Goal: Task Accomplishment & Management: Manage account settings

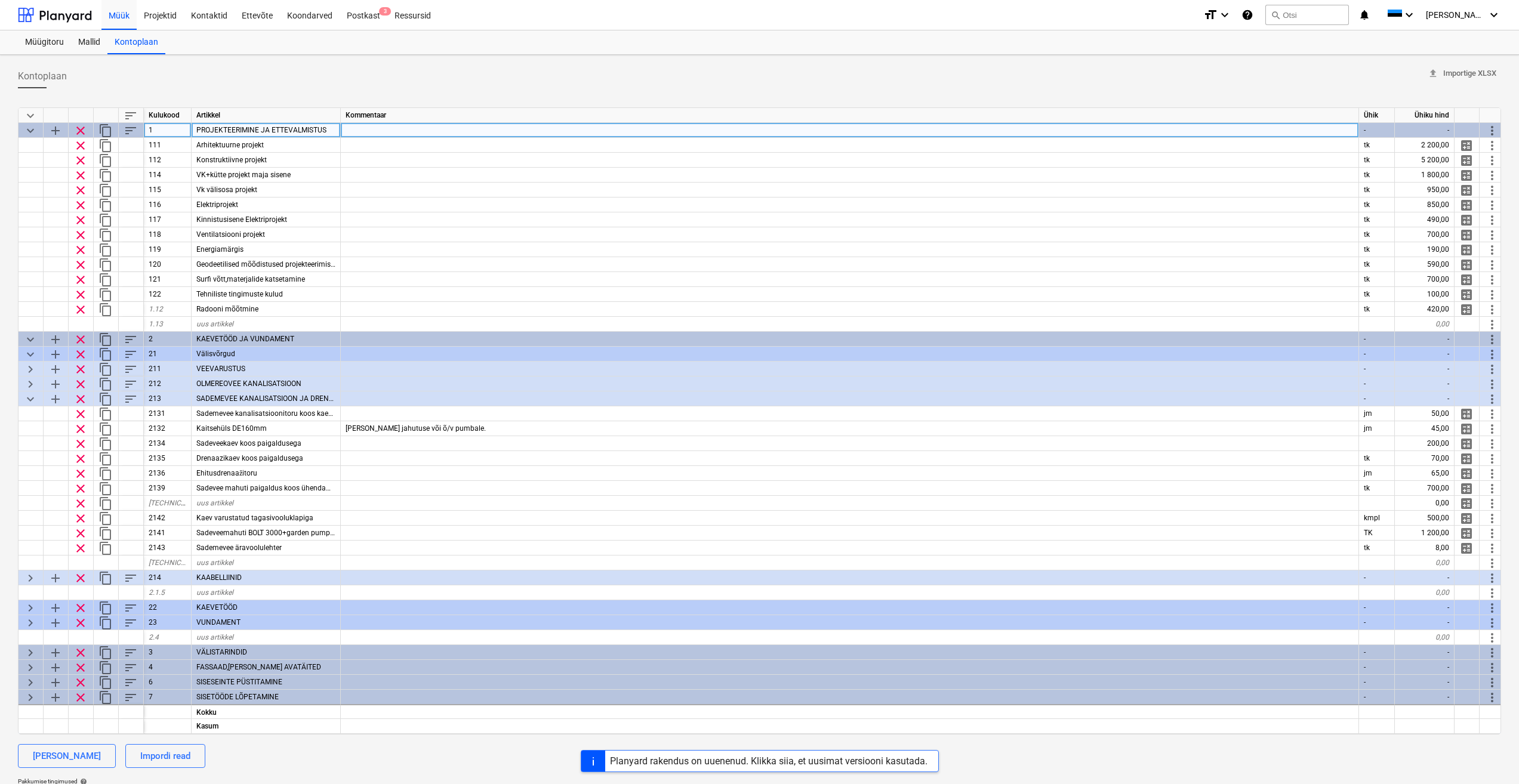
click at [28, 132] on span "keyboard_arrow_down" at bounding box center [30, 130] width 14 height 14
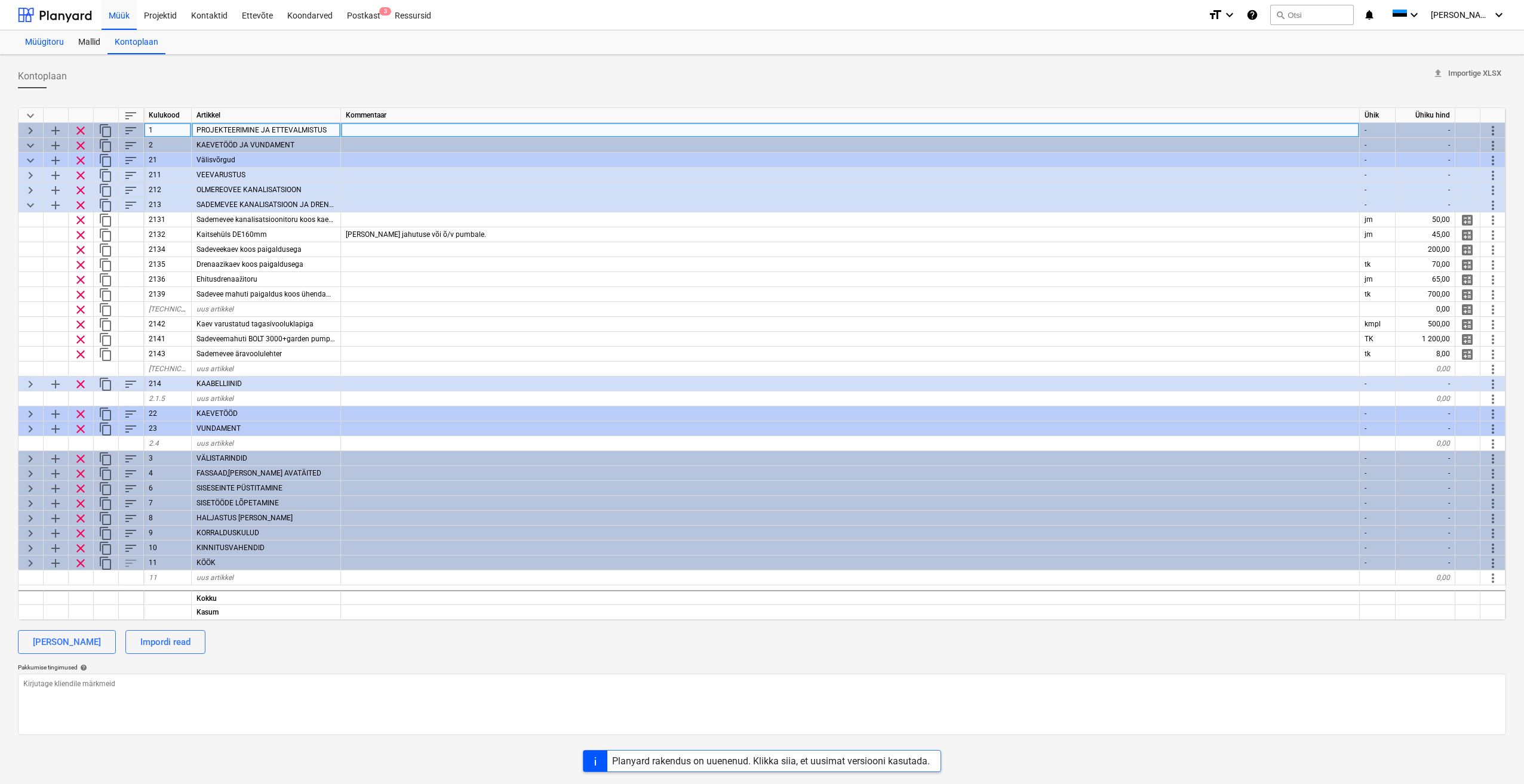
click at [47, 42] on div "Müügitoru" at bounding box center [44, 43] width 53 height 24
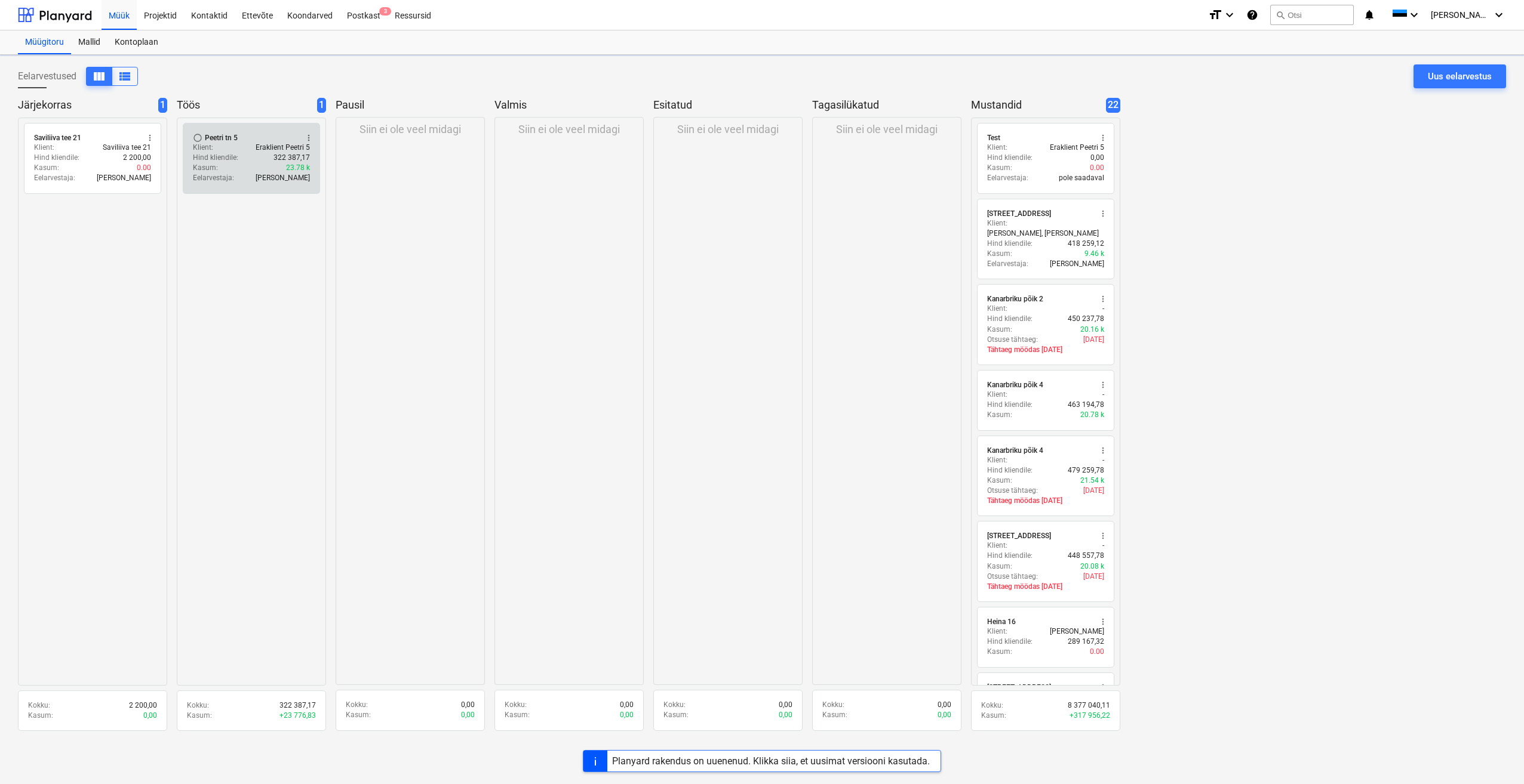
click at [241, 141] on div "radio_button_unchecked Peetri tn 5 more_vert" at bounding box center [252, 138] width 117 height 10
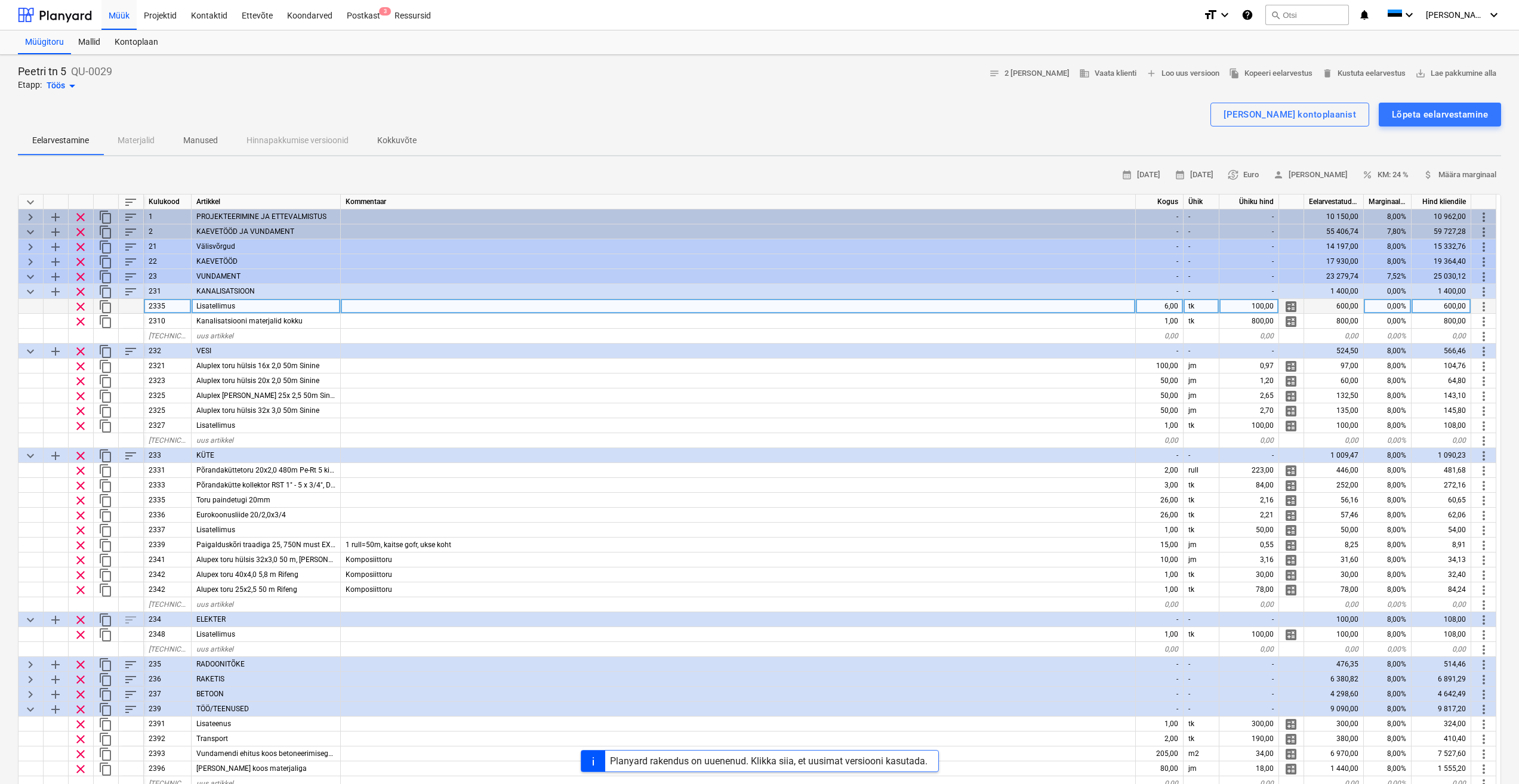
click at [308, 302] on div "Lisatellimus" at bounding box center [266, 307] width 149 height 15
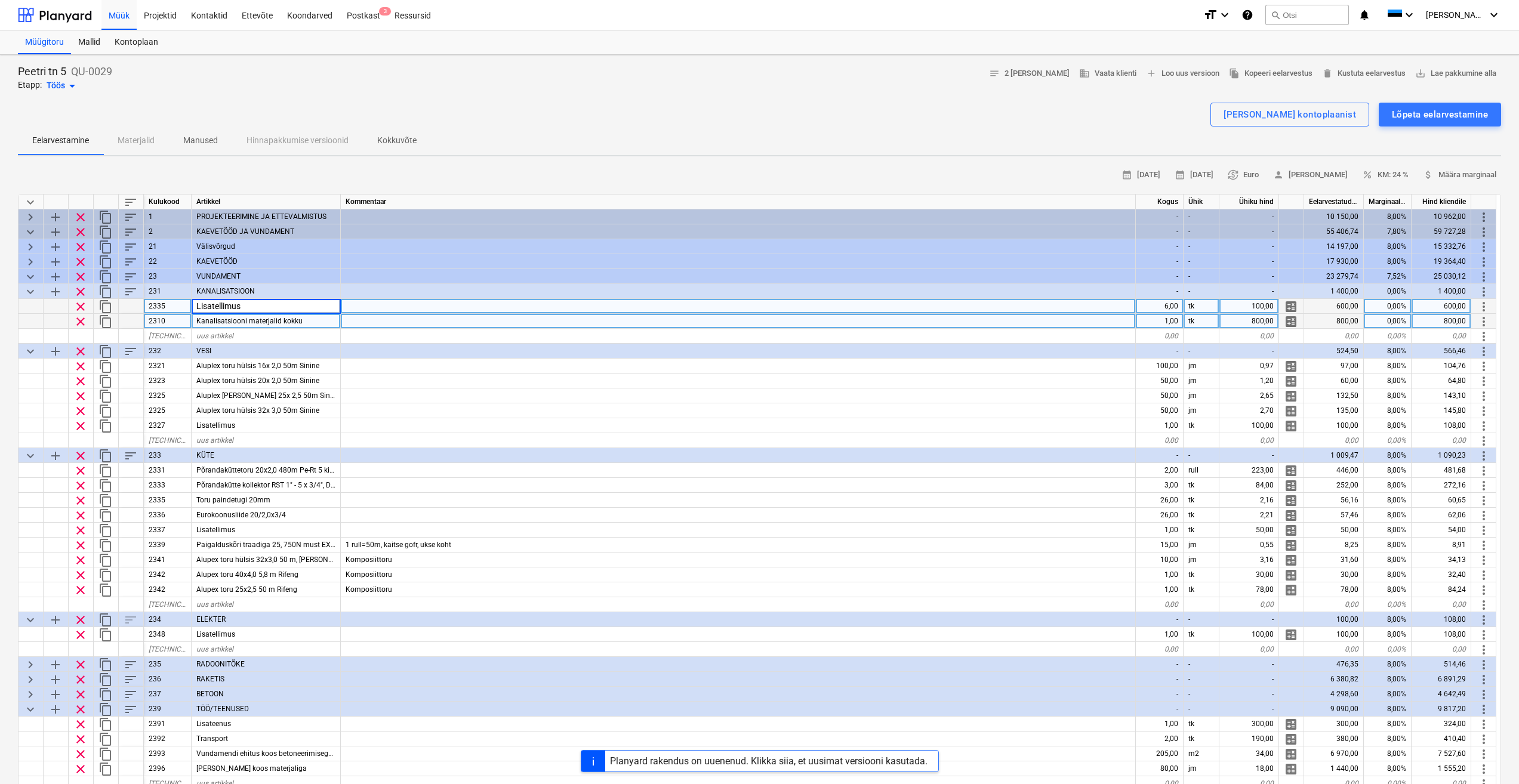
click at [377, 317] on div at bounding box center [739, 322] width 795 height 15
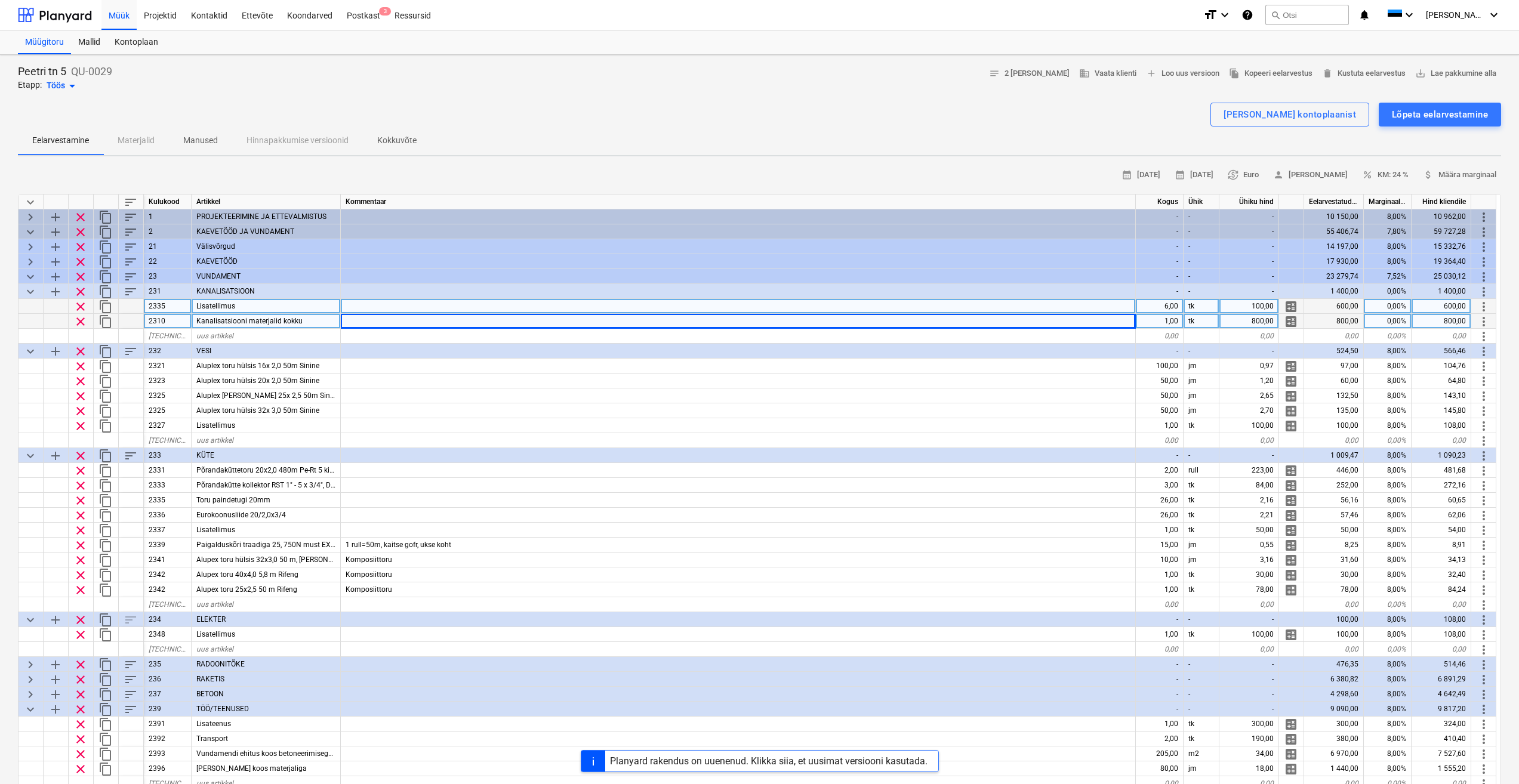
click at [305, 304] on div "Lisatellimus" at bounding box center [266, 307] width 149 height 15
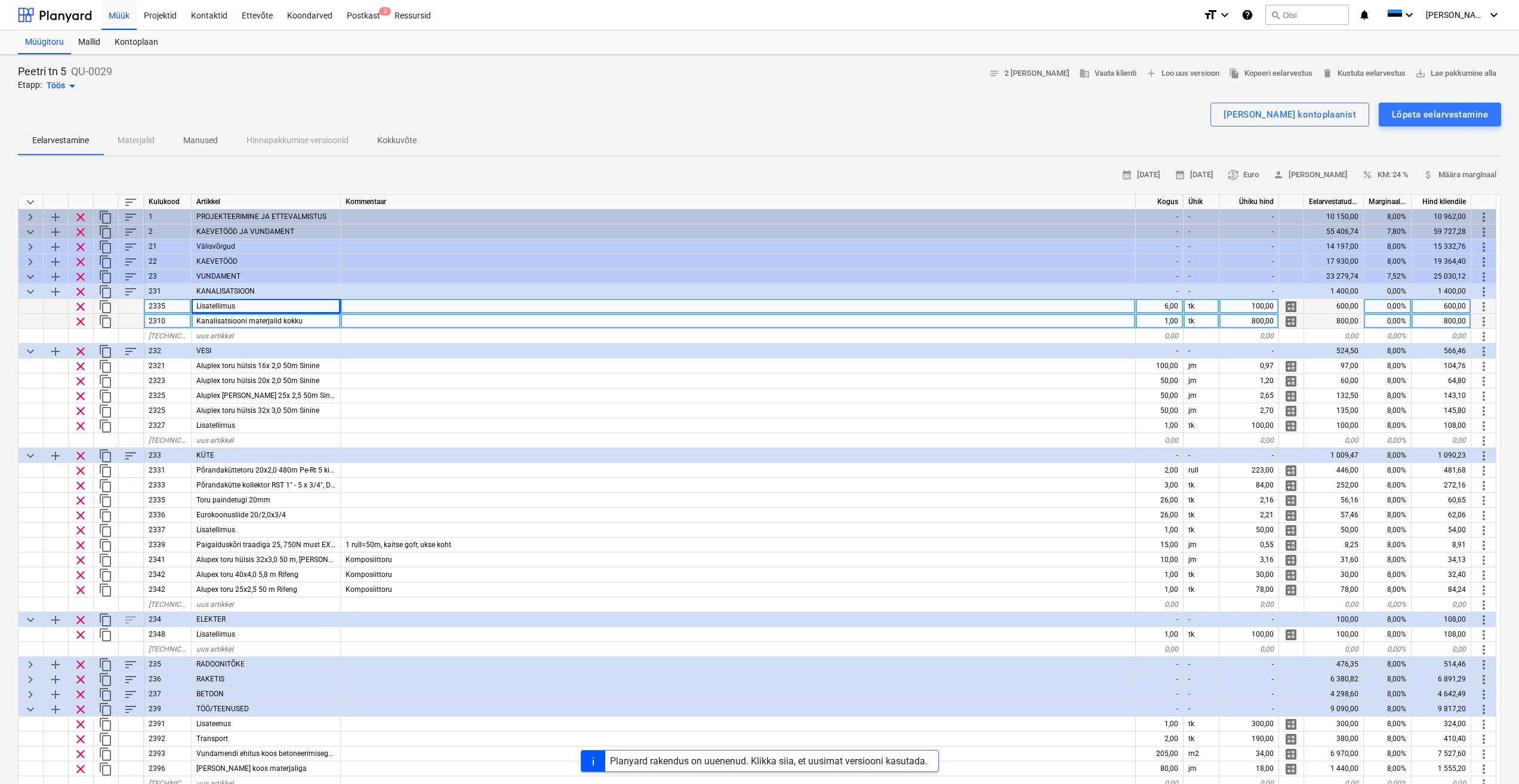
click at [400, 320] on div at bounding box center [739, 322] width 795 height 15
click at [319, 320] on div "Kanalisatsiooni materjalid kokku" at bounding box center [266, 322] width 149 height 15
click at [397, 335] on div at bounding box center [739, 337] width 795 height 15
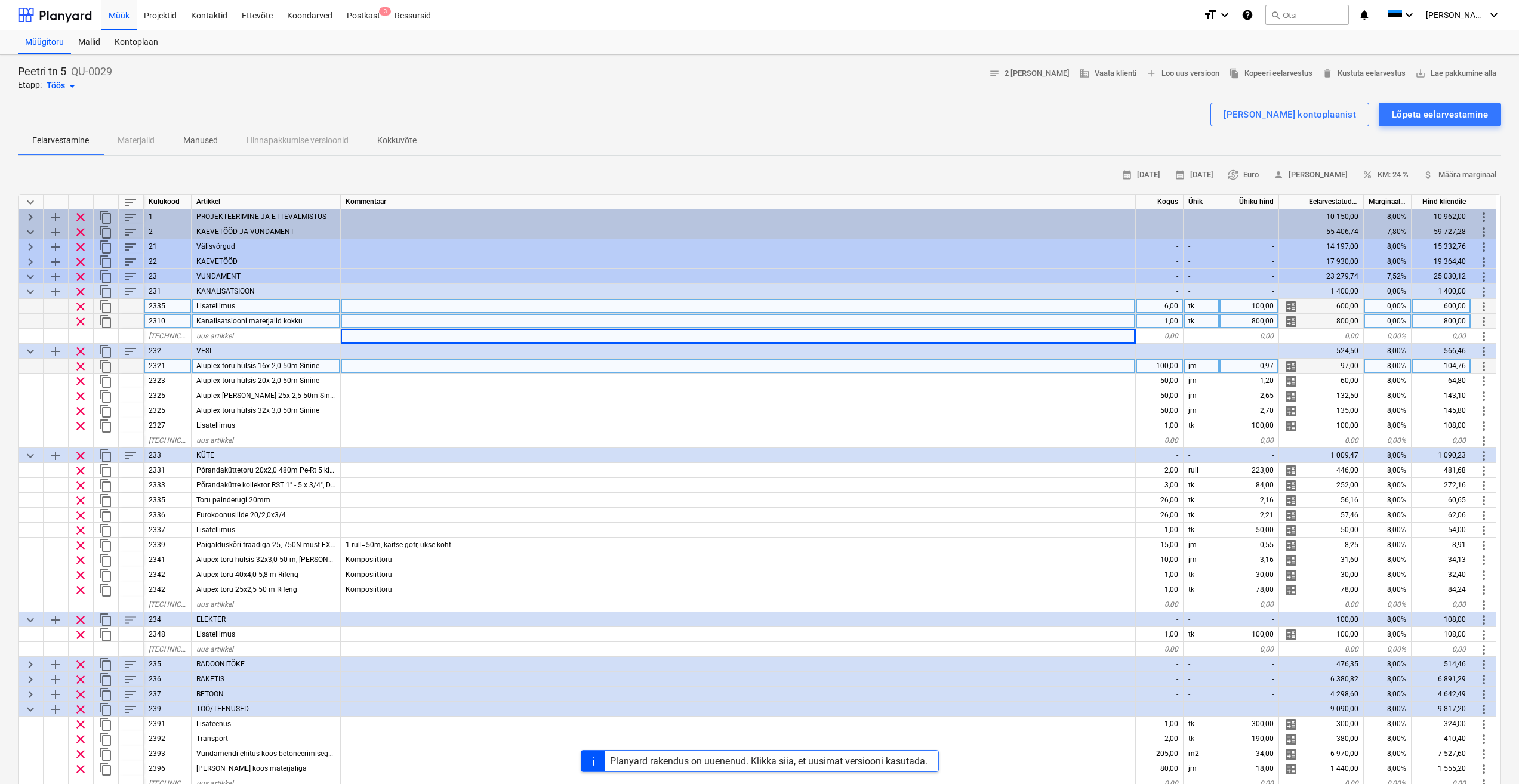
click at [385, 365] on div at bounding box center [739, 366] width 795 height 15
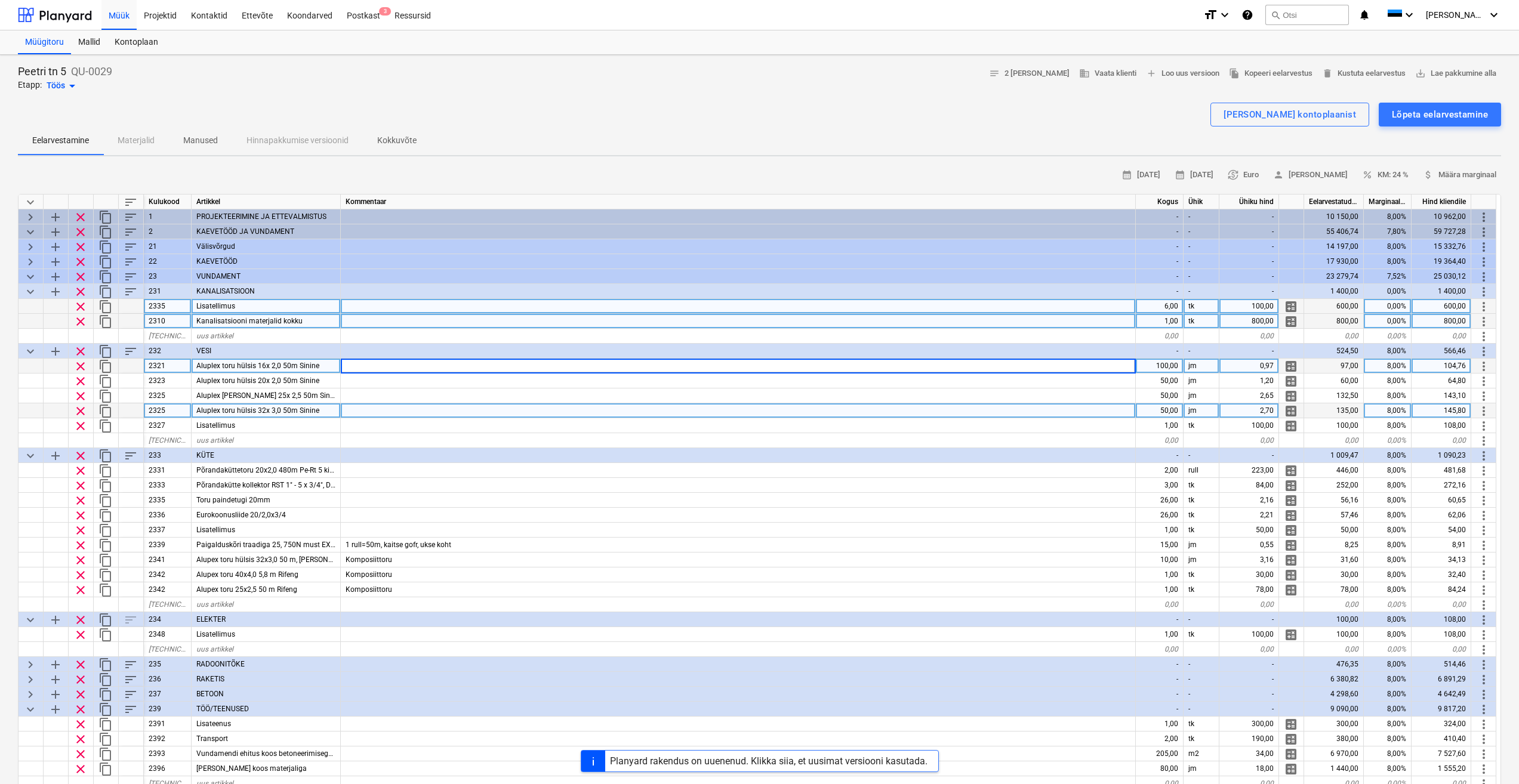
click at [412, 409] on div at bounding box center [739, 411] width 795 height 15
click at [320, 366] on div "Aluplex toru hülsis 16x 2,0 50m Sinine" at bounding box center [266, 366] width 149 height 15
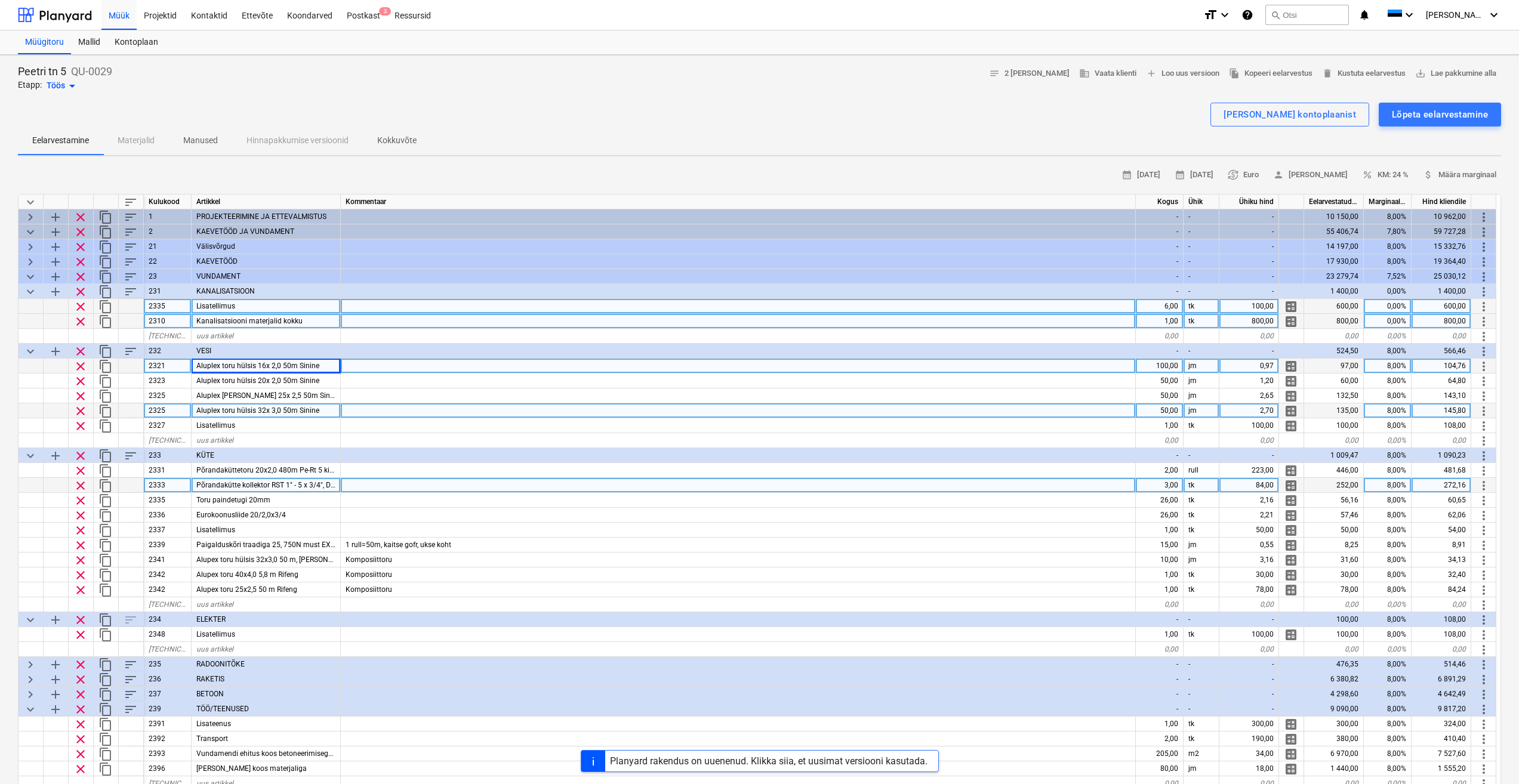
drag, startPoint x: 34, startPoint y: 455, endPoint x: 31, endPoint y: 491, distance: 36.1
click at [34, 455] on span "keyboard_arrow_down" at bounding box center [30, 456] width 14 height 14
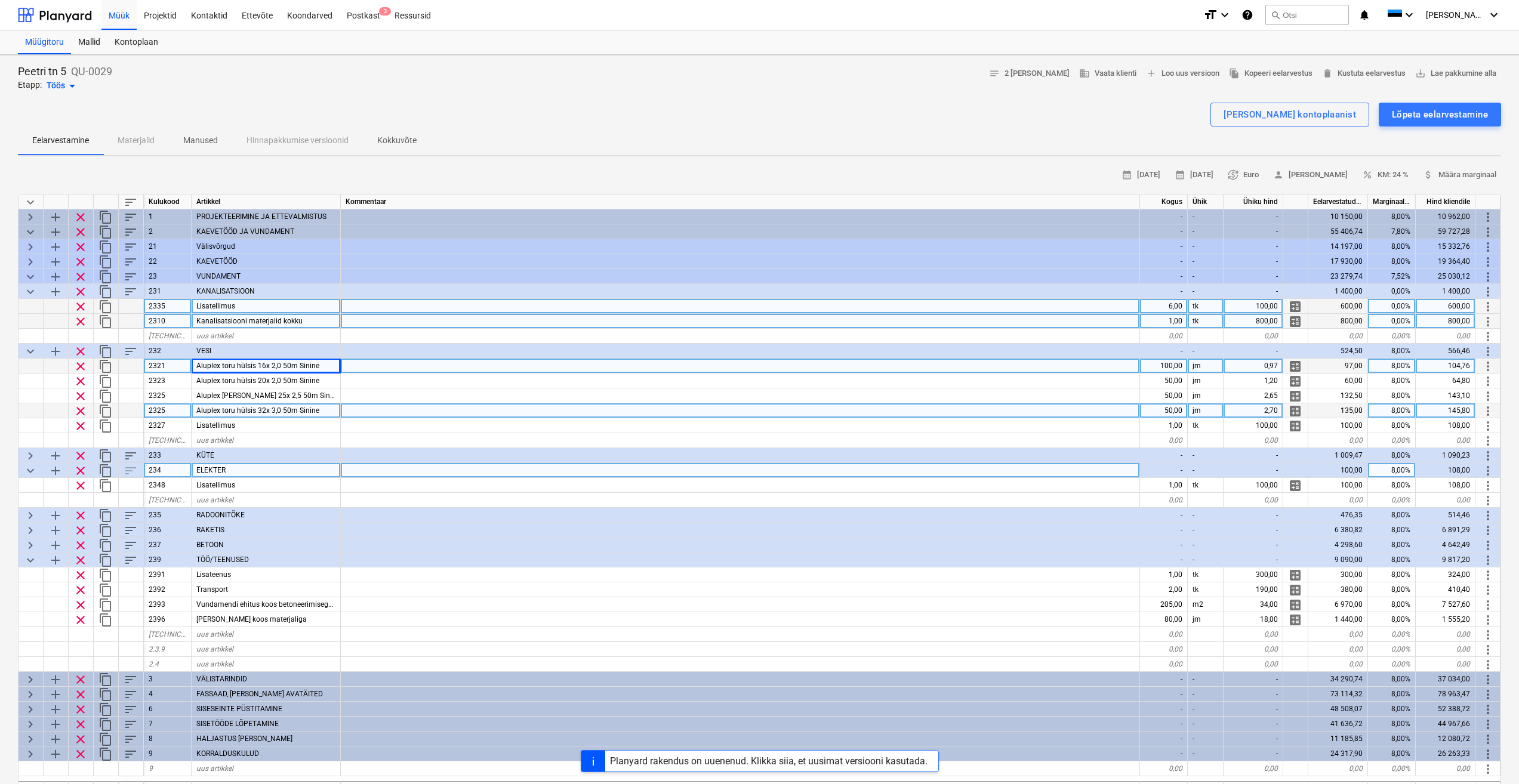
click at [28, 472] on span "keyboard_arrow_down" at bounding box center [30, 471] width 14 height 14
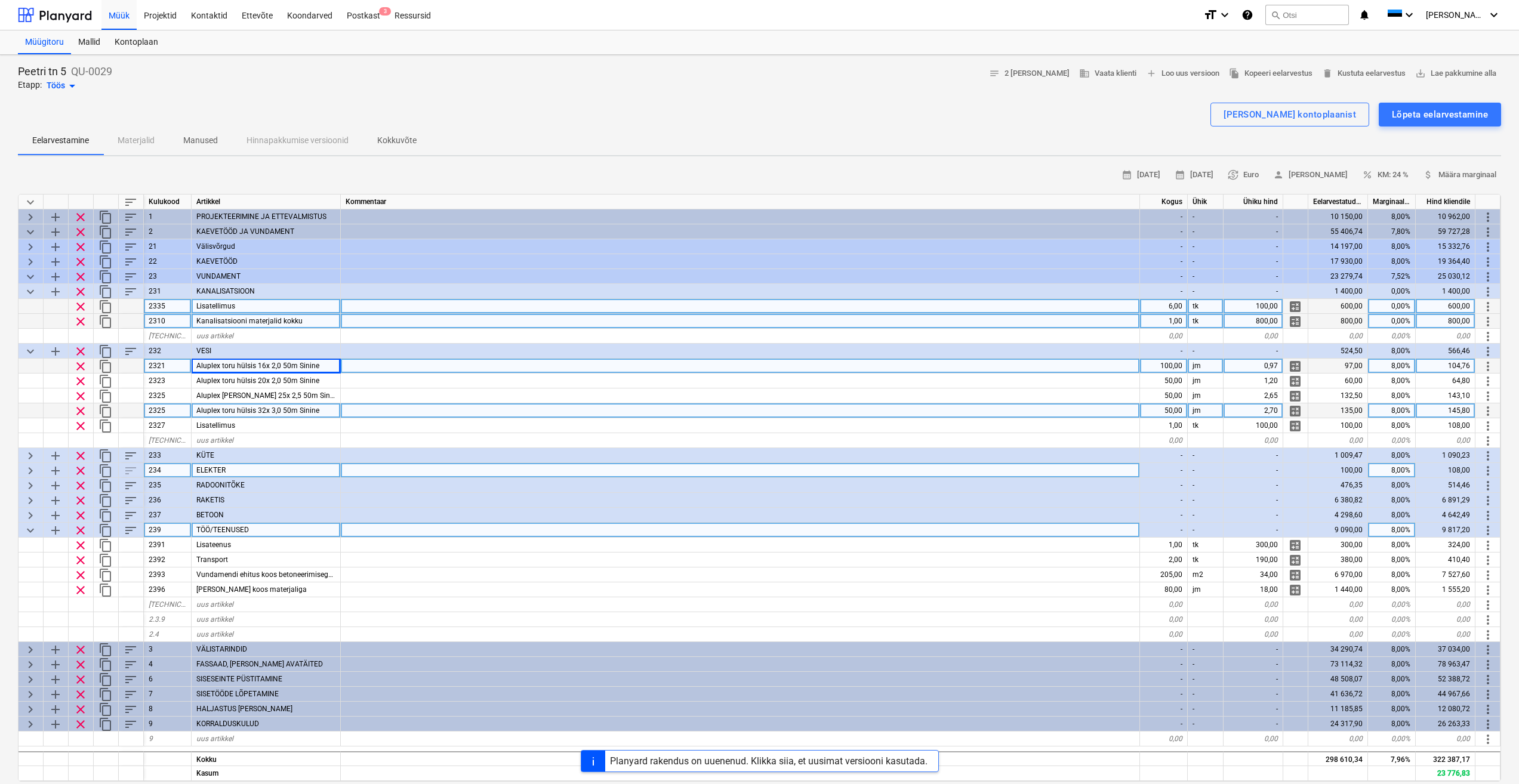
click at [34, 532] on span "keyboard_arrow_down" at bounding box center [30, 530] width 14 height 14
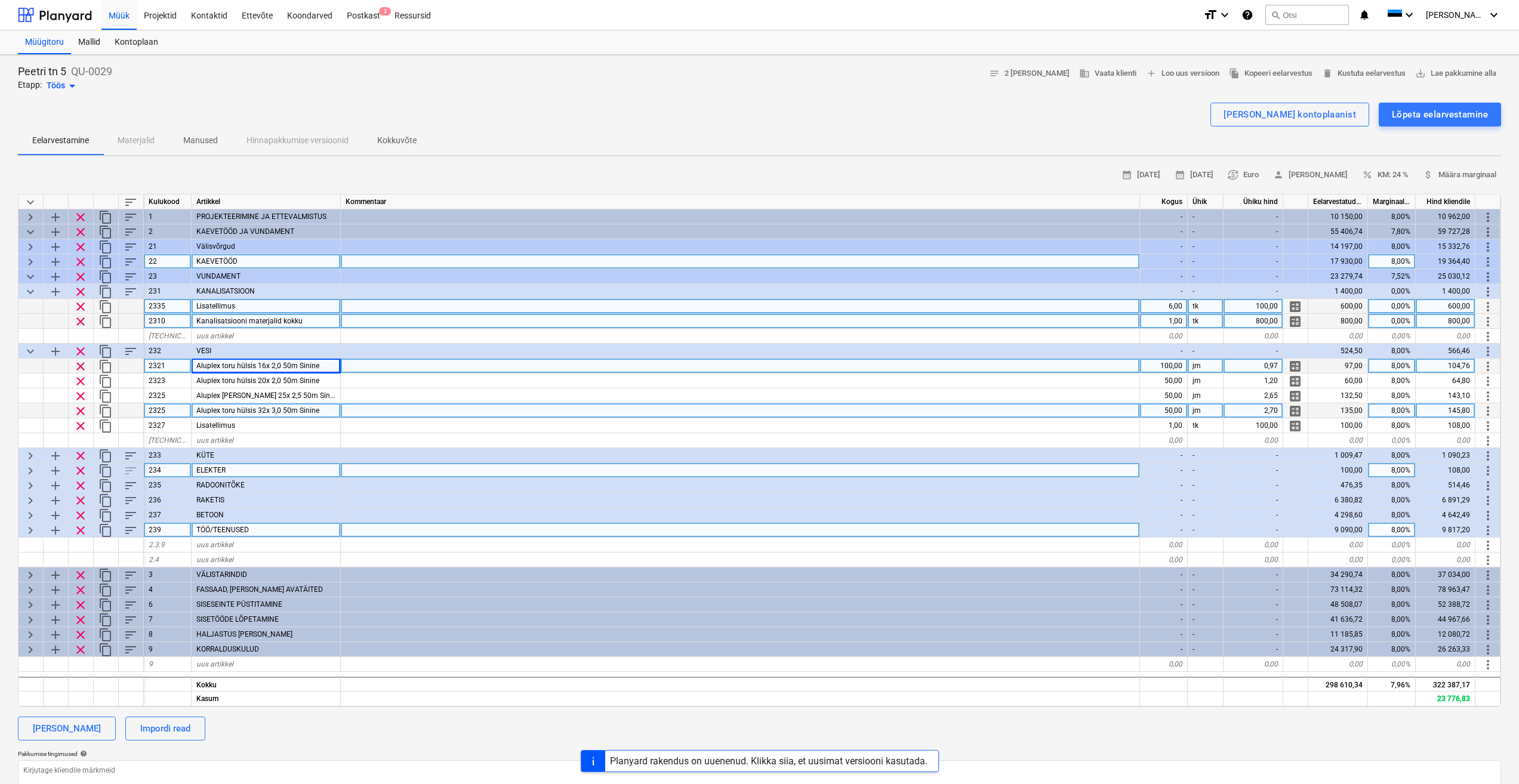
click at [28, 260] on span "keyboard_arrow_right" at bounding box center [30, 262] width 14 height 14
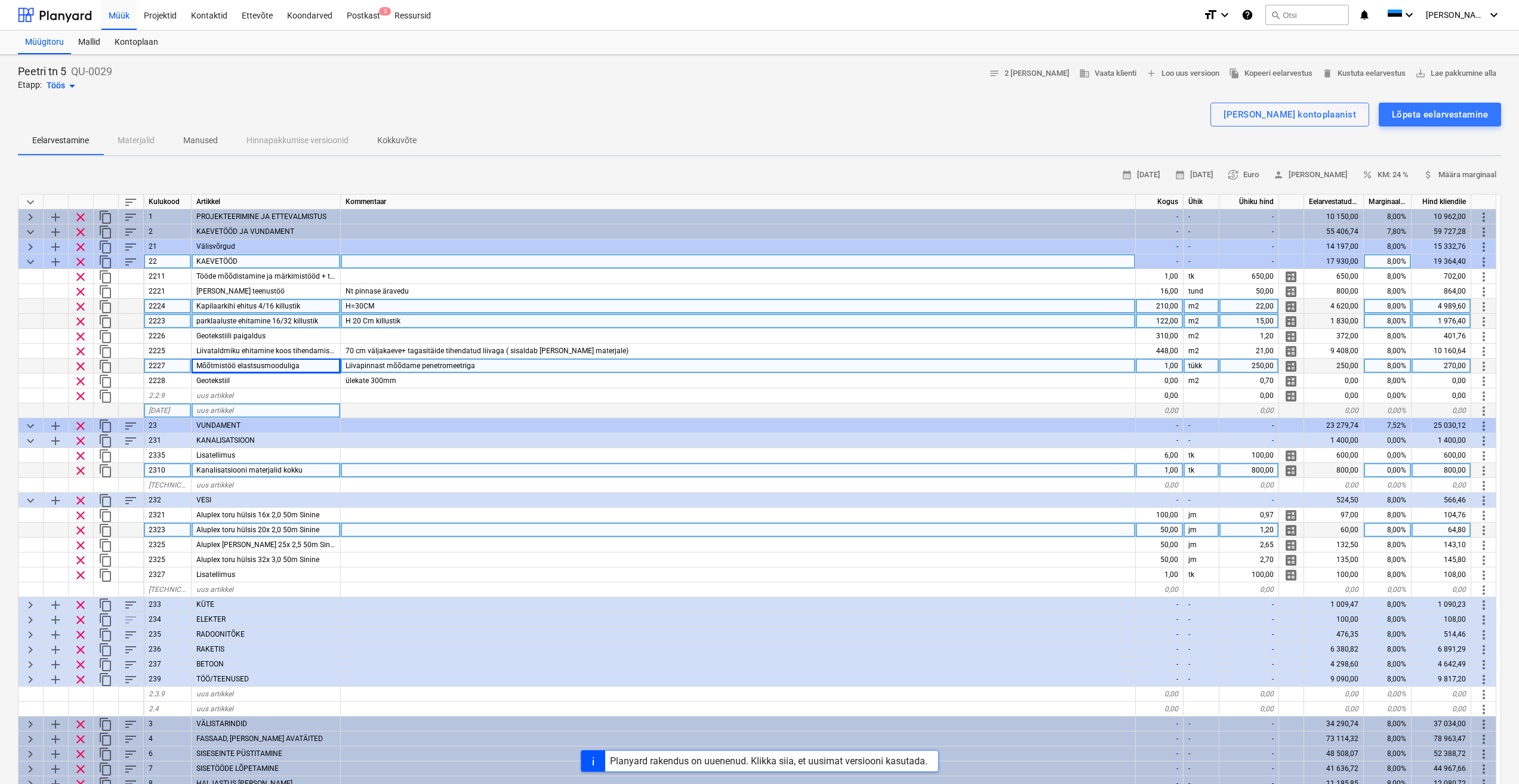
click at [23, 261] on span "keyboard_arrow_down" at bounding box center [30, 262] width 14 height 14
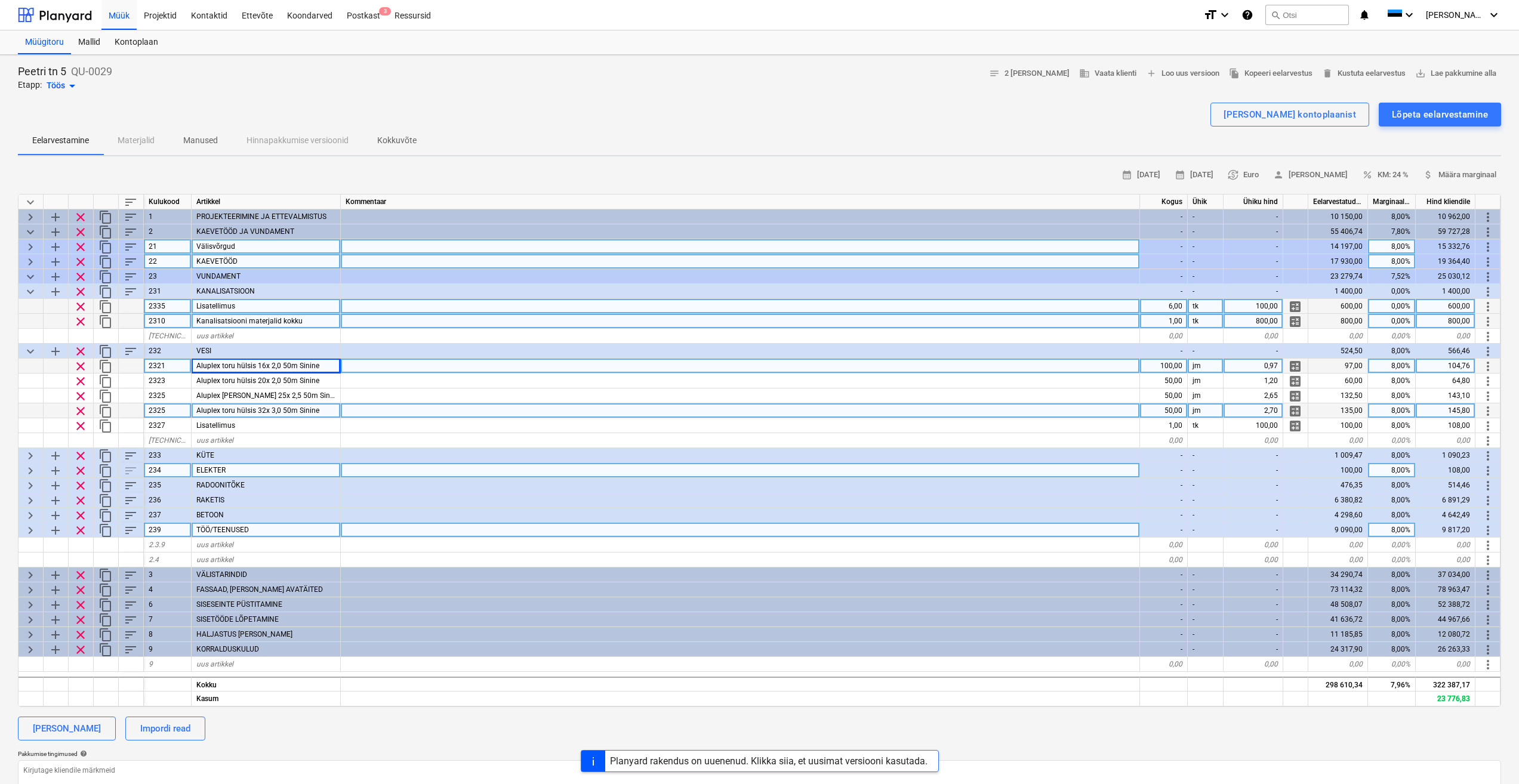
click at [28, 246] on span "keyboard_arrow_right" at bounding box center [30, 247] width 14 height 14
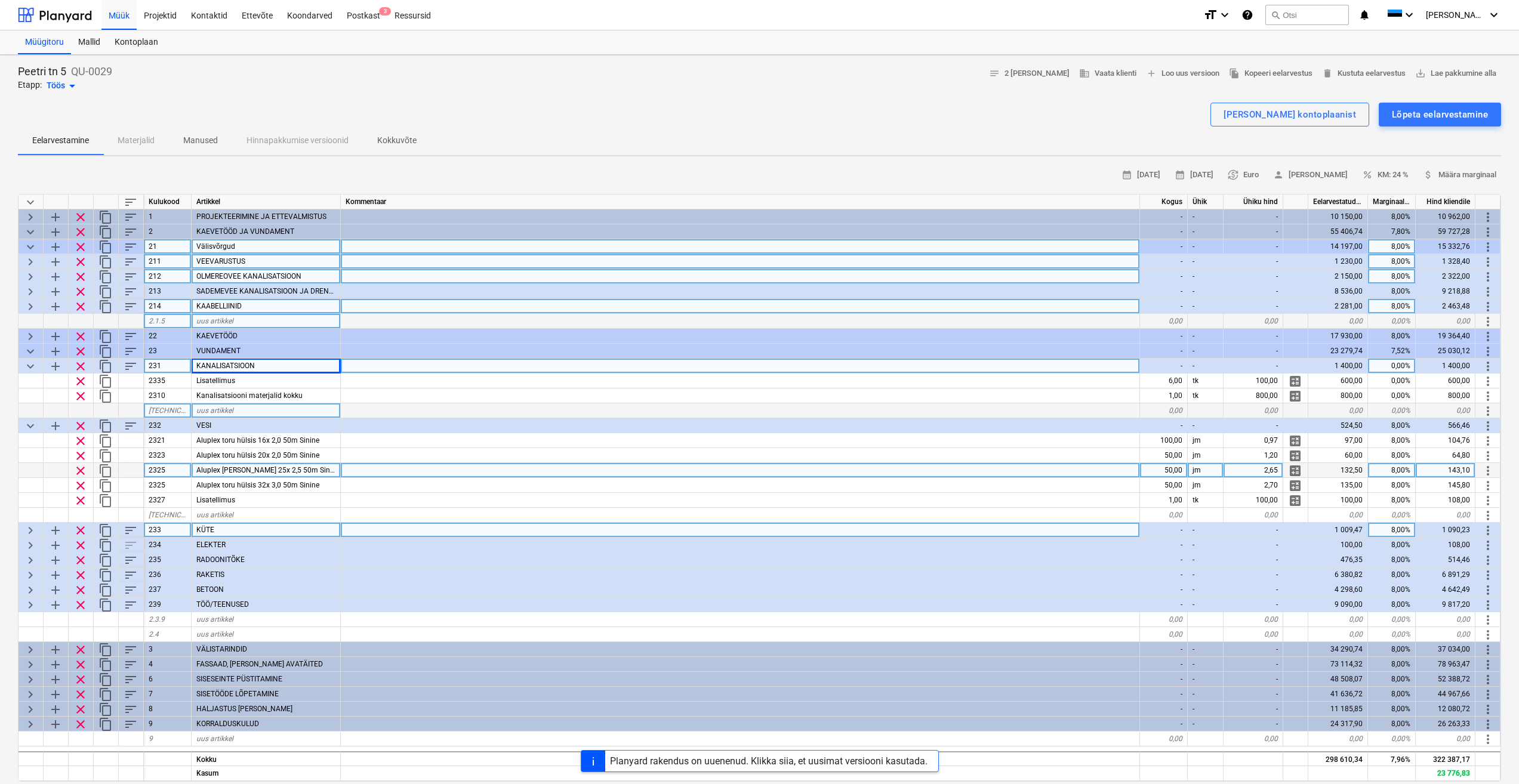
click at [28, 281] on span "keyboard_arrow_right" at bounding box center [30, 277] width 14 height 14
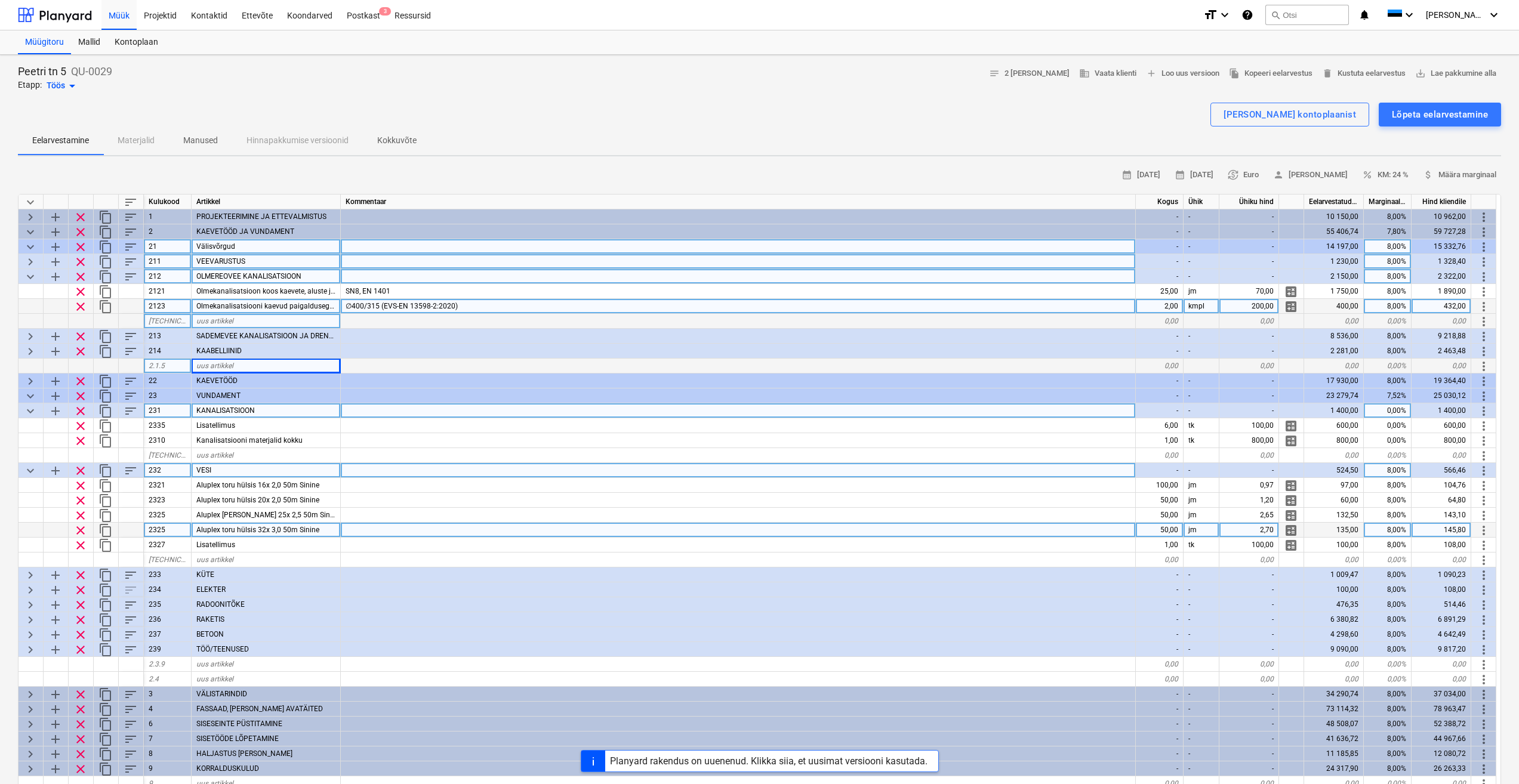
click at [29, 278] on span "keyboard_arrow_down" at bounding box center [30, 277] width 14 height 14
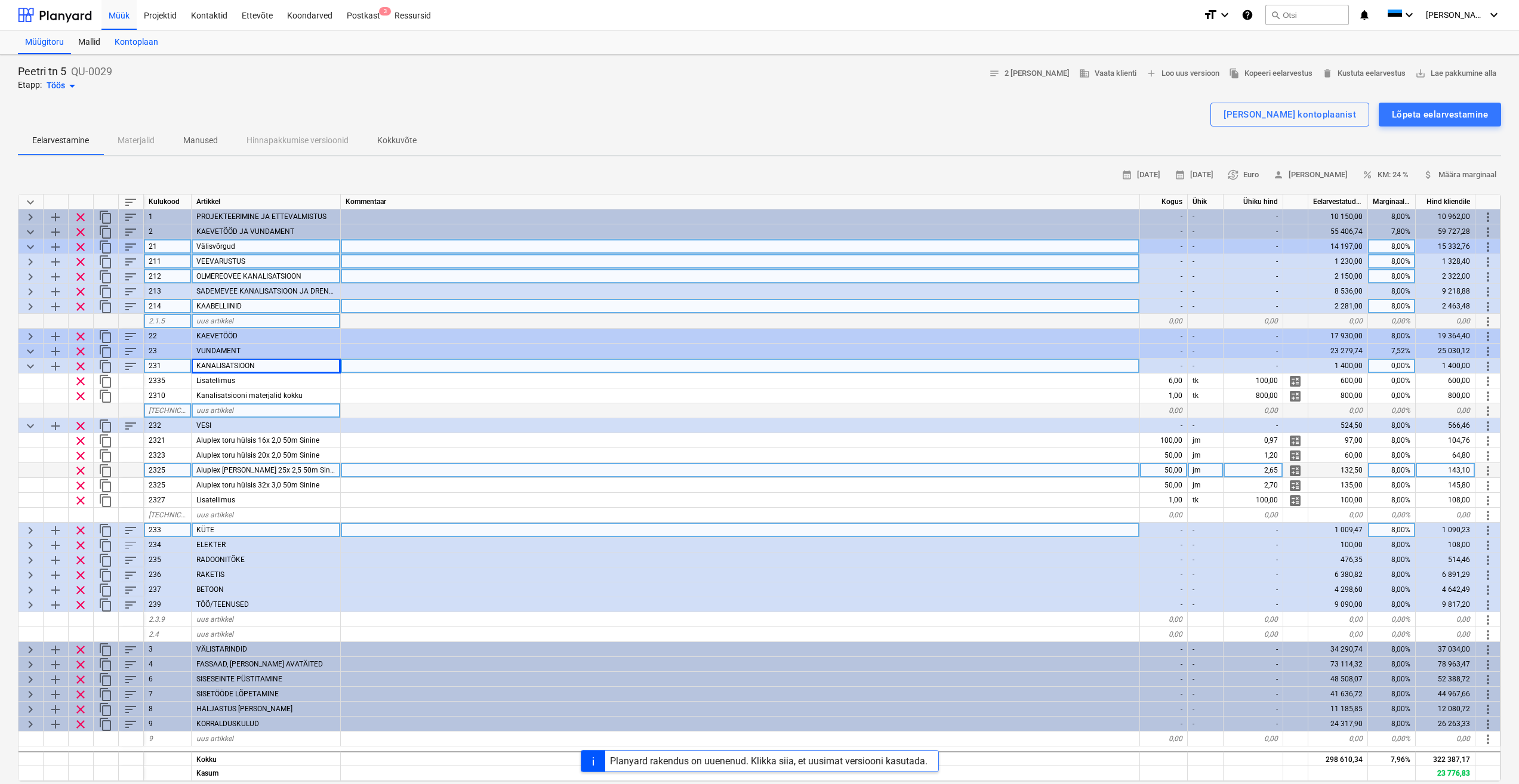
click at [144, 42] on div "Kontoplaan" at bounding box center [136, 43] width 58 height 24
click at [28, 249] on span "keyboard_arrow_down" at bounding box center [30, 247] width 14 height 14
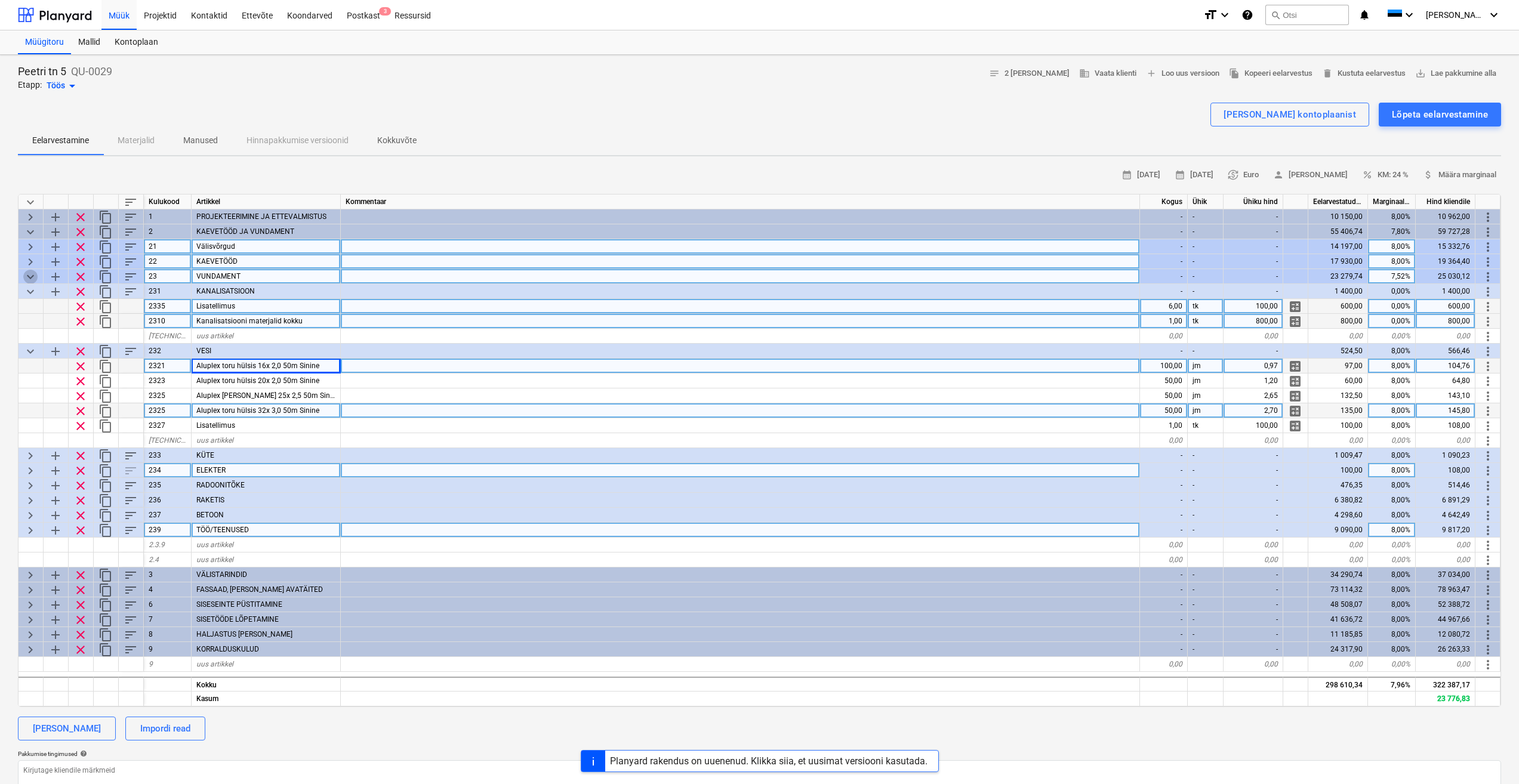
click at [31, 279] on span "keyboard_arrow_down" at bounding box center [30, 277] width 14 height 14
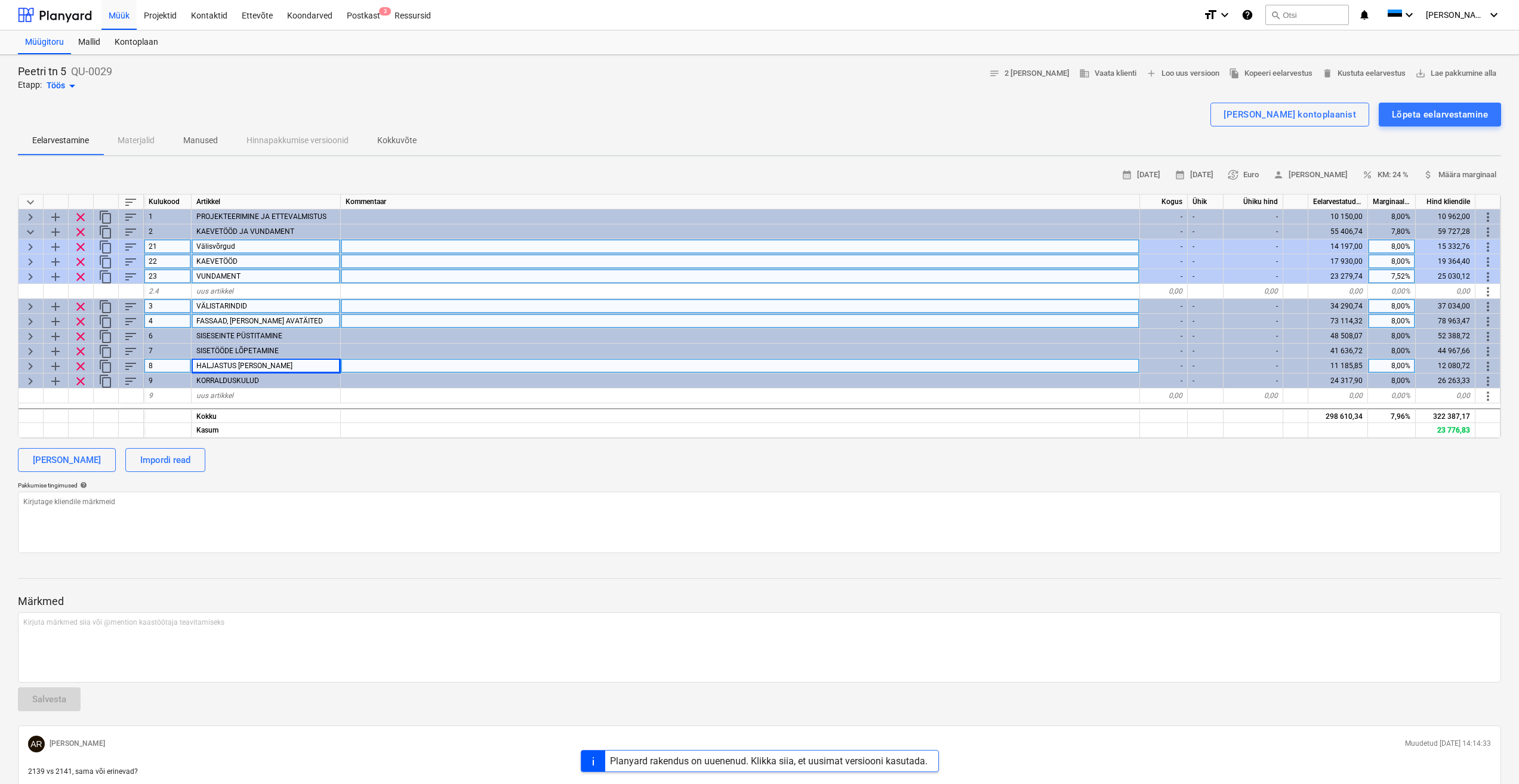
click at [31, 279] on span "keyboard_arrow_right" at bounding box center [30, 277] width 14 height 14
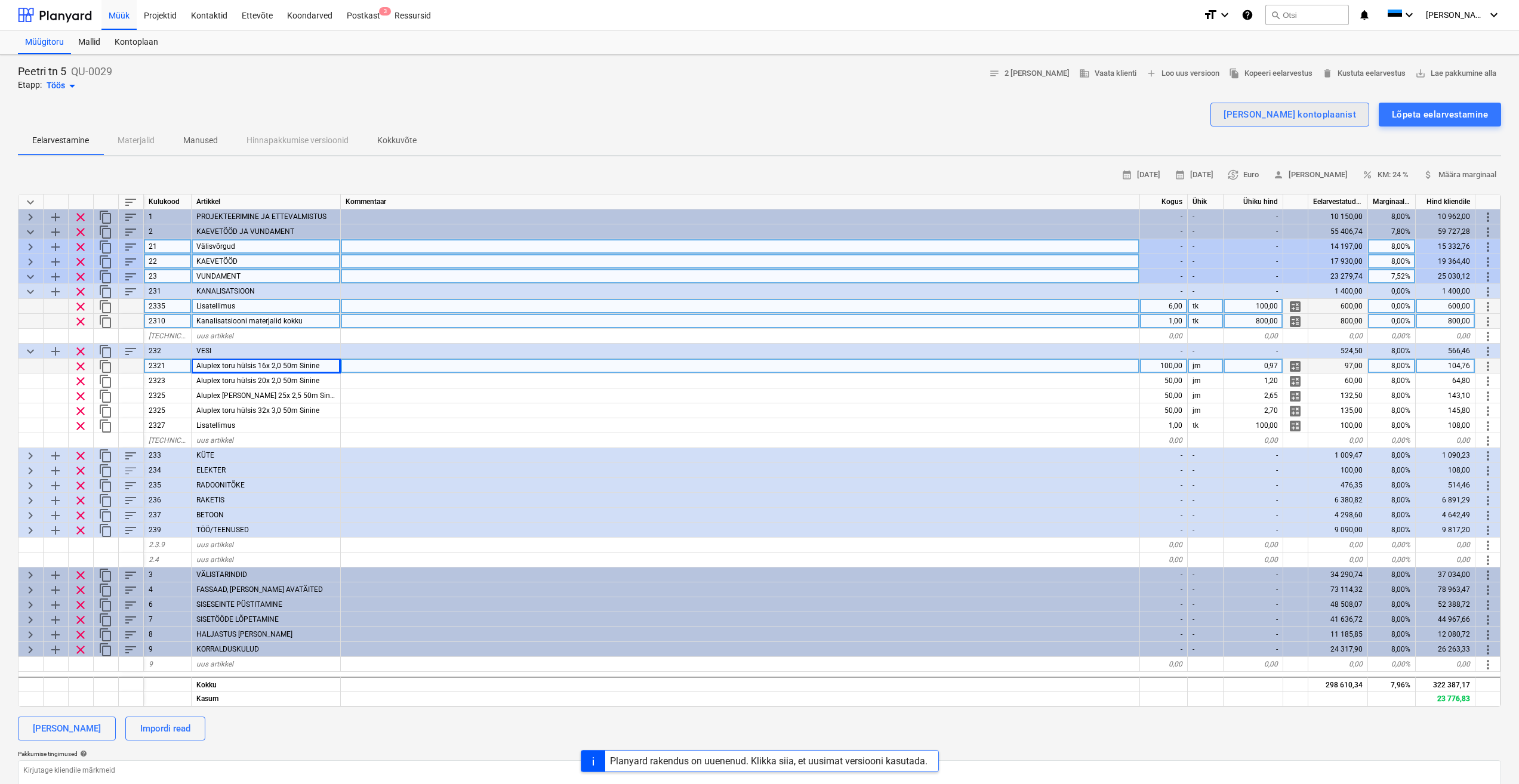
click at [1299, 115] on div "Lisa ridu kontoplaanist" at bounding box center [1290, 114] width 132 height 16
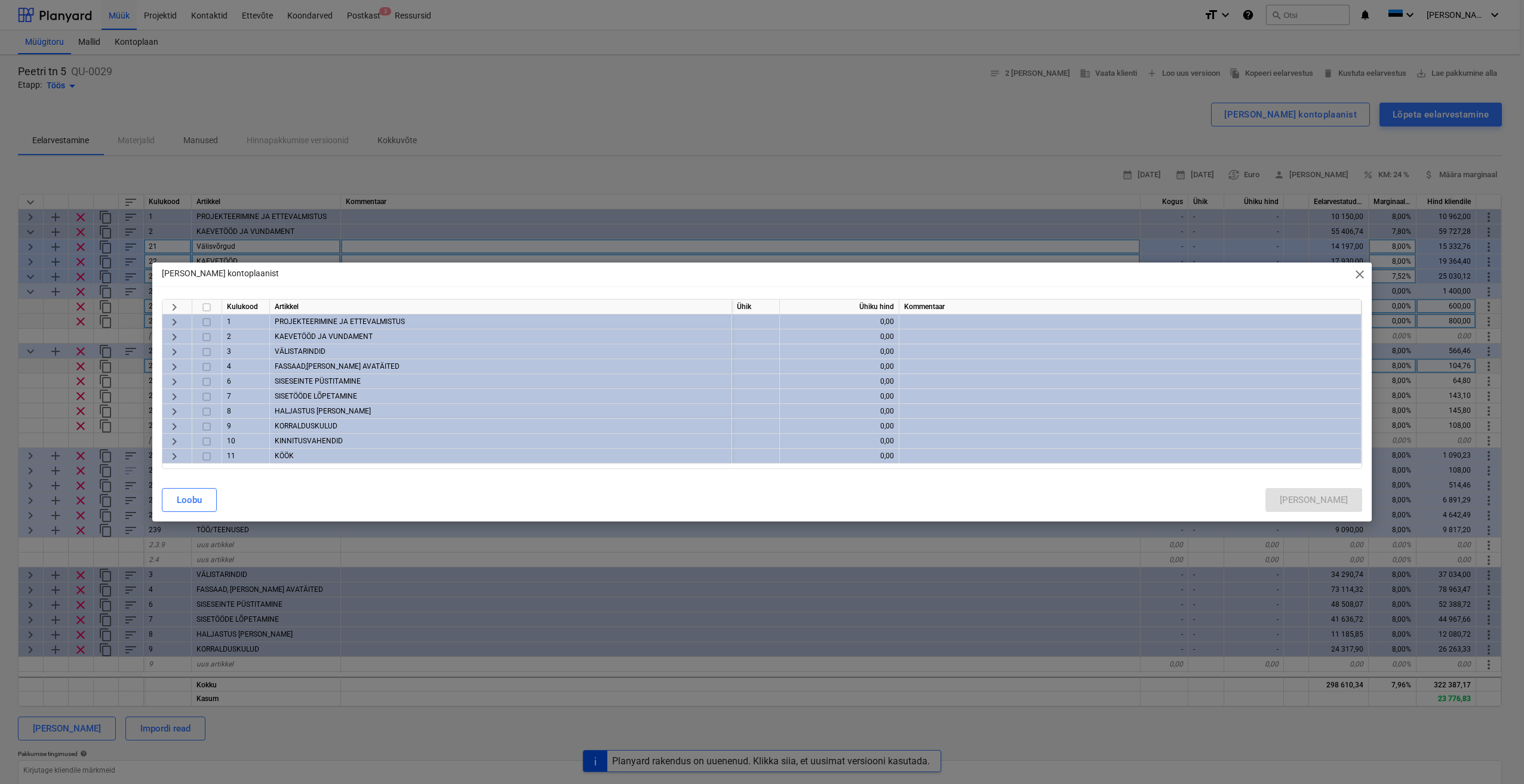
click at [175, 337] on span "keyboard_arrow_right" at bounding box center [174, 337] width 14 height 14
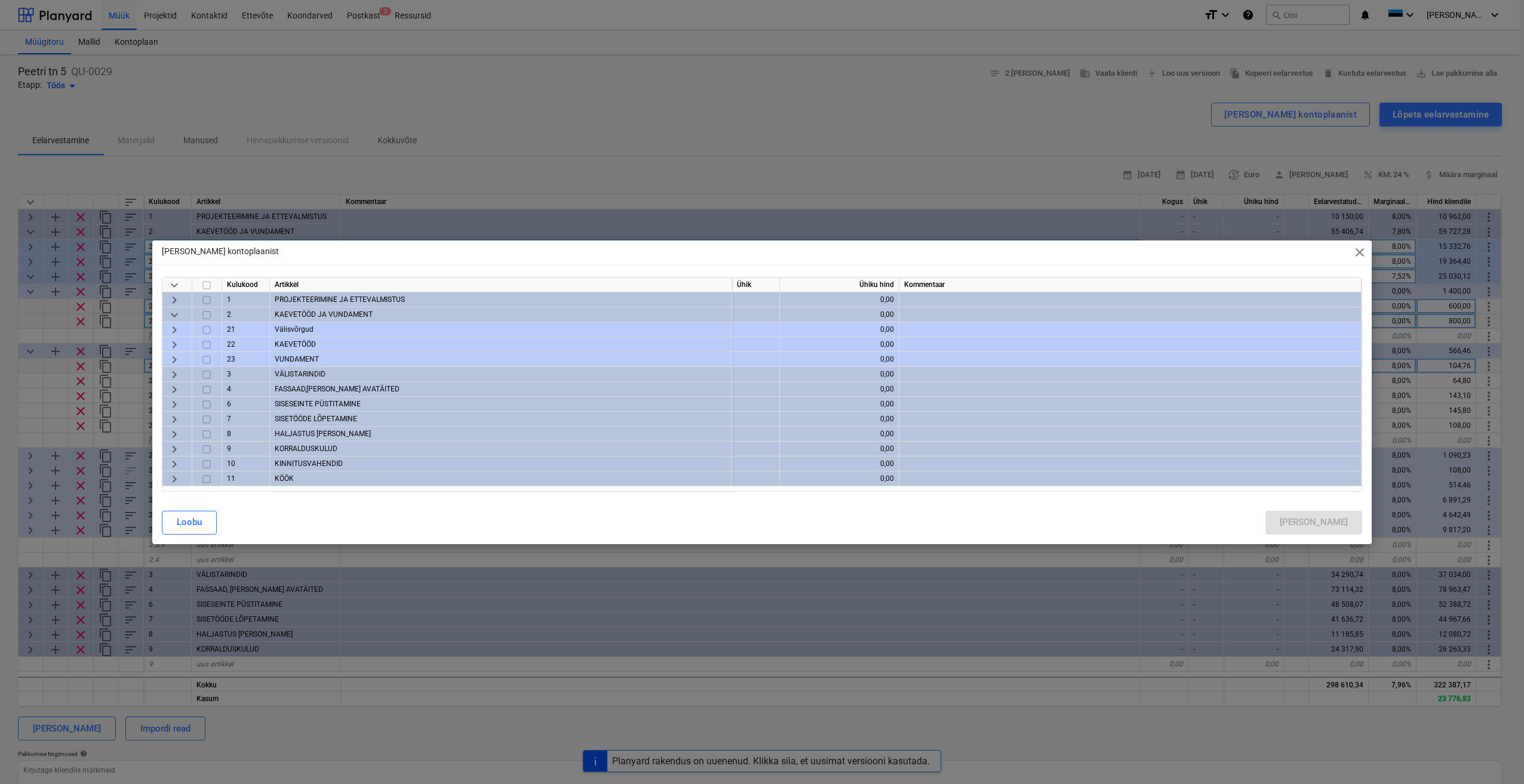
click at [175, 358] on span "keyboard_arrow_right" at bounding box center [174, 359] width 14 height 14
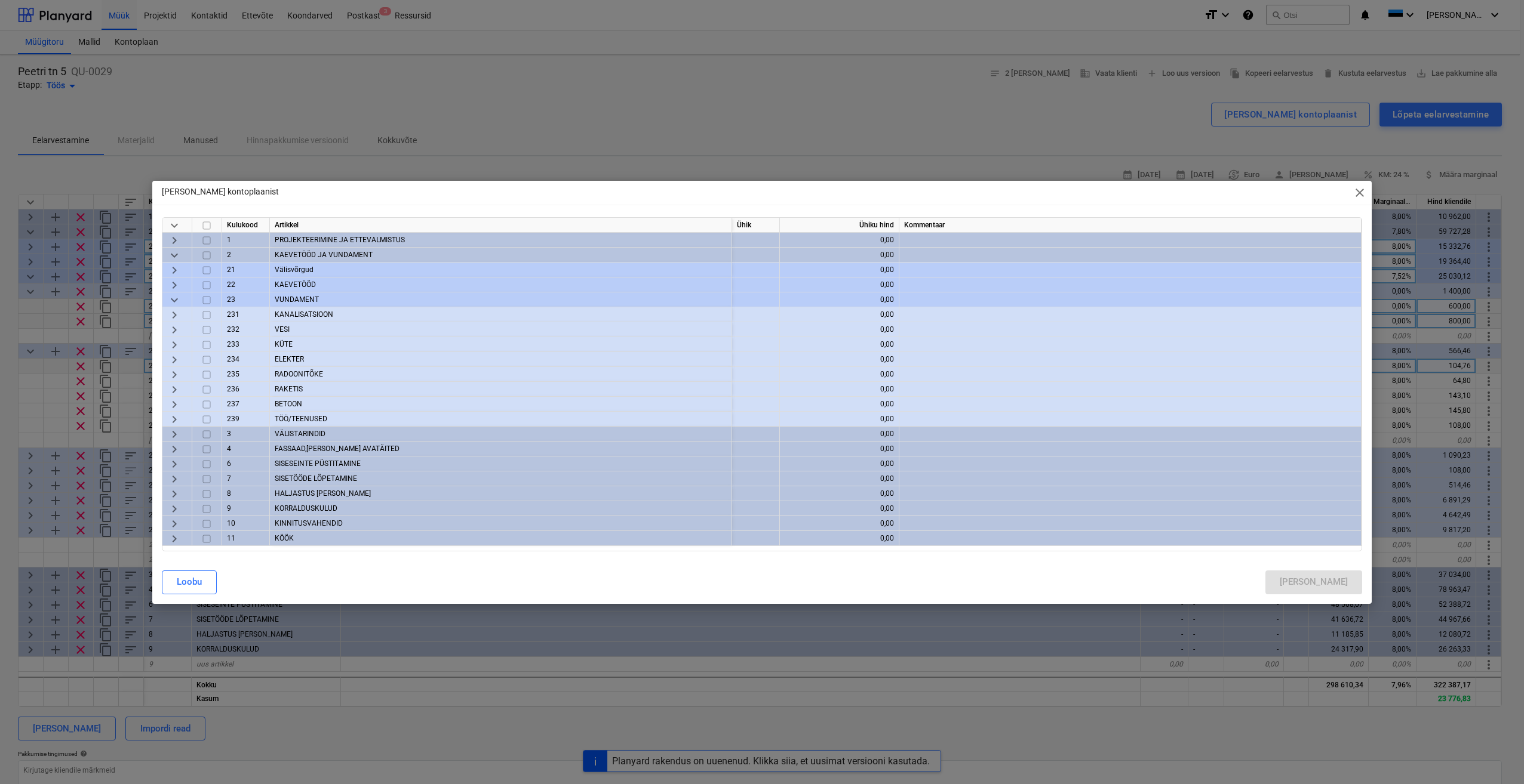
click at [178, 314] on span "keyboard_arrow_right" at bounding box center [174, 314] width 14 height 14
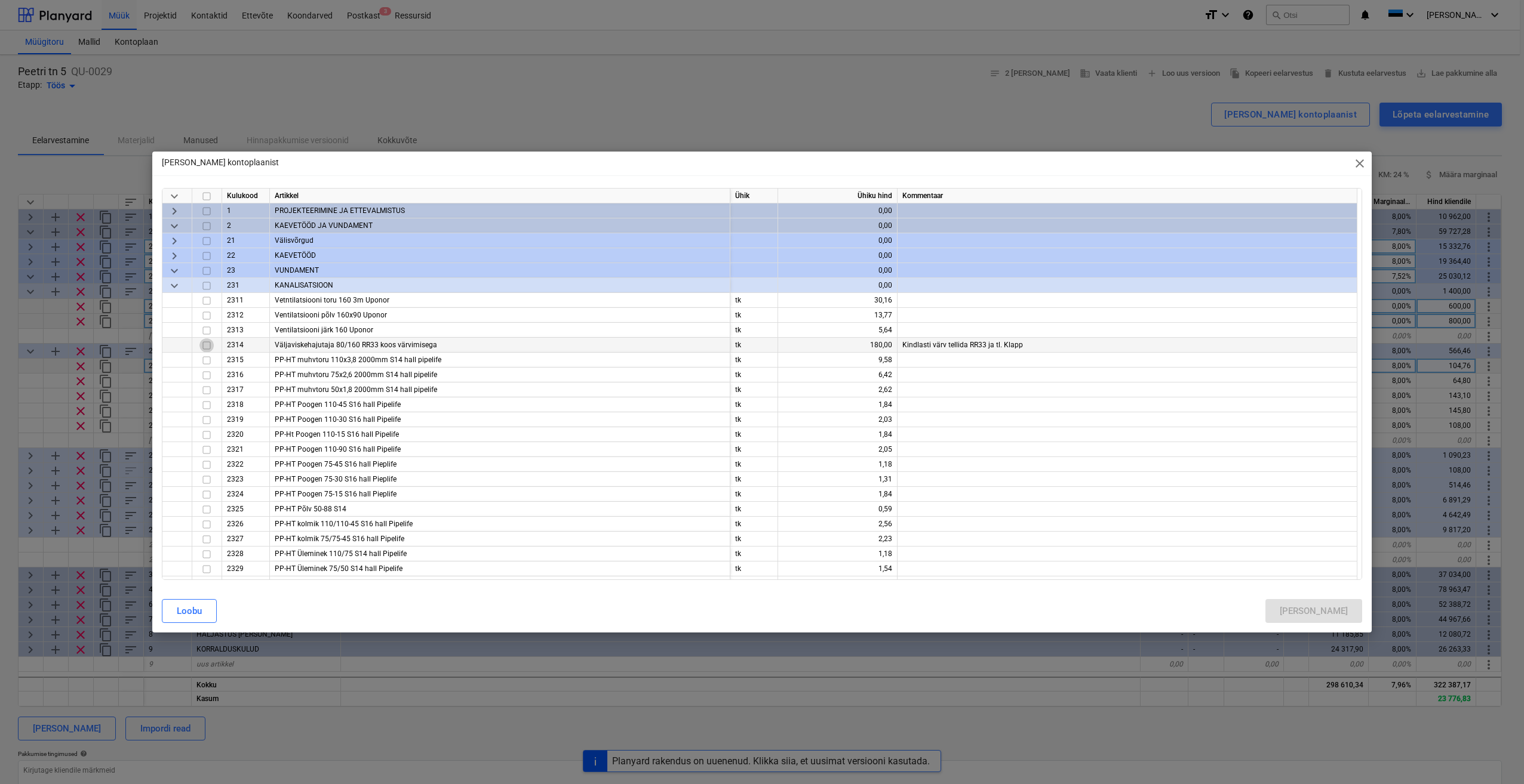
click at [207, 345] on input "checkbox" at bounding box center [206, 345] width 14 height 14
click at [205, 329] on input "checkbox" at bounding box center [206, 330] width 14 height 14
click at [206, 319] on input "checkbox" at bounding box center [206, 315] width 14 height 14
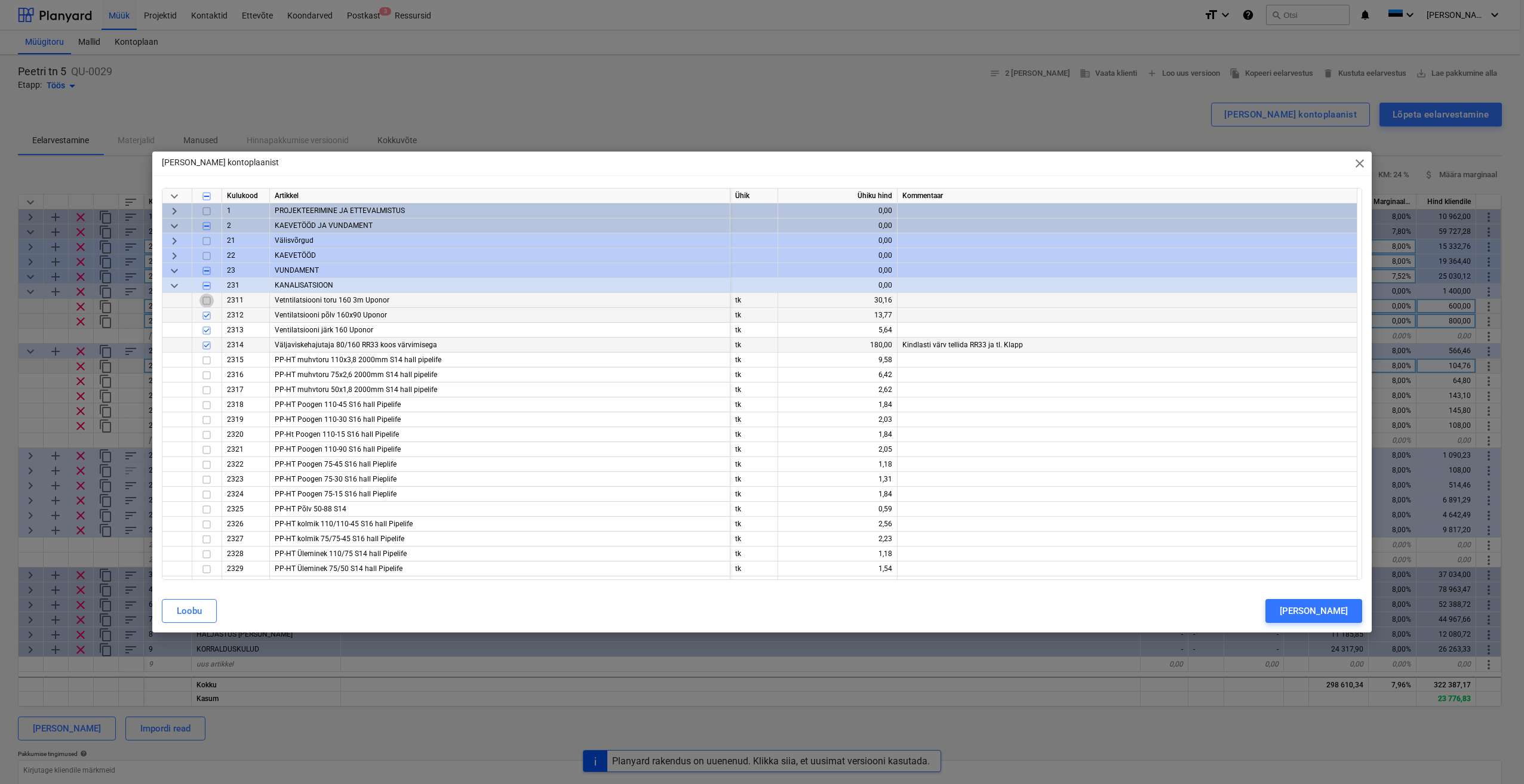
click at [208, 300] on input "checkbox" at bounding box center [206, 301] width 14 height 14
click at [1344, 607] on div "Lisa" at bounding box center [1314, 611] width 68 height 16
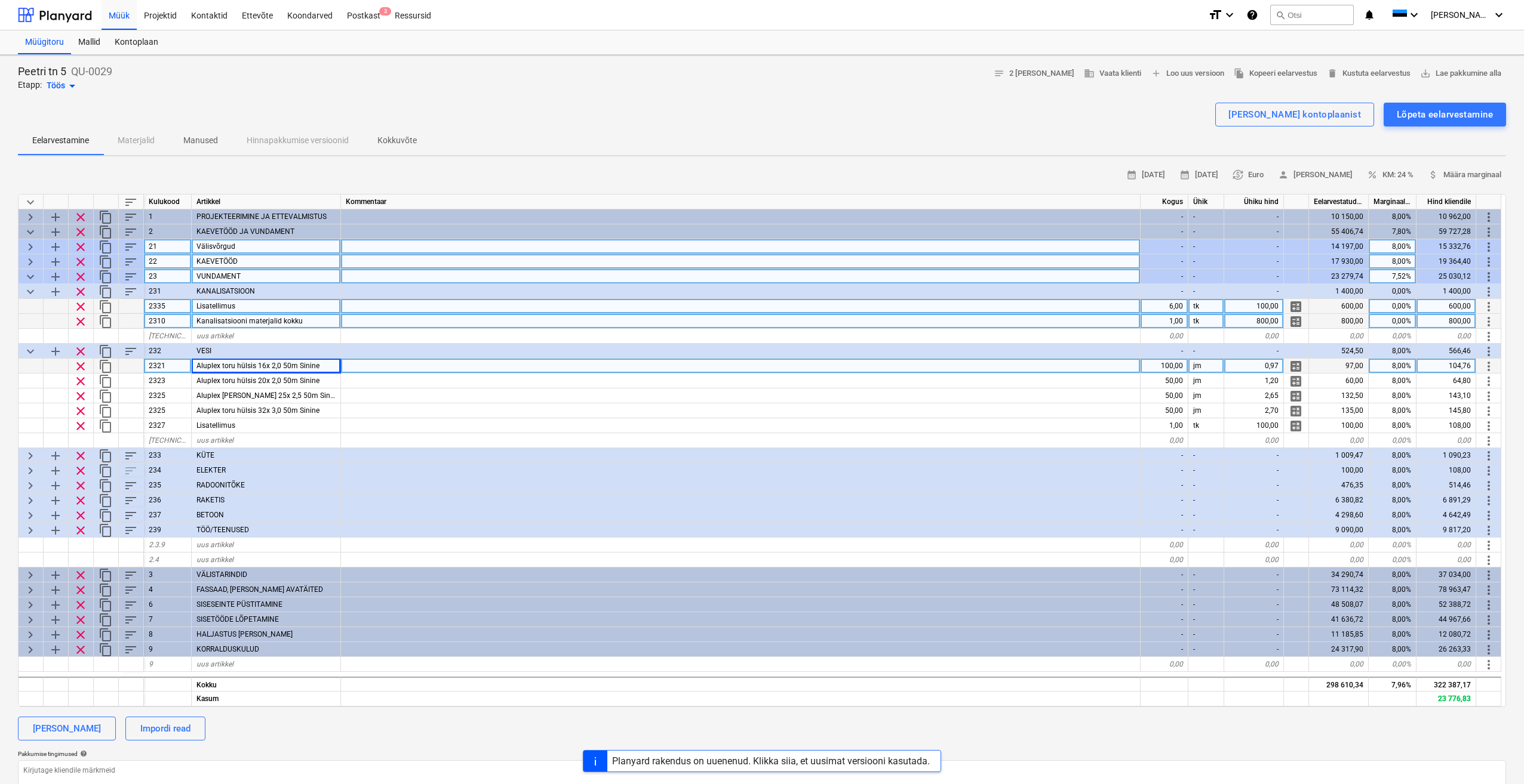
type textarea "x"
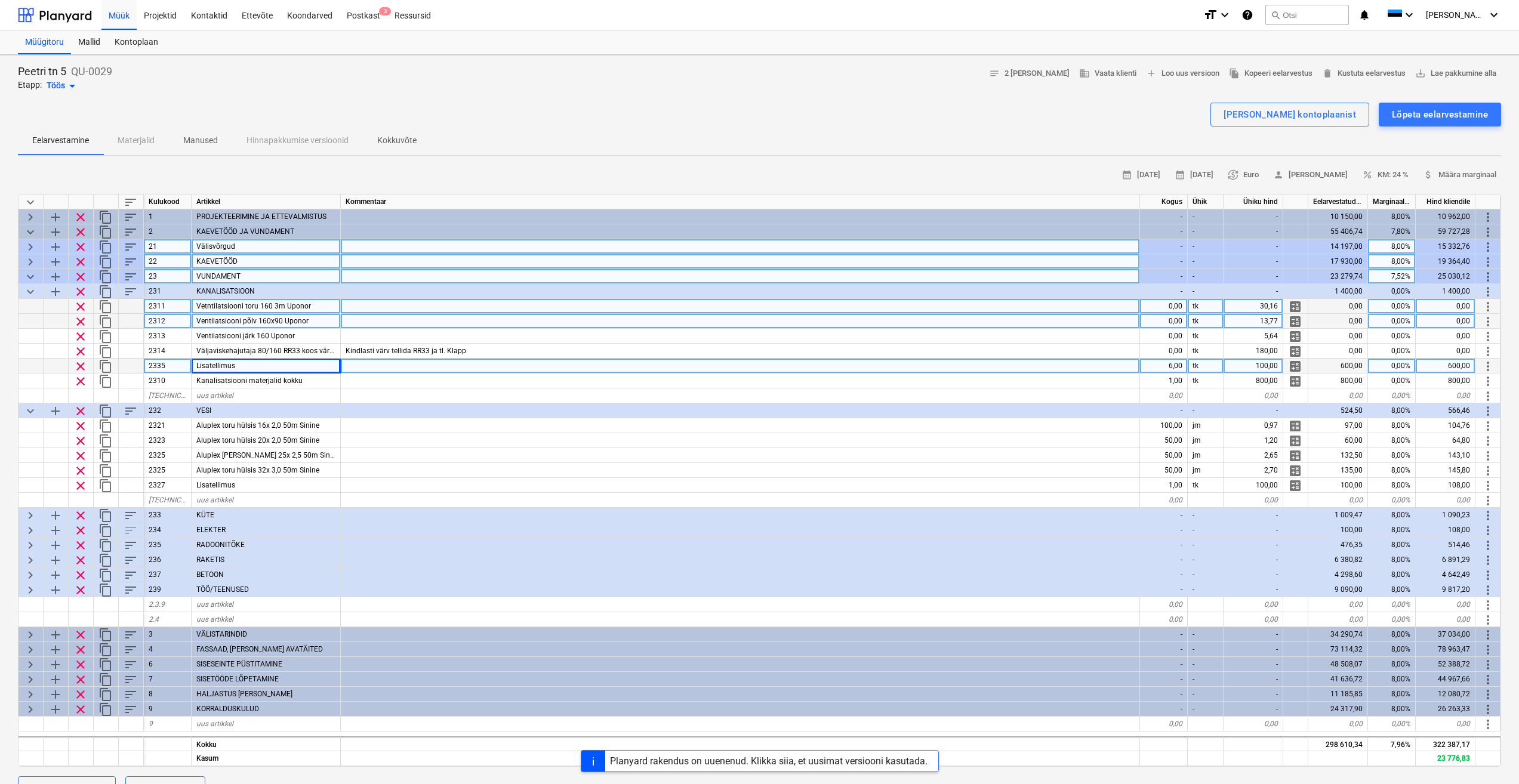
click at [421, 313] on div at bounding box center [741, 307] width 799 height 15
click at [1164, 305] on div "0,00" at bounding box center [1164, 307] width 48 height 15
type input "3"
click at [1165, 325] on div "0,00" at bounding box center [1164, 322] width 48 height 15
type textarea "x"
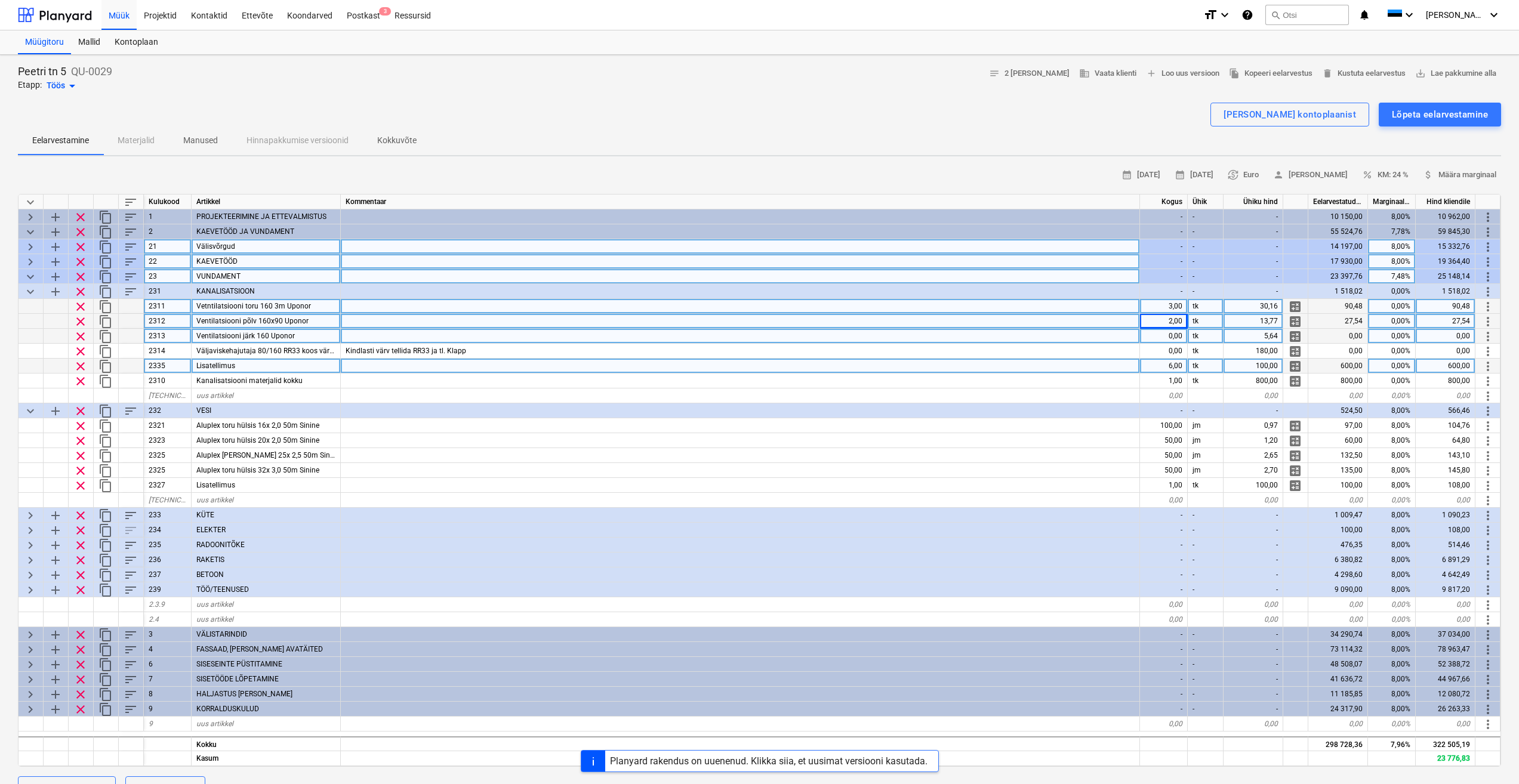
click at [1162, 338] on div "0,00" at bounding box center [1164, 337] width 48 height 15
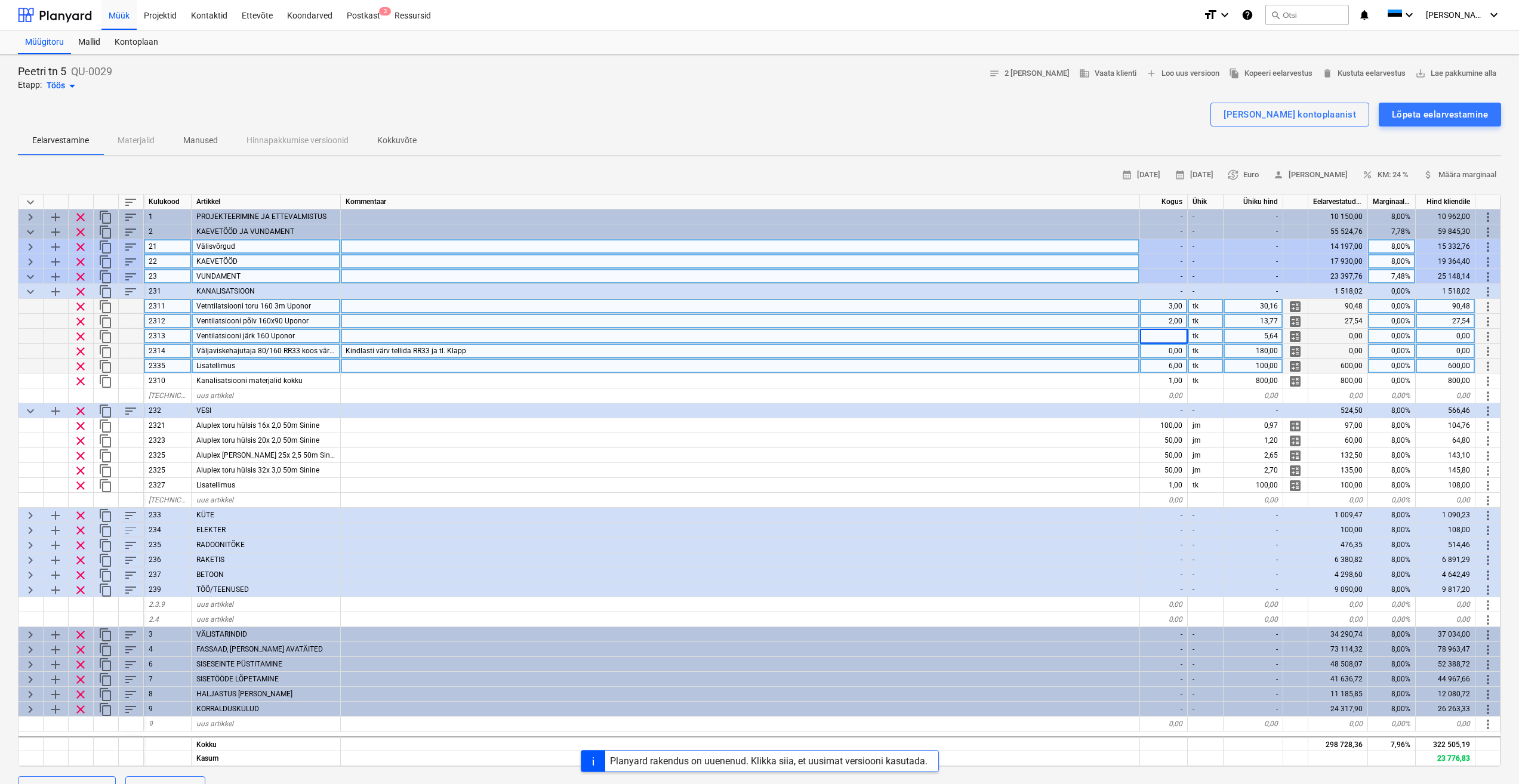
click at [1170, 350] on div "0,00" at bounding box center [1164, 352] width 48 height 15
type input "1"
type textarea "x"
click at [1183, 336] on div "0,00" at bounding box center [1164, 337] width 48 height 15
type input "1"
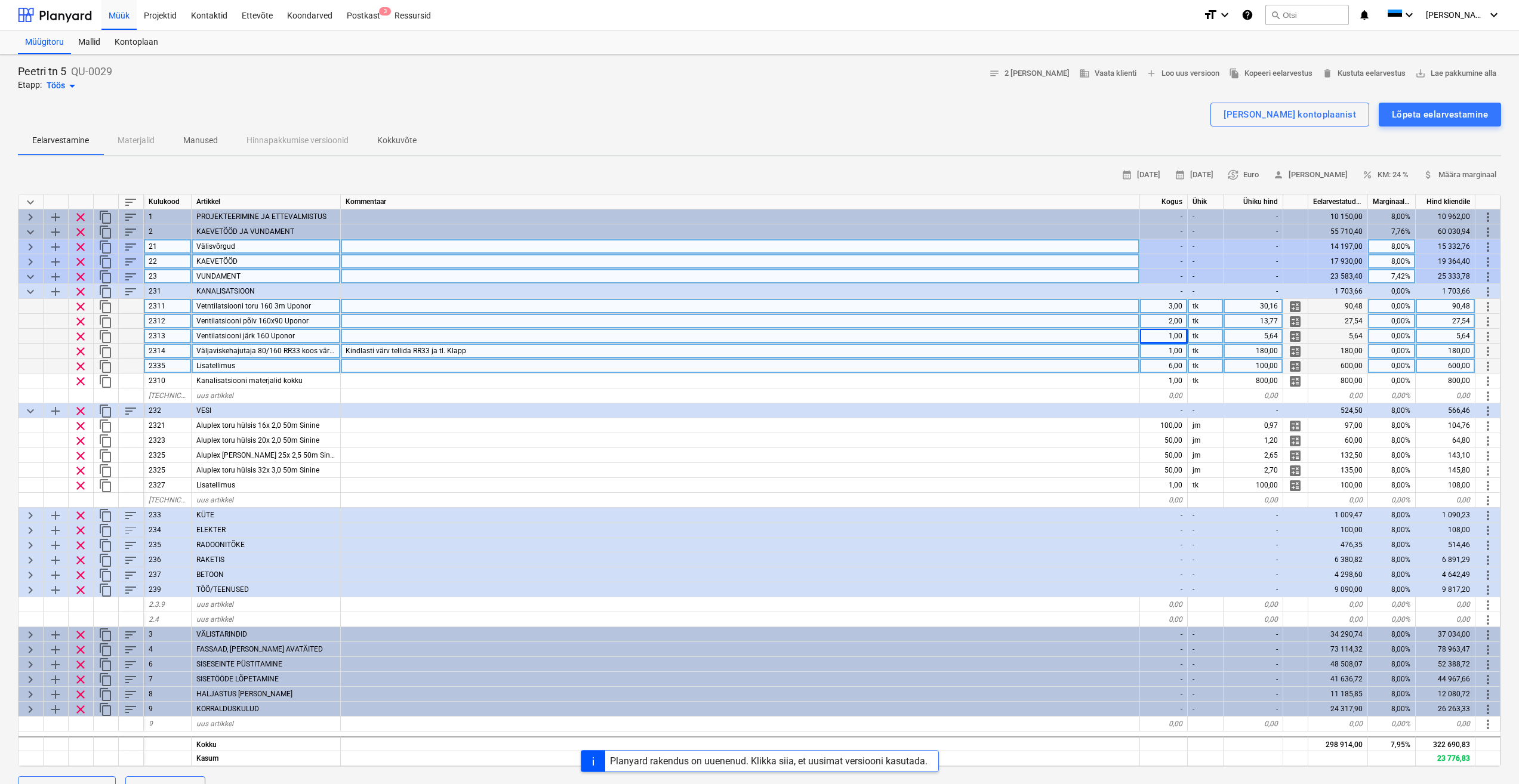
click at [308, 363] on div "Lisatellimus" at bounding box center [266, 366] width 149 height 15
click at [391, 369] on div at bounding box center [741, 366] width 799 height 15
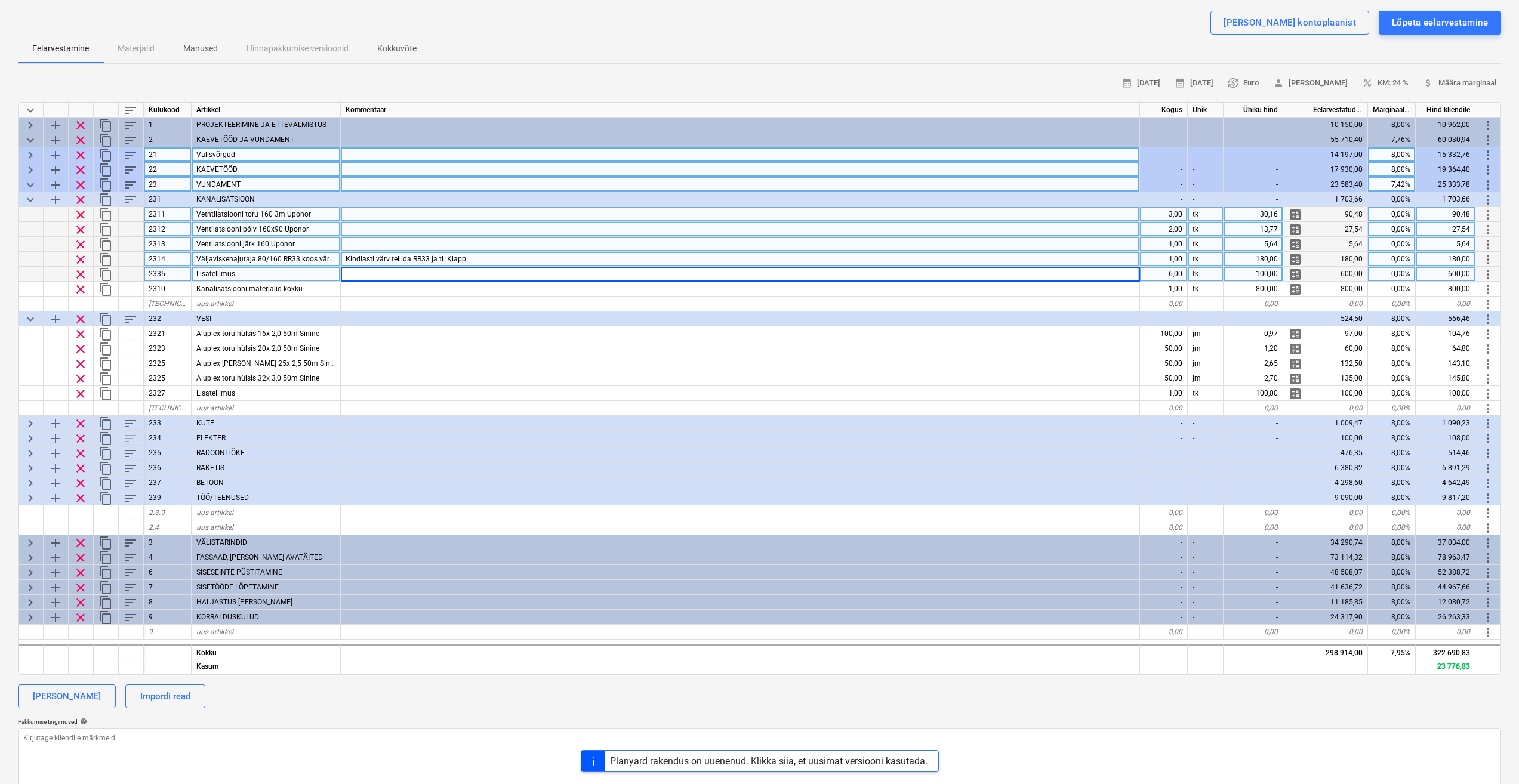
scroll to position [120, 0]
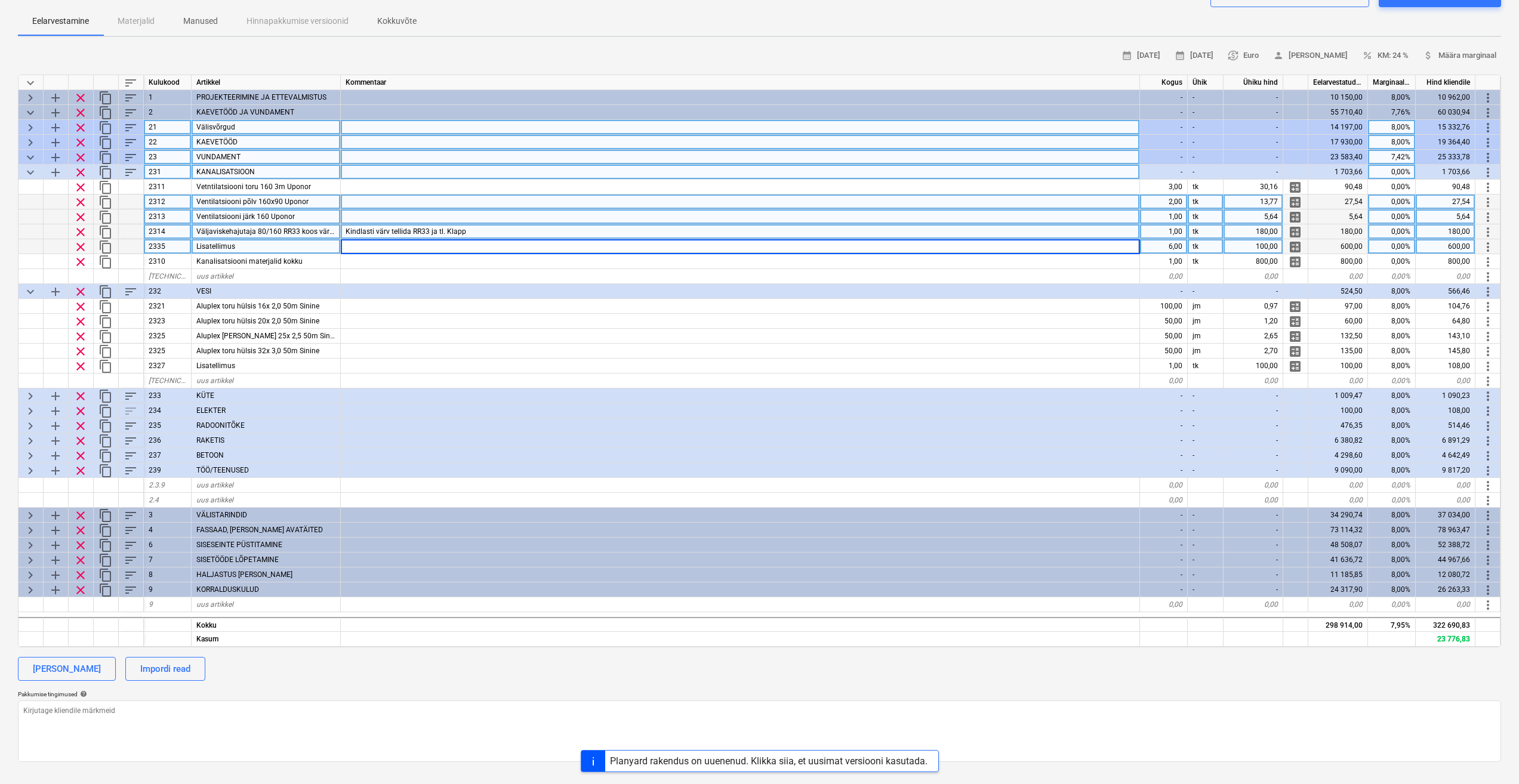
click at [28, 173] on span "keyboard_arrow_down" at bounding box center [30, 172] width 14 height 14
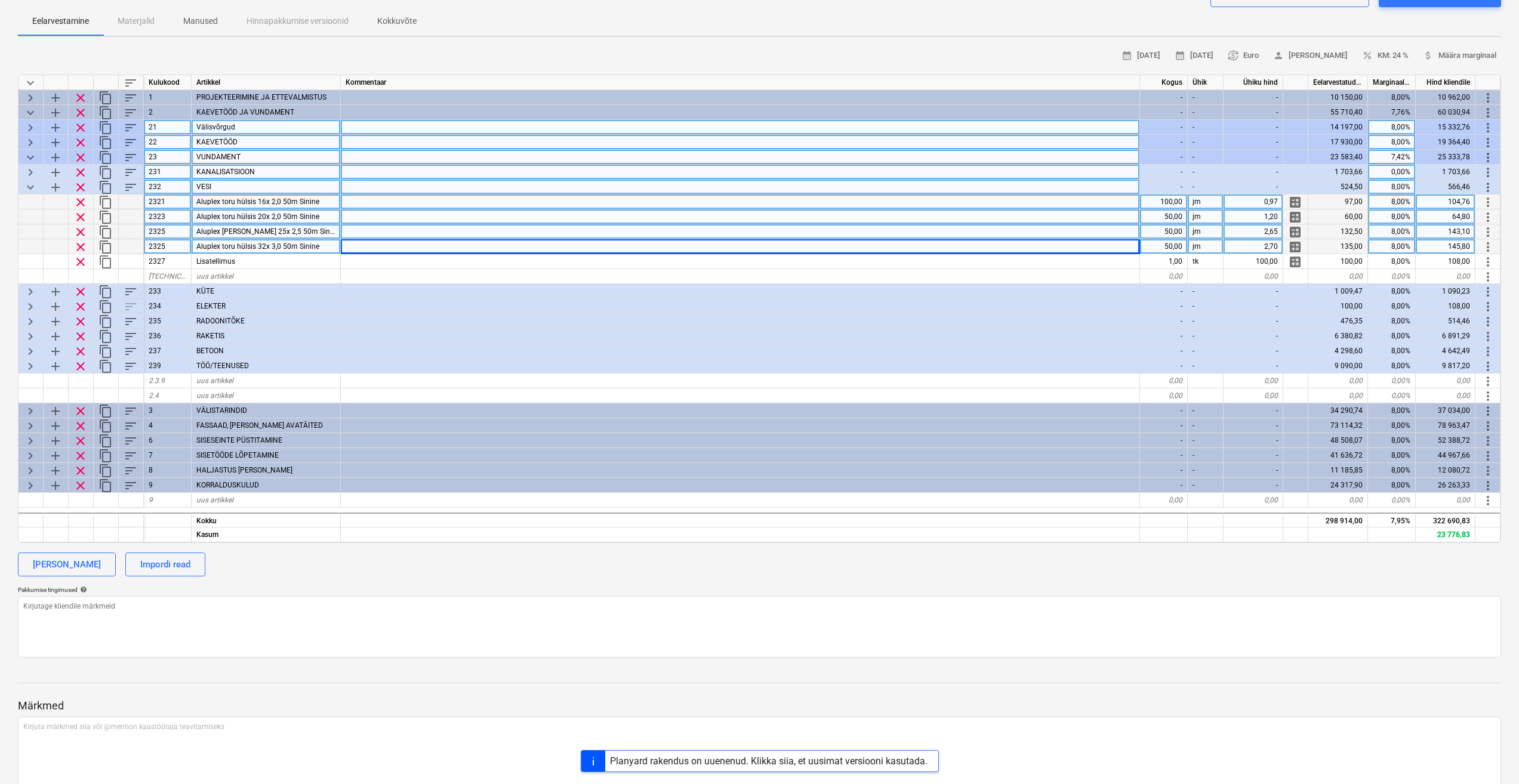
click at [33, 190] on span "keyboard_arrow_down" at bounding box center [30, 187] width 14 height 14
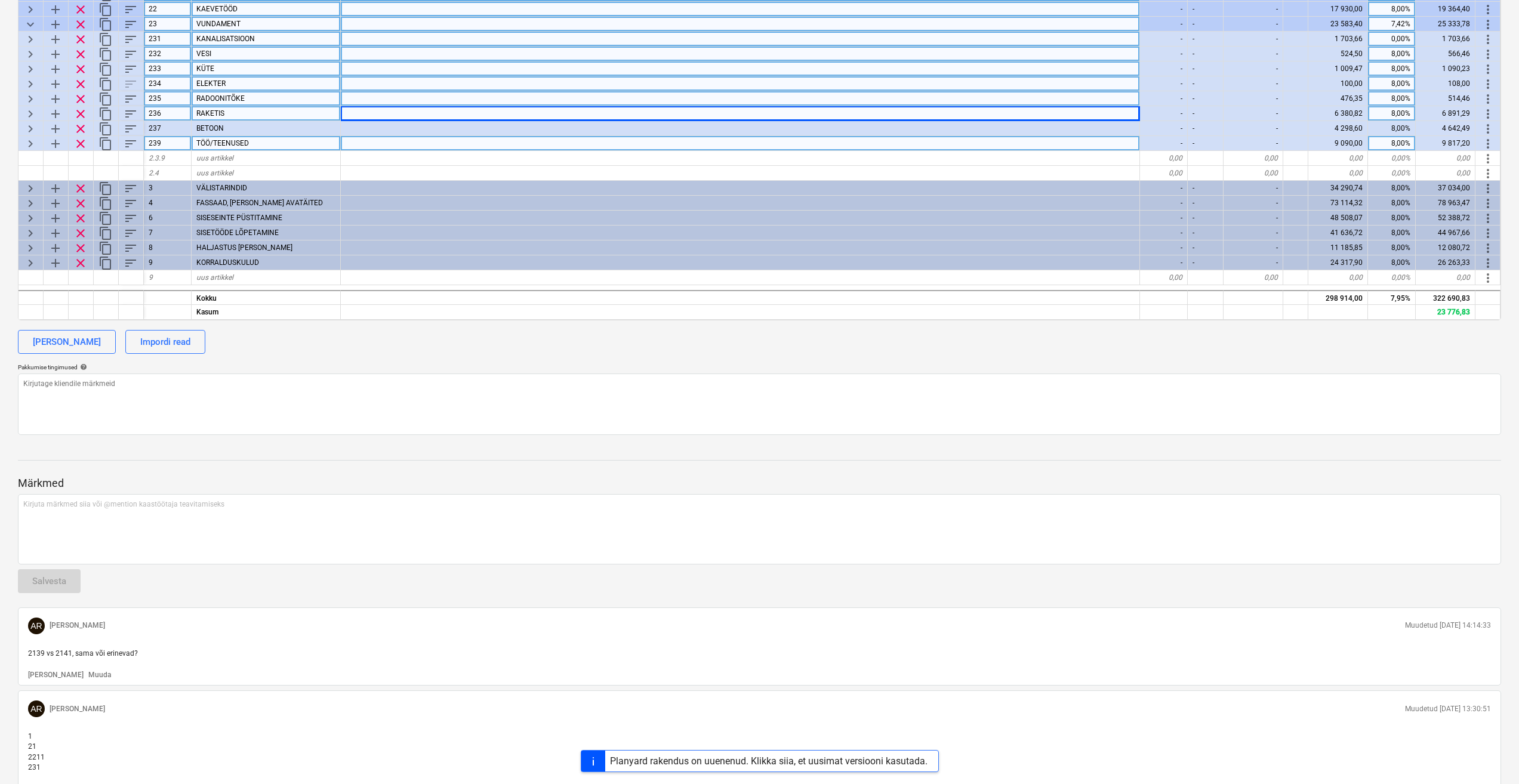
scroll to position [0, 0]
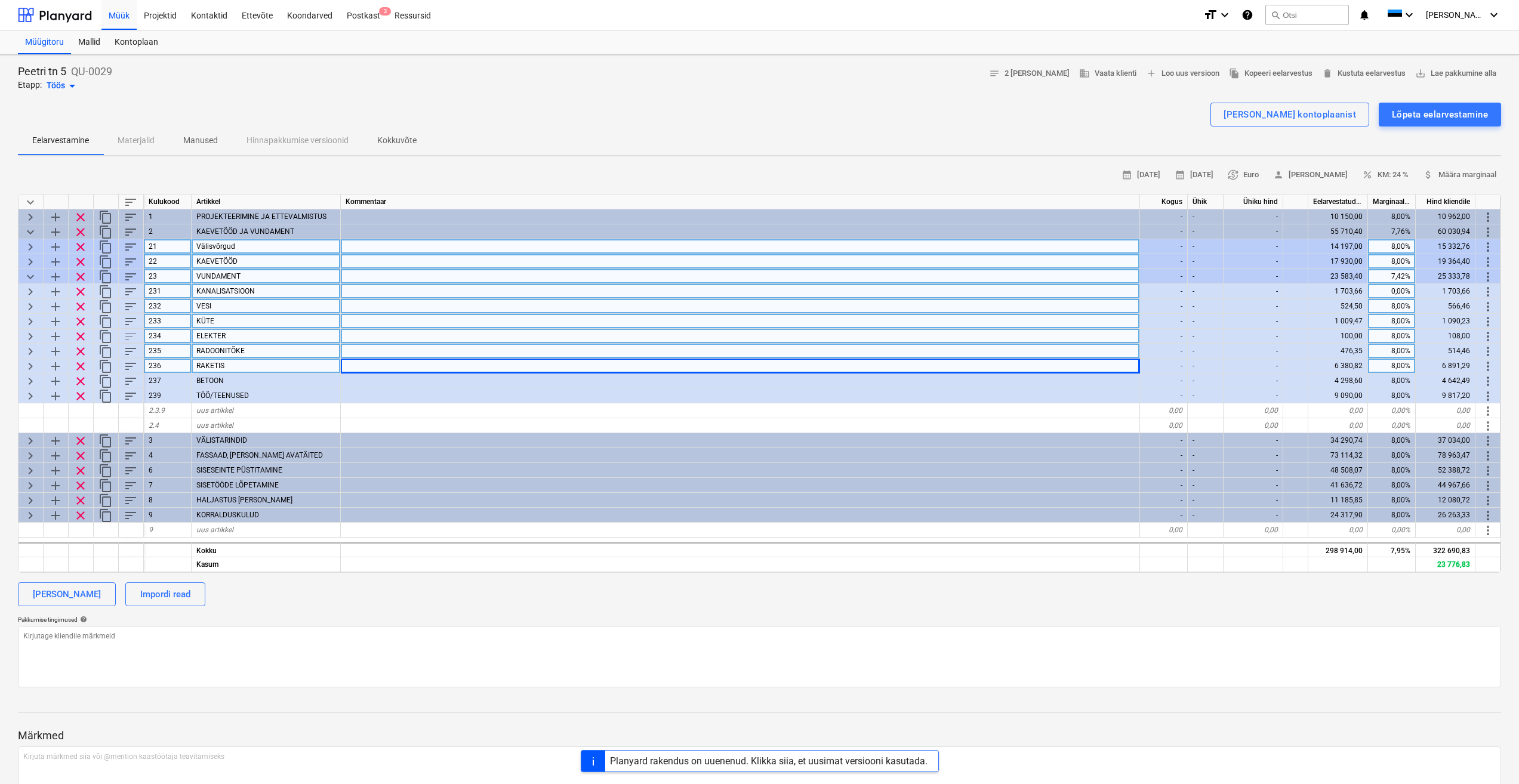
click at [31, 246] on span "keyboard_arrow_right" at bounding box center [30, 247] width 14 height 14
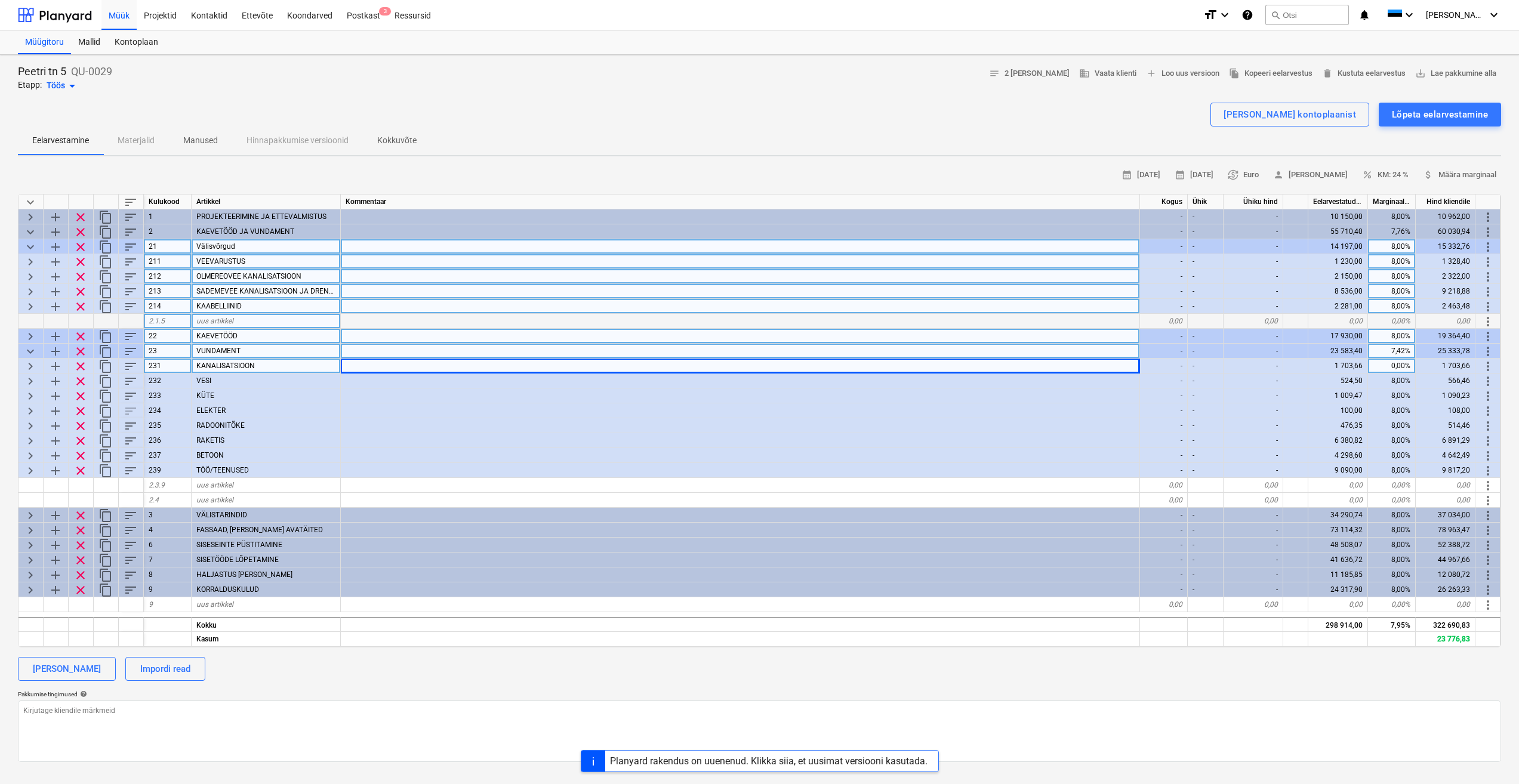
click at [33, 247] on span "keyboard_arrow_down" at bounding box center [30, 247] width 14 height 14
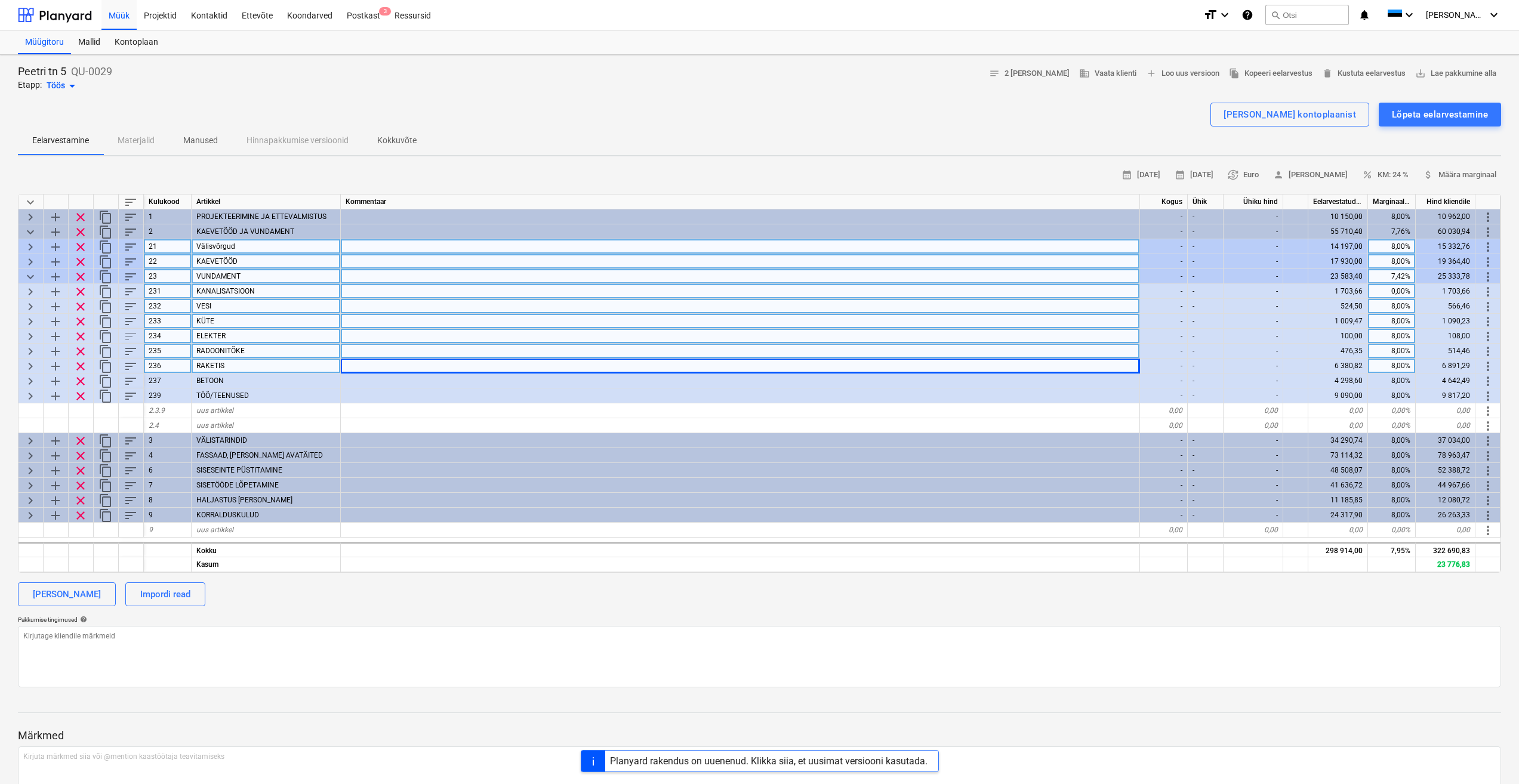
click at [31, 278] on span "keyboard_arrow_down" at bounding box center [30, 277] width 14 height 14
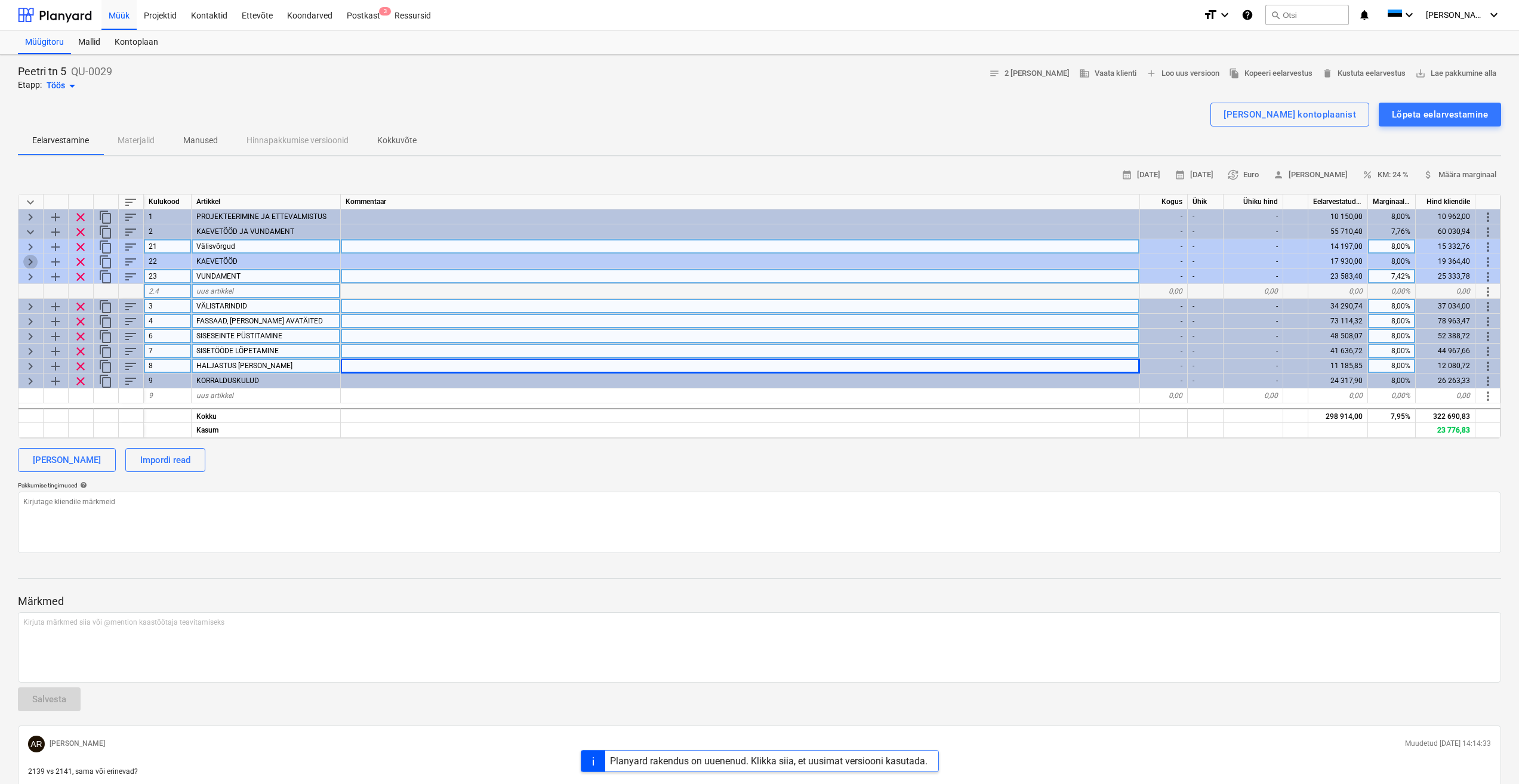
drag, startPoint x: 34, startPoint y: 263, endPoint x: 45, endPoint y: 272, distance: 14.2
click at [34, 263] on span "keyboard_arrow_right" at bounding box center [30, 262] width 14 height 14
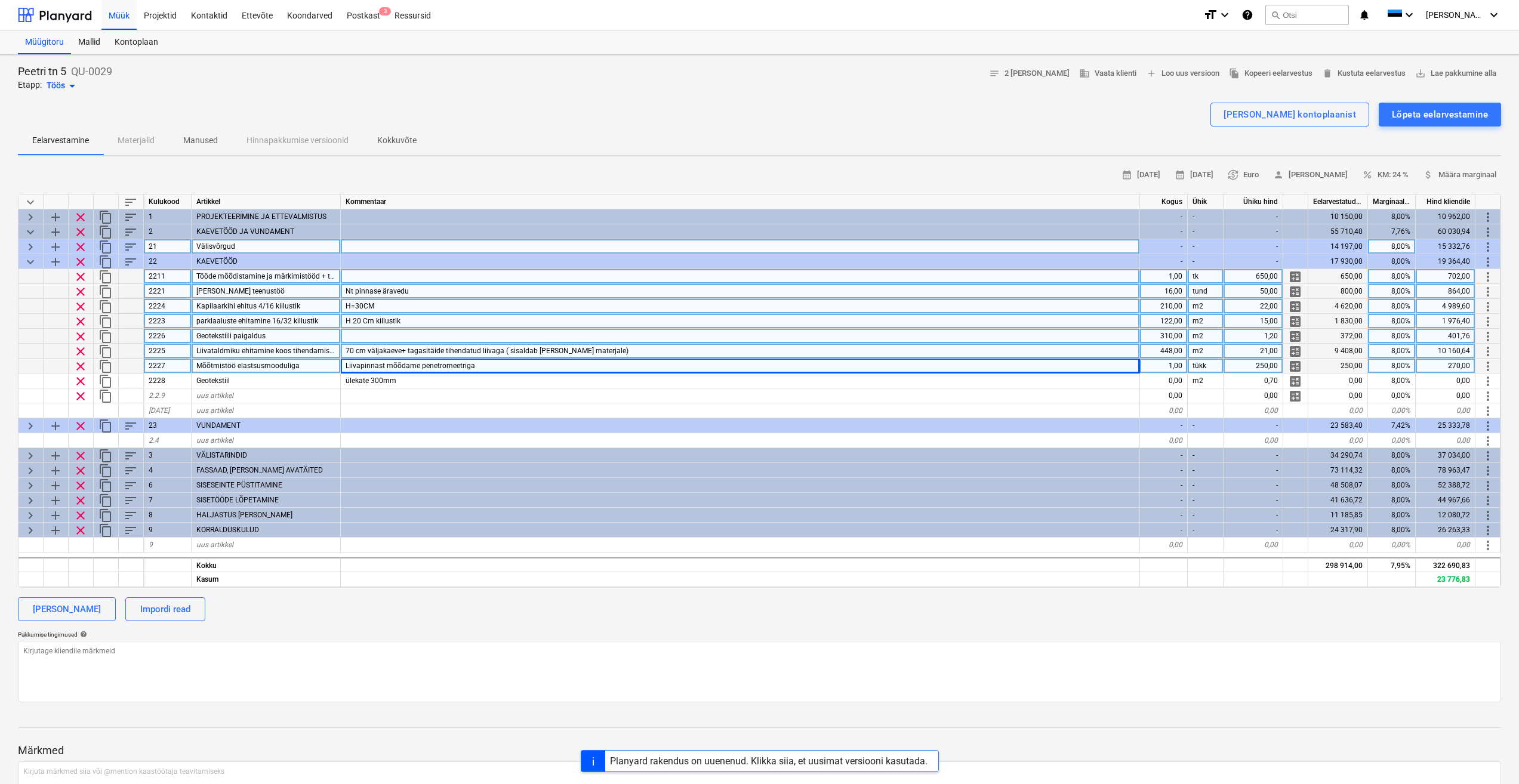
click at [310, 281] on div "Tööde mõõdistamine ja märkimistööd + teostusjoonis." at bounding box center [266, 277] width 149 height 15
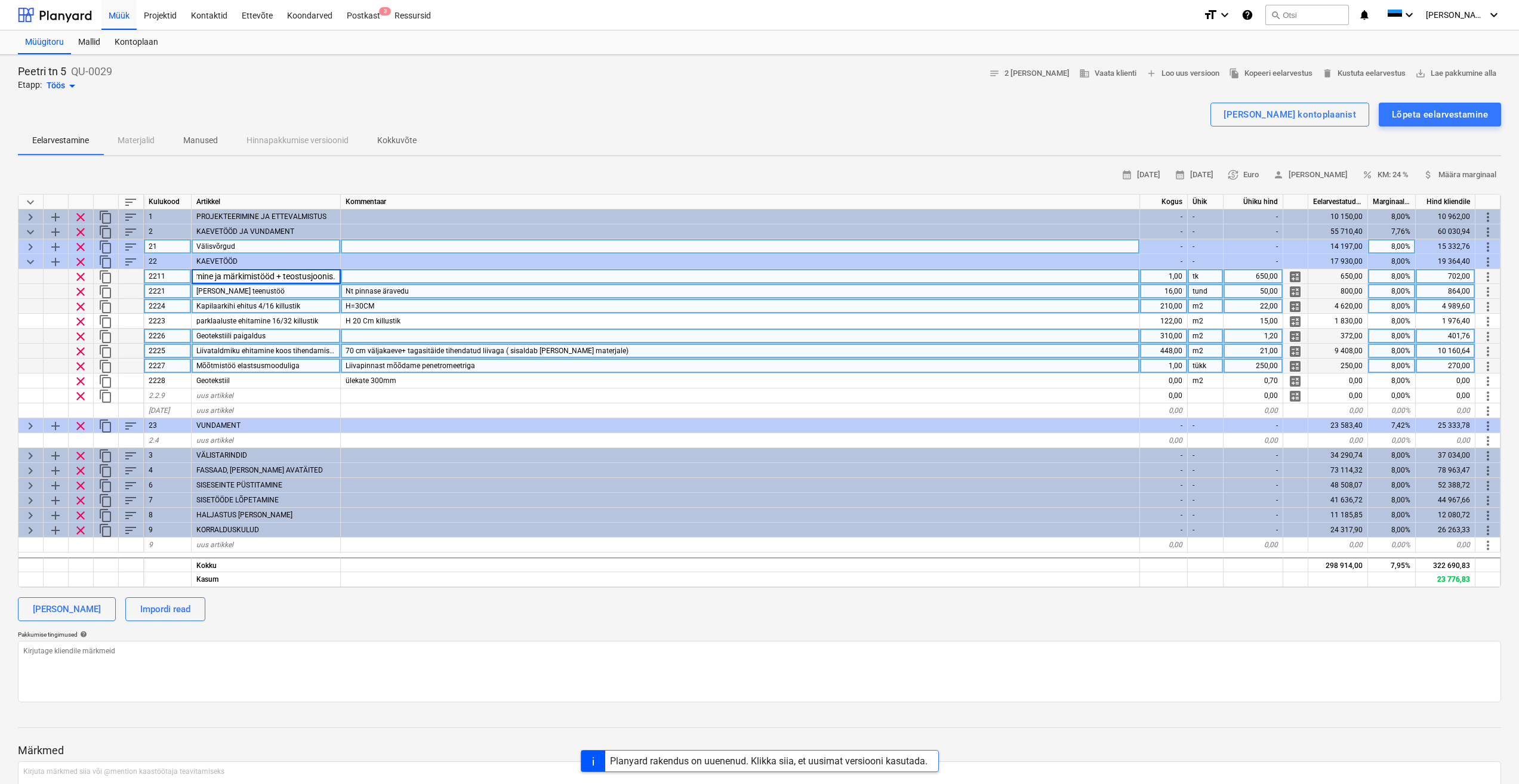
click at [305, 291] on div "Kalluri teenustöö" at bounding box center [266, 292] width 149 height 15
click at [456, 305] on div "H=30CM" at bounding box center [741, 307] width 799 height 15
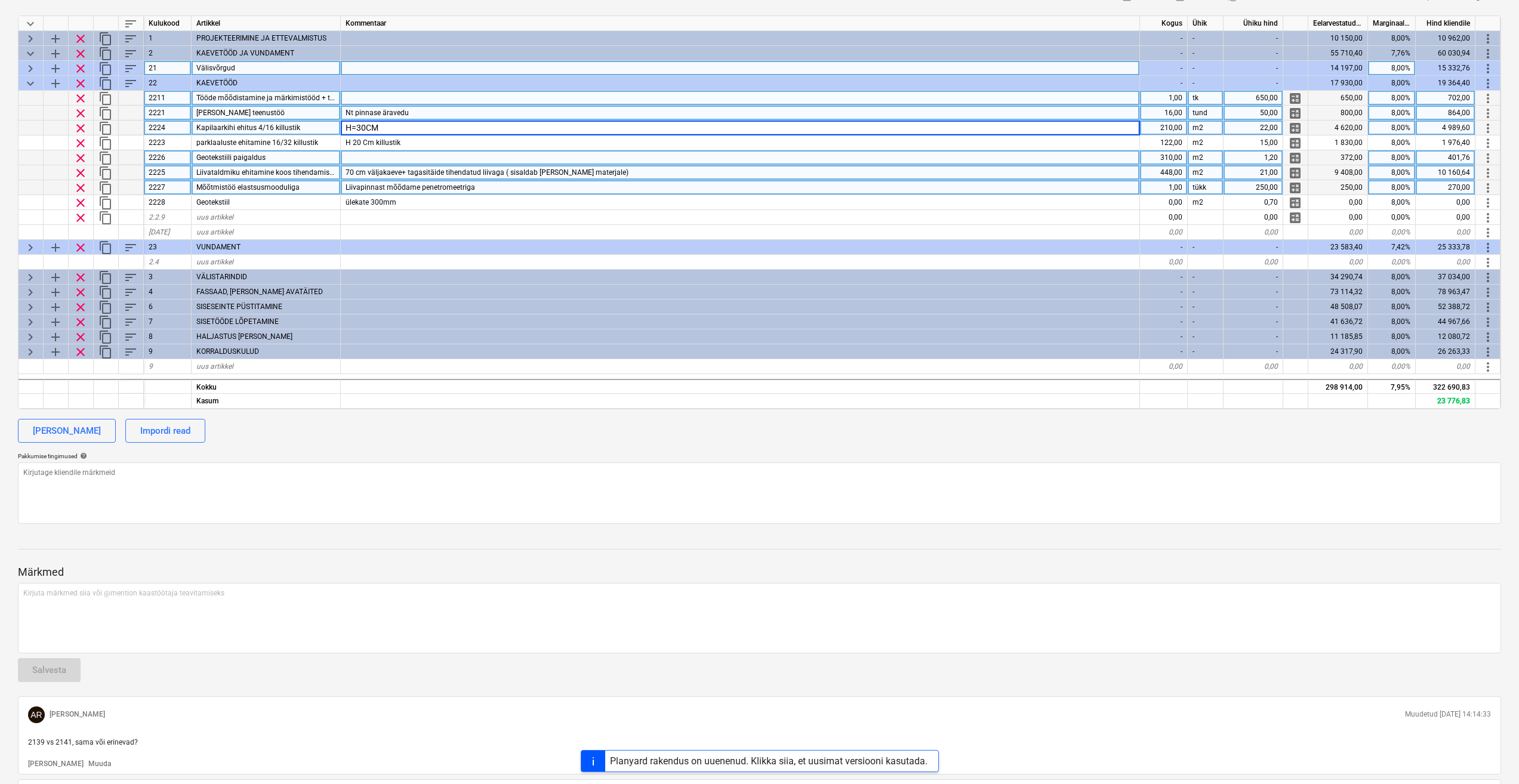
scroll to position [0, 0]
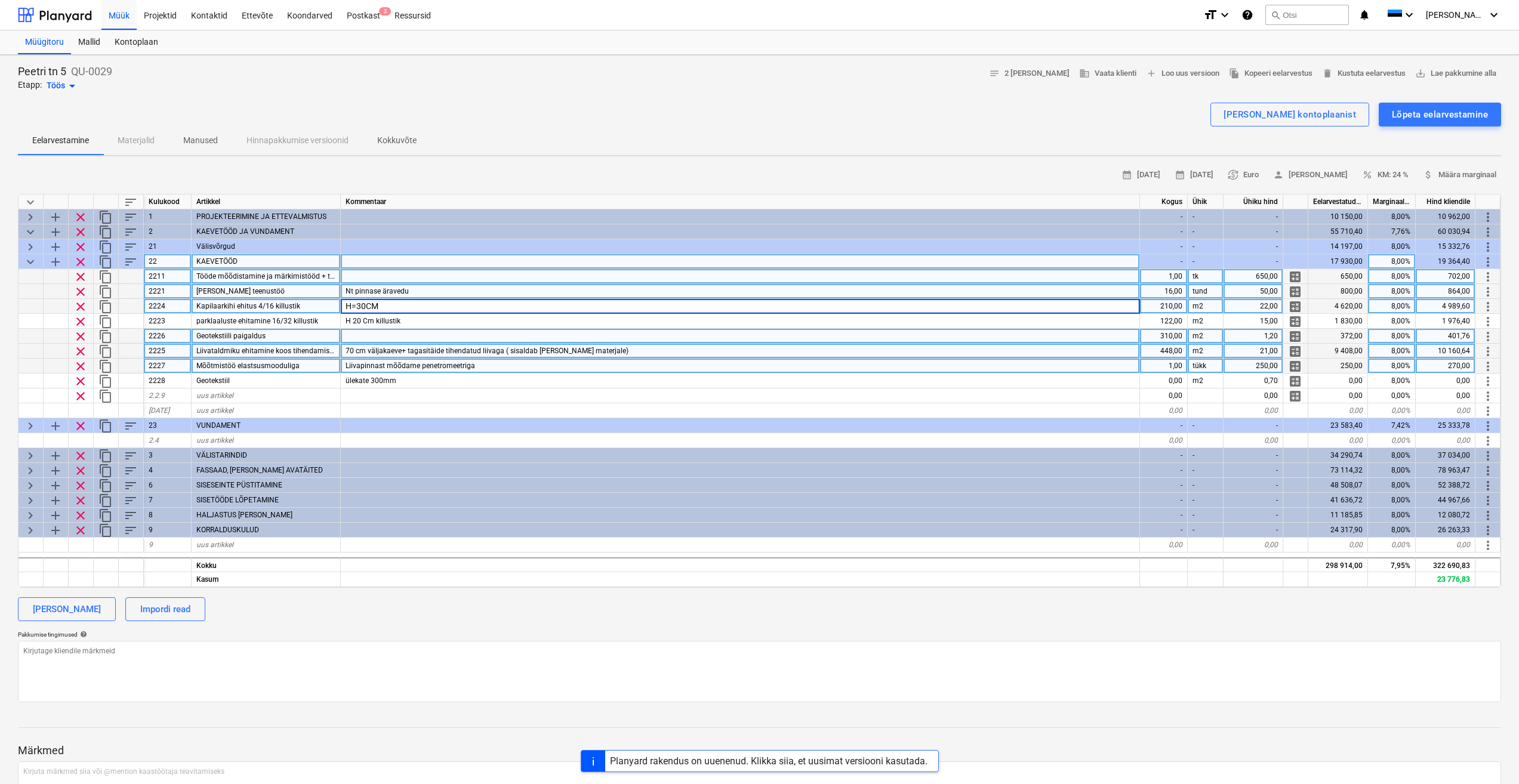
click at [27, 261] on span "keyboard_arrow_down" at bounding box center [30, 262] width 14 height 14
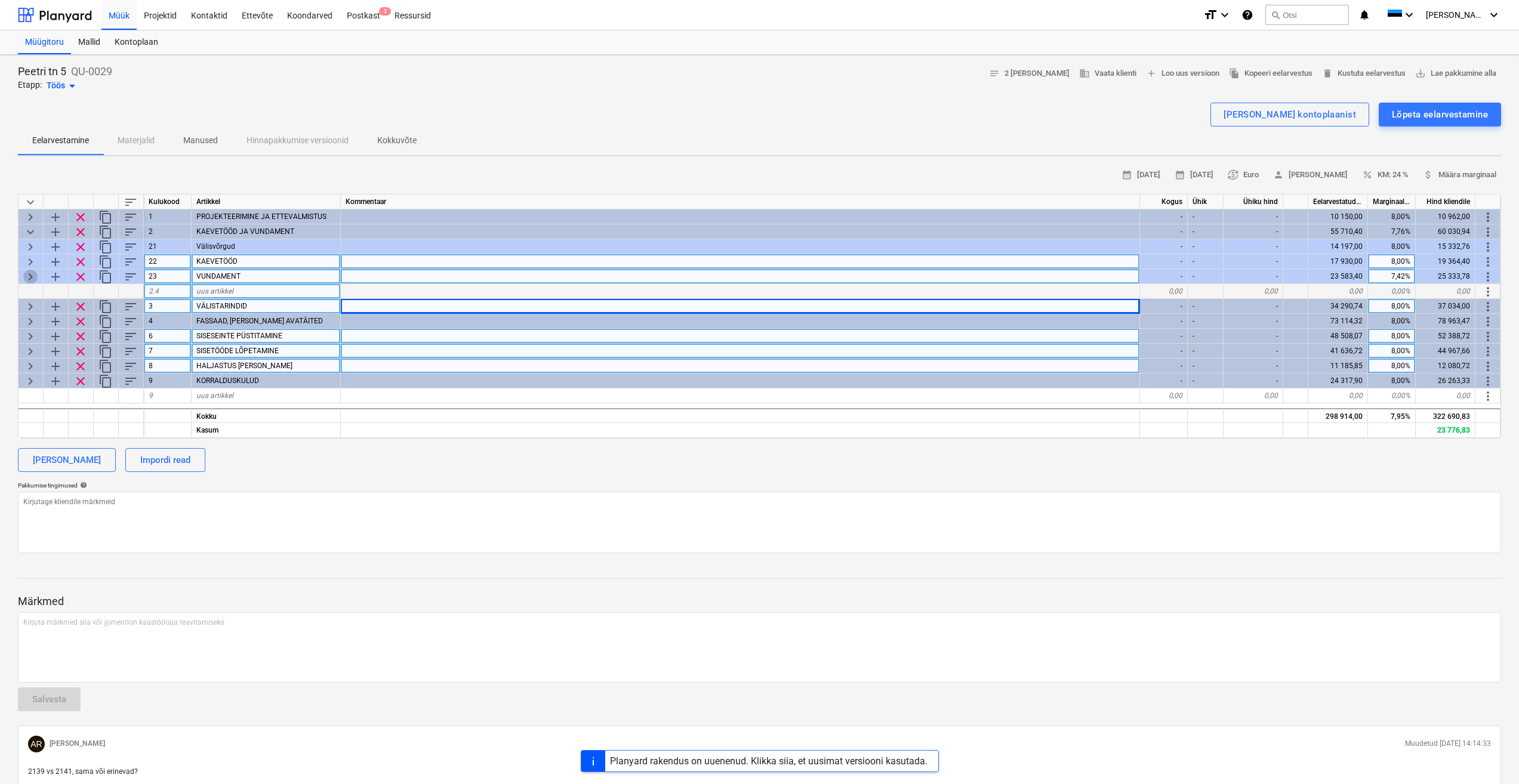
click at [29, 279] on span "keyboard_arrow_right" at bounding box center [30, 277] width 14 height 14
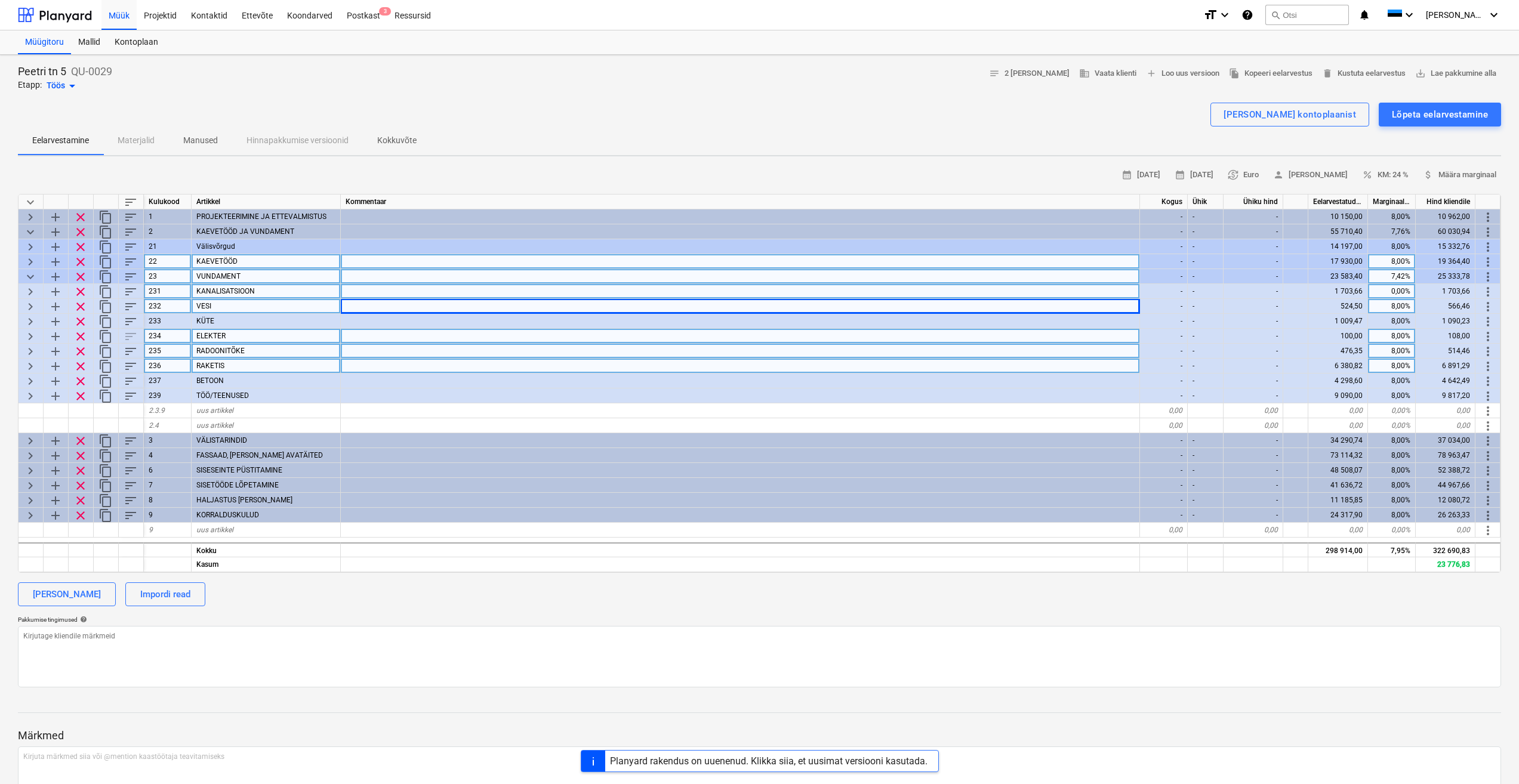
click at [34, 292] on span "keyboard_arrow_right" at bounding box center [30, 292] width 14 height 14
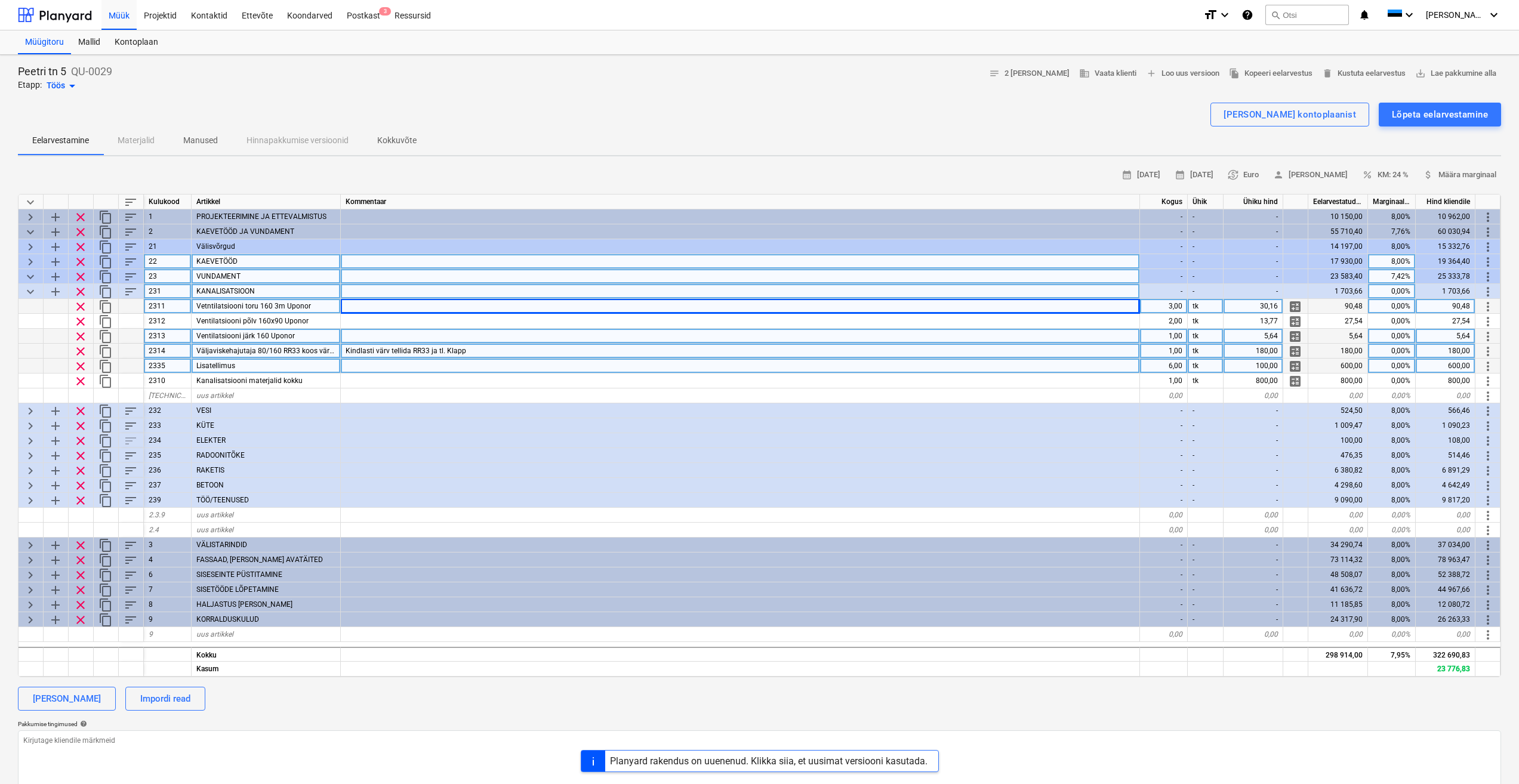
click at [29, 293] on span "keyboard_arrow_down" at bounding box center [30, 292] width 14 height 14
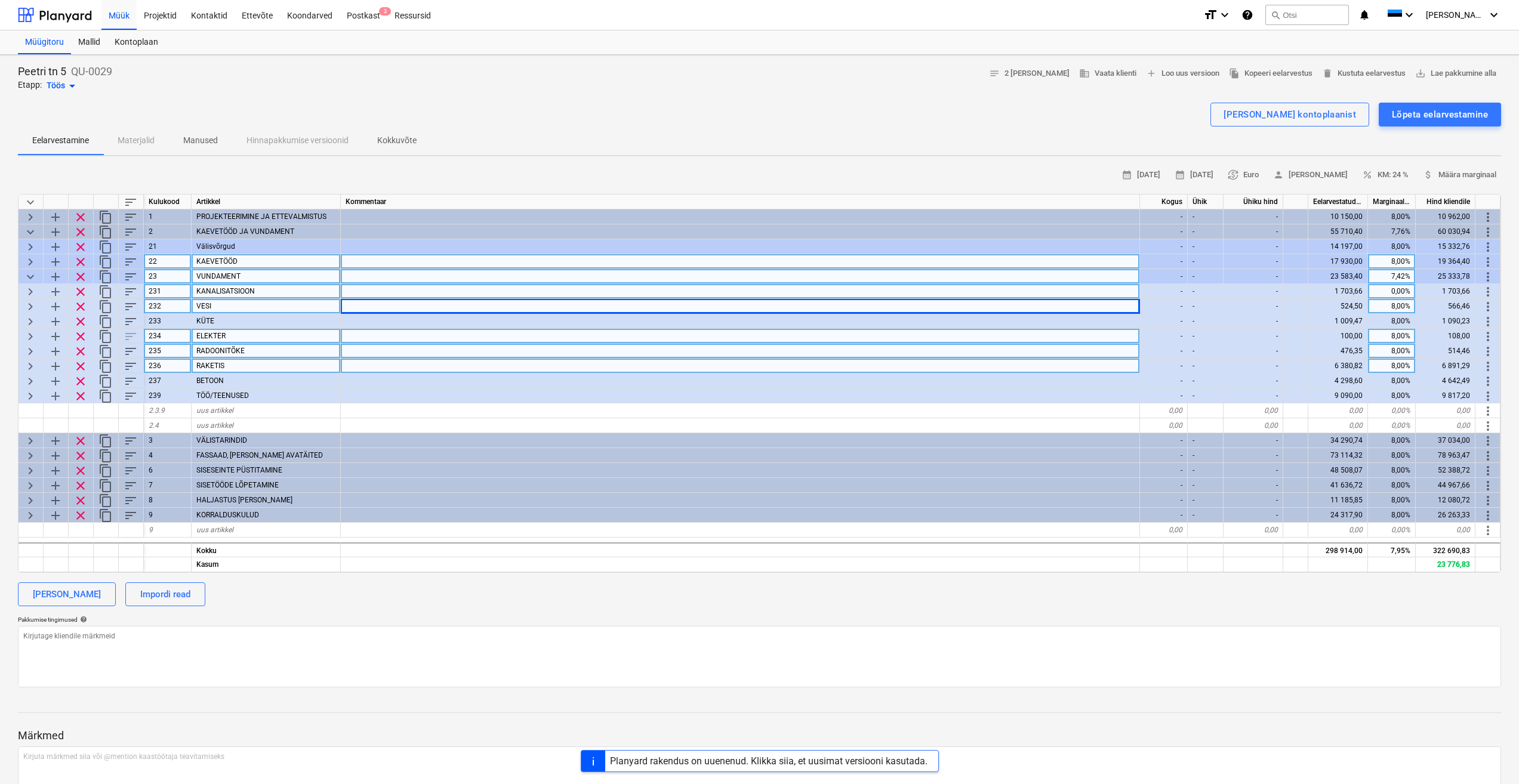
click at [31, 311] on span "keyboard_arrow_right" at bounding box center [30, 307] width 14 height 14
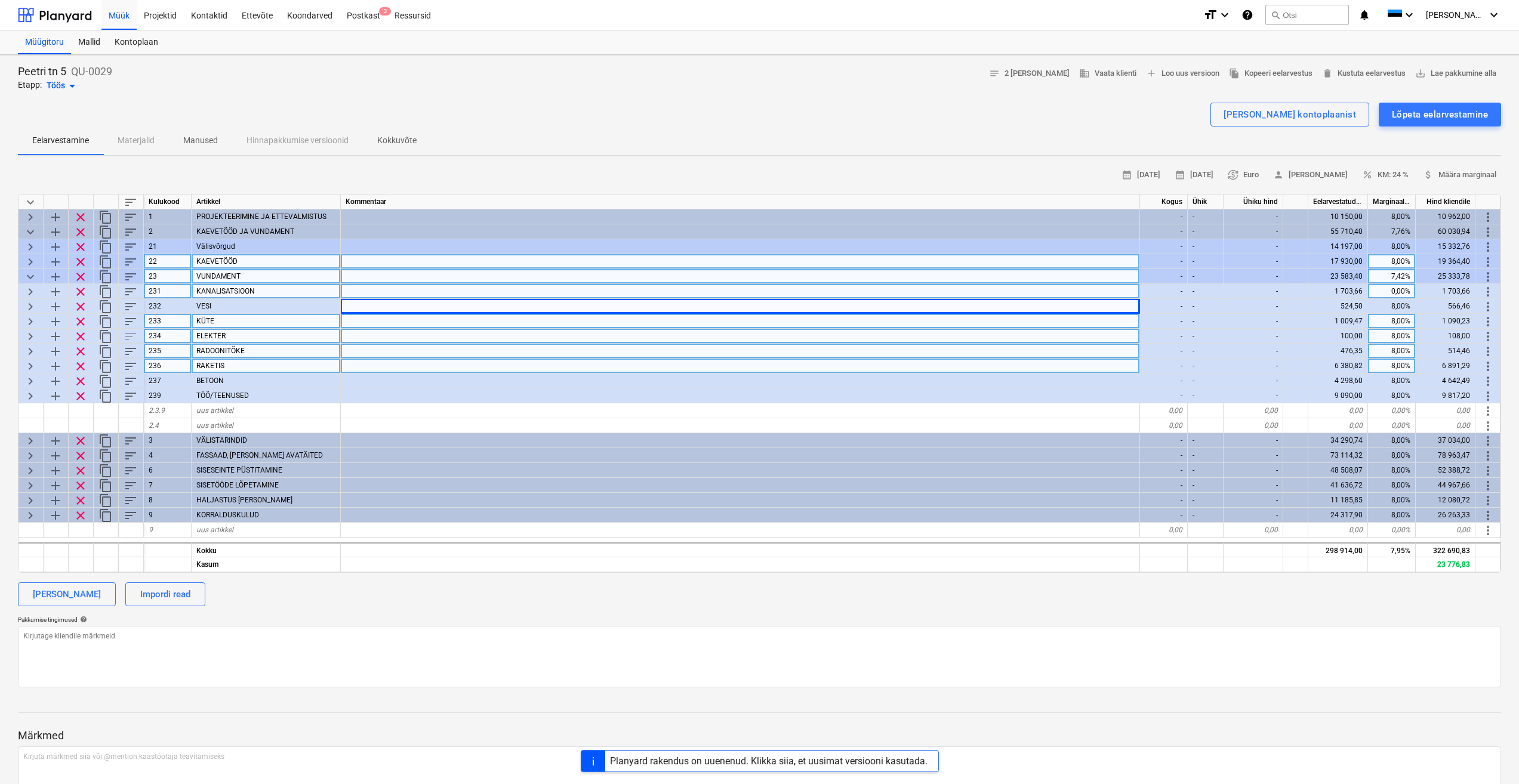
type textarea "x"
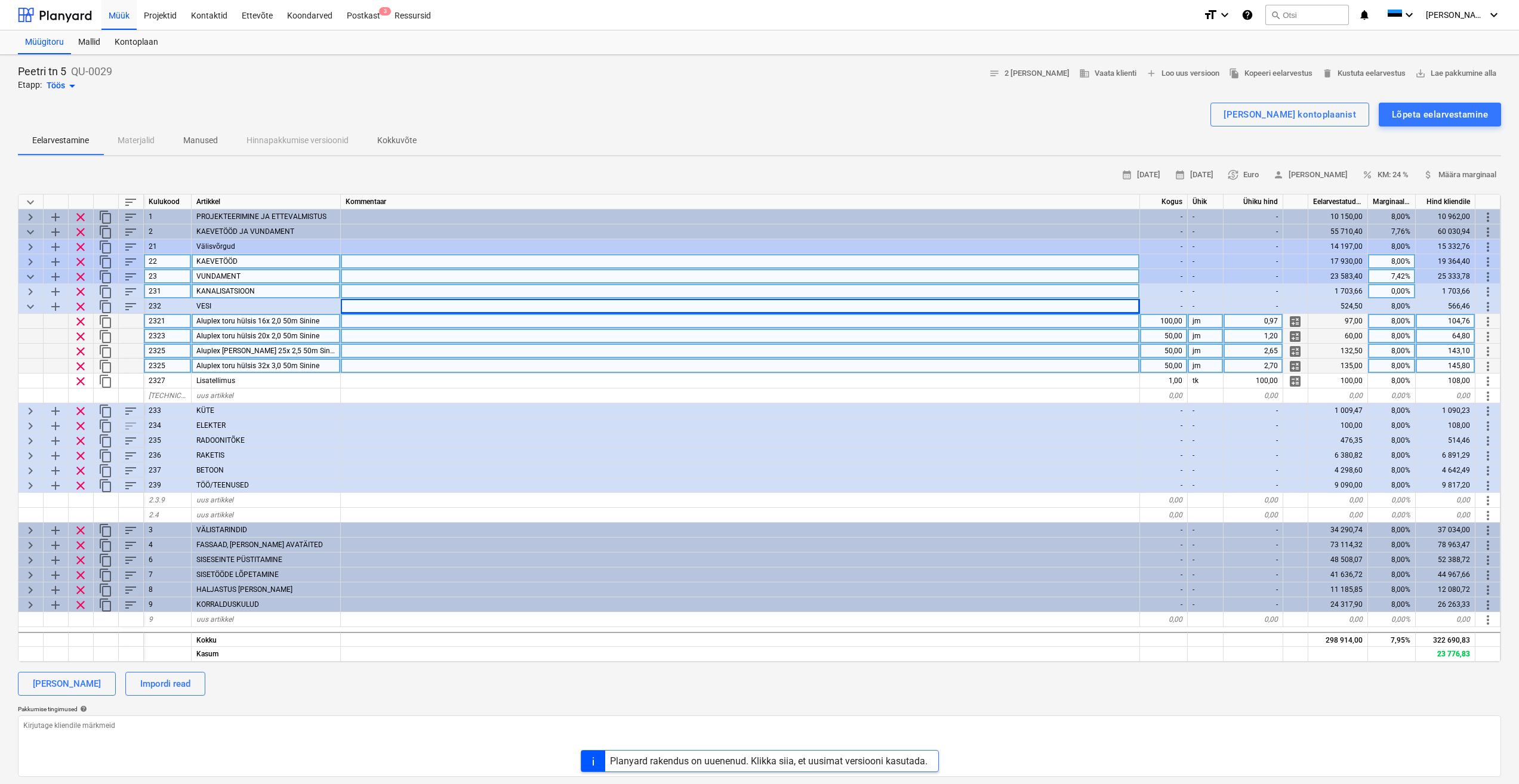
click at [1181, 323] on div "100,00" at bounding box center [1164, 322] width 48 height 15
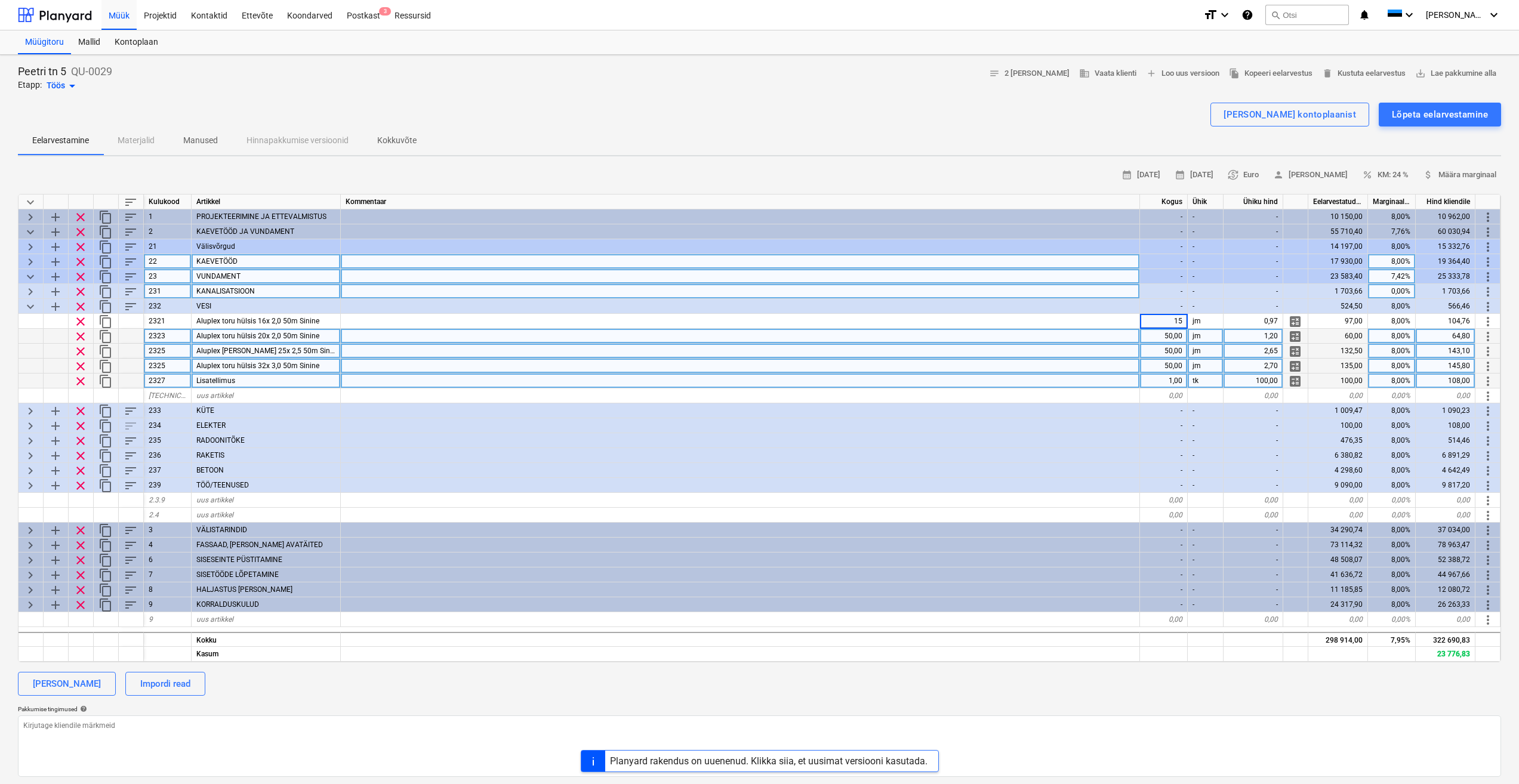
type input "150"
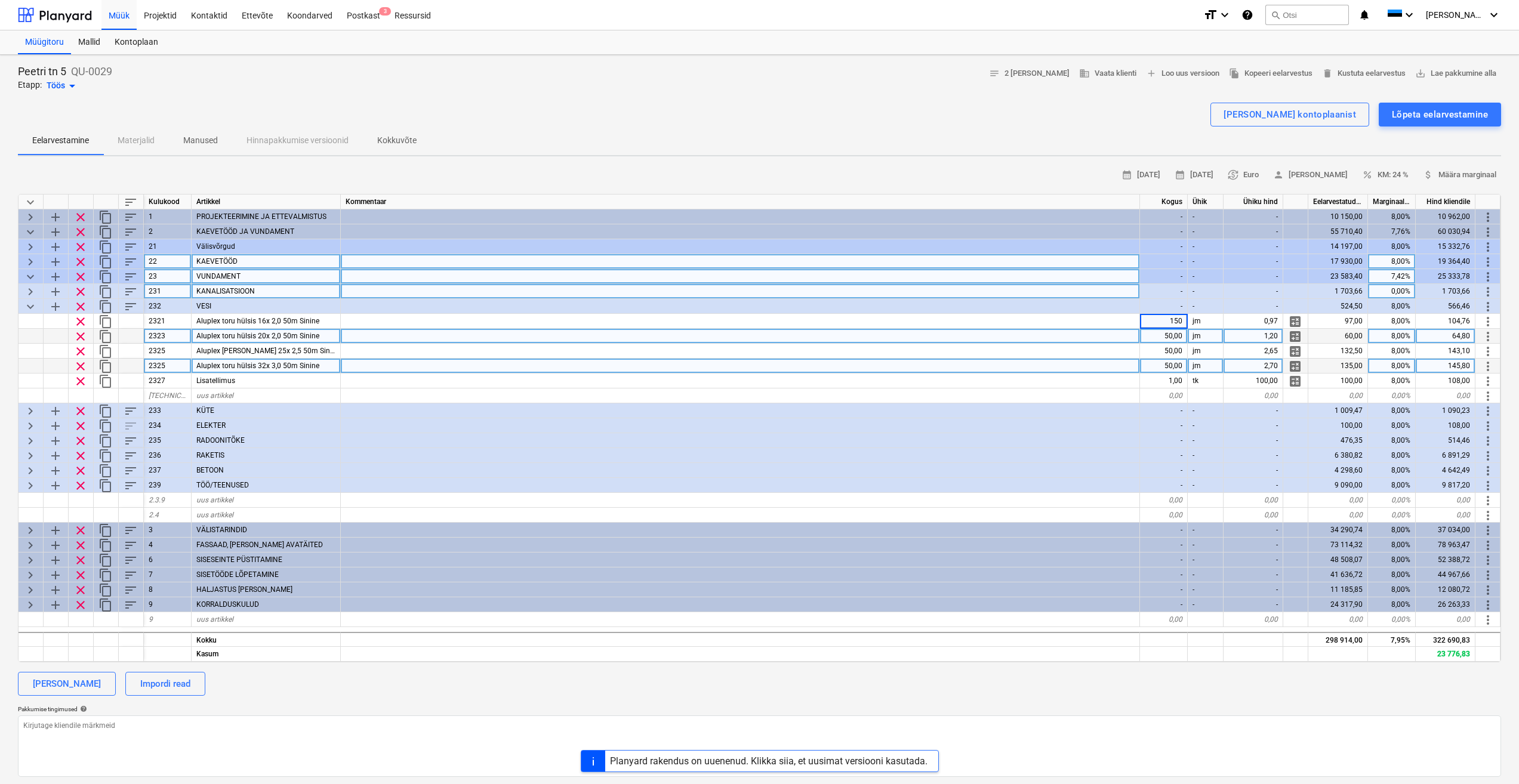
drag, startPoint x: 1061, startPoint y: 344, endPoint x: 1072, endPoint y: 340, distance: 11.7
click at [1060, 344] on div at bounding box center [741, 352] width 799 height 15
type textarea "x"
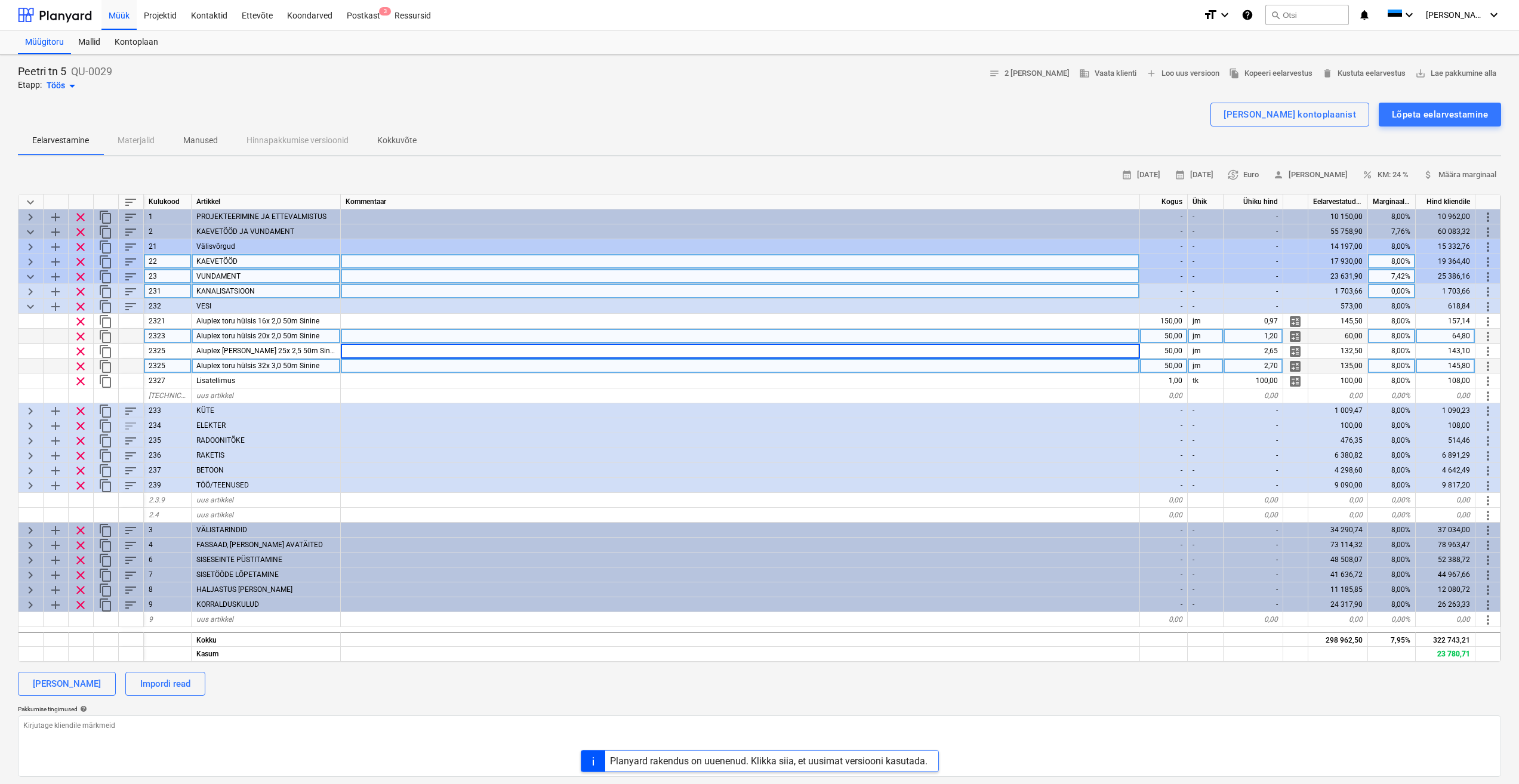
click at [394, 333] on div at bounding box center [741, 337] width 799 height 15
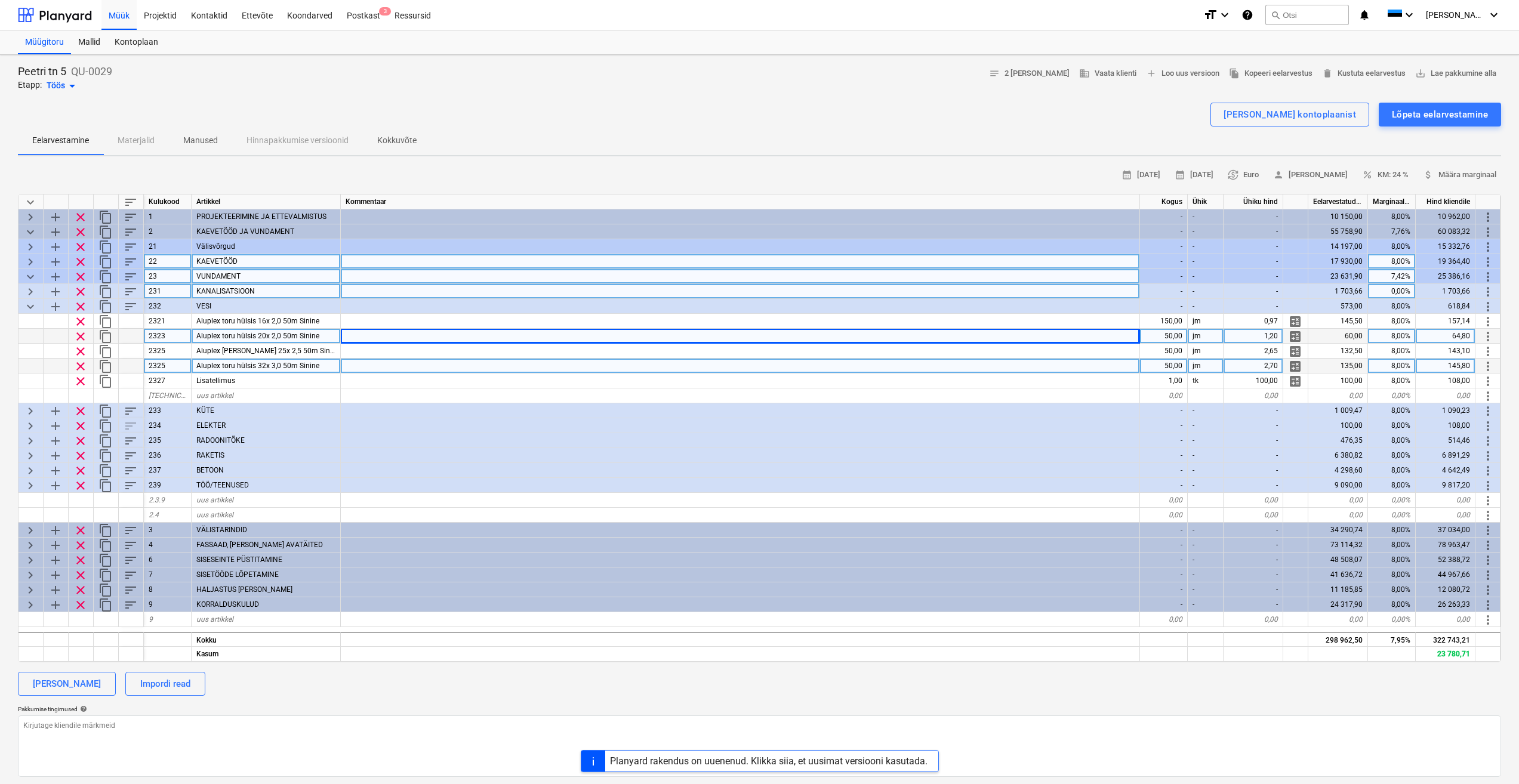
drag, startPoint x: 1166, startPoint y: 335, endPoint x: 1214, endPoint y: 338, distance: 48.1
click at [0, 0] on div "clear content_copy 2323 Aluplex toru hülsis 20x 2,0 50m Sinine 50,00 jm 1,20 ca…" at bounding box center [0, 0] width 0 height 0
click at [1168, 336] on div "50,00" at bounding box center [1164, 337] width 48 height 15
type input "100"
click at [1029, 349] on div at bounding box center [741, 352] width 799 height 15
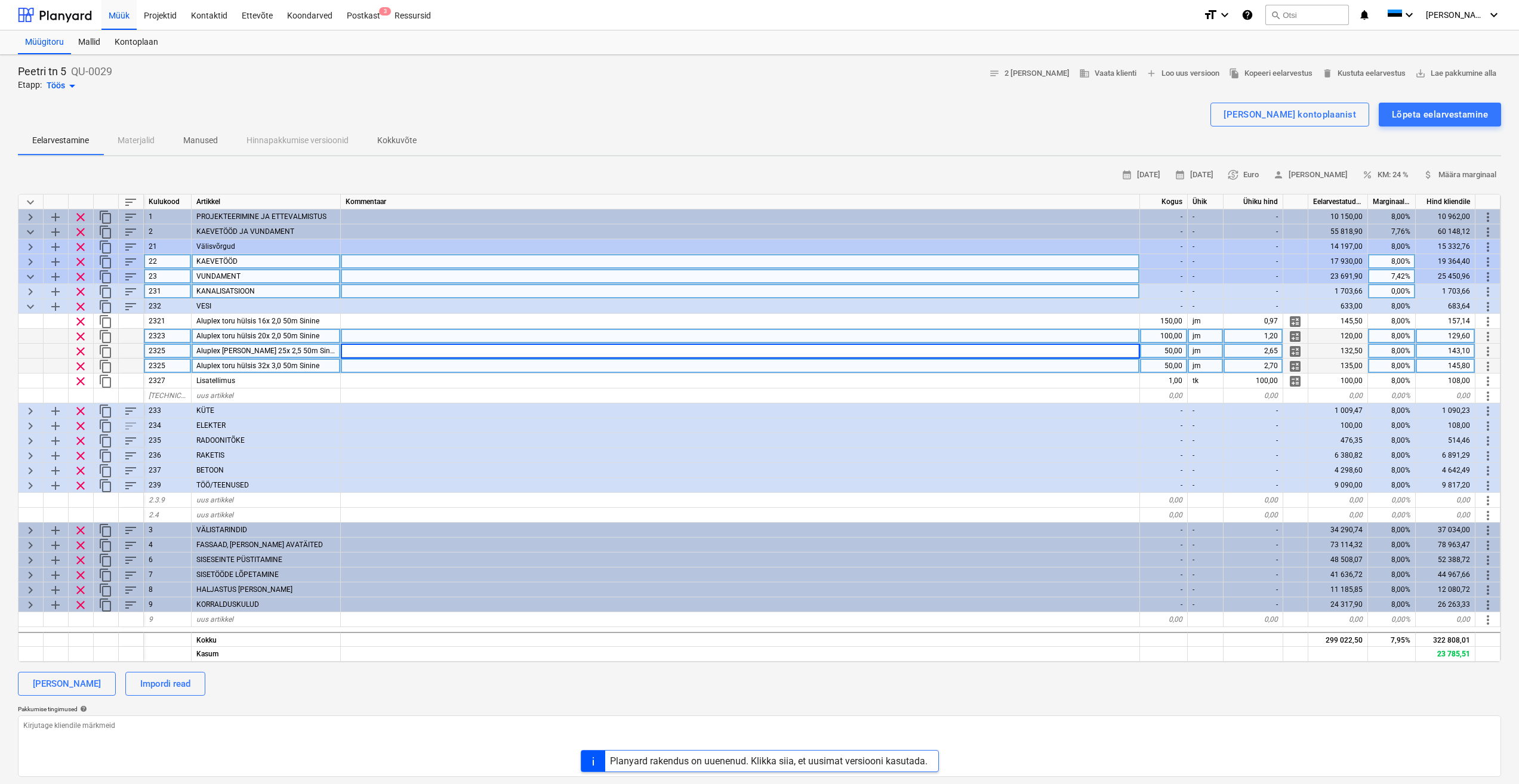
click at [1173, 355] on div "50,00" at bounding box center [1164, 352] width 48 height 15
click at [1052, 363] on div at bounding box center [741, 366] width 799 height 15
click at [33, 294] on span "keyboard_arrow_right" at bounding box center [30, 292] width 14 height 14
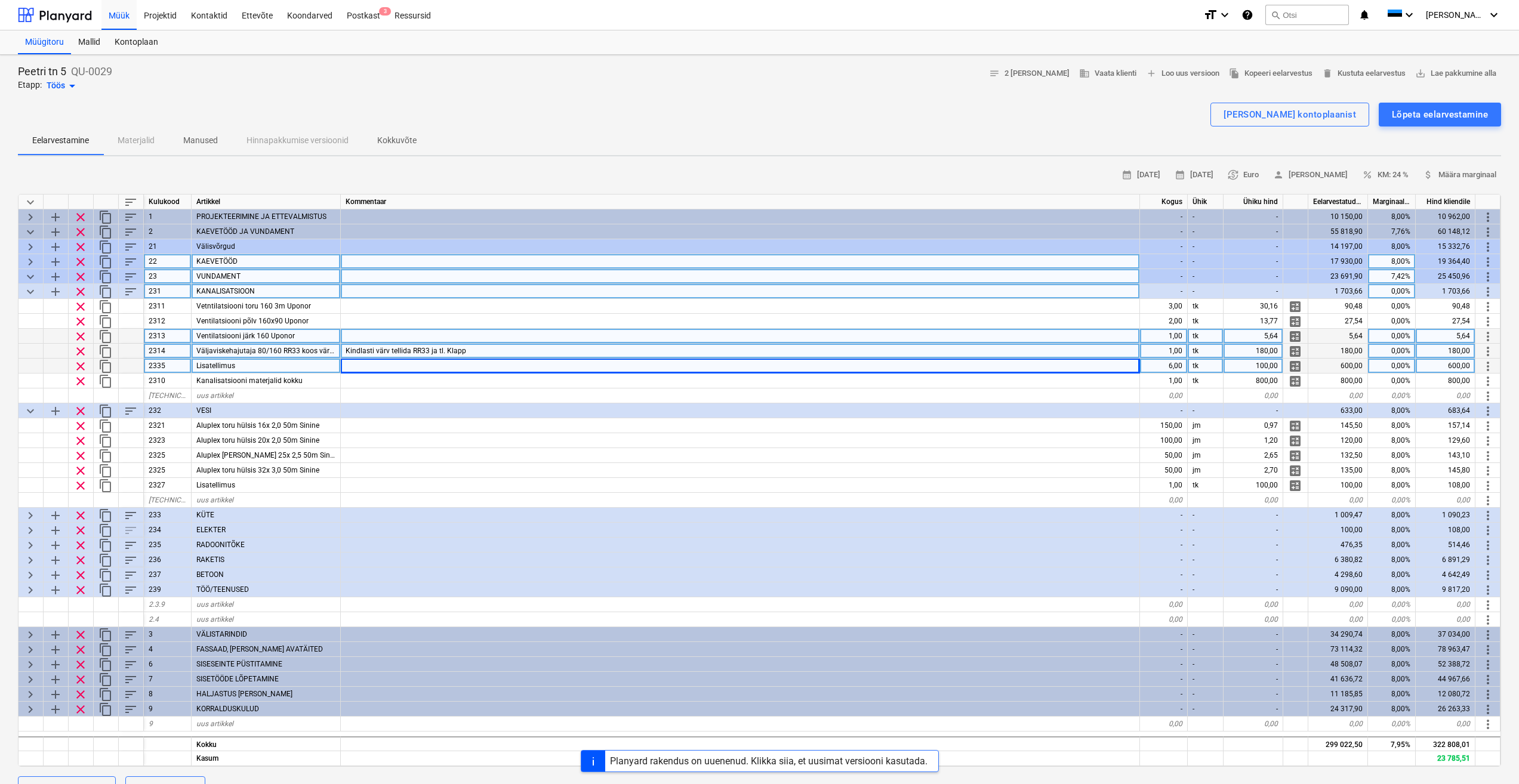
click at [32, 291] on span "keyboard_arrow_down" at bounding box center [30, 292] width 14 height 14
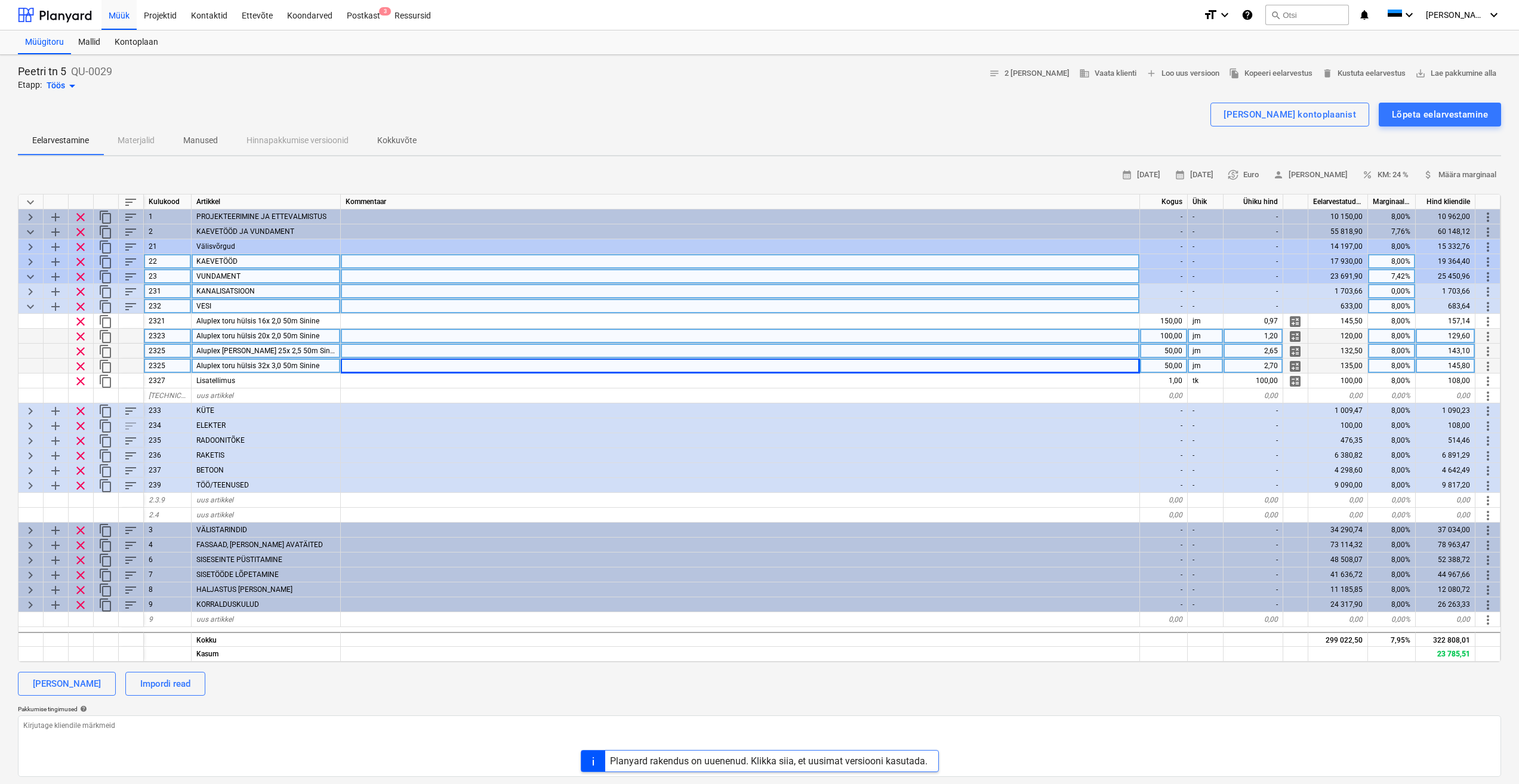
click at [26, 306] on span "keyboard_arrow_down" at bounding box center [30, 307] width 14 height 14
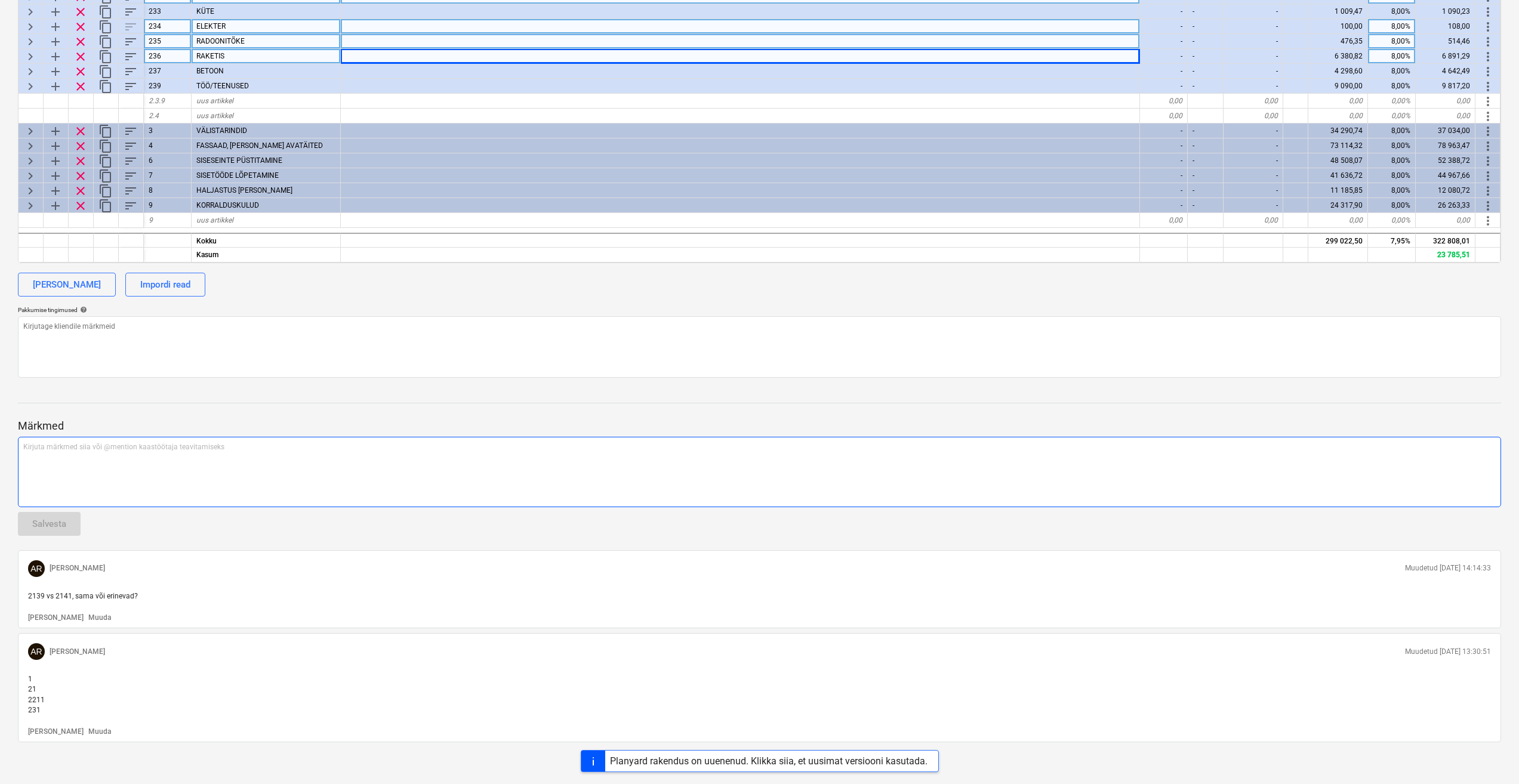
scroll to position [316, 0]
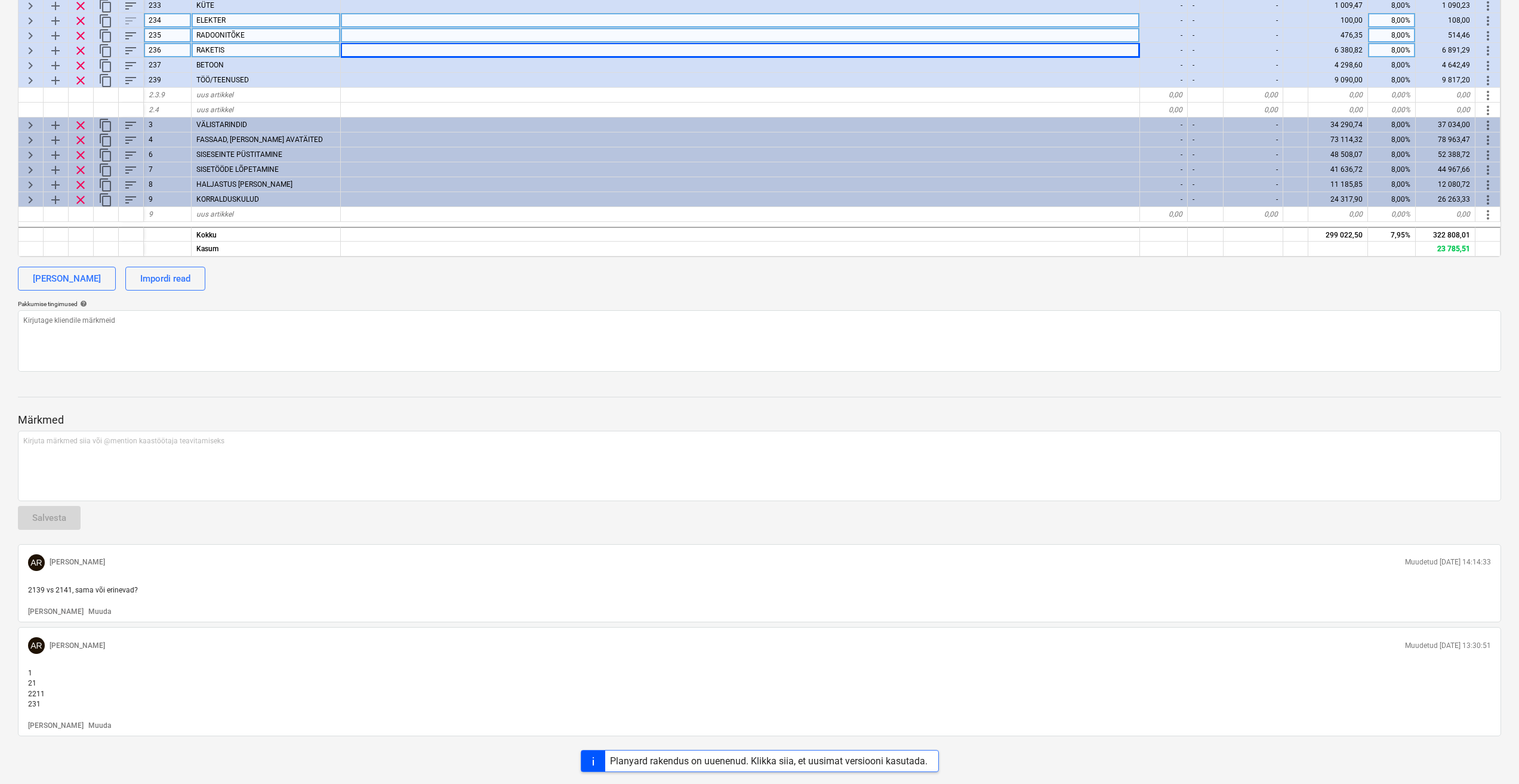
click at [88, 724] on p "Muuda" at bounding box center [100, 726] width 22 height 10
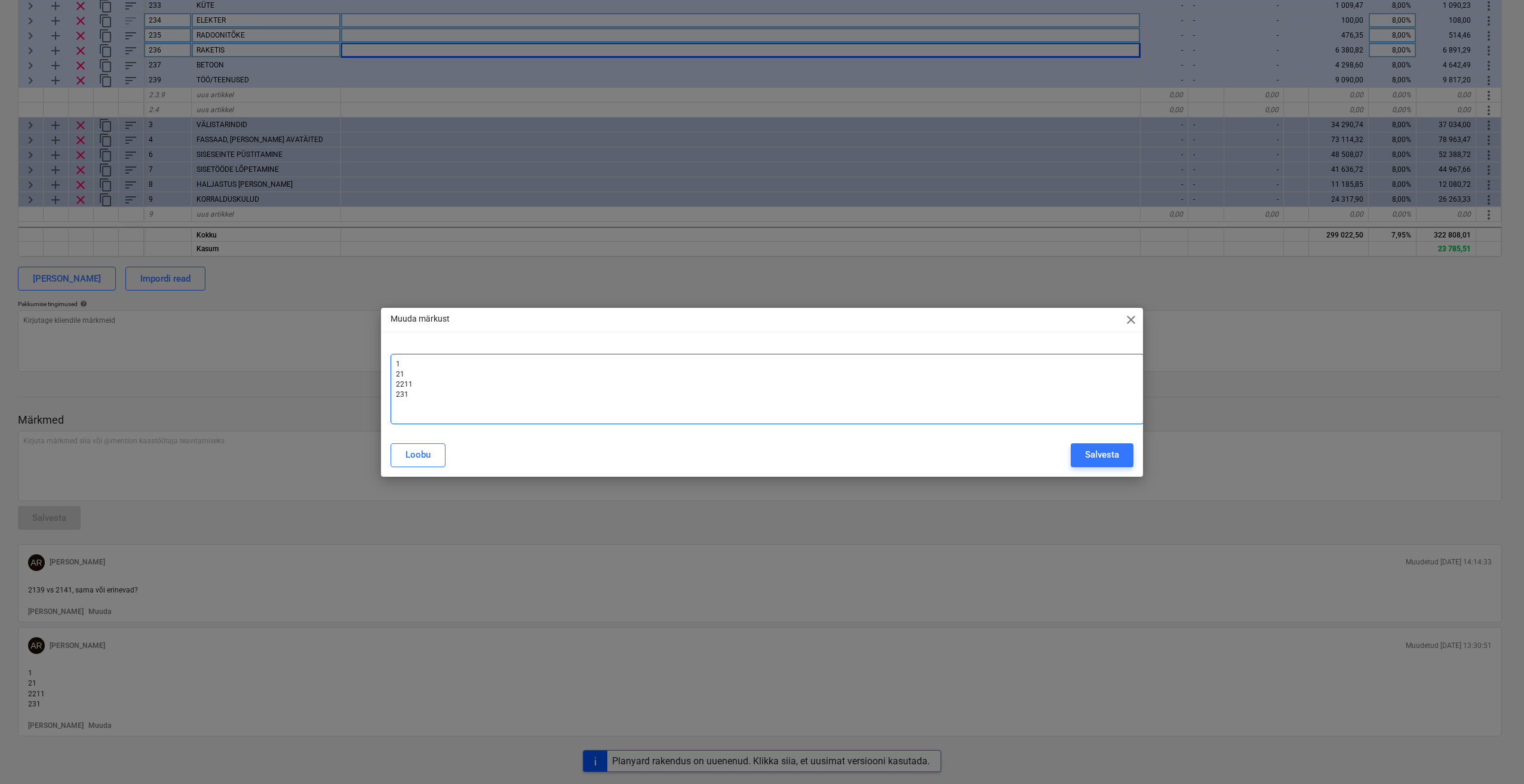
click at [426, 387] on p "2211 ﻿" at bounding box center [767, 385] width 743 height 10
click at [409, 394] on p "231 ﻿" at bounding box center [767, 395] width 743 height 10
click at [1103, 457] on div "Salvesta" at bounding box center [1102, 455] width 34 height 16
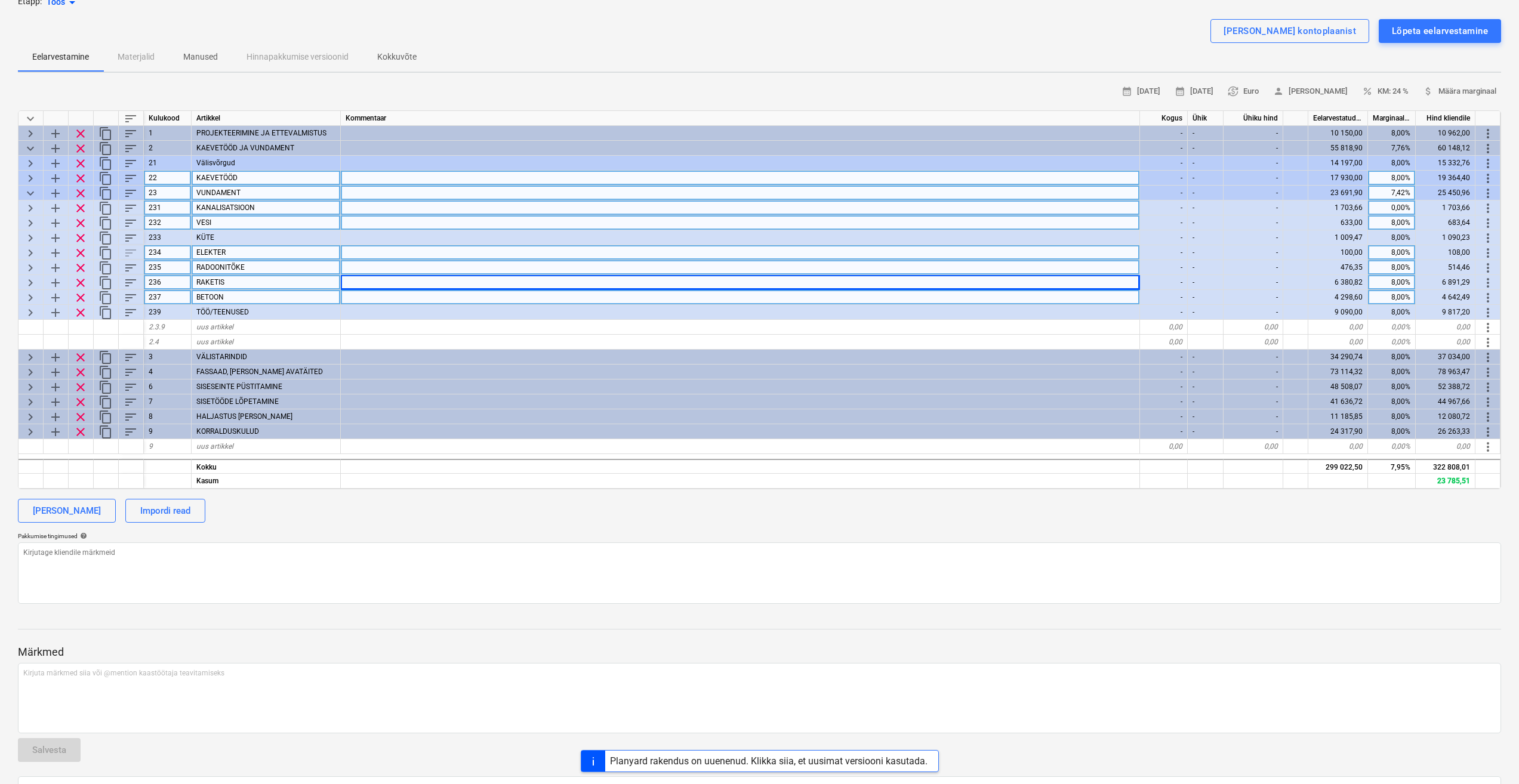
scroll to position [0, 0]
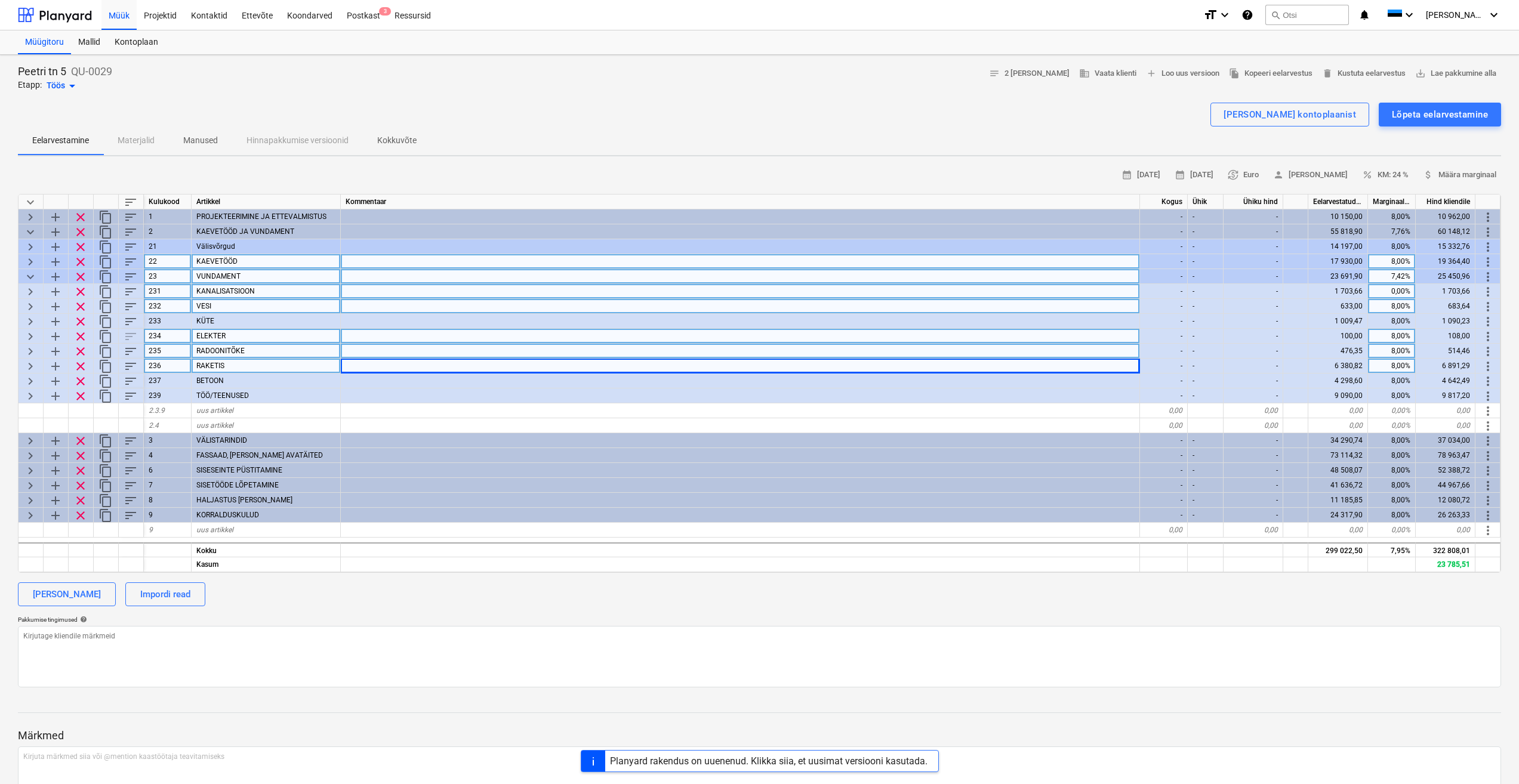
click at [33, 322] on span "keyboard_arrow_right" at bounding box center [30, 321] width 14 height 14
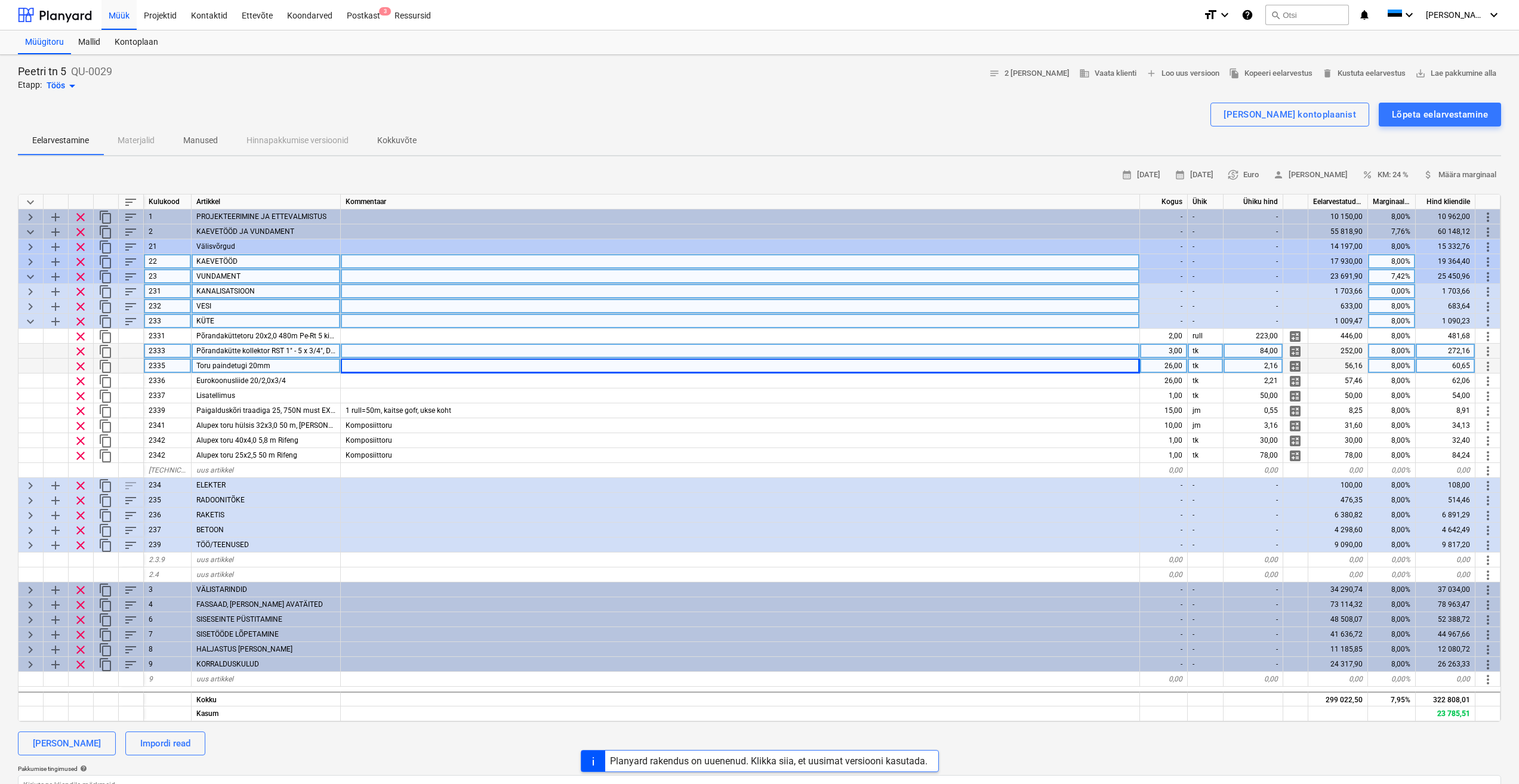
click at [25, 320] on span "keyboard_arrow_down" at bounding box center [30, 321] width 14 height 14
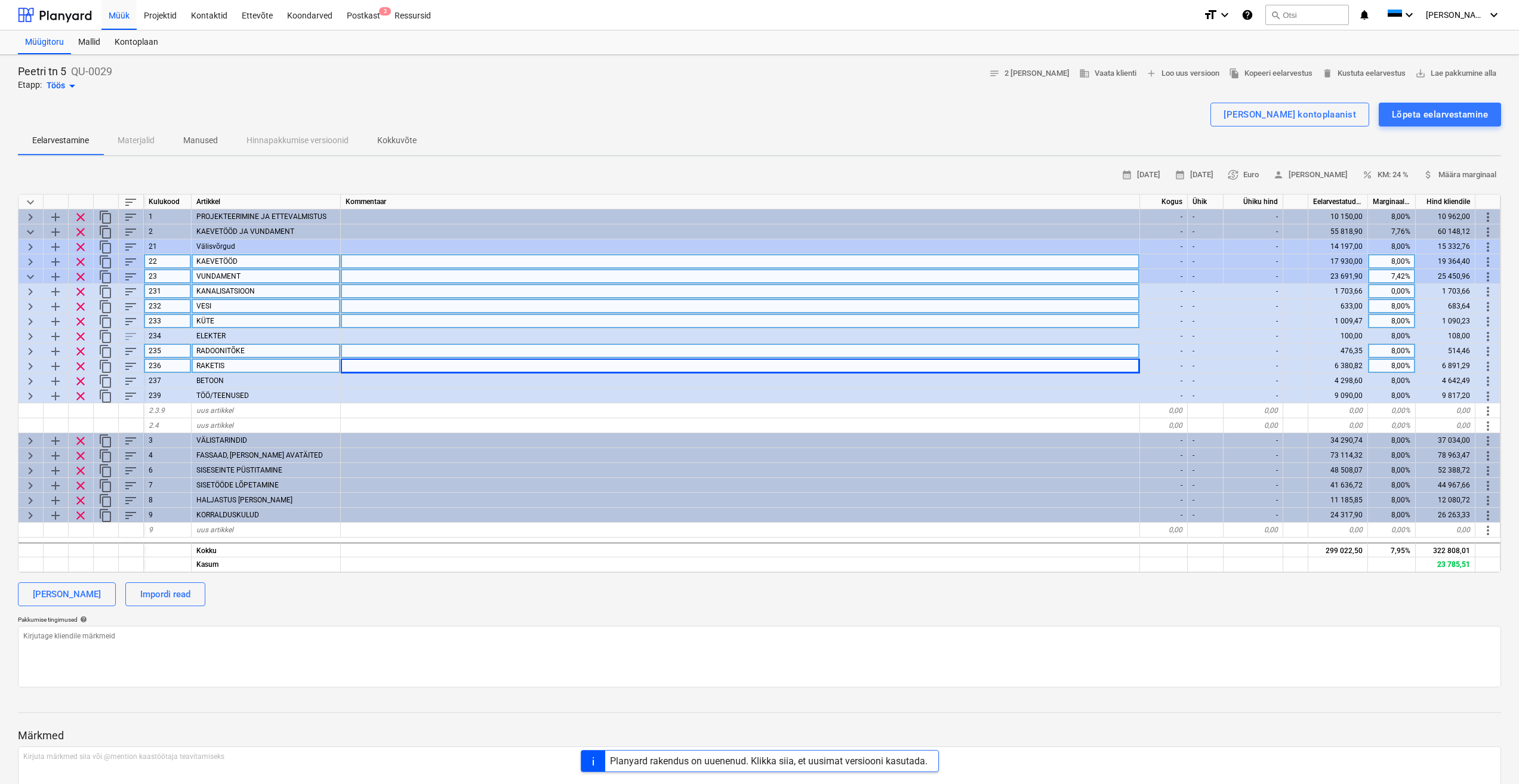
click at [28, 308] on span "keyboard_arrow_right" at bounding box center [30, 307] width 14 height 14
type textarea "x"
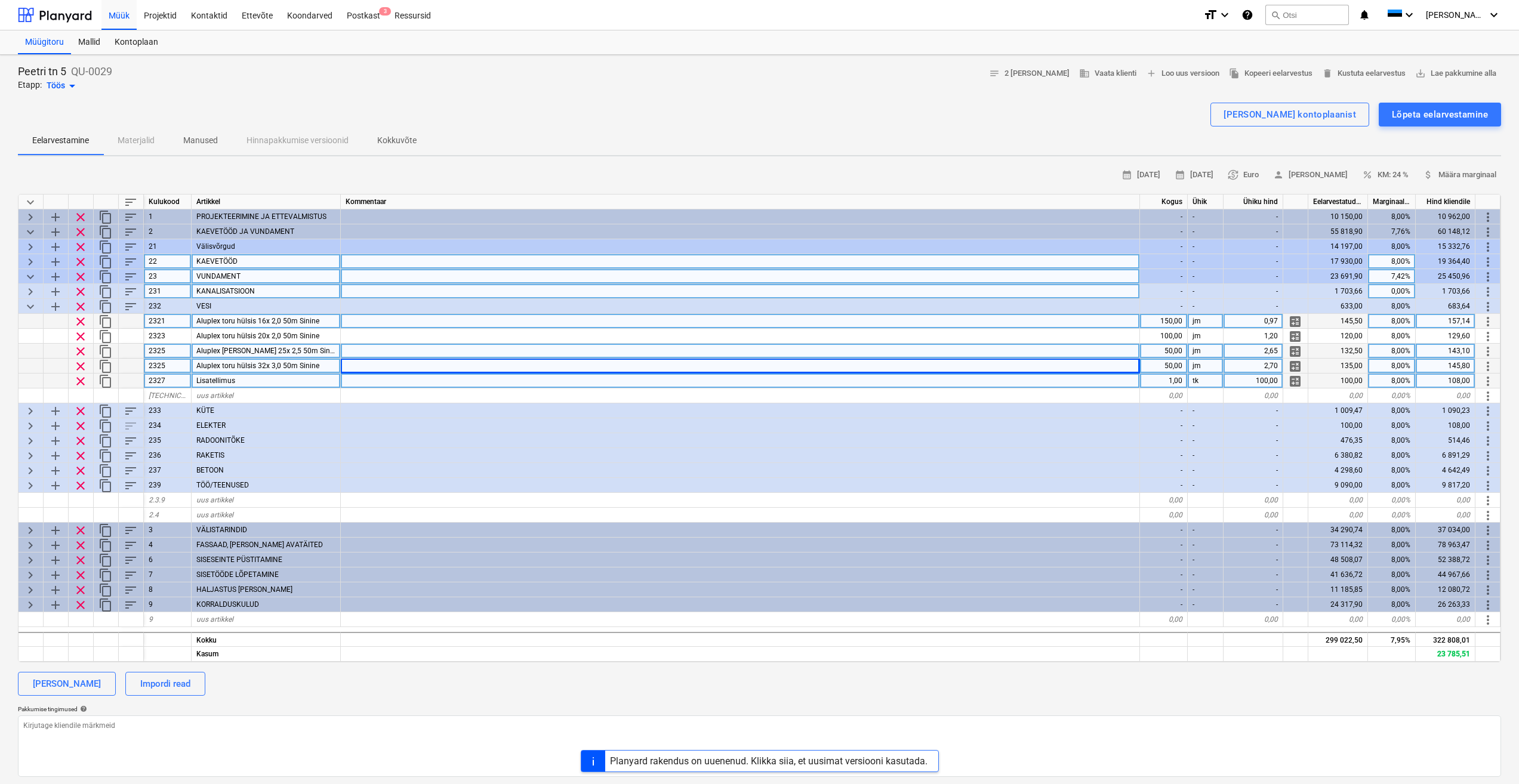
click at [273, 380] on div "Lisatellimus" at bounding box center [266, 381] width 149 height 15
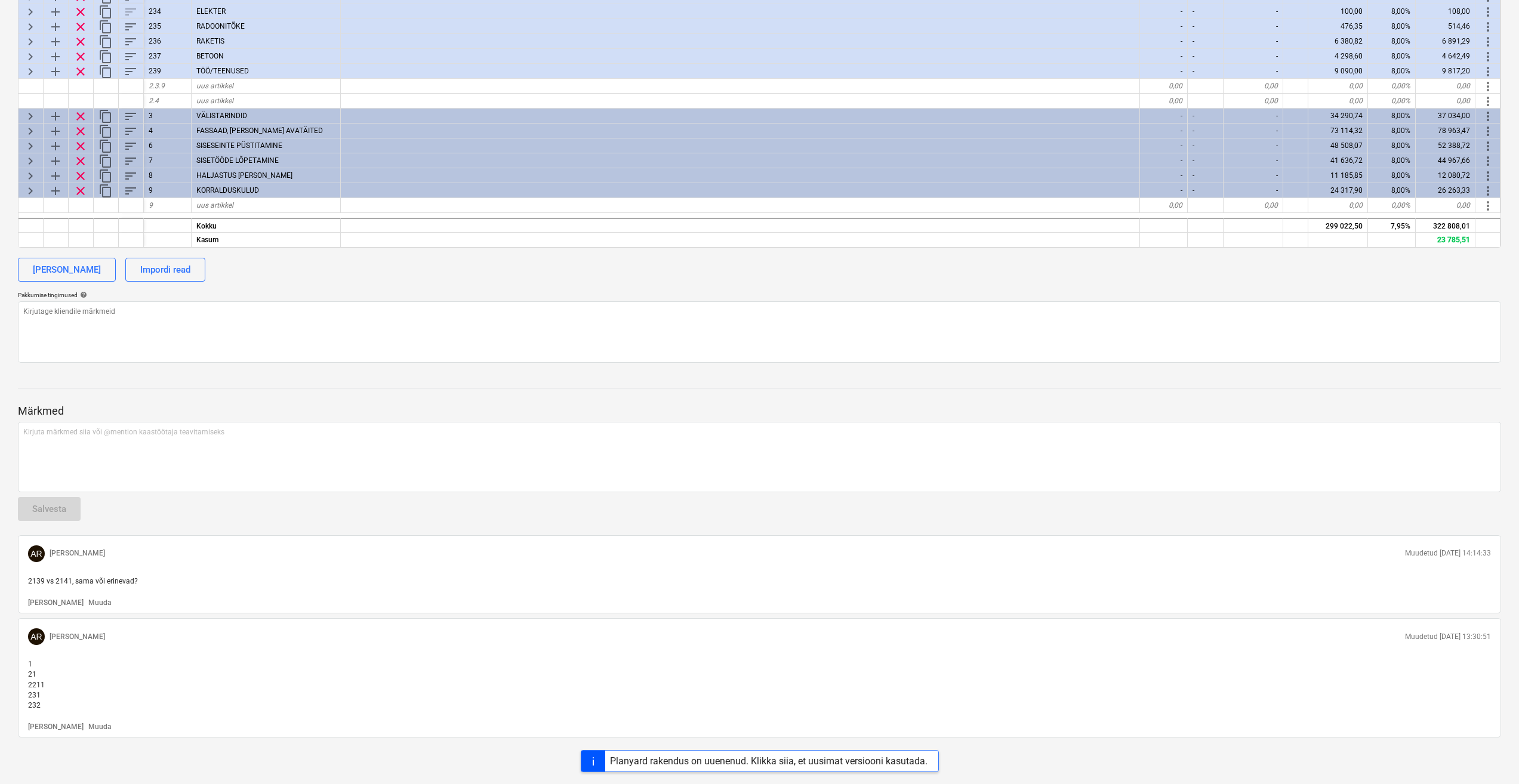
scroll to position [415, 0]
click at [57, 678] on p "1 21 2211 231 232" at bounding box center [759, 684] width 1463 height 52
click at [88, 727] on p "Muuda" at bounding box center [100, 726] width 22 height 10
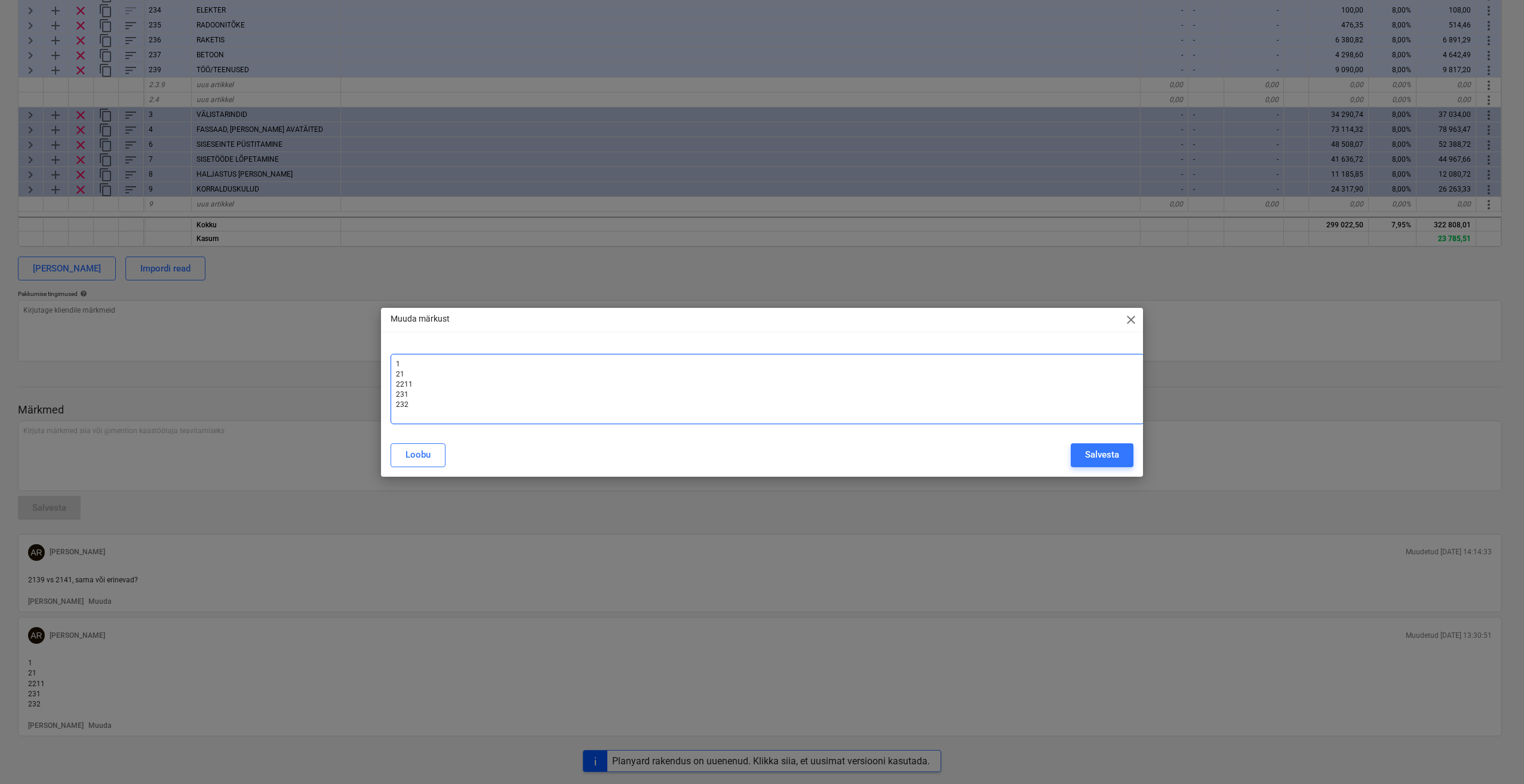
click at [421, 393] on p "231 ﻿" at bounding box center [767, 395] width 743 height 10
drag, startPoint x: 427, startPoint y: 403, endPoint x: 442, endPoint y: 414, distance: 18.6
click at [427, 403] on p "232 ﻿" at bounding box center [767, 405] width 743 height 10
click at [1118, 450] on div "Salvesta" at bounding box center [1102, 455] width 34 height 16
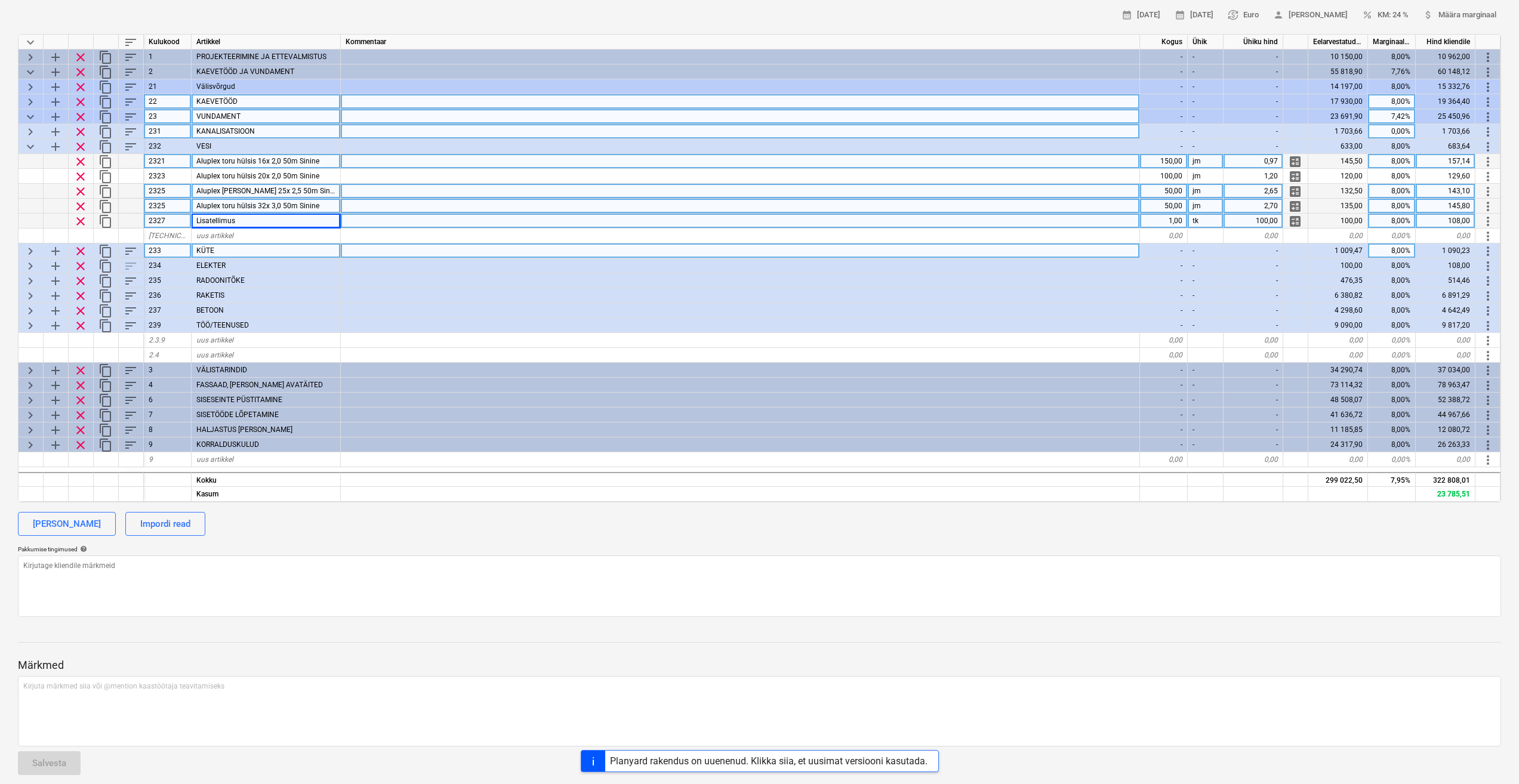
scroll to position [58, 0]
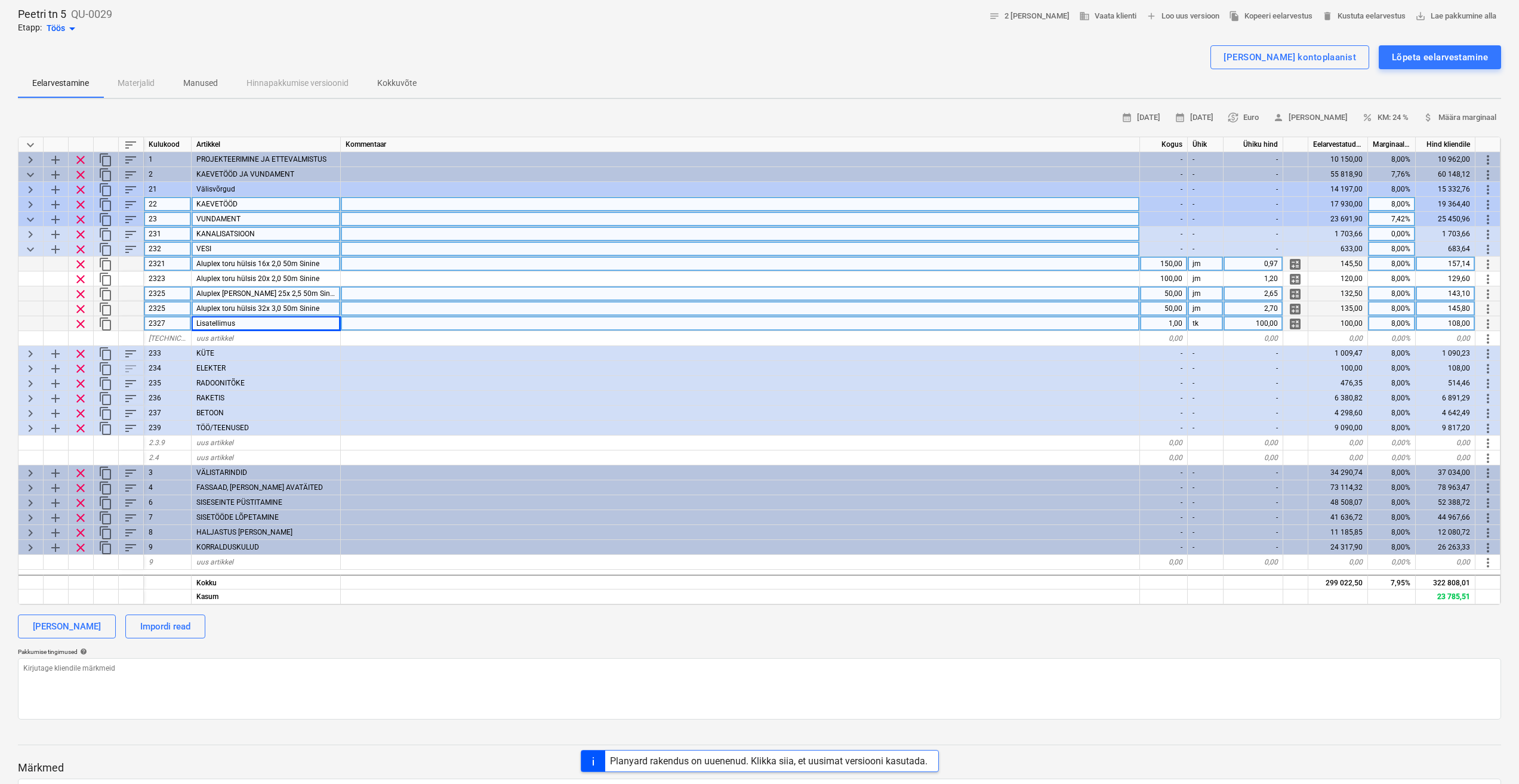
click at [31, 248] on span "keyboard_arrow_down" at bounding box center [30, 249] width 14 height 14
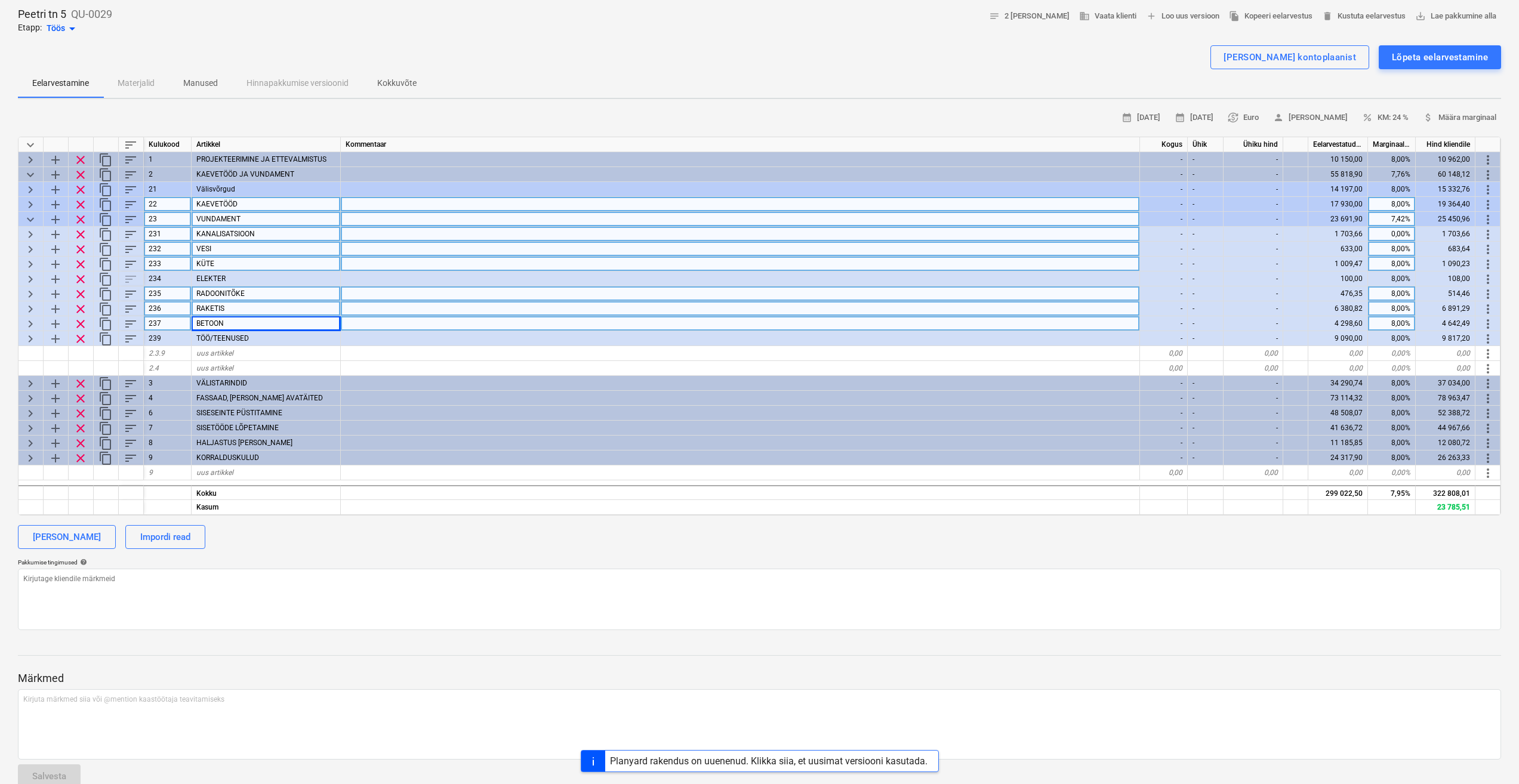
click at [32, 263] on span "keyboard_arrow_right" at bounding box center [30, 264] width 14 height 14
type textarea "x"
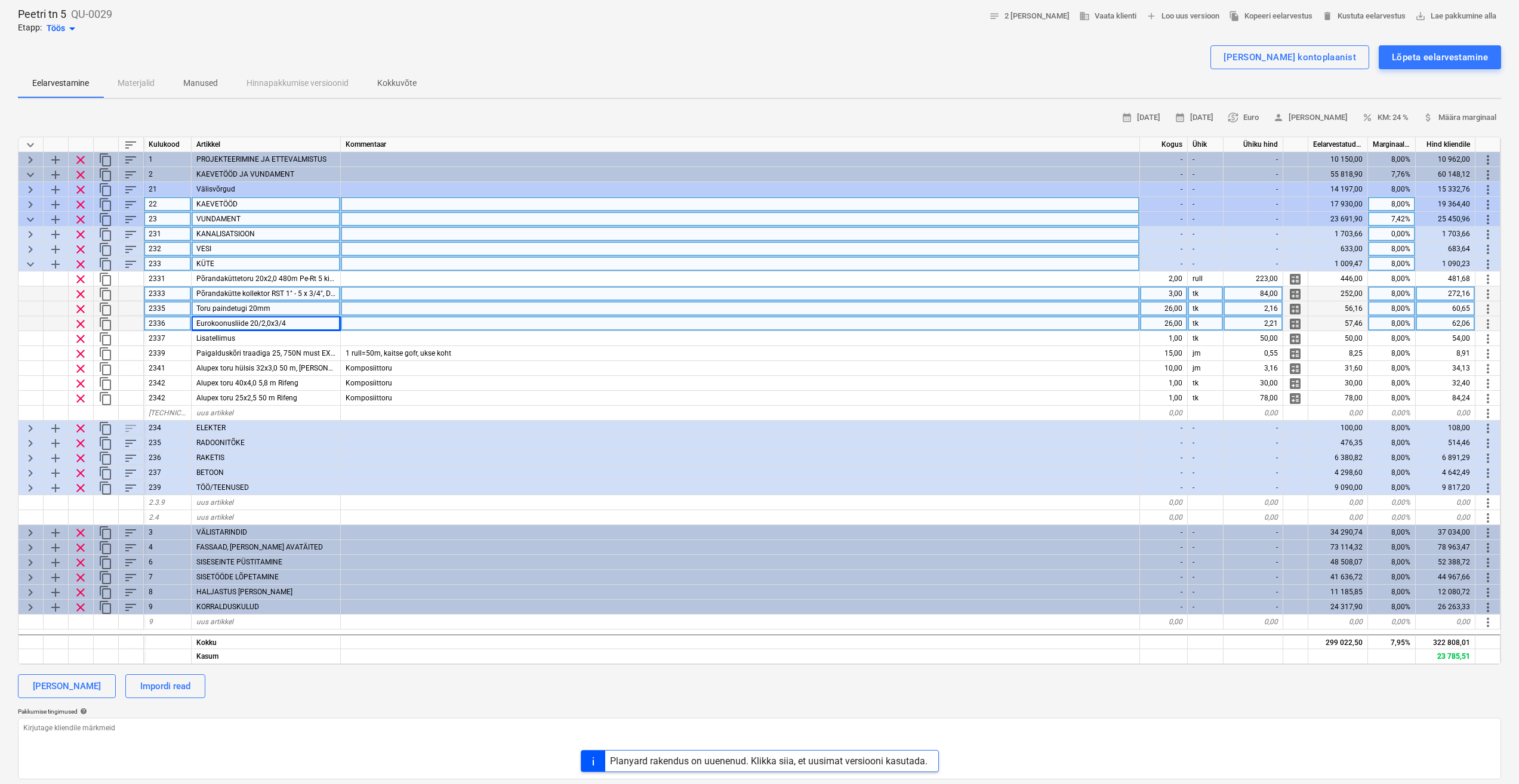
click at [557, 298] on div at bounding box center [741, 294] width 799 height 15
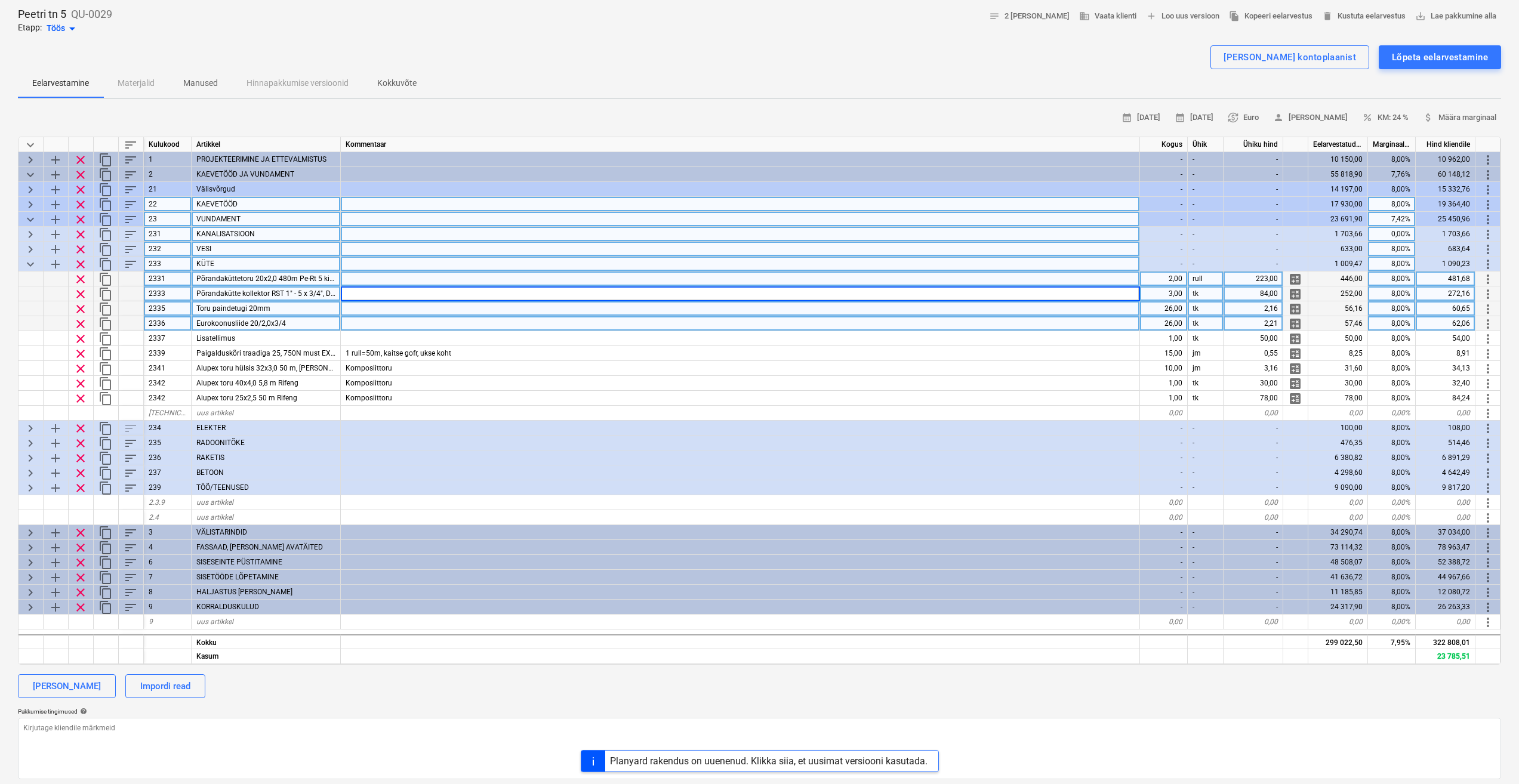
click at [295, 278] on span "Põrandaküttetoru 20x2,0 480m Pe-Rt 5 kihiline" at bounding box center [271, 278] width 150 height 8
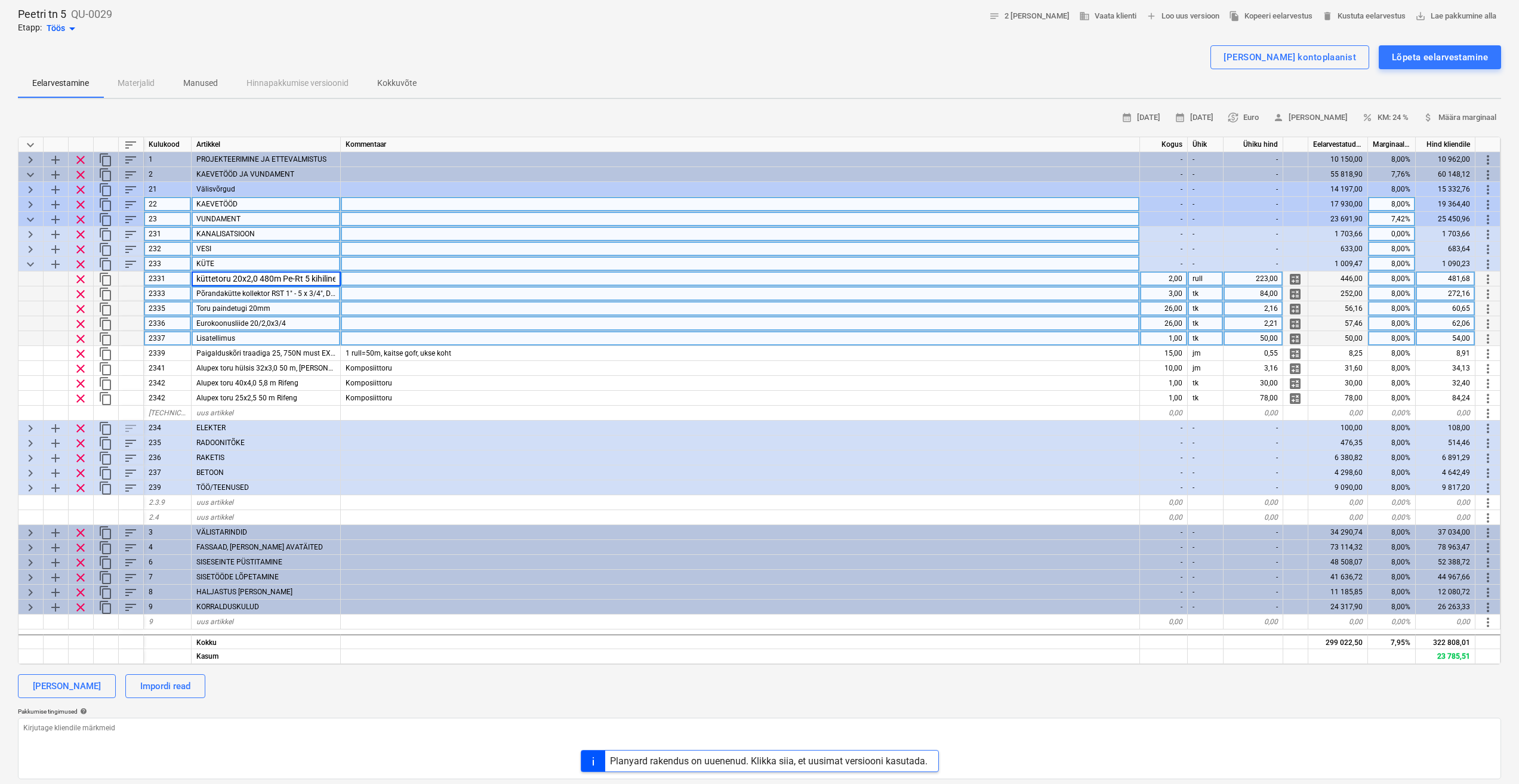
click at [302, 334] on div "Lisatellimus" at bounding box center [266, 339] width 149 height 15
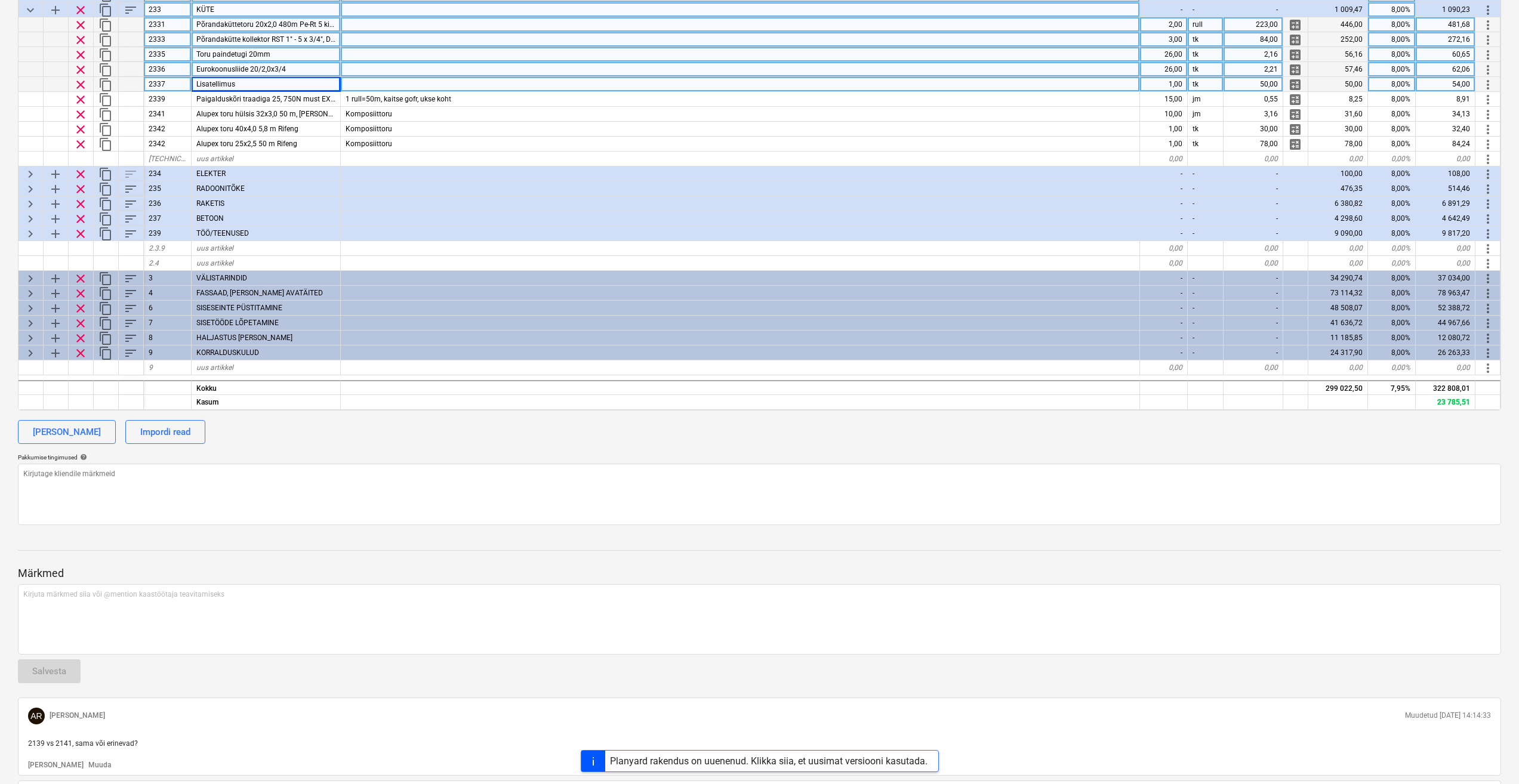
scroll to position [475, 0]
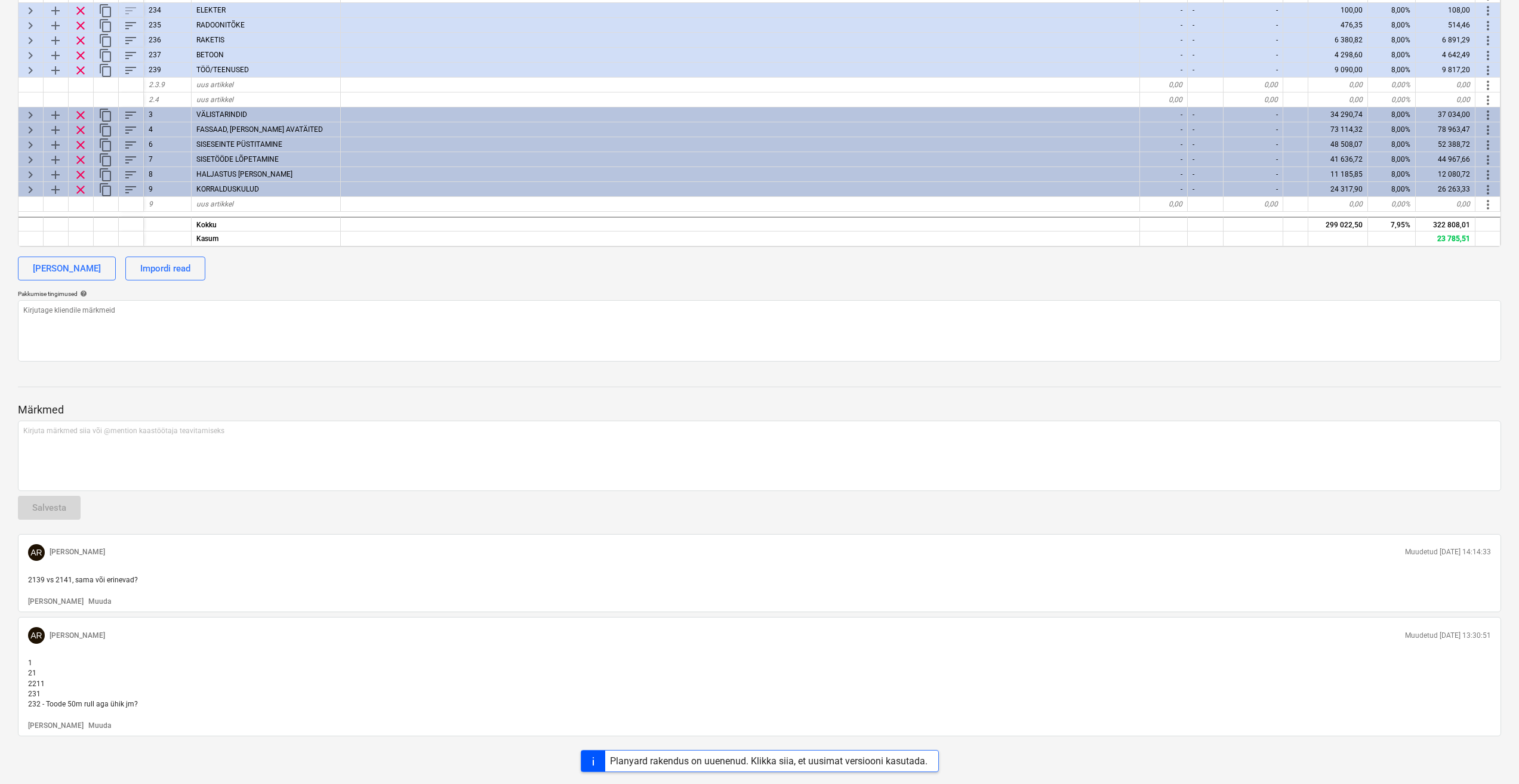
click at [88, 727] on p "Muuda" at bounding box center [100, 726] width 22 height 10
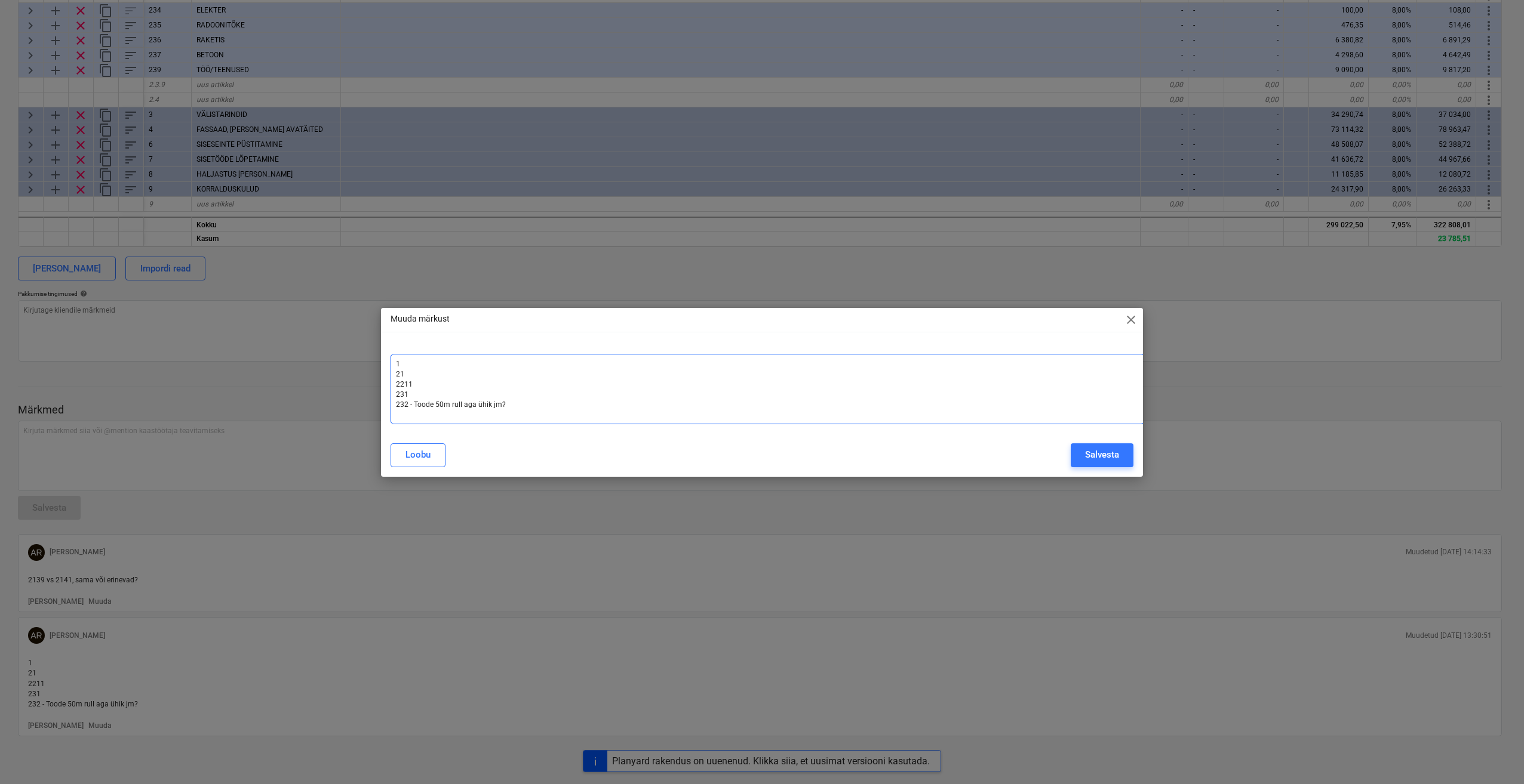
click at [521, 406] on p "232 - Toode 50m rull aga ühik jm? ﻿" at bounding box center [767, 405] width 743 height 10
click at [1096, 459] on div "Salvesta" at bounding box center [1102, 455] width 34 height 16
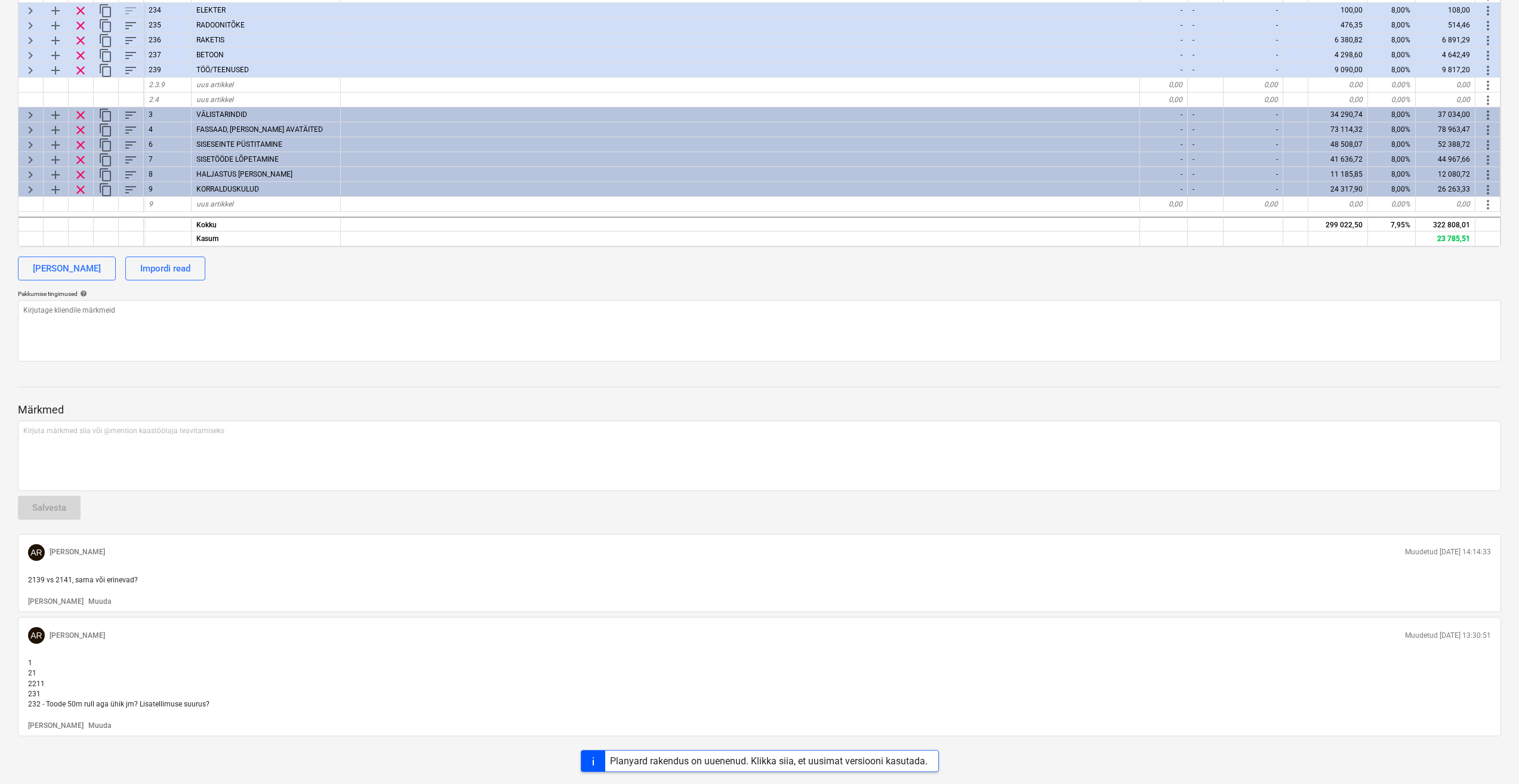
click at [203, 705] on span "1 21 2211 231 232 - Toode 50m rull aga ühik jm? Lisatellimuse suurus?" at bounding box center [118, 684] width 182 height 49
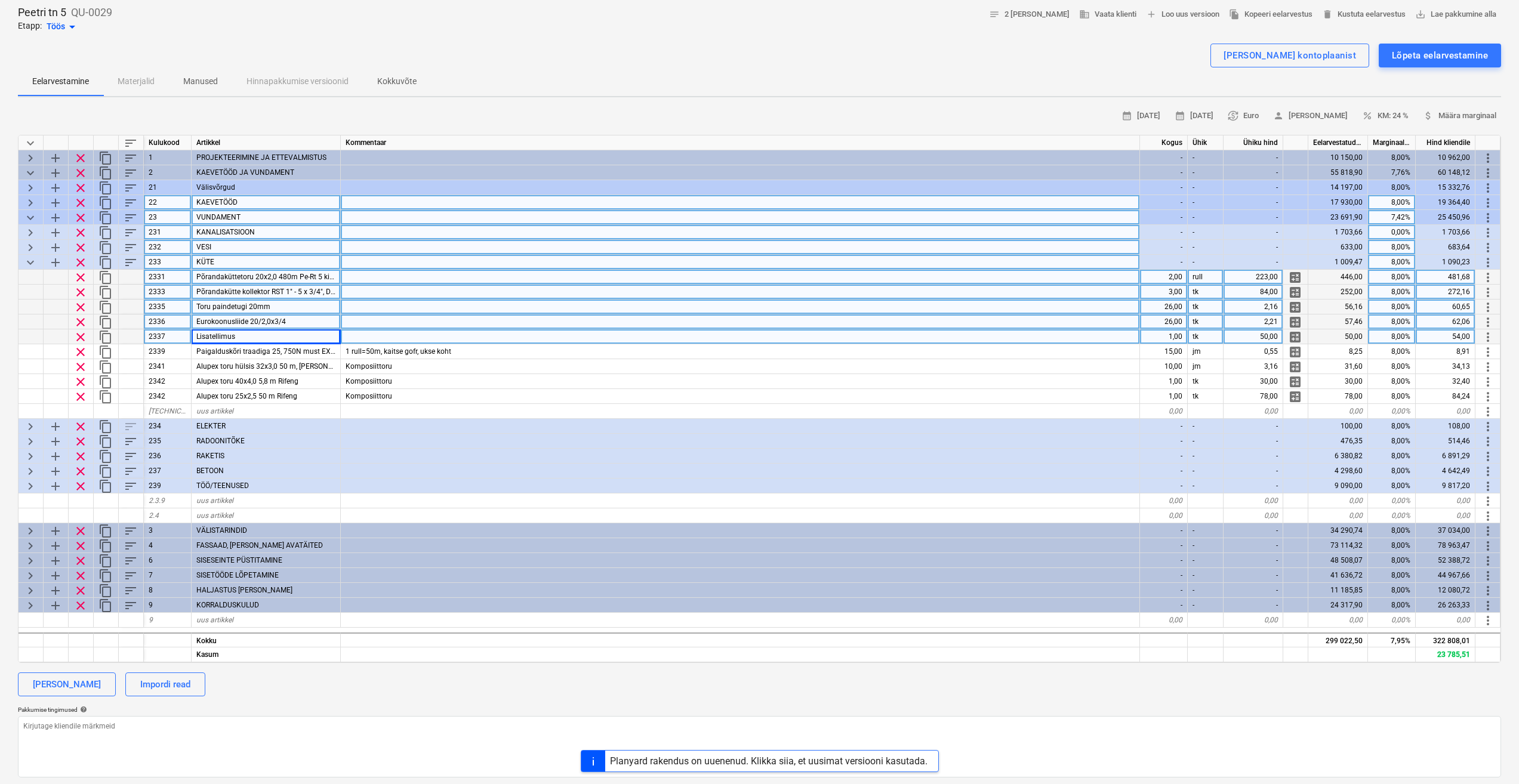
scroll to position [58, 0]
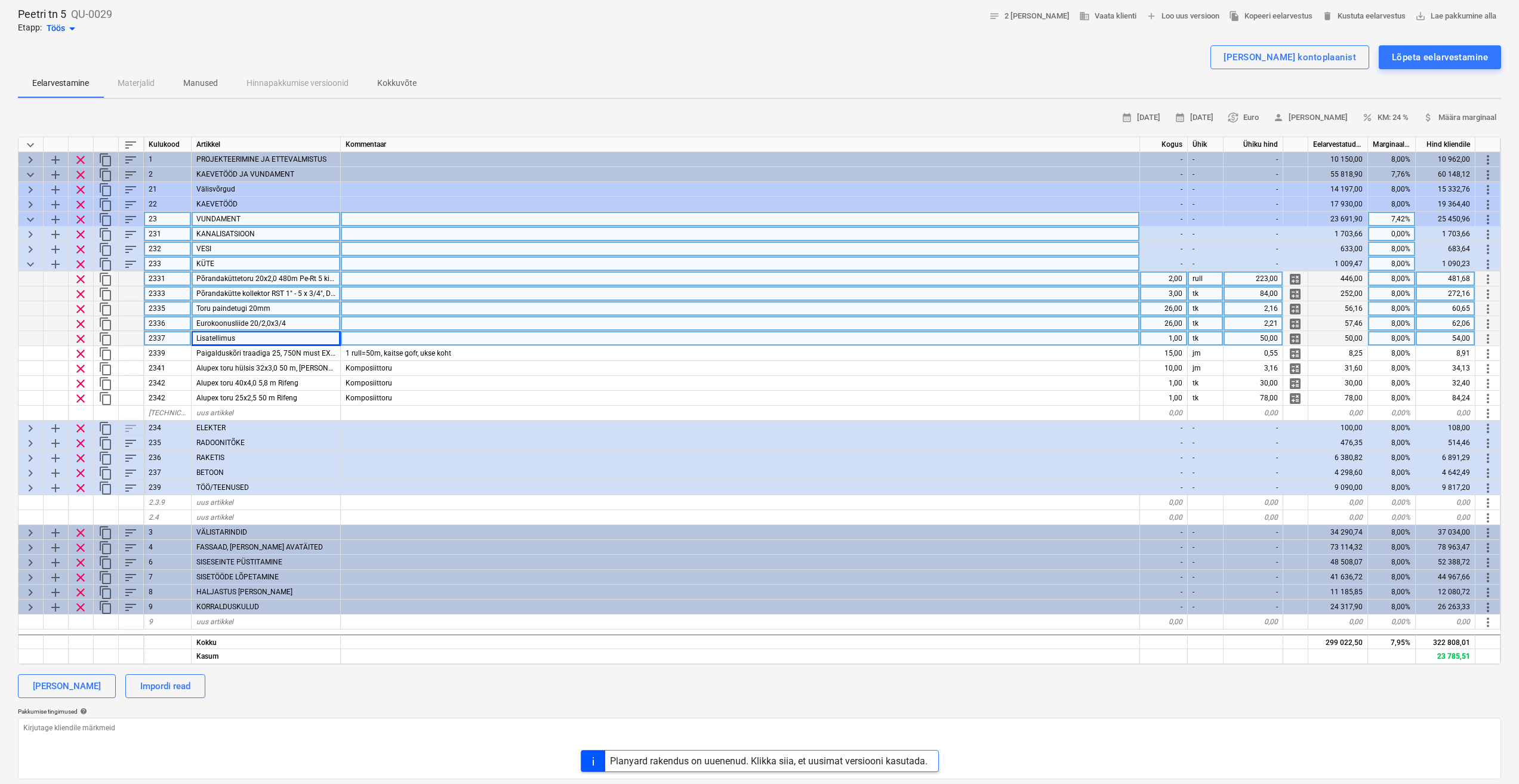
click at [521, 112] on div "calendar_month 06 Aug 2025 calendar_month 01 Jan 2026 currency_exchange Euro pe…" at bounding box center [760, 117] width 1484 height 19
click at [617, 61] on div "Lisa ridu kontoplaanist Lõpeta eelarvestamine" at bounding box center [760, 58] width 1484 height 24
click at [300, 282] on span "Põrandaküttetoru 20x2,0 480m Pe-Rt 5 kihiline" at bounding box center [271, 278] width 150 height 8
click at [320, 296] on span "Põrandakütte kollektor RST 1" - 5 x 3/4", Danfoss" at bounding box center [274, 293] width 156 height 8
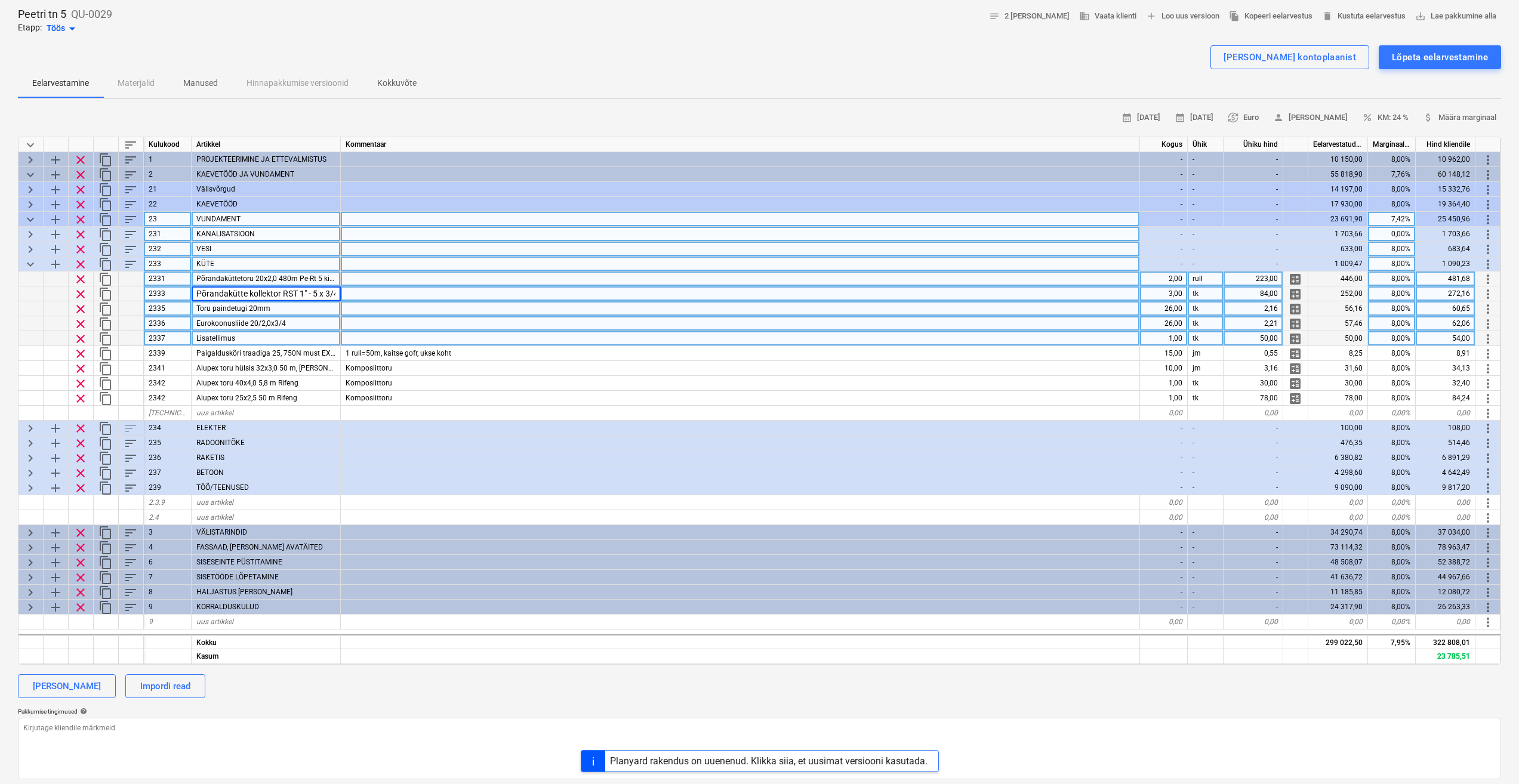
scroll to position [0, 40]
click at [1169, 295] on div "3,00" at bounding box center [1164, 294] width 48 height 15
type input "1"
click at [1292, 60] on div "Lisa ridu kontoplaanist" at bounding box center [1290, 57] width 132 height 16
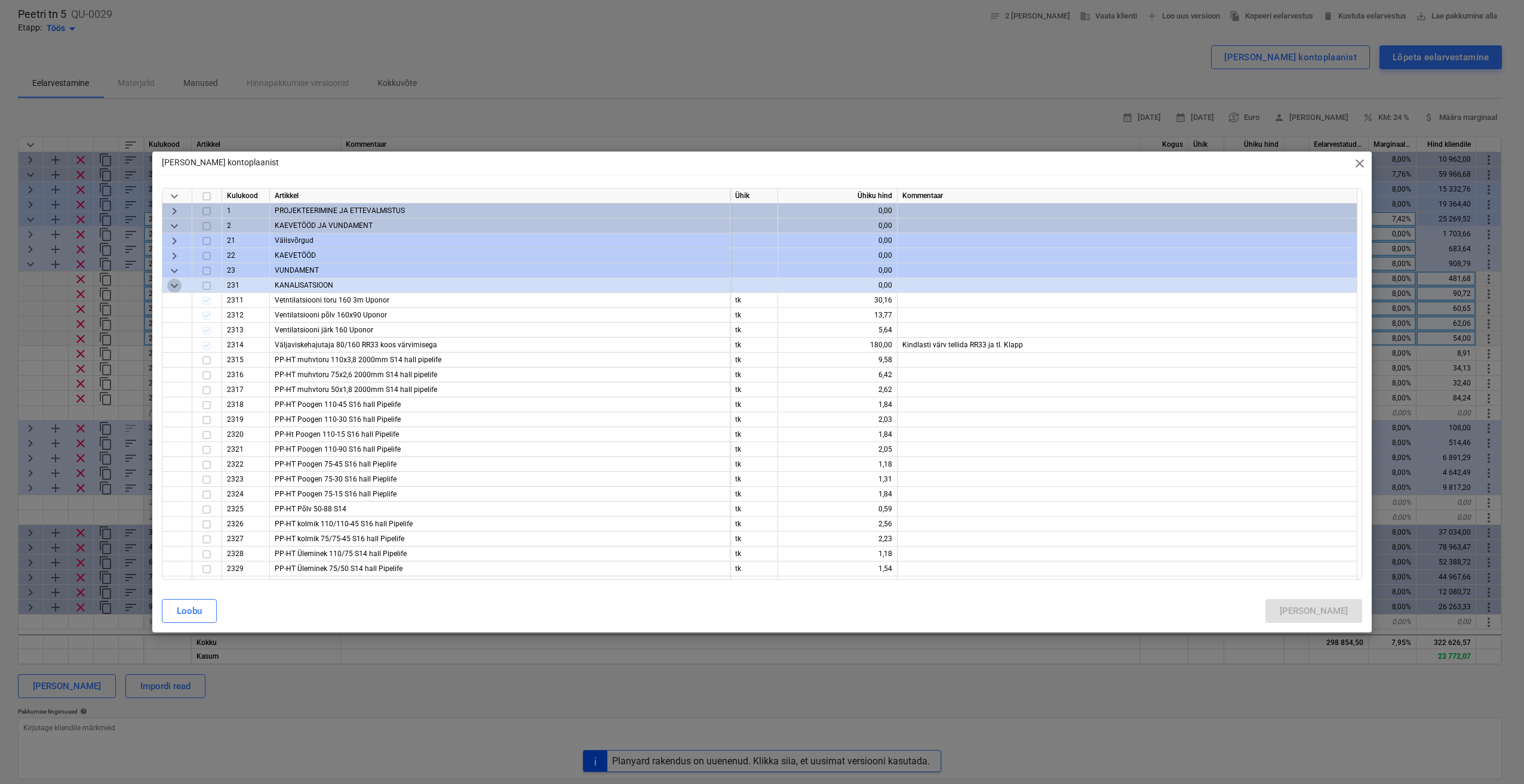
click at [169, 286] on span "keyboard_arrow_down" at bounding box center [174, 286] width 14 height 14
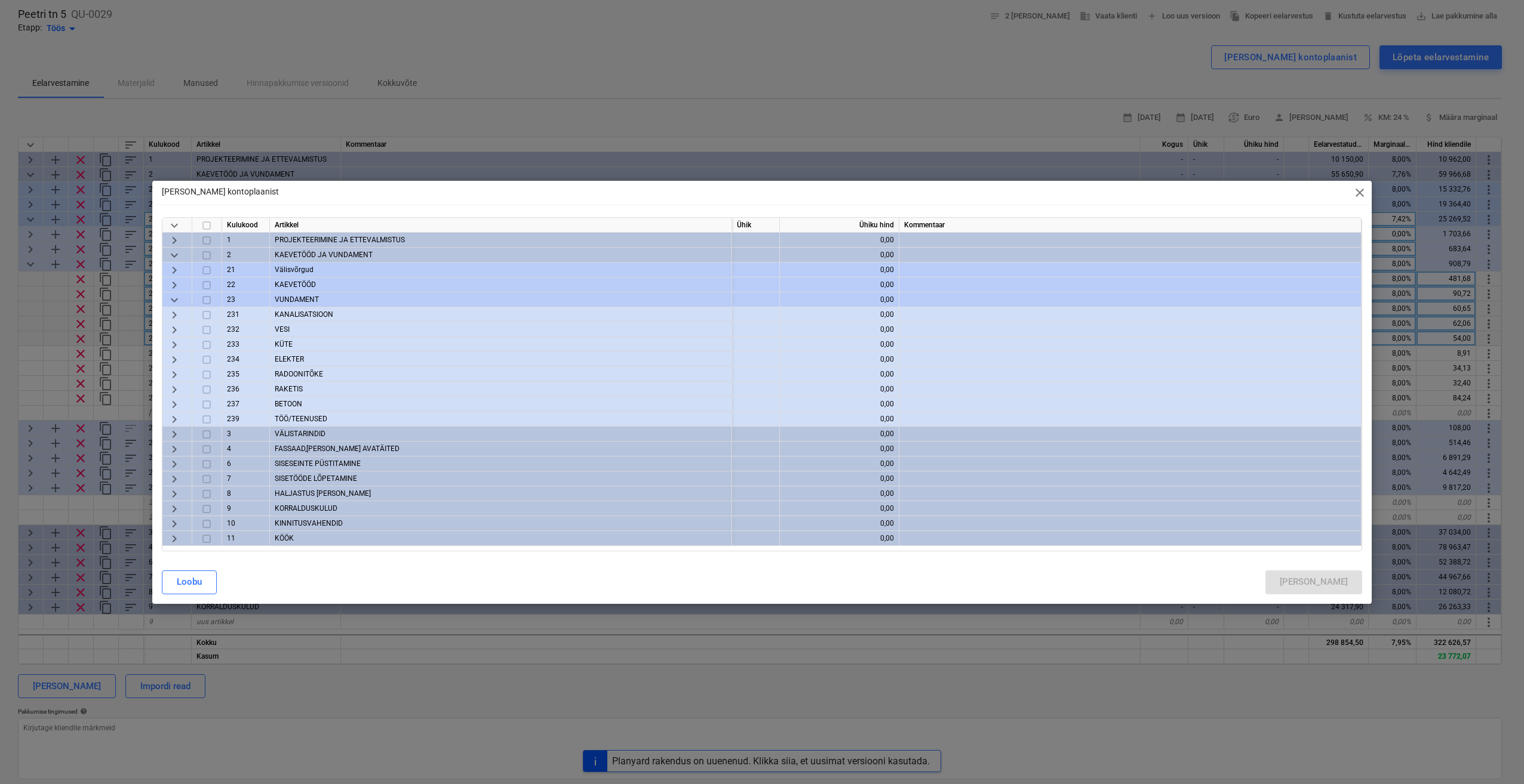
click at [177, 344] on span "keyboard_arrow_right" at bounding box center [174, 344] width 14 height 14
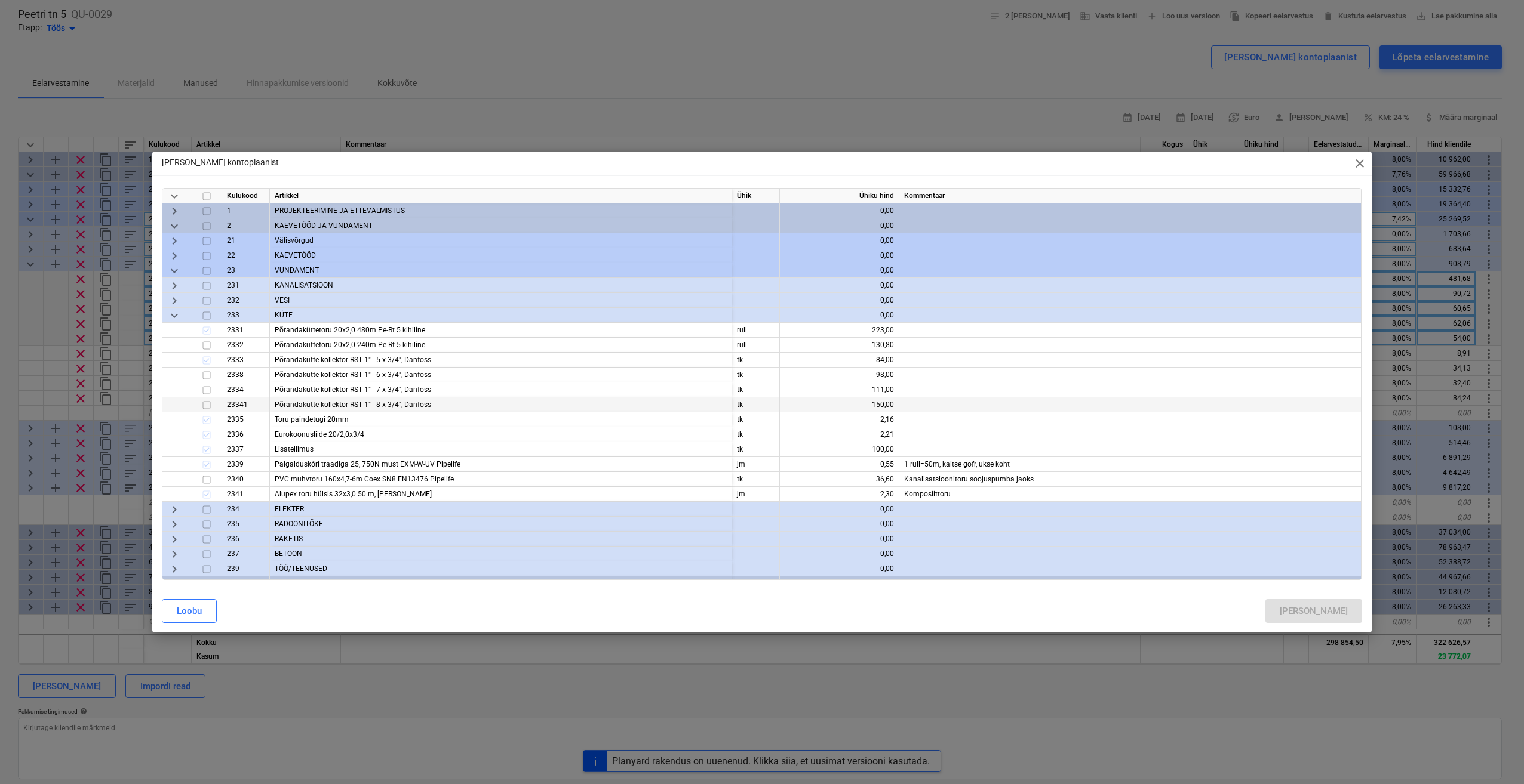
click at [208, 405] on input "checkbox" at bounding box center [206, 405] width 14 height 14
click at [1349, 610] on button "Lisa" at bounding box center [1314, 611] width 97 height 24
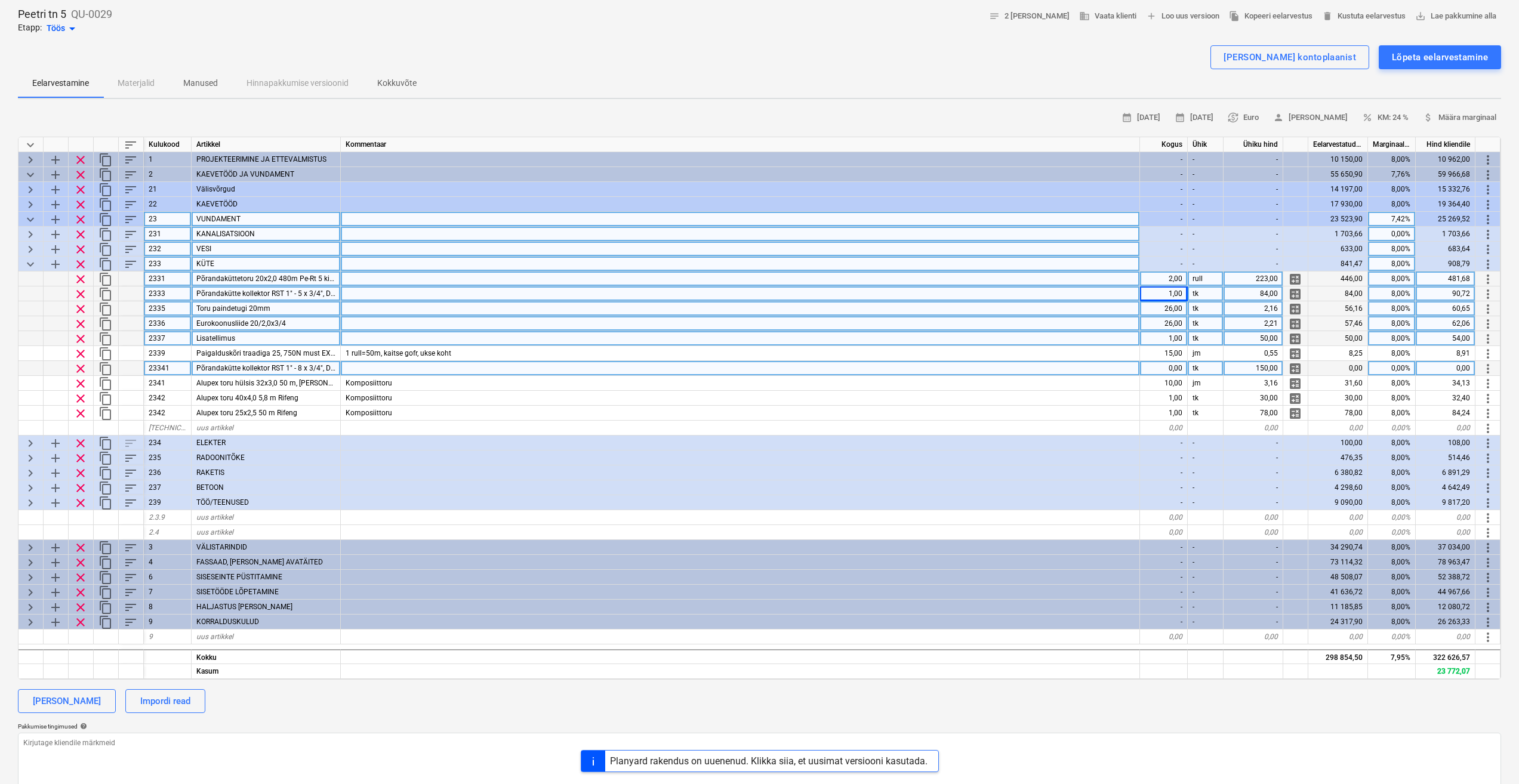
click at [415, 370] on div at bounding box center [741, 369] width 799 height 15
click at [132, 265] on span "sort" at bounding box center [130, 264] width 14 height 14
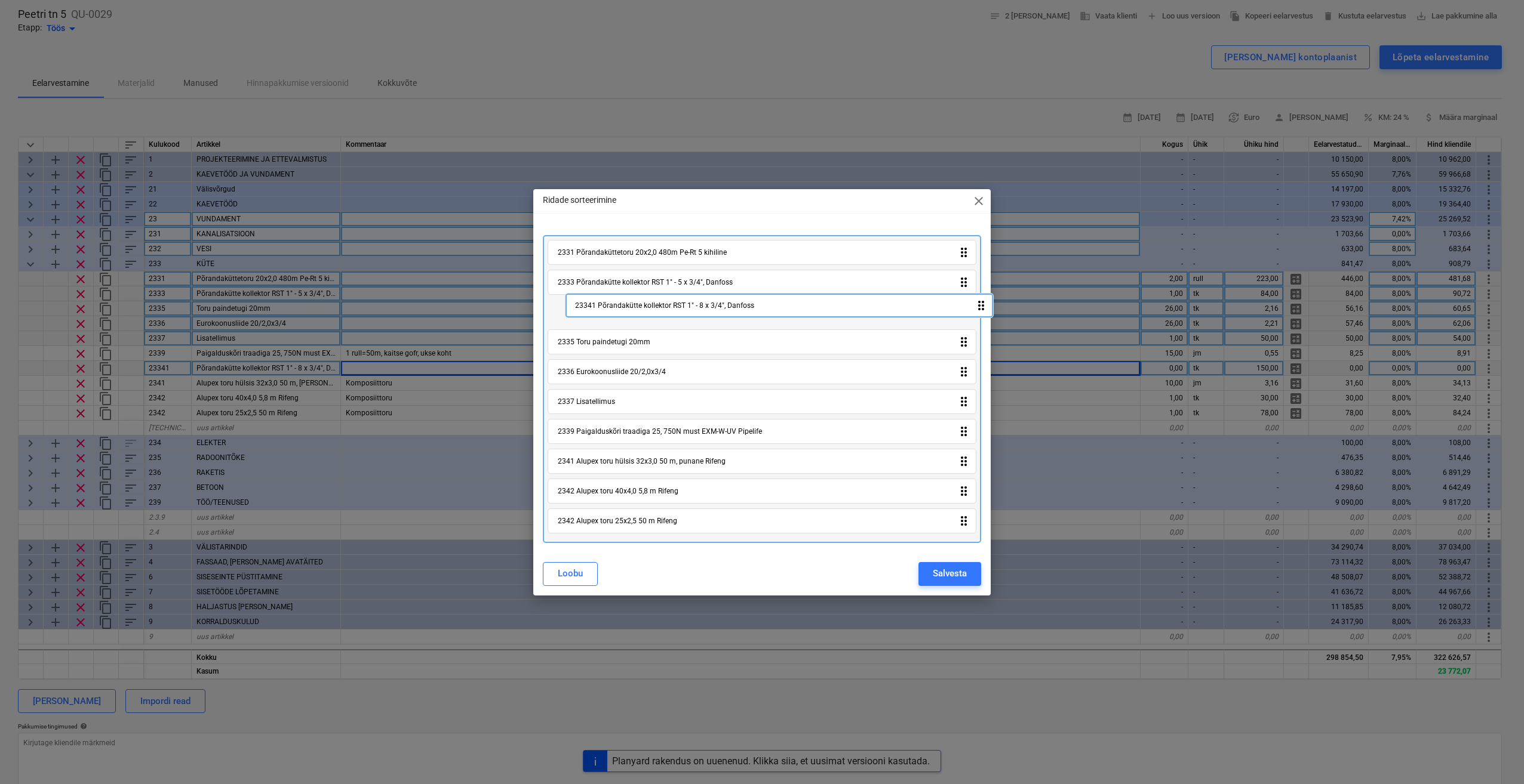
drag, startPoint x: 964, startPoint y: 438, endPoint x: 976, endPoint y: 308, distance: 130.6
click at [976, 308] on div "2331 Põrandaküttetoru 20x2,0 480m Pe-Rt 5 kihiline drag_indicator 2333 Põrandak…" at bounding box center [762, 389] width 439 height 308
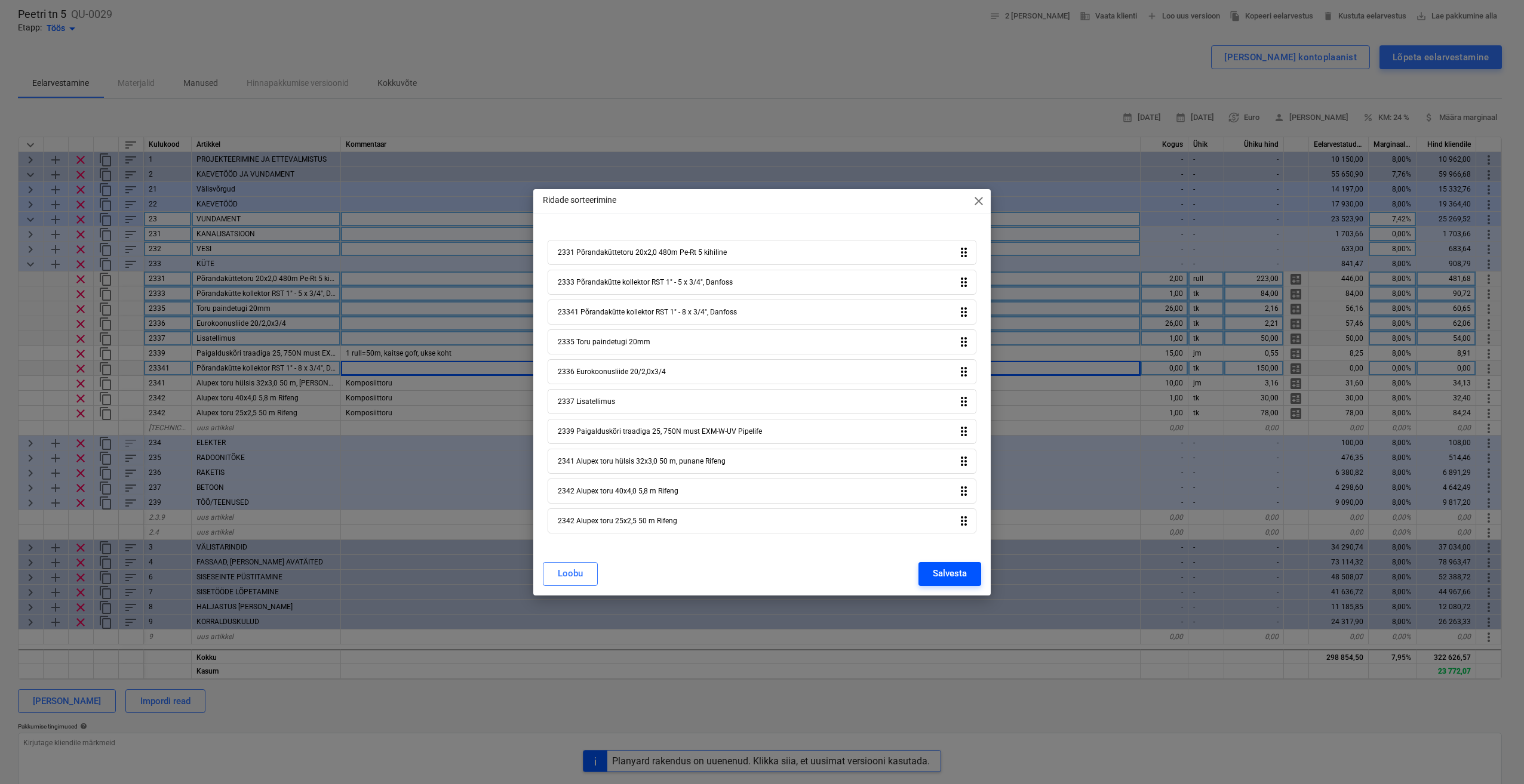
click at [963, 575] on div "Salvesta" at bounding box center [949, 573] width 34 height 16
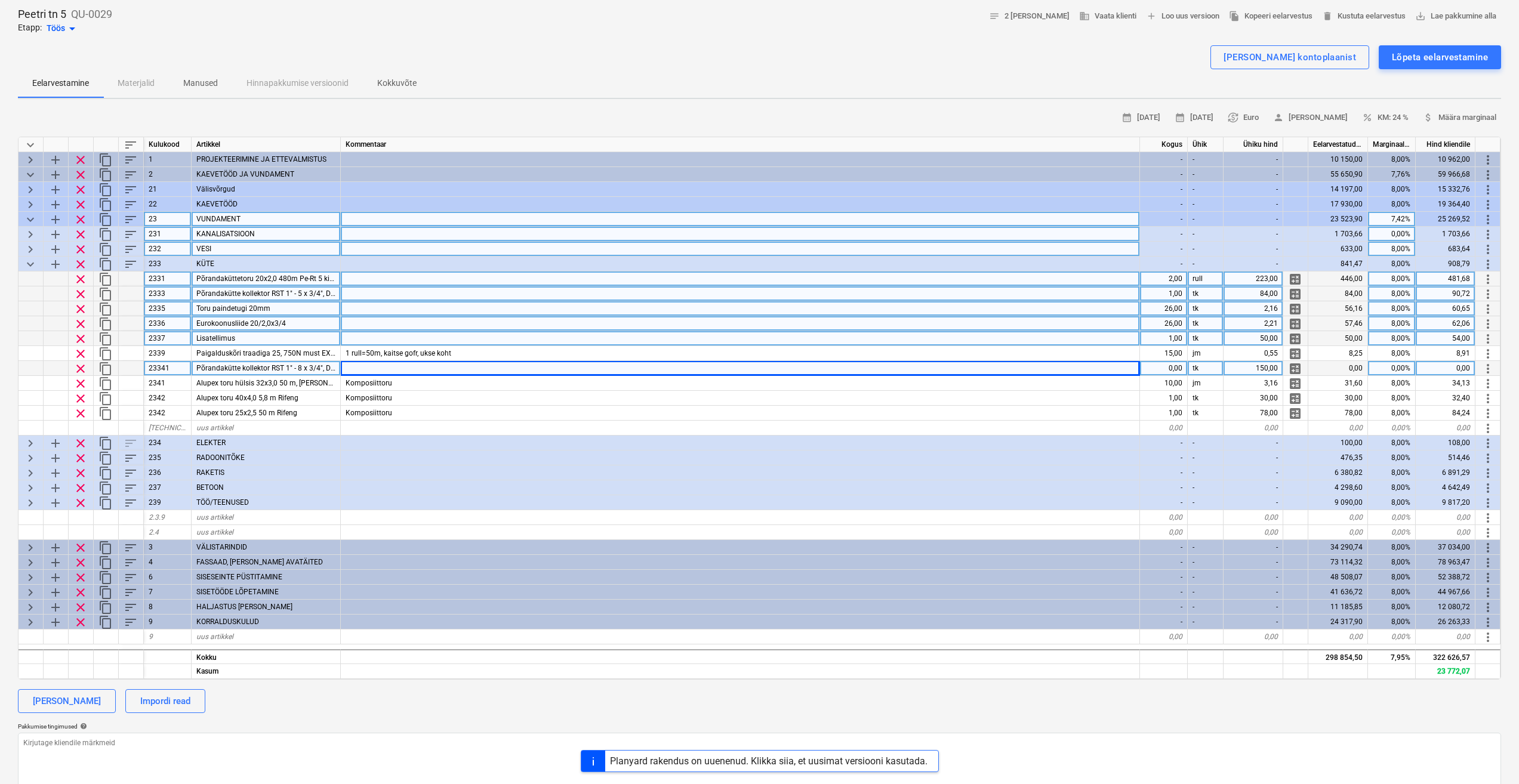
type textarea "x"
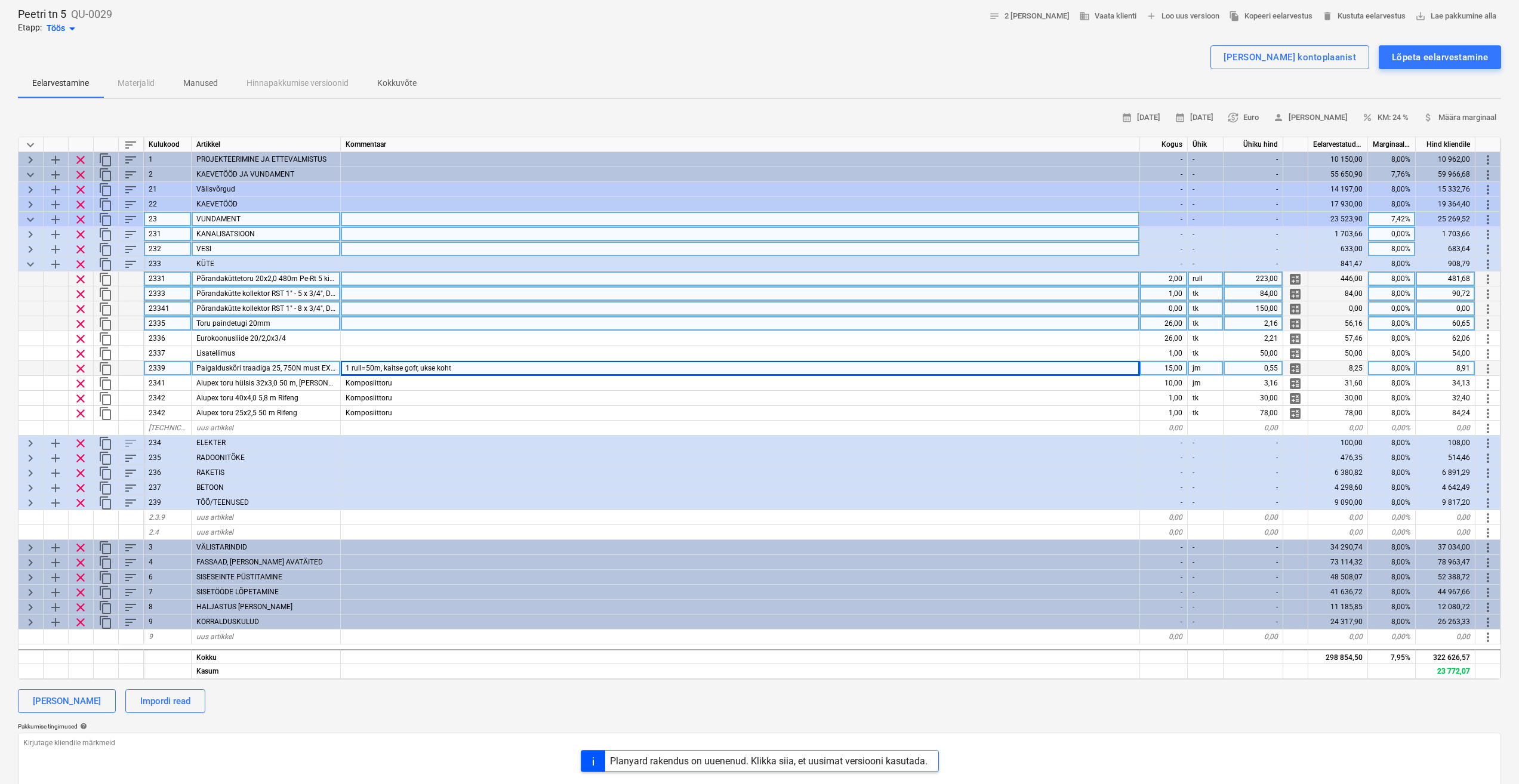
click at [1176, 310] on div "0,00" at bounding box center [1164, 309] width 48 height 15
type input "1"
type textarea "x"
click at [1054, 364] on div "1 rull=50m, kaitse gofr, ukse koht" at bounding box center [741, 369] width 799 height 15
click at [668, 310] on div at bounding box center [741, 309] width 799 height 15
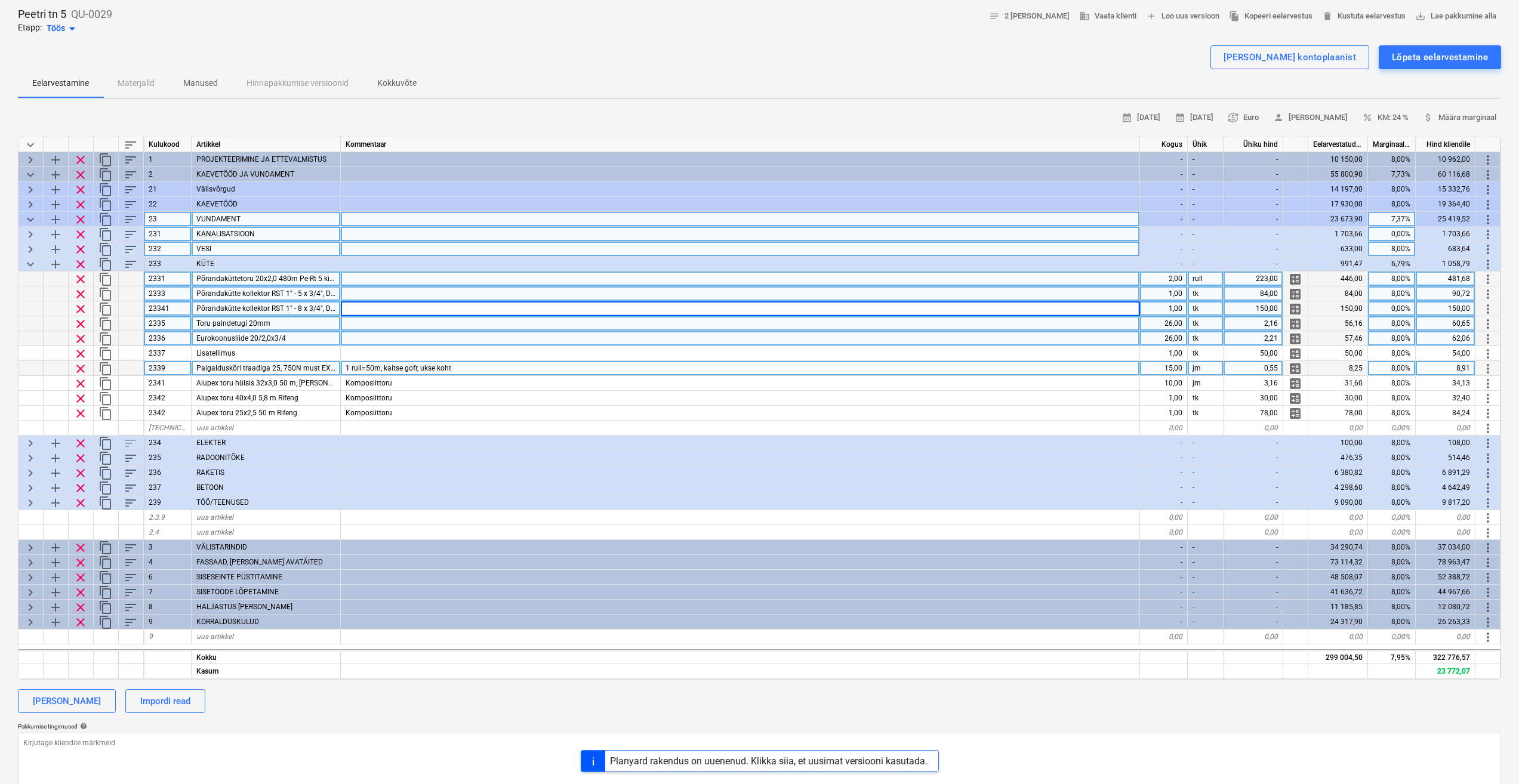
click at [492, 346] on div at bounding box center [741, 339] width 799 height 15
click at [480, 323] on div at bounding box center [741, 324] width 799 height 15
click at [383, 339] on div at bounding box center [741, 339] width 799 height 15
click at [395, 308] on div at bounding box center [741, 309] width 799 height 15
click at [300, 326] on div "Toru paindetugi 20mm" at bounding box center [266, 324] width 149 height 15
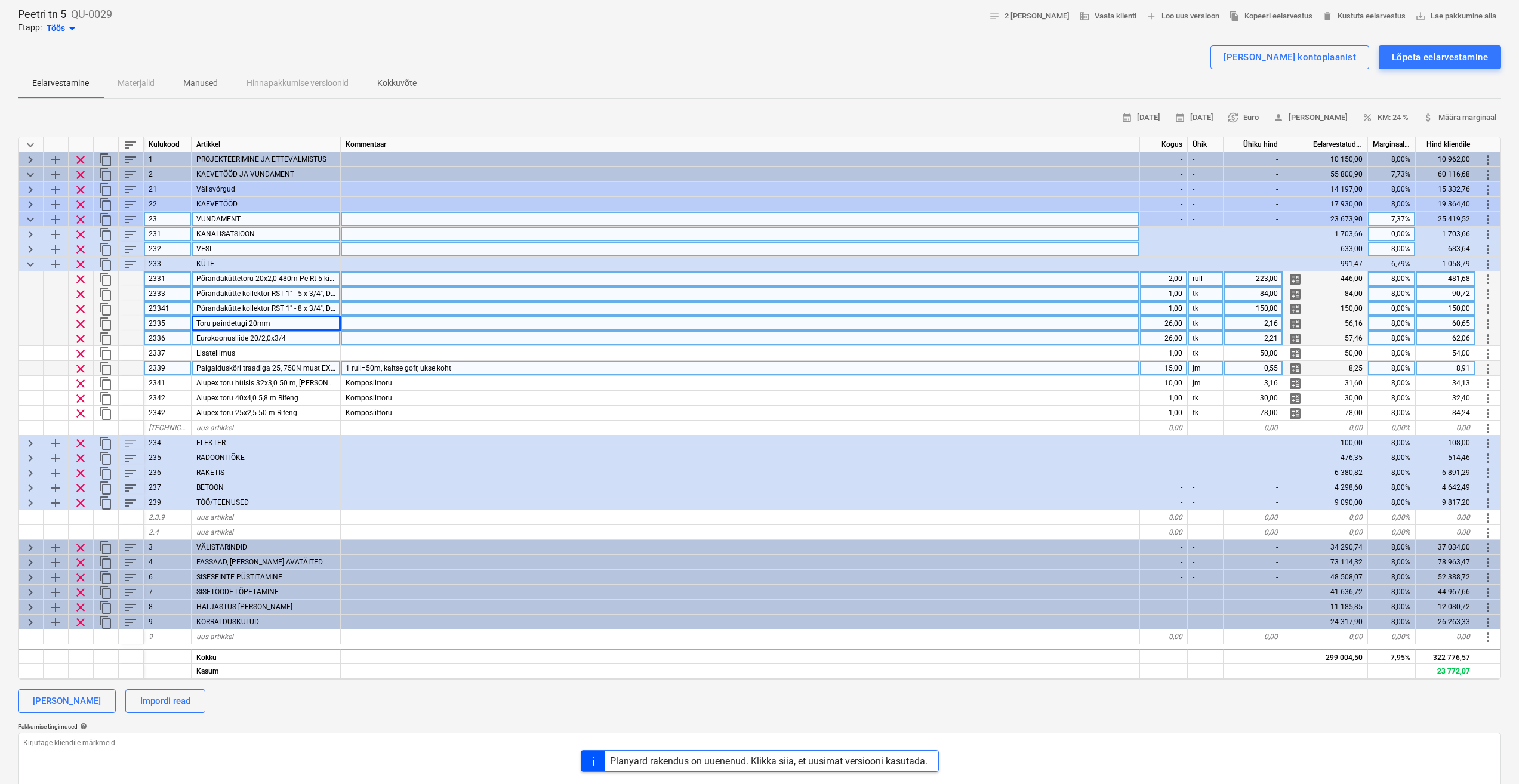
click at [1162, 326] on div "26,00" at bounding box center [1164, 324] width 48 height 15
click at [313, 335] on div "Eurokoonusliide 20/2,0x3/4" at bounding box center [266, 339] width 149 height 15
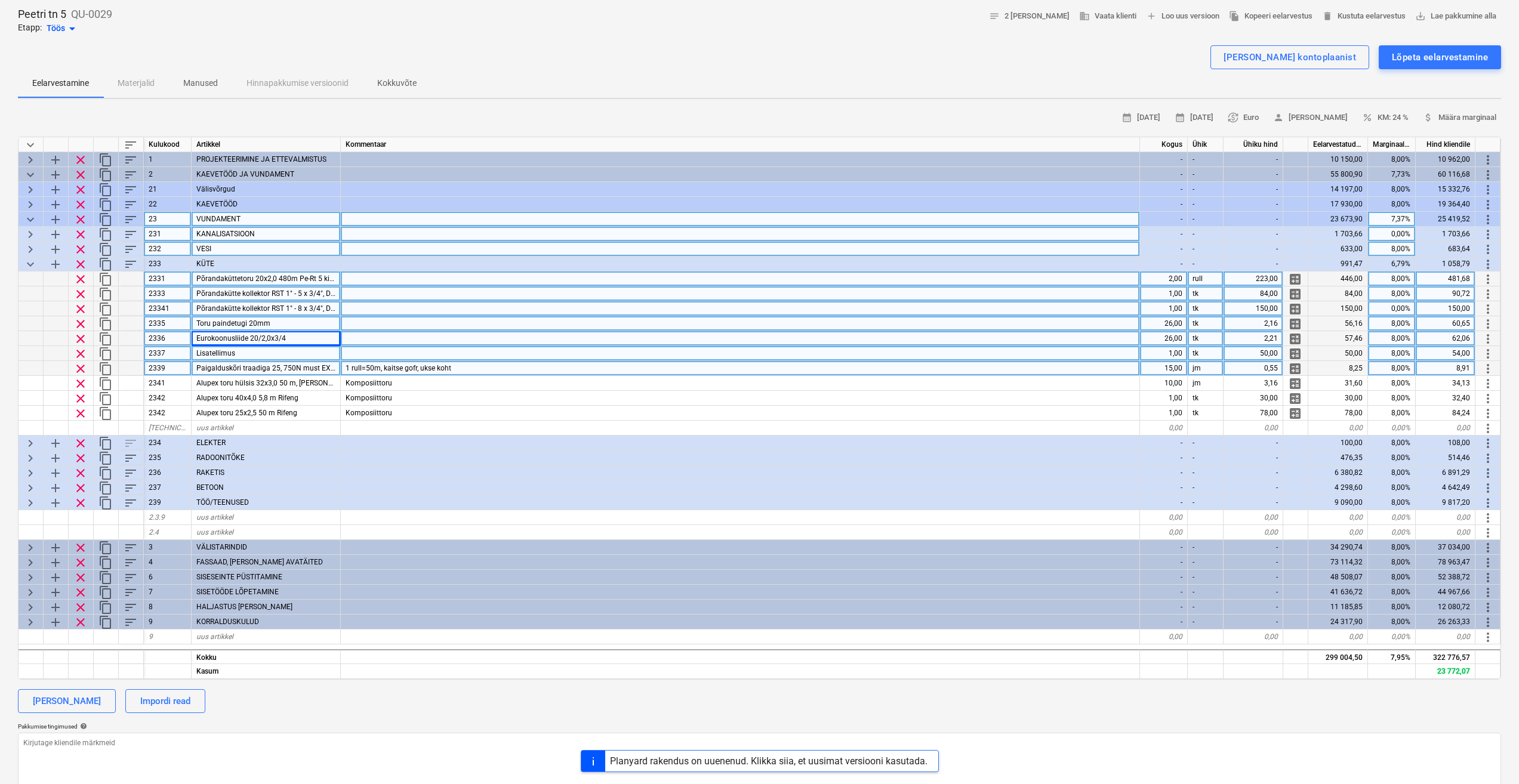
click at [260, 356] on div "Lisatellimus" at bounding box center [266, 354] width 149 height 15
drag, startPoint x: 1256, startPoint y: 356, endPoint x: 1277, endPoint y: 382, distance: 33.4
click at [1283, 355] on div "50,00" at bounding box center [1254, 354] width 60 height 15
type input "100"
type textarea "x"
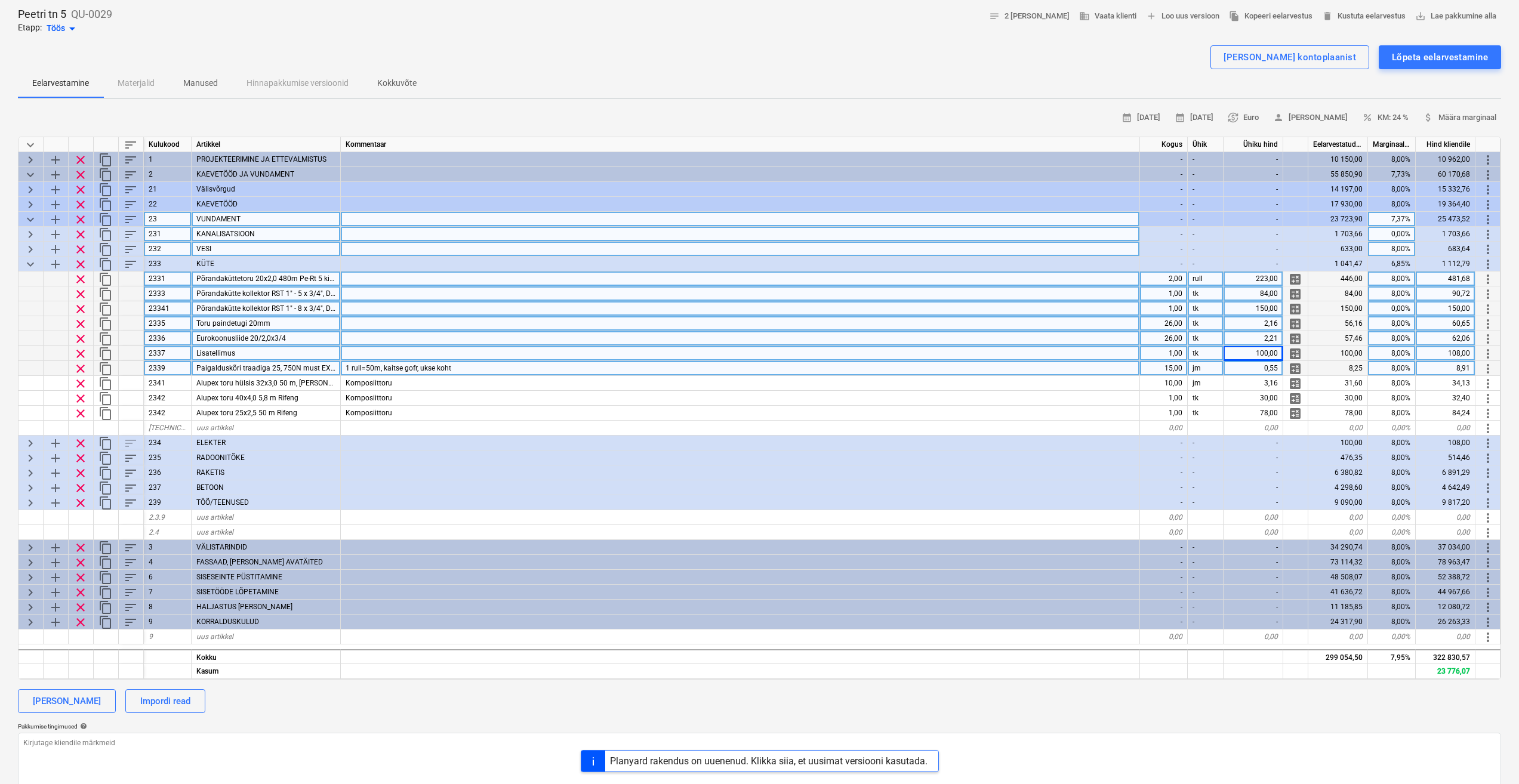
click at [321, 370] on span "Paigalduskõri traadiga 25, 750N must EXM-W-UV Pipelife" at bounding box center [289, 368] width 186 height 8
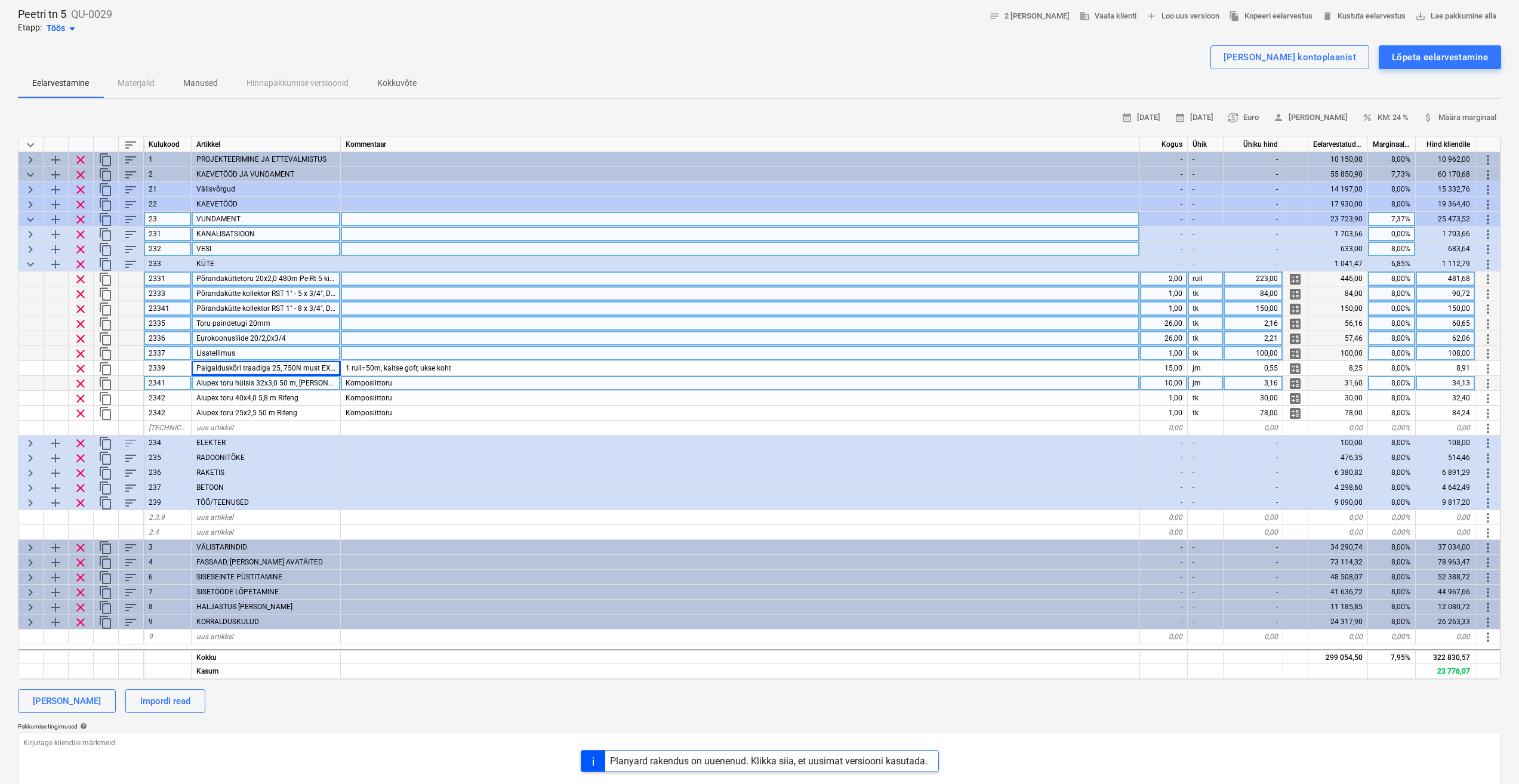
click at [474, 391] on div "Komposiittoru" at bounding box center [741, 384] width 799 height 15
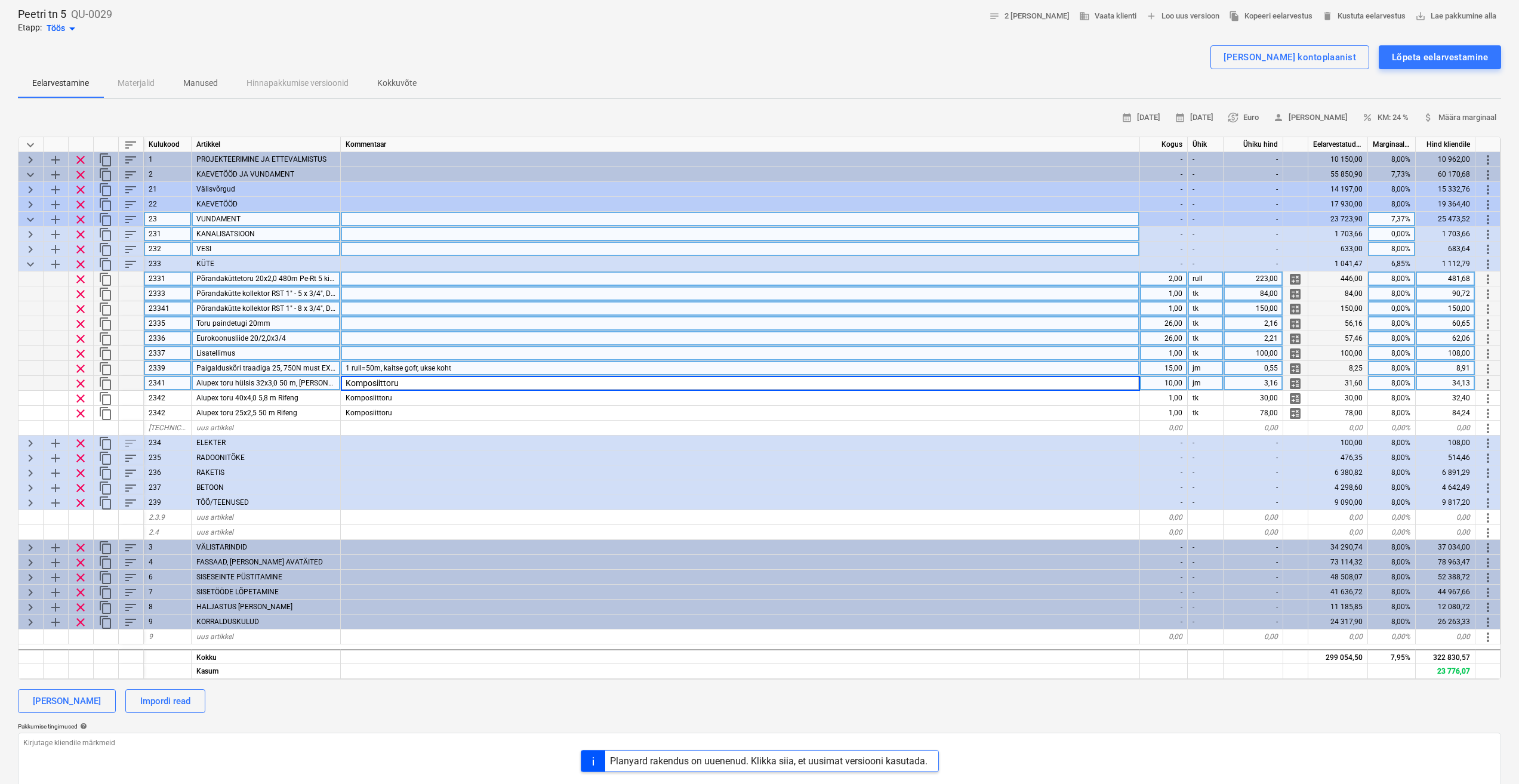
click at [496, 369] on div "1 rull=50m, kaitse gofr, ukse koht" at bounding box center [741, 369] width 799 height 15
click at [314, 370] on span "Paigalduskõri traadiga 25, 750N must EXM-W-UV Pipelife" at bounding box center [289, 368] width 186 height 8
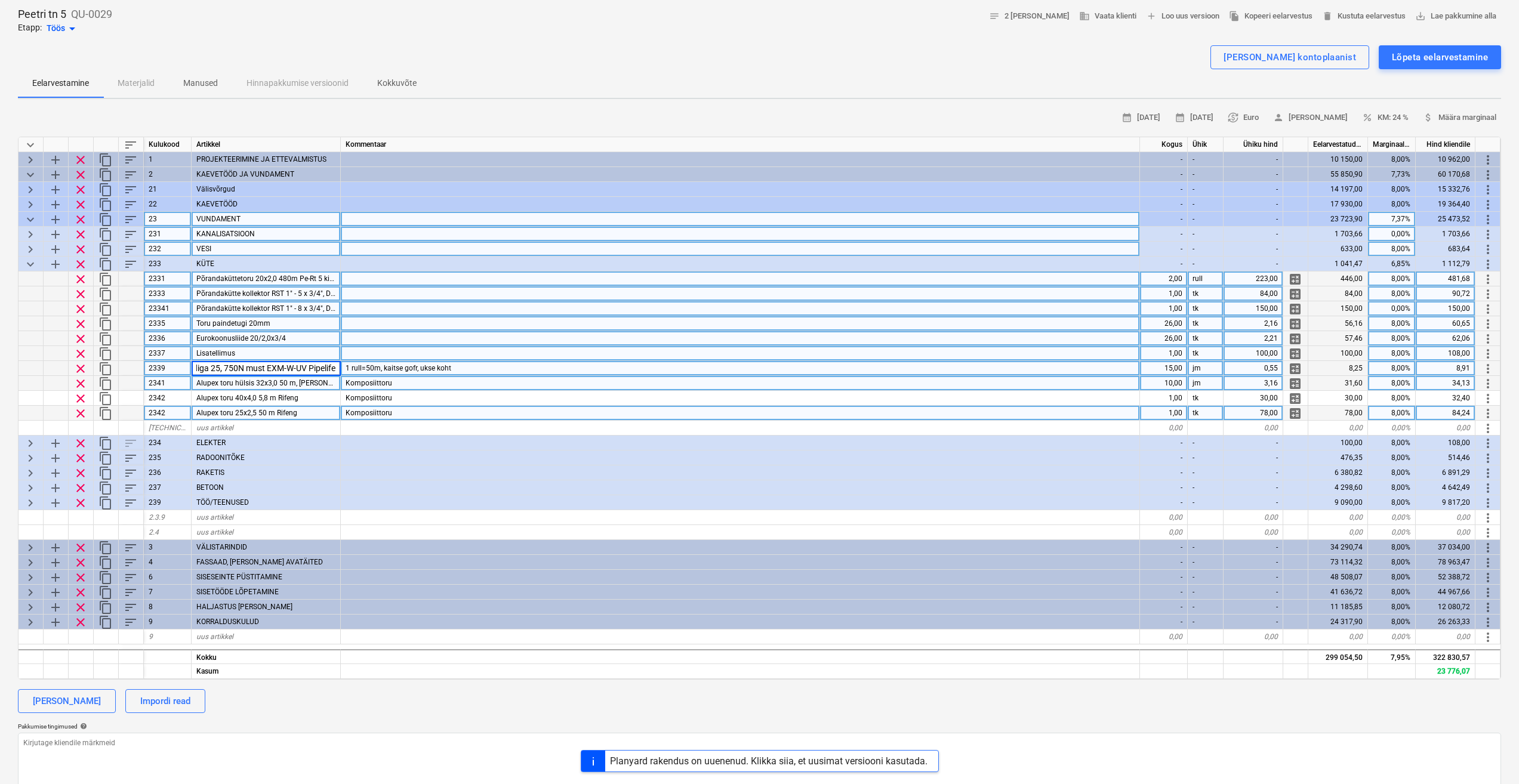
click at [317, 406] on div "Alupex toru 25x2,5 50 m Rifeng" at bounding box center [266, 414] width 149 height 15
click at [314, 388] on div "Alupex toru hülsis 32x3,0 50 m, [PERSON_NAME]" at bounding box center [266, 384] width 149 height 15
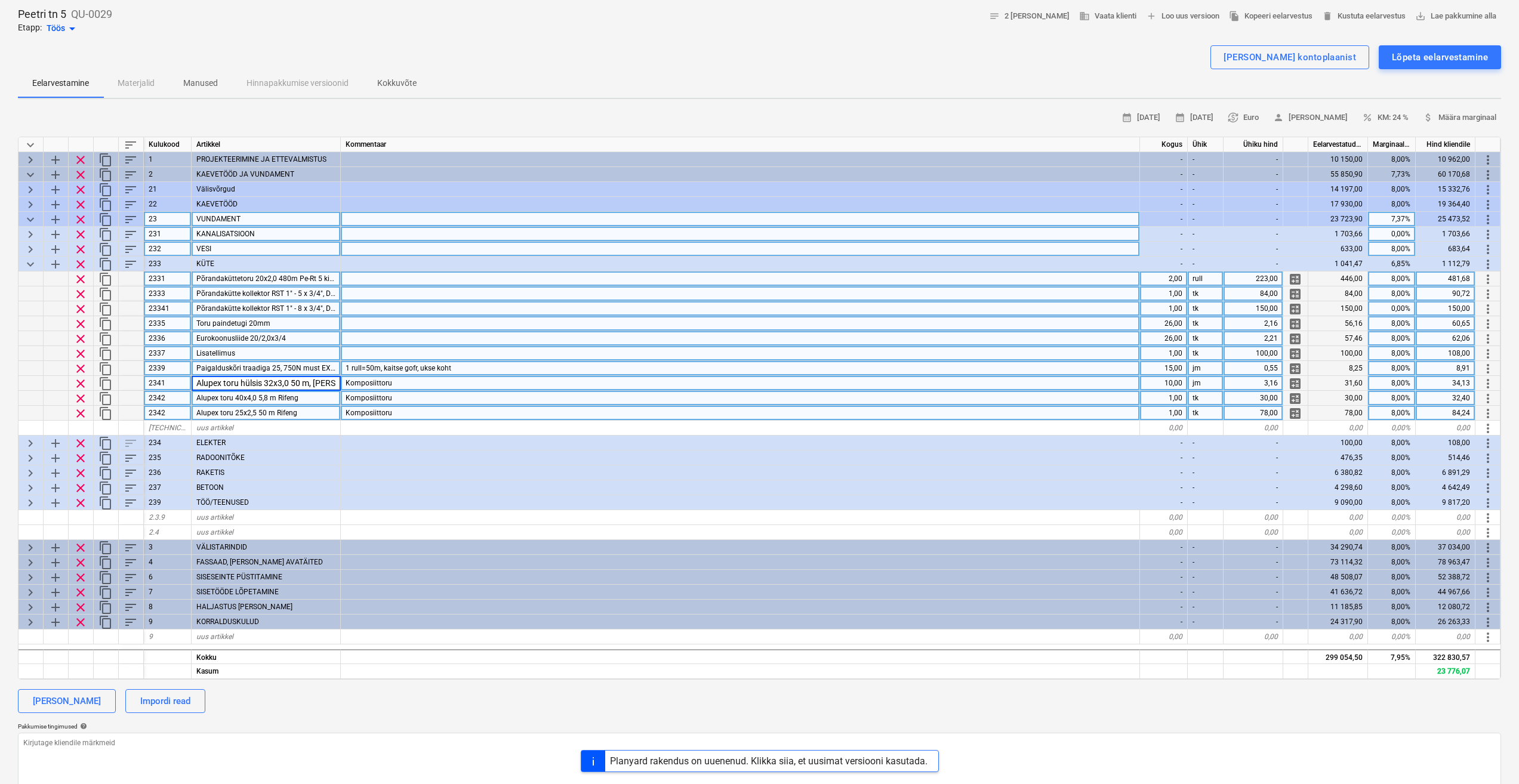
scroll to position [0, 31]
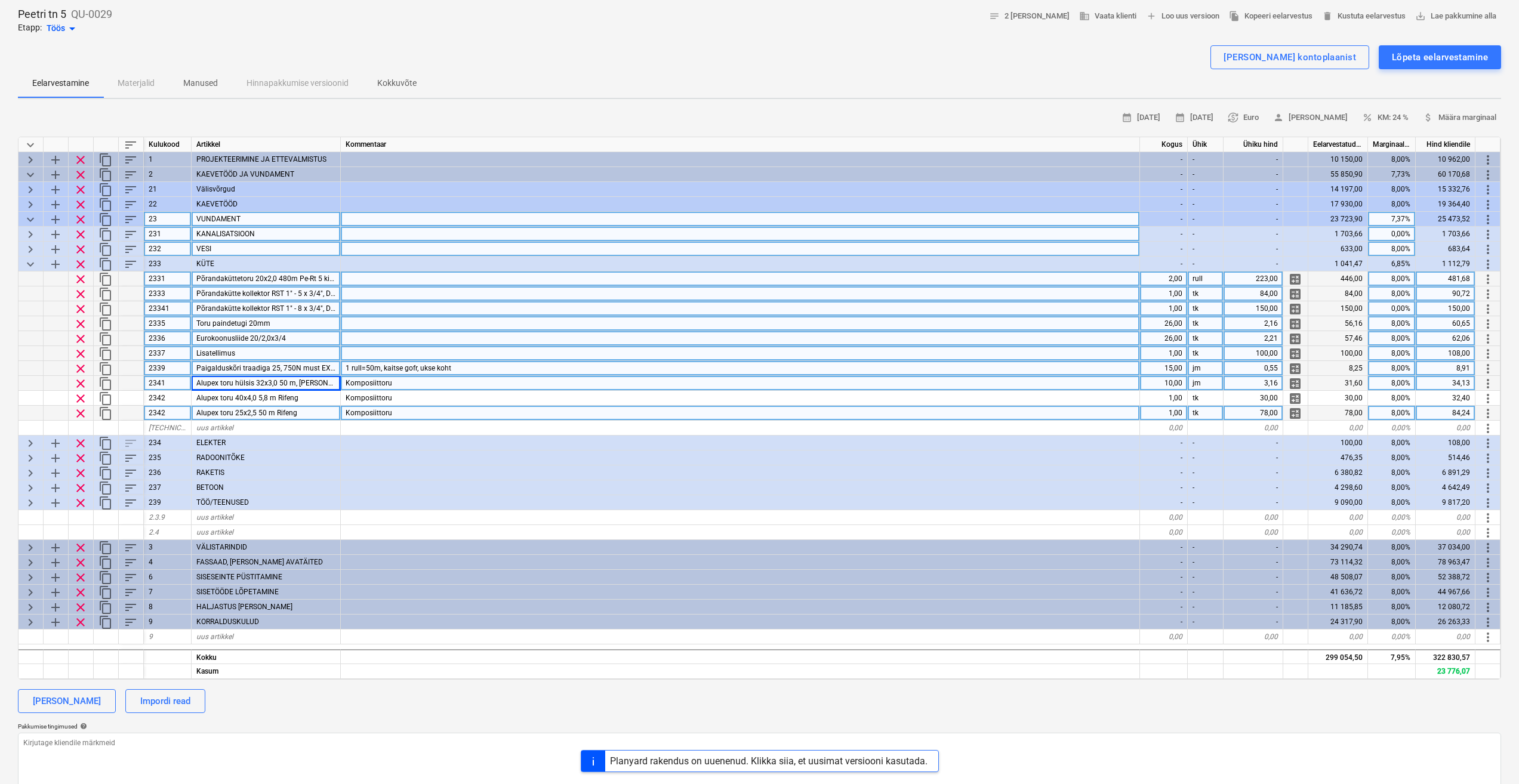
click at [300, 414] on div "Alupex toru 25x2,5 50 m Rifeng" at bounding box center [266, 414] width 149 height 15
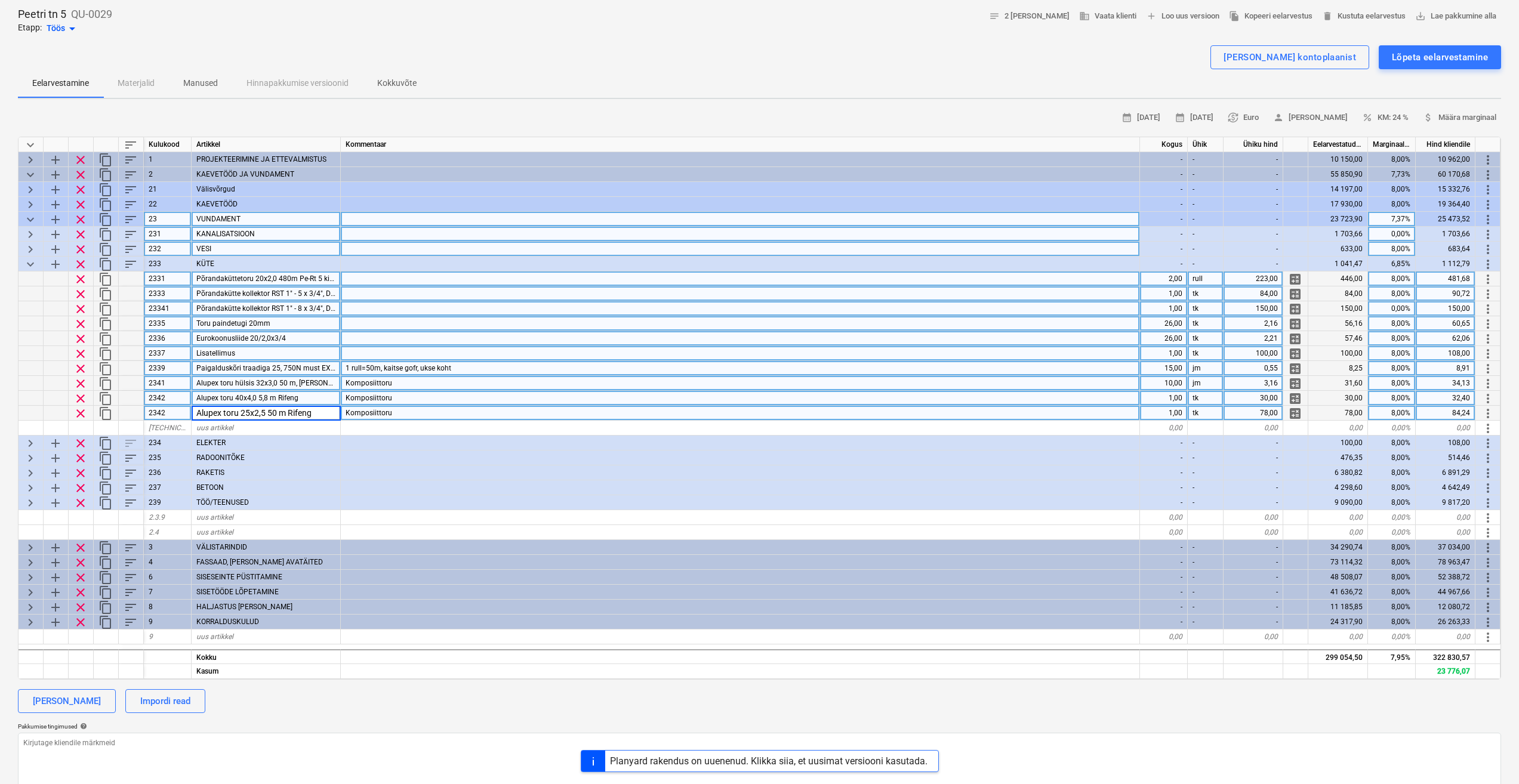
click at [308, 398] on div "Alupex toru 40x4,0 5,8 m Rifeng" at bounding box center [266, 399] width 149 height 15
click at [319, 382] on span "Alupex toru hülsis 32x3,0 50 m, [PERSON_NAME]" at bounding box center [275, 383] width 157 height 8
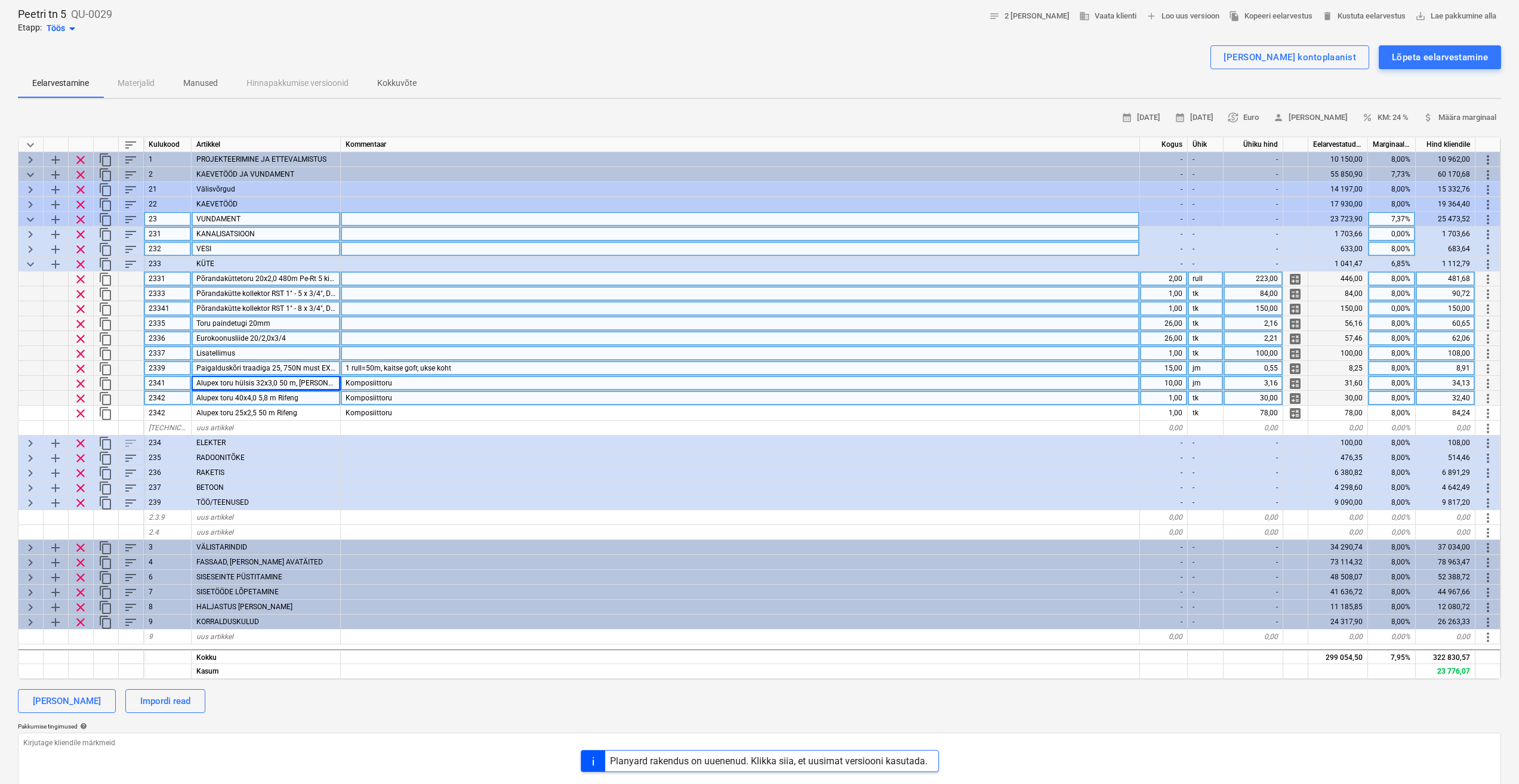
click at [1171, 385] on div "10,00" at bounding box center [1164, 384] width 48 height 15
type input "1"
type textarea "x"
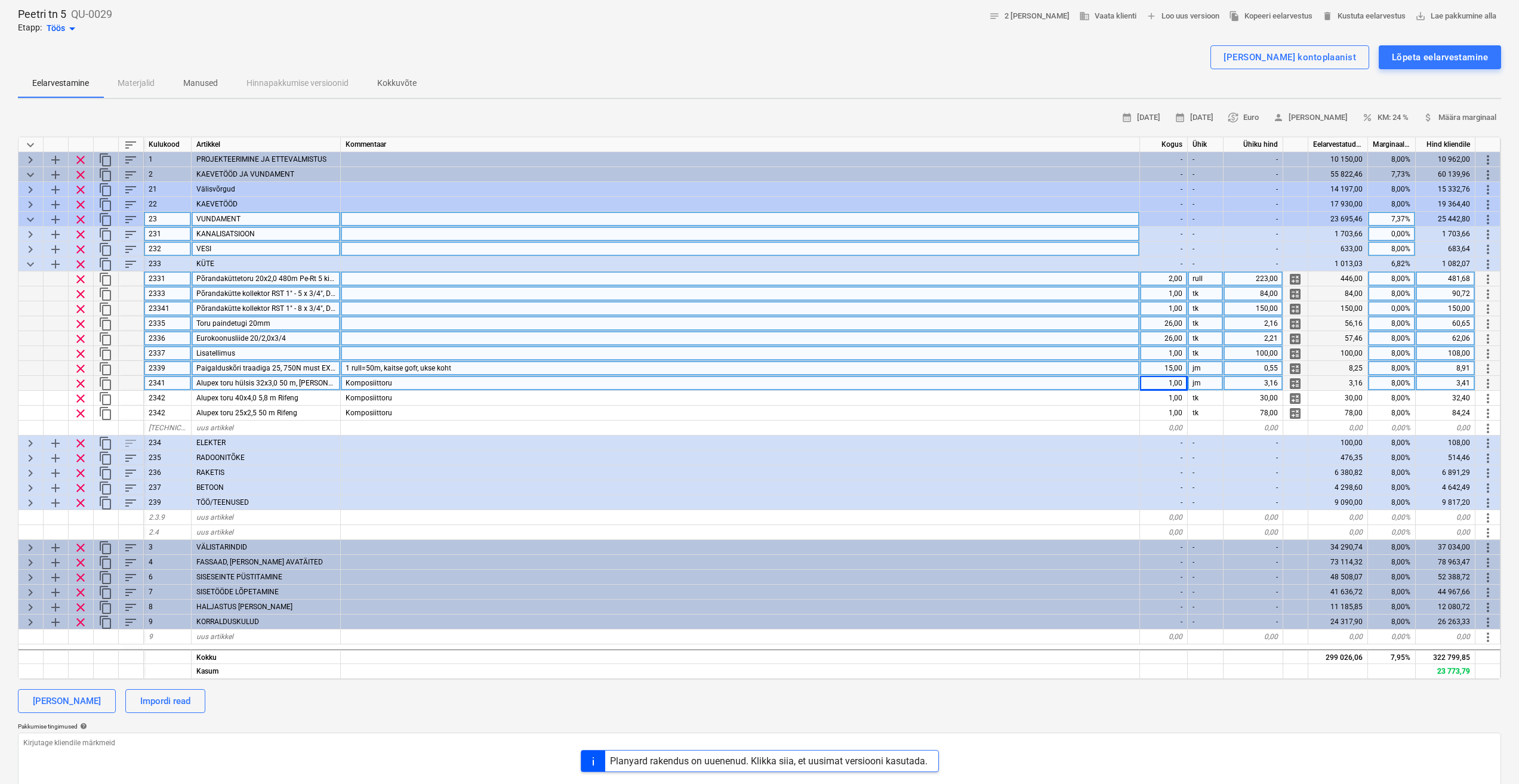
click at [1202, 382] on div "jm" at bounding box center [1206, 384] width 36 height 15
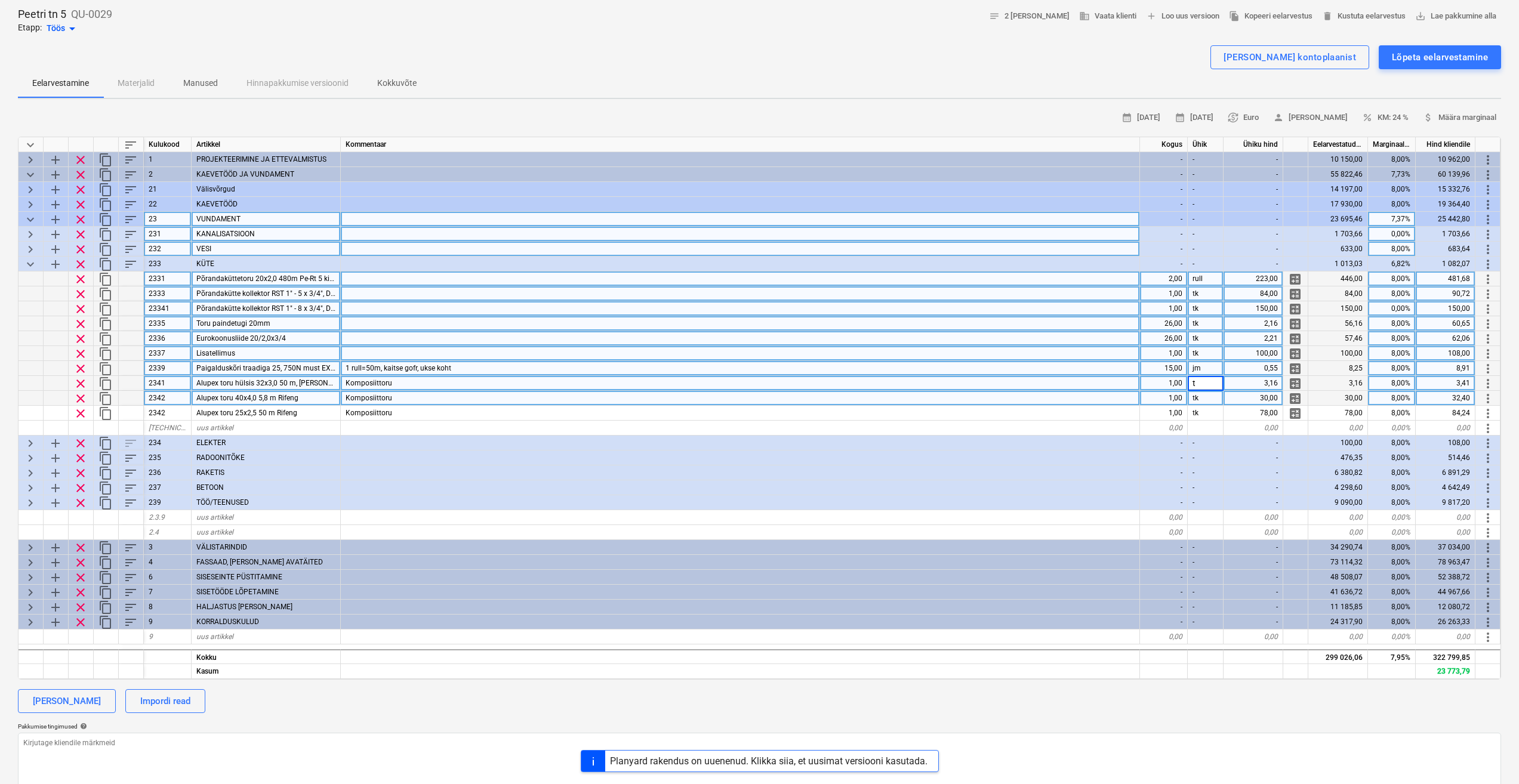
type input "tk"
type textarea "x"
click at [1015, 394] on div "Komposiittoru" at bounding box center [741, 399] width 799 height 15
click at [1000, 385] on div "Komposiittoru" at bounding box center [741, 384] width 799 height 15
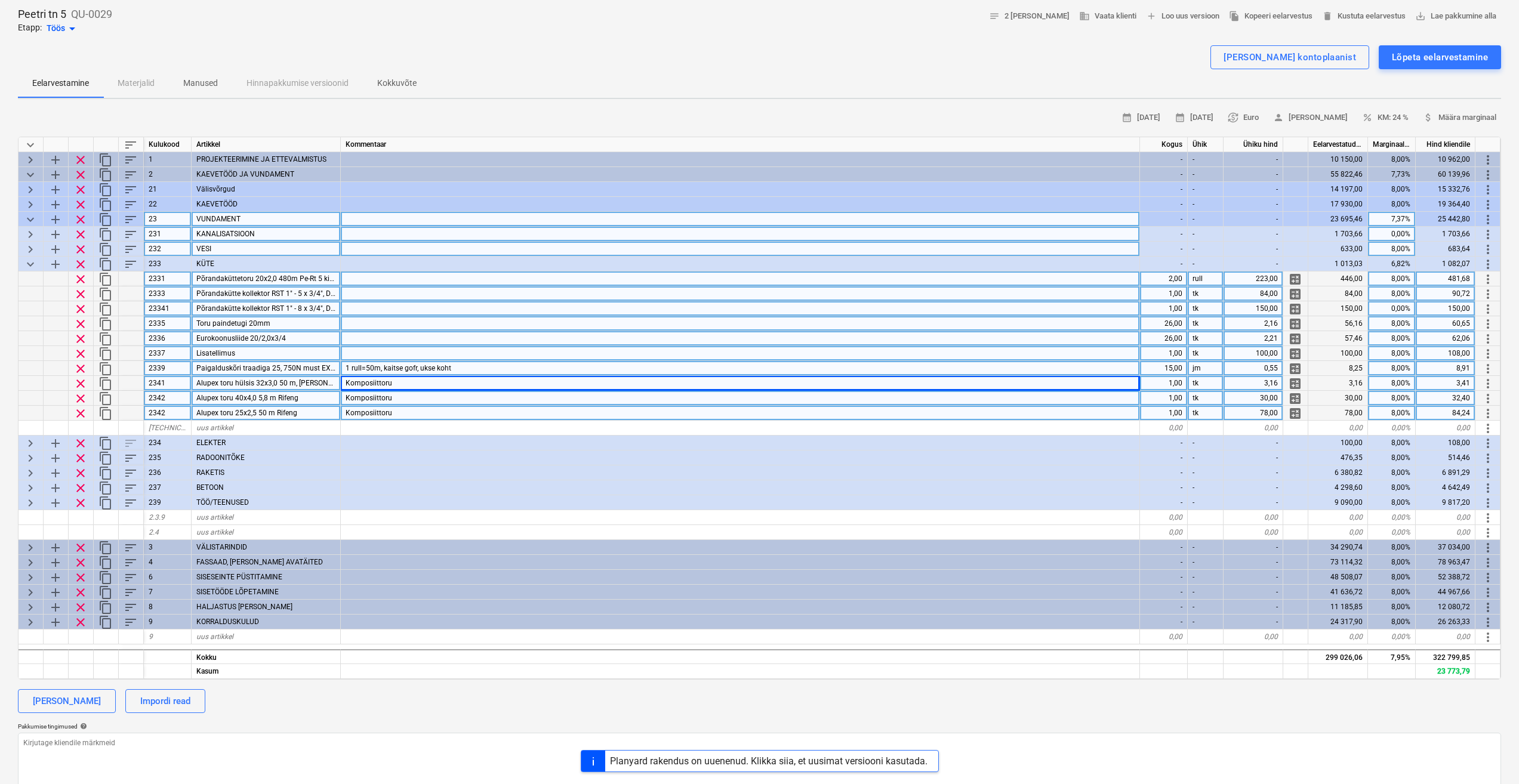
click at [524, 409] on div "Komposiittoru" at bounding box center [741, 414] width 799 height 15
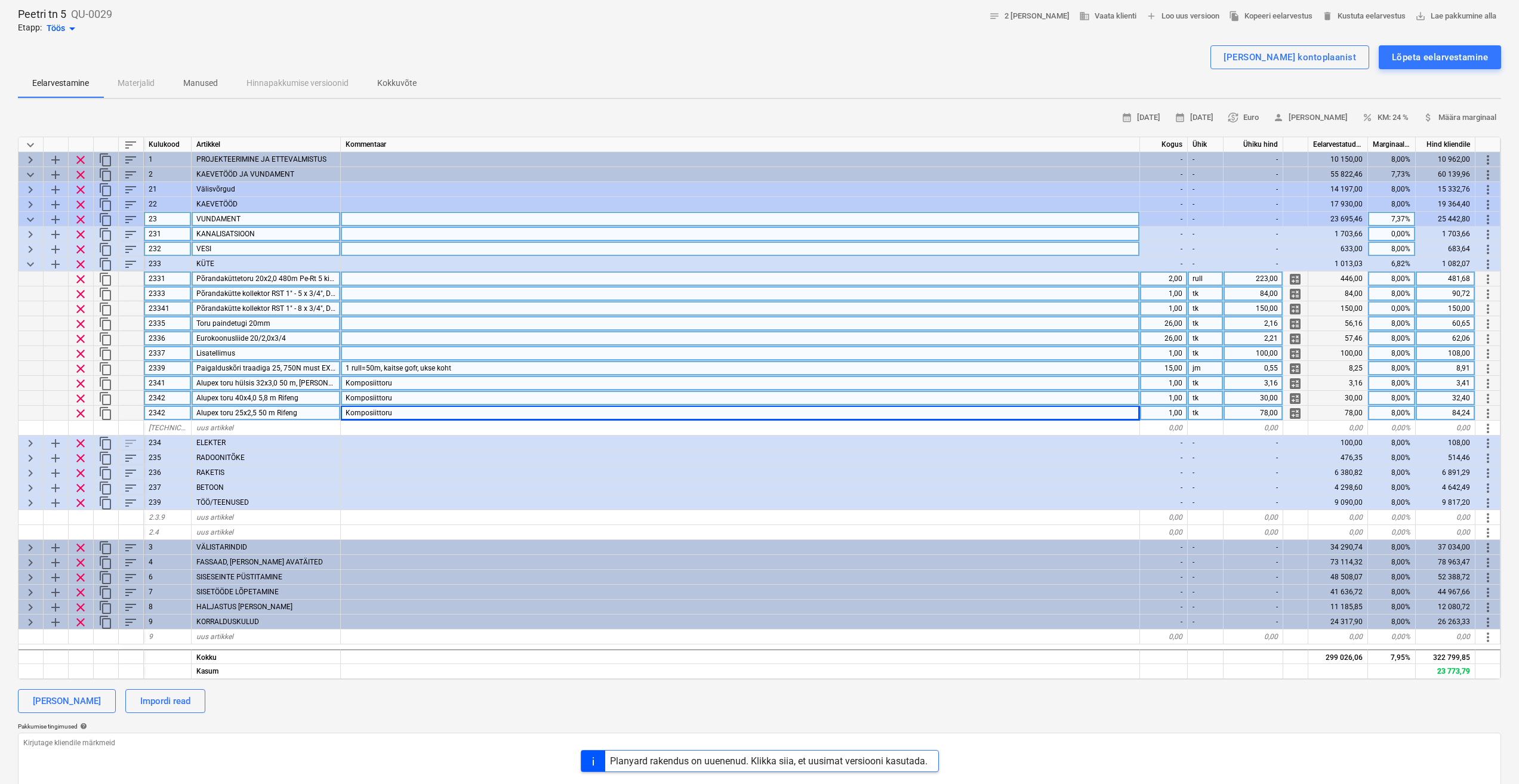
click at [1173, 386] on div "1,00" at bounding box center [1164, 384] width 48 height 15
type input "50"
click at [542, 410] on div "Komposiittoru" at bounding box center [741, 414] width 799 height 15
click at [512, 382] on div "Komposiittoru" at bounding box center [741, 384] width 799 height 15
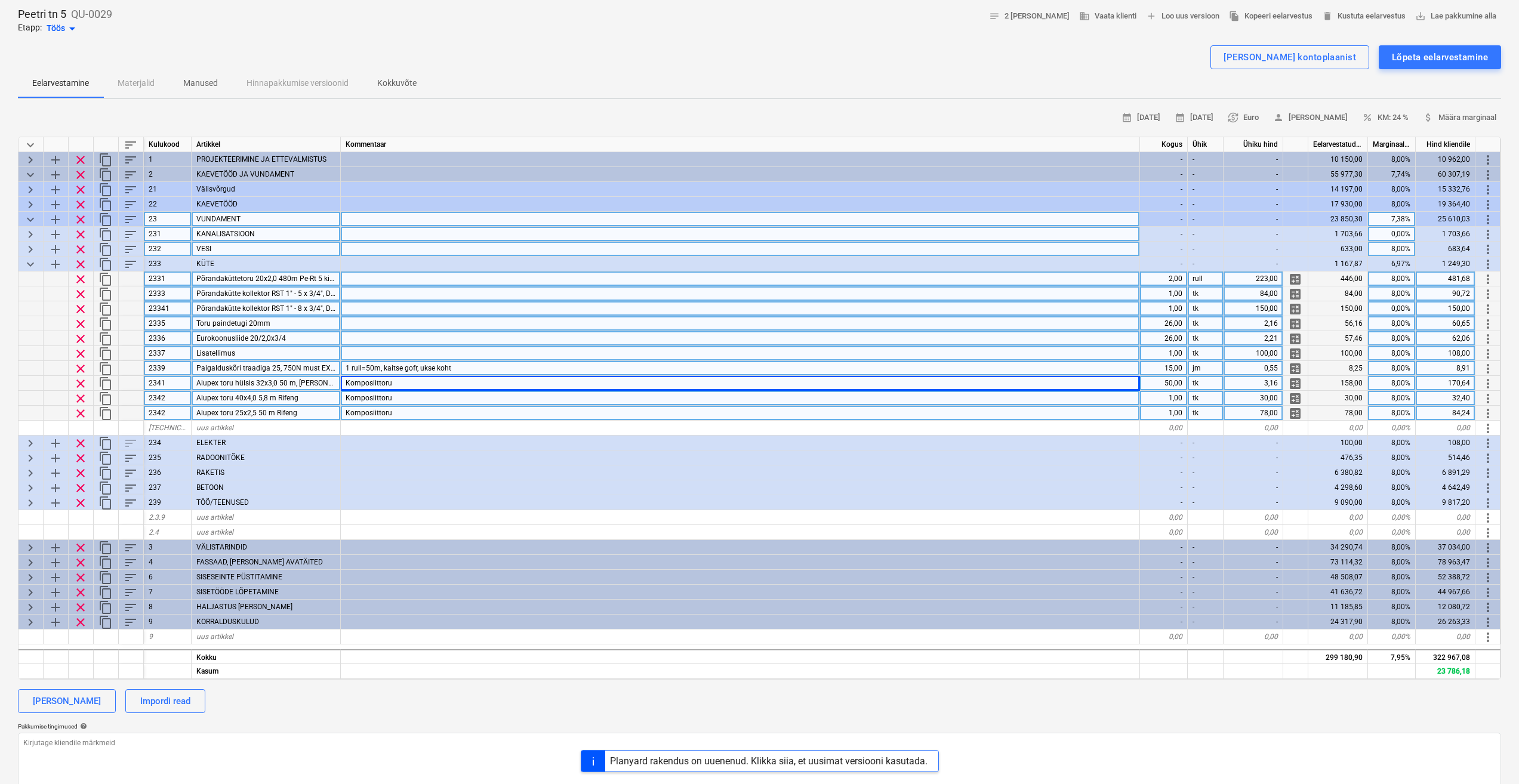
click at [424, 399] on div "Komposiittoru" at bounding box center [741, 399] width 799 height 15
click at [290, 381] on span "Alupex toru hülsis 32x3,0 50 m, [PERSON_NAME]" at bounding box center [275, 383] width 157 height 8
click at [295, 391] on div "Alupex toru 40x4,0 5,8 m Rifeng" at bounding box center [266, 399] width 149 height 15
click at [308, 411] on div "Alupex toru 25x2,5 50 m Rifeng" at bounding box center [266, 414] width 149 height 15
click at [427, 414] on div "Komposiittoru" at bounding box center [741, 414] width 799 height 15
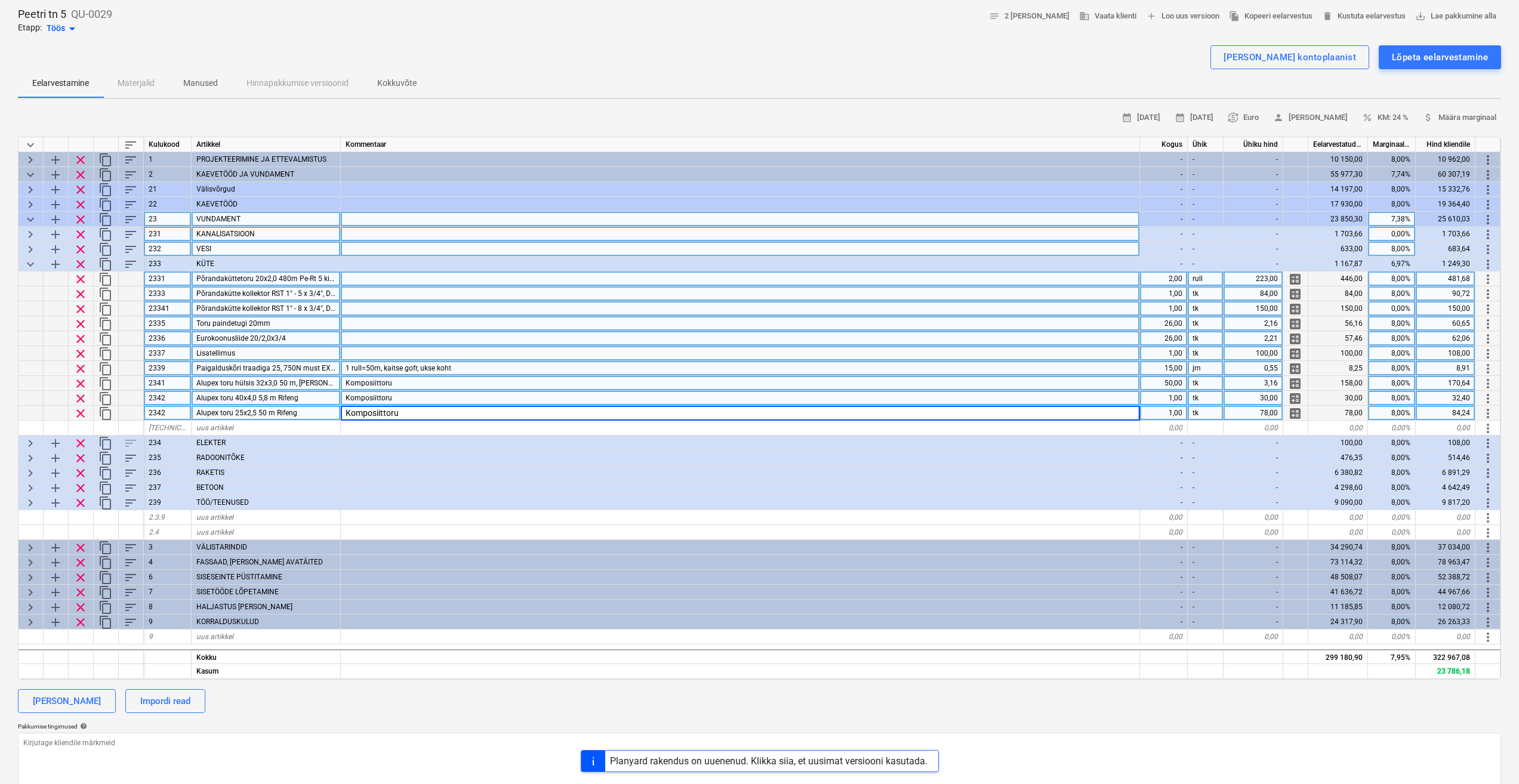
click at [442, 390] on div "Komposiittoru" at bounding box center [741, 384] width 799 height 15
click at [441, 400] on div "Komposiittoru" at bounding box center [741, 399] width 799 height 15
click at [464, 390] on div "Komposiittoru" at bounding box center [741, 384] width 799 height 15
click at [109, 414] on span "content_copy" at bounding box center [106, 413] width 14 height 14
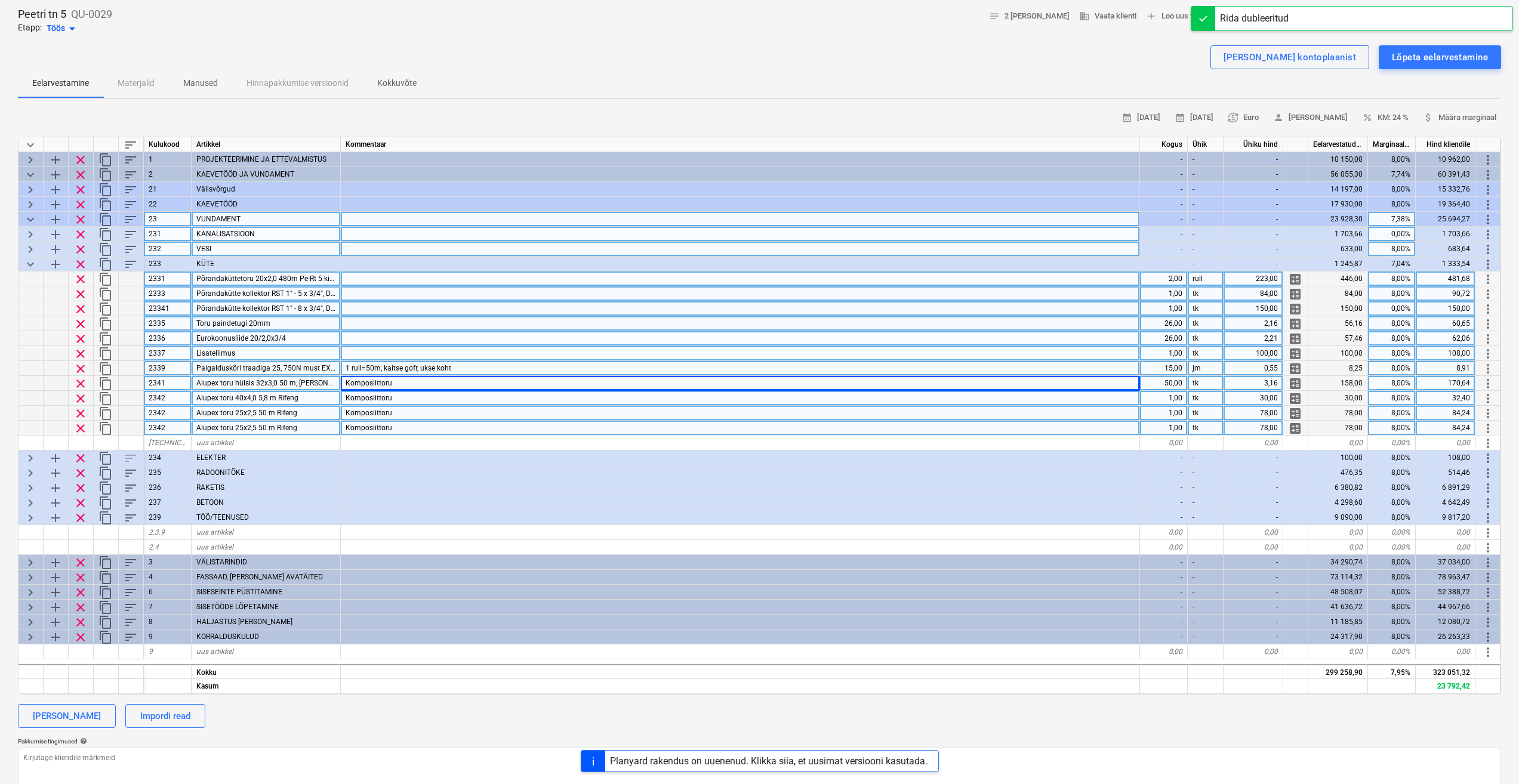
click at [81, 429] on span "clear" at bounding box center [80, 428] width 14 height 14
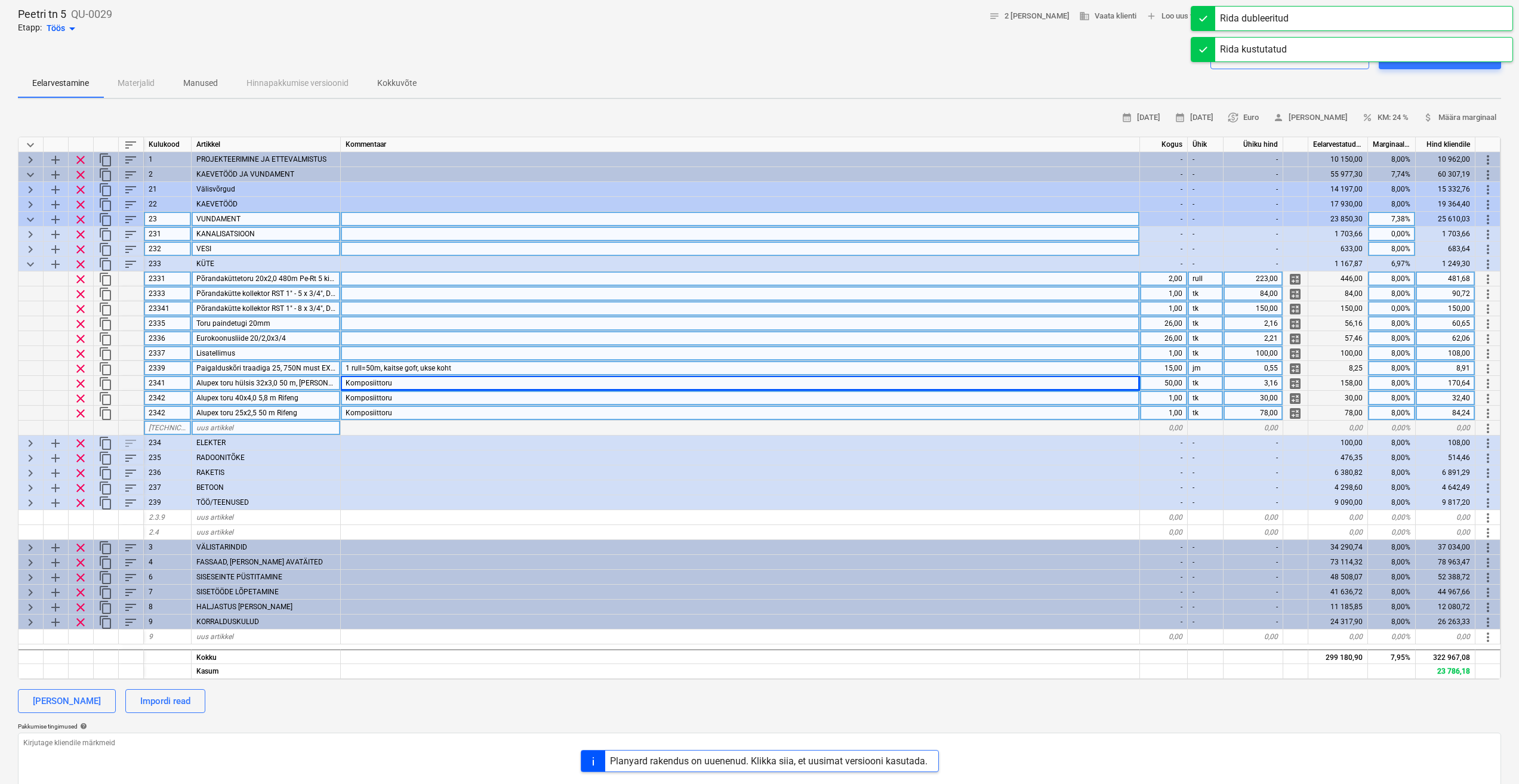
click at [1485, 413] on span "more_vert" at bounding box center [1488, 413] width 14 height 14
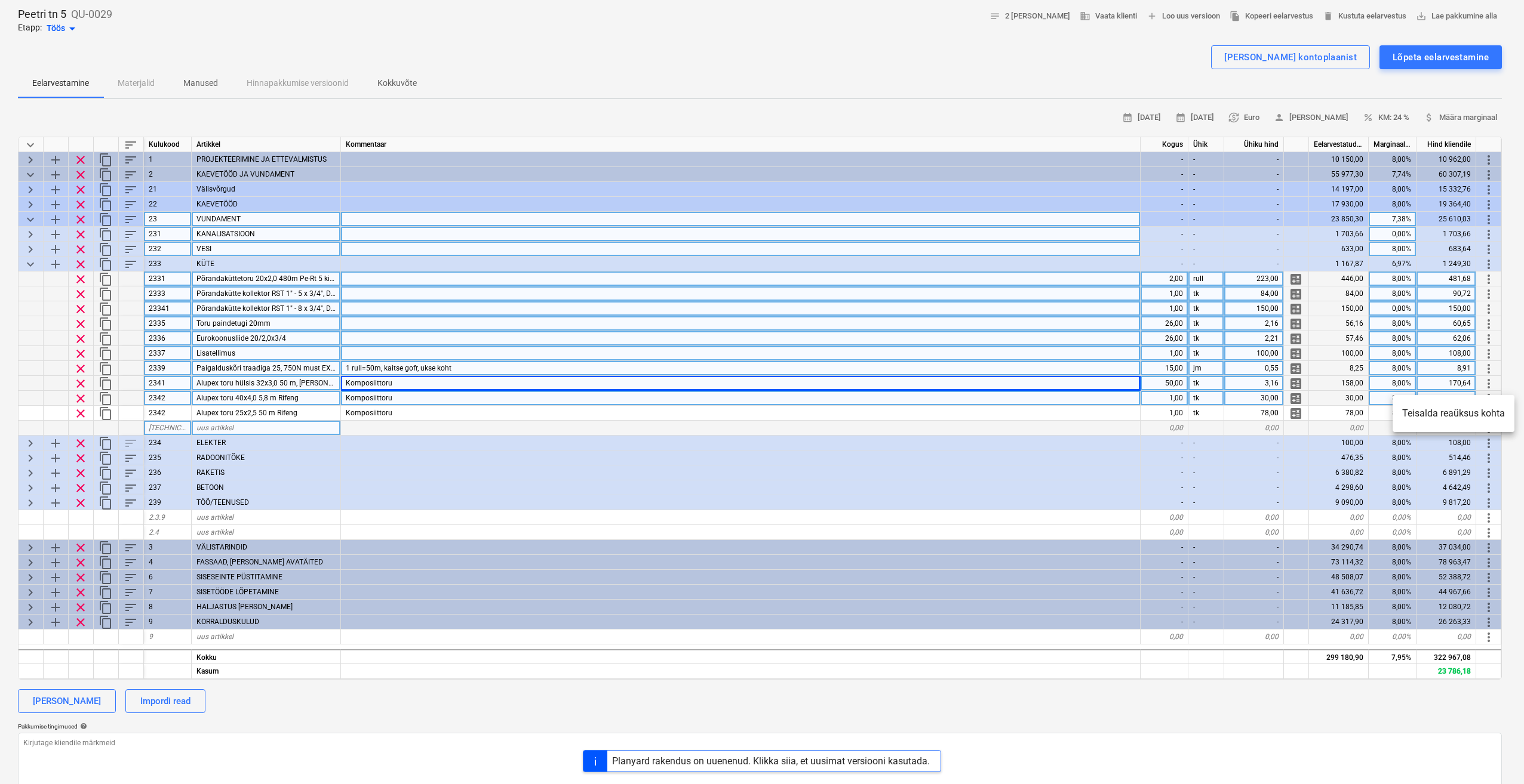
click at [169, 414] on div at bounding box center [762, 392] width 1524 height 784
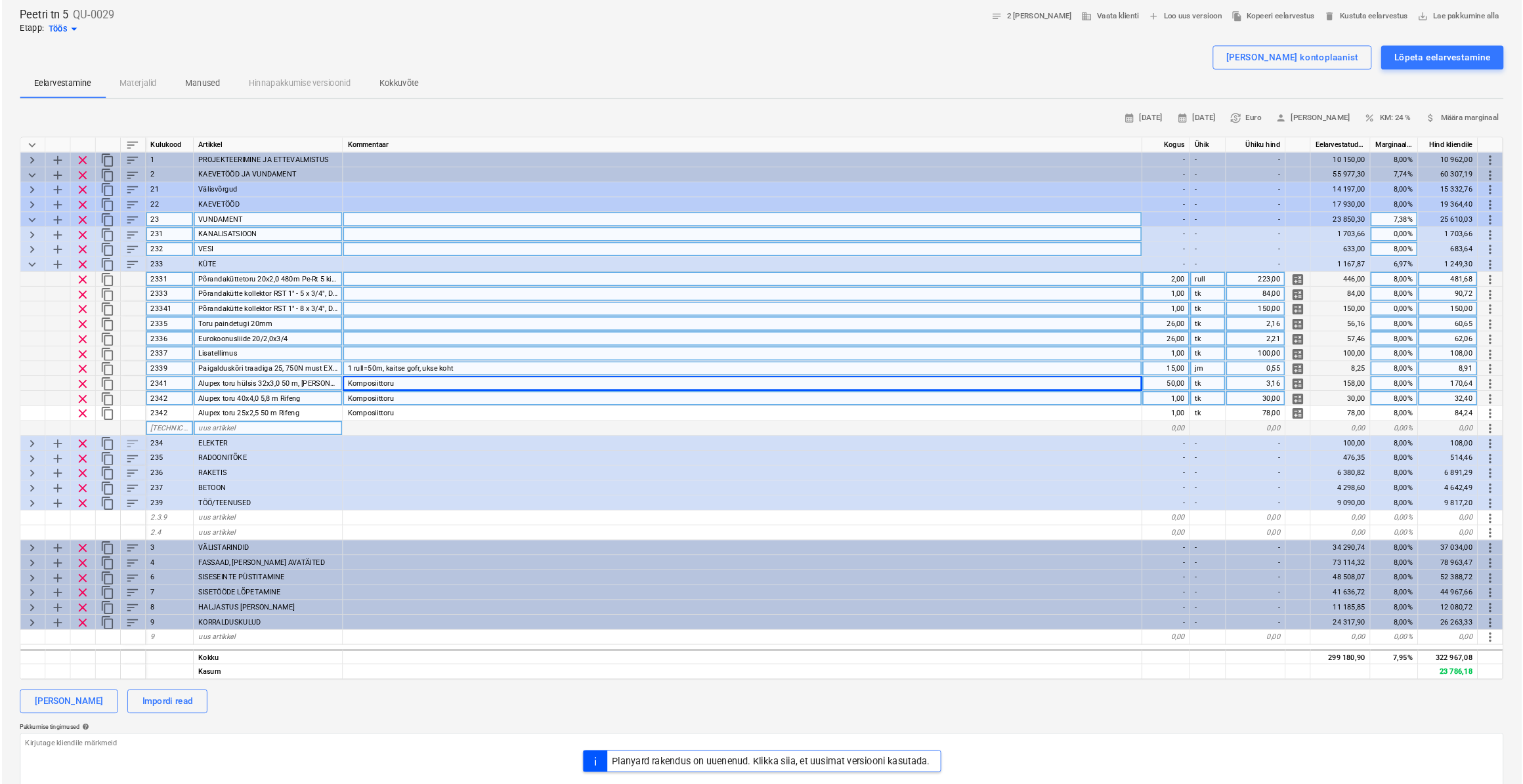
scroll to position [63, 0]
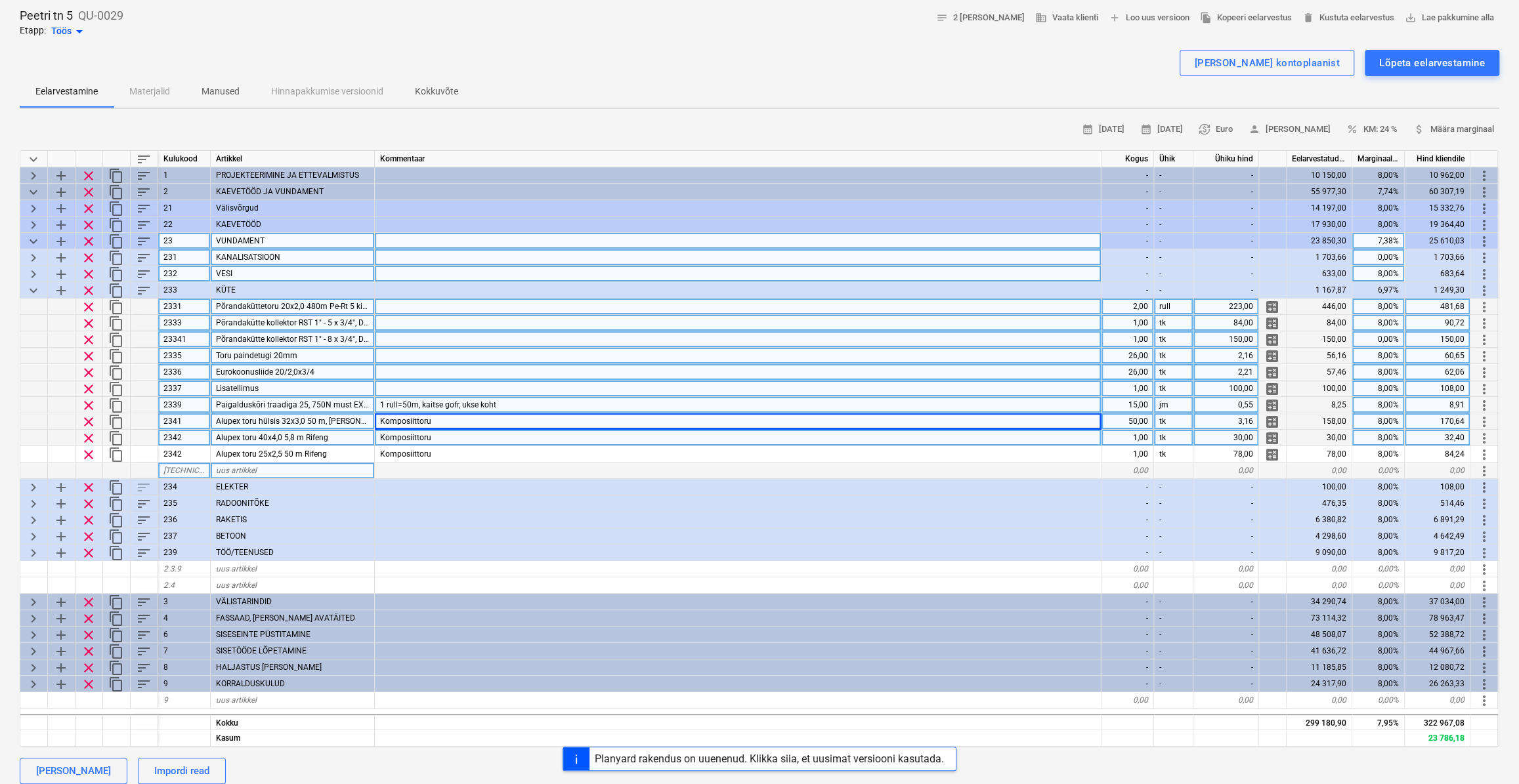
click at [332, 440] on div "Alupex toru 40x4,0 5,8 m Rifeng" at bounding box center [292, 438] width 164 height 16
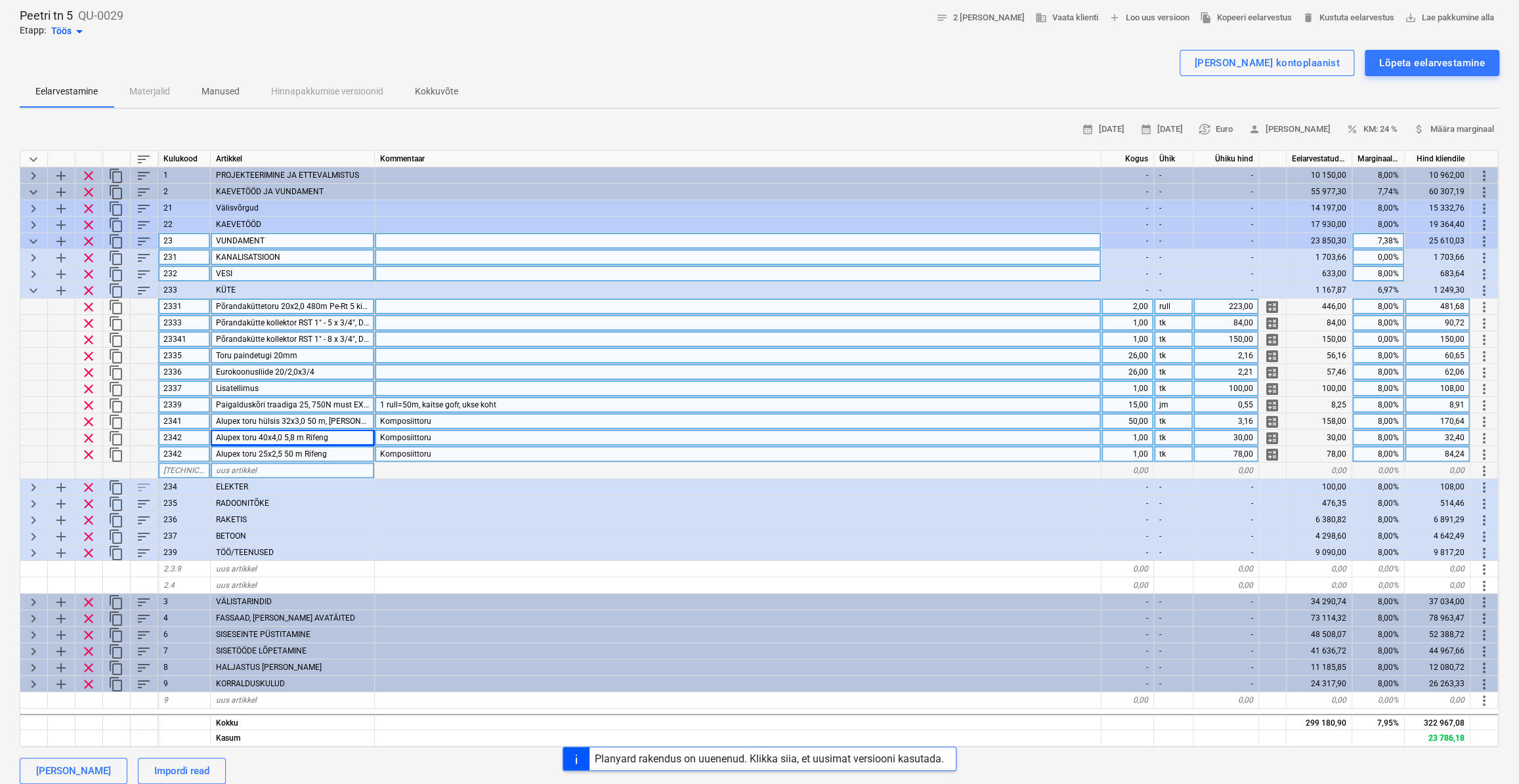
click at [315, 456] on span "Alupex toru 25x2,5 50 m Rifeng" at bounding box center [271, 454] width 111 height 9
click at [88, 452] on span "clear" at bounding box center [88, 454] width 16 height 16
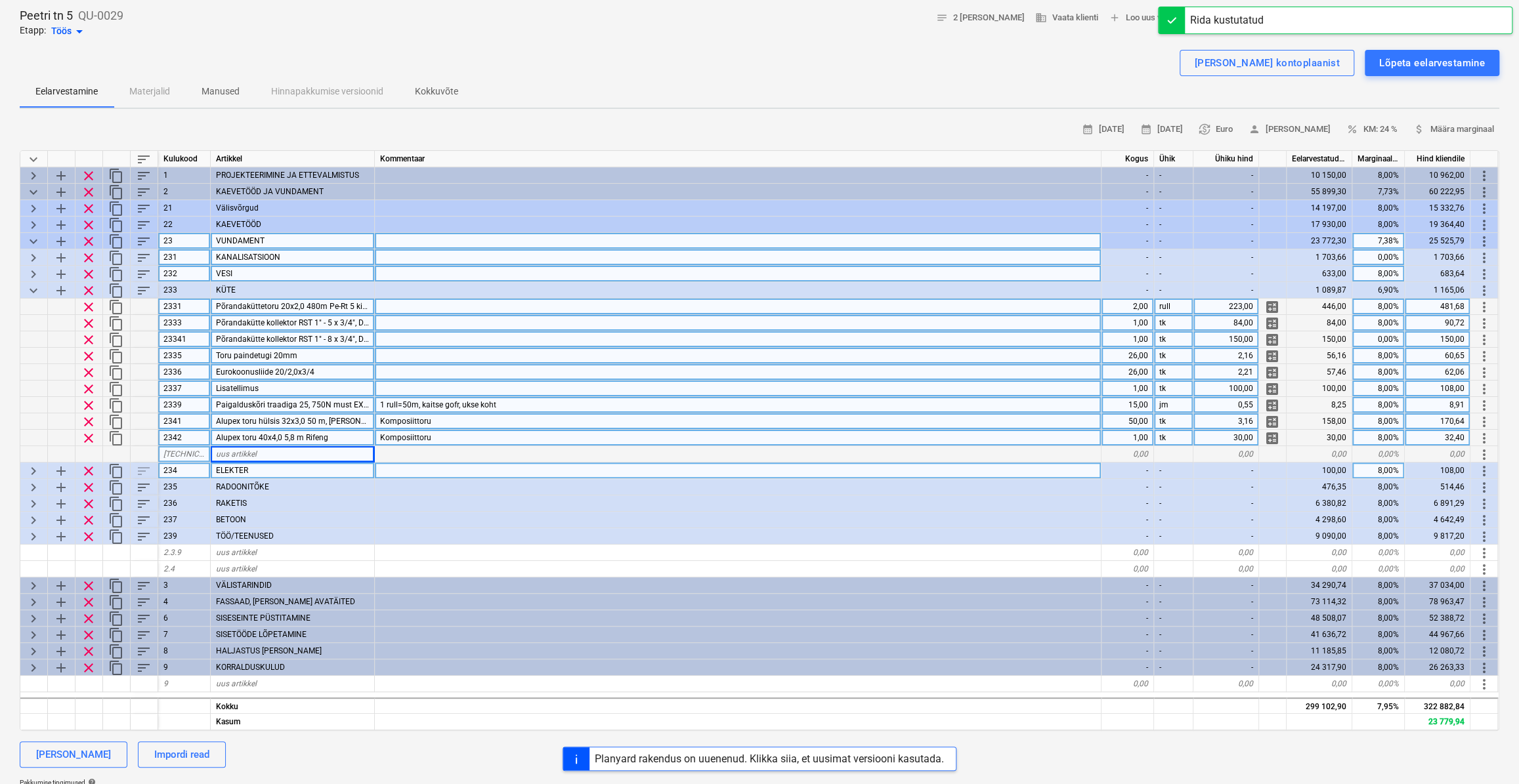
click at [89, 438] on span "clear" at bounding box center [88, 438] width 16 height 16
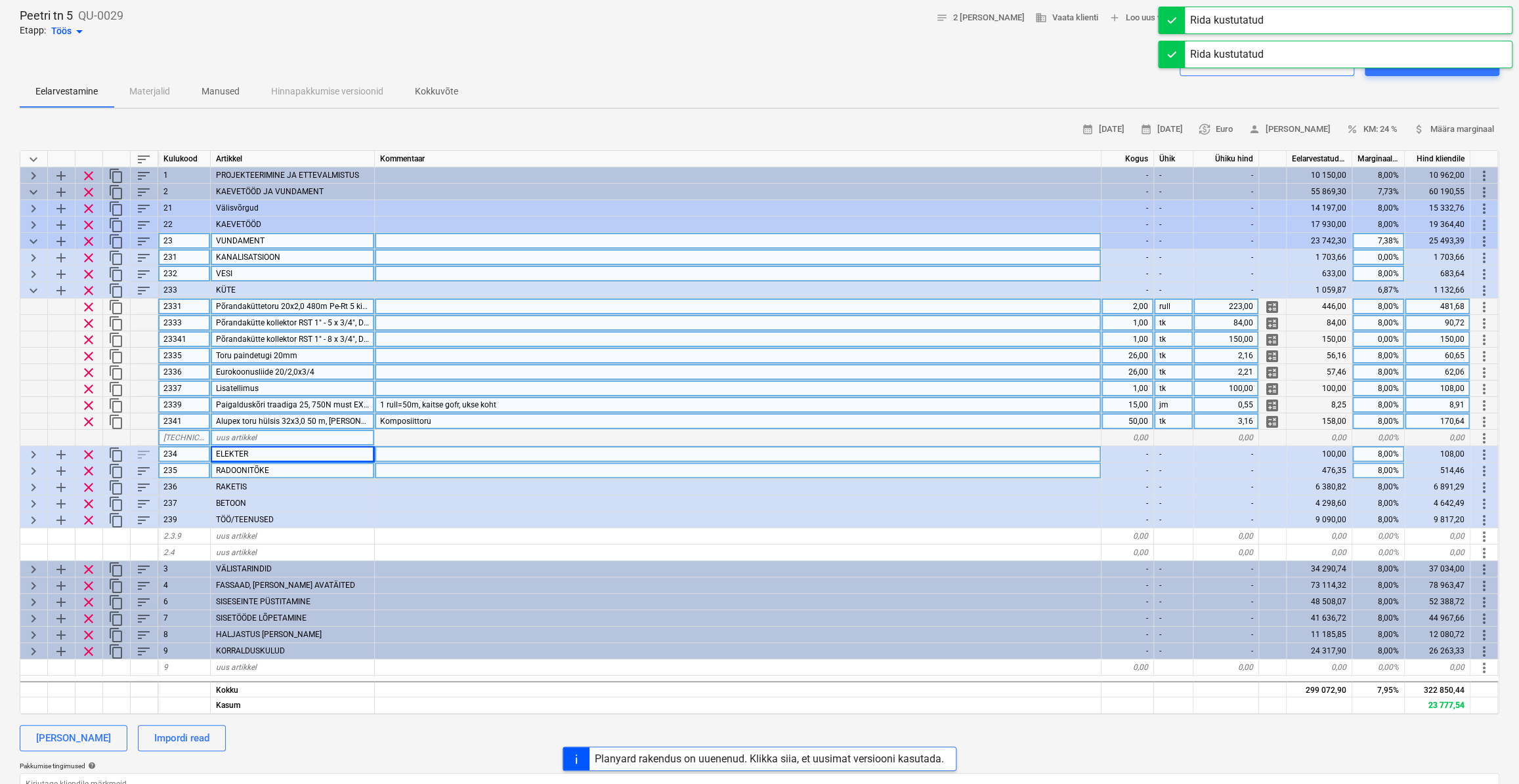
click at [91, 421] on span "clear" at bounding box center [88, 421] width 16 height 16
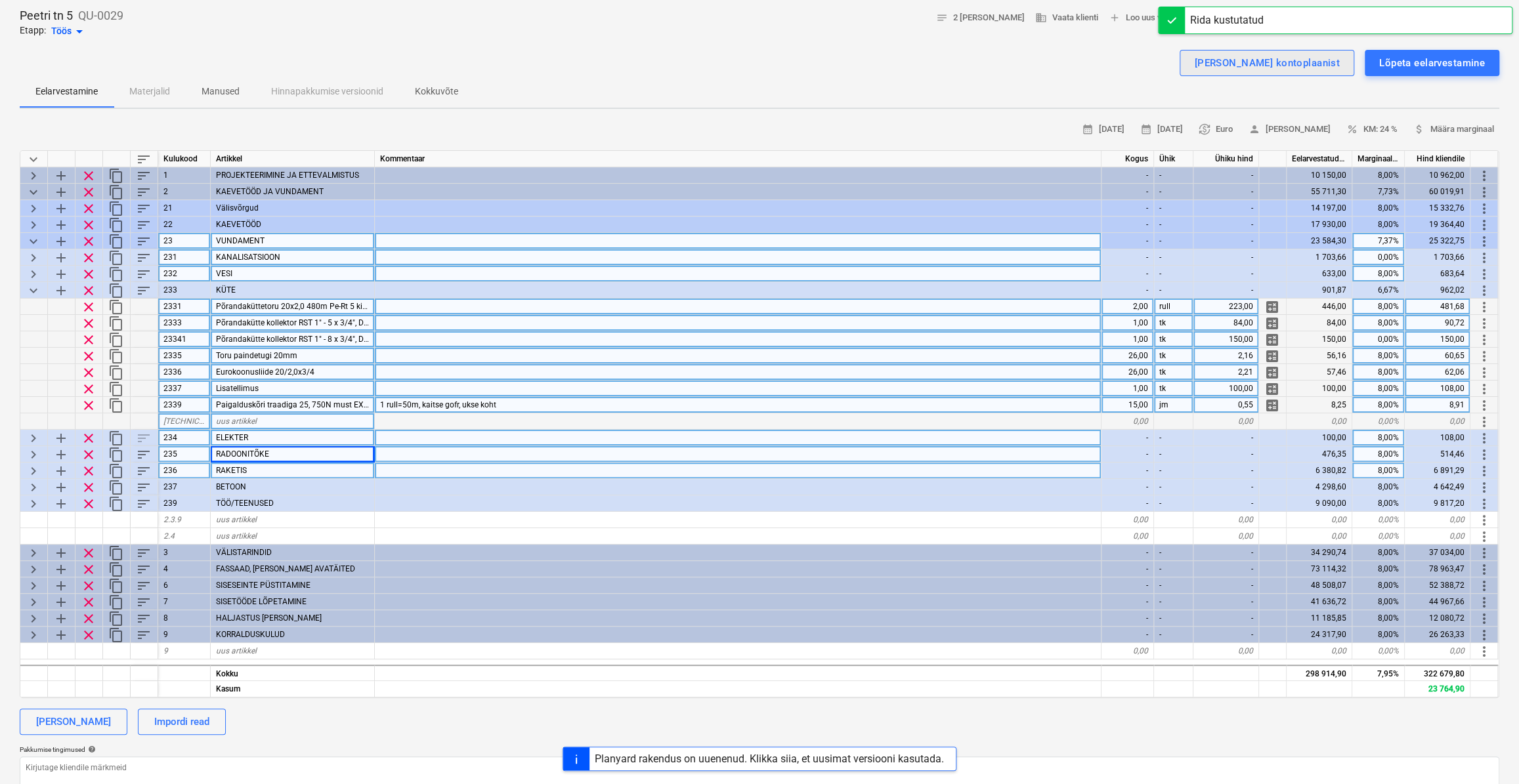
click at [1293, 62] on div "Lisa ridu kontoplaanist" at bounding box center [1266, 63] width 146 height 17
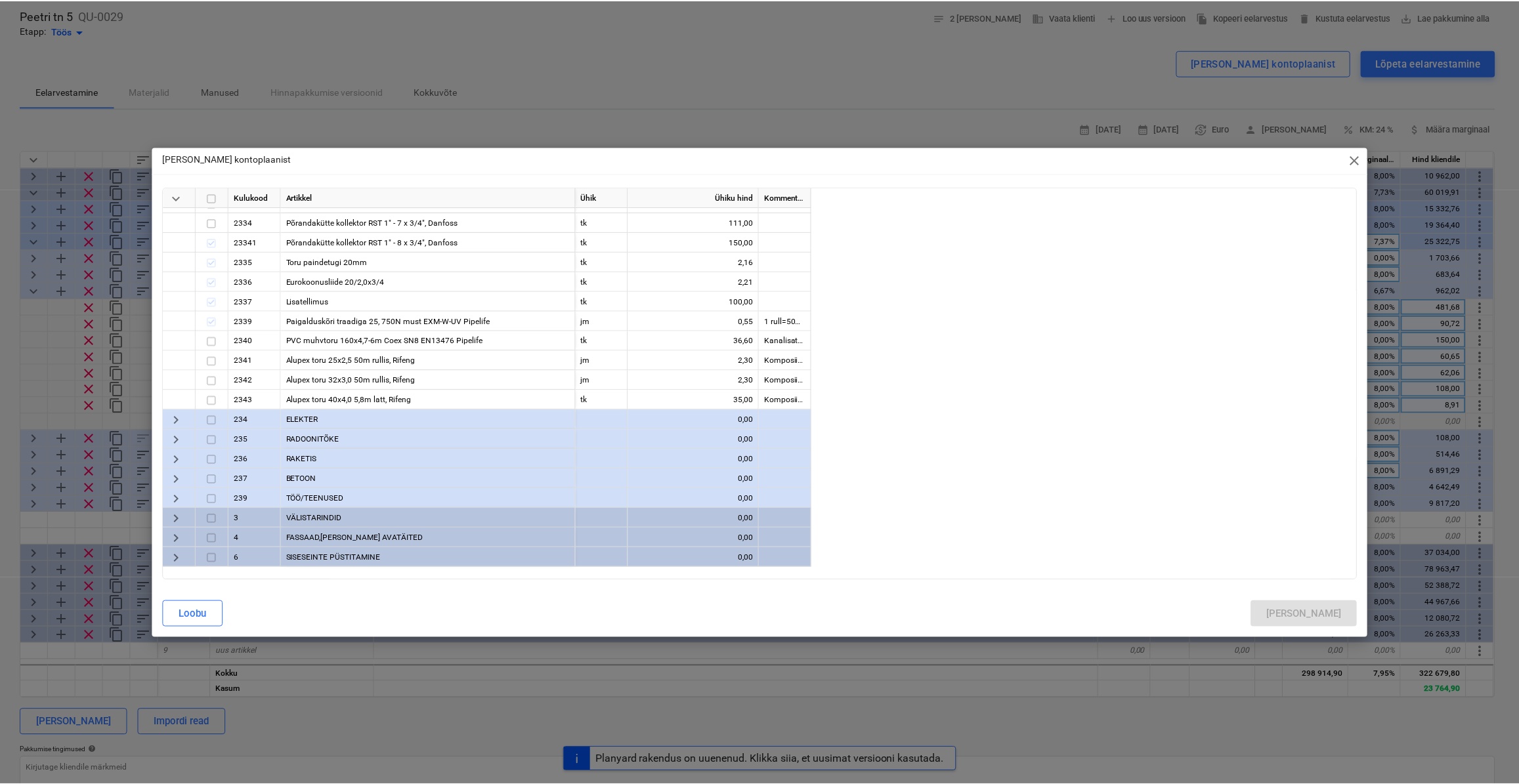
scroll to position [239, 0]
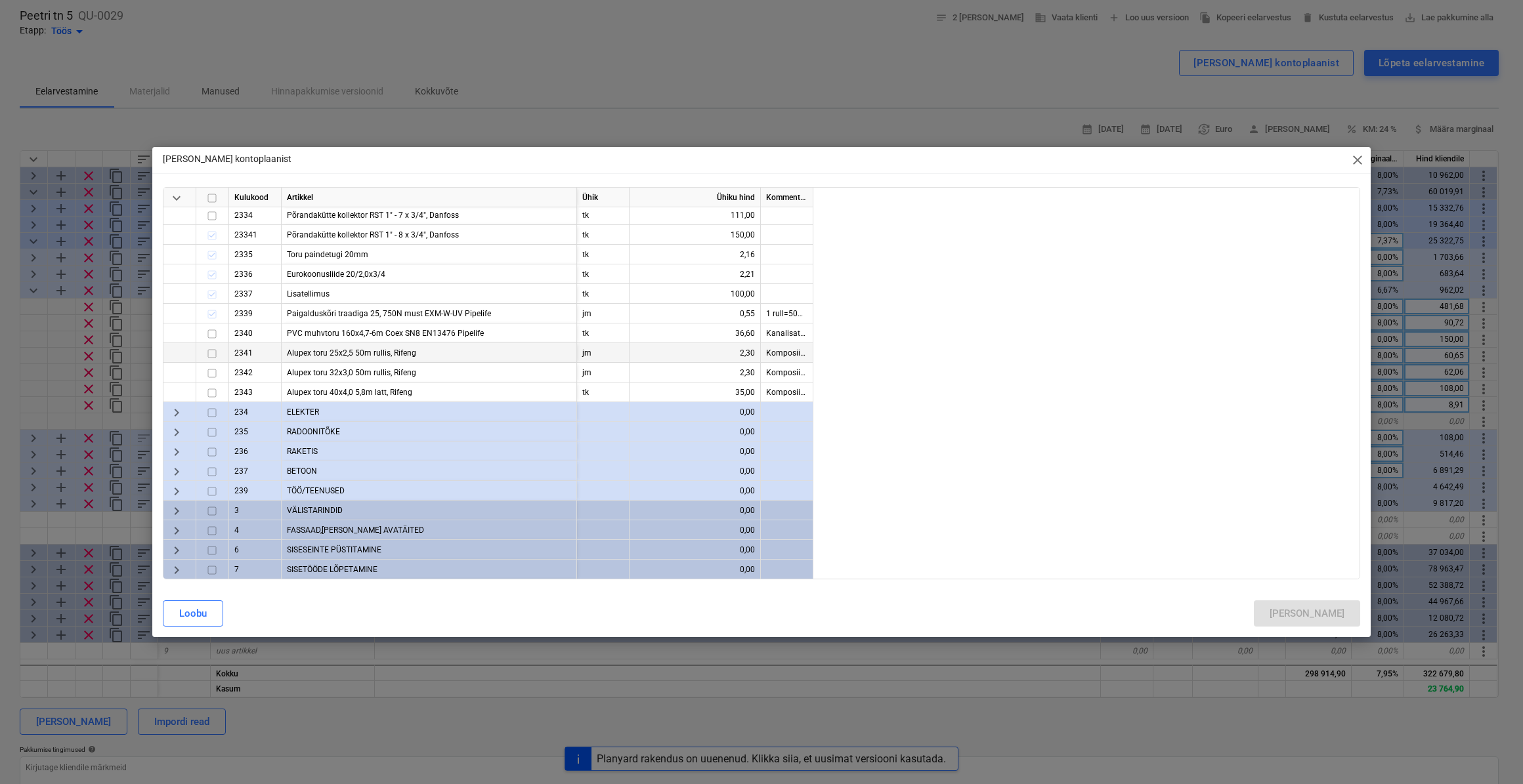
click at [212, 355] on input "checkbox" at bounding box center [211, 353] width 16 height 16
click at [216, 372] on input "checkbox" at bounding box center [211, 373] width 16 height 16
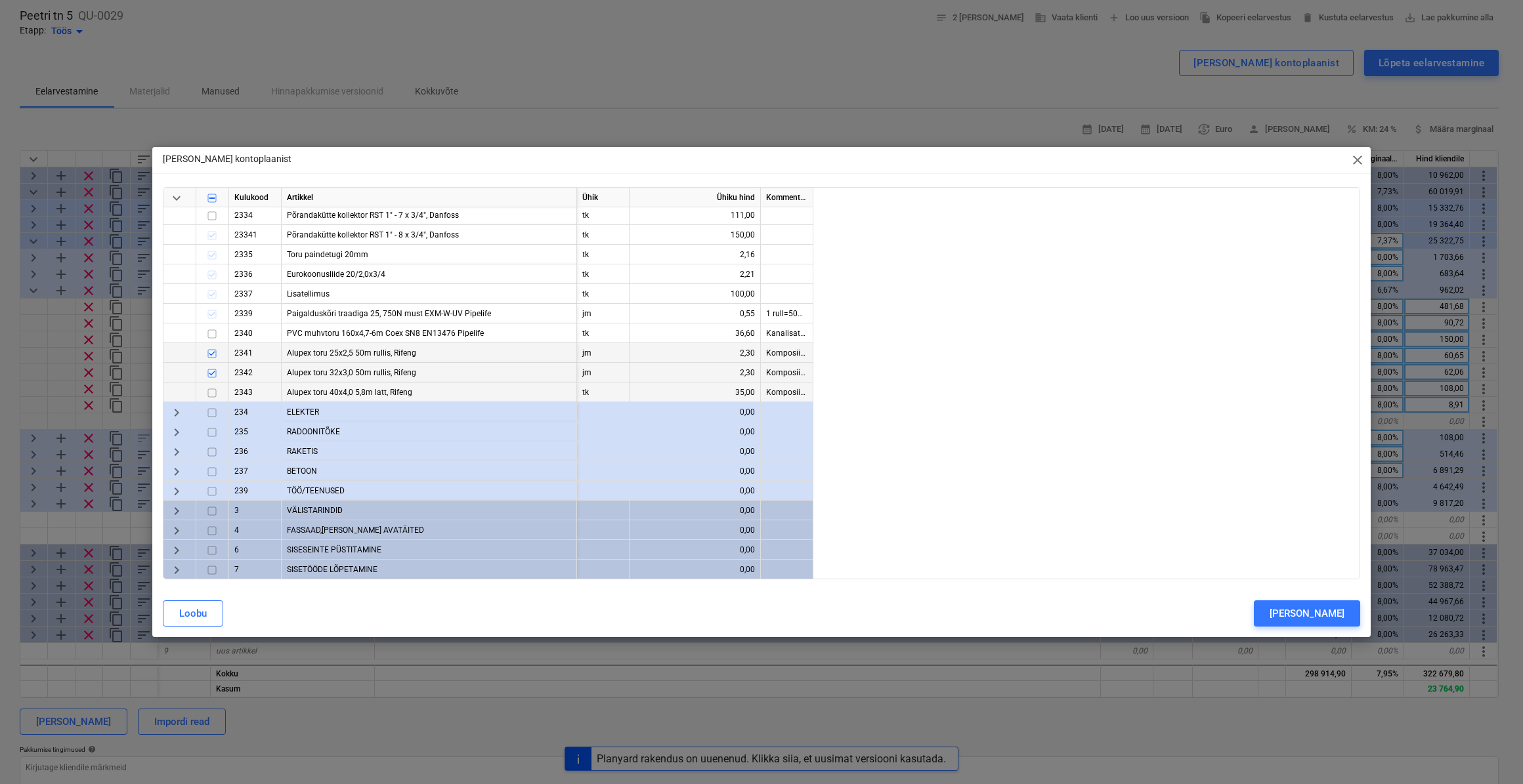
click at [211, 389] on input "checkbox" at bounding box center [211, 392] width 16 height 16
click at [1338, 613] on div "Lisa" at bounding box center [1307, 614] width 75 height 17
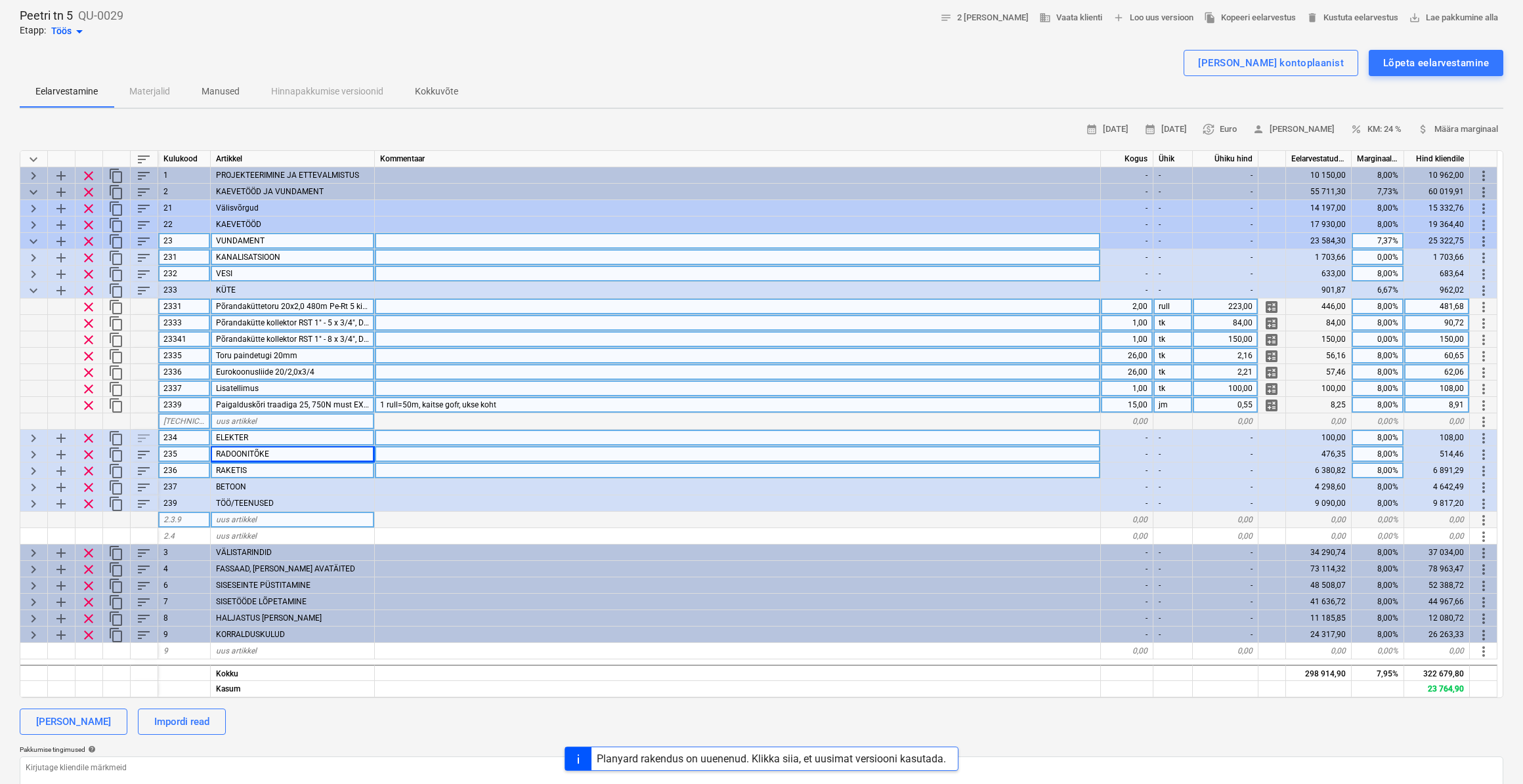
type textarea "x"
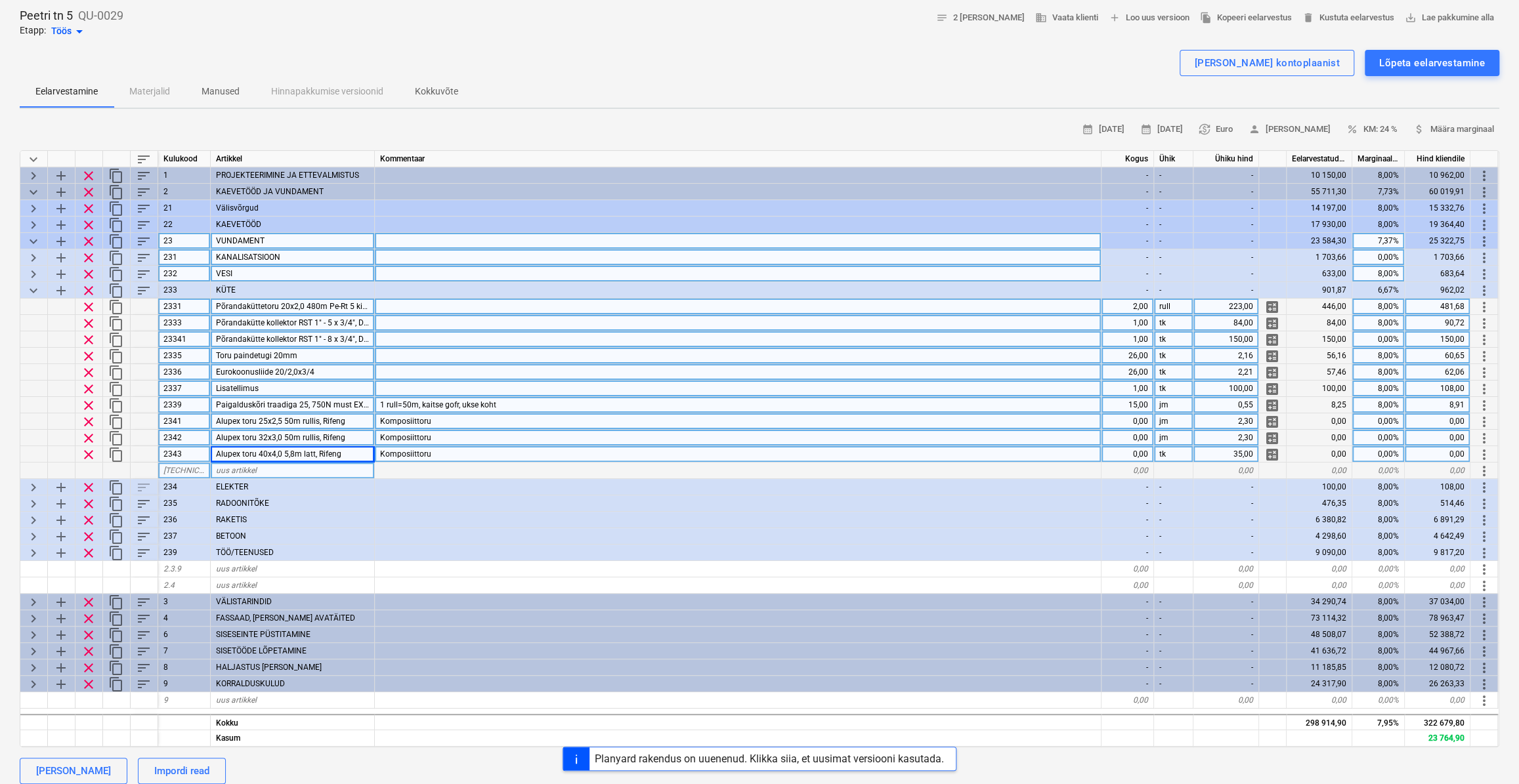
click at [505, 424] on div "Komposiittoru" at bounding box center [738, 422] width 727 height 16
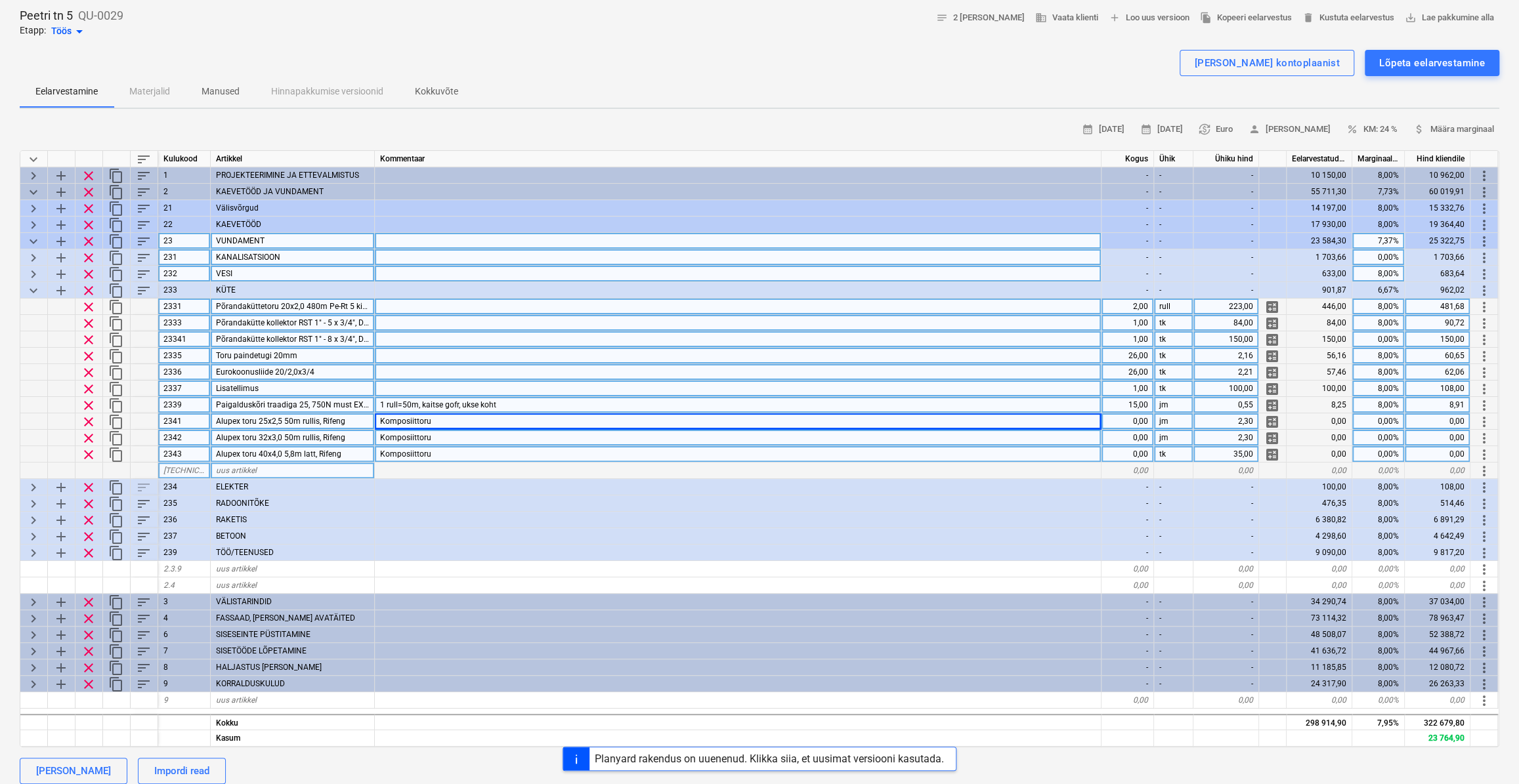
click at [1139, 423] on div "0,00" at bounding box center [1128, 422] width 53 height 16
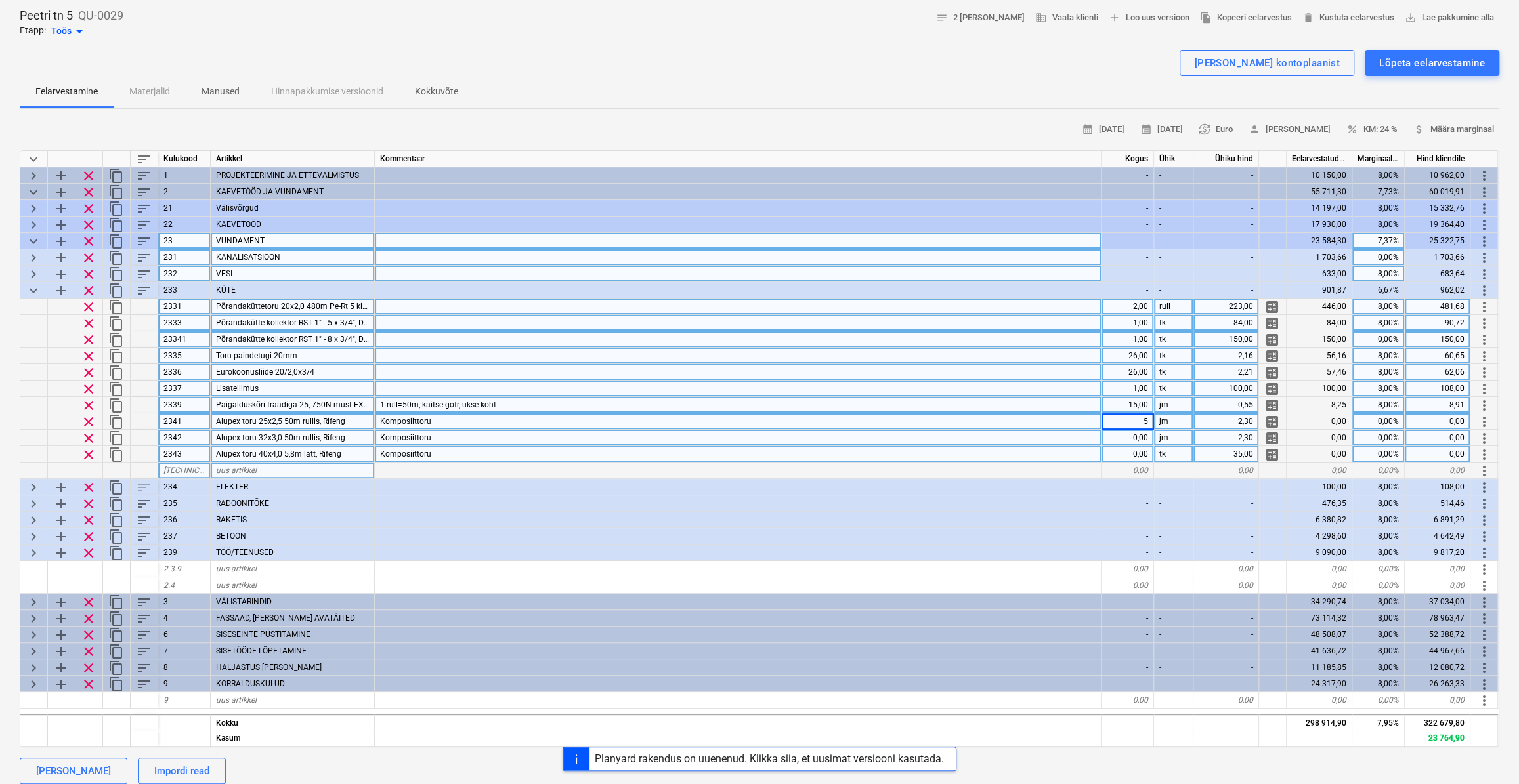
type input "50"
type textarea "x"
click at [1140, 438] on div "0,00" at bounding box center [1128, 438] width 53 height 16
type input "50"
type textarea "x"
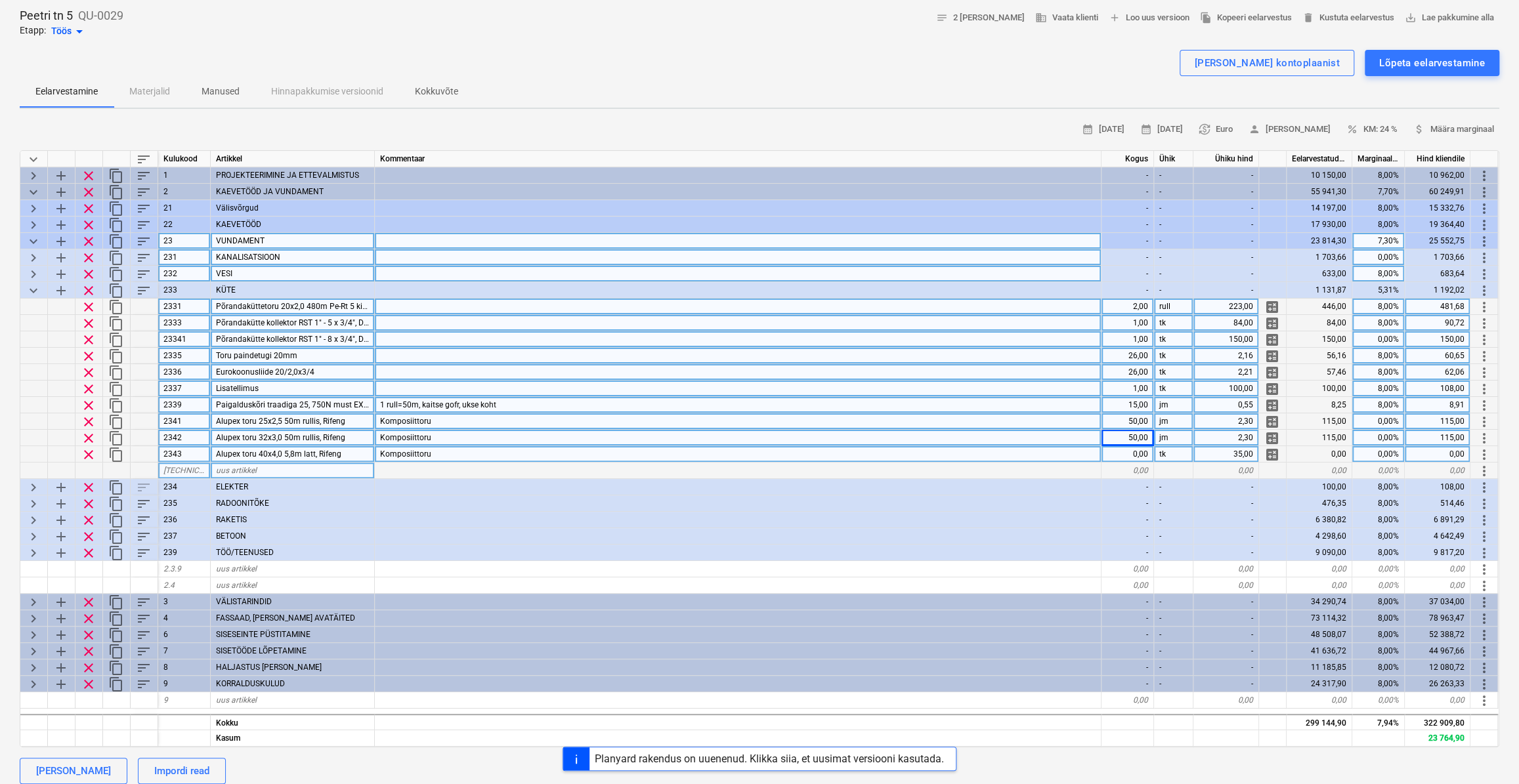
click at [447, 452] on div "Komposiittoru" at bounding box center [738, 455] width 727 height 16
click at [456, 447] on input "Komposiittoru" at bounding box center [738, 454] width 726 height 16
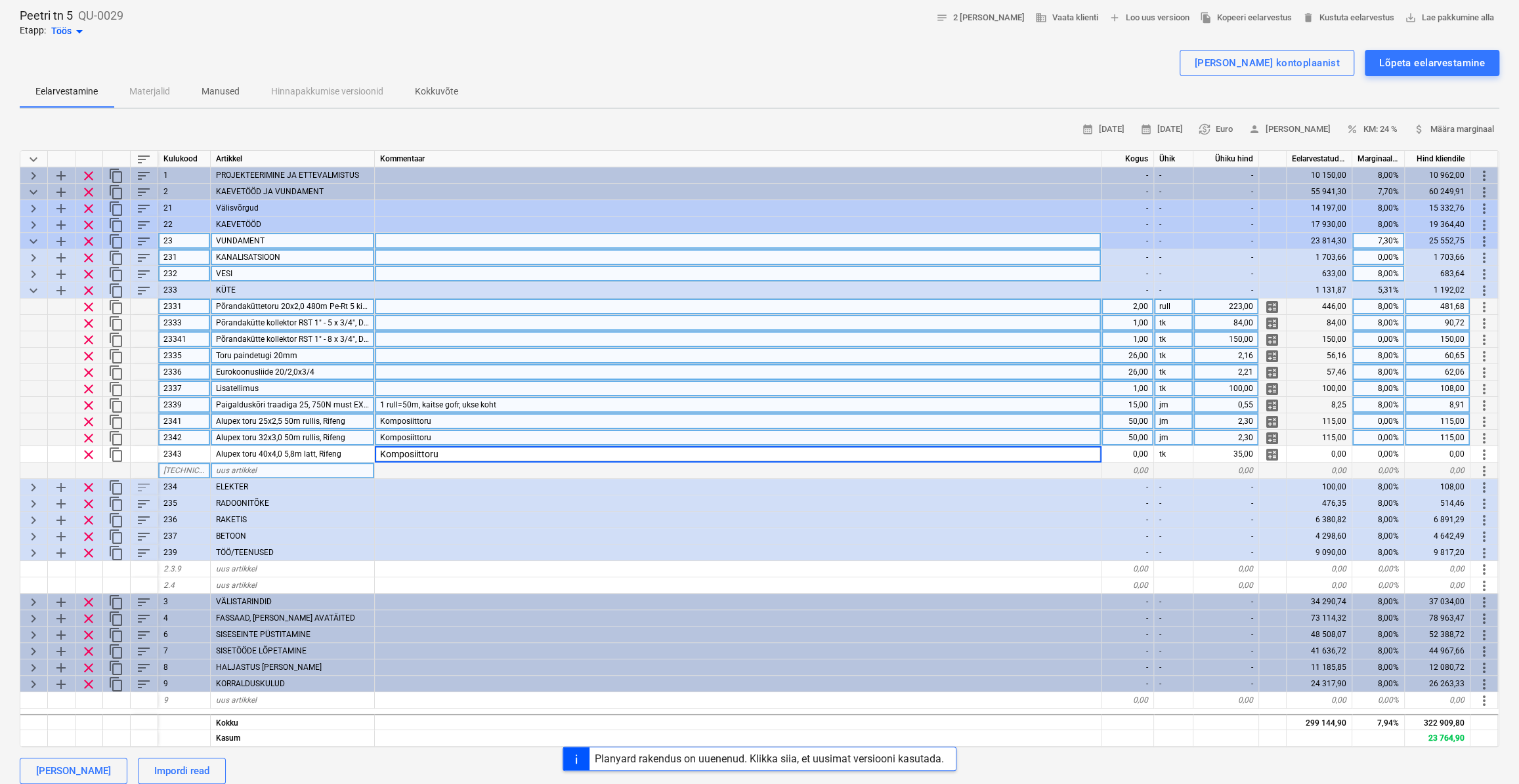
click at [455, 437] on div "Komposiittoru" at bounding box center [738, 438] width 727 height 16
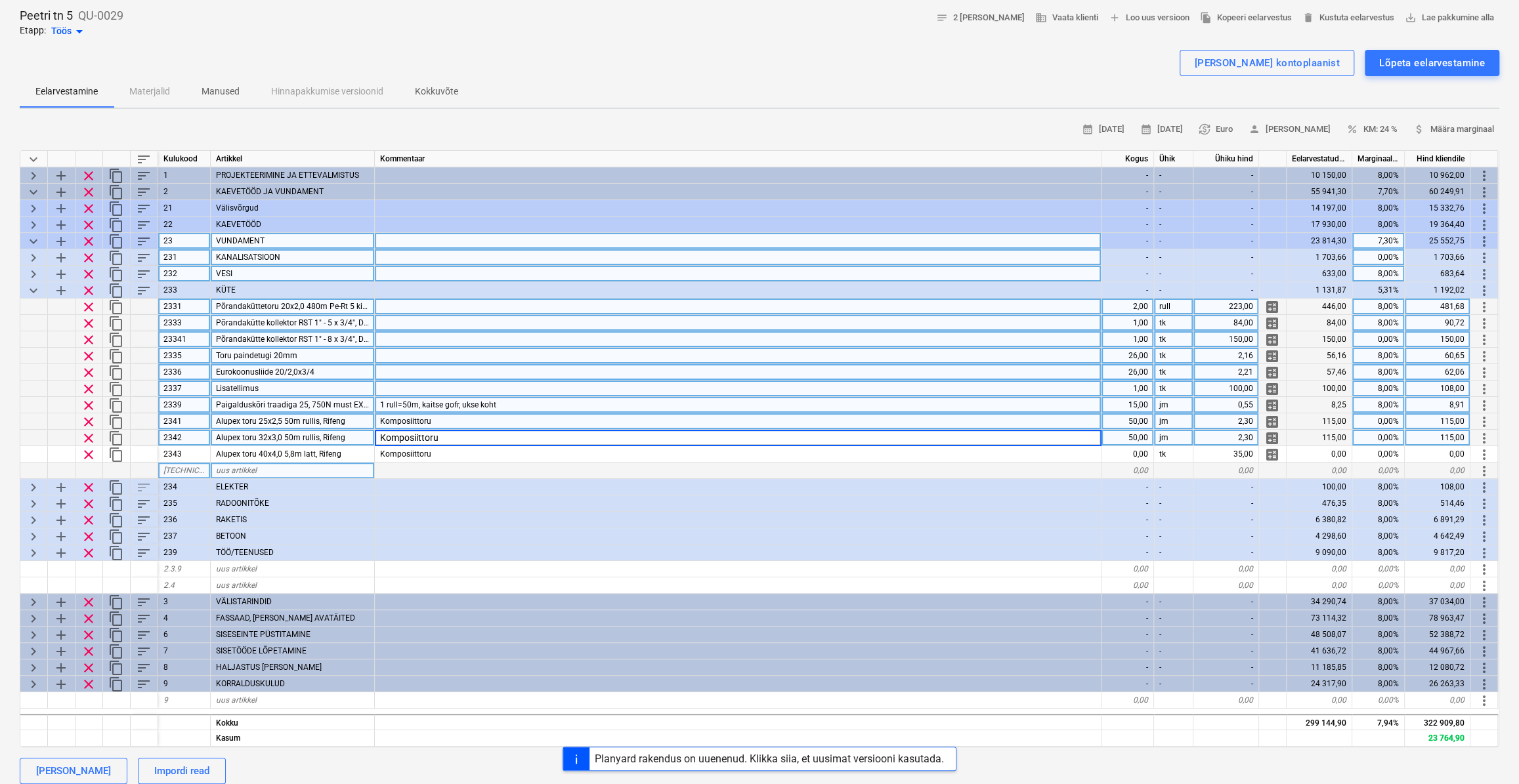
drag, startPoint x: 514, startPoint y: 455, endPoint x: 475, endPoint y: 463, distance: 39.8
click at [514, 454] on div "Komposiittoru" at bounding box center [738, 455] width 727 height 16
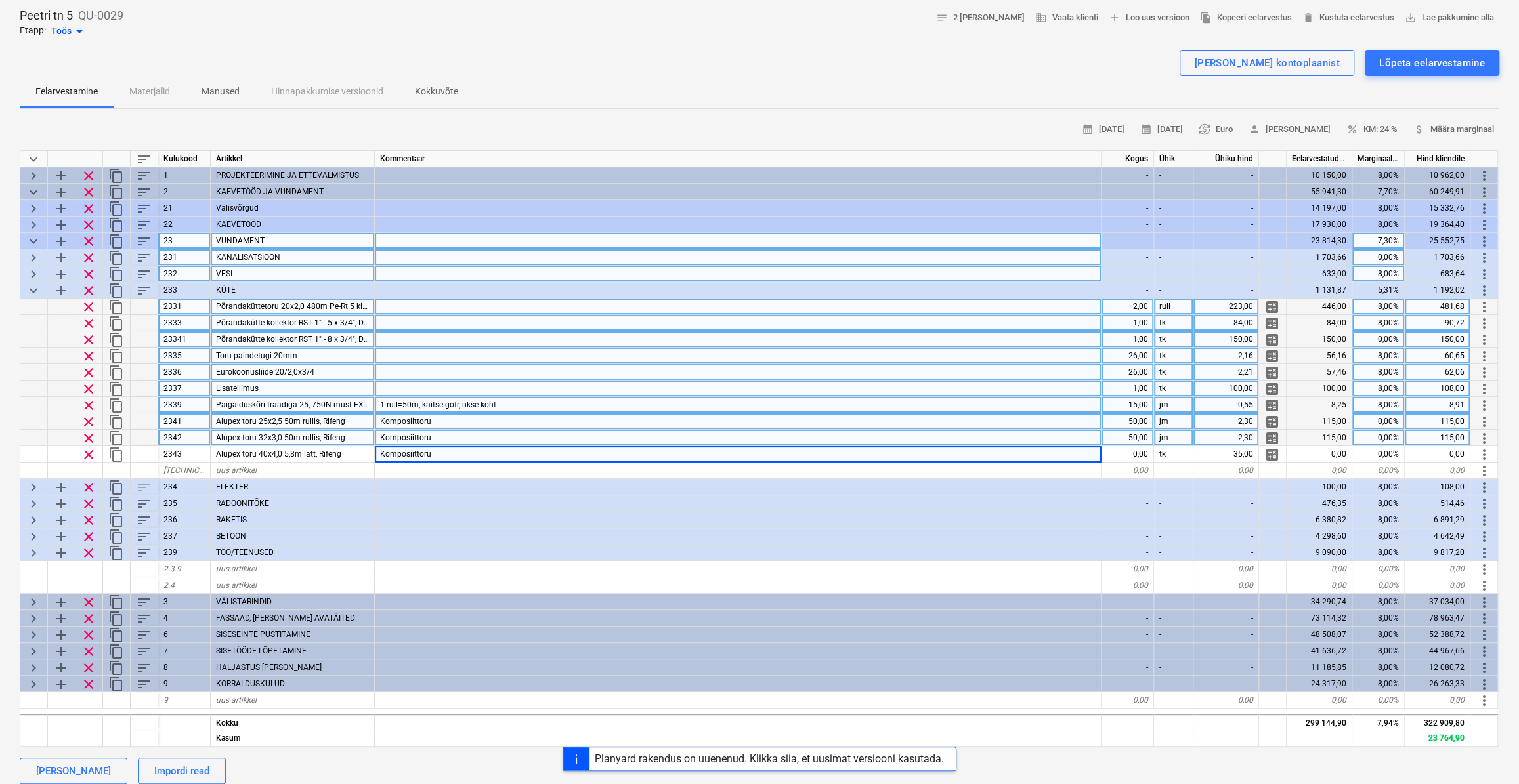
click at [501, 440] on div "Komposiittoru" at bounding box center [738, 438] width 727 height 16
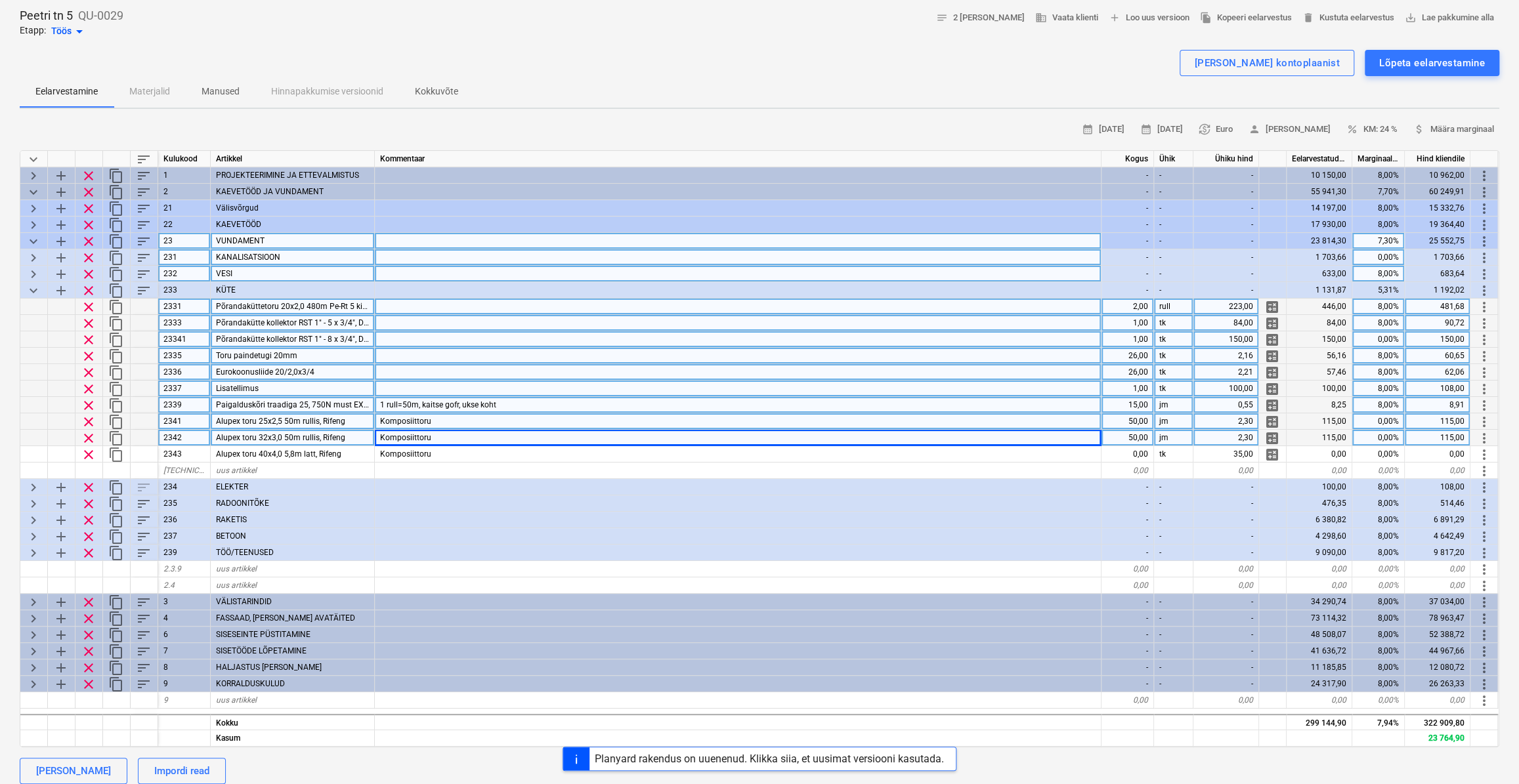
click at [511, 375] on div at bounding box center [738, 373] width 727 height 16
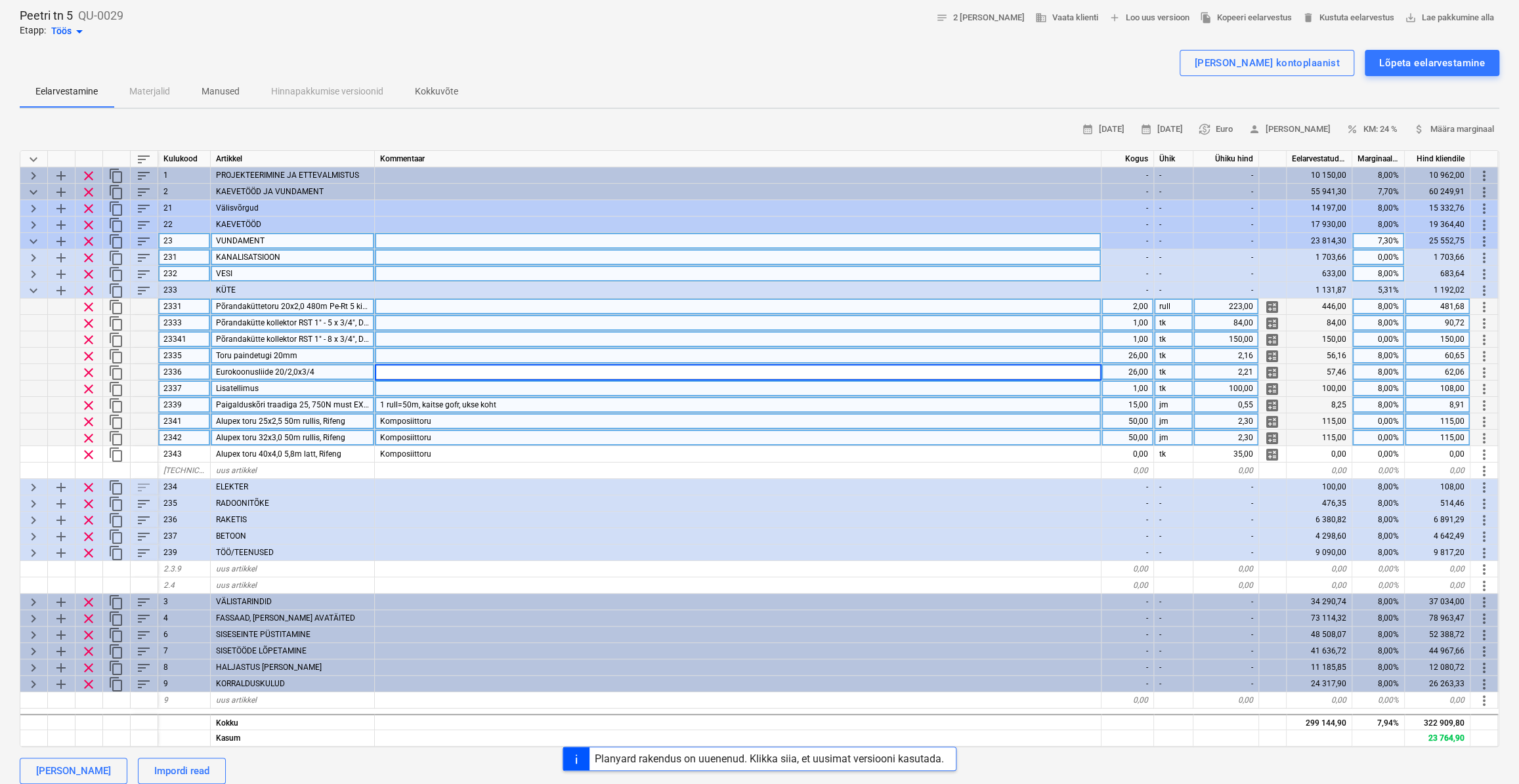
click at [452, 355] on div at bounding box center [738, 356] width 727 height 16
click at [439, 368] on div at bounding box center [738, 373] width 727 height 16
click at [413, 390] on div at bounding box center [738, 389] width 727 height 16
click at [453, 388] on input at bounding box center [738, 388] width 726 height 16
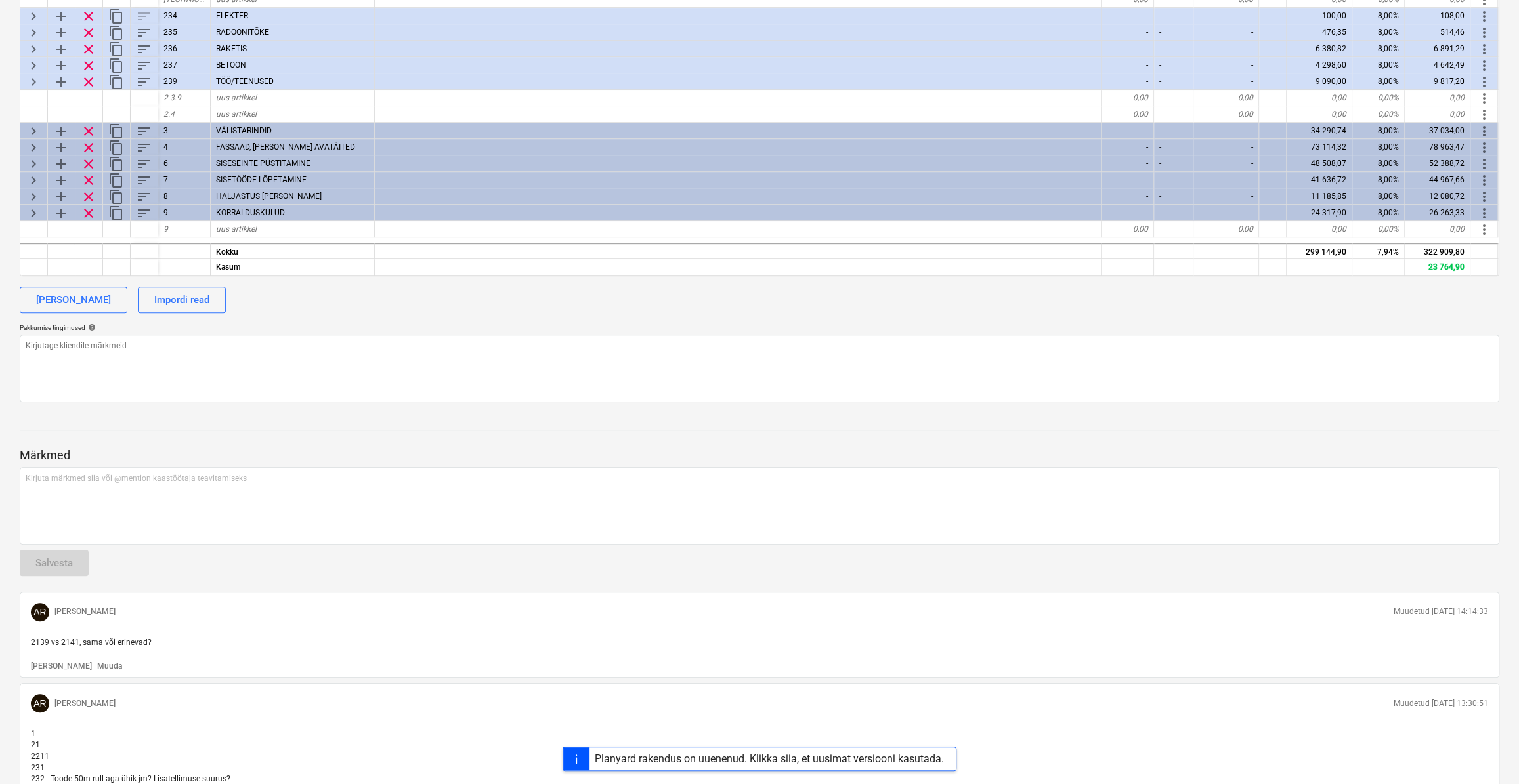
scroll to position [615, 0]
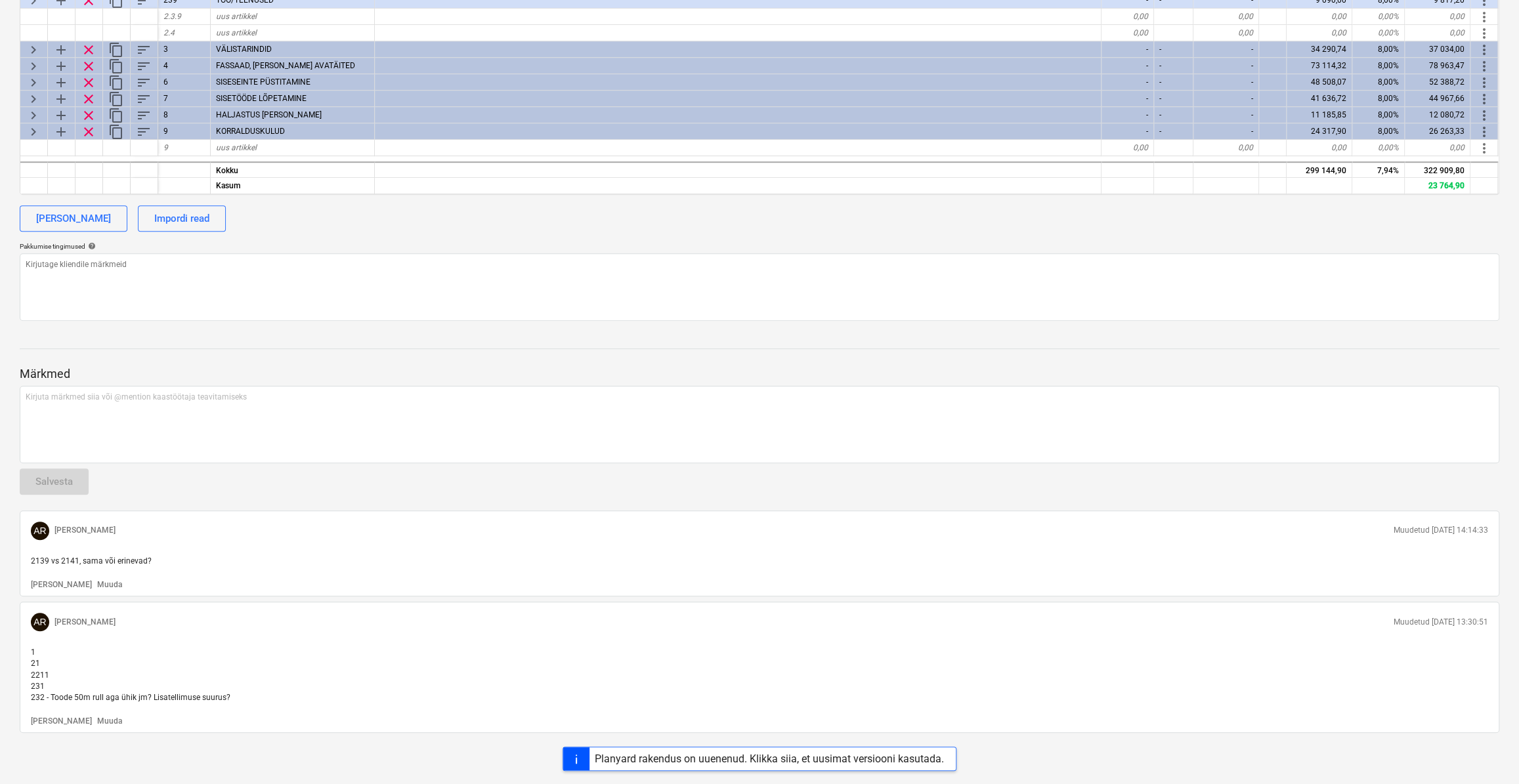
click at [268, 690] on p "1 21 2211 231 232 - Toode 50m rull aga ühik jm? Lisatellimuse suurus?" at bounding box center [759, 675] width 1457 height 57
click at [258, 696] on p "1 21 2211 231 232 - Toode 50m rull aga ühik jm? Lisatellimuse suurus?" at bounding box center [759, 675] width 1457 height 57
click at [97, 717] on p "Muuda" at bounding box center [109, 721] width 25 height 12
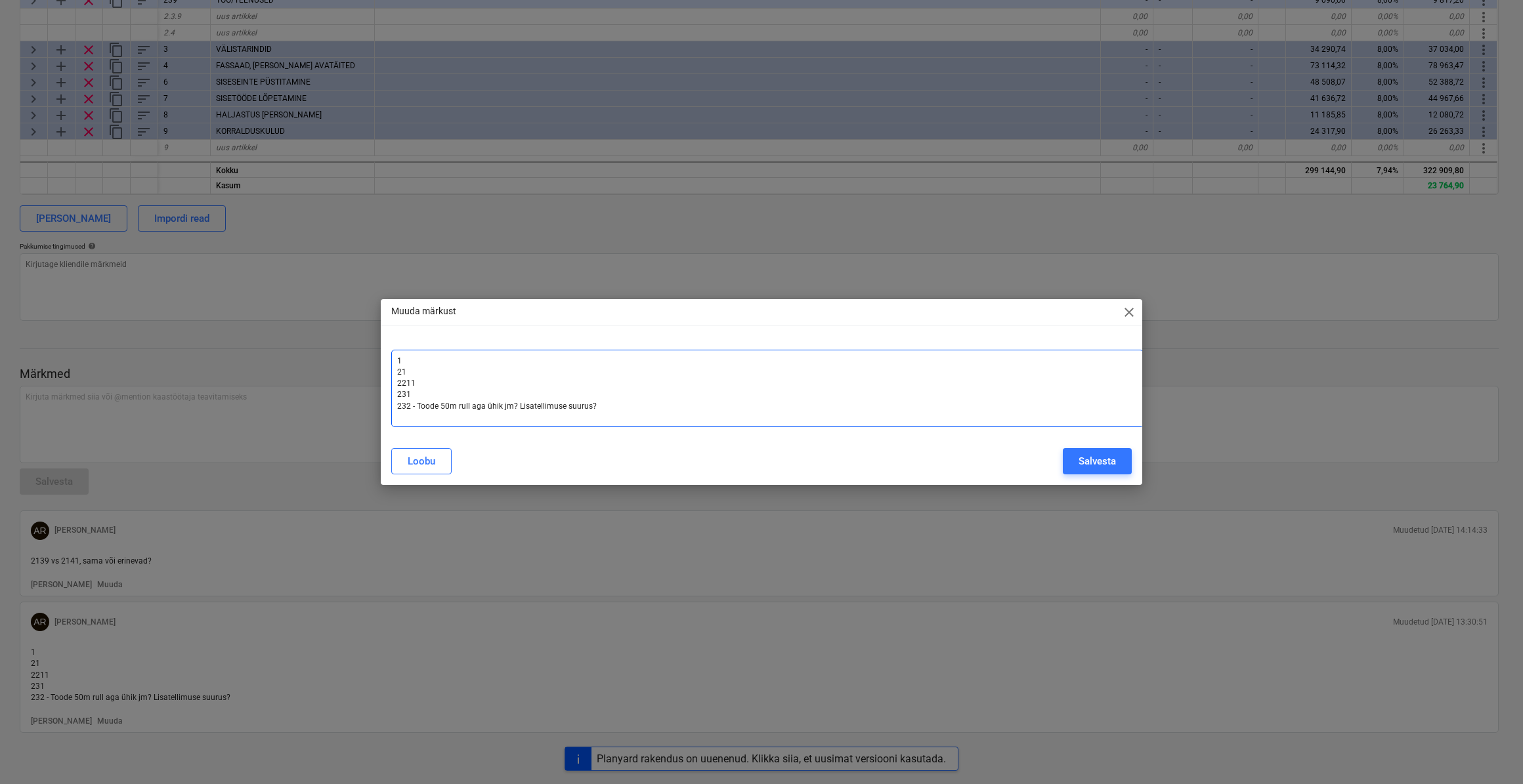
click at [609, 413] on div "1 ﻿ 21 ﻿ 2211 ﻿ 231 ﻿ 232 - Toode 50m rull aga ühik jm? Lisatellimuse suurus? ﻿" at bounding box center [767, 388] width 752 height 77
click at [1053, 457] on div "Loobu Salvesta" at bounding box center [761, 462] width 741 height 26
click at [1089, 463] on div "Salvesta" at bounding box center [1097, 462] width 37 height 17
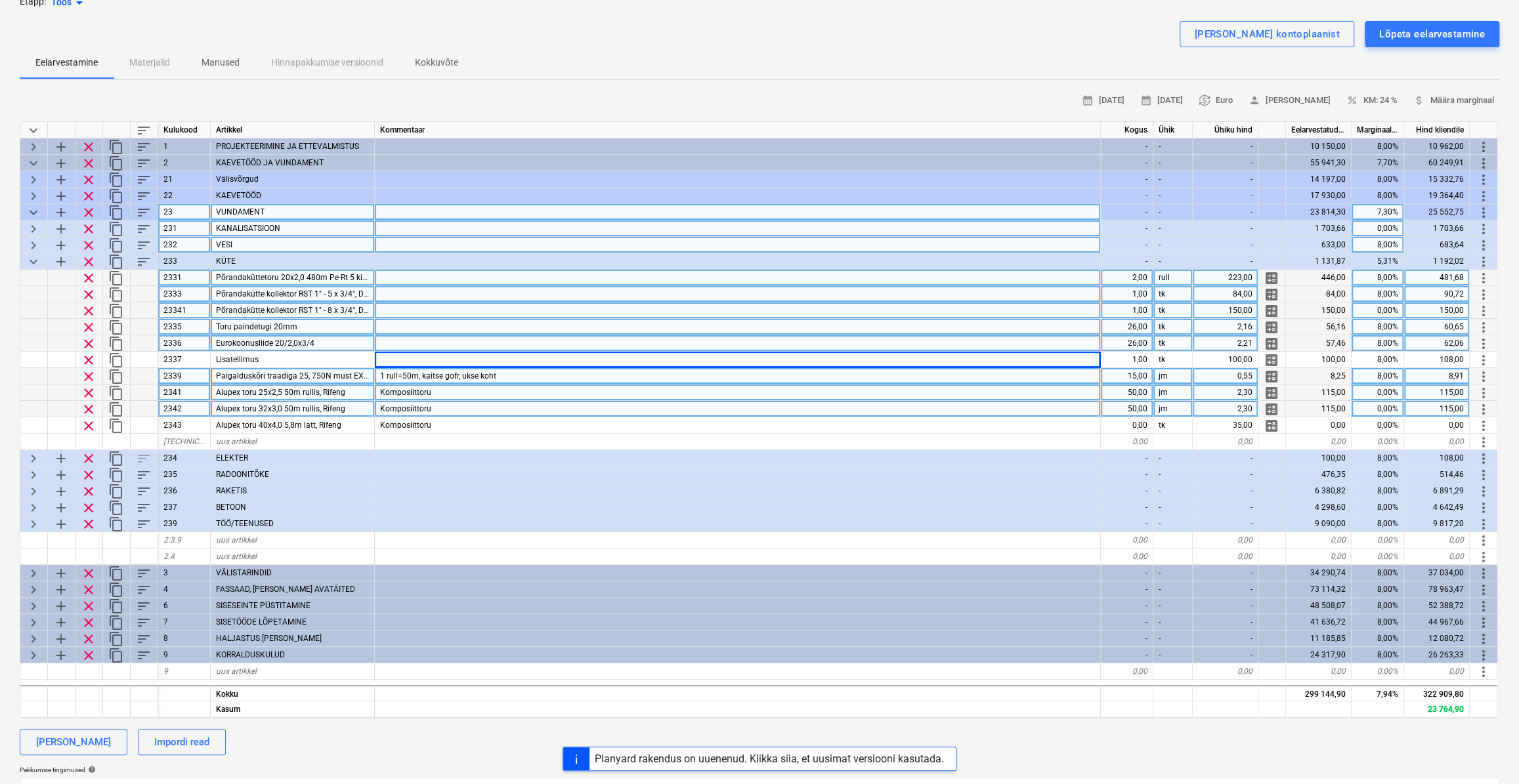
scroll to position [90, 0]
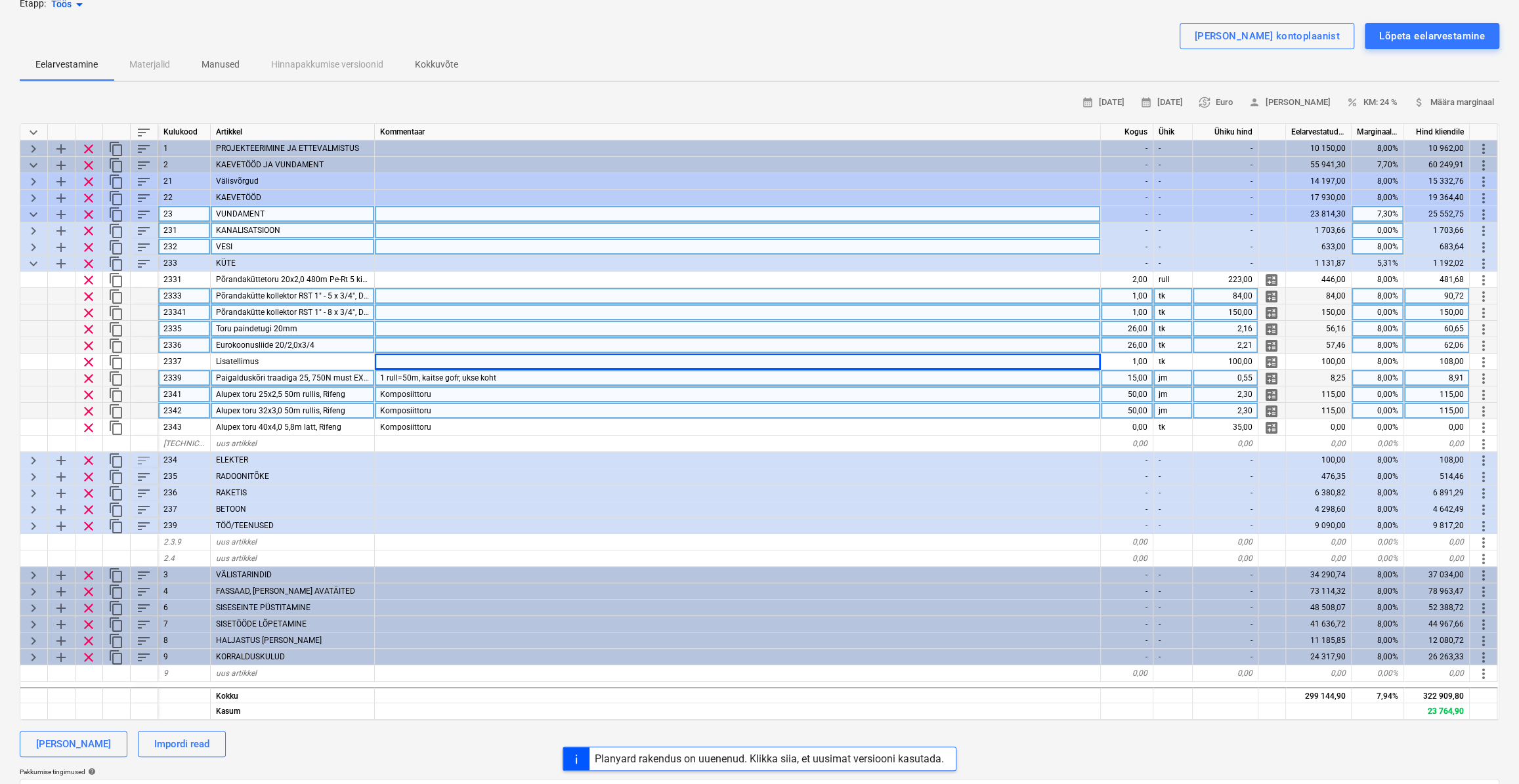
click at [527, 327] on div at bounding box center [738, 329] width 726 height 16
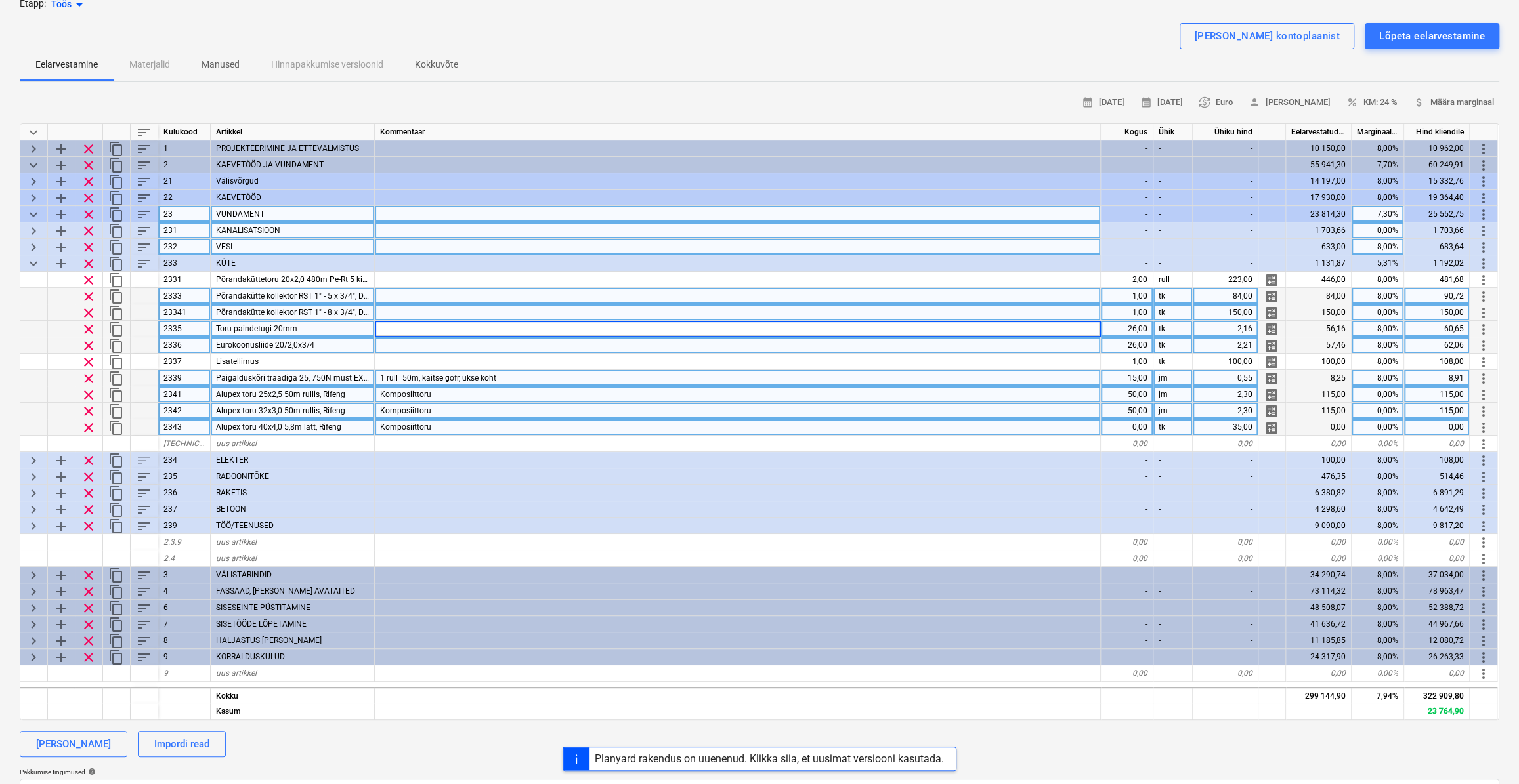
click at [499, 427] on div "Komposiittoru" at bounding box center [738, 428] width 726 height 16
click at [909, 25] on div "Lisa ridu kontoplaanist Lõpeta eelarvestamine" at bounding box center [760, 36] width 1480 height 26
click at [876, 20] on div at bounding box center [760, 17] width 1480 height 11
click at [780, 40] on div "Lisa ridu kontoplaanist Lõpeta eelarvestamine" at bounding box center [760, 36] width 1480 height 26
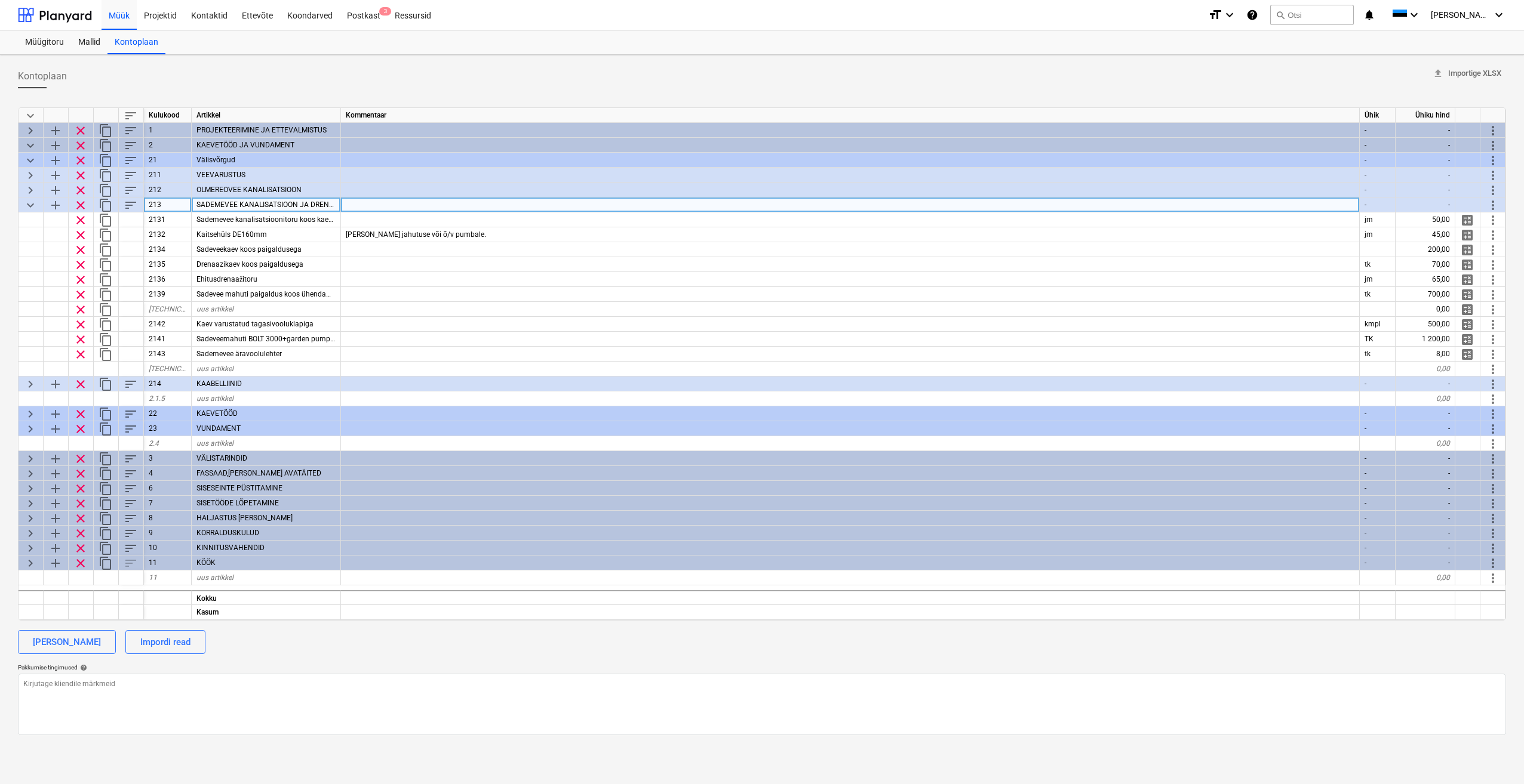
click at [28, 205] on span "keyboard_arrow_down" at bounding box center [30, 205] width 14 height 14
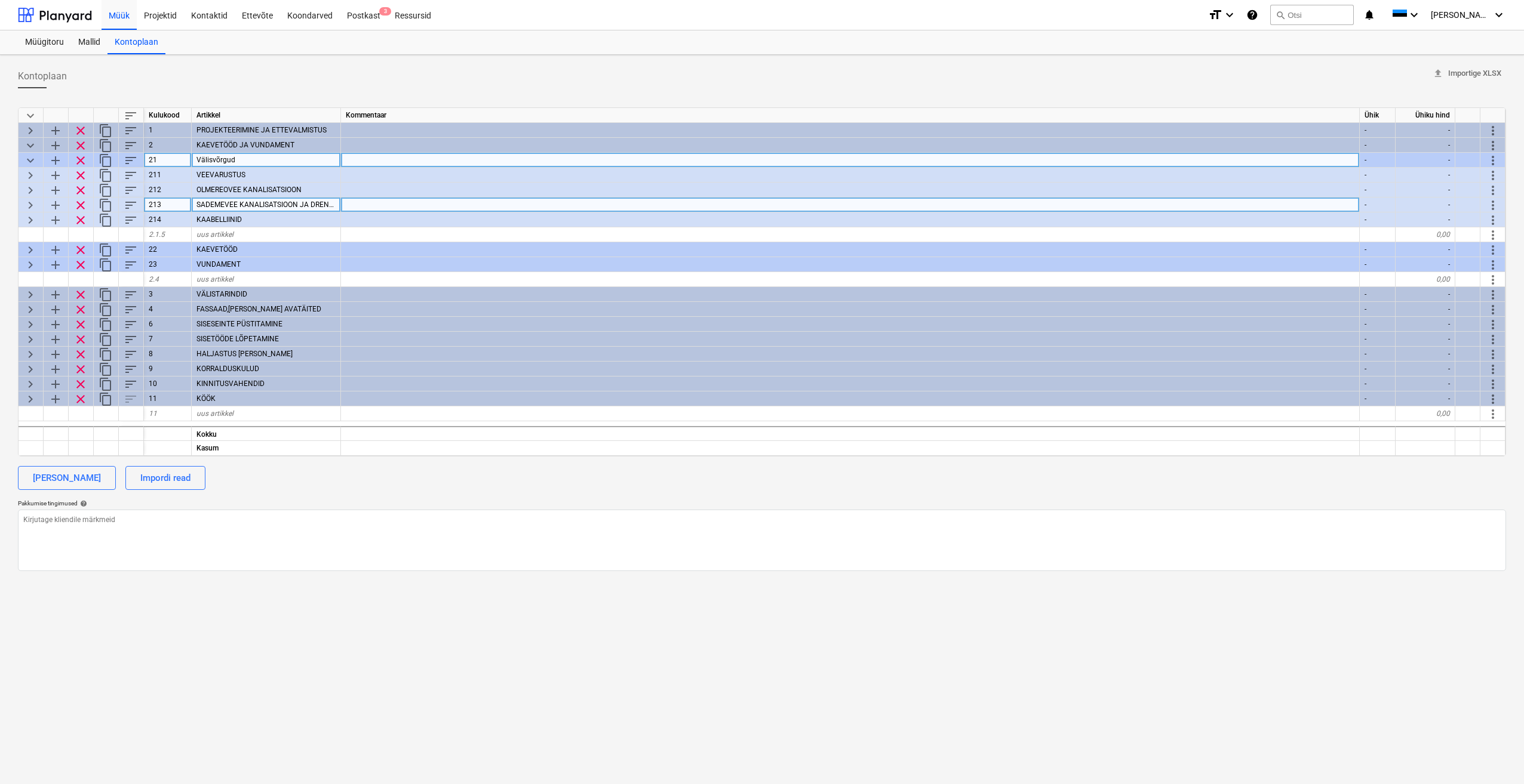
click at [34, 165] on span "keyboard_arrow_down" at bounding box center [30, 160] width 14 height 14
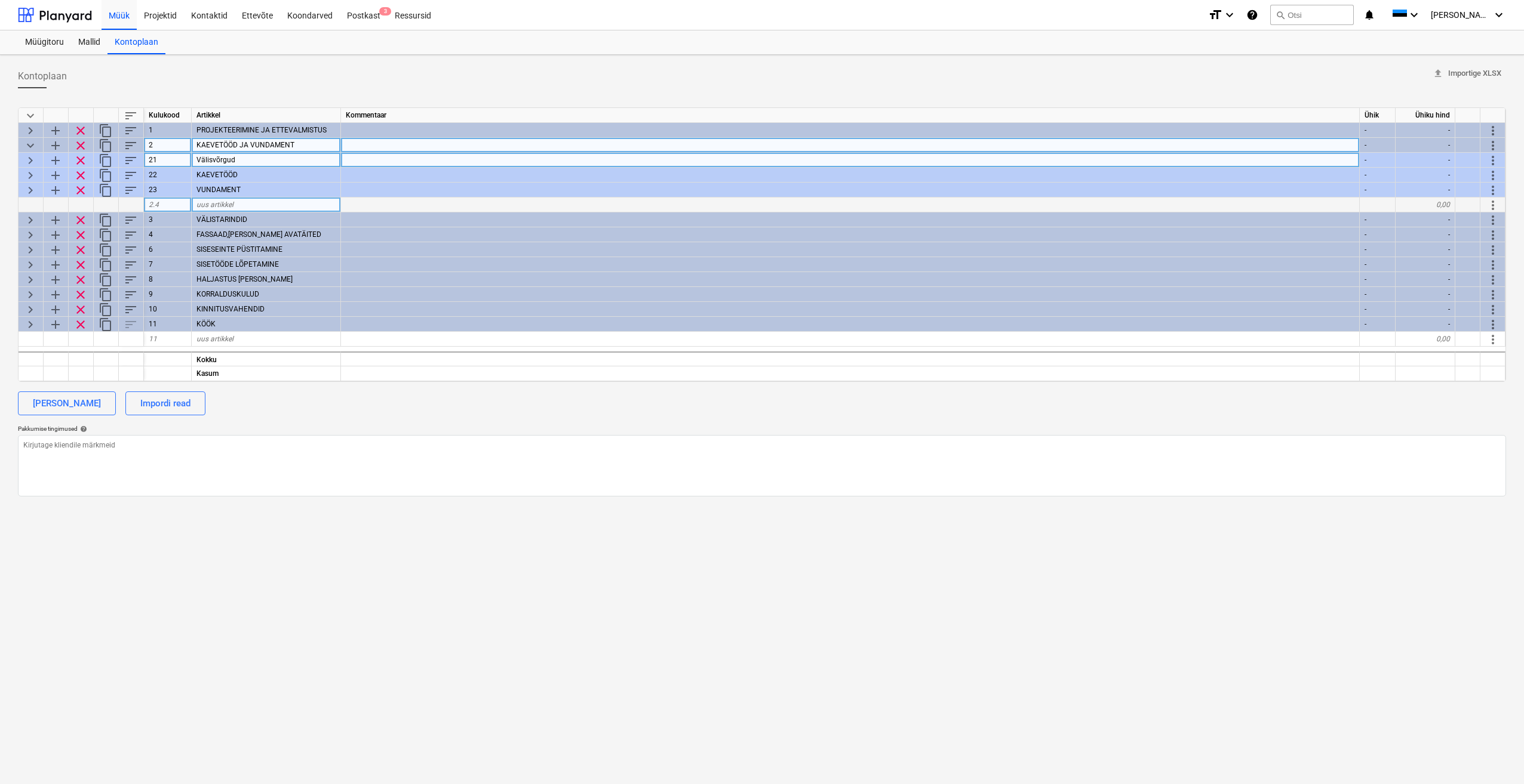
click at [30, 148] on span "keyboard_arrow_down" at bounding box center [30, 145] width 14 height 14
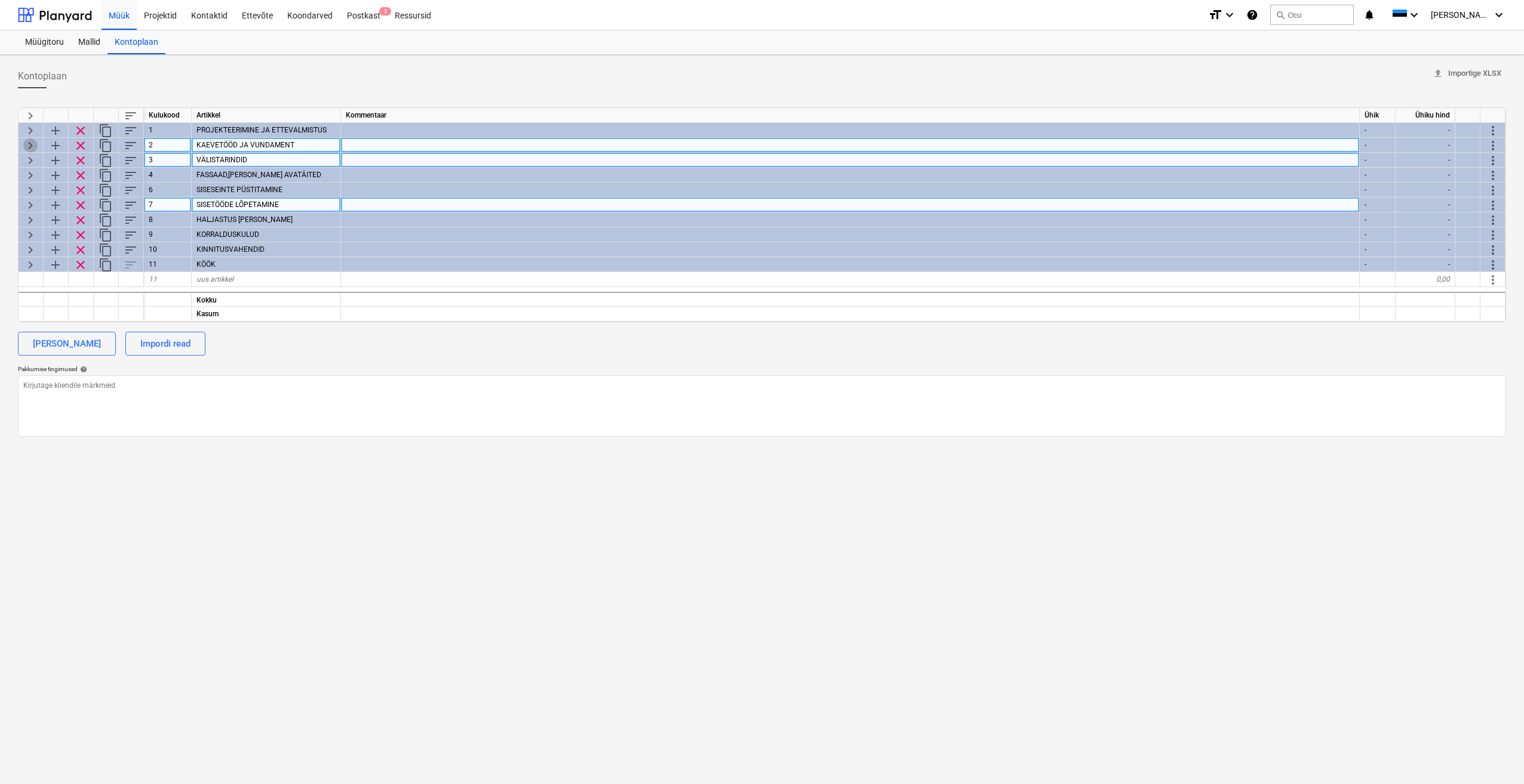
click at [29, 149] on span "keyboard_arrow_right" at bounding box center [30, 145] width 14 height 14
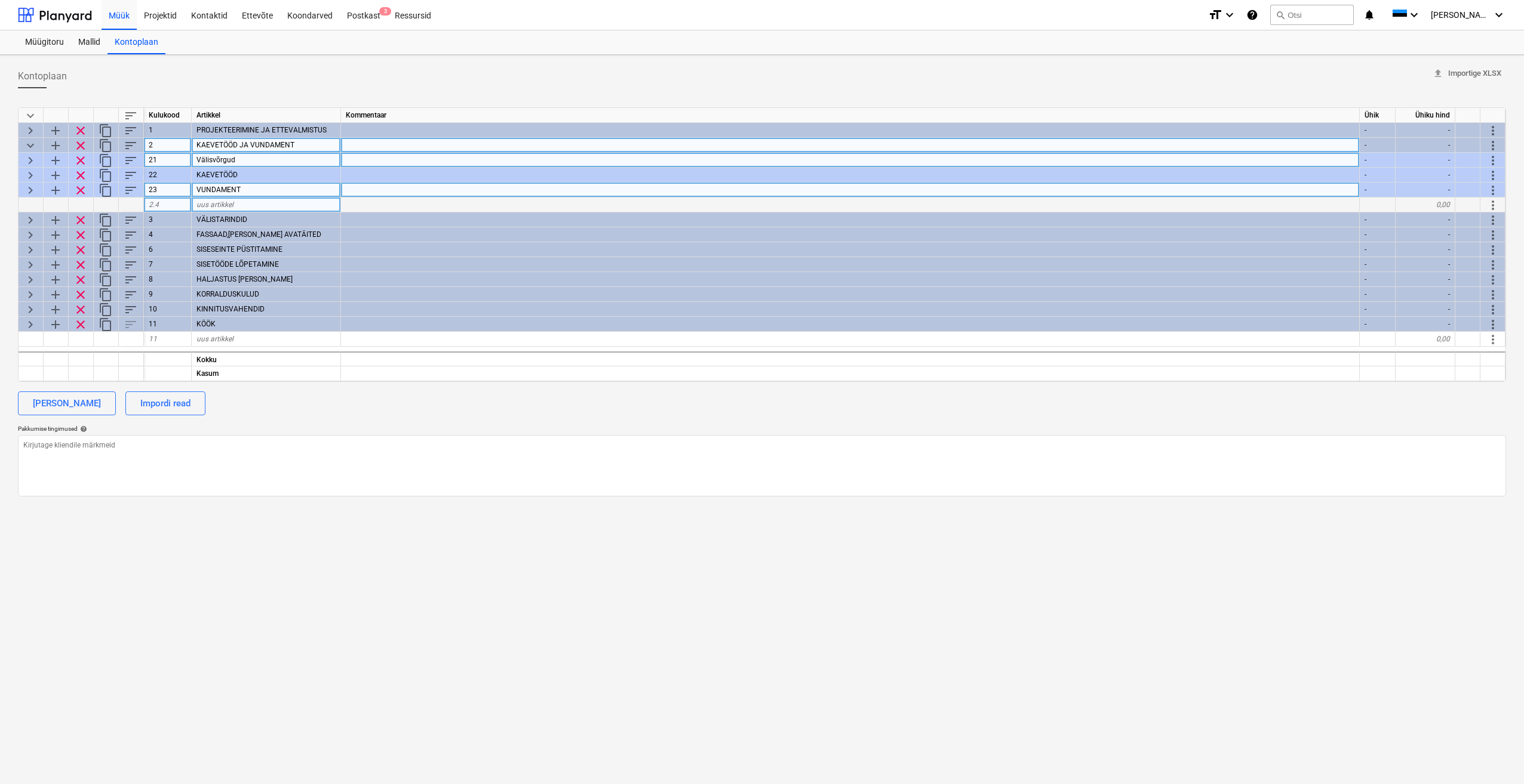
click at [30, 192] on span "keyboard_arrow_right" at bounding box center [30, 190] width 14 height 14
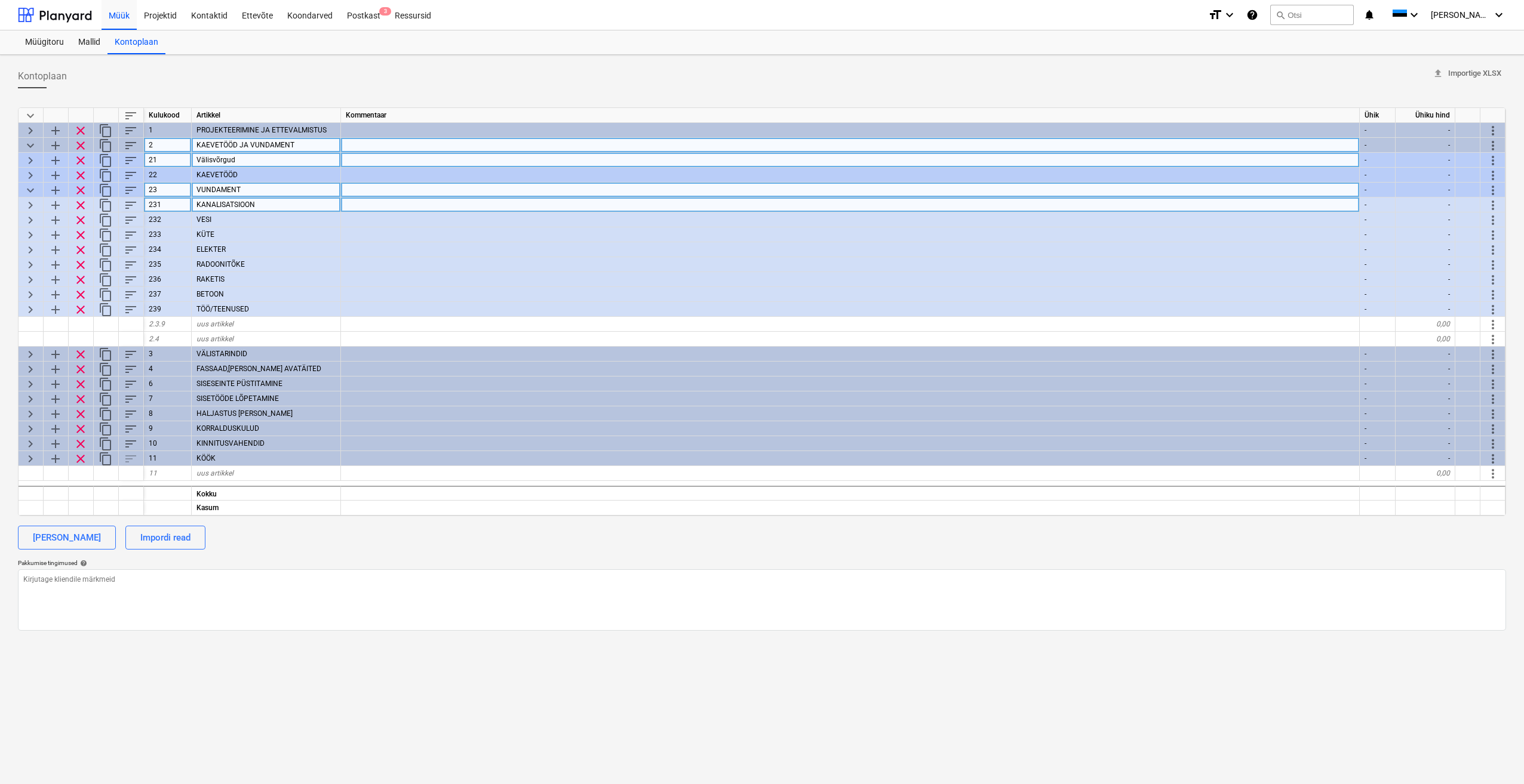
click at [34, 206] on span "keyboard_arrow_right" at bounding box center [30, 205] width 14 height 14
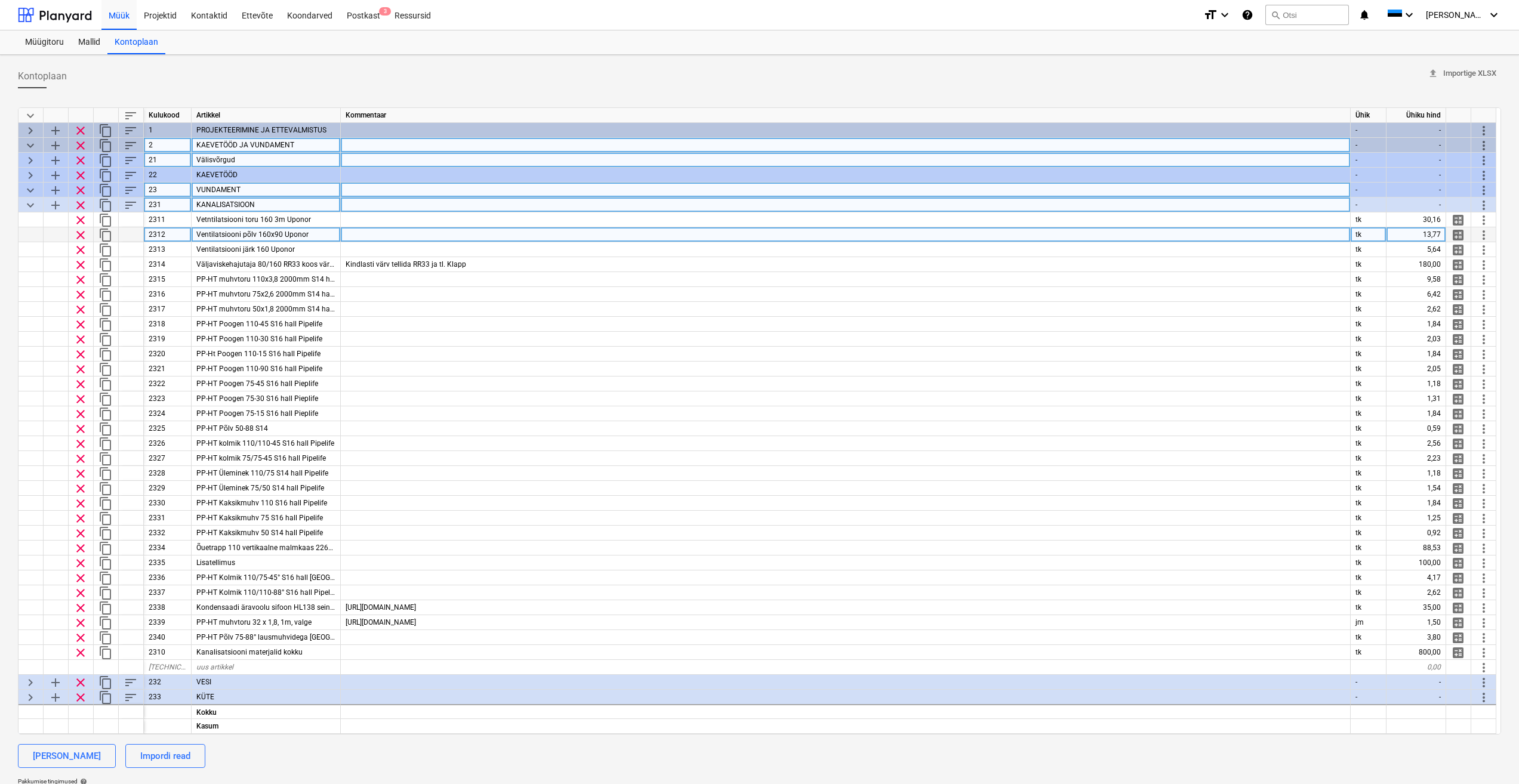
click at [326, 238] on div "Ventilatsiooni põlv 160x90 Uponor" at bounding box center [266, 235] width 149 height 15
click at [384, 237] on div at bounding box center [846, 235] width 1010 height 15
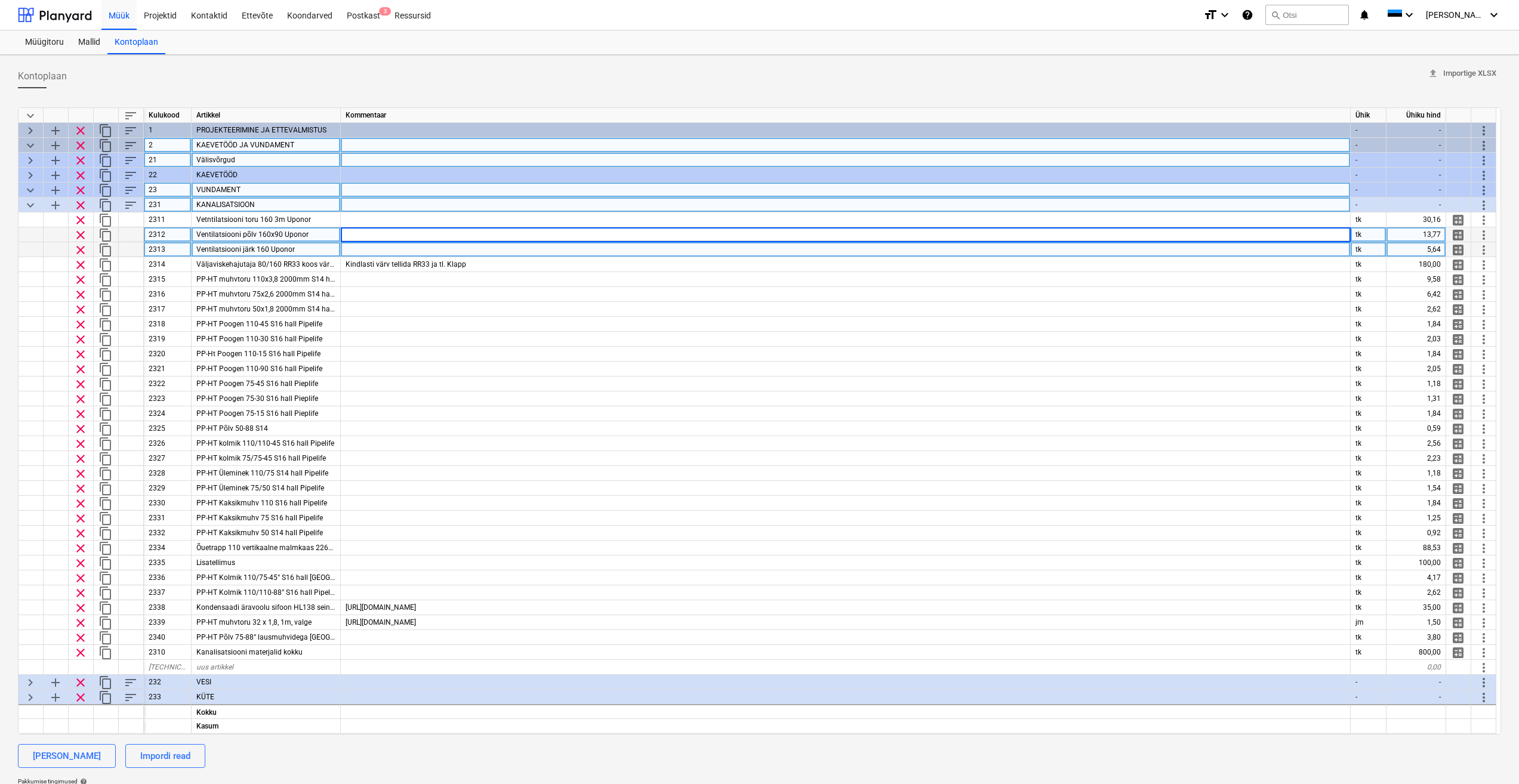
click at [367, 249] on div at bounding box center [846, 250] width 1010 height 15
click at [28, 206] on span "keyboard_arrow_down" at bounding box center [30, 205] width 14 height 14
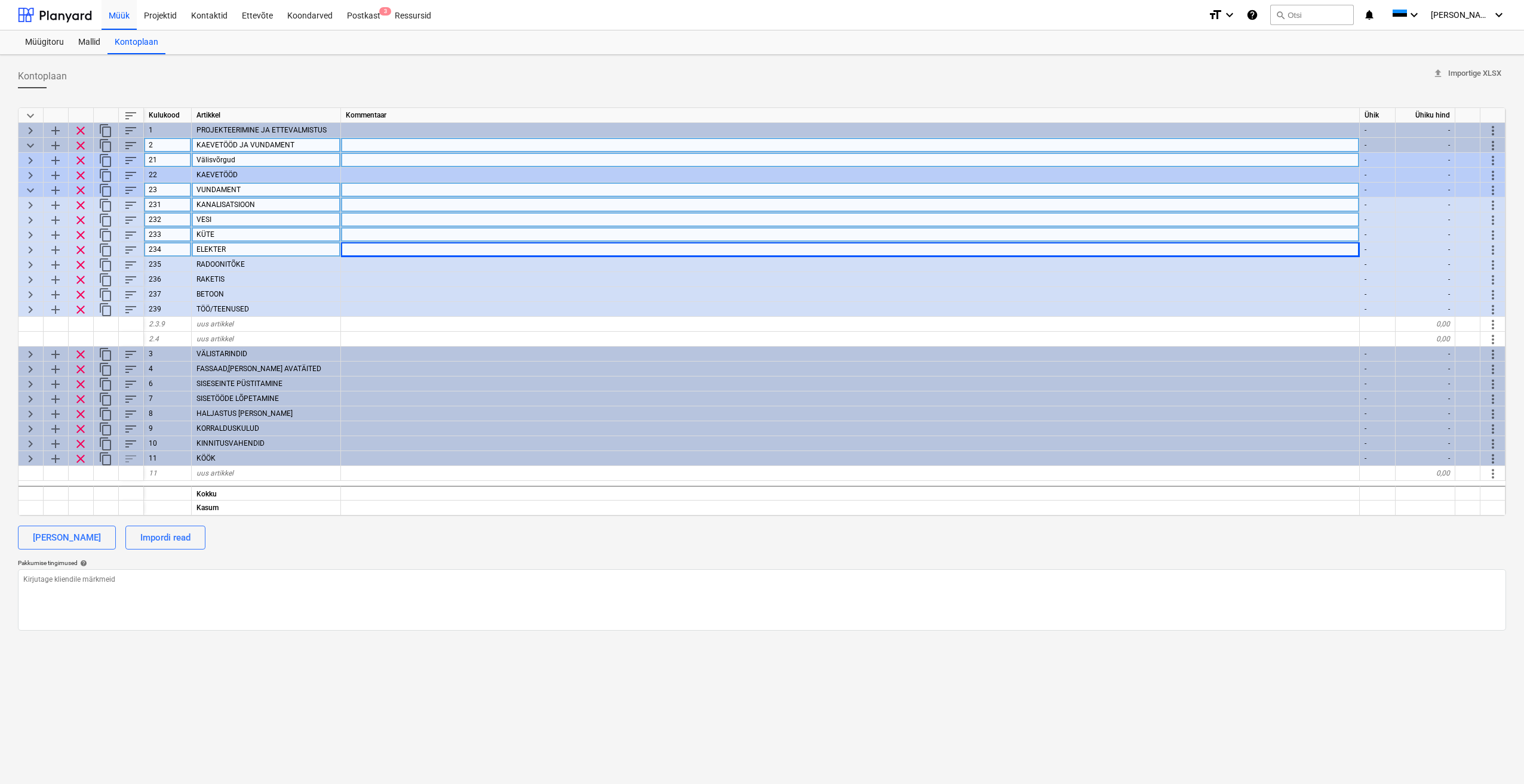
click at [28, 222] on span "keyboard_arrow_right" at bounding box center [30, 220] width 14 height 14
type textarea "x"
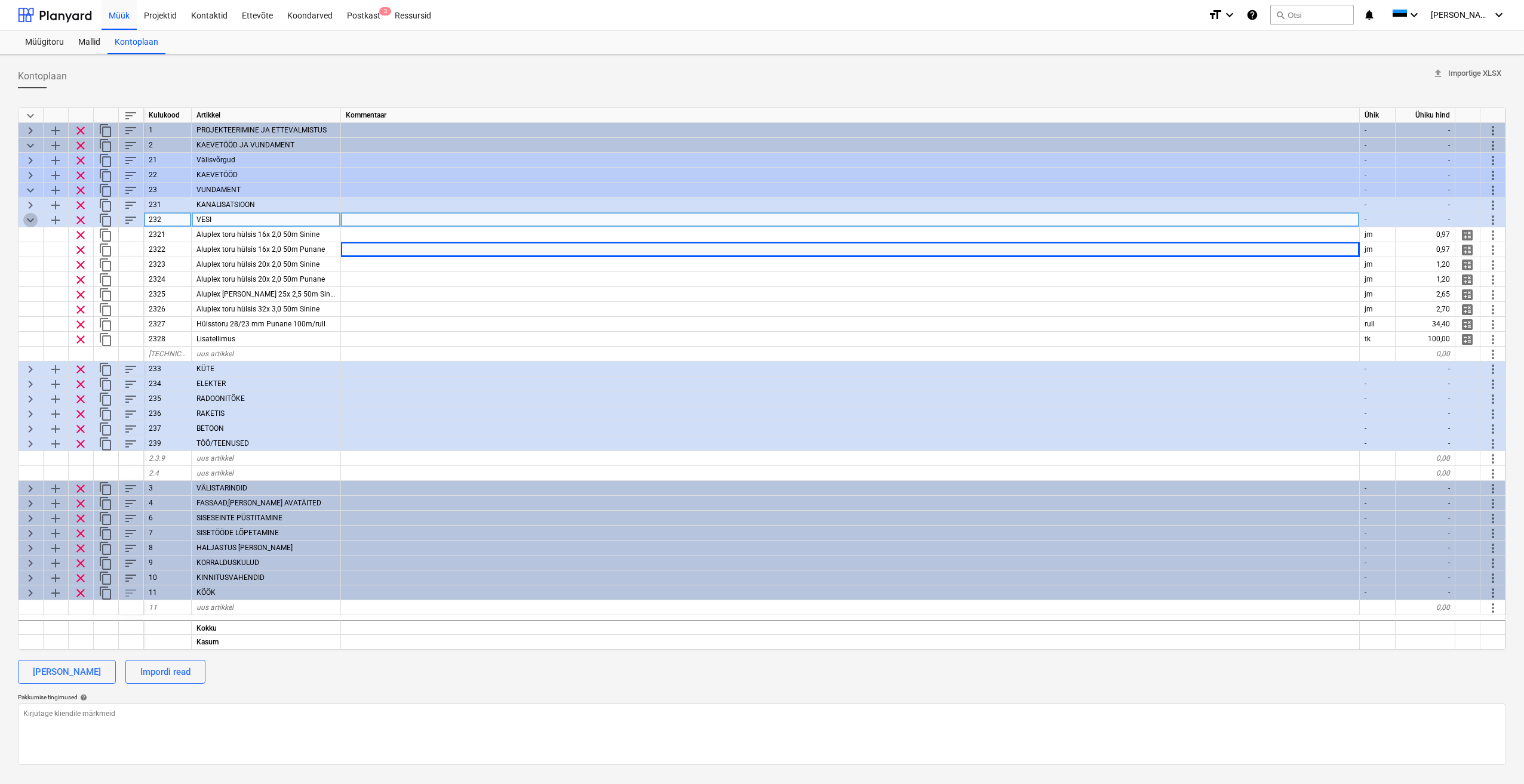
click at [32, 219] on span "keyboard_arrow_down" at bounding box center [30, 220] width 14 height 14
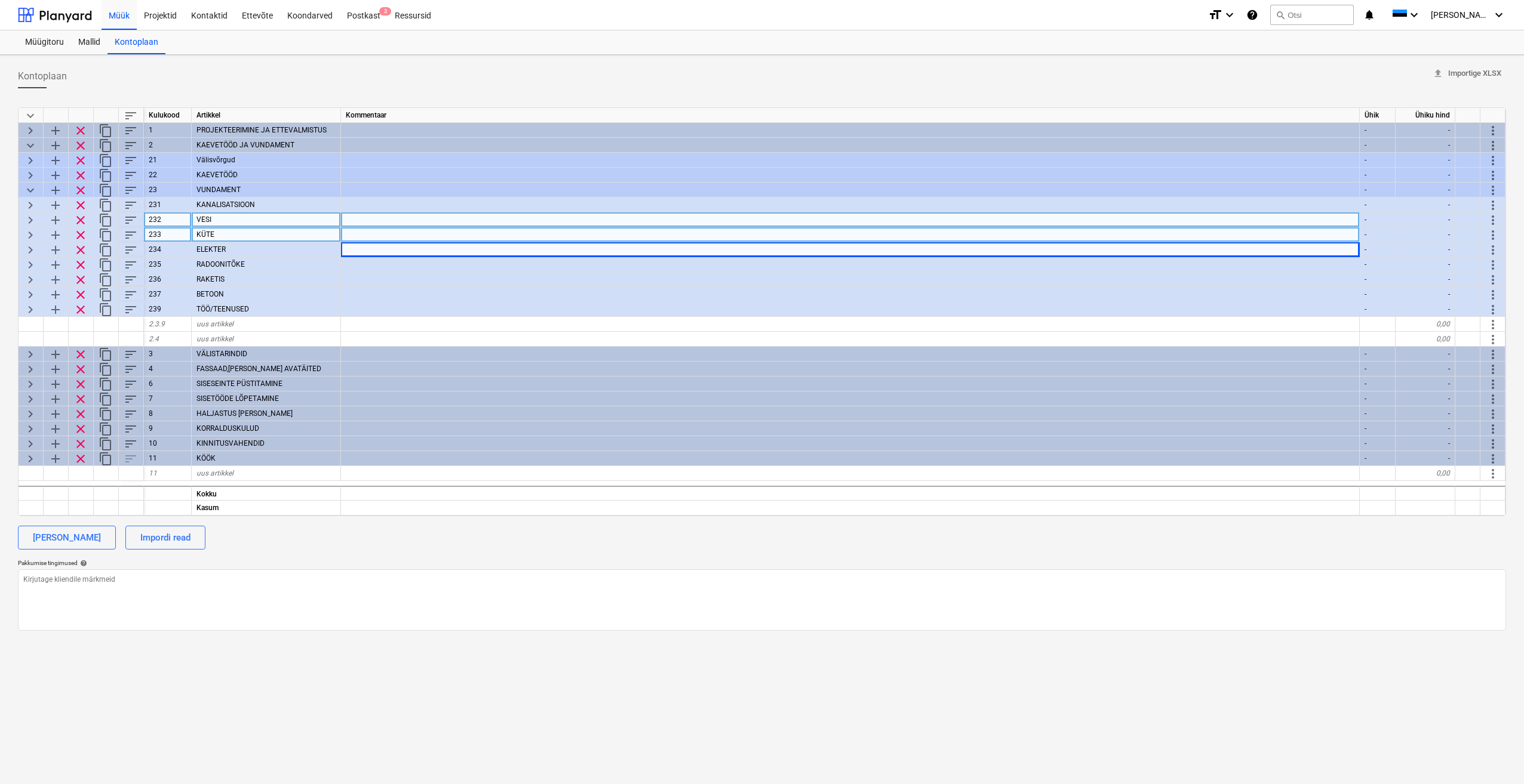
click at [31, 236] on span "keyboard_arrow_right" at bounding box center [30, 235] width 14 height 14
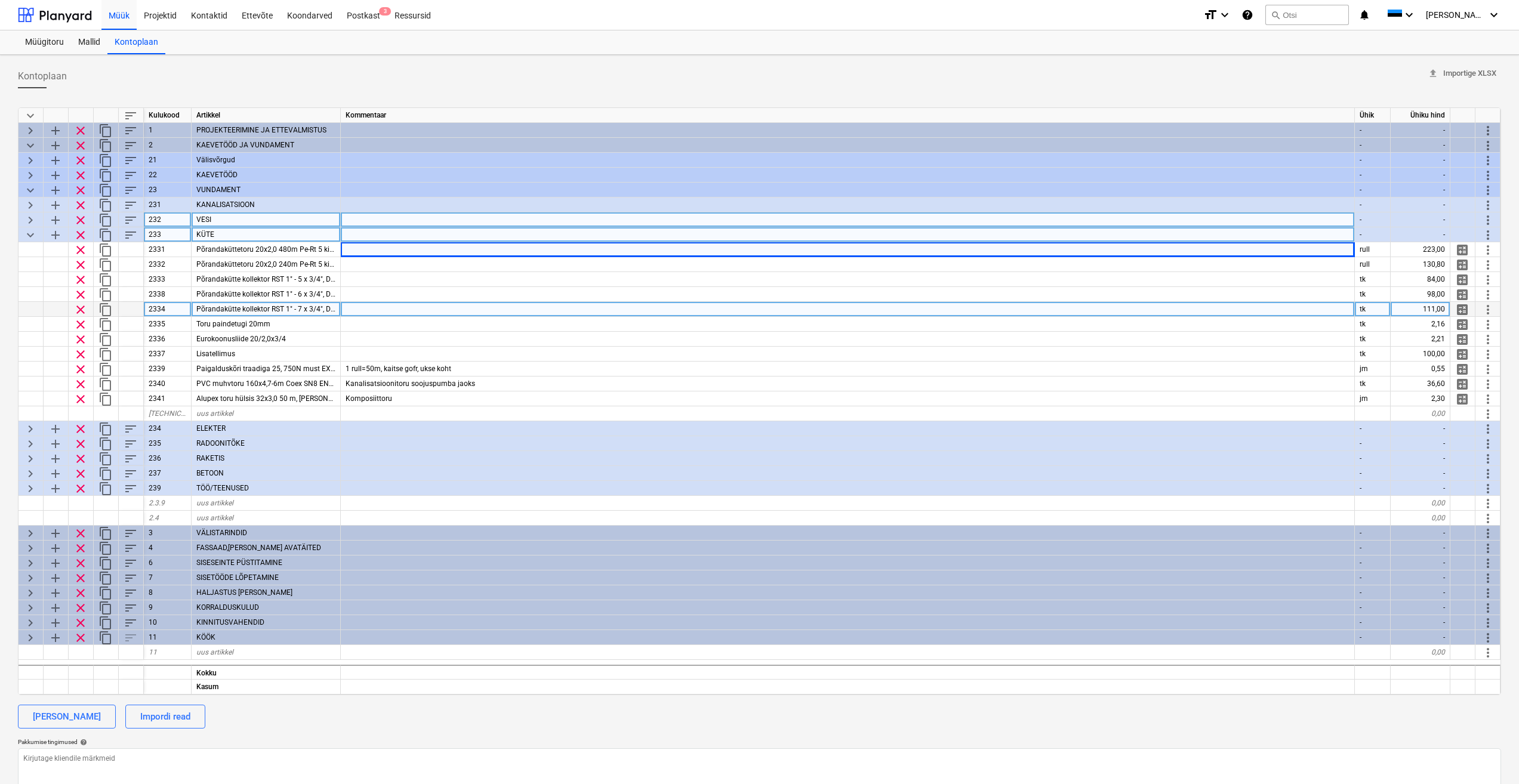
click at [261, 305] on span "Põrandakütte kollektor RST 1" - 7 x 3/4", Danfoss" at bounding box center [274, 309] width 156 height 8
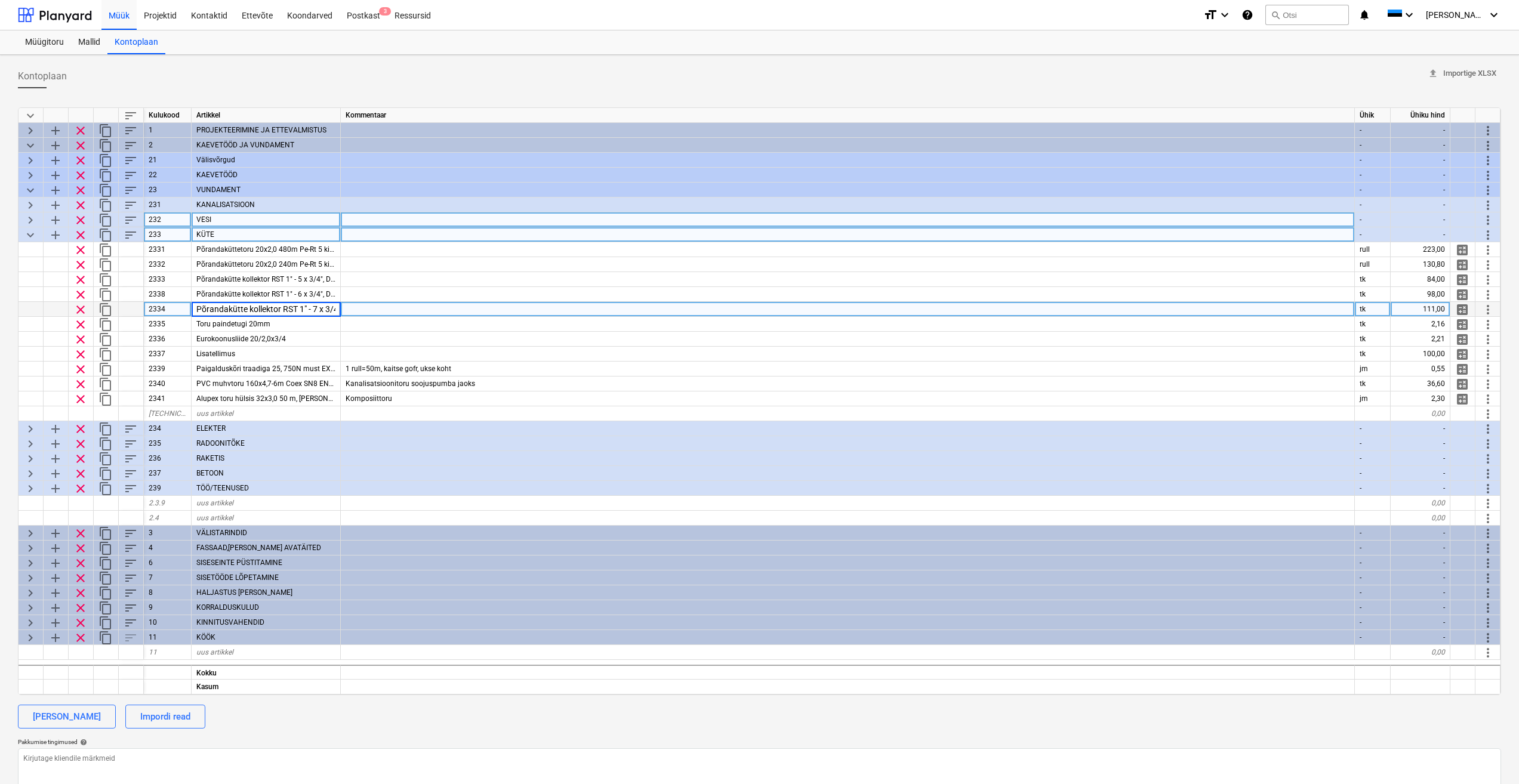
scroll to position [0, 40]
click at [126, 239] on span "sort" at bounding box center [130, 235] width 14 height 14
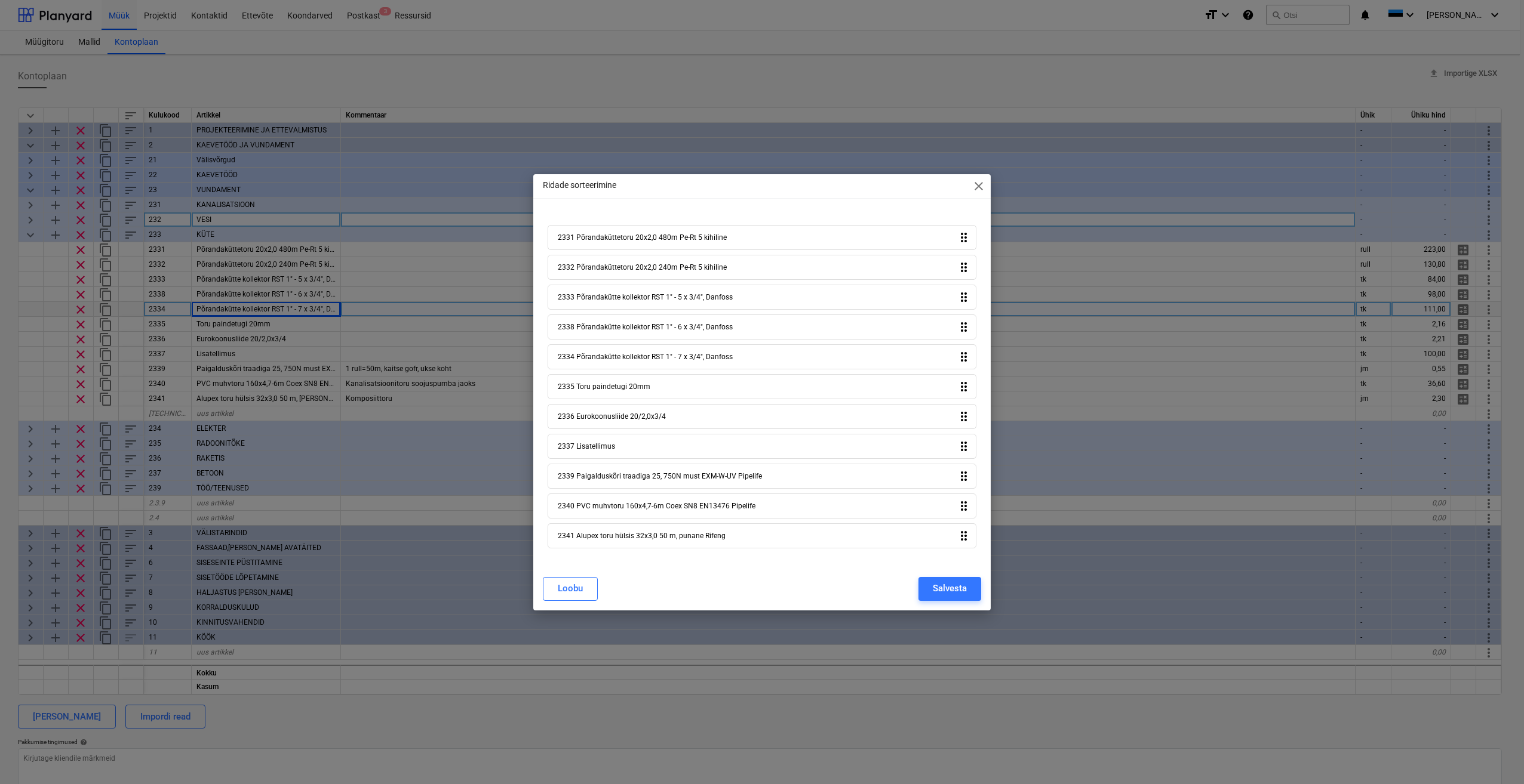
click at [986, 188] on div "Ridade sorteerimine close" at bounding box center [761, 186] width 457 height 24
click at [987, 185] on div "Ridade sorteerimine close" at bounding box center [761, 186] width 457 height 24
click at [984, 185] on span "close" at bounding box center [978, 186] width 14 height 14
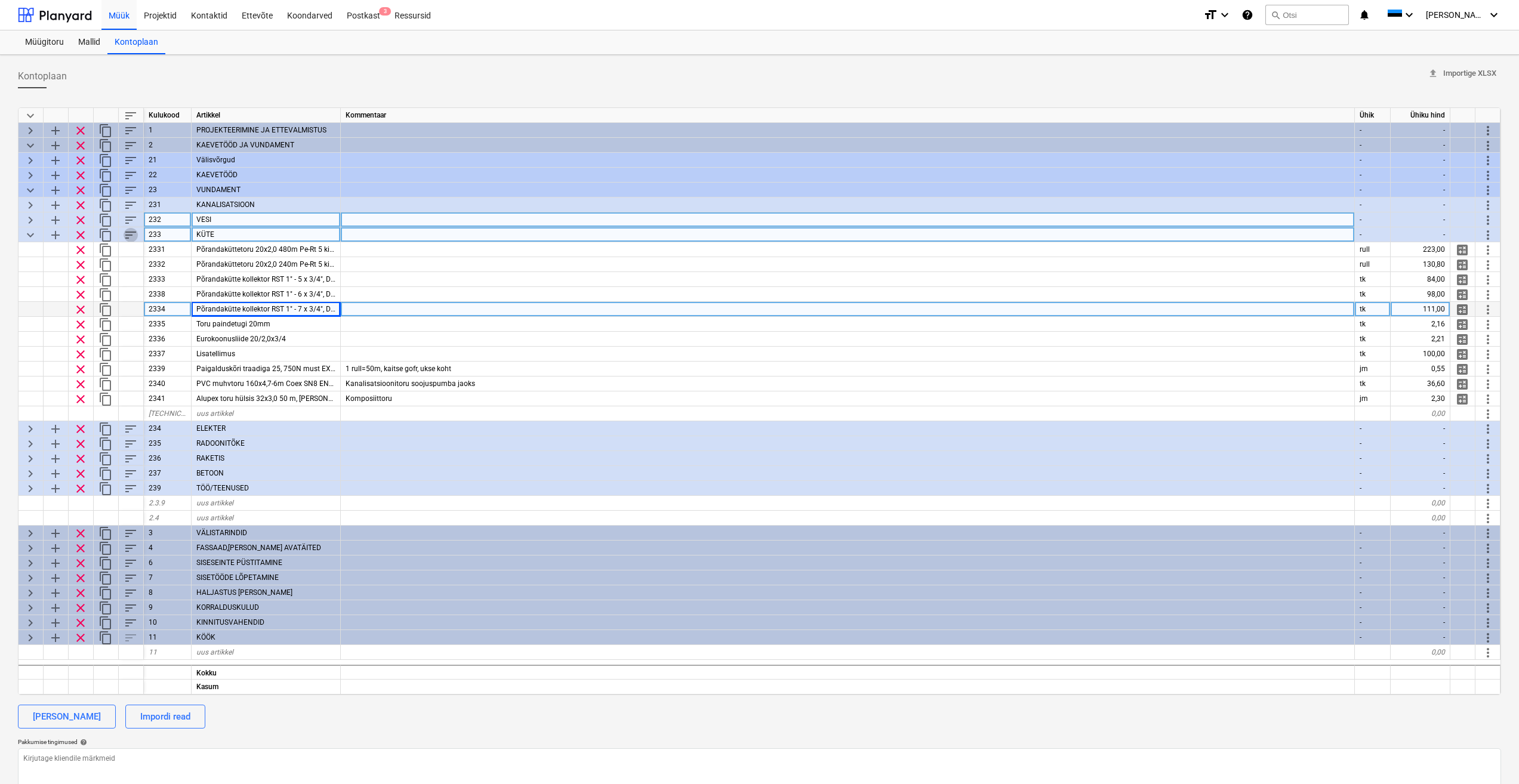
click at [129, 237] on span "sort" at bounding box center [130, 235] width 14 height 14
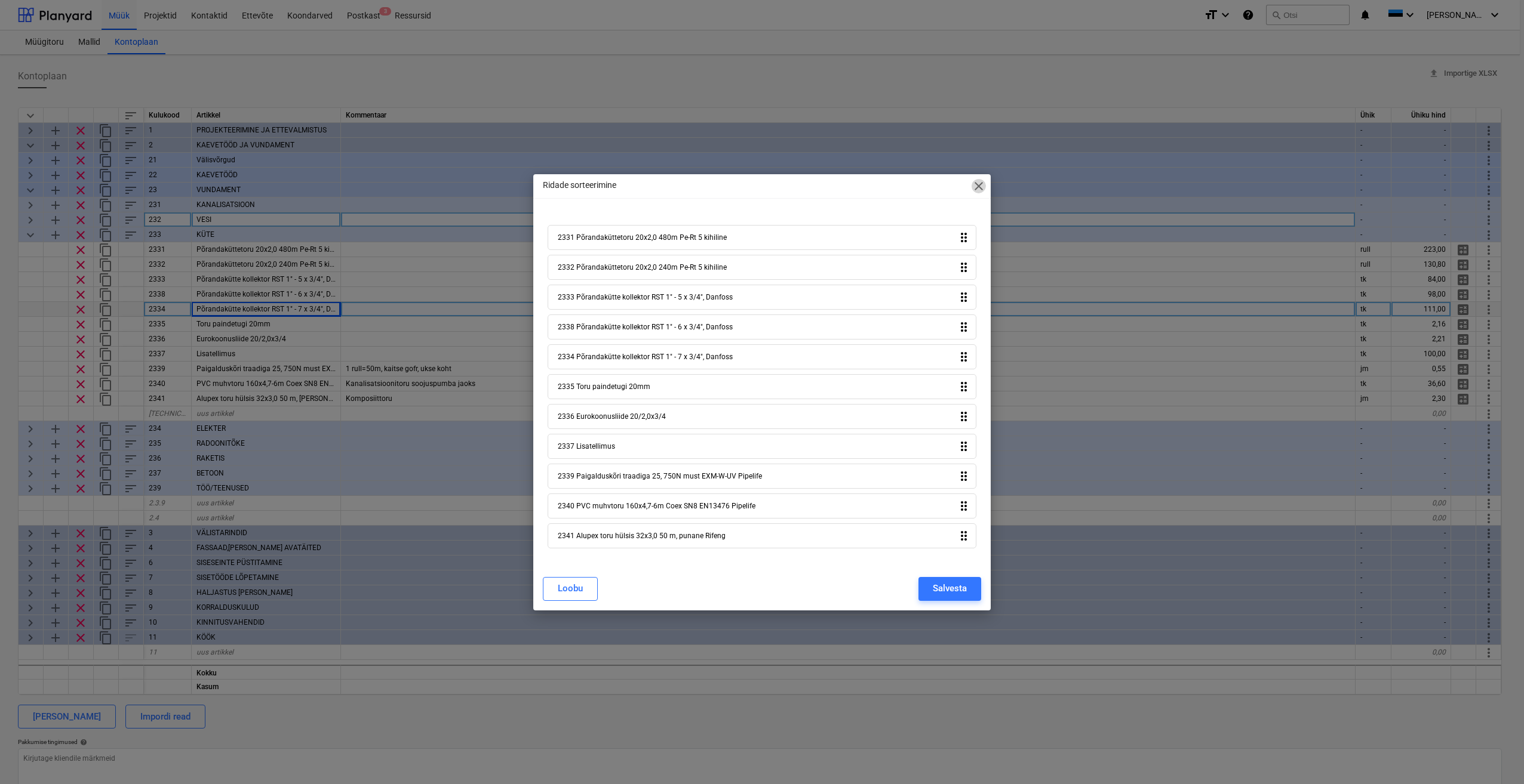
click at [978, 188] on span "close" at bounding box center [978, 186] width 14 height 14
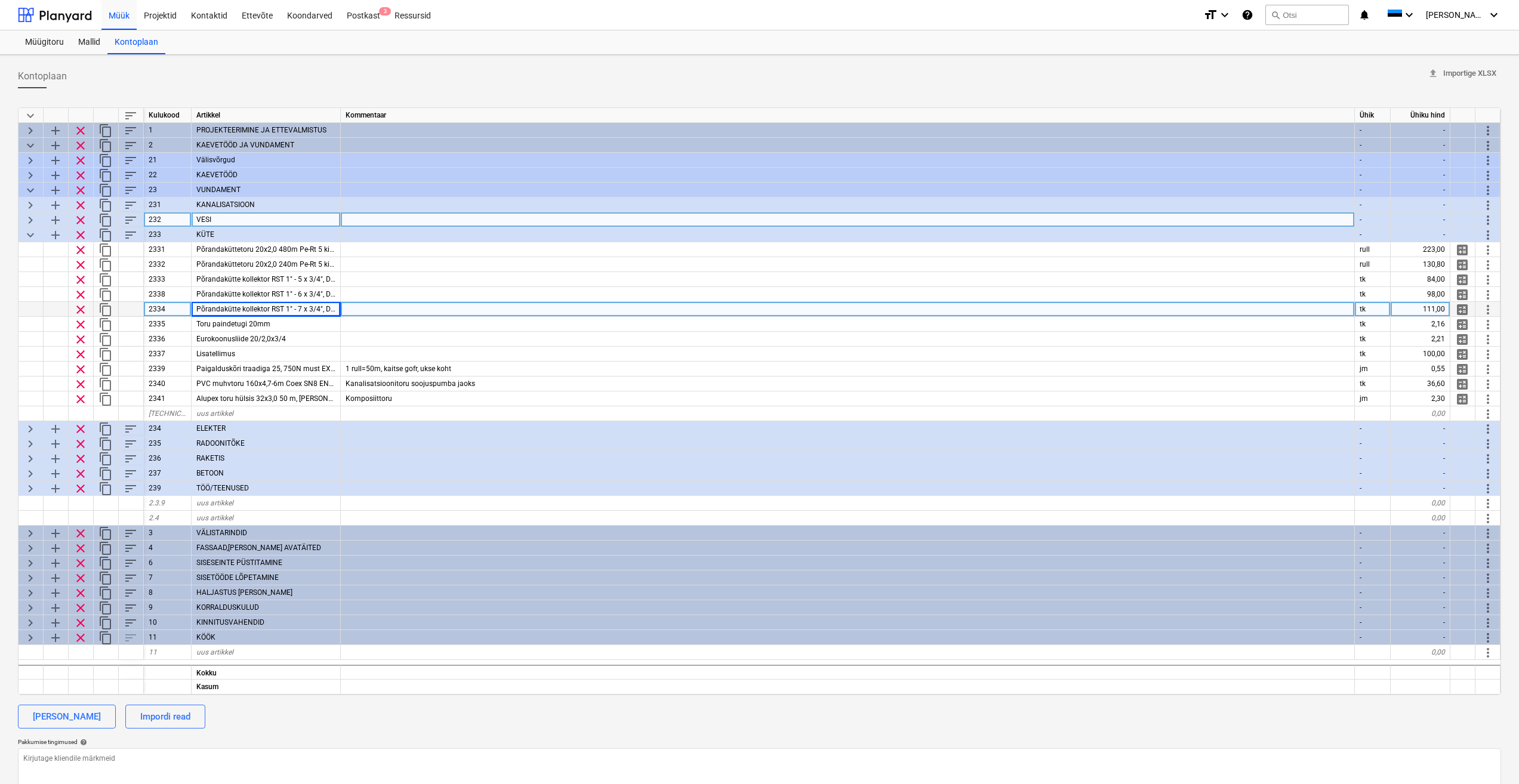
click at [103, 309] on span "content_copy" at bounding box center [106, 309] width 14 height 14
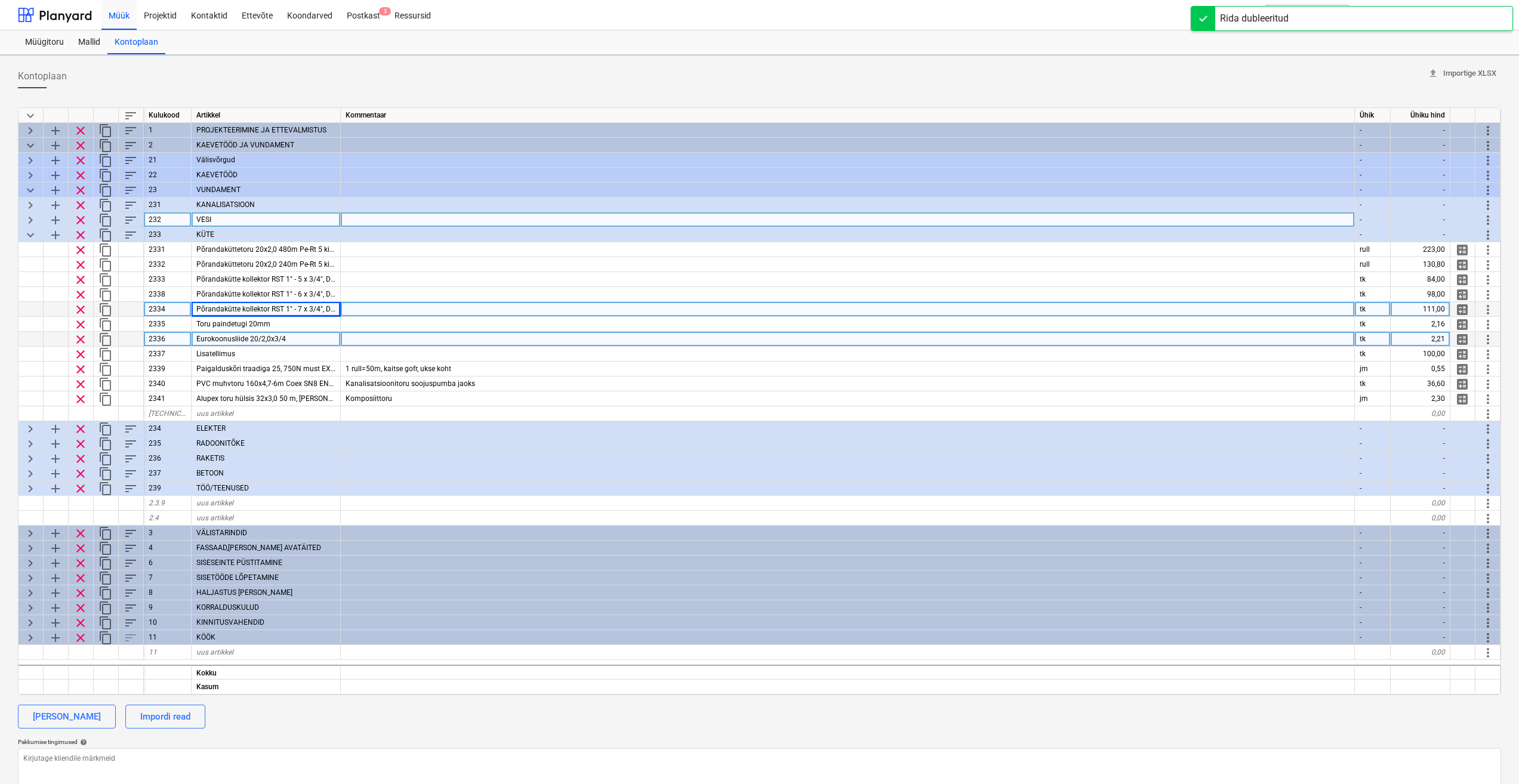
type textarea "x"
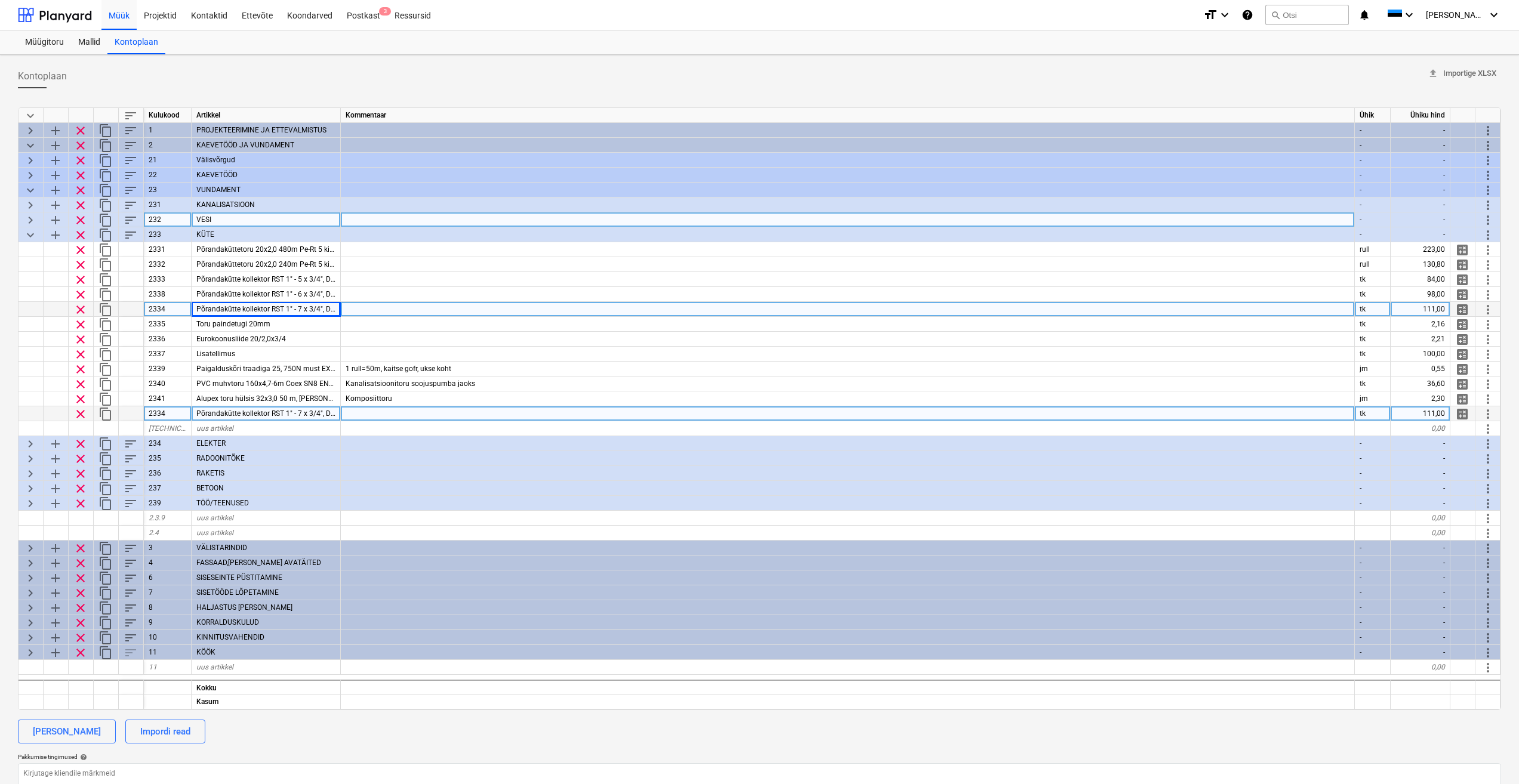
click at [297, 413] on span "Põrandakütte kollektor RST 1" - 7 x 3/4", Danfoss" at bounding box center [274, 413] width 156 height 8
click at [270, 409] on input "Põrandakütte kollektor RST 1" - 7 x 3/4", Danfoss" at bounding box center [266, 413] width 149 height 14
click at [276, 411] on input "Põrandakütte kollektor RST 1" - 7 x 3/4", Danfoss" at bounding box center [266, 413] width 149 height 14
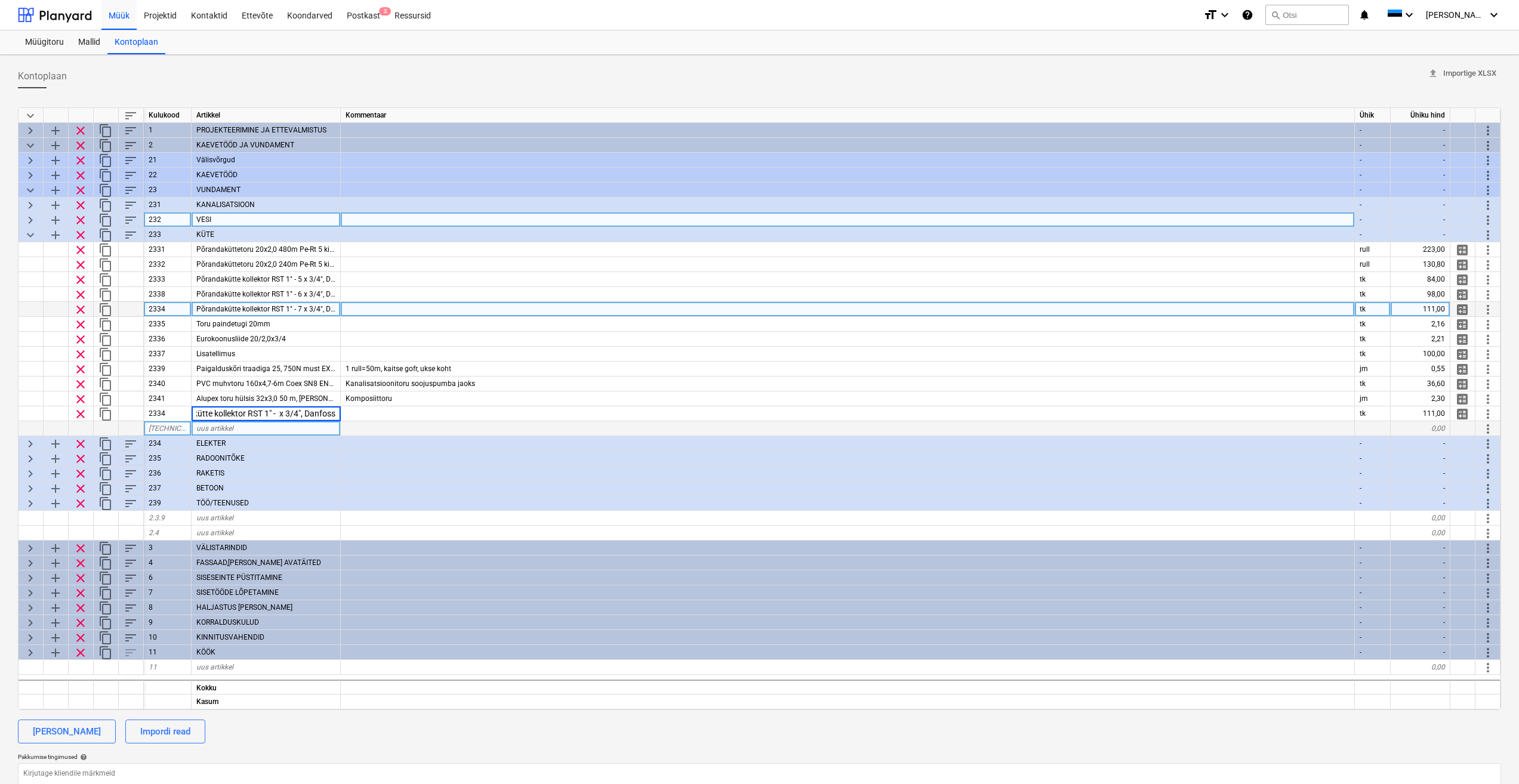
scroll to position [0, 37]
type input "Põrandakütte kollektor RST 1" - 8 x 3/4", Danfoss"
type textarea "x"
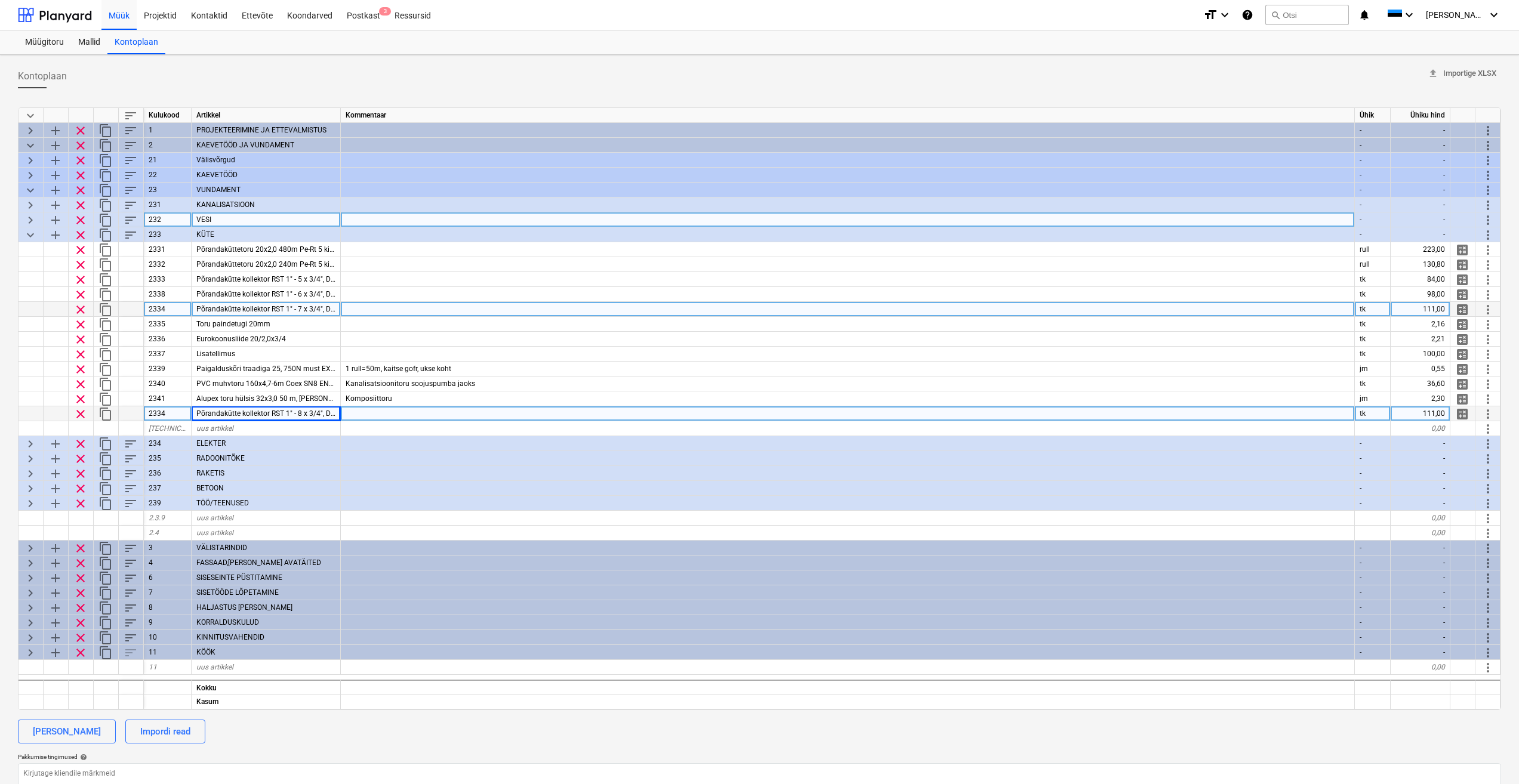
click at [381, 415] on div at bounding box center [848, 414] width 1014 height 15
click at [178, 411] on div "2334" at bounding box center [168, 414] width 48 height 15
click at [177, 414] on input "2334" at bounding box center [167, 413] width 47 height 14
type input "23341"
click at [403, 406] on div at bounding box center [848, 414] width 1014 height 15
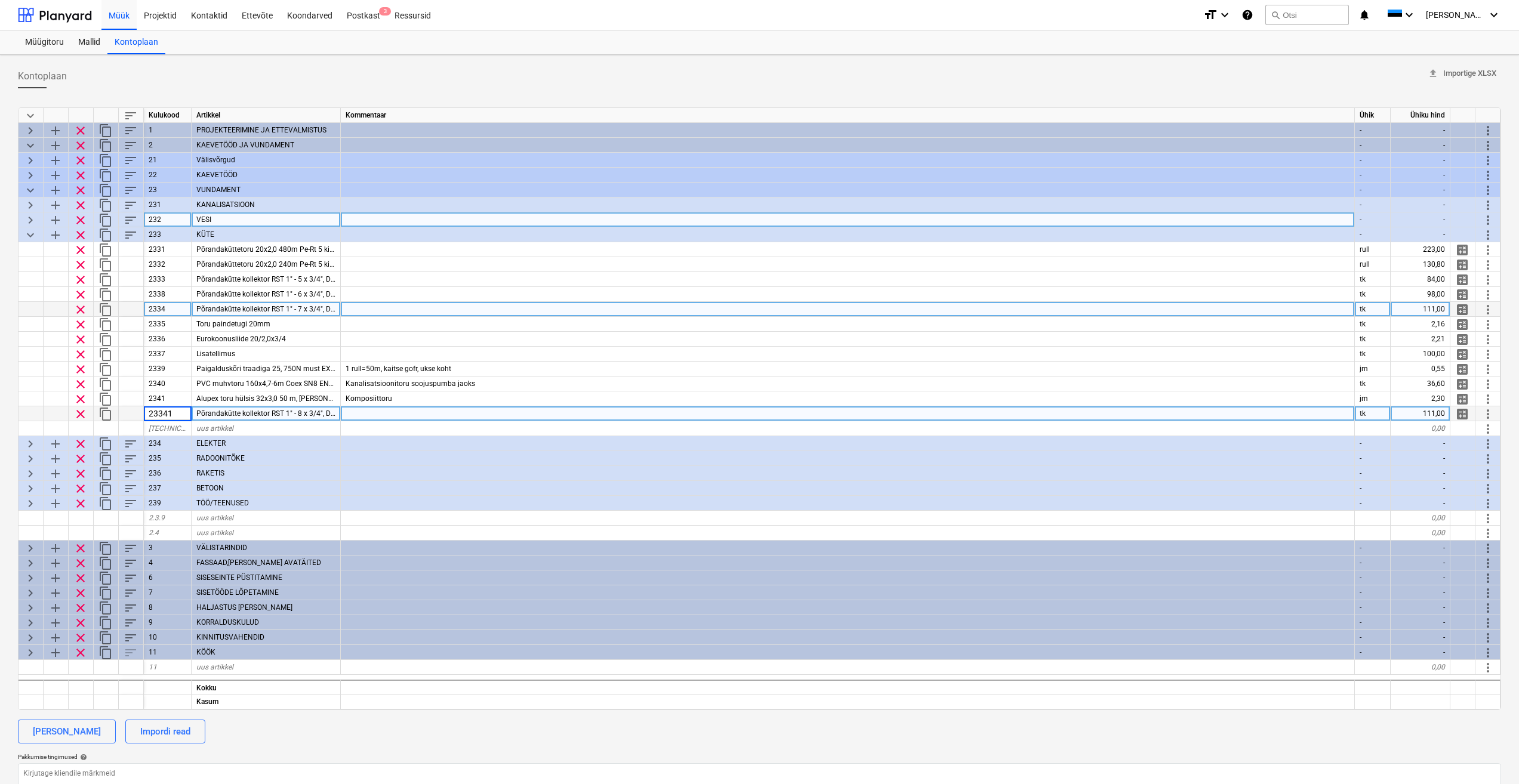
type textarea "x"
click at [1432, 416] on div "111,00" at bounding box center [1421, 414] width 60 height 15
click at [1428, 414] on input "111" at bounding box center [1420, 413] width 59 height 14
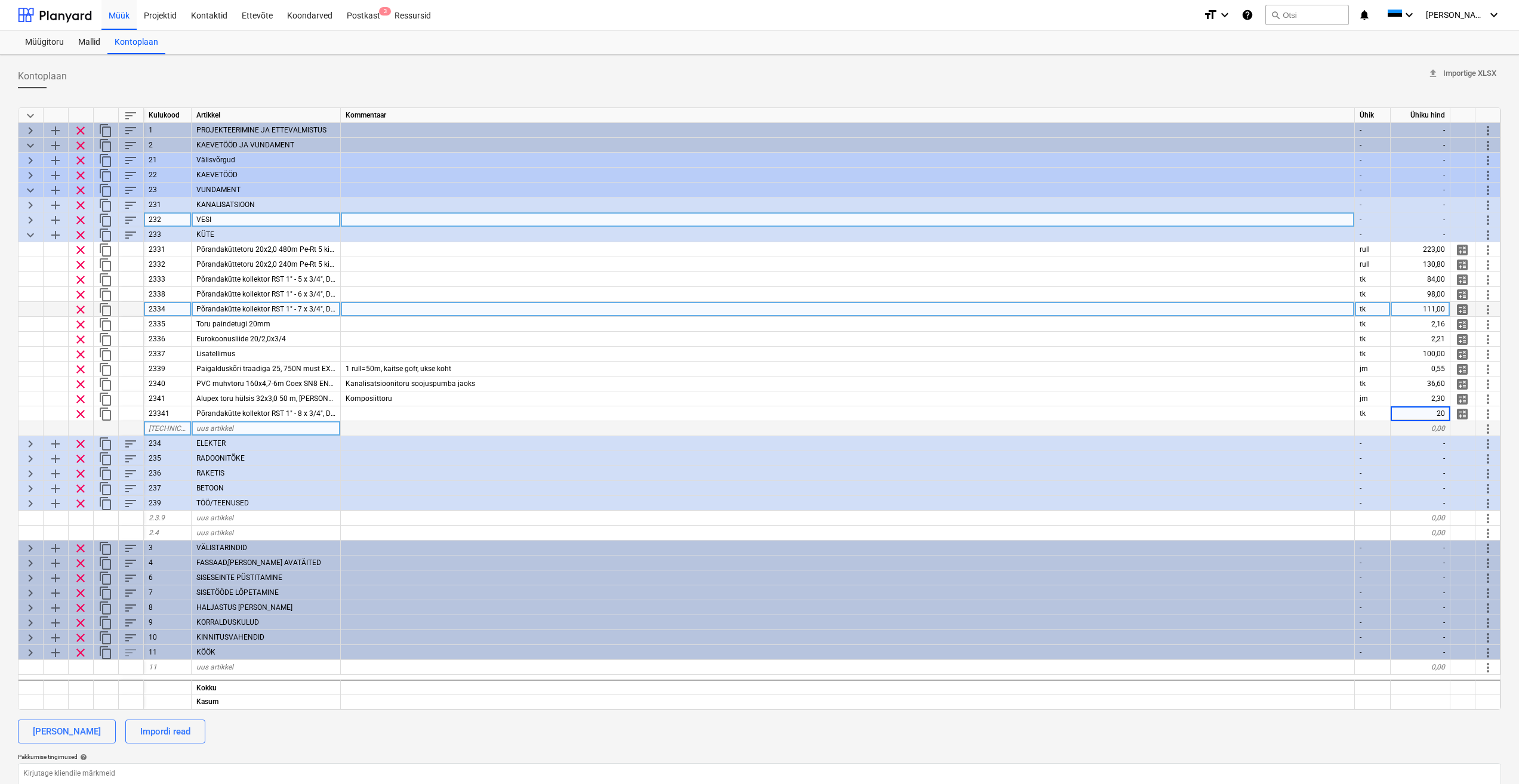
type input "200"
type textarea "x"
click at [70, 16] on div at bounding box center [55, 15] width 74 height 30
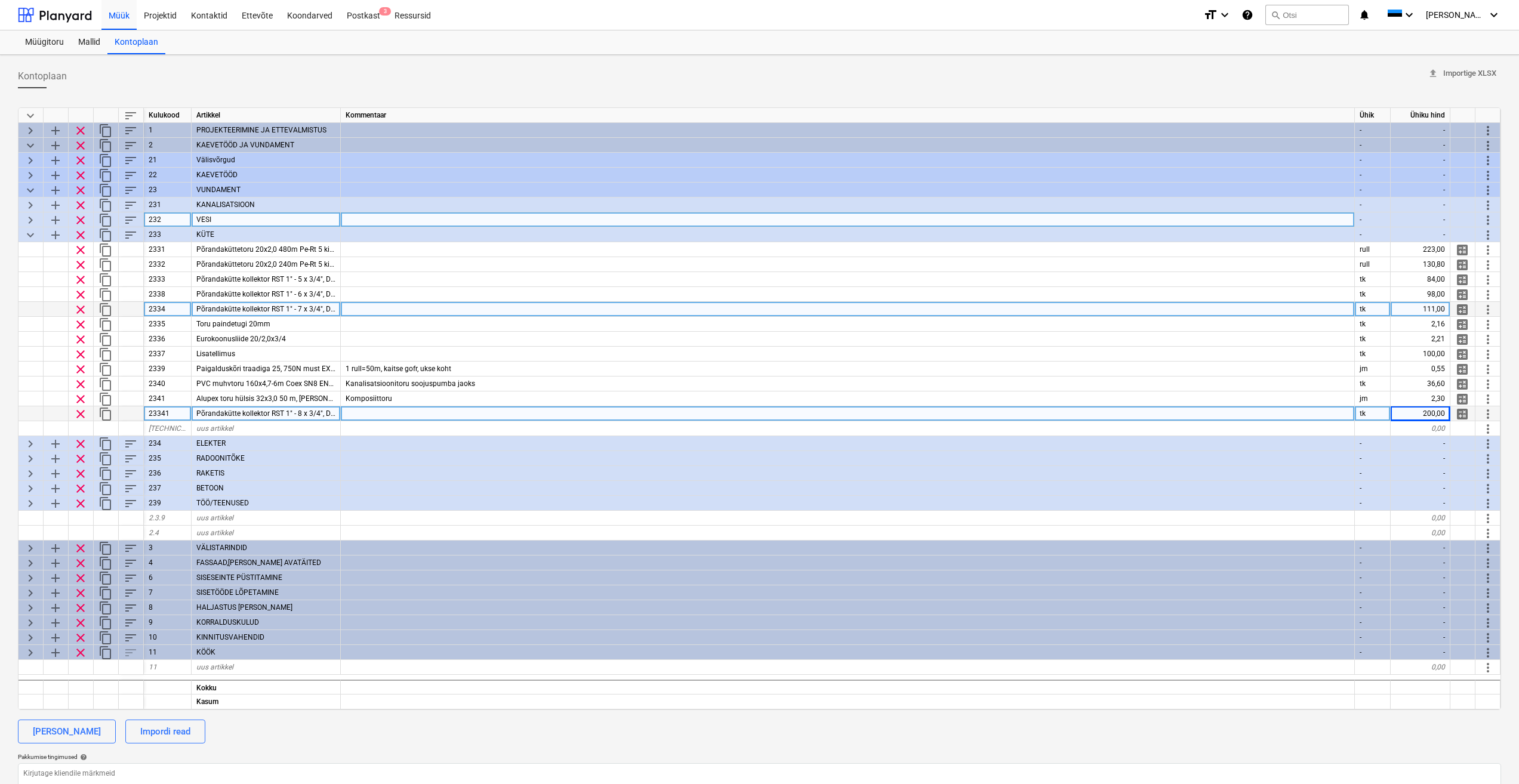
click at [1416, 411] on div "200,00" at bounding box center [1421, 414] width 60 height 15
type input "150"
type textarea "x"
click at [1129, 427] on div at bounding box center [848, 429] width 1014 height 15
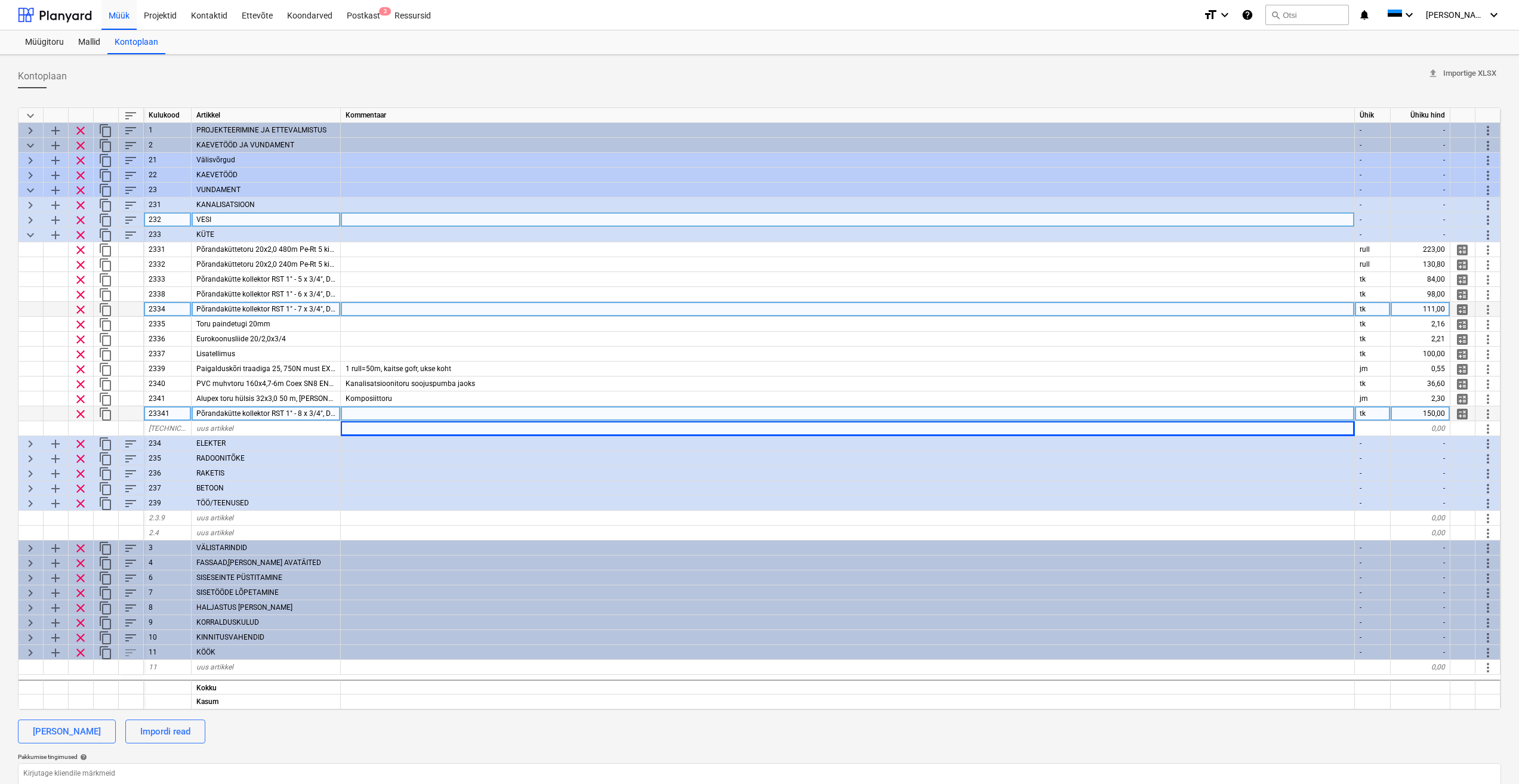
click at [480, 417] on div at bounding box center [848, 414] width 1014 height 15
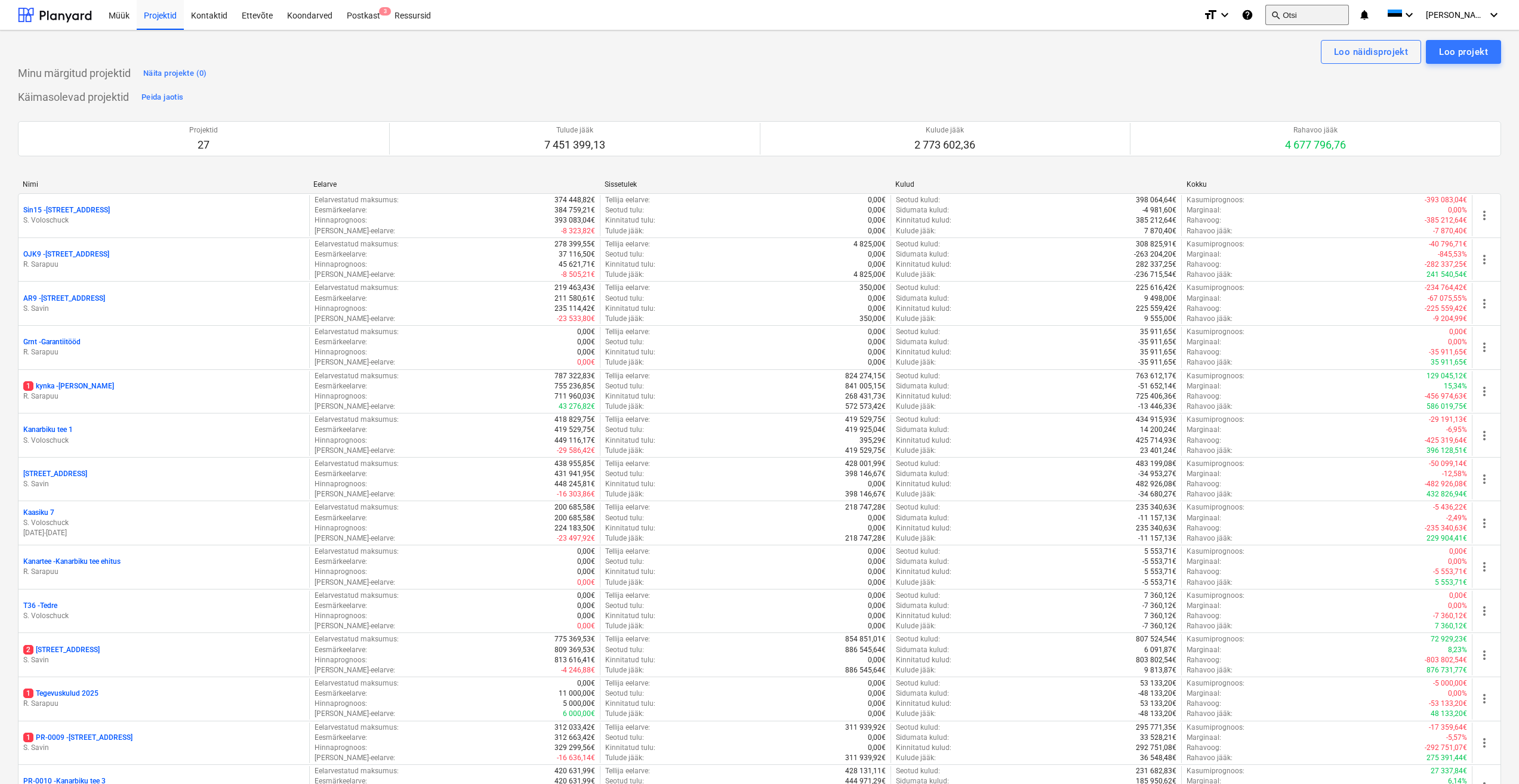
click at [1316, 14] on button "search Otsi" at bounding box center [1307, 14] width 84 height 20
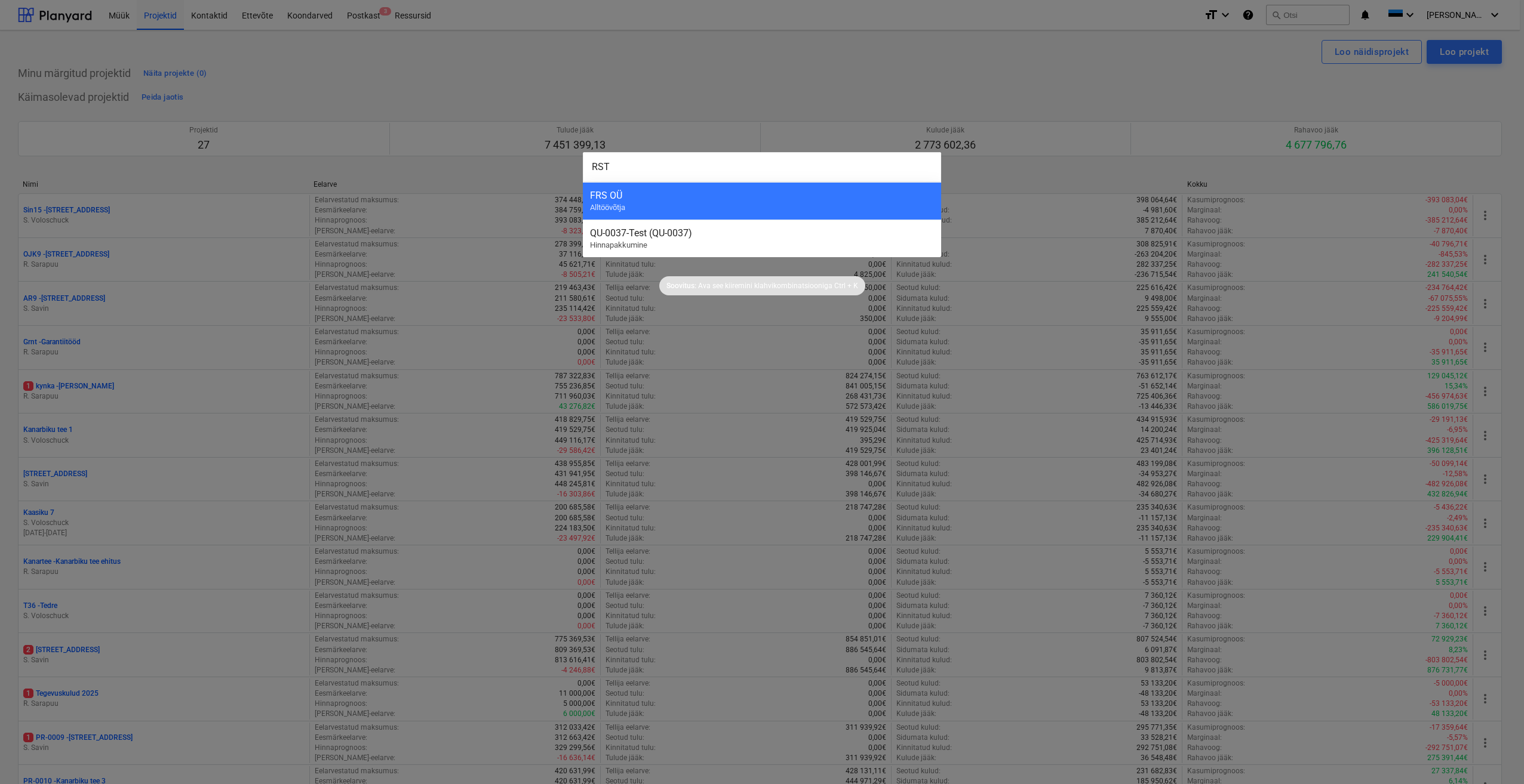
type input "RST"
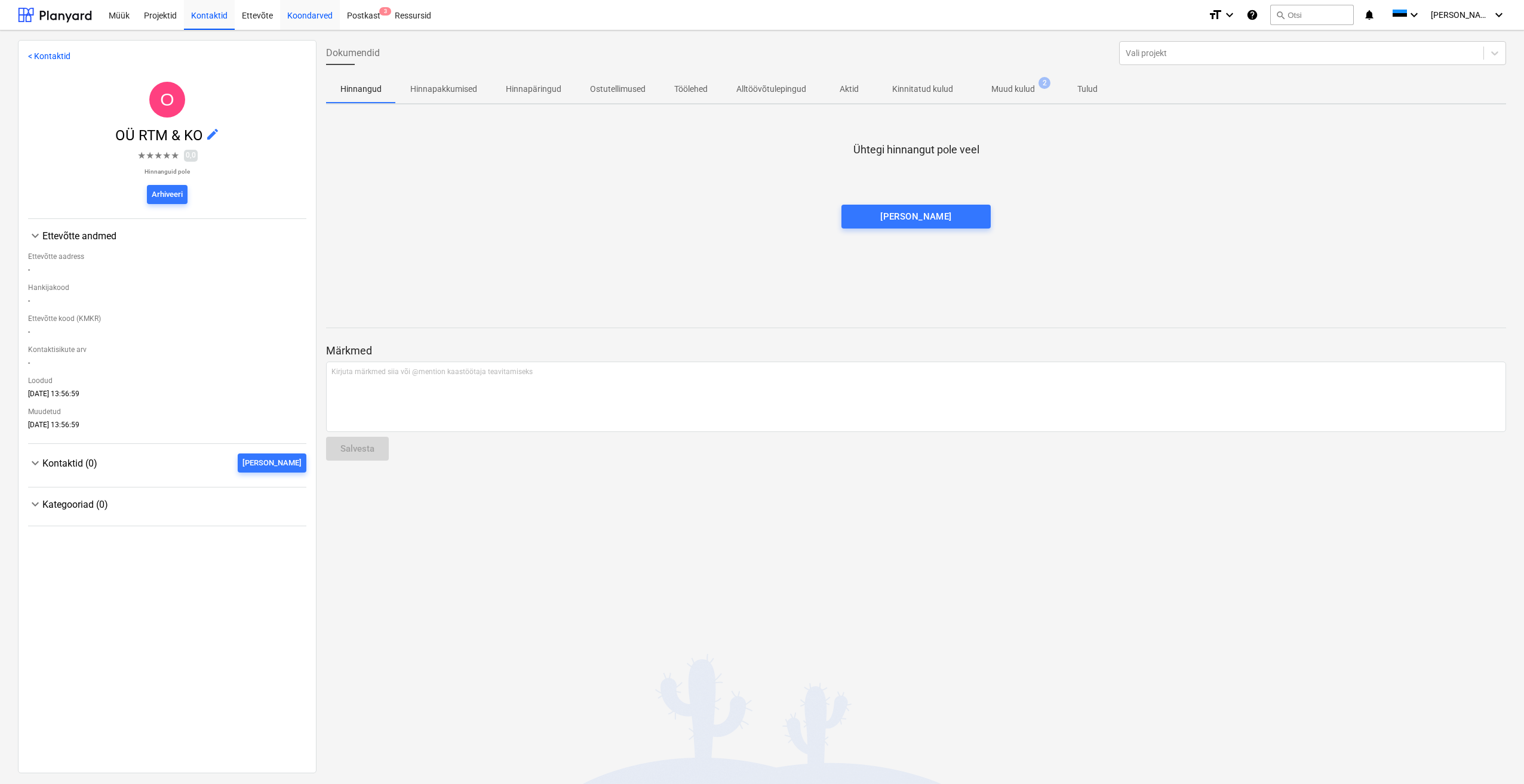
click at [296, 15] on div "Koondarved" at bounding box center [310, 14] width 60 height 31
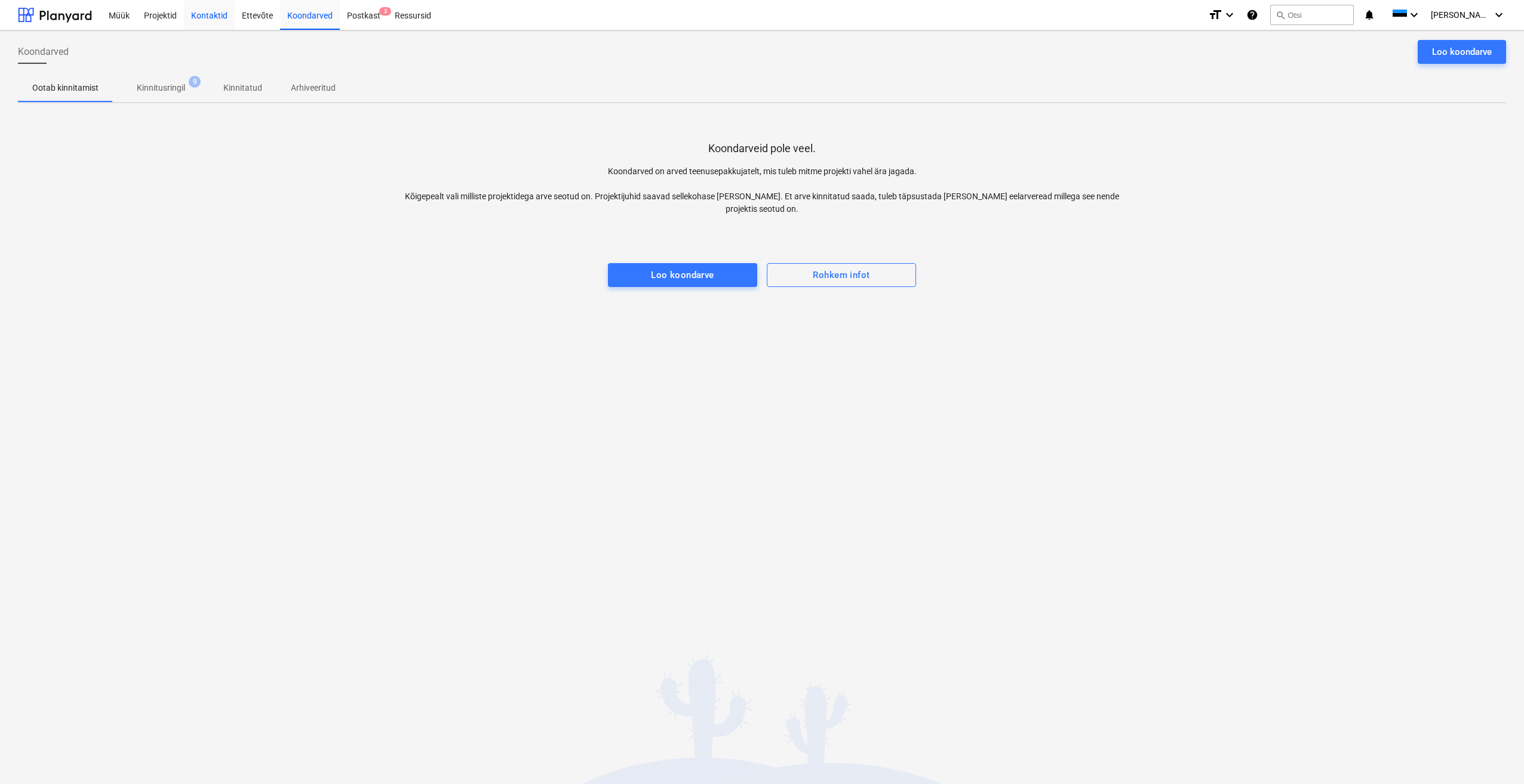
click at [204, 18] on div "Kontaktid" at bounding box center [210, 14] width 51 height 31
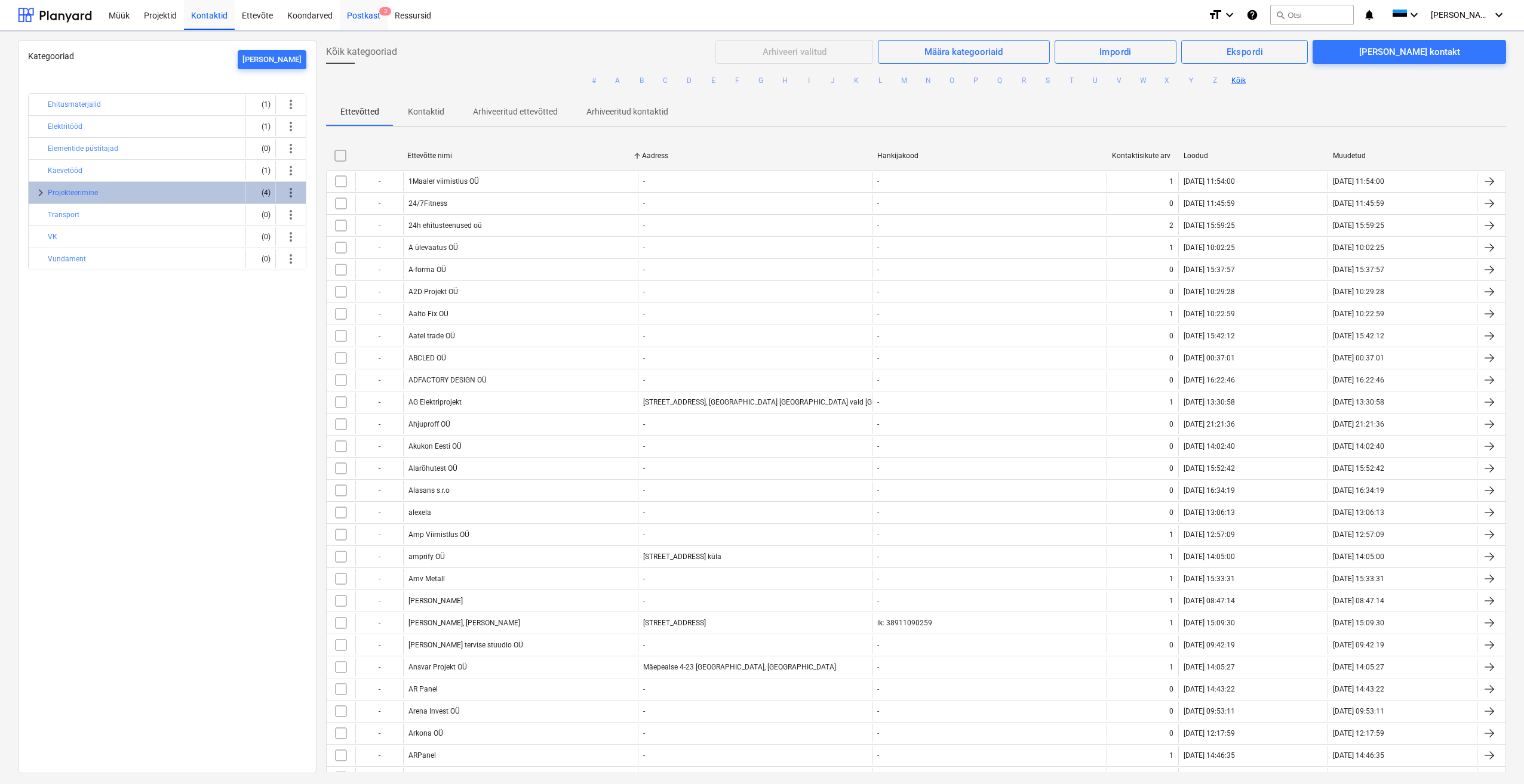
click at [361, 16] on div "Postkast 3" at bounding box center [364, 14] width 48 height 31
click at [361, 17] on div "Postkast 3" at bounding box center [364, 14] width 48 height 31
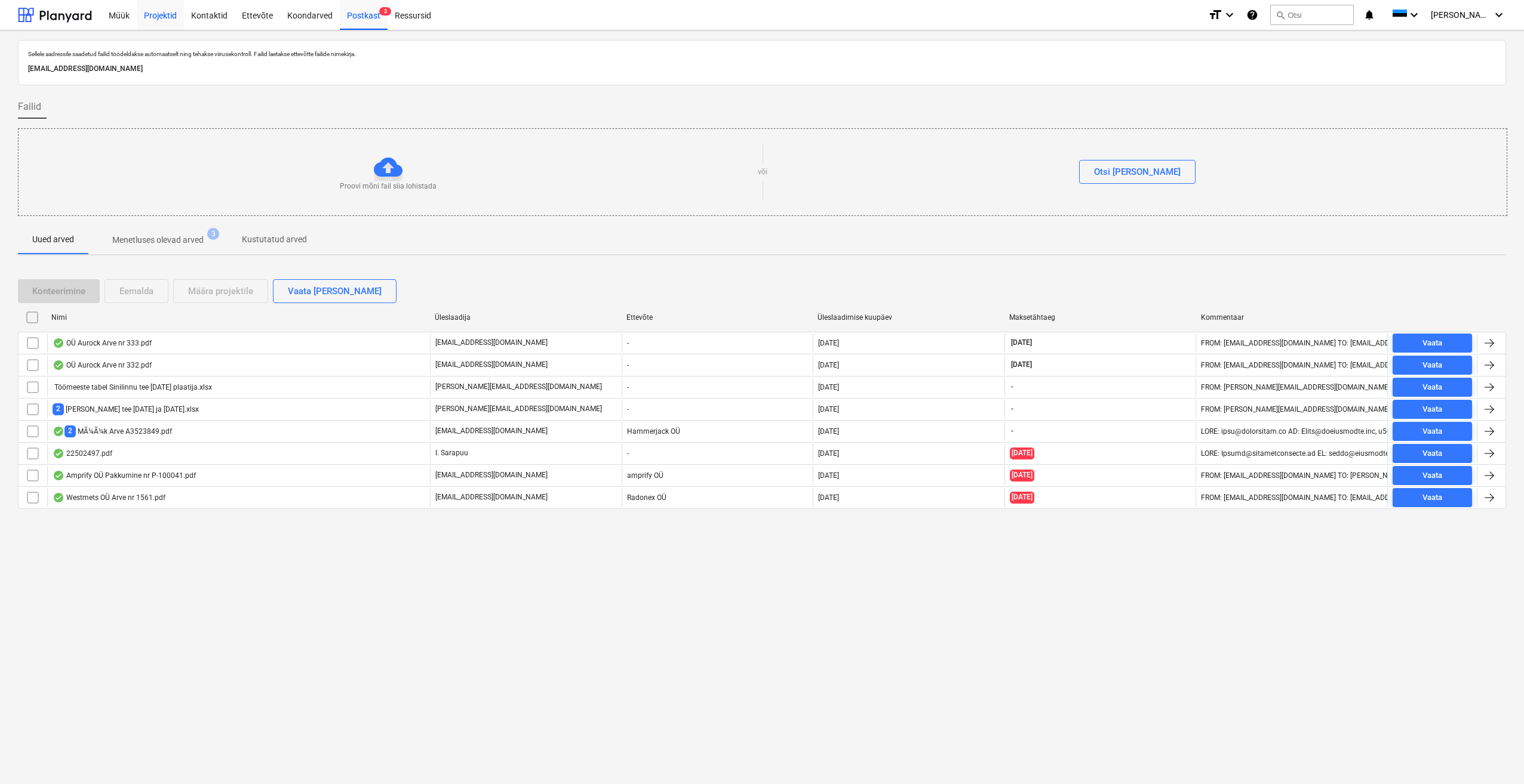
click at [160, 16] on div "Projektid" at bounding box center [160, 14] width 47 height 31
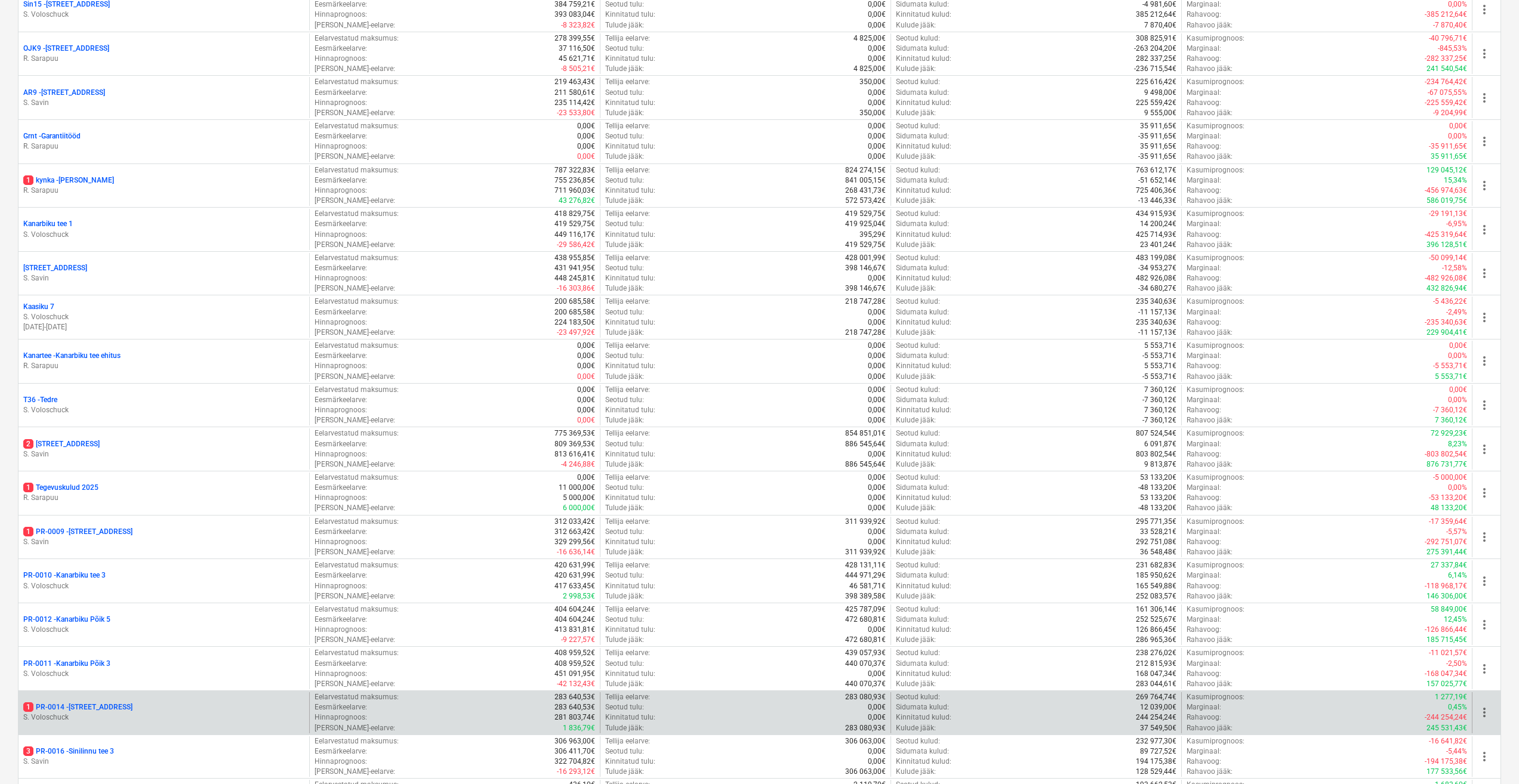
scroll to position [239, 0]
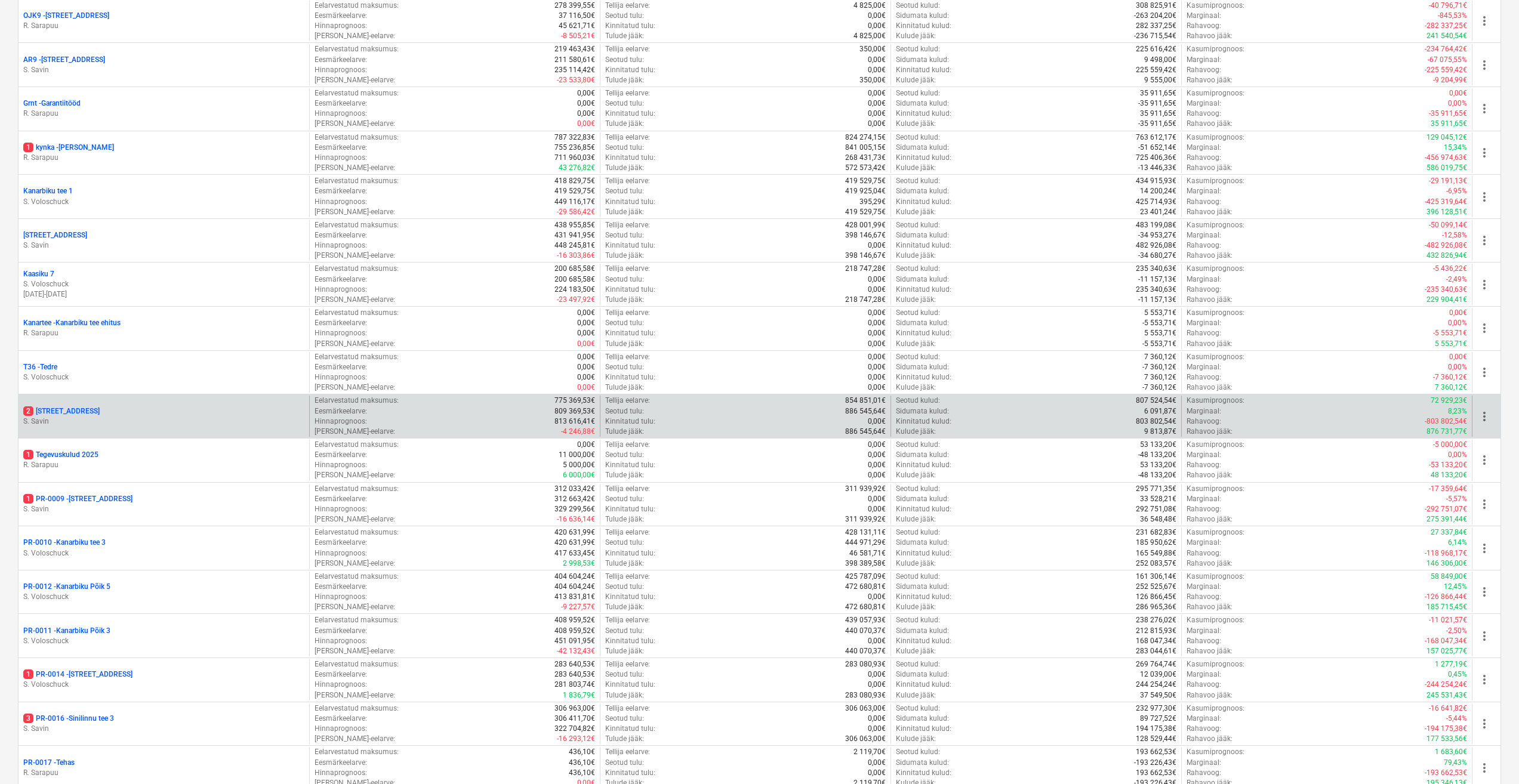
click at [145, 414] on div "2 Sinilille tee 14" at bounding box center [164, 411] width 281 height 10
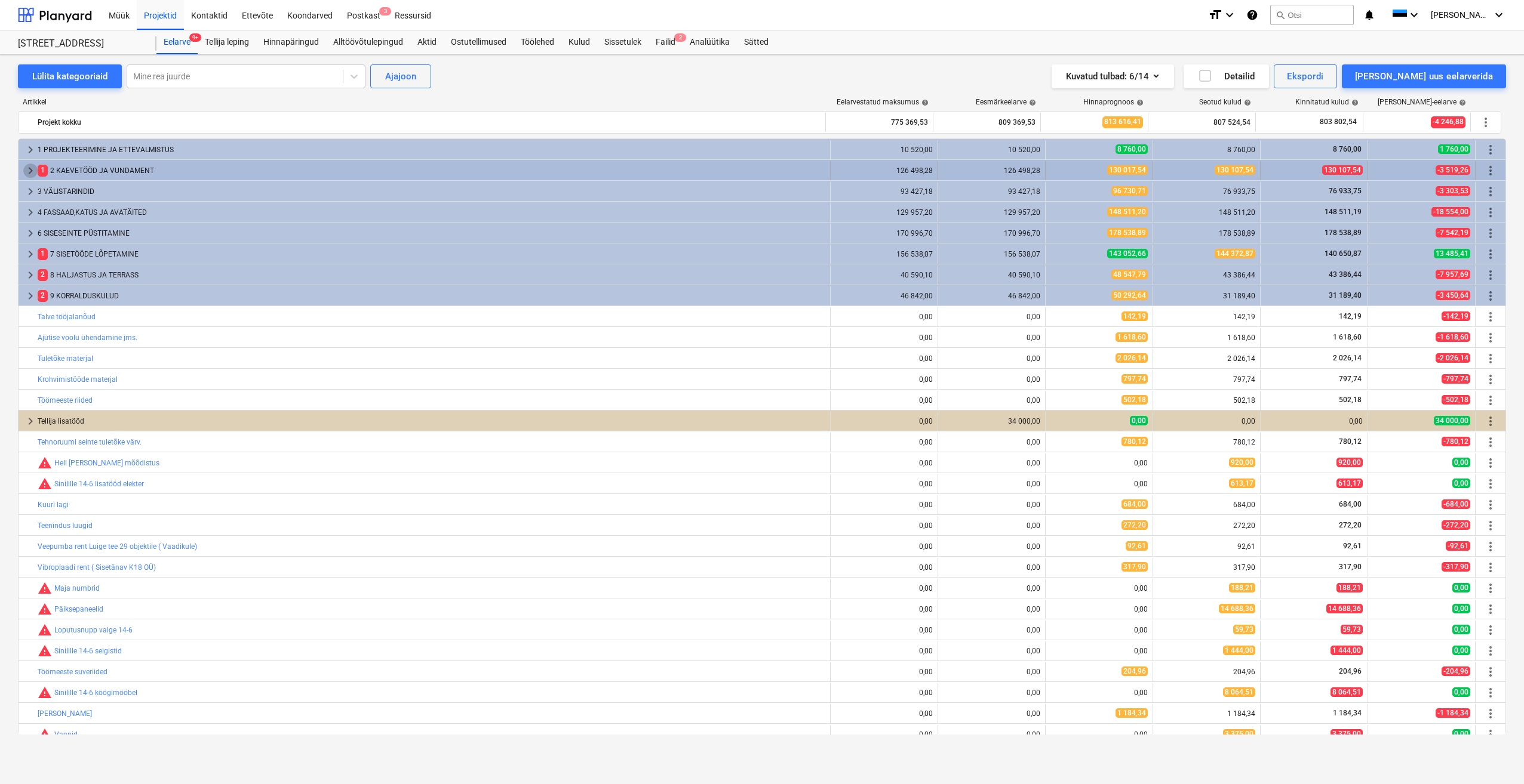
click at [29, 173] on span "keyboard_arrow_right" at bounding box center [30, 171] width 14 height 14
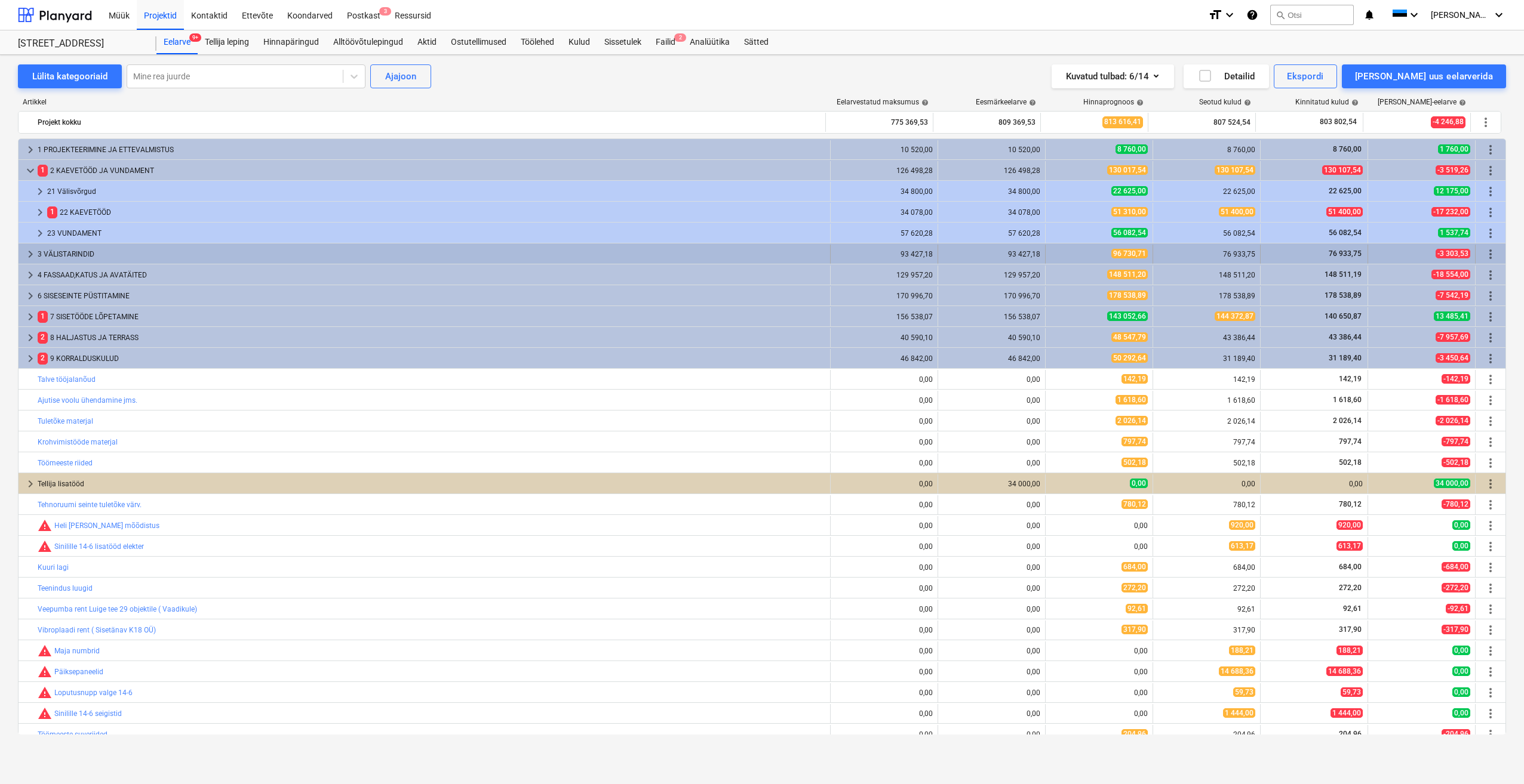
click at [28, 254] on span "keyboard_arrow_right" at bounding box center [30, 254] width 14 height 14
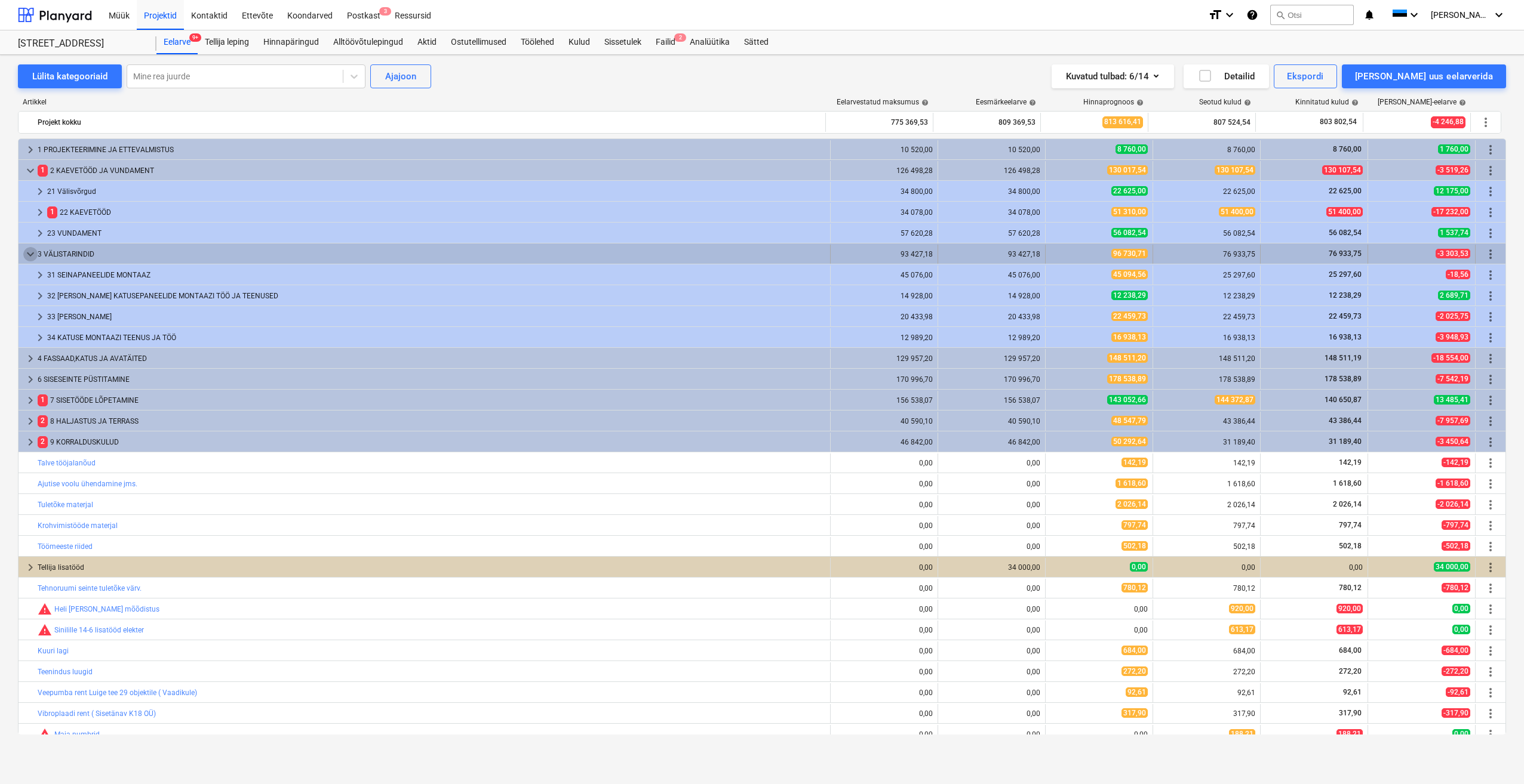
click at [31, 255] on span "keyboard_arrow_down" at bounding box center [30, 254] width 14 height 14
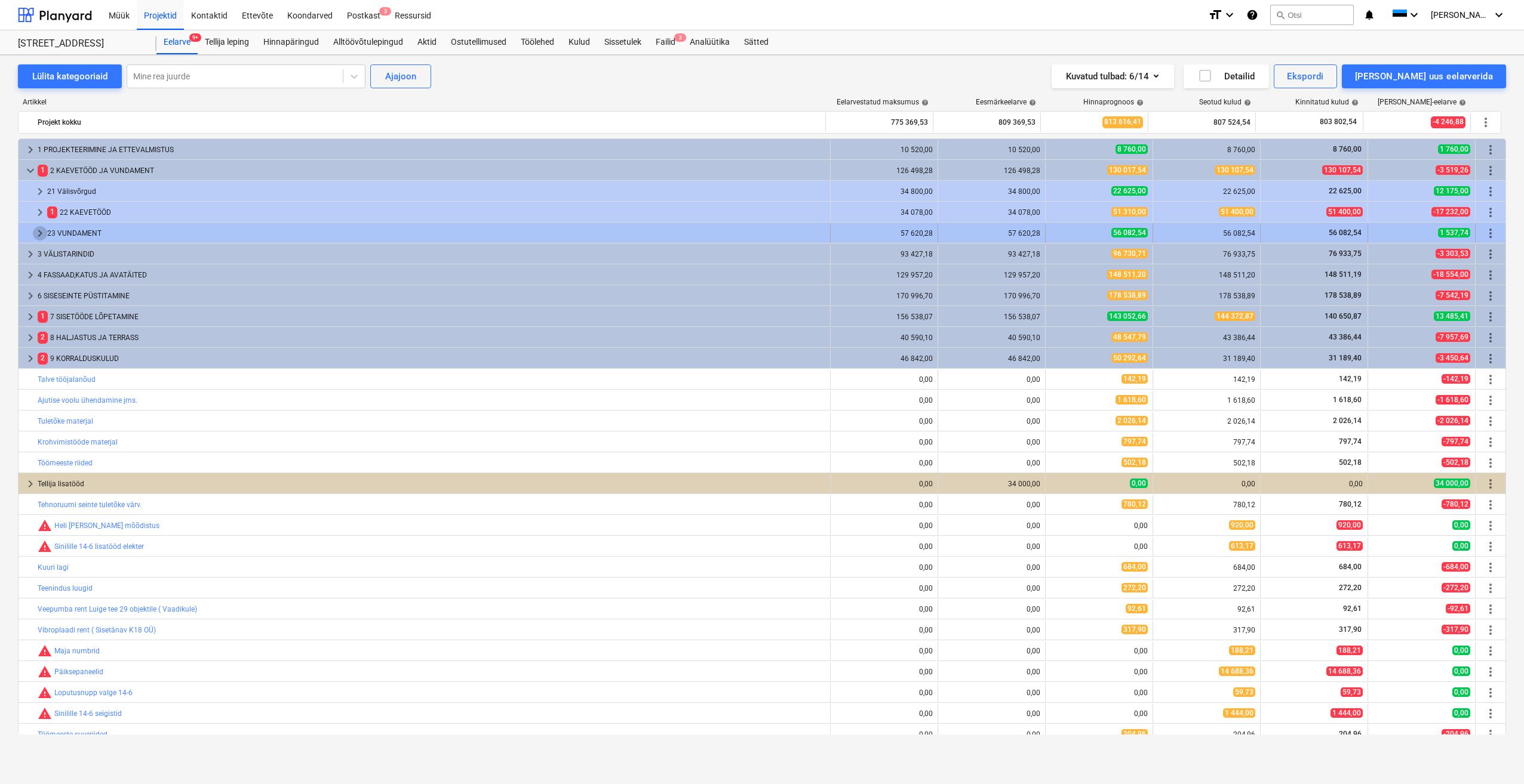
click at [40, 238] on span "keyboard_arrow_right" at bounding box center [40, 233] width 14 height 14
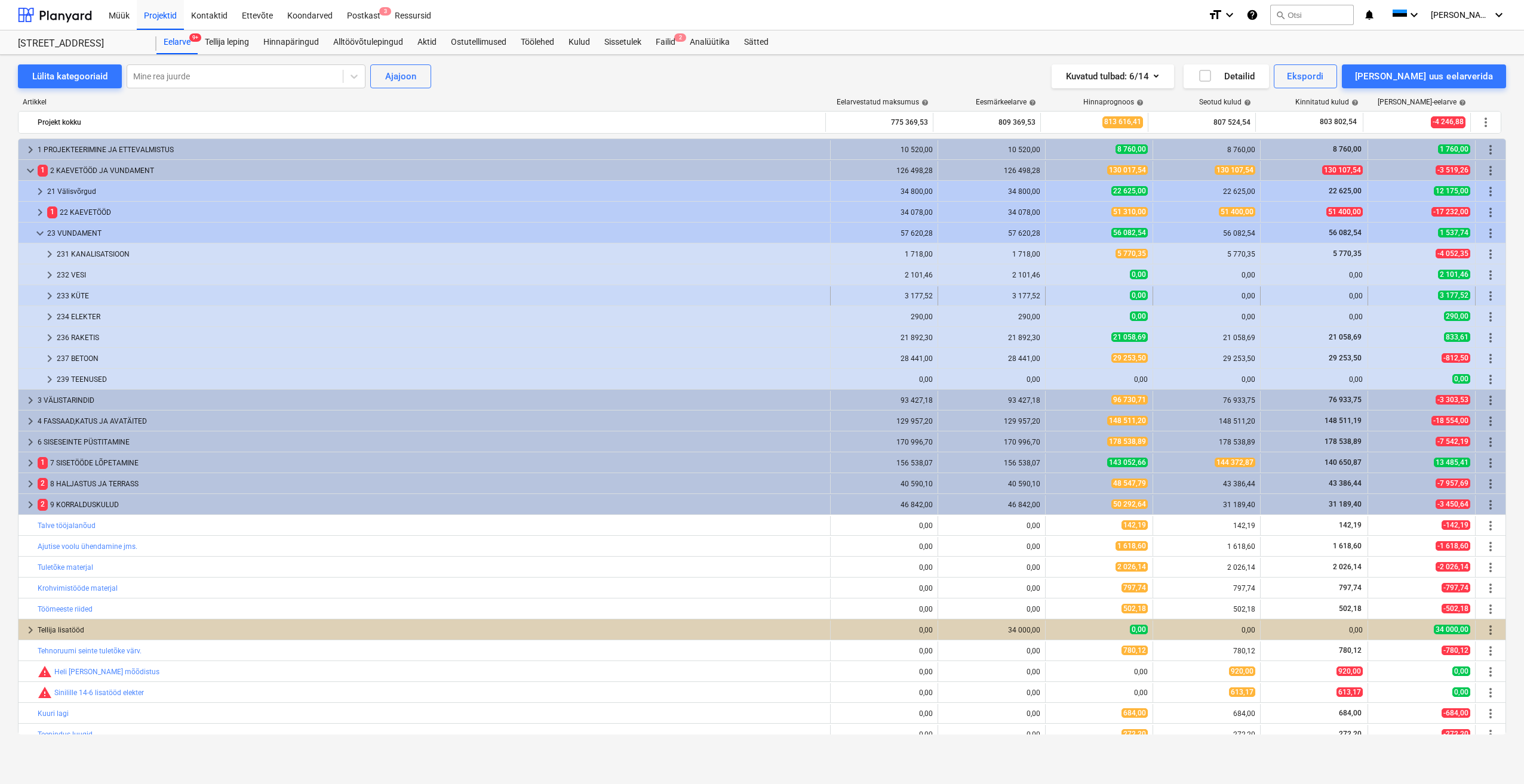
click at [48, 297] on span "keyboard_arrow_right" at bounding box center [49, 295] width 14 height 14
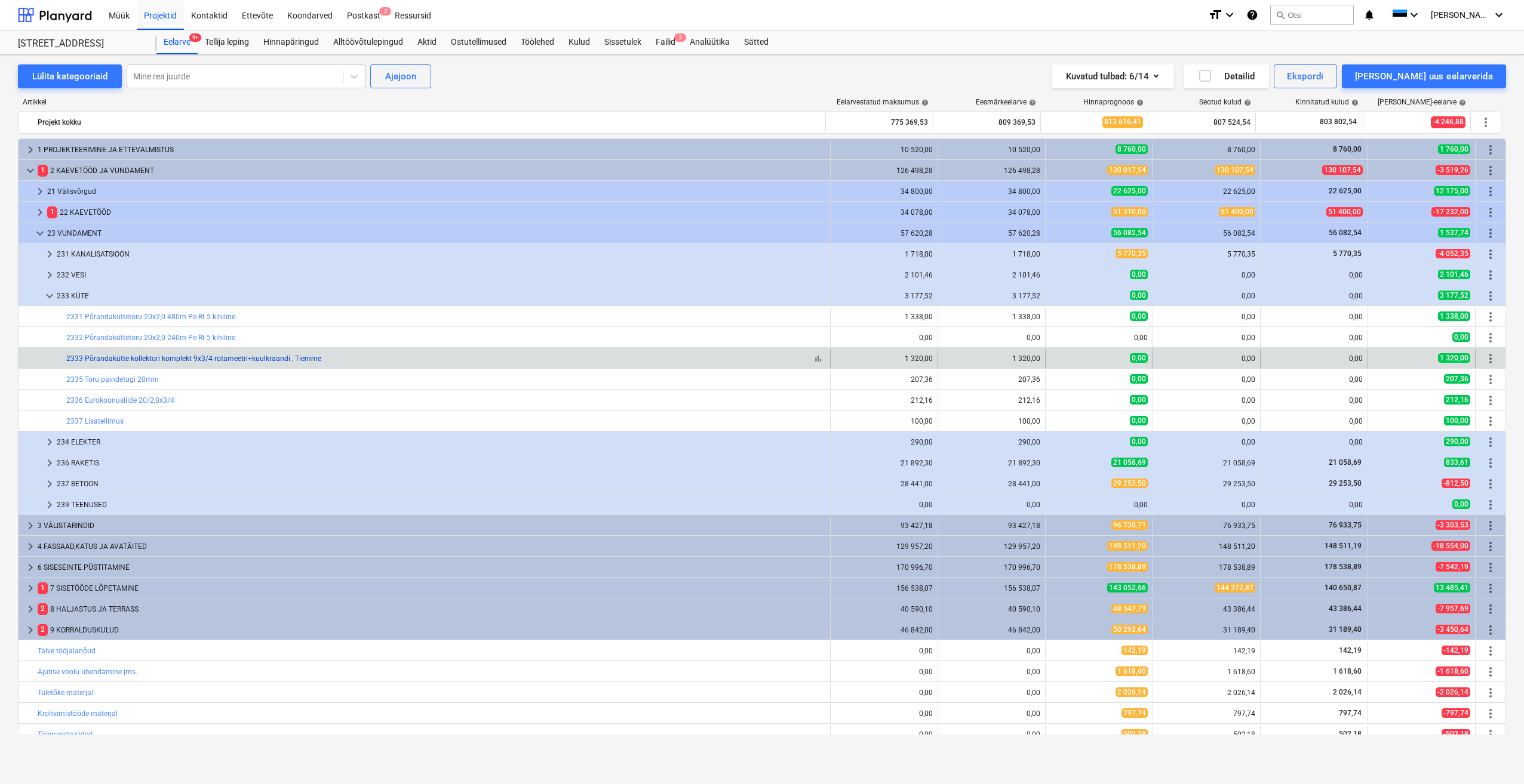
click at [188, 358] on link "2333 Põrandakütte kollektori komplekt 9x3/4 rotameetri+kuulkraandi , Tiemme" at bounding box center [194, 358] width 255 height 8
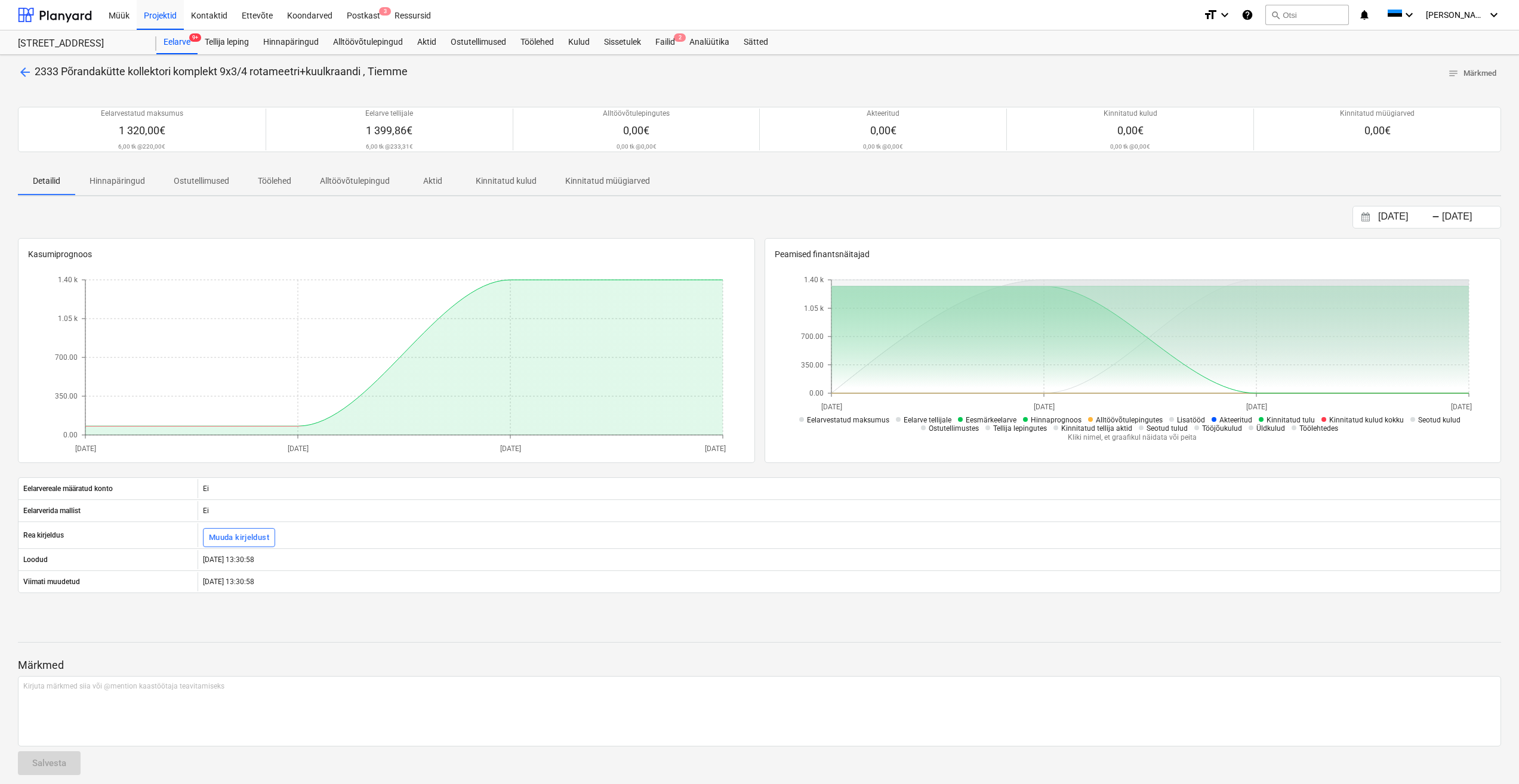
click at [128, 183] on p "Hinnapäringud" at bounding box center [117, 181] width 55 height 13
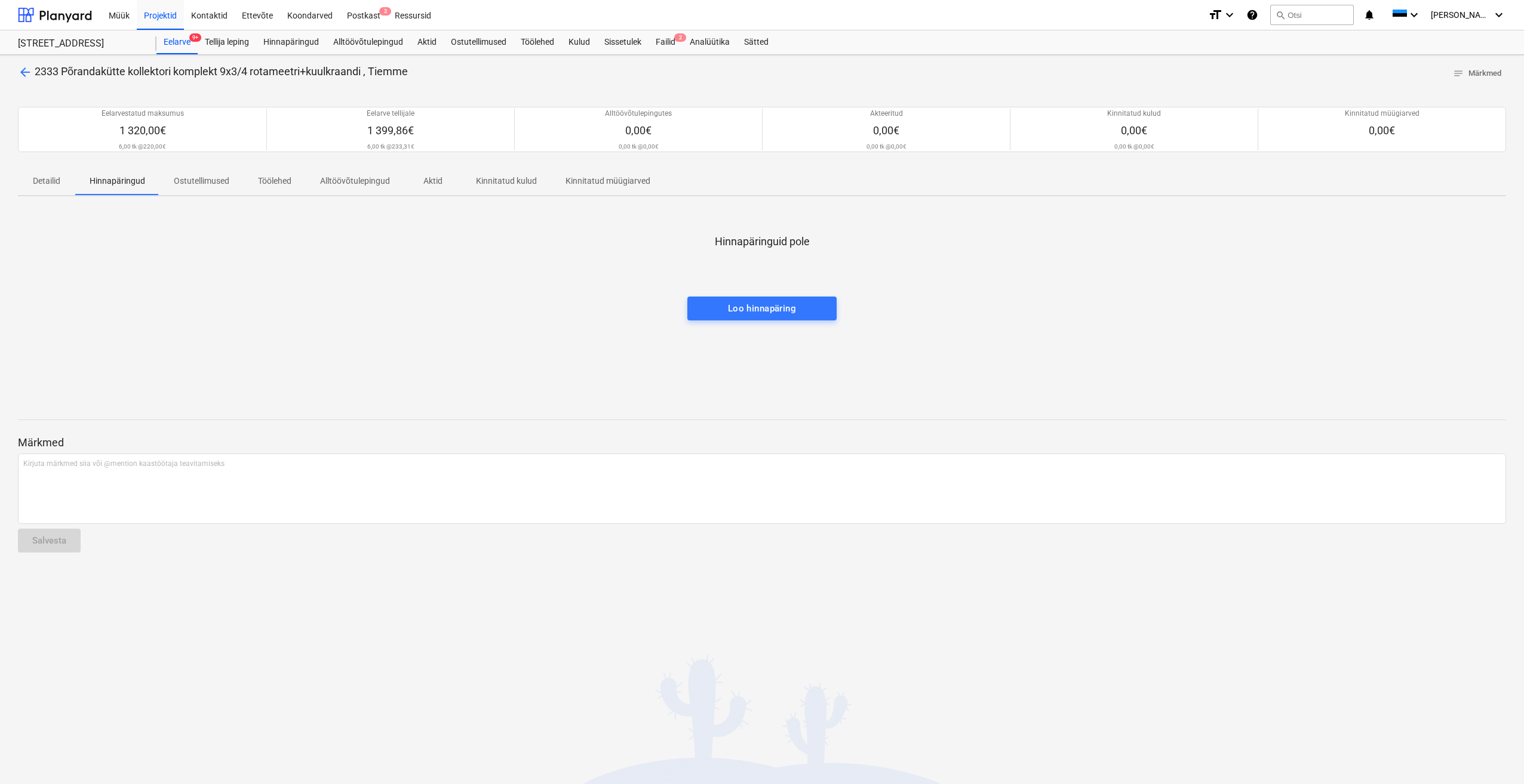
click at [206, 183] on p "Ostutellimused" at bounding box center [201, 181] width 55 height 13
click at [281, 179] on p "Töölehed" at bounding box center [275, 181] width 34 height 13
click at [351, 182] on p "Alltöövõtulepingud" at bounding box center [355, 181] width 70 height 13
click at [430, 180] on p "Aktid" at bounding box center [433, 181] width 28 height 13
drag, startPoint x: 504, startPoint y: 184, endPoint x: 585, endPoint y: 186, distance: 81.0
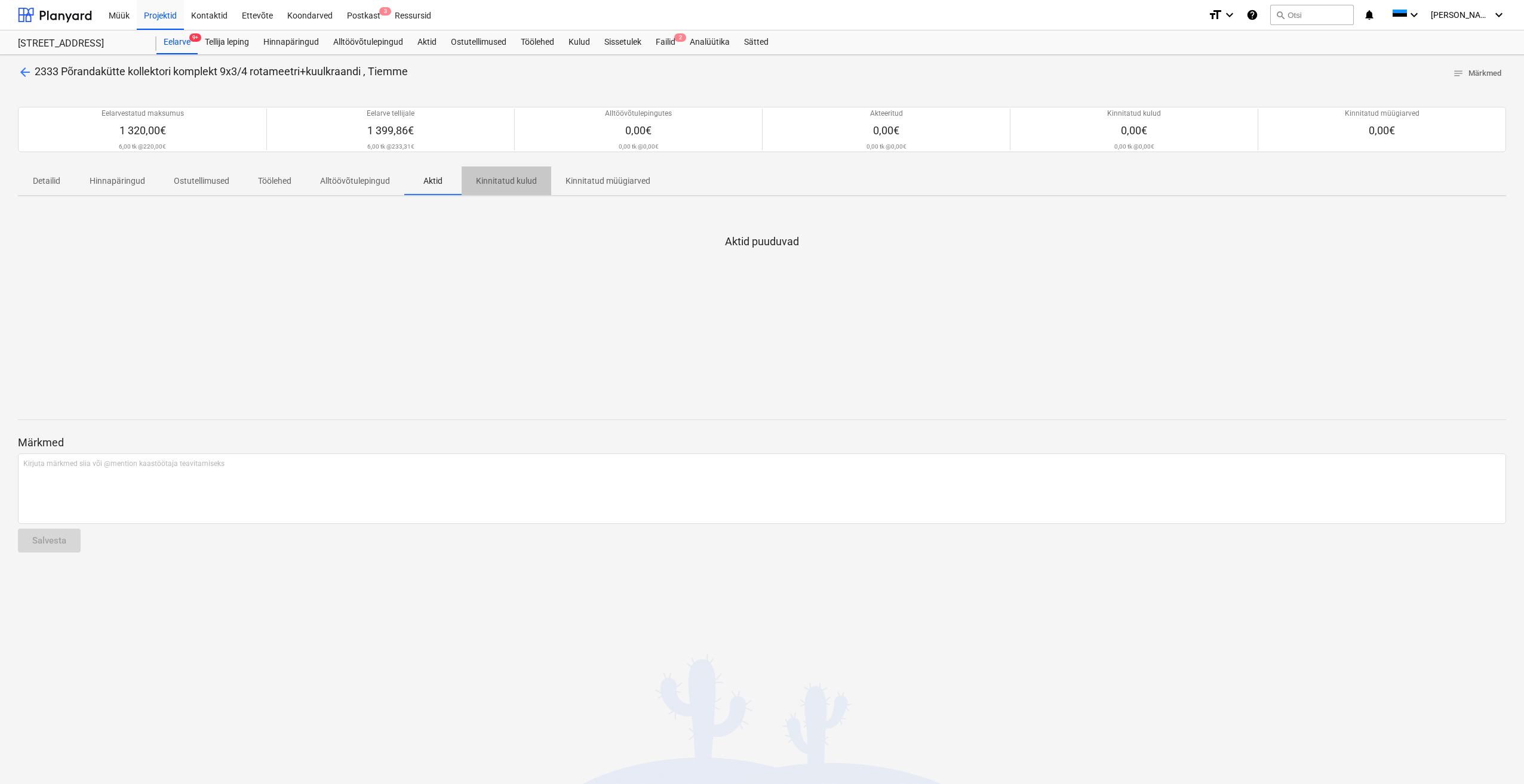
click at [504, 184] on p "Kinnitatud kulud" at bounding box center [506, 181] width 61 height 13
click at [618, 184] on p "Kinnitatud müügiarved" at bounding box center [608, 181] width 85 height 13
click at [49, 179] on p "Detailid" at bounding box center [46, 181] width 28 height 13
drag, startPoint x: 406, startPoint y: 297, endPoint x: 403, endPoint y: 291, distance: 6.7
drag, startPoint x: 361, startPoint y: 325, endPoint x: 374, endPoint y: 290, distance: 37.3
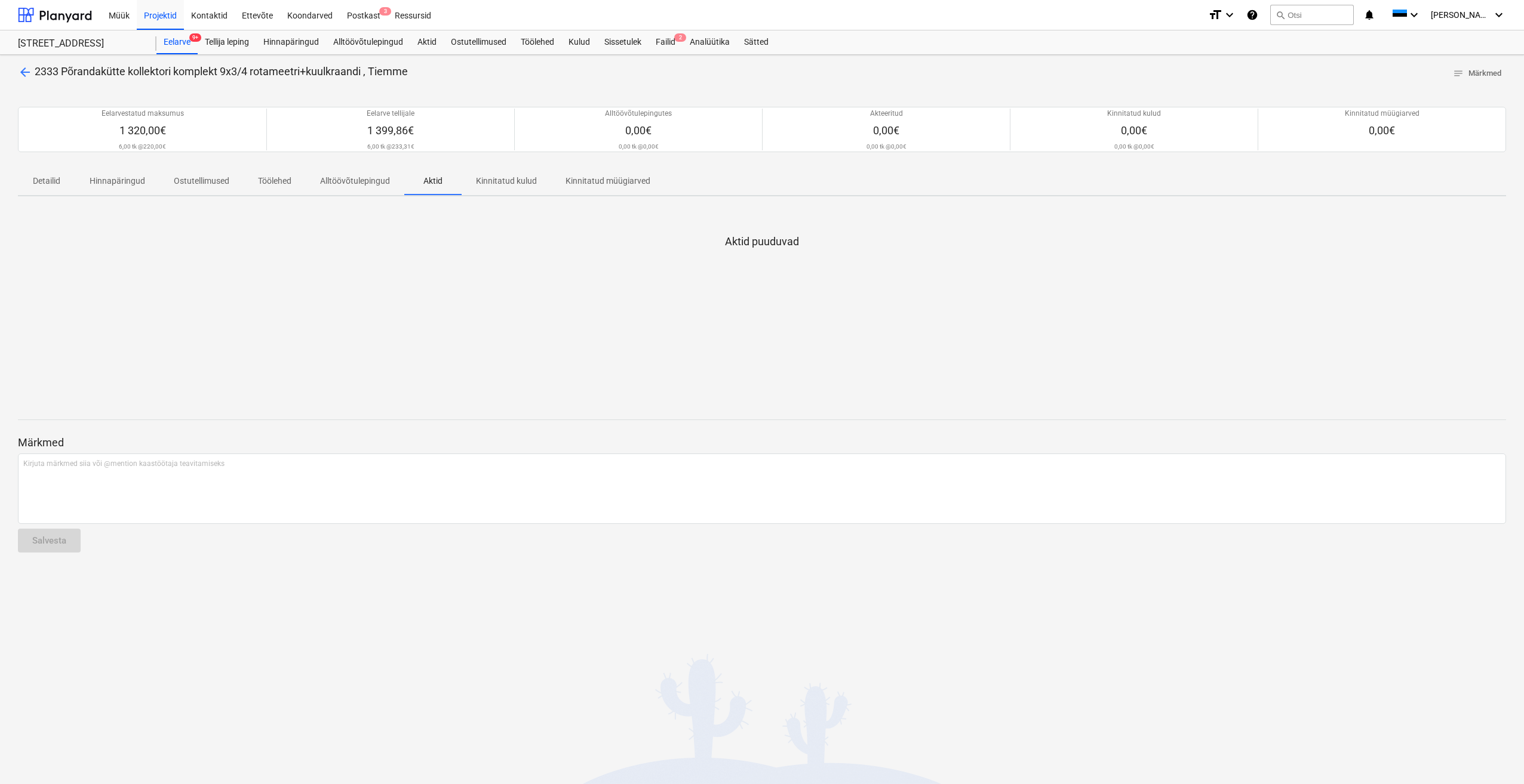
drag, startPoint x: 376, startPoint y: 301, endPoint x: 385, endPoint y: 294, distance: 11.4
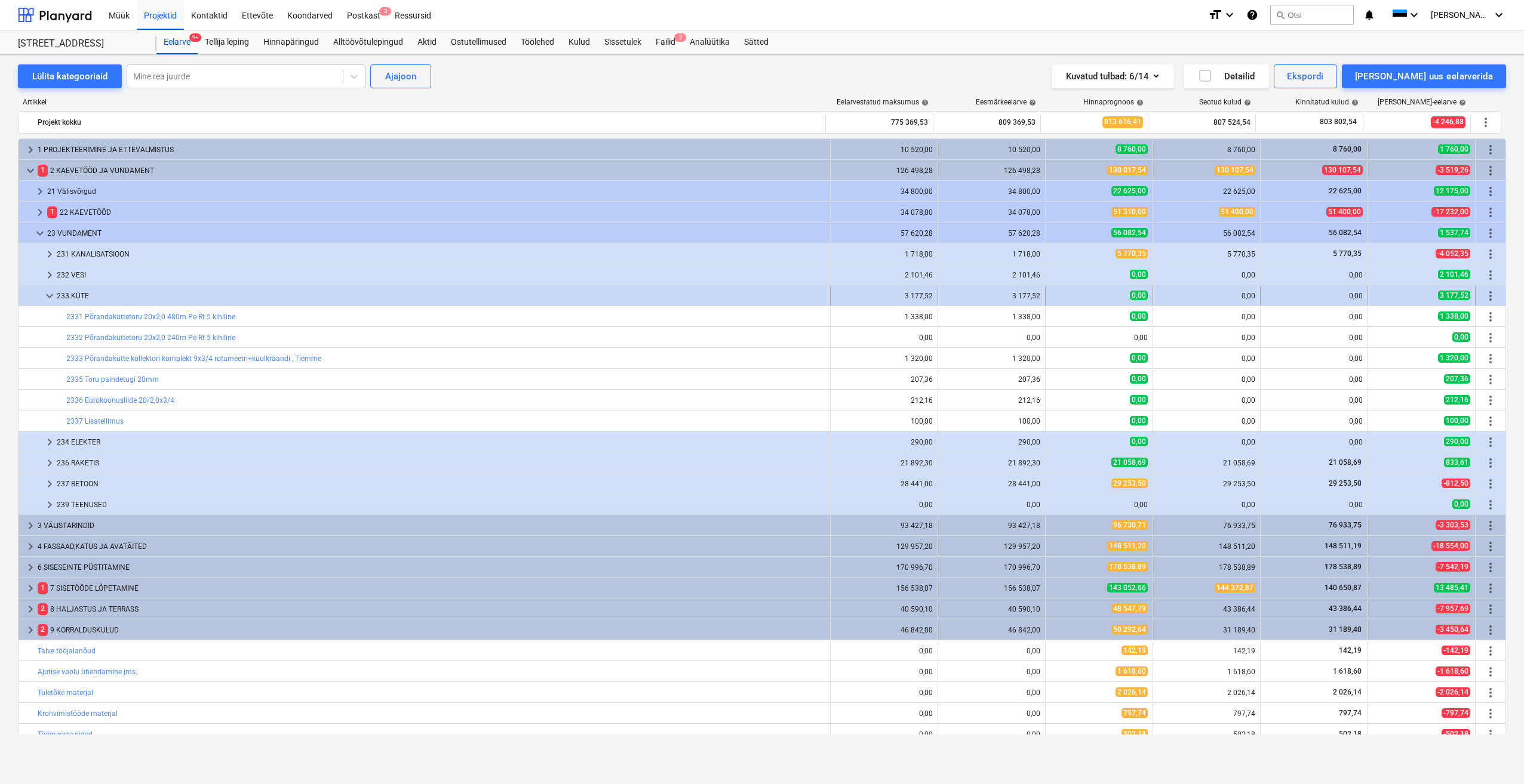
click at [76, 297] on div "233 KÜTE" at bounding box center [441, 296] width 769 height 19
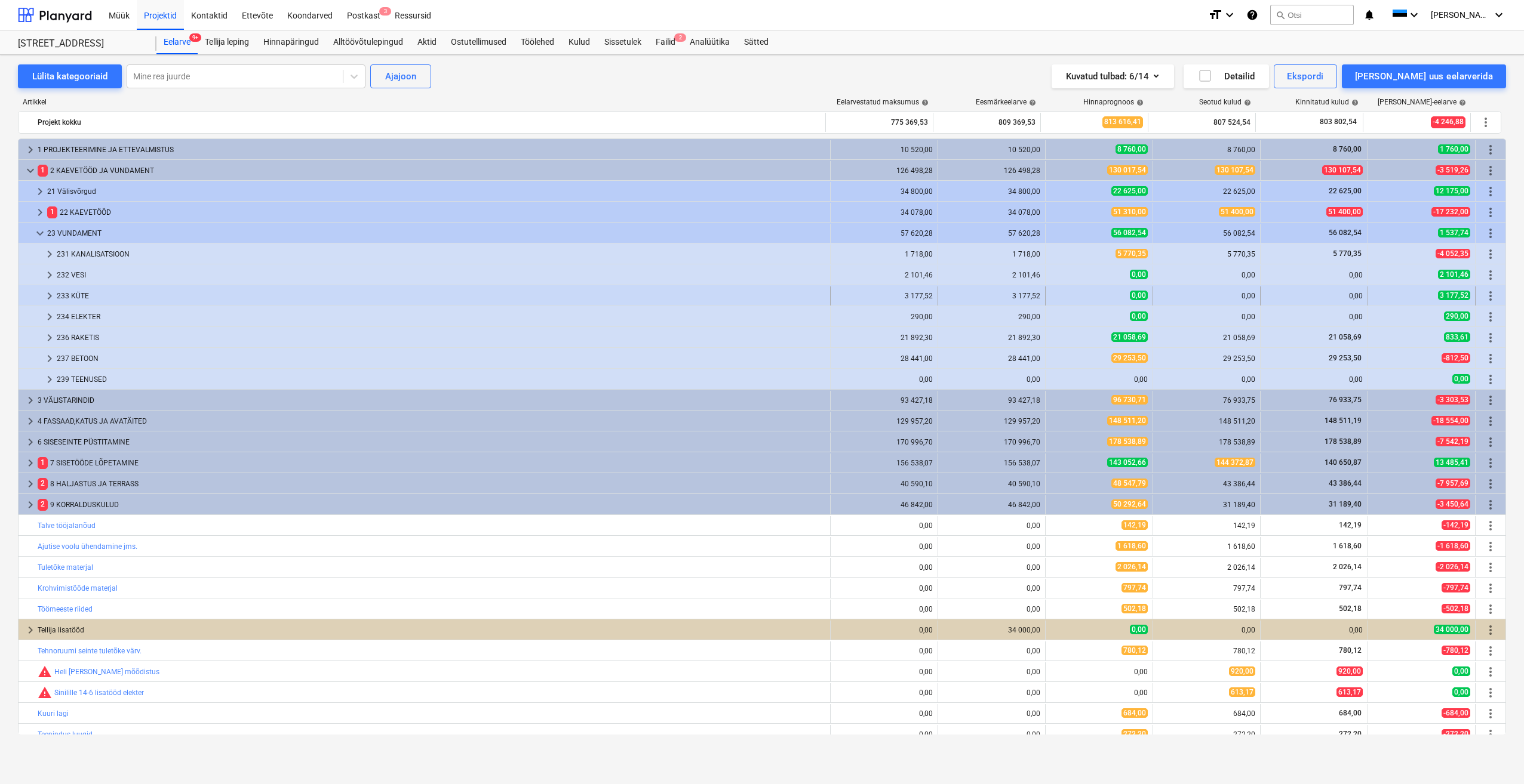
click at [78, 297] on div "233 KÜTE" at bounding box center [441, 296] width 769 height 19
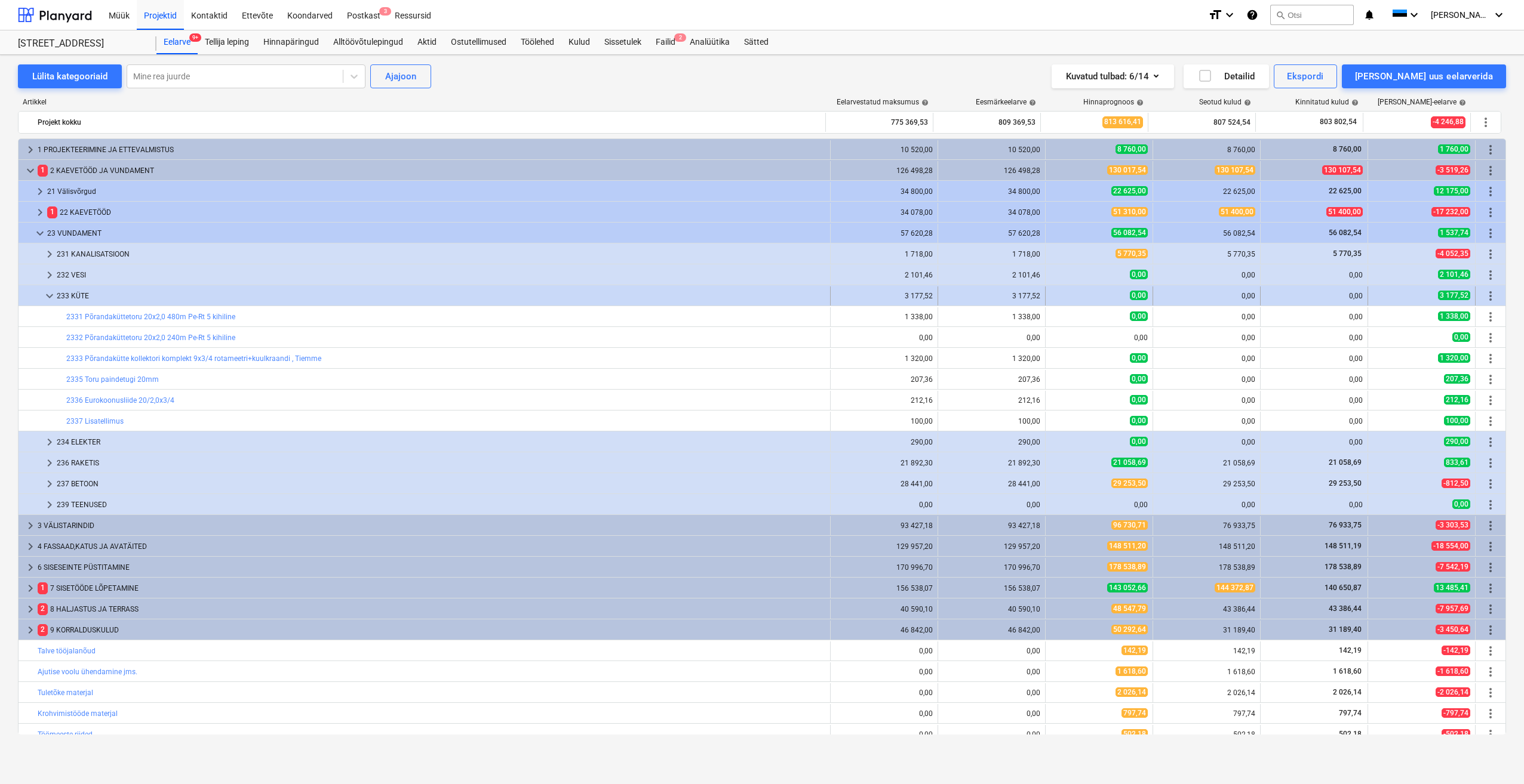
click at [1490, 298] on span "more_vert" at bounding box center [1490, 295] width 14 height 14
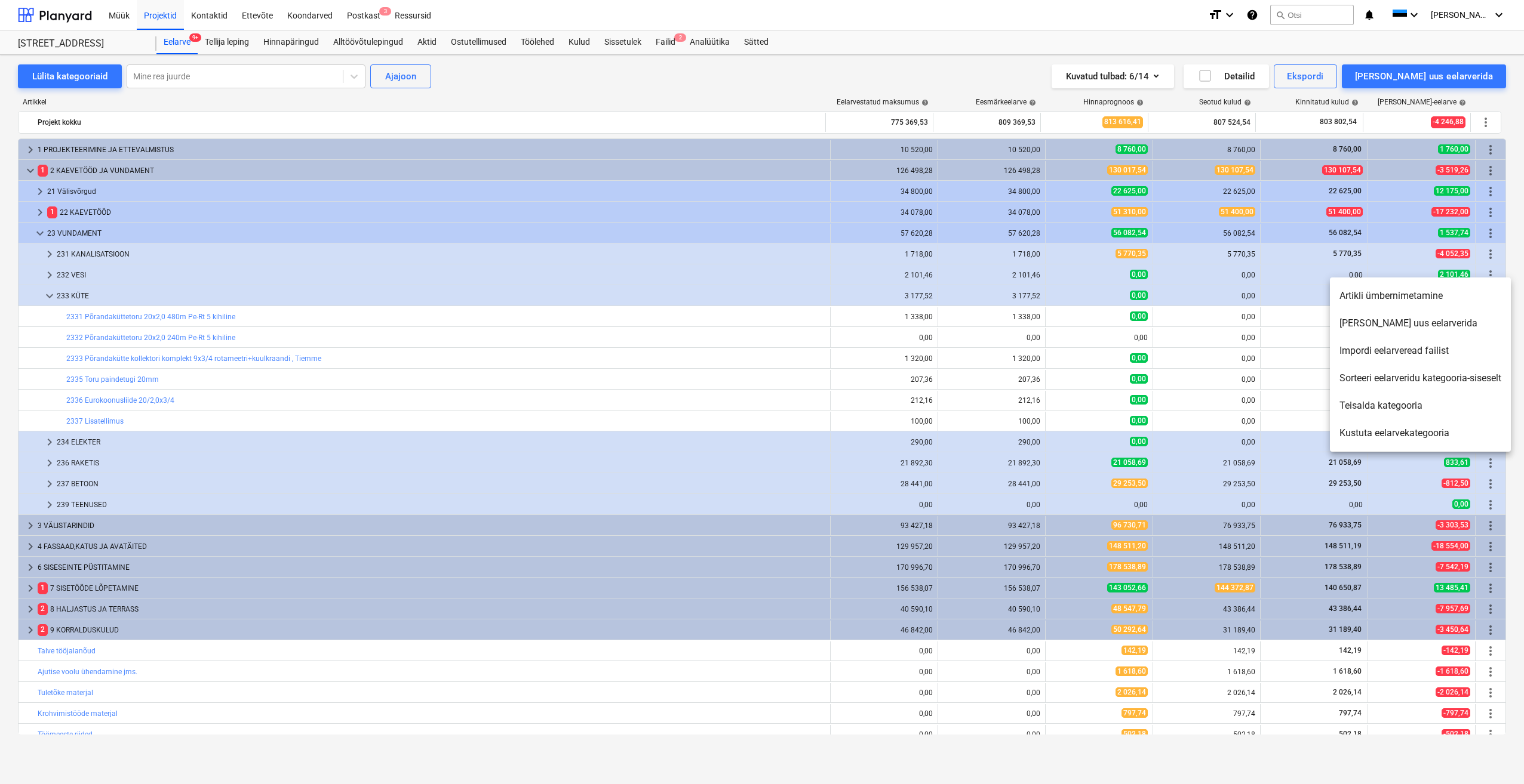
click at [472, 324] on div at bounding box center [762, 392] width 1524 height 784
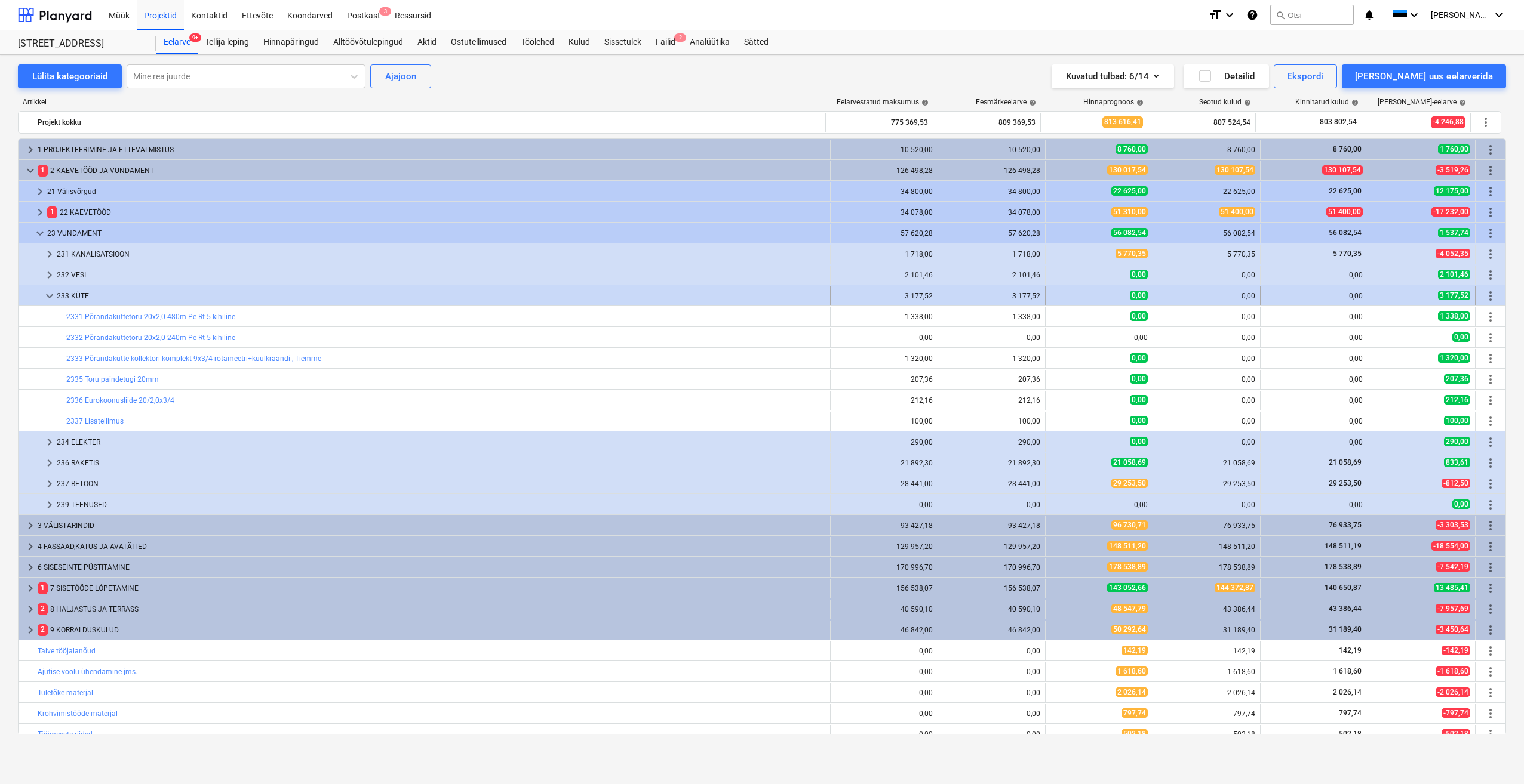
drag, startPoint x: 198, startPoint y: 278, endPoint x: 202, endPoint y: 291, distance: 13.6
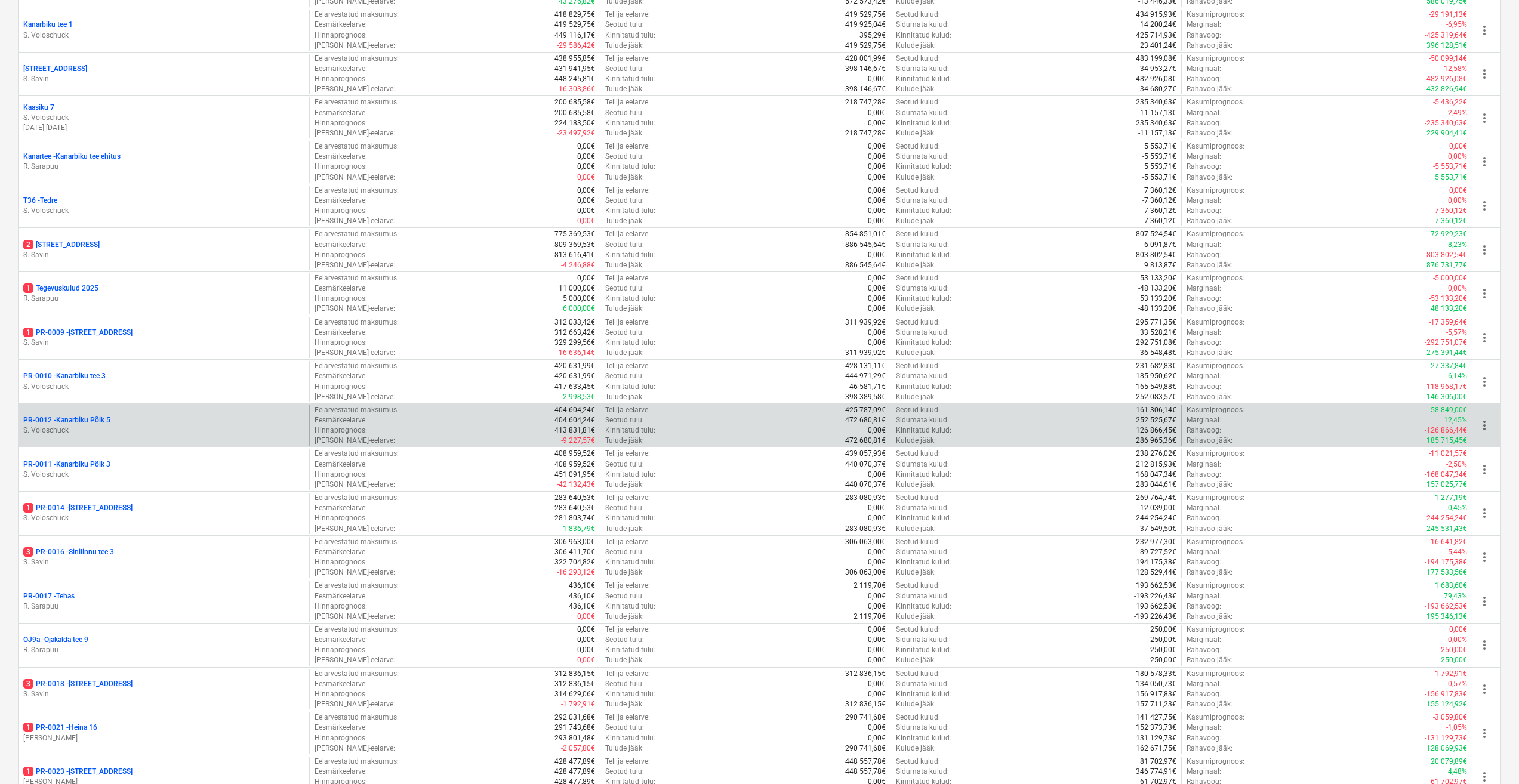
scroll to position [417, 0]
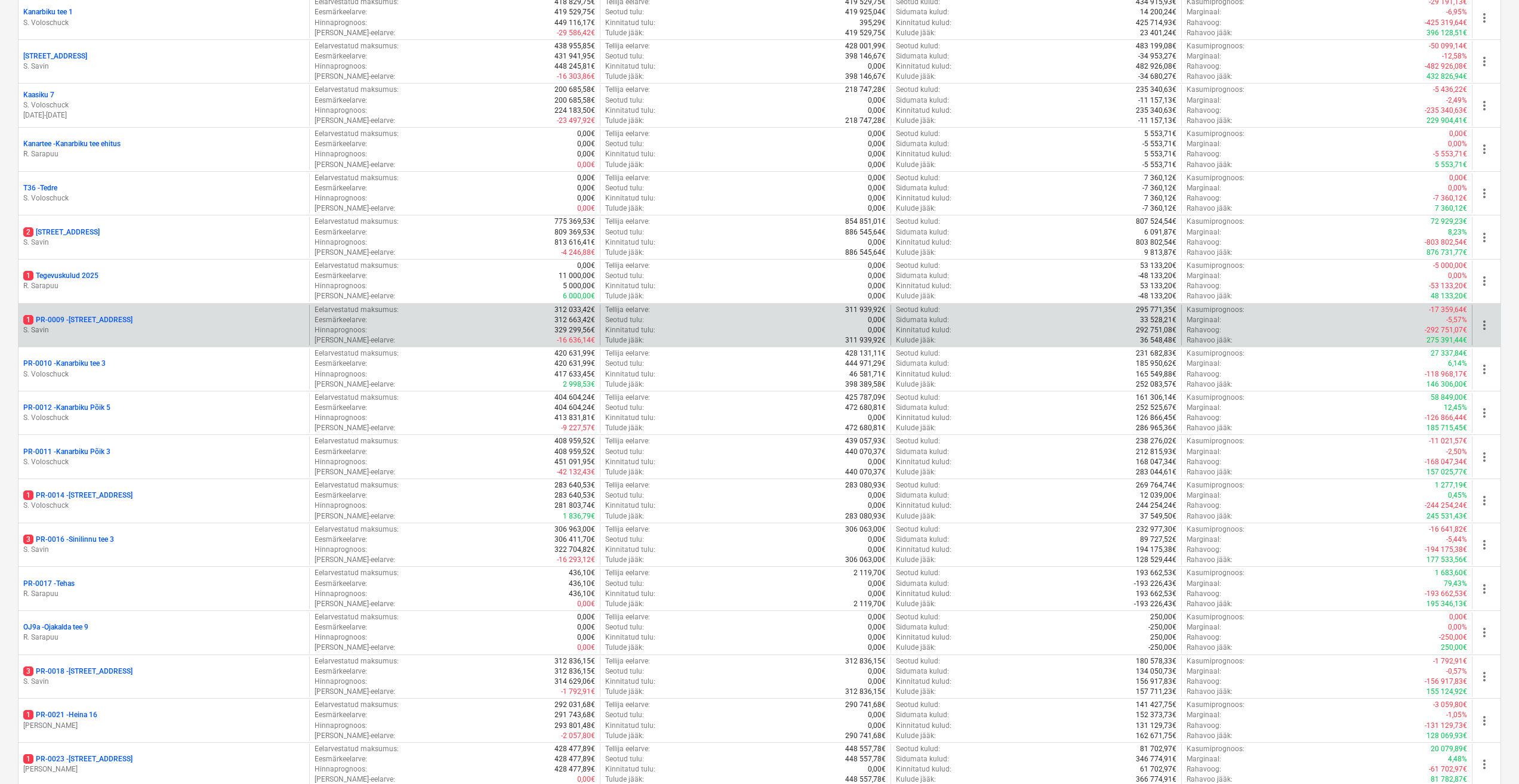
click at [64, 322] on p "1 PR-0009 - Pohla tee 4" at bounding box center [78, 320] width 109 height 10
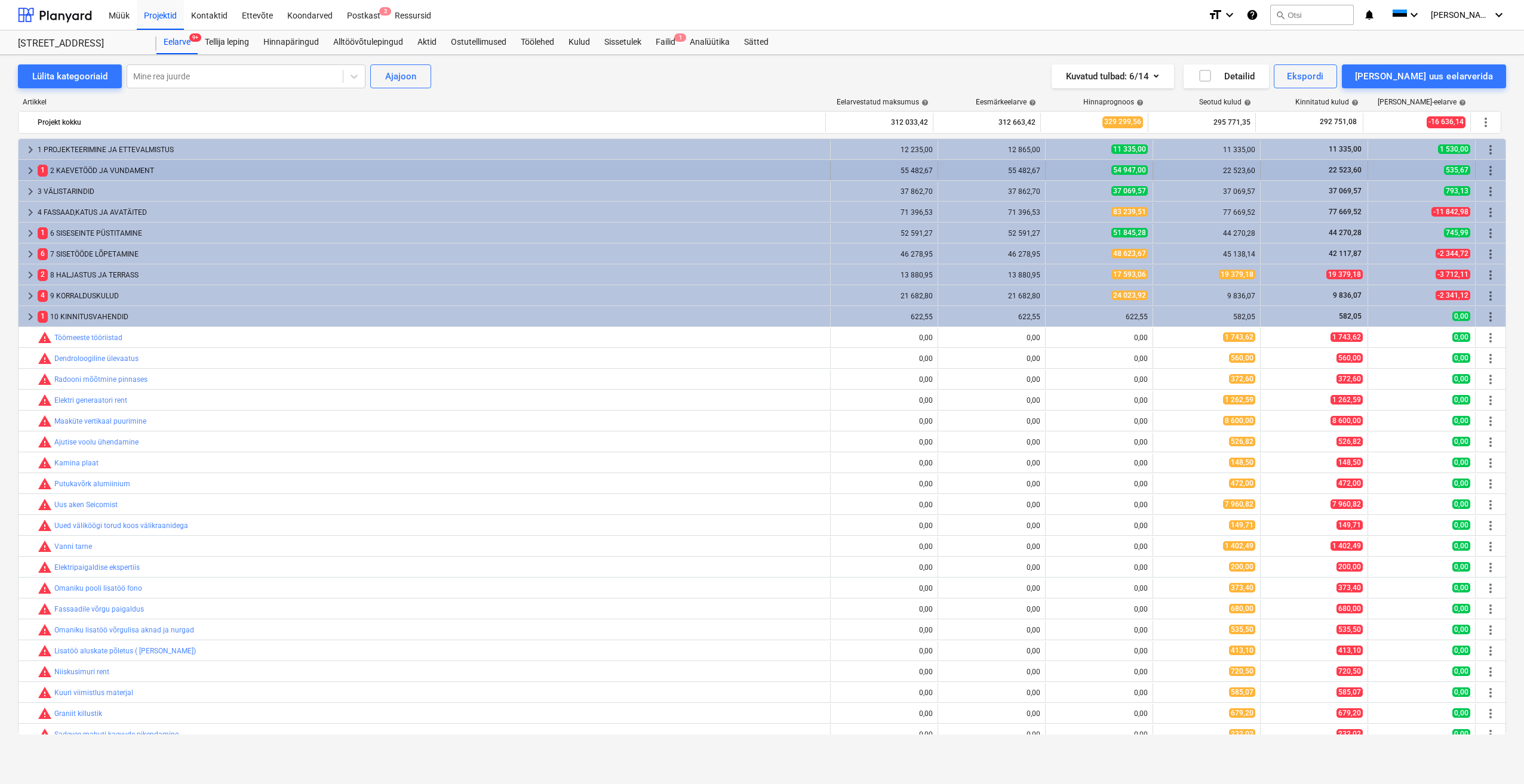
click at [28, 172] on span "keyboard_arrow_right" at bounding box center [30, 171] width 14 height 14
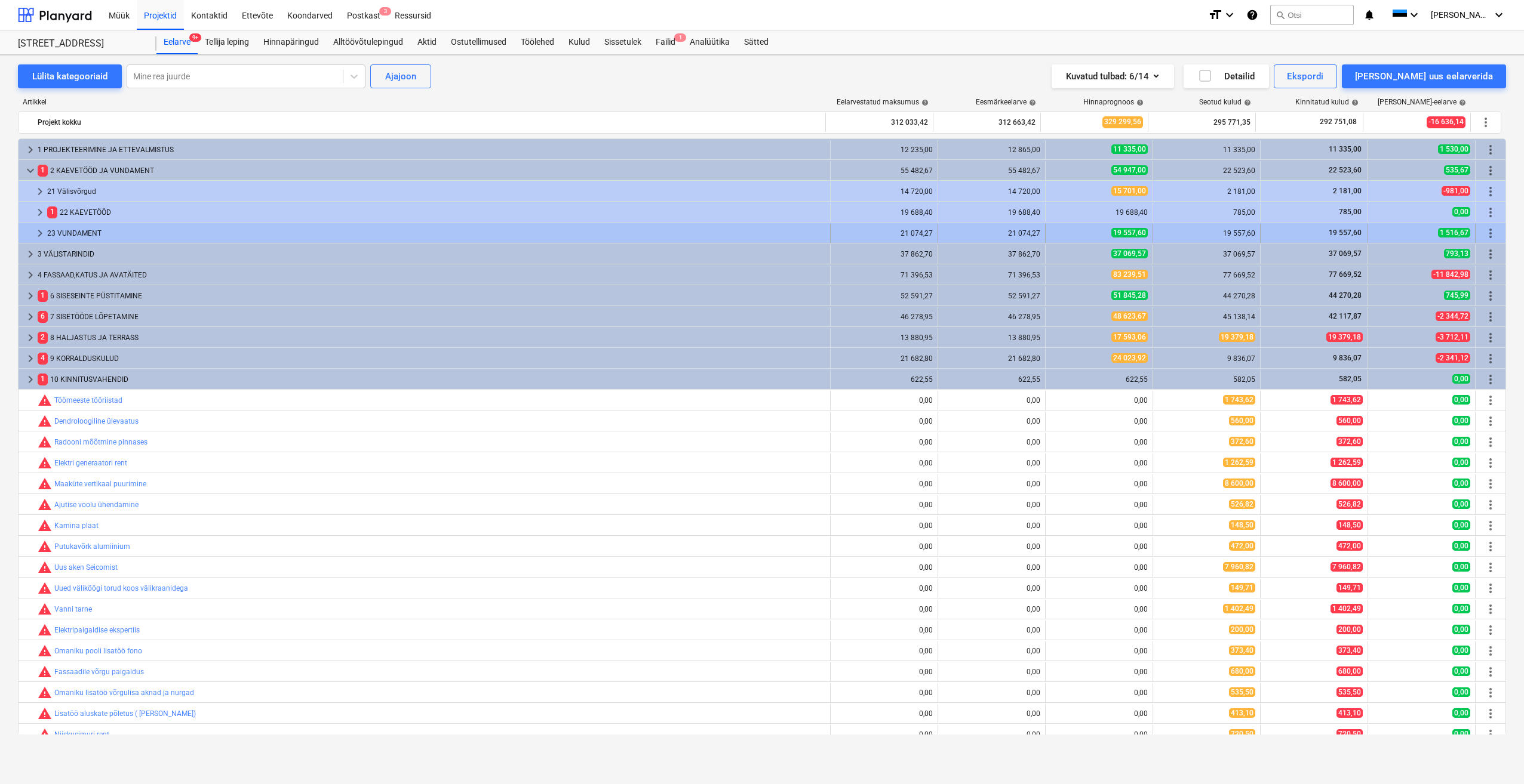
click at [34, 234] on span "keyboard_arrow_right" at bounding box center [40, 233] width 14 height 14
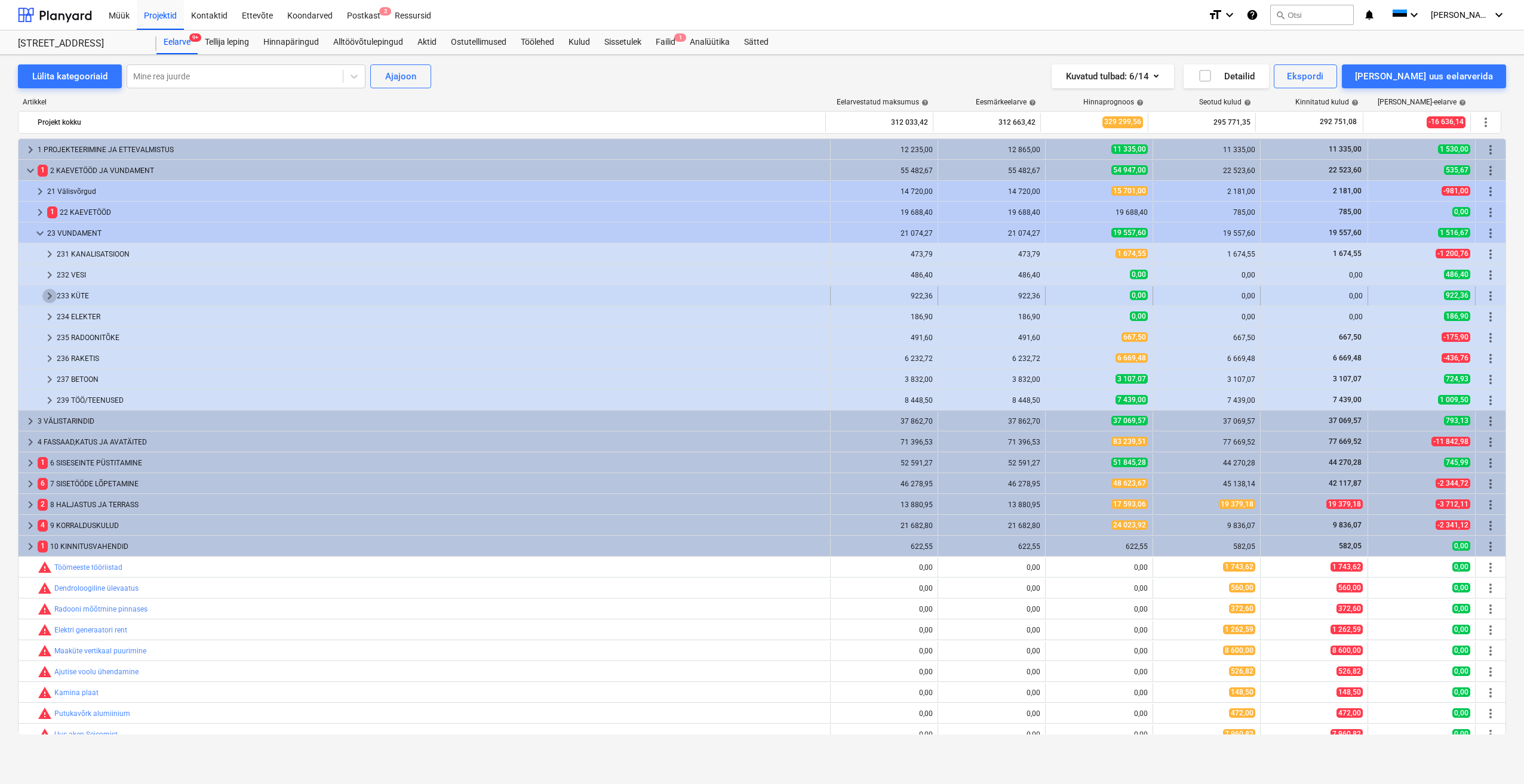
click at [47, 295] on span "keyboard_arrow_right" at bounding box center [49, 295] width 14 height 14
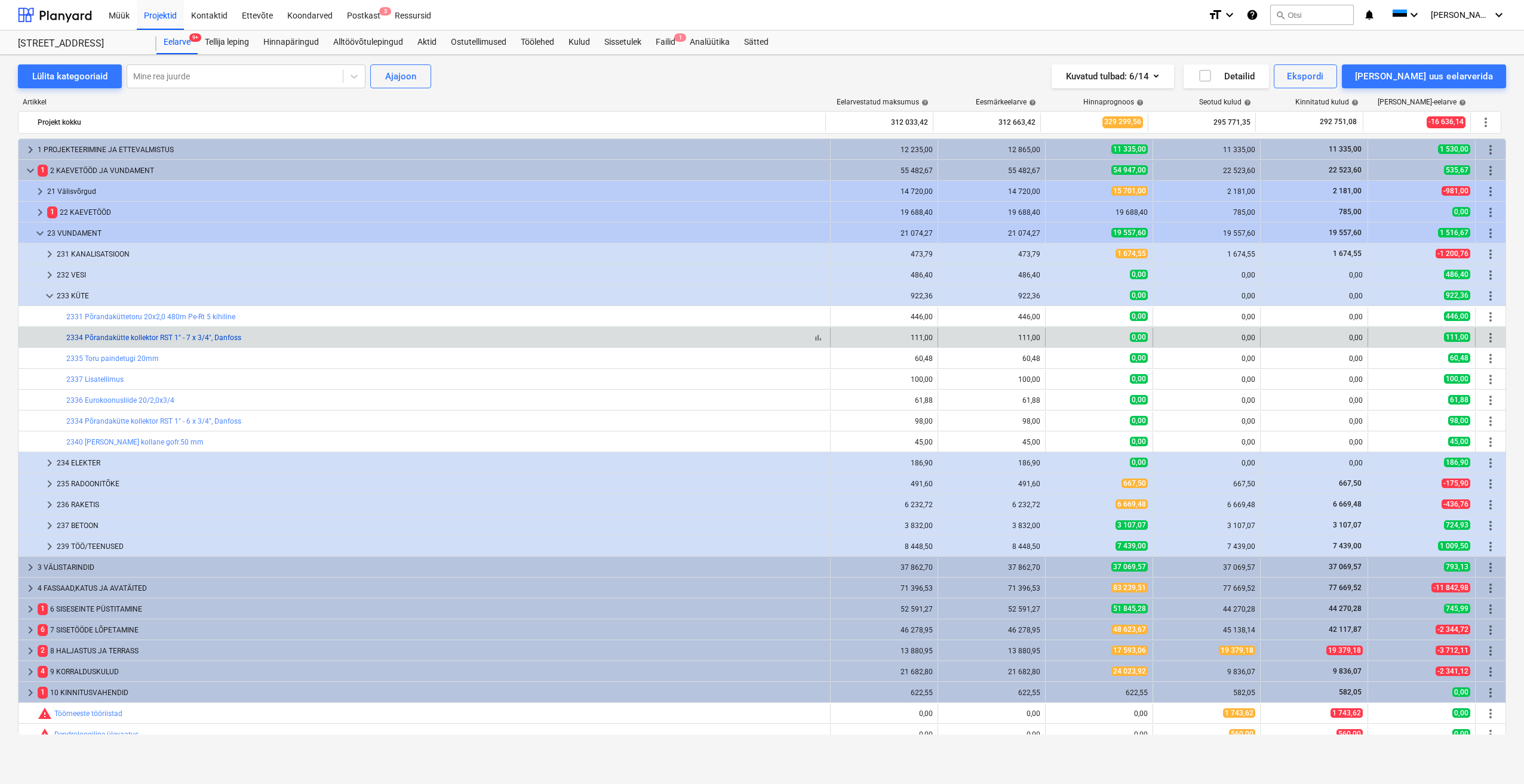
click at [193, 339] on link "2334 Põrandakütte kollektor RST 1" - 7 x 3/4", Danfoss" at bounding box center [154, 337] width 175 height 8
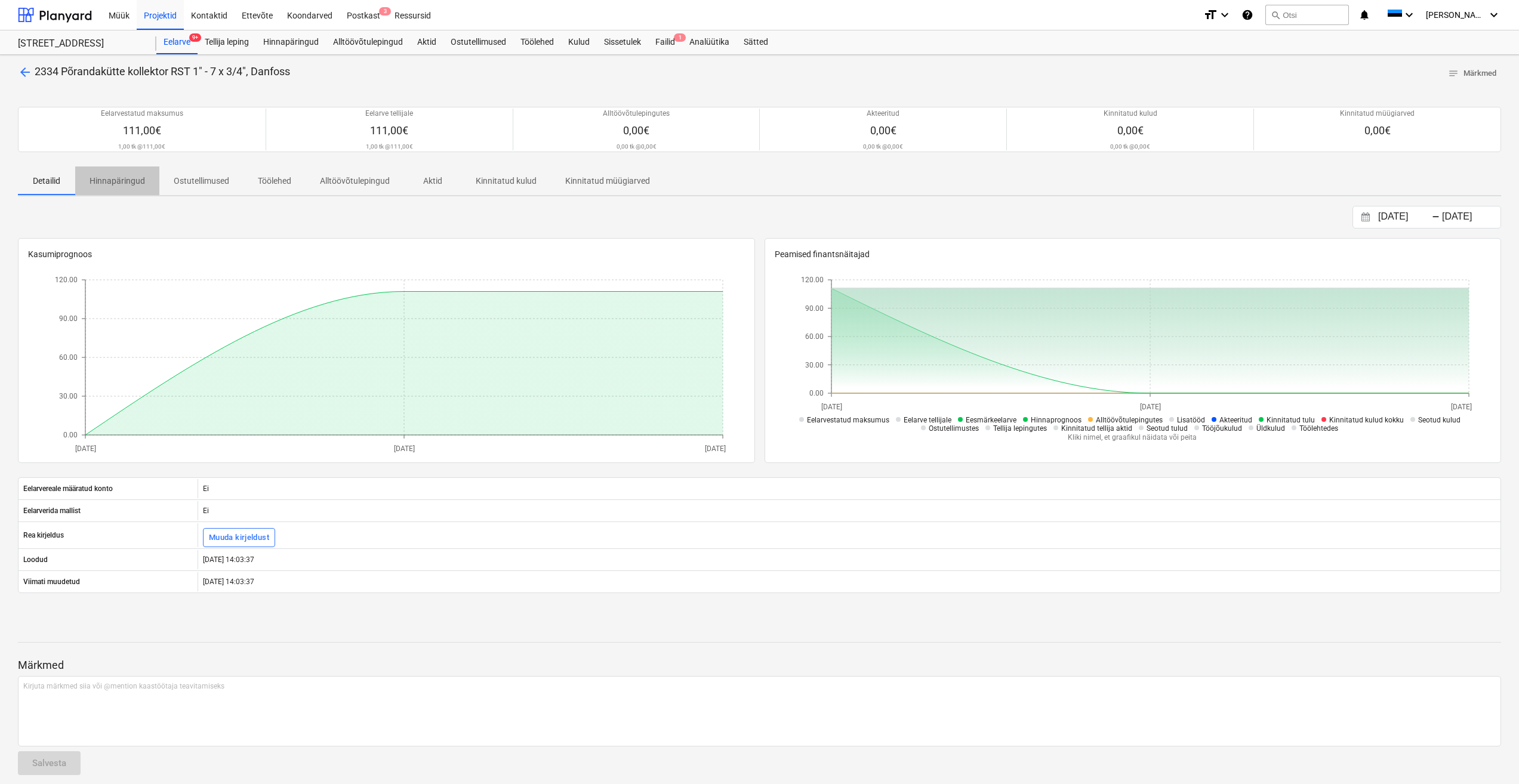
click at [128, 180] on p "Hinnapäringud" at bounding box center [117, 181] width 55 height 13
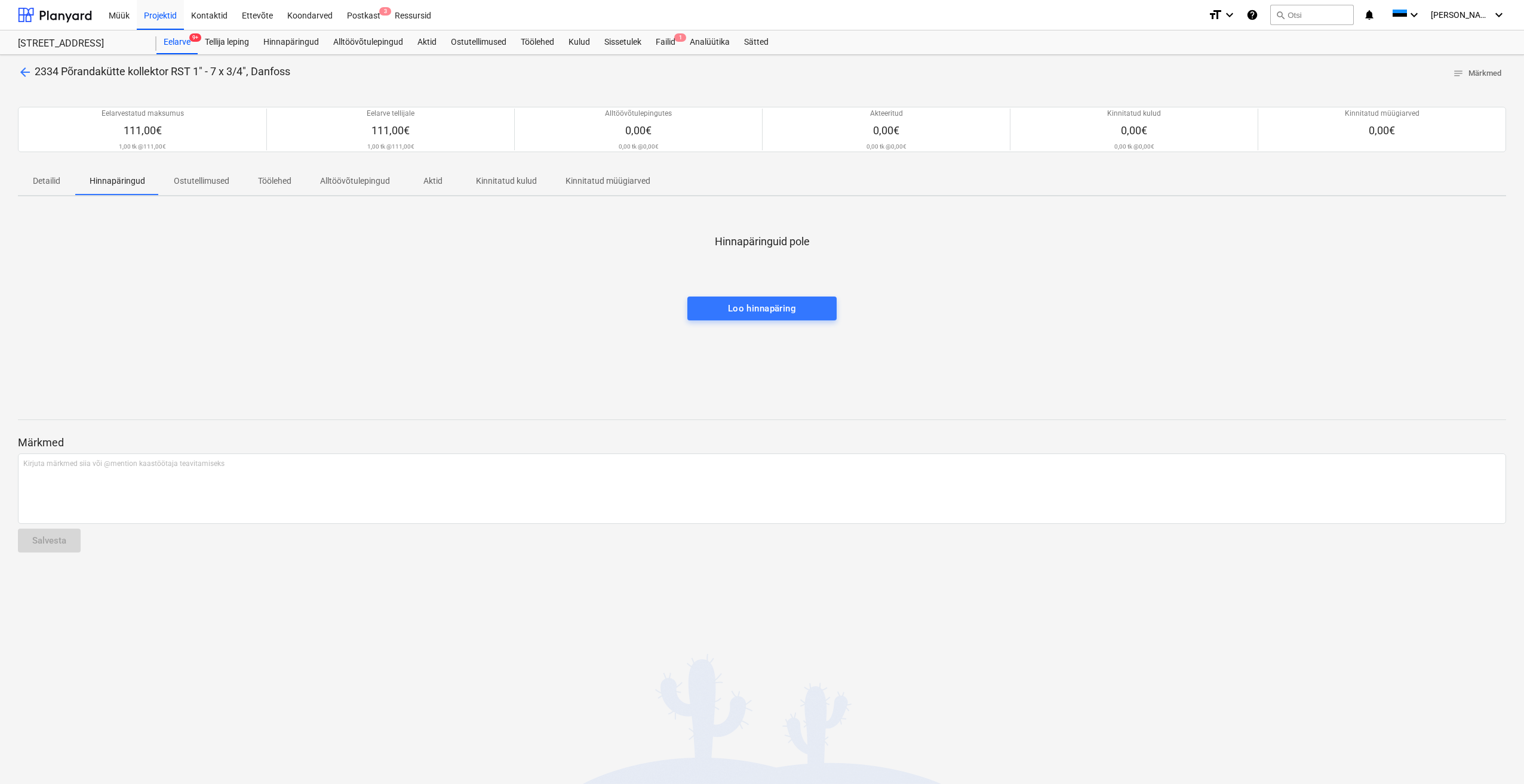
click at [204, 182] on p "Ostutellimused" at bounding box center [201, 181] width 55 height 13
click at [281, 183] on p "Töölehed" at bounding box center [275, 181] width 34 height 13
click at [360, 182] on p "Alltöövõtulepingud" at bounding box center [355, 181] width 70 height 13
click at [432, 184] on p "Aktid" at bounding box center [433, 181] width 28 height 13
click at [516, 184] on p "Kinnitatud kulud" at bounding box center [506, 181] width 61 height 13
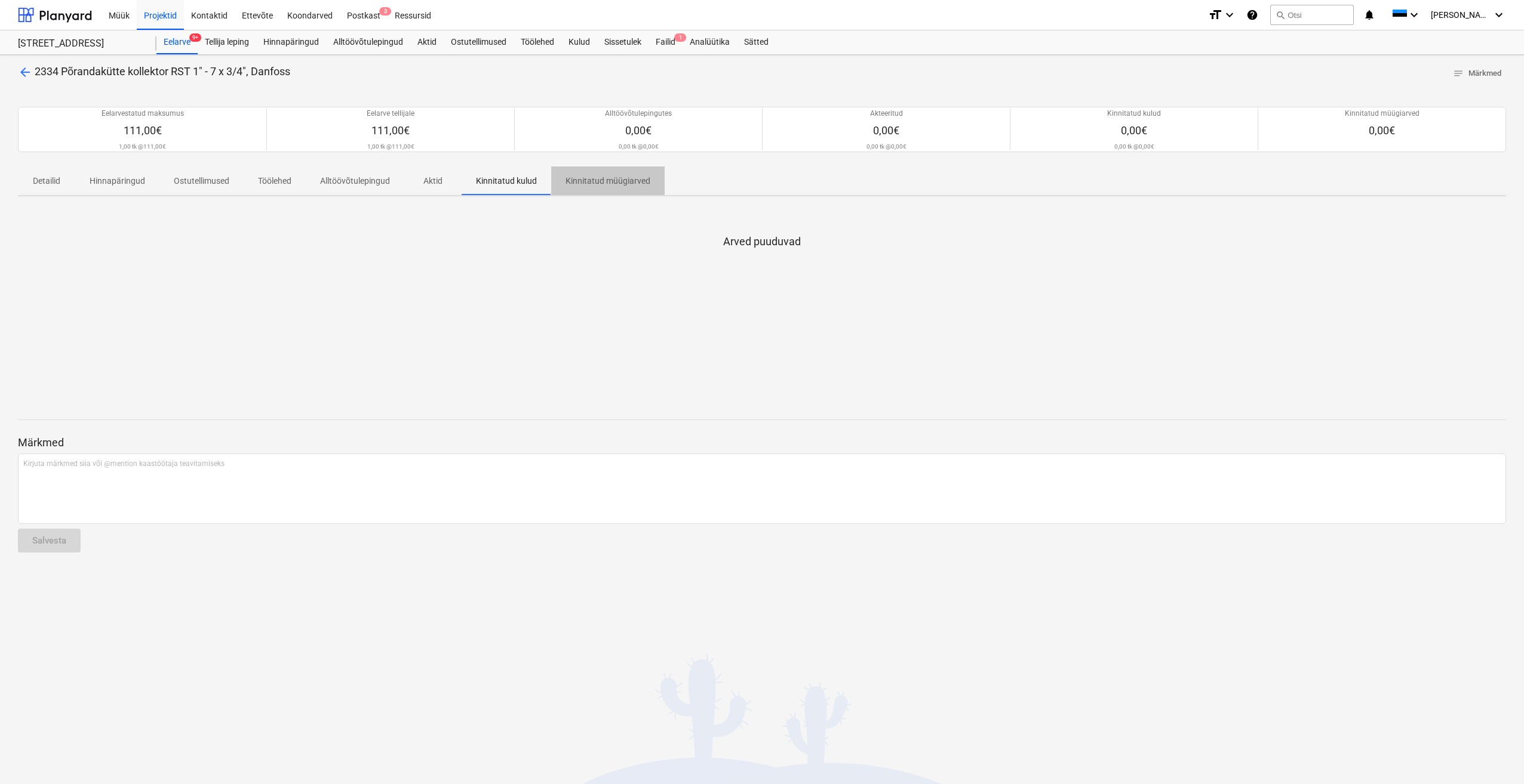
click at [610, 179] on p "Kinnitatud müügiarved" at bounding box center [608, 181] width 85 height 13
click at [302, 46] on div "Hinnapäringud" at bounding box center [290, 43] width 70 height 24
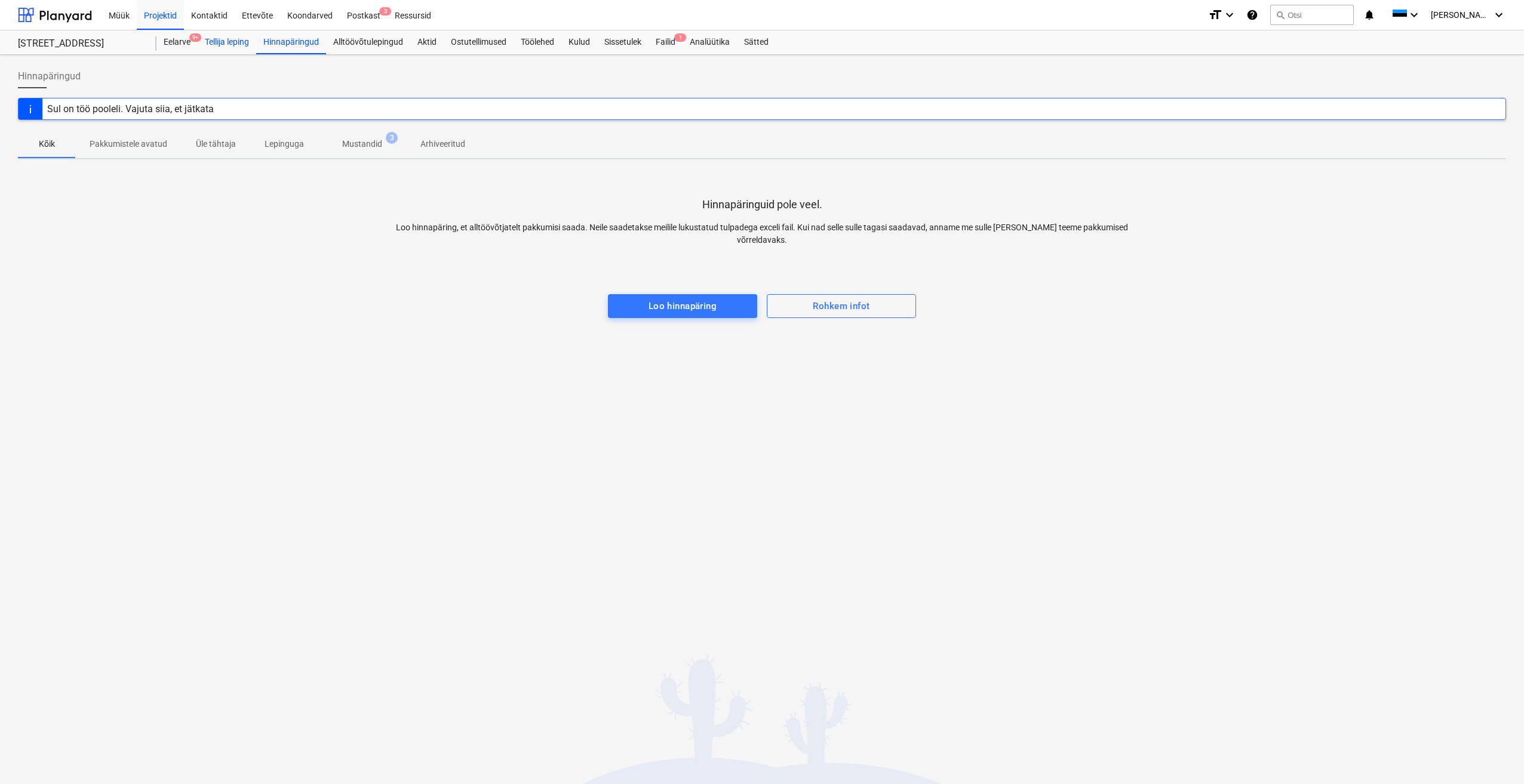
click at [241, 43] on div "Tellija leping" at bounding box center [227, 43] width 58 height 24
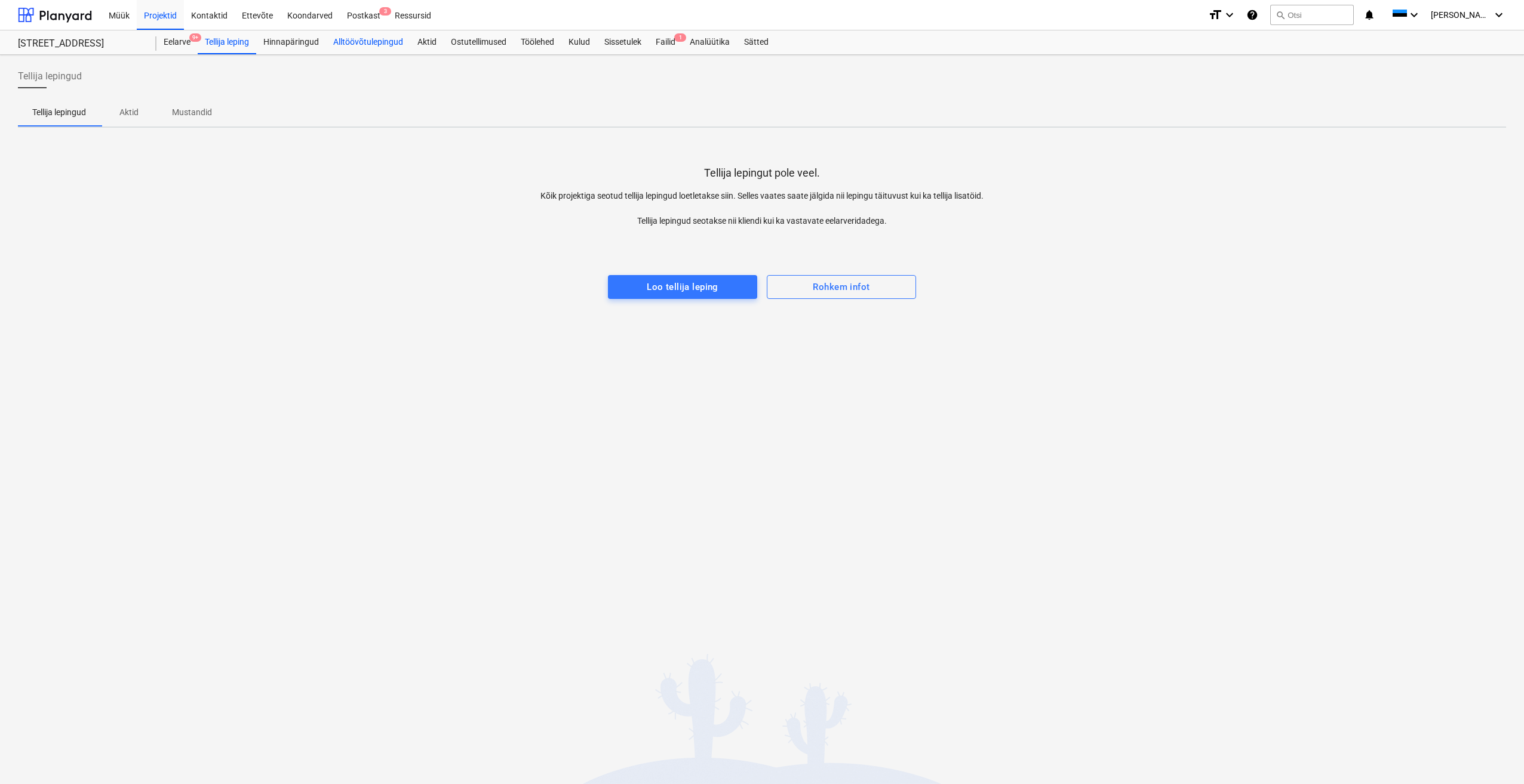
click at [369, 43] on div "Alltöövõtulepingud" at bounding box center [368, 43] width 84 height 24
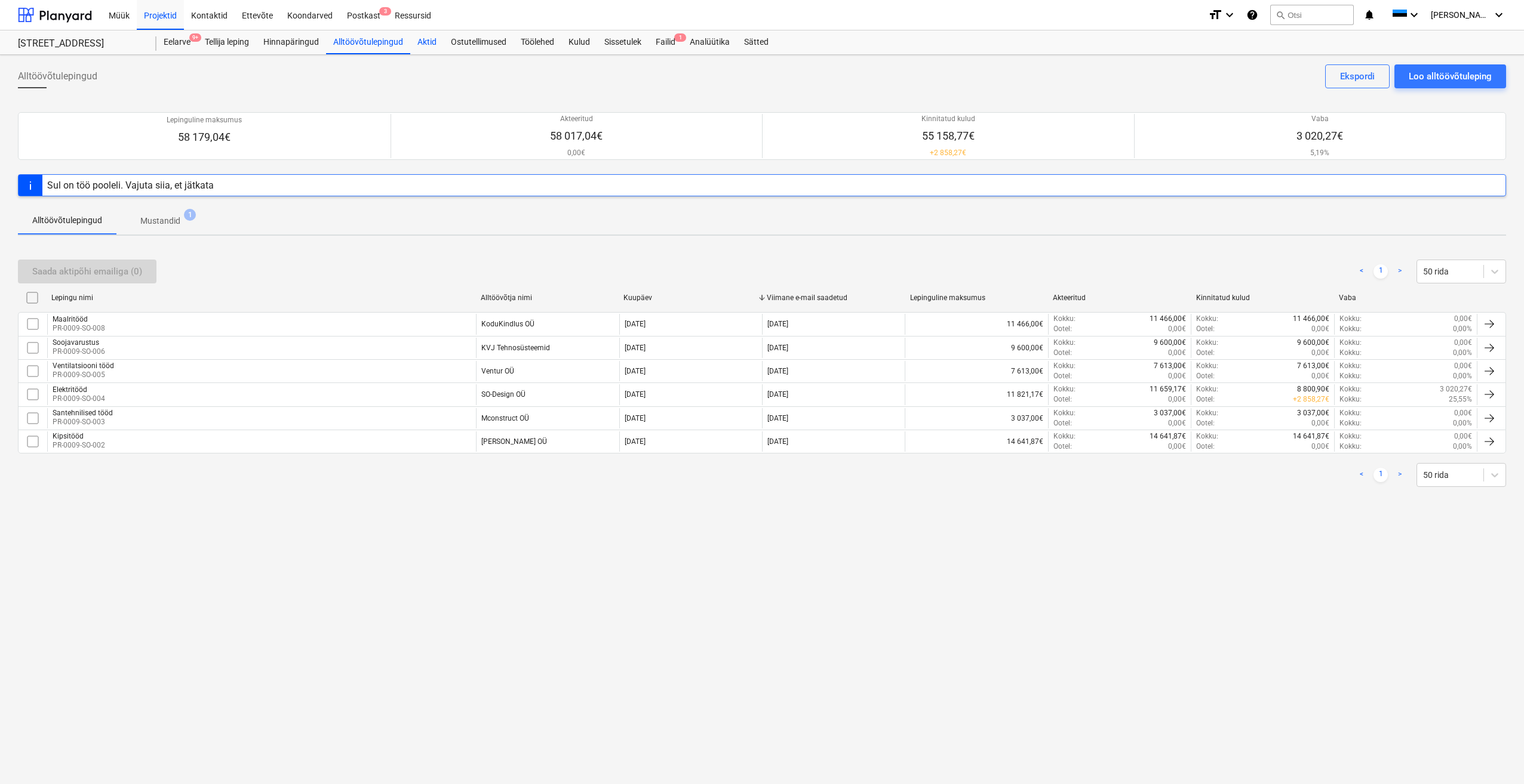
click at [429, 47] on div "Aktid" at bounding box center [427, 43] width 34 height 24
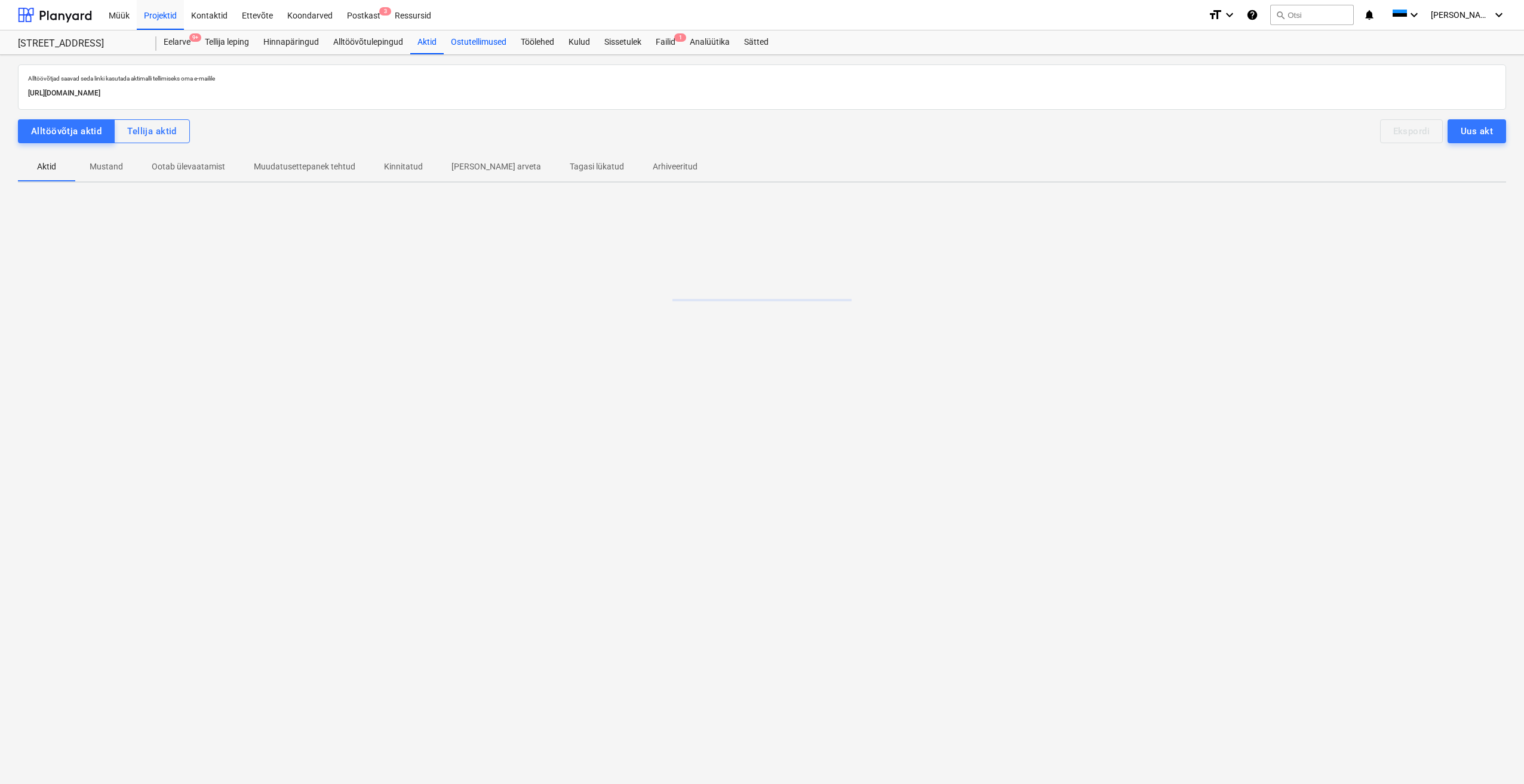
click at [487, 40] on div "Ostutellimused" at bounding box center [478, 43] width 70 height 24
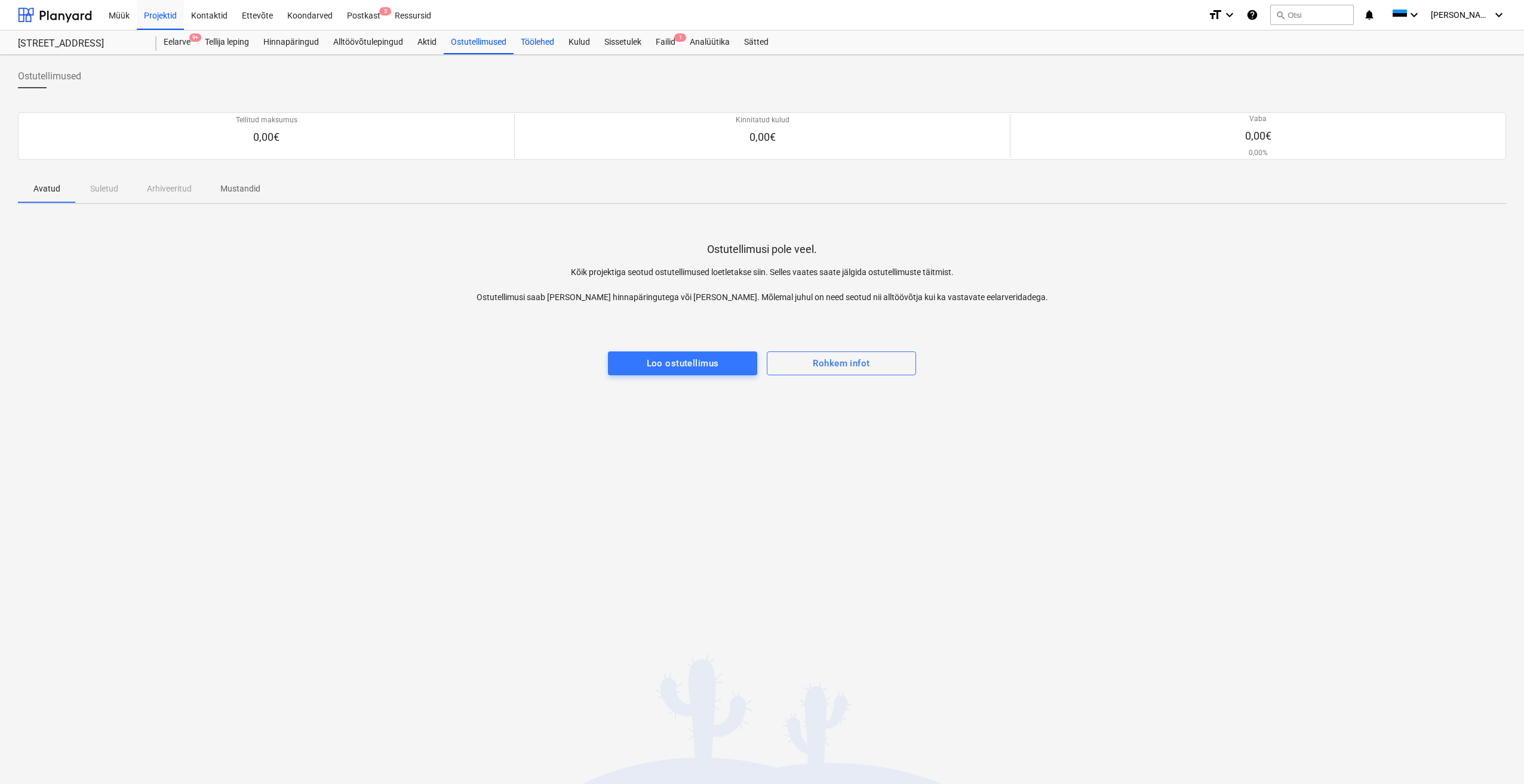
click at [545, 43] on div "Töölehed" at bounding box center [537, 43] width 48 height 24
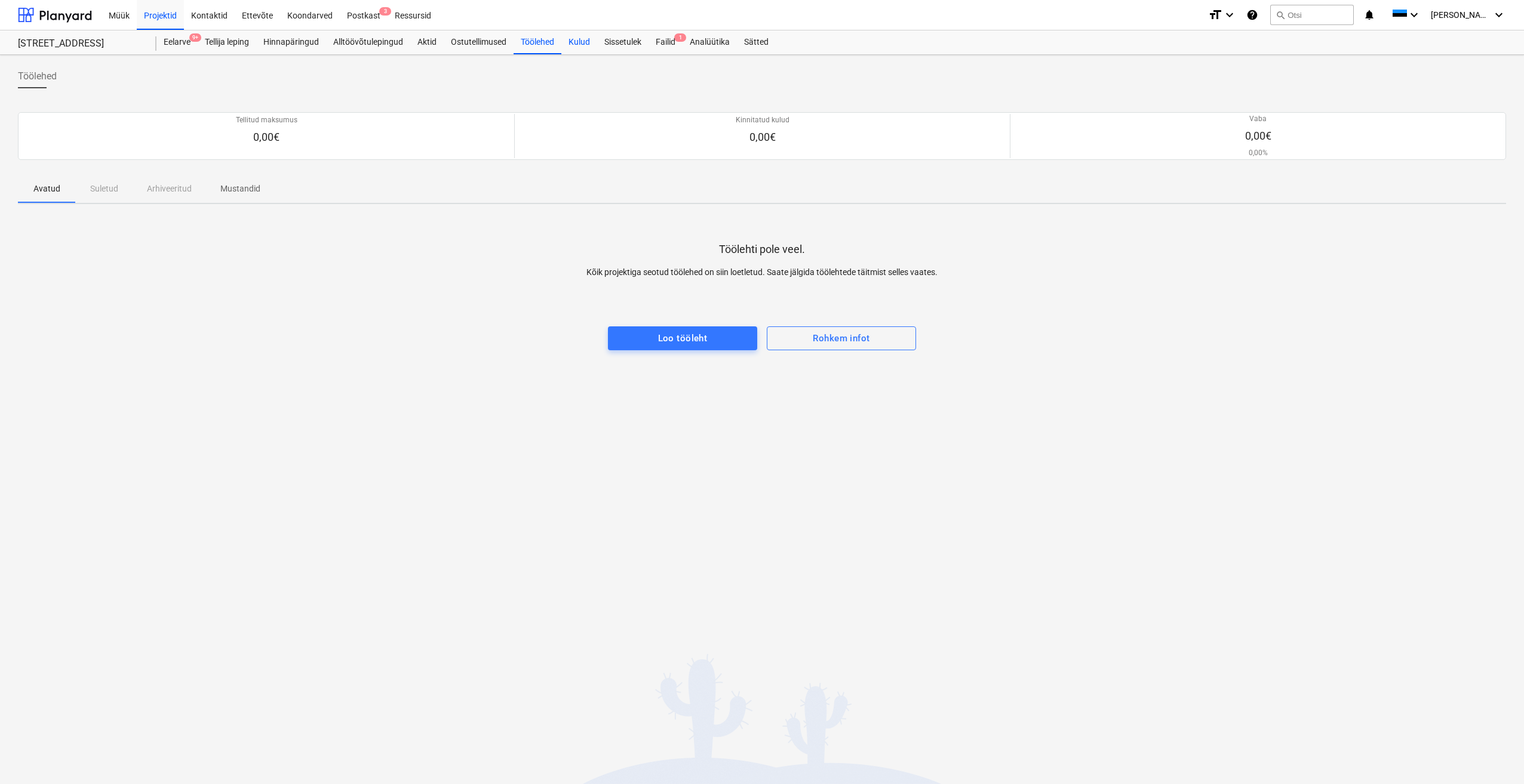
click at [576, 43] on div "Kulud" at bounding box center [579, 43] width 36 height 24
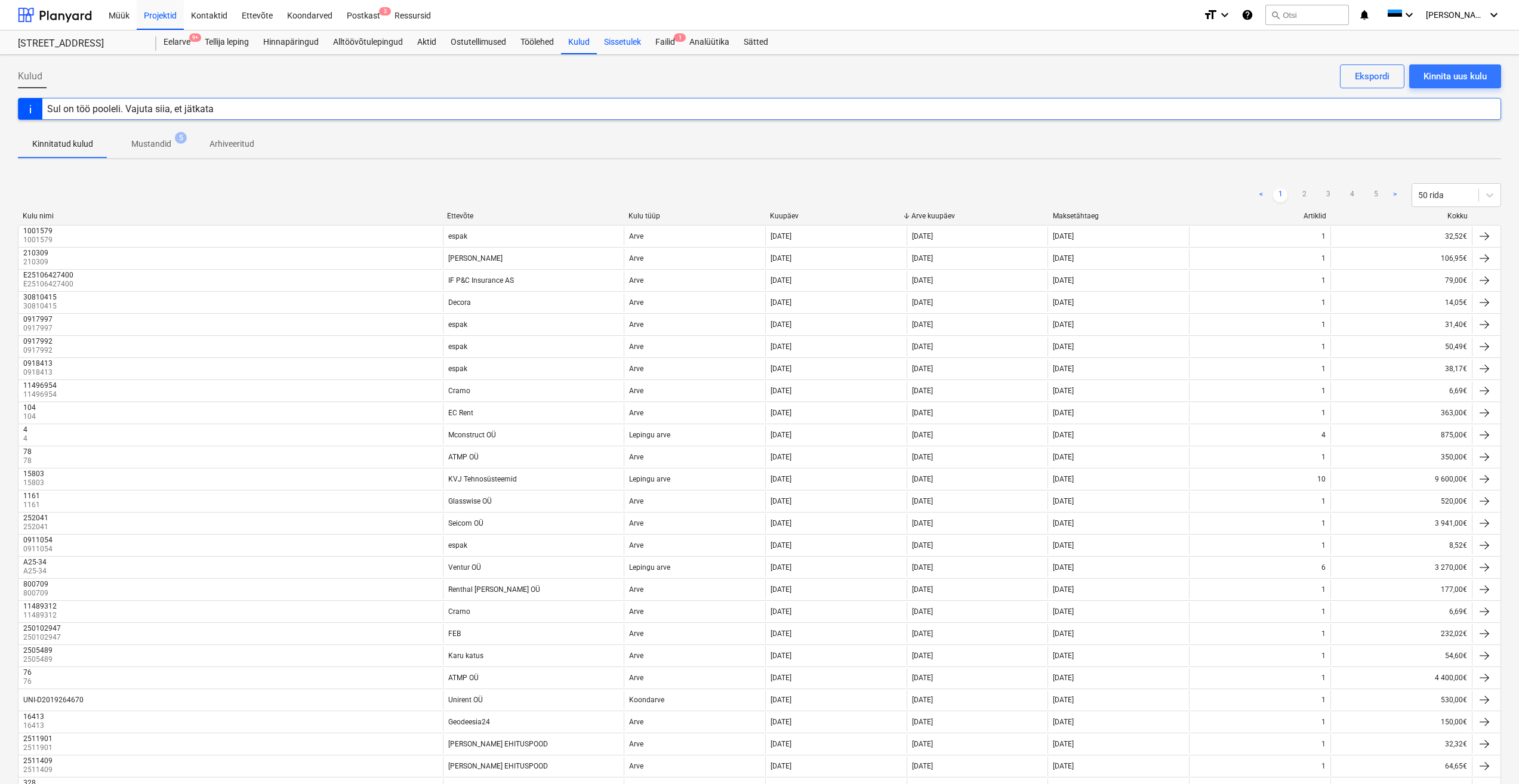
click at [632, 43] on div "Sissetulek" at bounding box center [623, 43] width 52 height 24
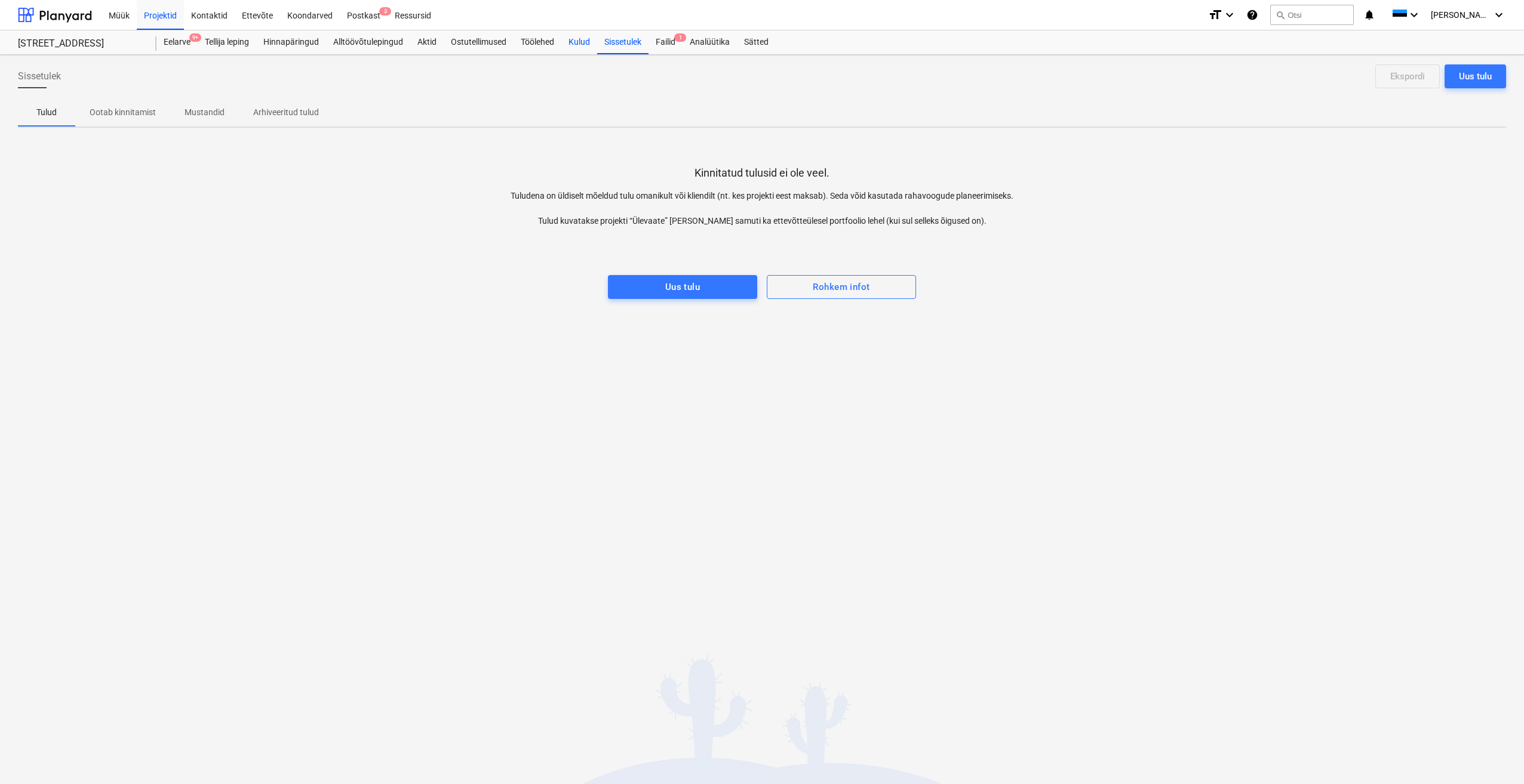
click at [577, 39] on div "Kulud" at bounding box center [579, 43] width 36 height 24
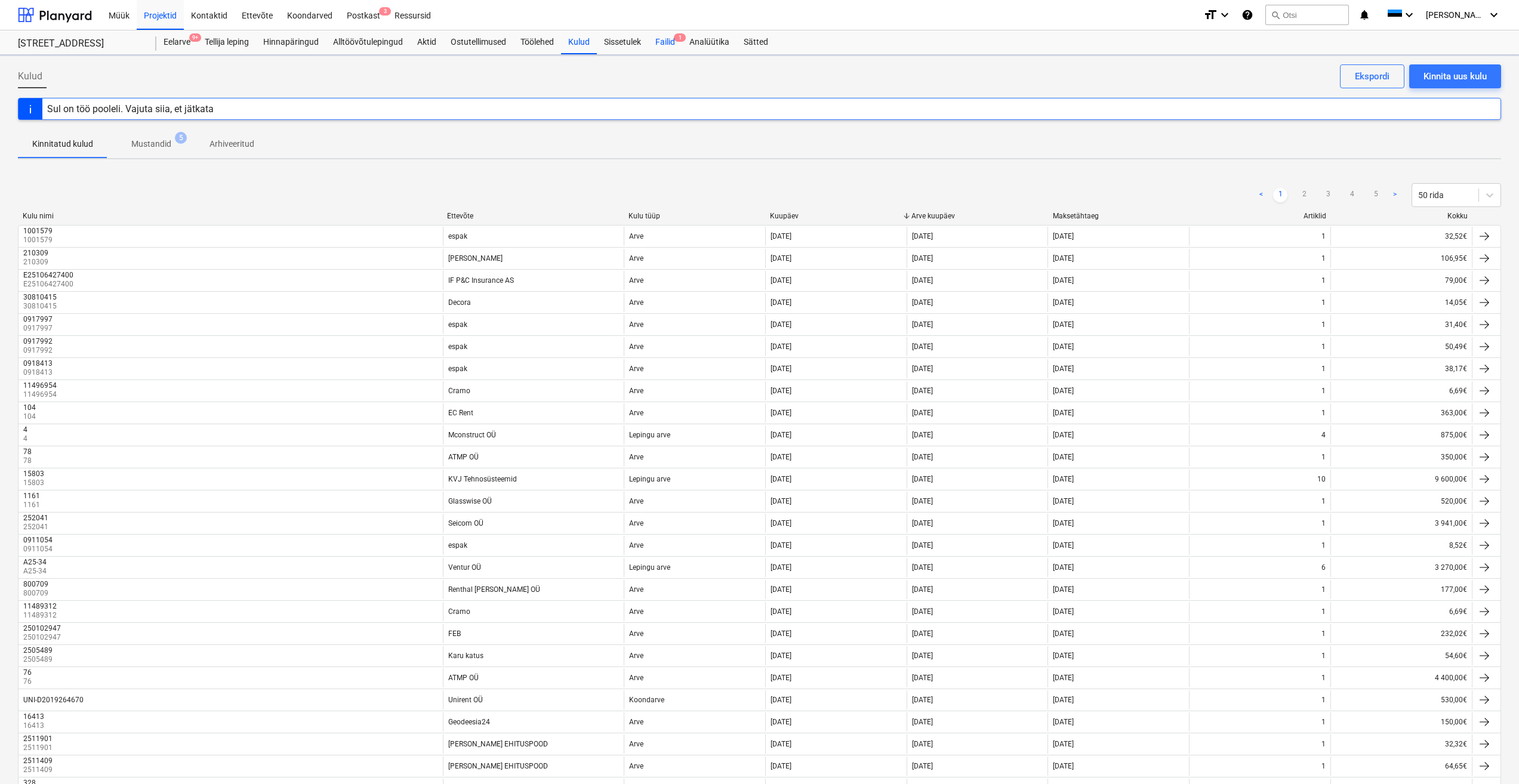
click at [669, 44] on div "Failid 1" at bounding box center [664, 43] width 34 height 24
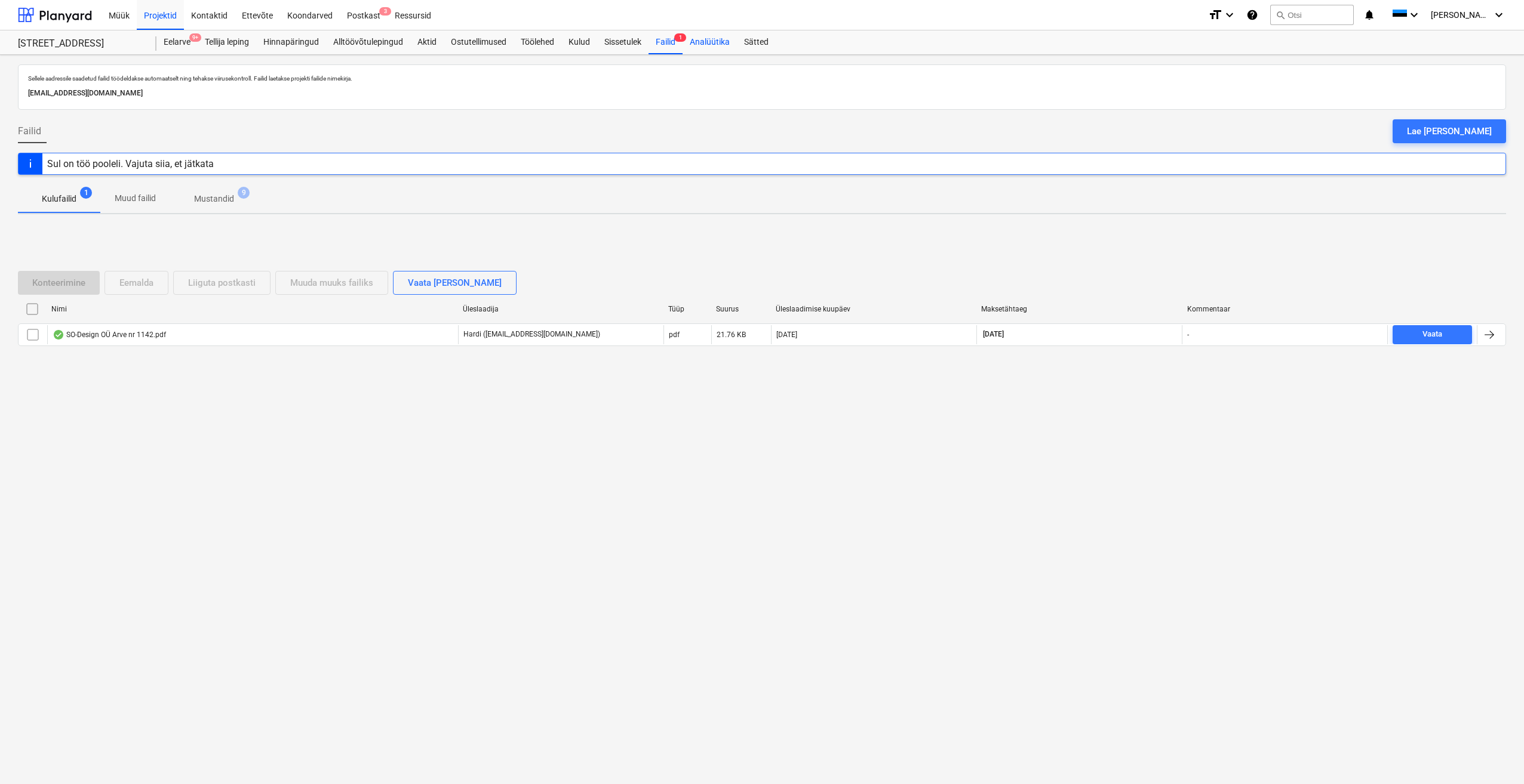
click at [718, 43] on div "Analüütika" at bounding box center [710, 43] width 55 height 24
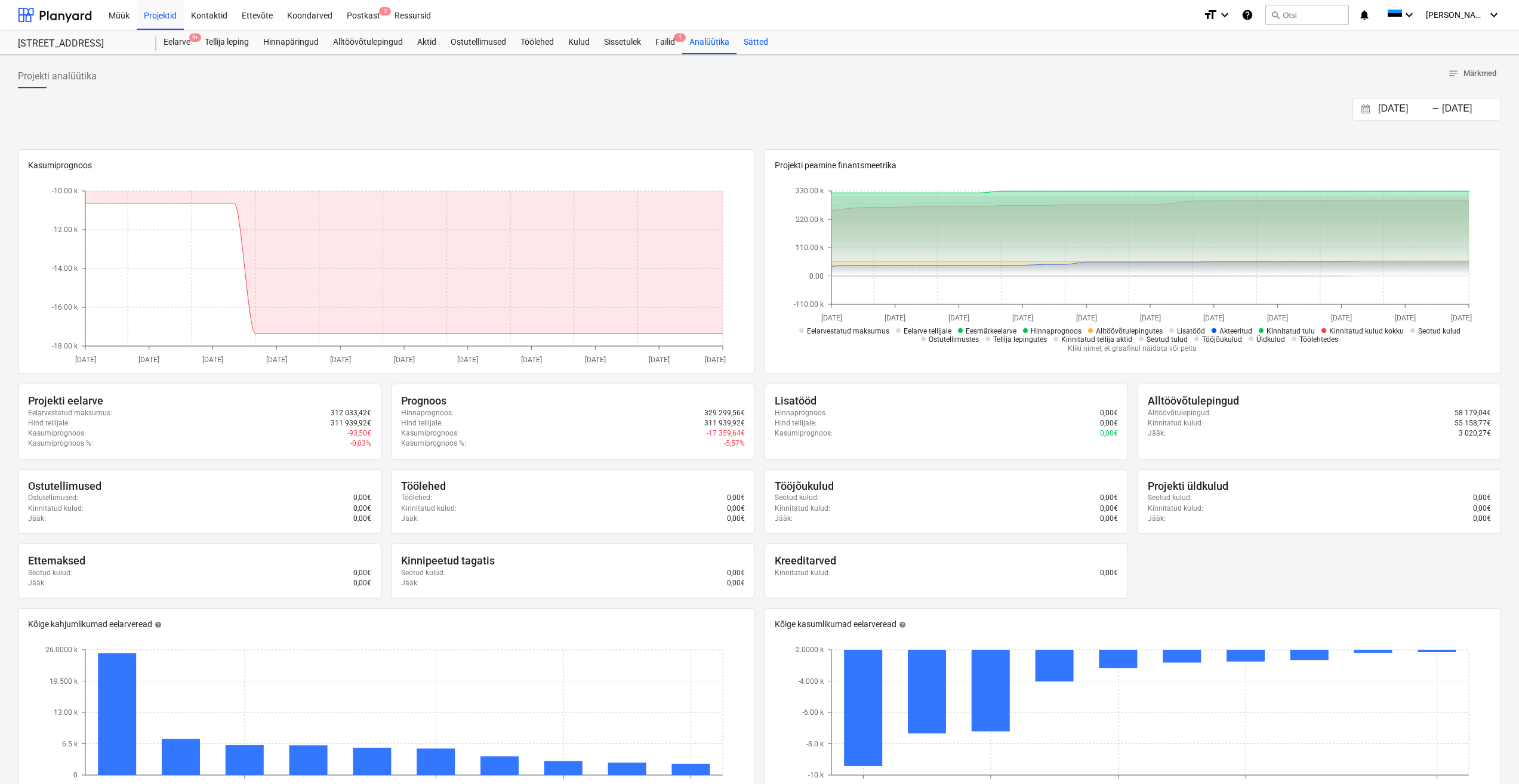
click at [765, 45] on div "Sätted" at bounding box center [757, 43] width 39 height 24
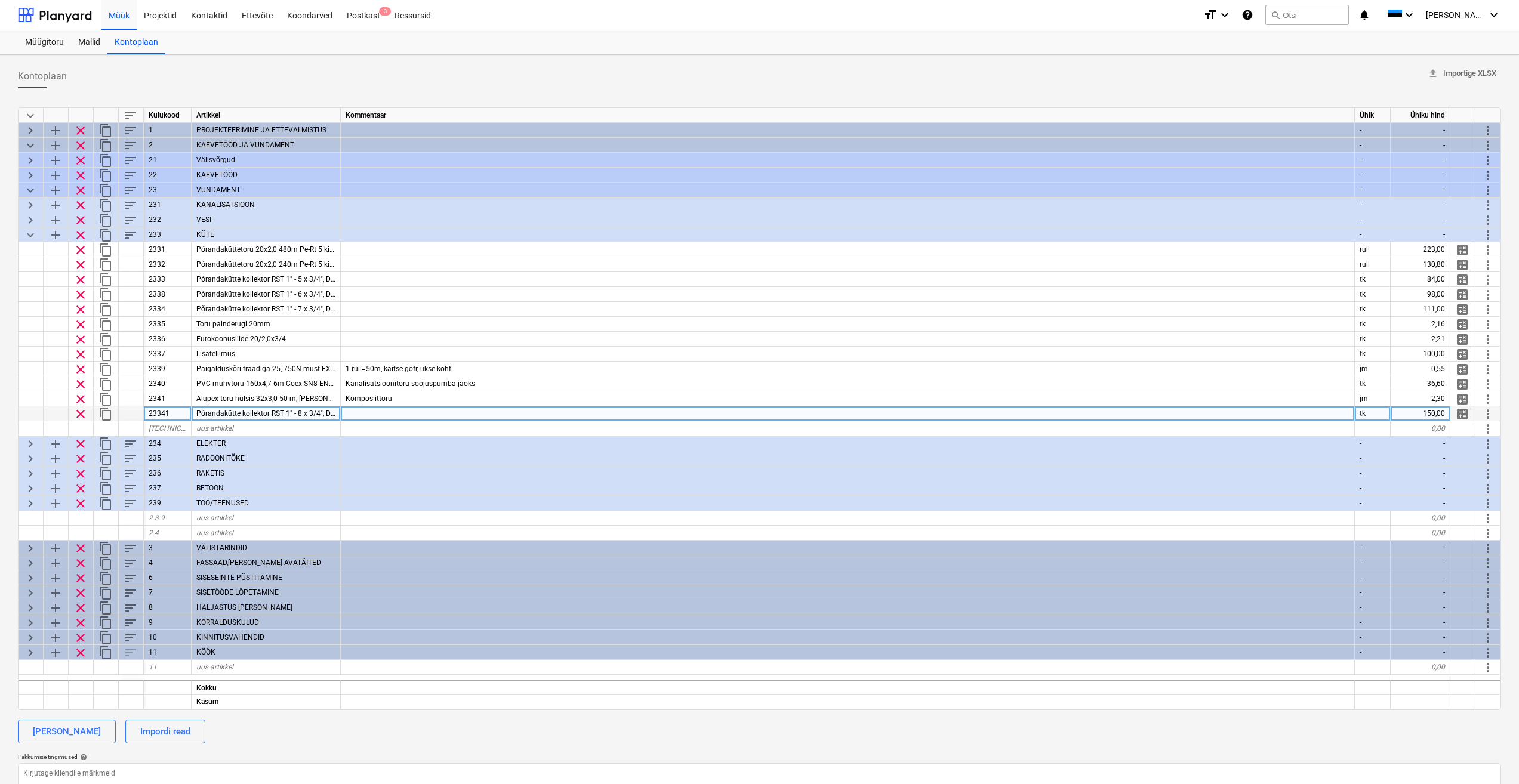
click at [1489, 411] on span "more_vert" at bounding box center [1488, 414] width 14 height 14
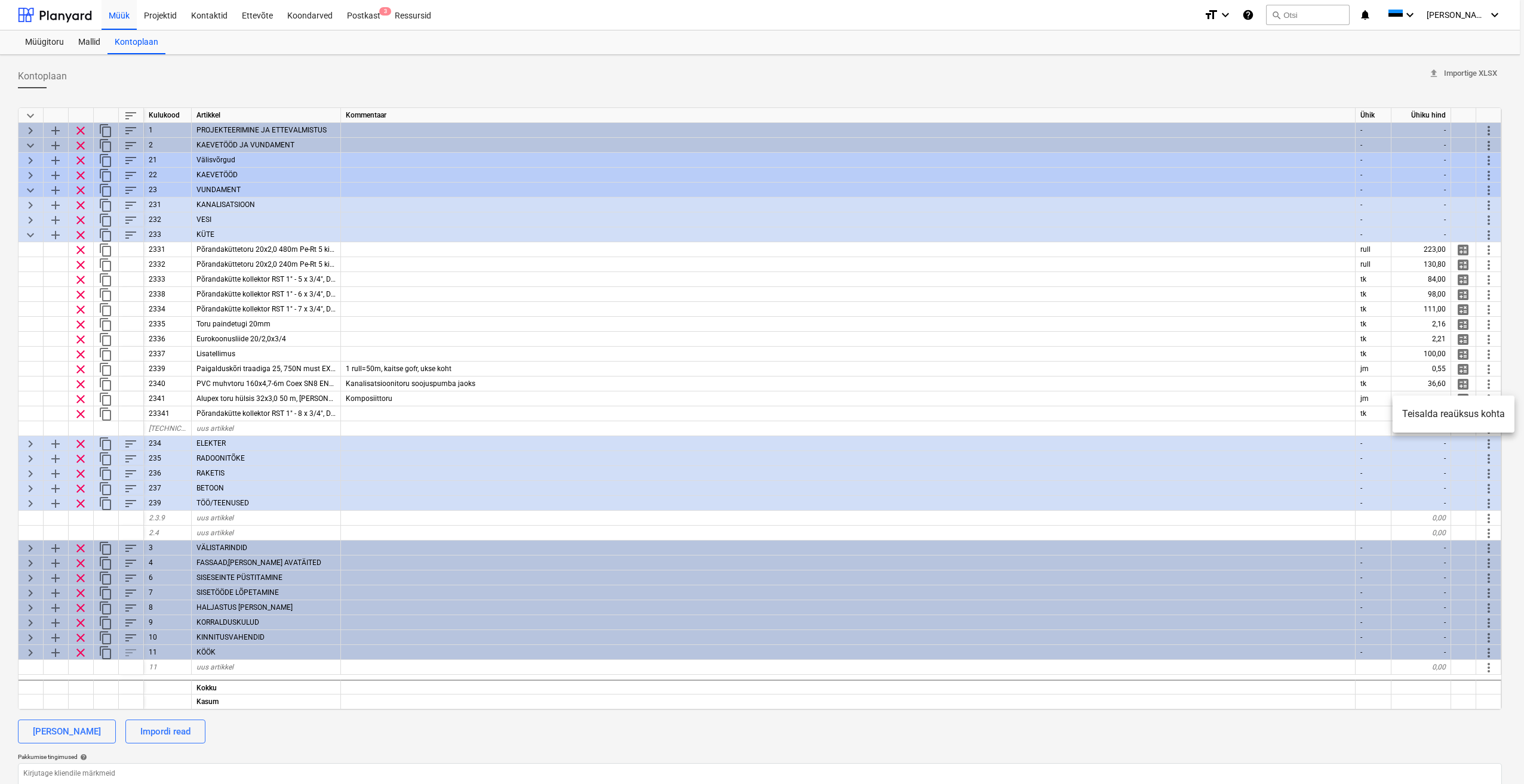
click at [128, 415] on div at bounding box center [762, 392] width 1524 height 784
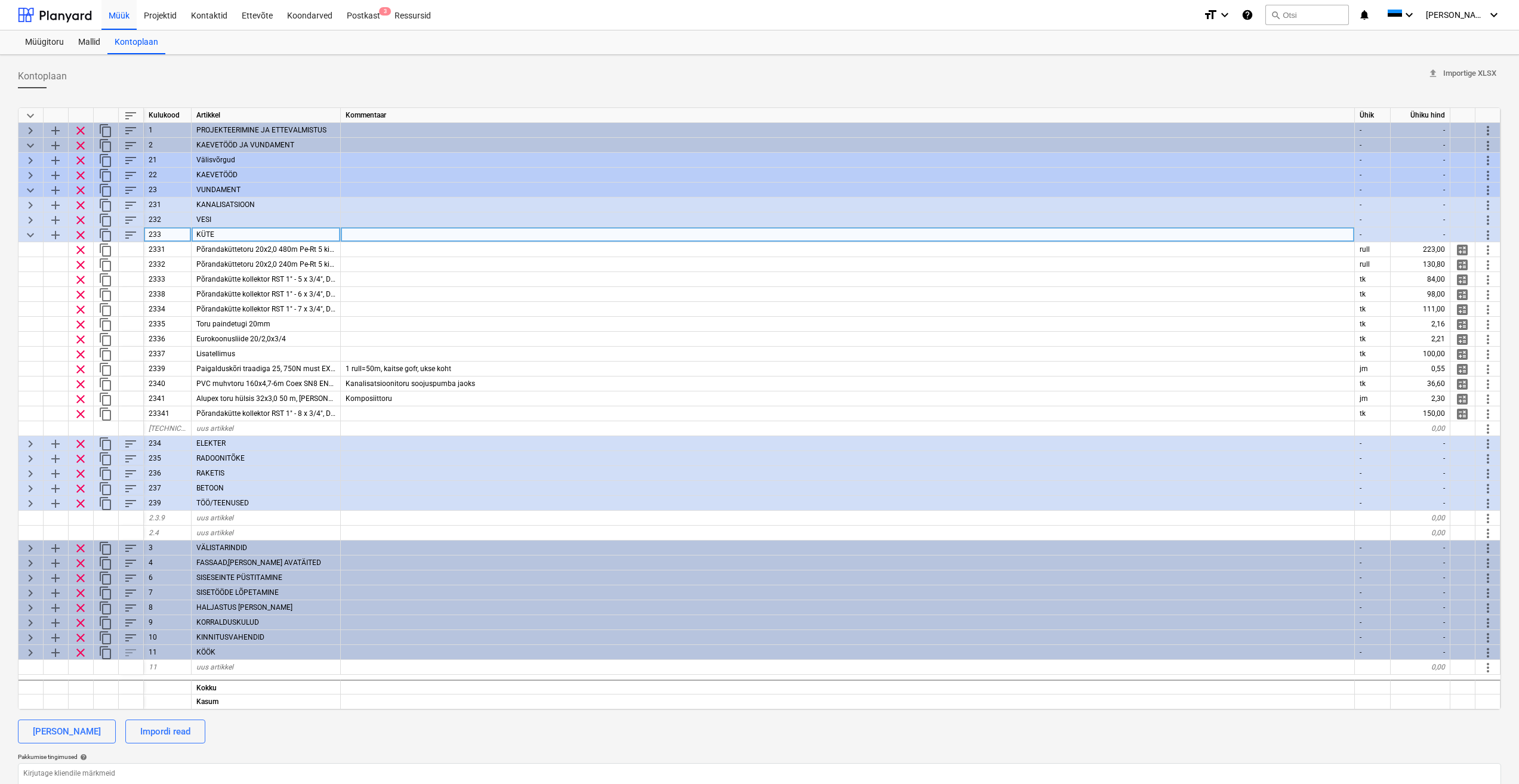
click at [128, 232] on span "sort" at bounding box center [130, 235] width 14 height 14
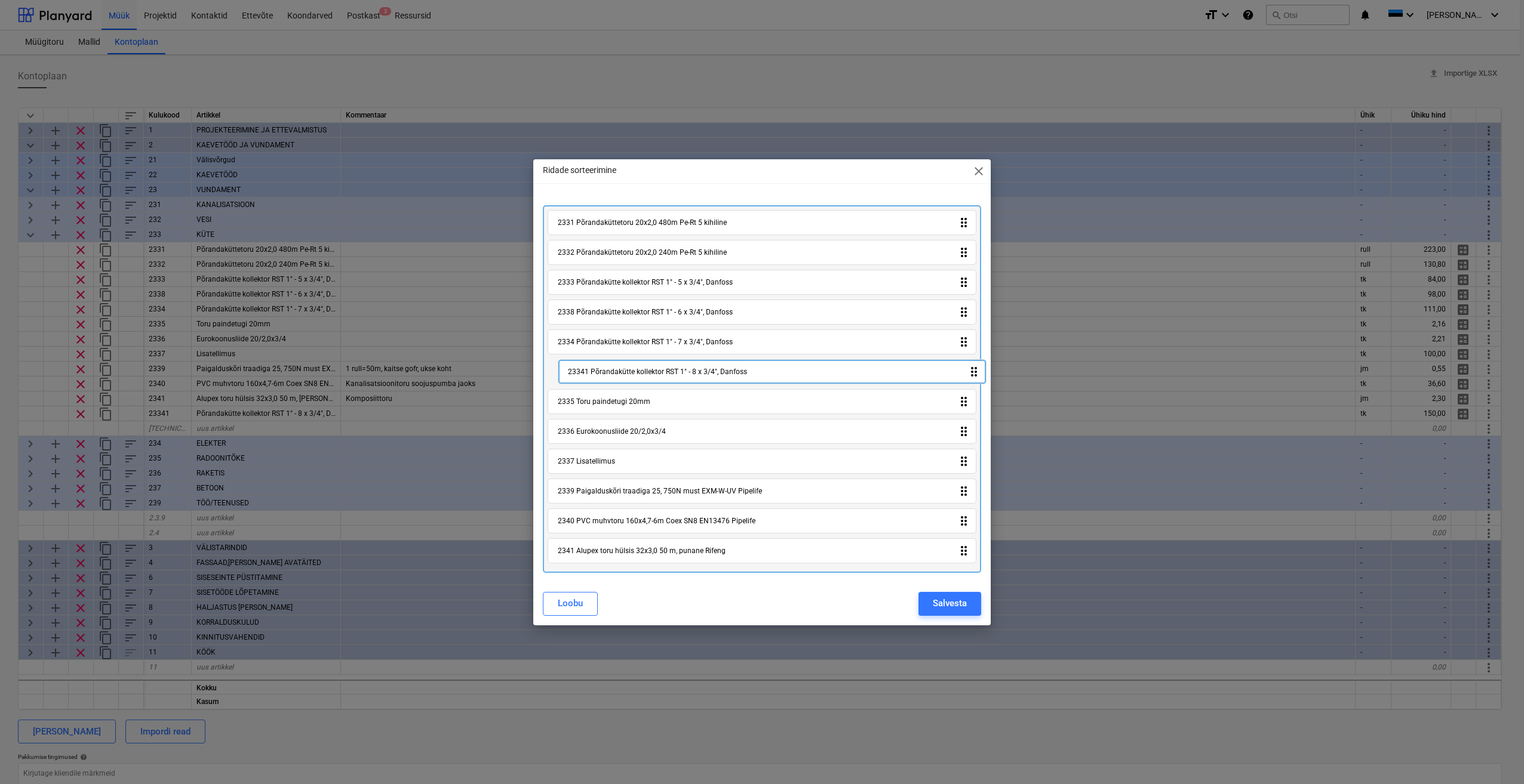
drag, startPoint x: 969, startPoint y: 559, endPoint x: 974, endPoint y: 379, distance: 180.1
click at [974, 379] on div "2331 Põrandaküttetoru 20x2,0 480m Pe-Rt 5 kihiline drag_indicator 2332 Põrandak…" at bounding box center [762, 388] width 439 height 367
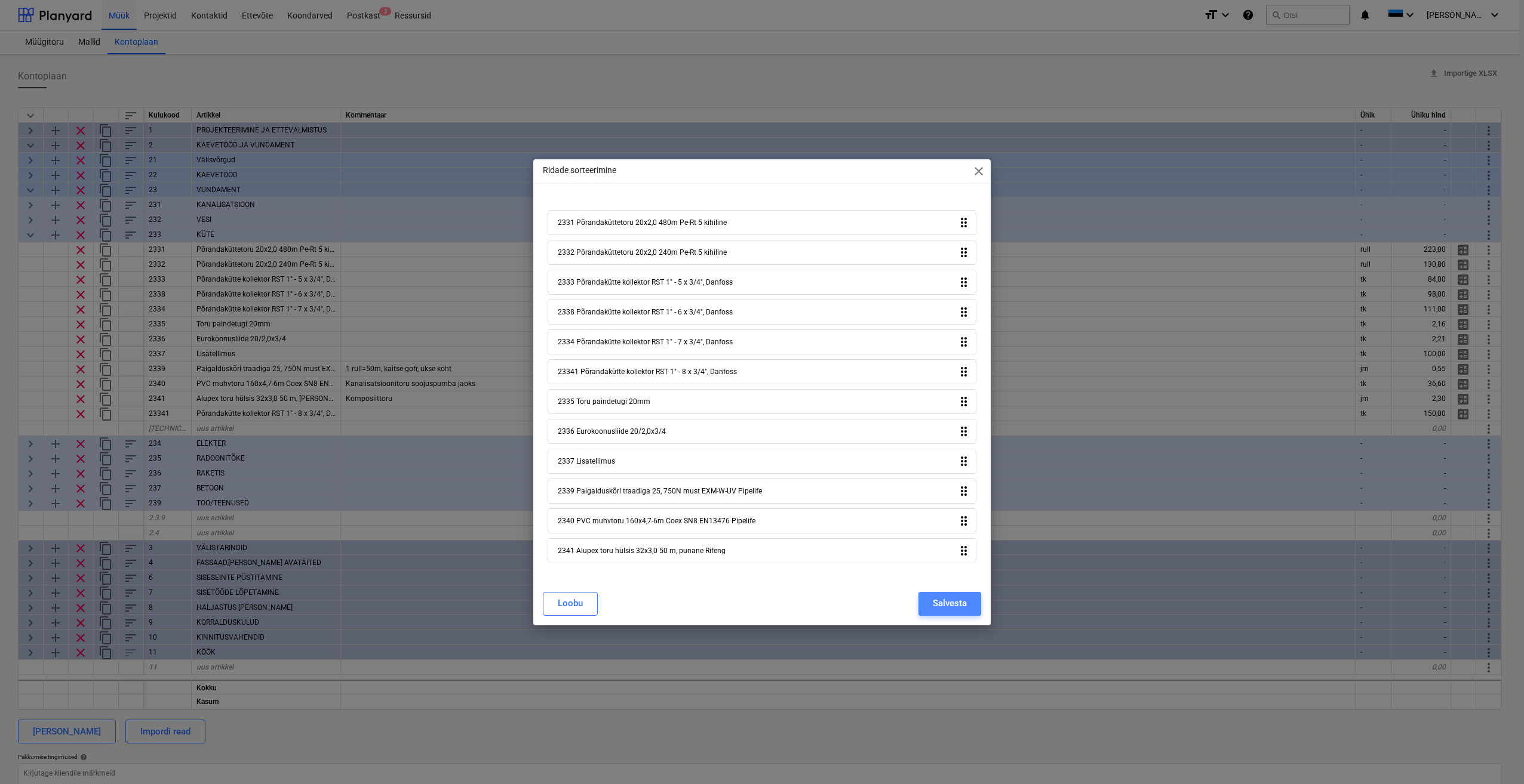
drag, startPoint x: 954, startPoint y: 602, endPoint x: 938, endPoint y: 608, distance: 17.1
click at [954, 603] on div "Salvesta" at bounding box center [949, 603] width 34 height 16
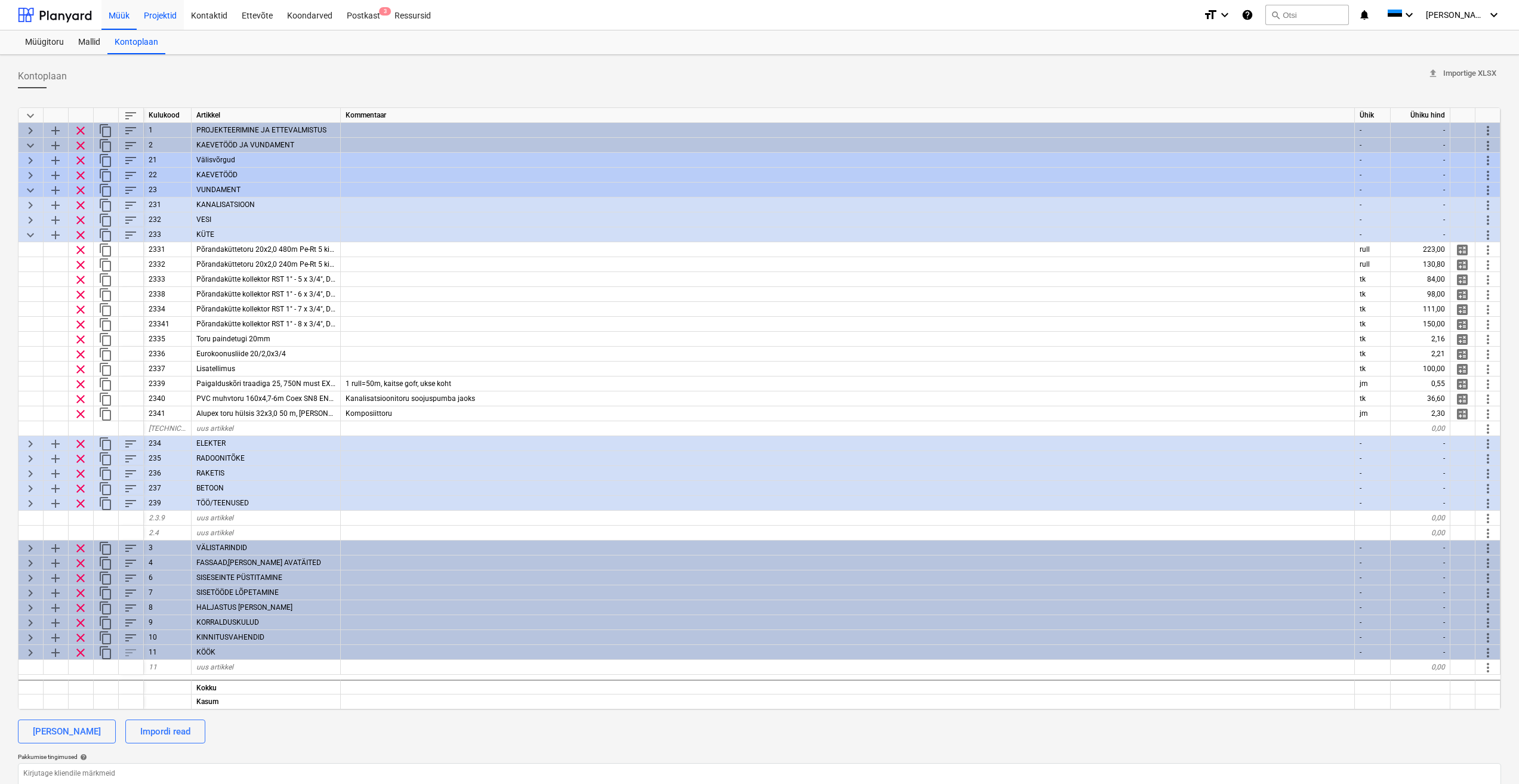
drag, startPoint x: 164, startPoint y: 16, endPoint x: 154, endPoint y: 22, distance: 11.7
click at [164, 16] on div "Projektid" at bounding box center [160, 14] width 47 height 31
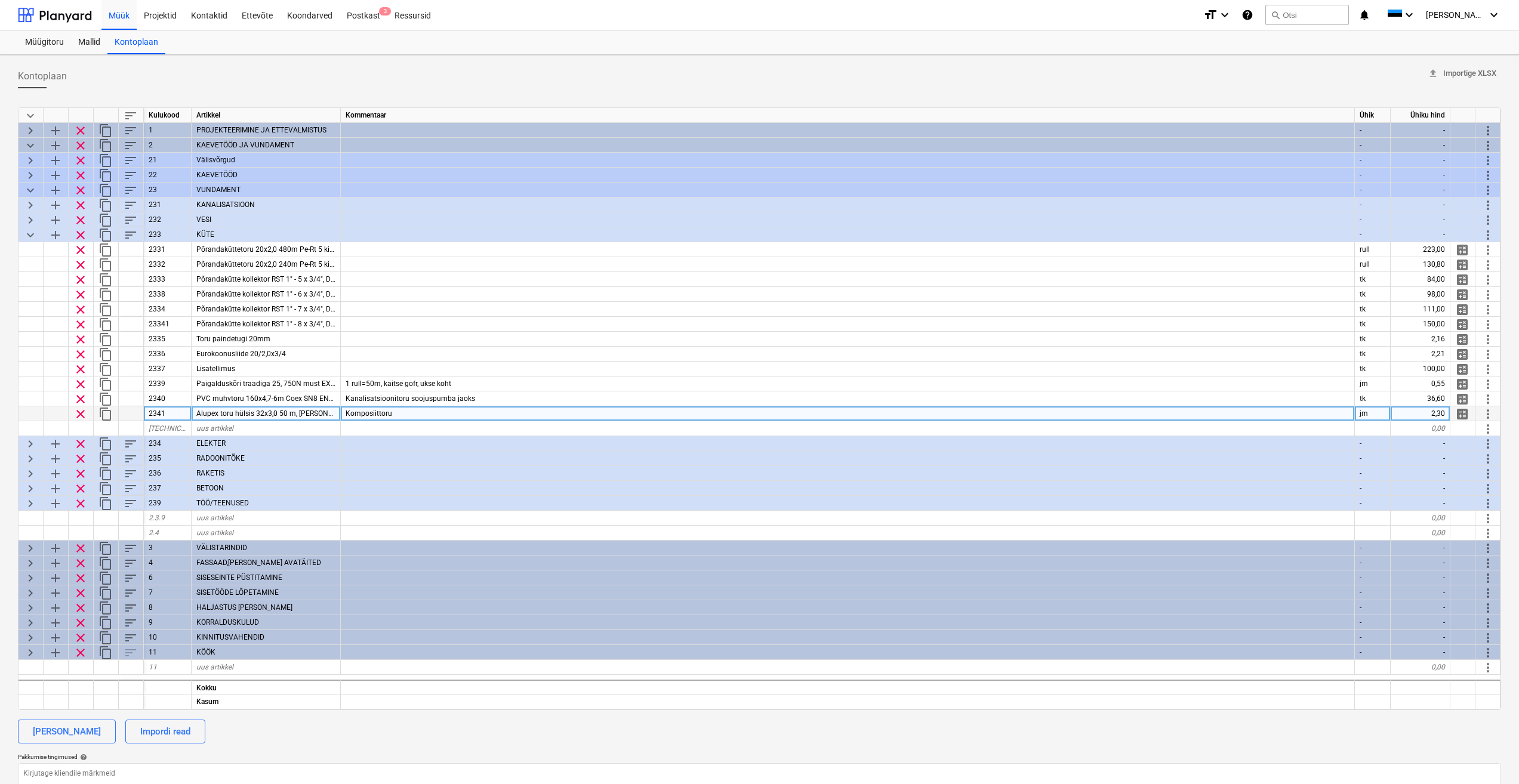
click at [305, 411] on span "Alupex toru hülsis 32x3,0 50 m, [PERSON_NAME]" at bounding box center [275, 413] width 157 height 8
click at [415, 416] on div "Komposiittoru" at bounding box center [848, 414] width 1014 height 15
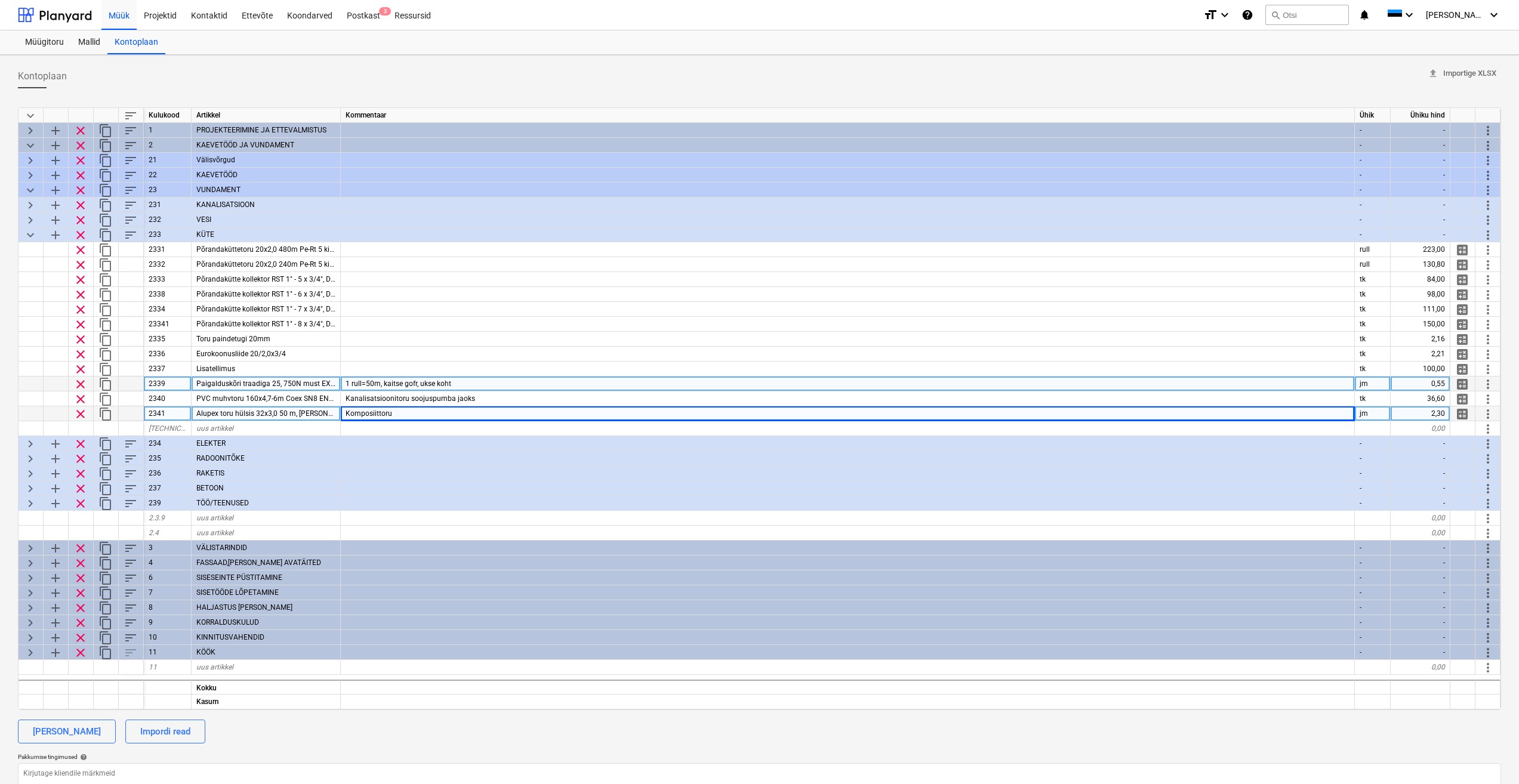
click at [490, 385] on div "1 rull=50m, kaitse gofr, ukse koht" at bounding box center [848, 384] width 1014 height 15
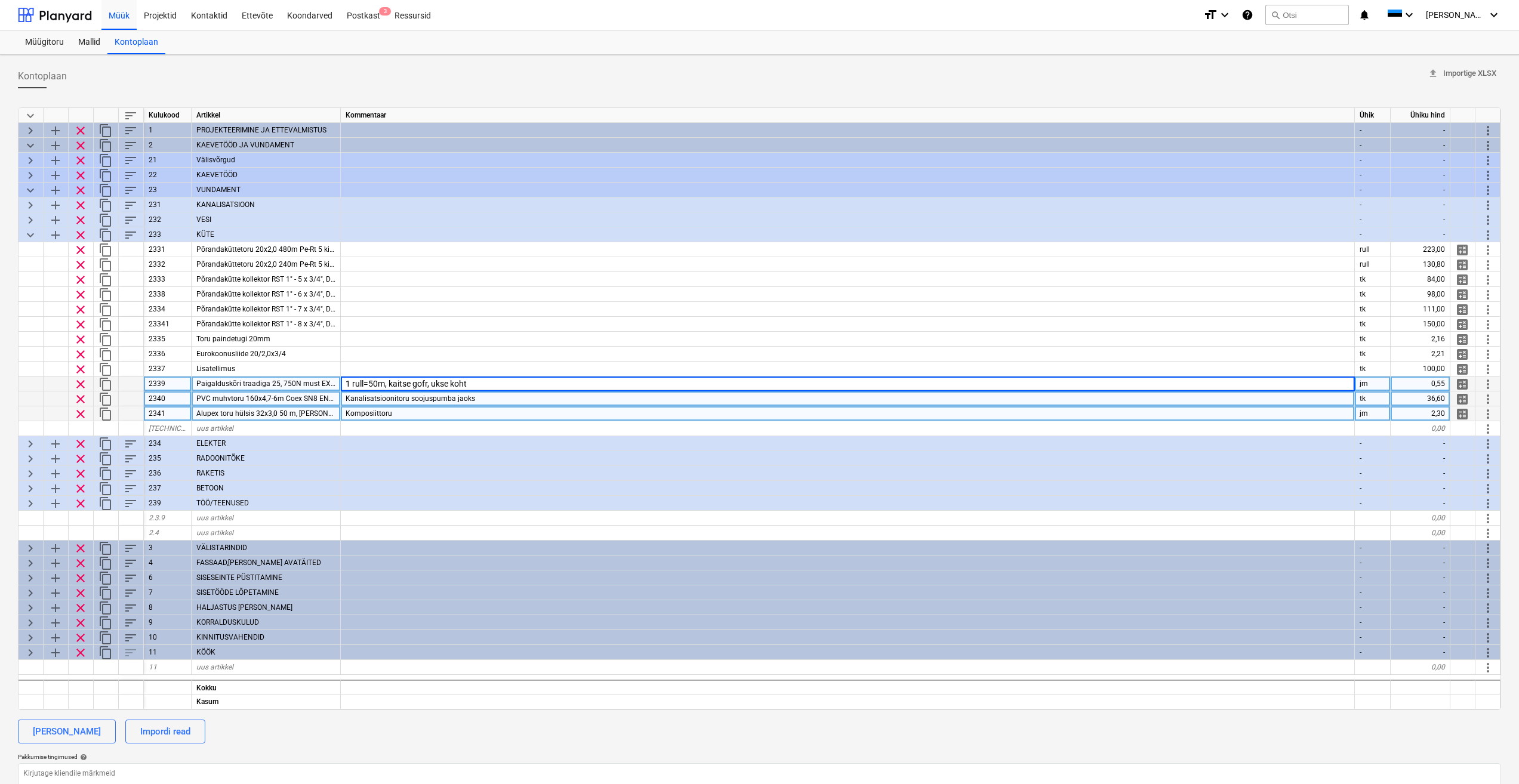
click at [491, 399] on div "Kanalisatsioonitoru soojuspumba jaoks" at bounding box center [848, 399] width 1014 height 15
click at [464, 383] on div "1 rull=50m, kaitse gofr, ukse koht" at bounding box center [848, 384] width 1014 height 15
click at [480, 396] on div "Kanalisatsioonitoru soojuspumba jaoks" at bounding box center [848, 399] width 1014 height 15
click at [314, 410] on span "Alupex toru hülsis 32x3,0 50 m, [PERSON_NAME]" at bounding box center [275, 413] width 157 height 8
click at [419, 417] on div "Komposiittoru" at bounding box center [848, 414] width 1014 height 15
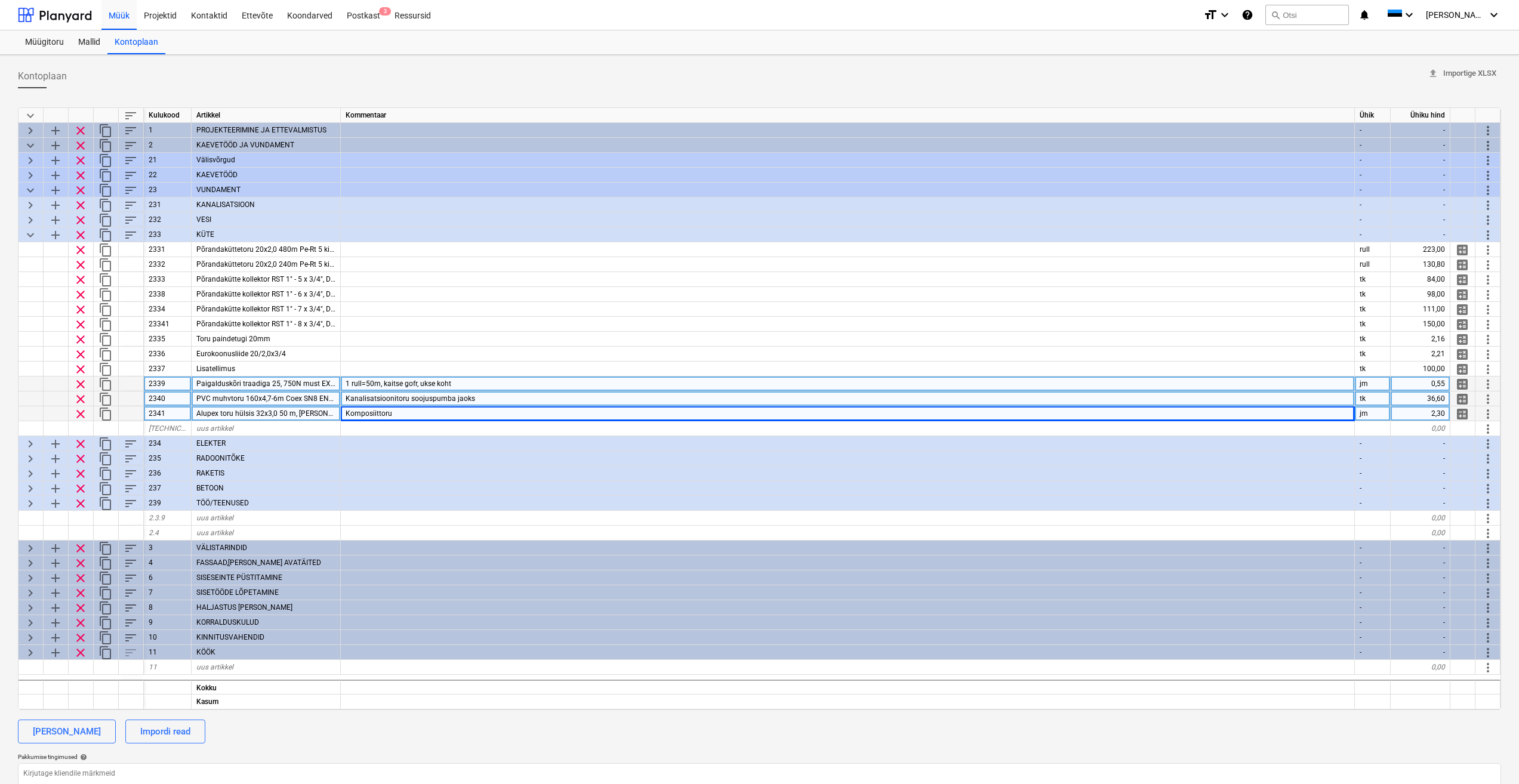
click at [285, 414] on span "Alupex toru hülsis 32x3,0 50 m, punane Rifeng" at bounding box center [275, 413] width 157 height 8
click at [106, 411] on span "content_copy" at bounding box center [106, 414] width 14 height 14
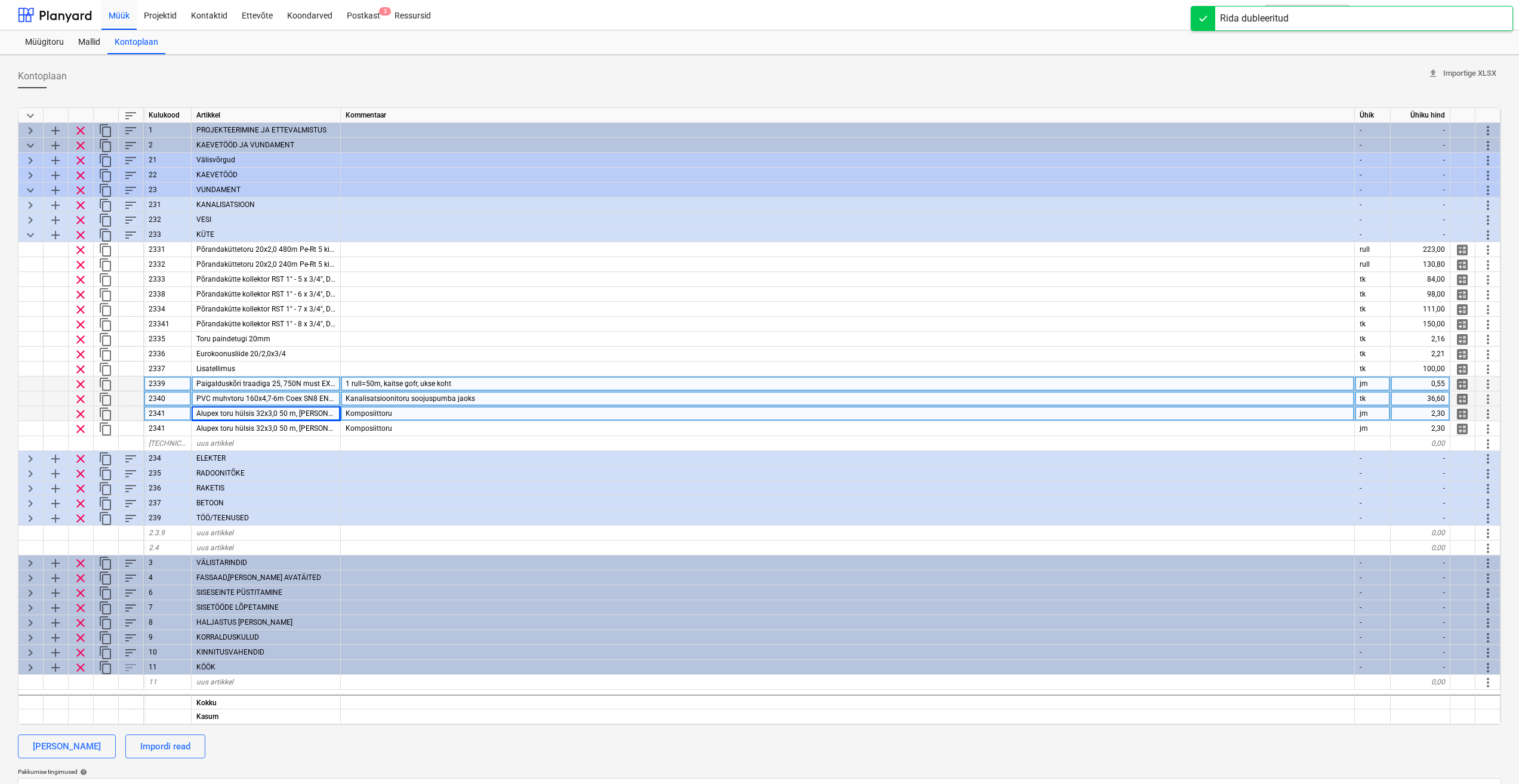
click at [108, 413] on span "content_copy" at bounding box center [106, 414] width 14 height 14
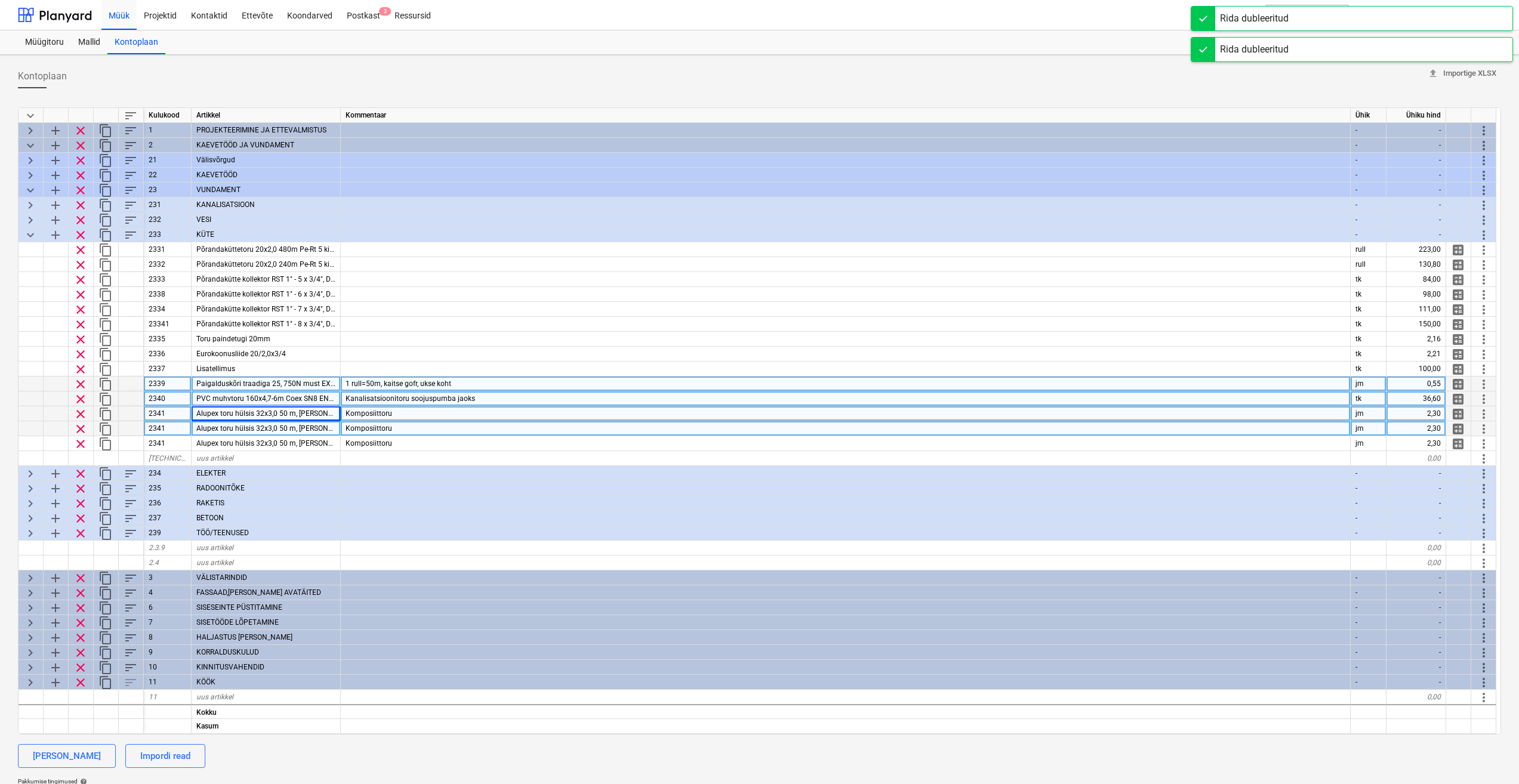
click at [479, 424] on div "Komposiittoru" at bounding box center [846, 429] width 1010 height 15
click at [273, 412] on span "Alupex toru hülsis 32x3,0 50 m, [PERSON_NAME]" at bounding box center [275, 413] width 157 height 8
click at [418, 421] on div "Komposiittoru" at bounding box center [846, 429] width 1010 height 15
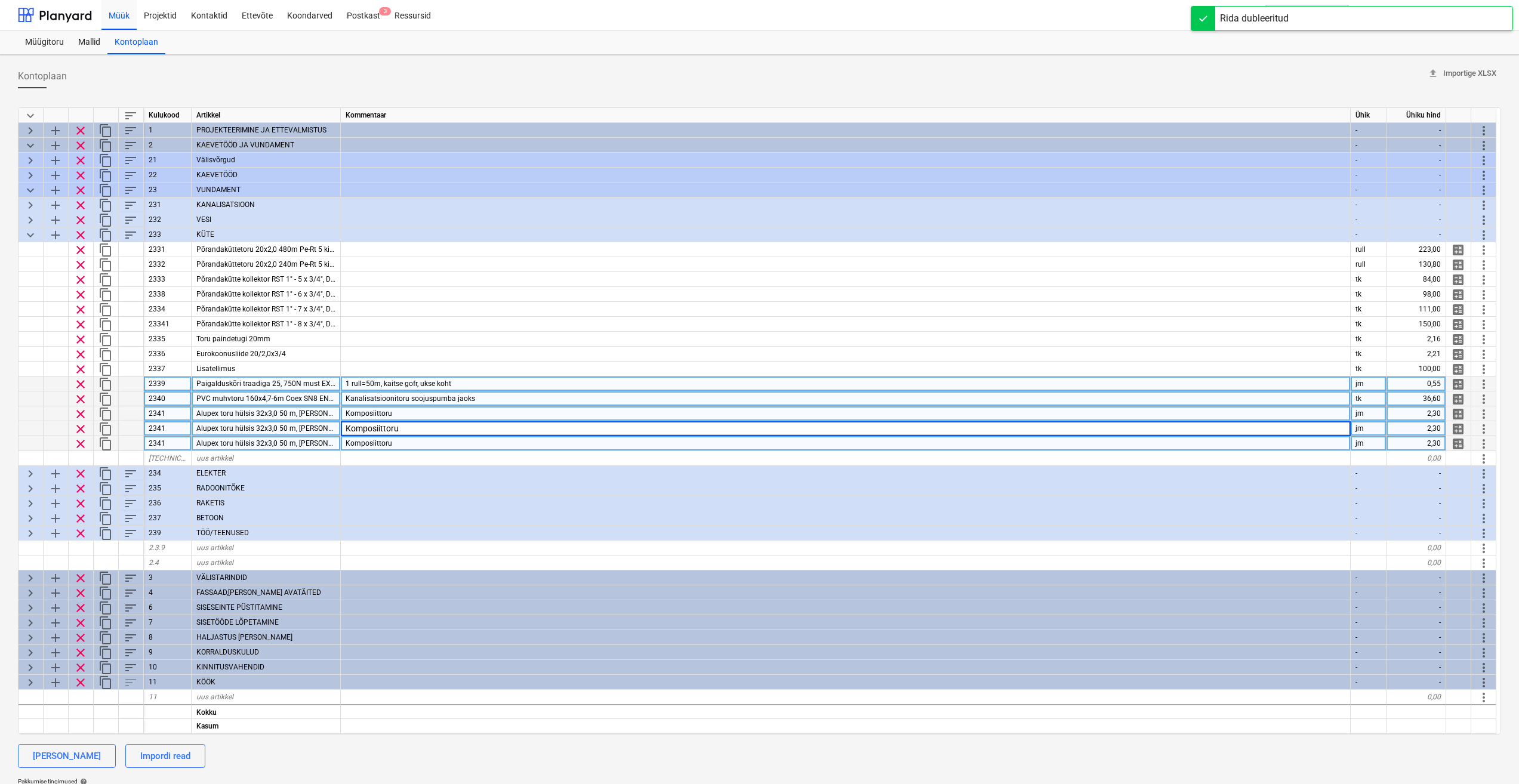
click at [411, 444] on div "Komposiittoru" at bounding box center [846, 444] width 1010 height 15
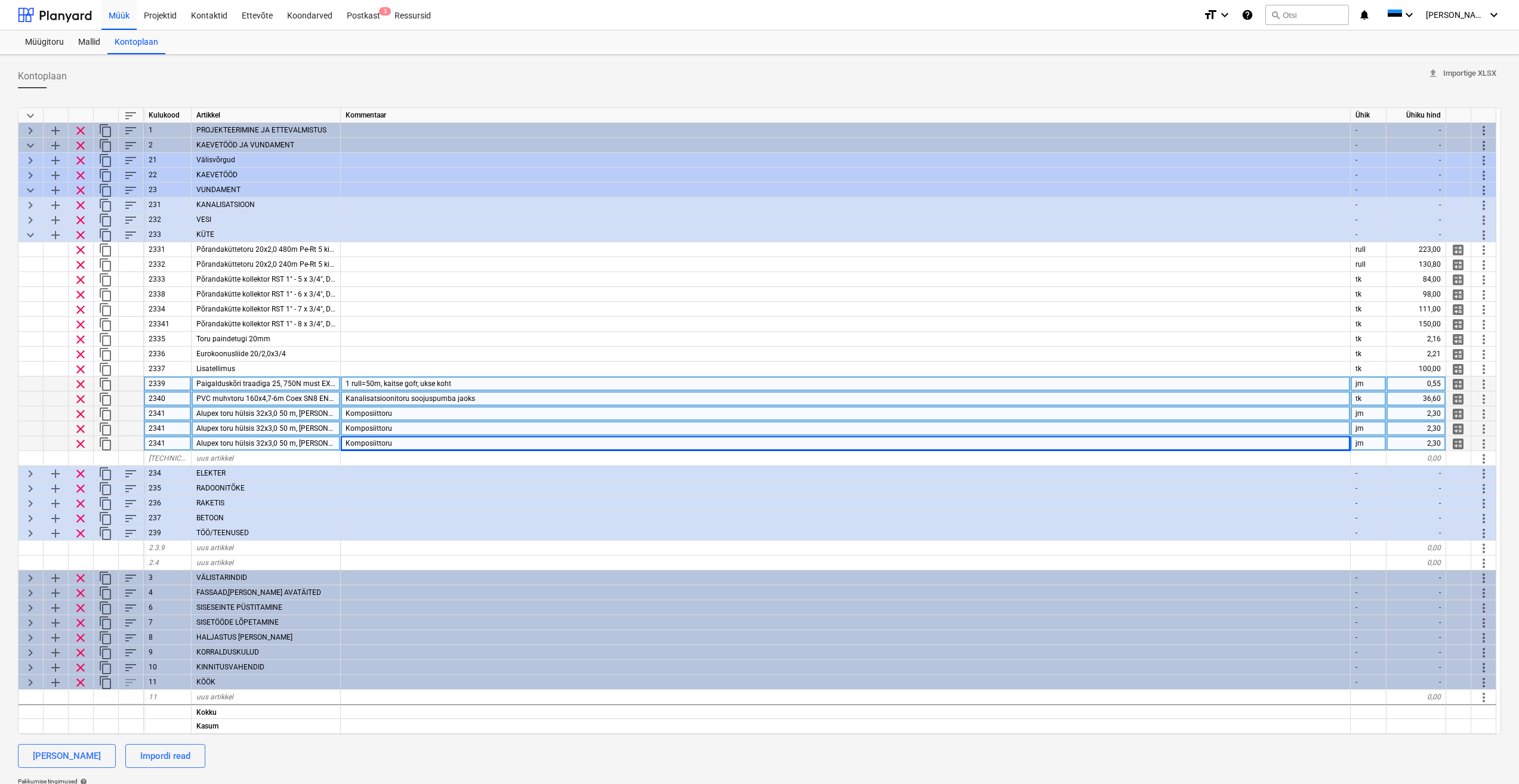
click at [474, 423] on div "Komposiittoru" at bounding box center [846, 429] width 1010 height 15
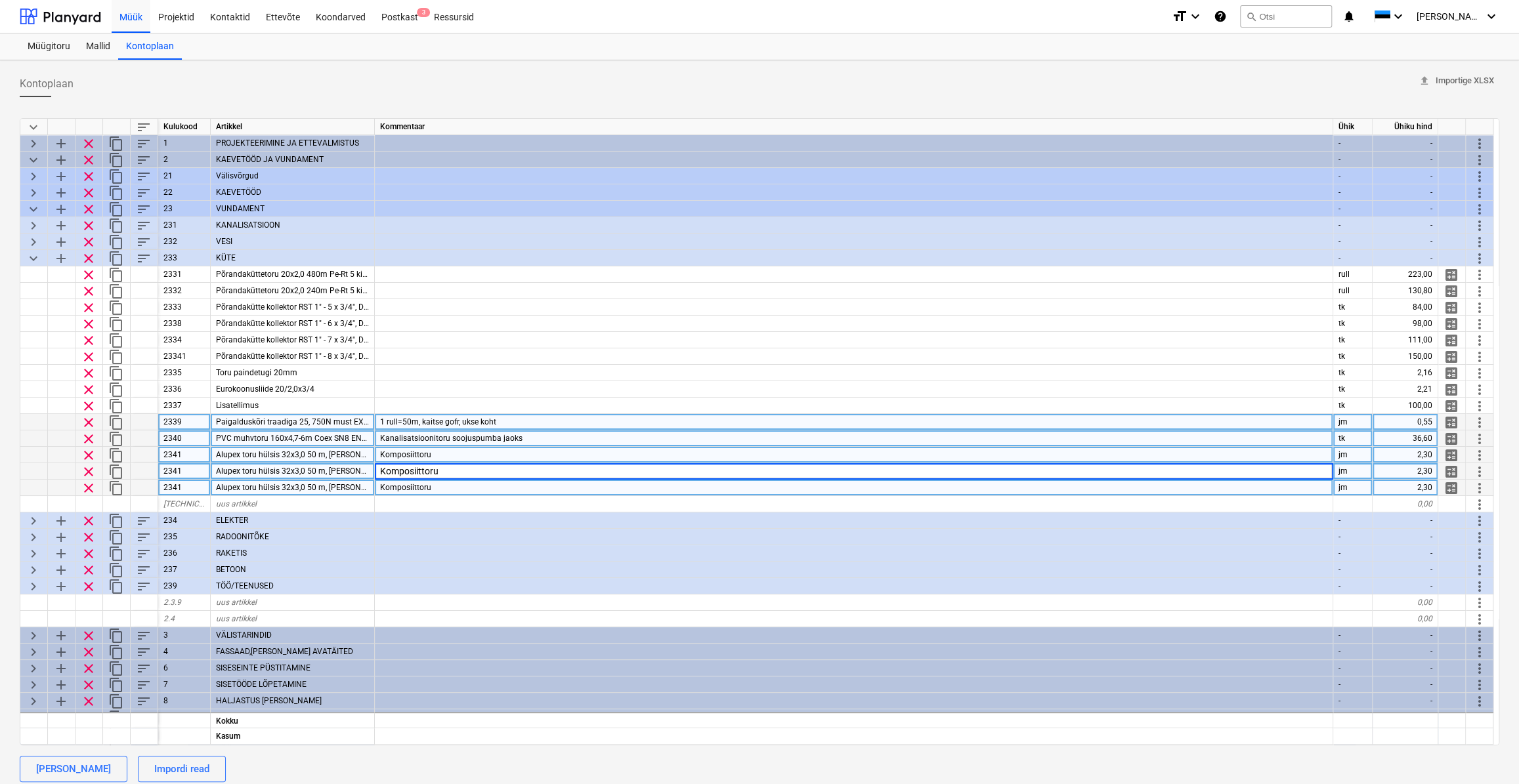
type textarea "x"
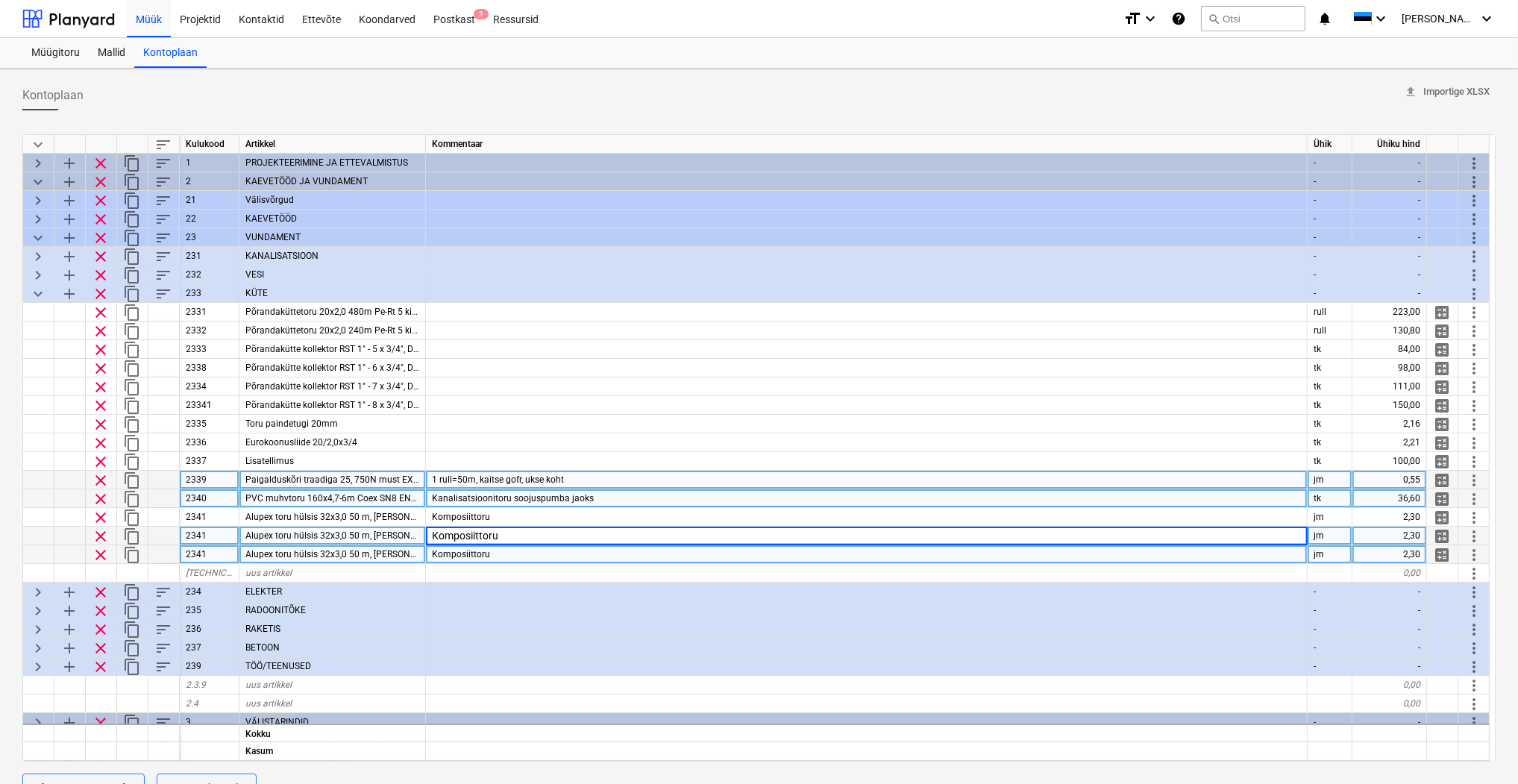
click at [481, 559] on div "Komposiittoru" at bounding box center [866, 554] width 881 height 19
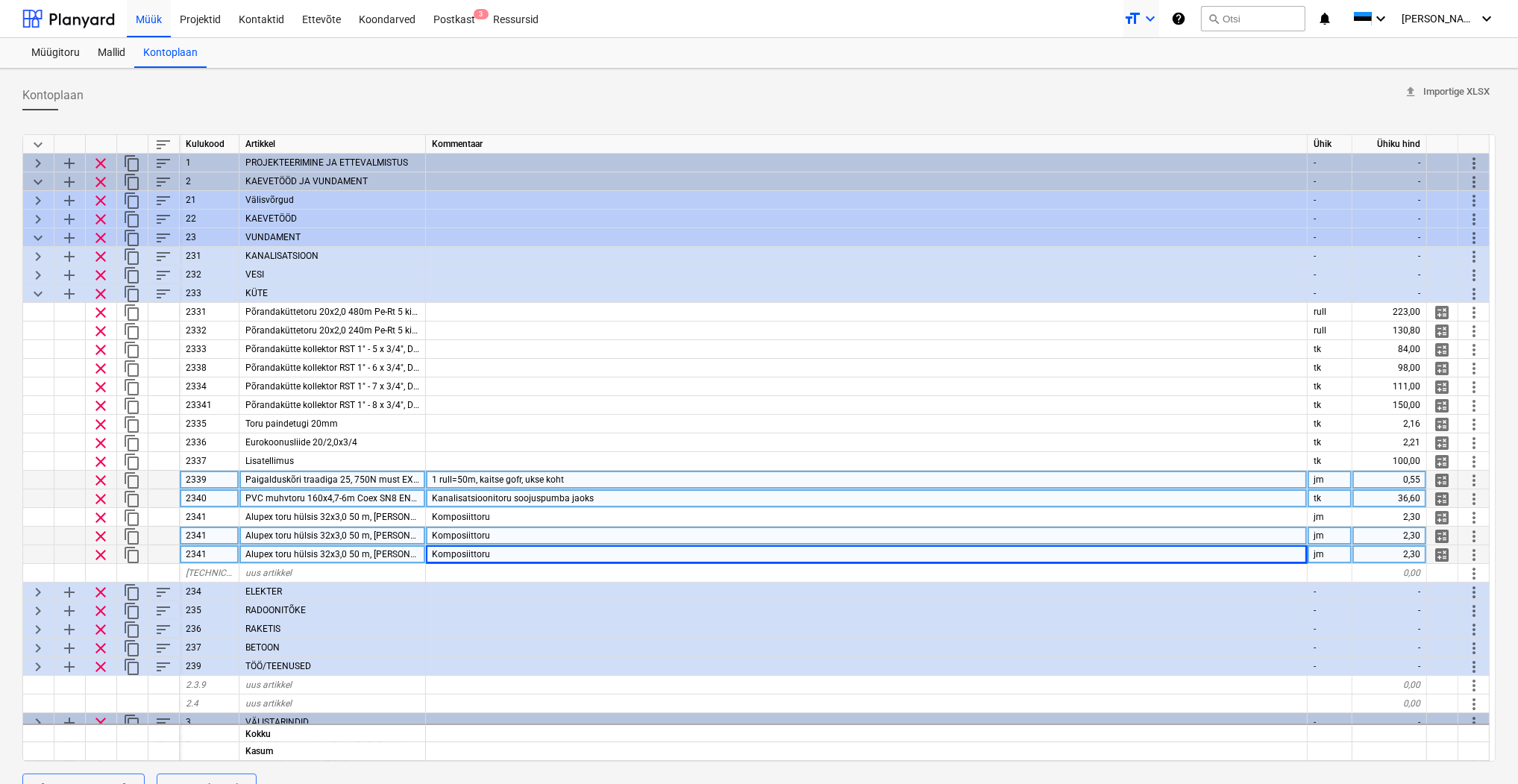
click at [1158, 16] on icon "keyboard_arrow_down" at bounding box center [1150, 18] width 18 height 18
click at [1124, 81] on div "Normal text" at bounding box center [1114, 82] width 90 height 24
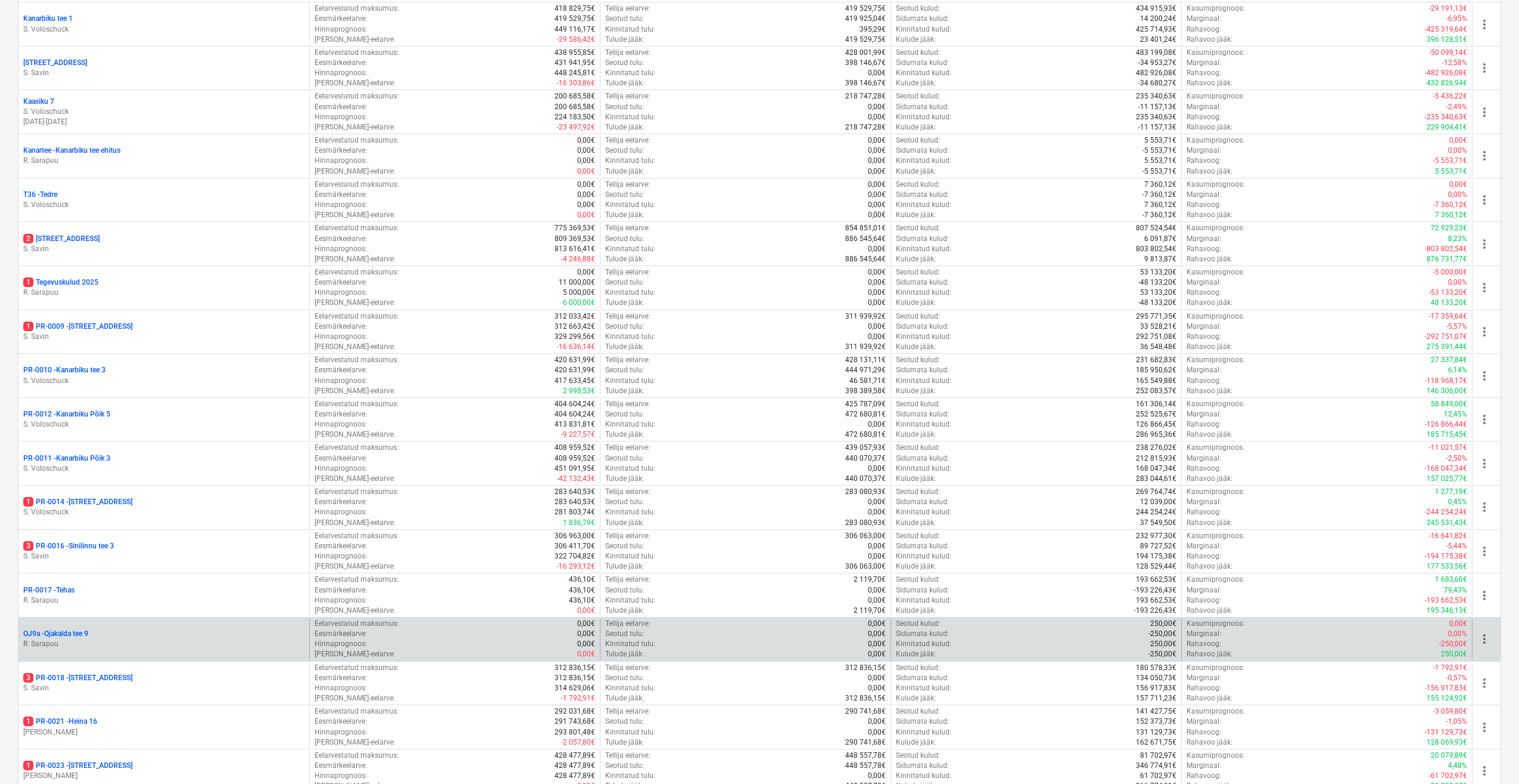
scroll to position [477, 0]
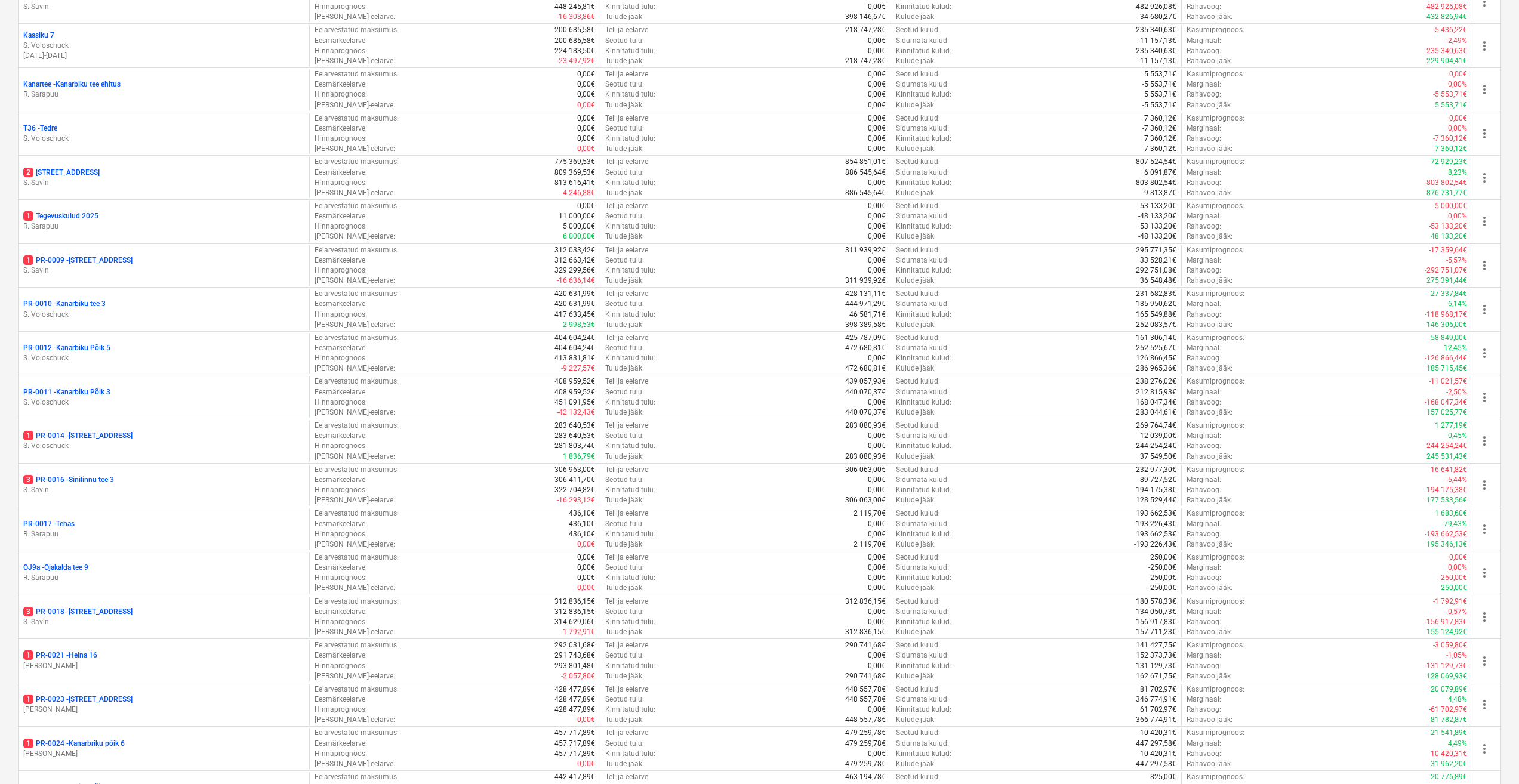
click at [110, 257] on div "1 PR-0009 - Pohla tee 4" at bounding box center [164, 260] width 281 height 10
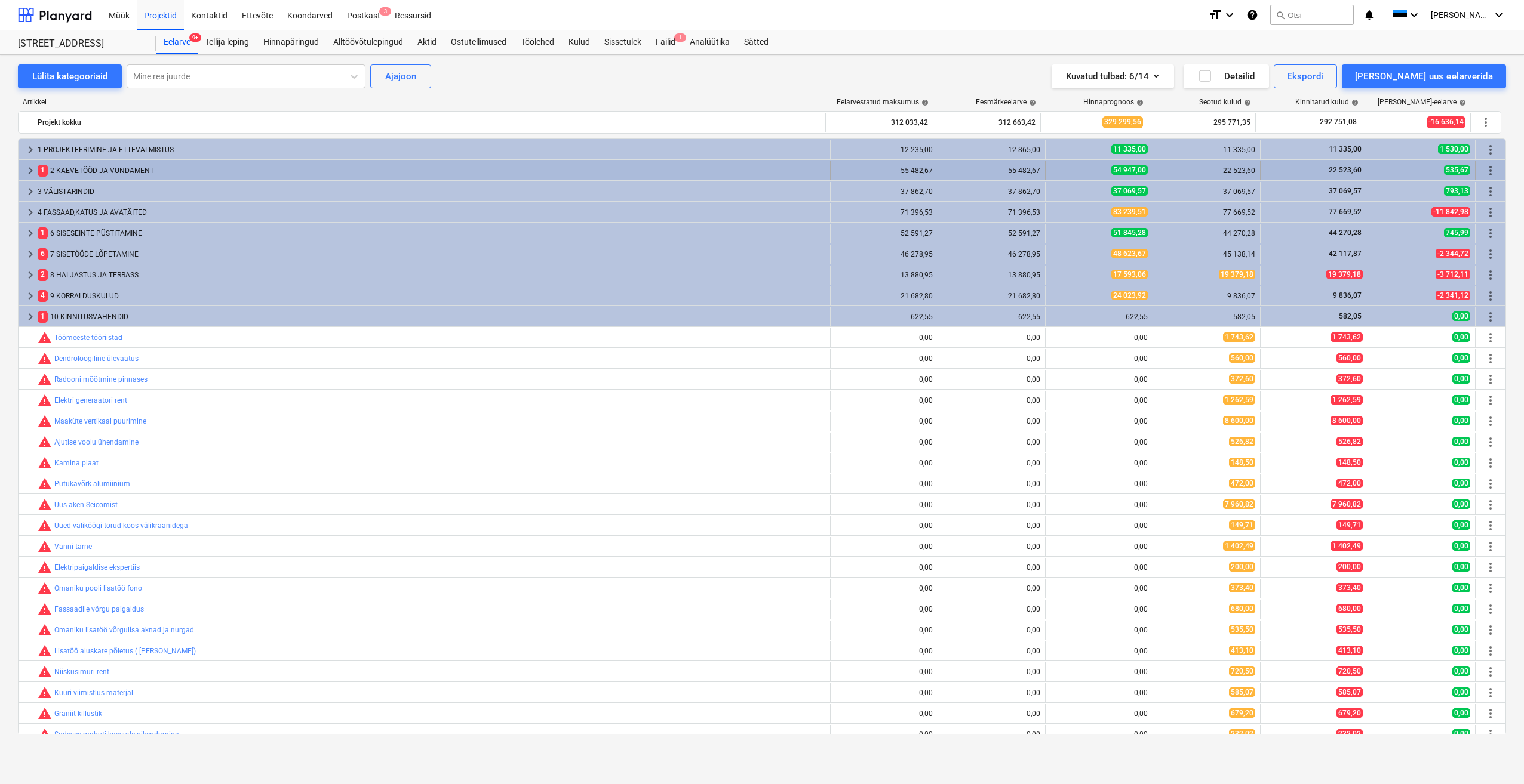
click at [31, 169] on span "keyboard_arrow_right" at bounding box center [30, 171] width 14 height 14
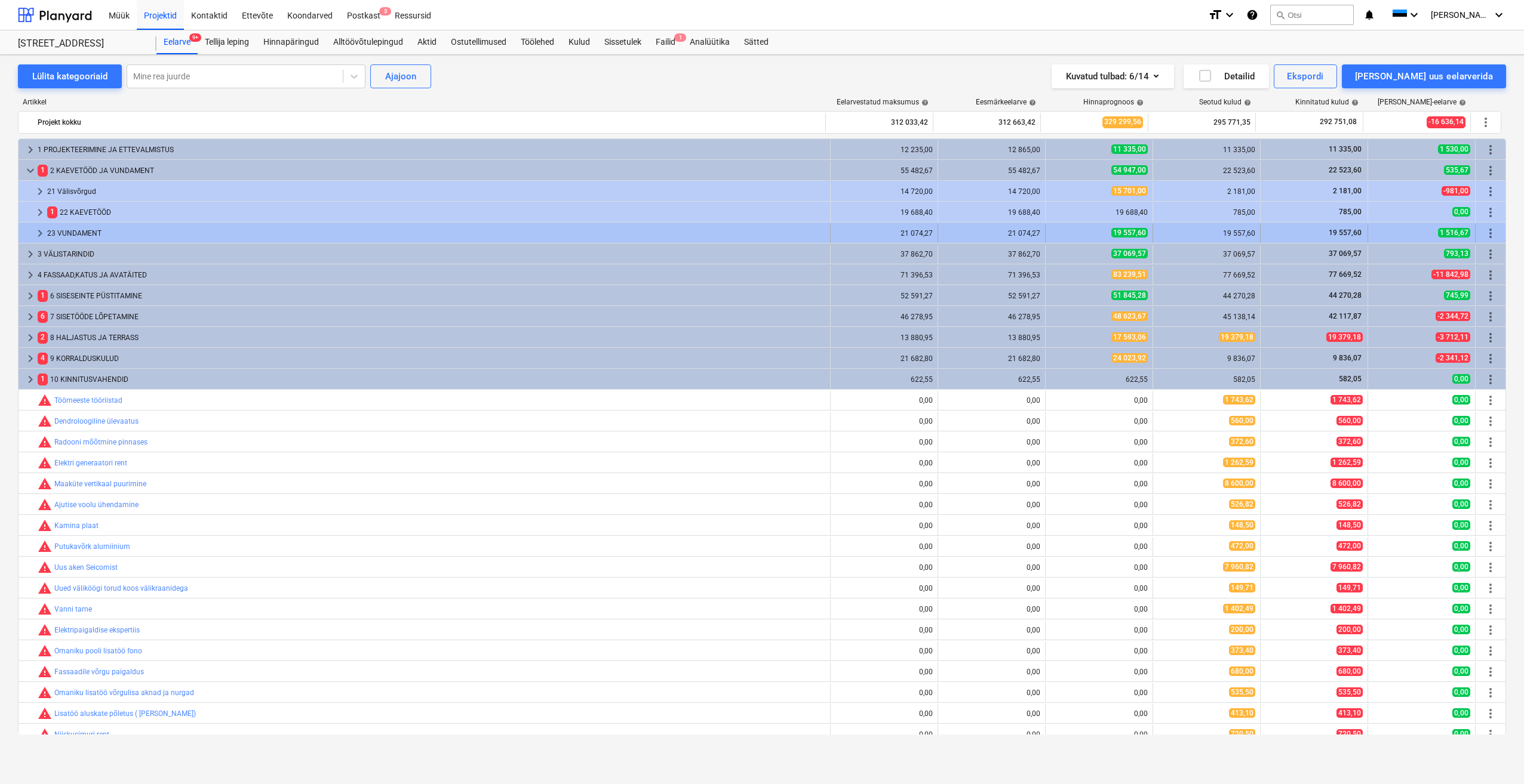
click at [39, 233] on span "keyboard_arrow_right" at bounding box center [40, 233] width 14 height 14
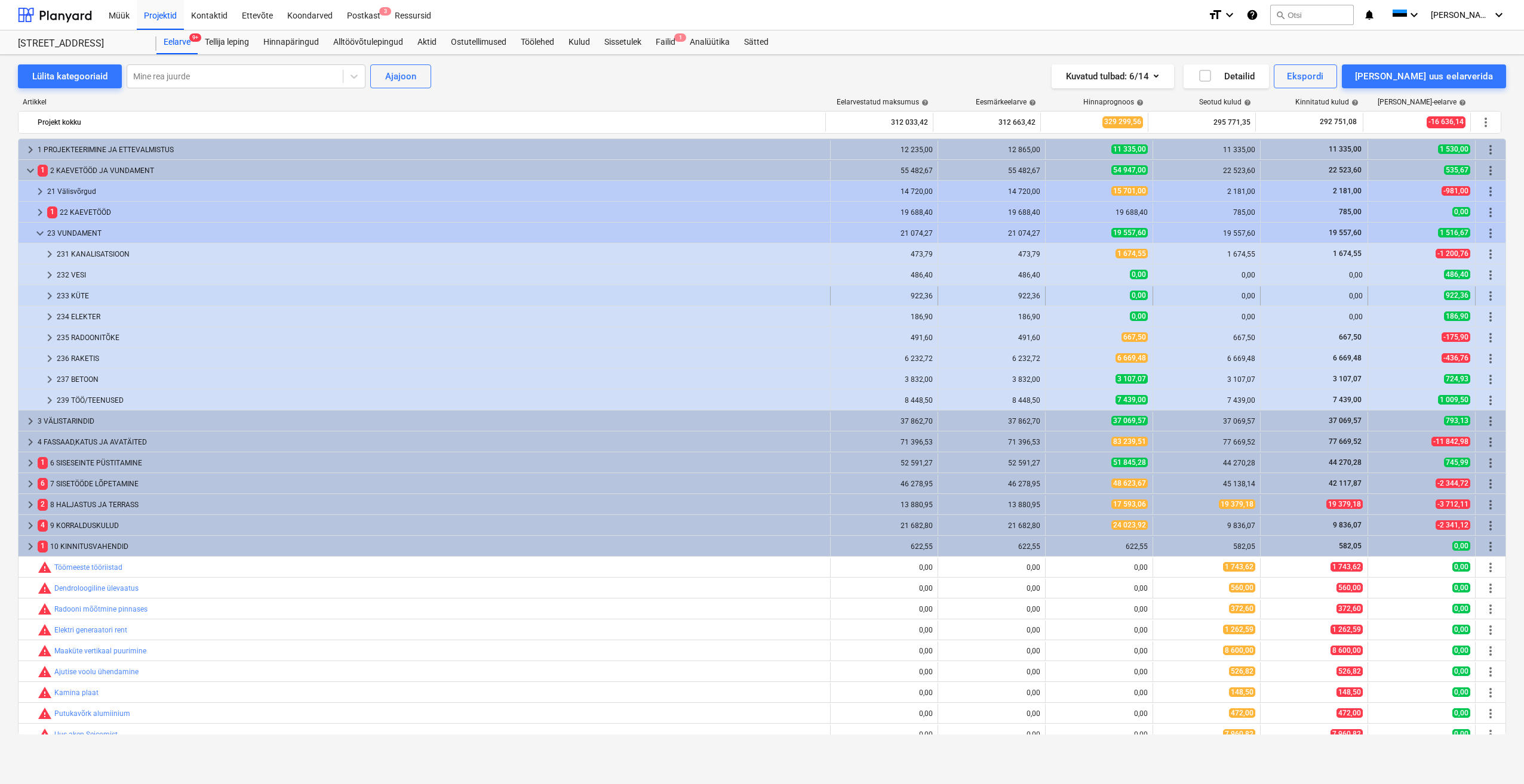
click at [48, 297] on span "keyboard_arrow_right" at bounding box center [49, 295] width 14 height 14
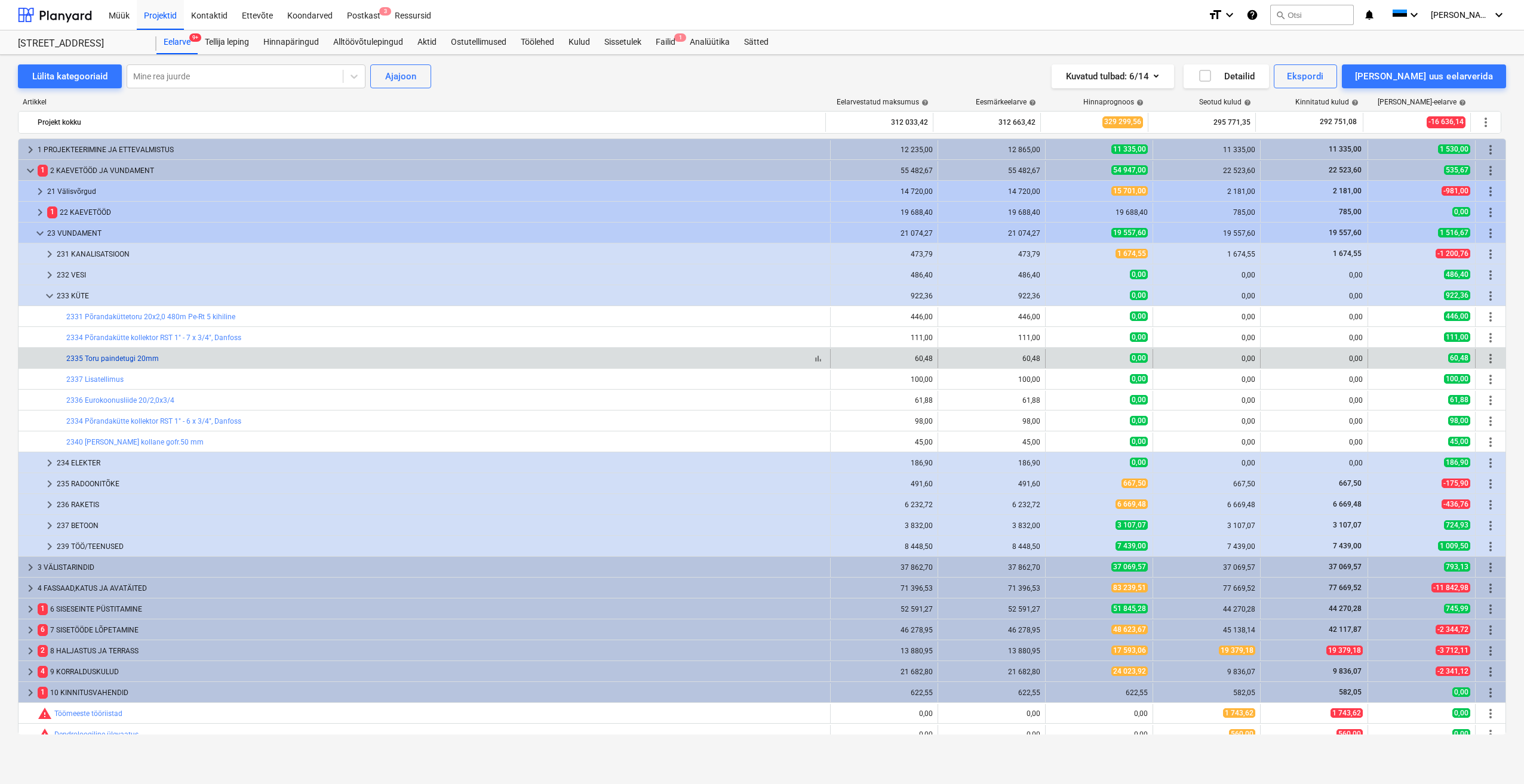
click at [142, 361] on link "2335 Toru paindetugi 20mm" at bounding box center [113, 358] width 93 height 8
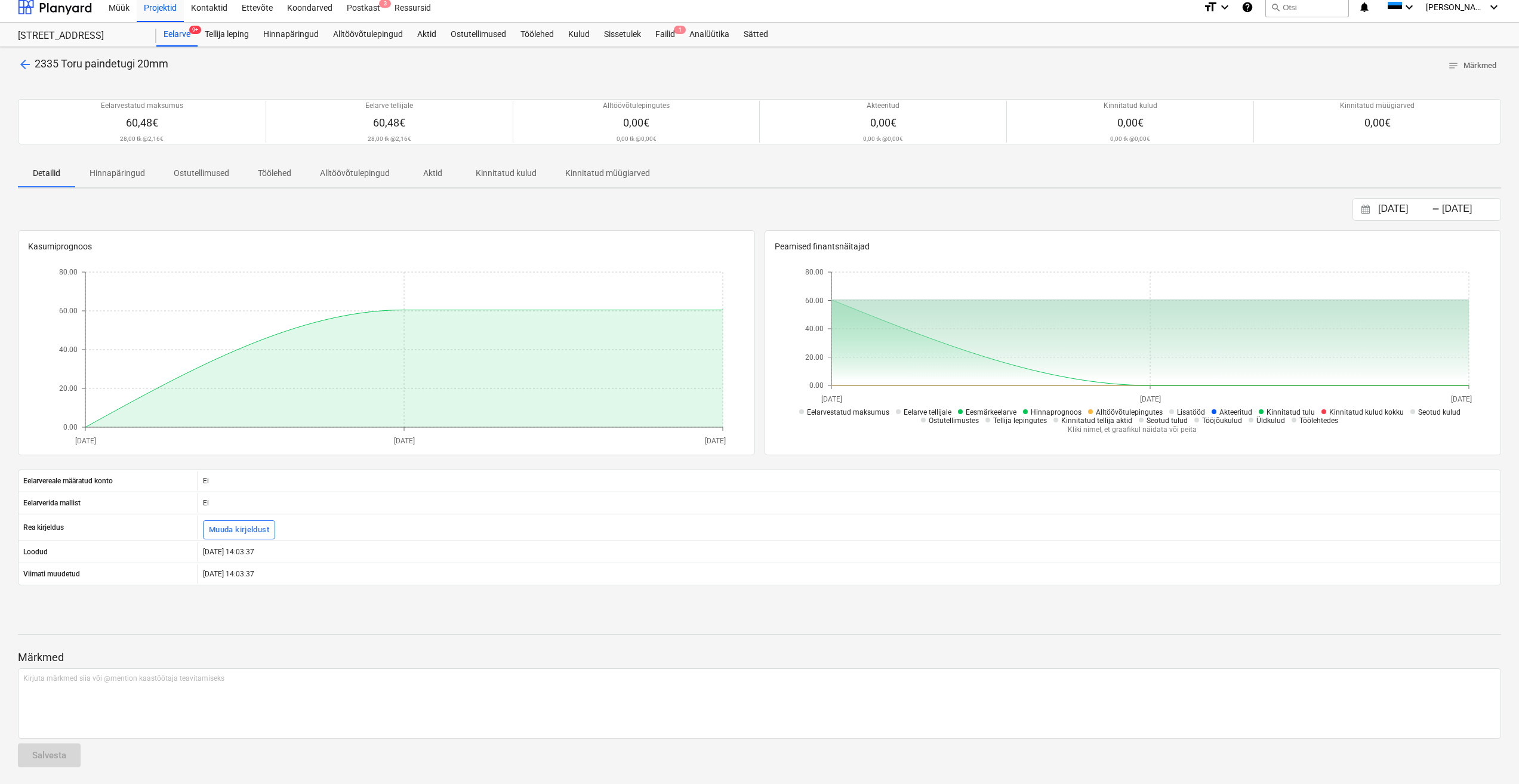
scroll to position [10, 0]
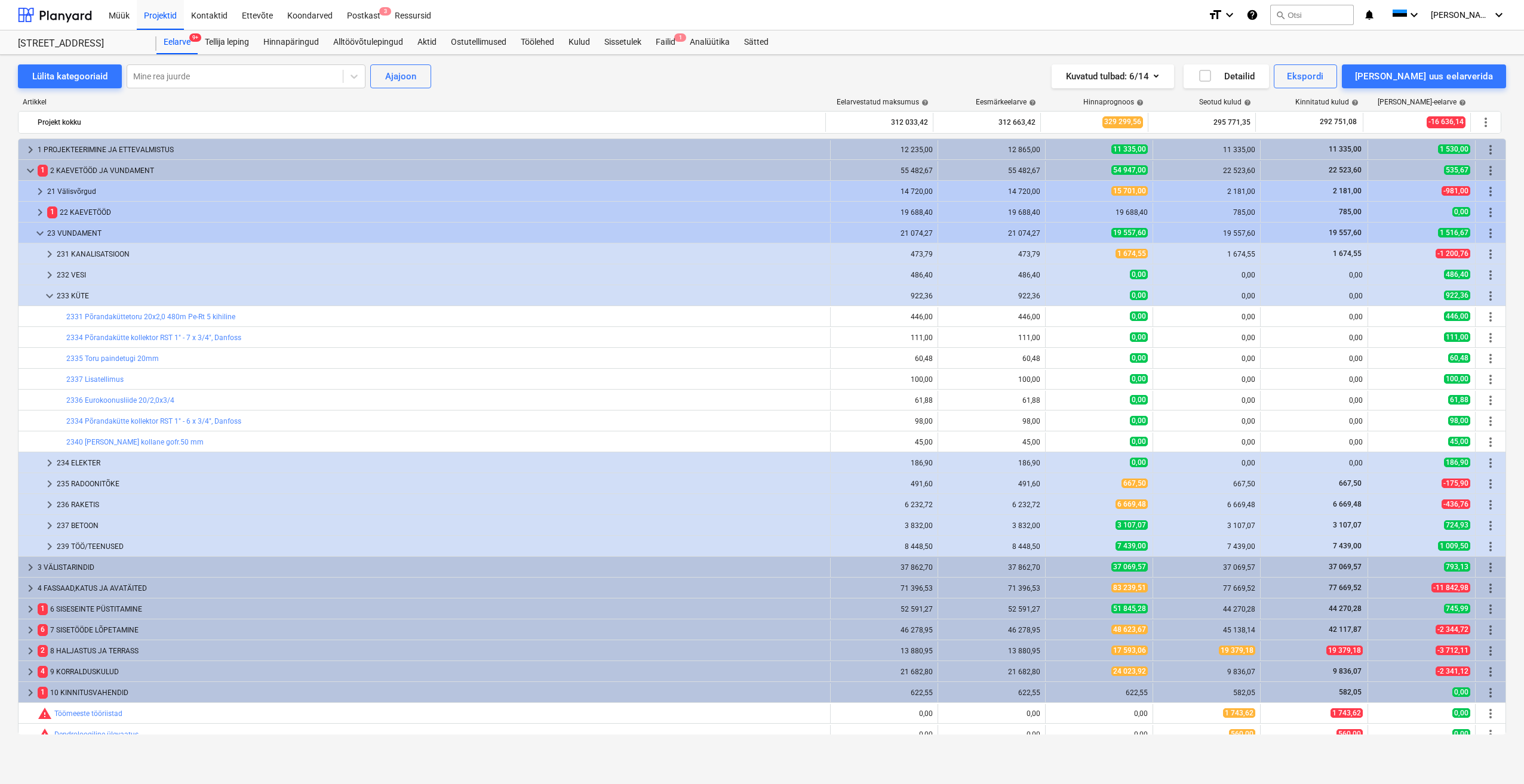
click at [575, 90] on div "Artikkel Eelarvestatud maksumus help Eesmärkeelarve help Hinnaprognoos help Seo…" at bounding box center [762, 418] width 1488 height 661
click at [398, 77] on div "Ajajoon" at bounding box center [400, 76] width 31 height 16
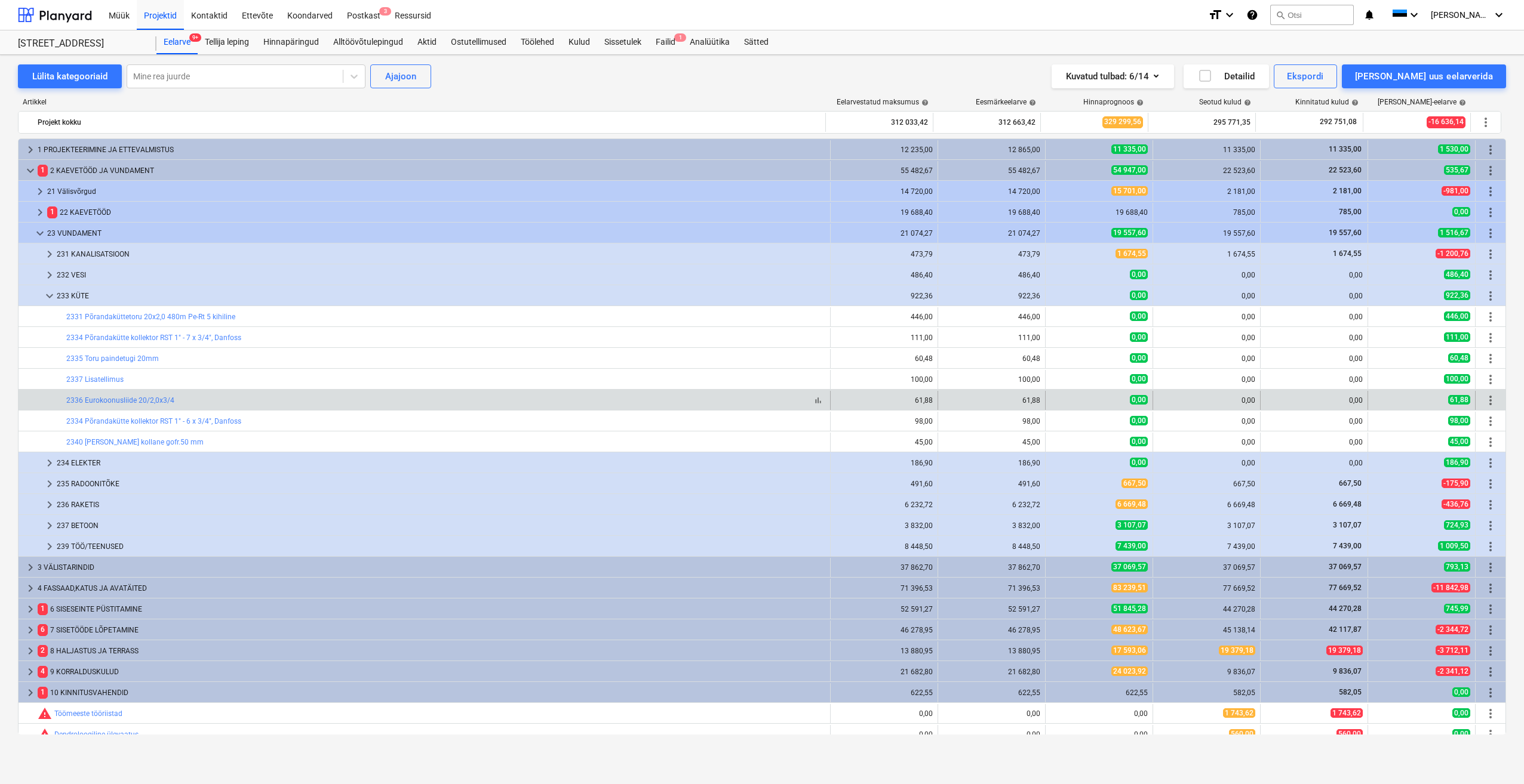
click at [814, 401] on span "bar_chart" at bounding box center [818, 400] width 10 height 10
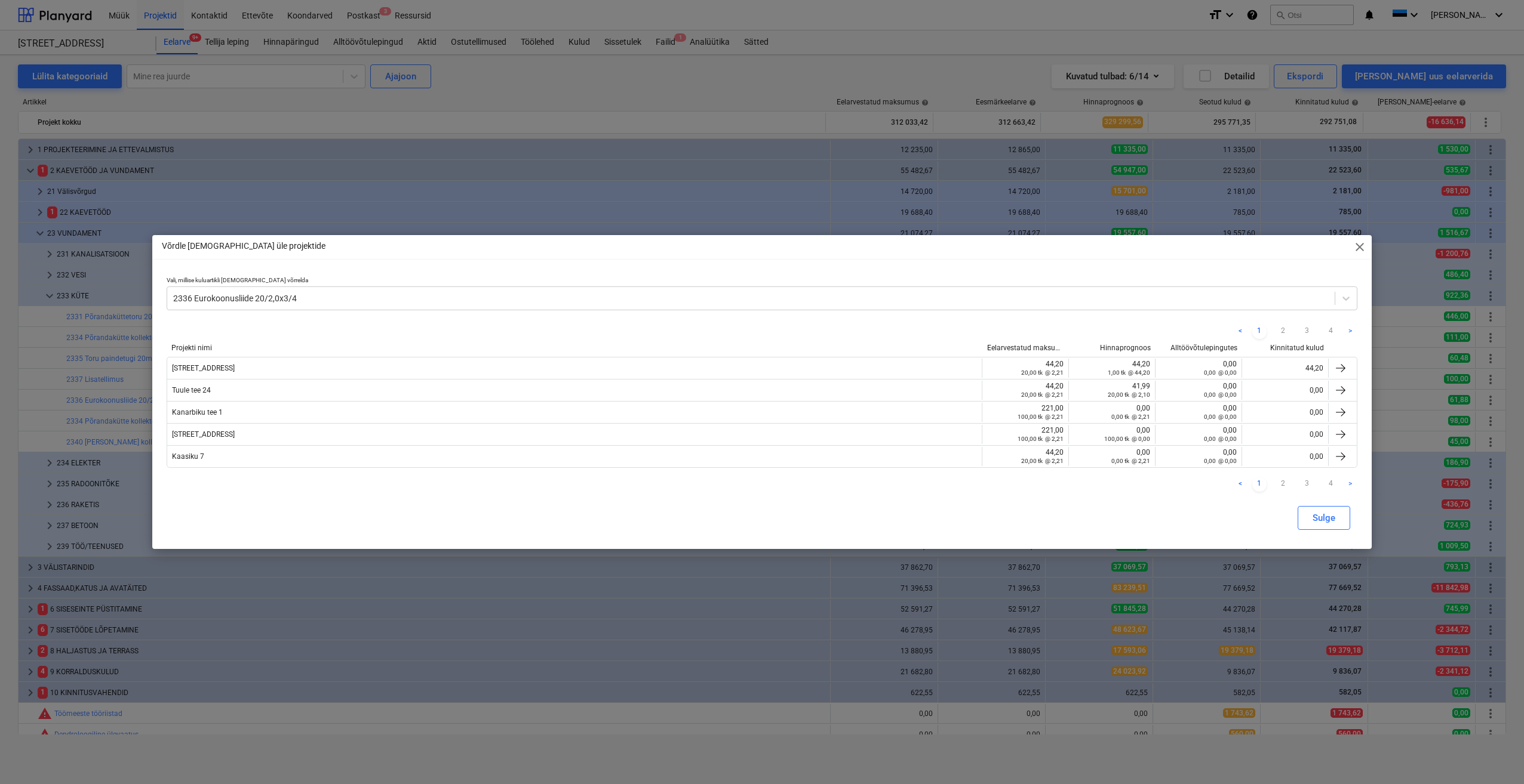
click at [1360, 248] on span "close" at bounding box center [1359, 247] width 14 height 14
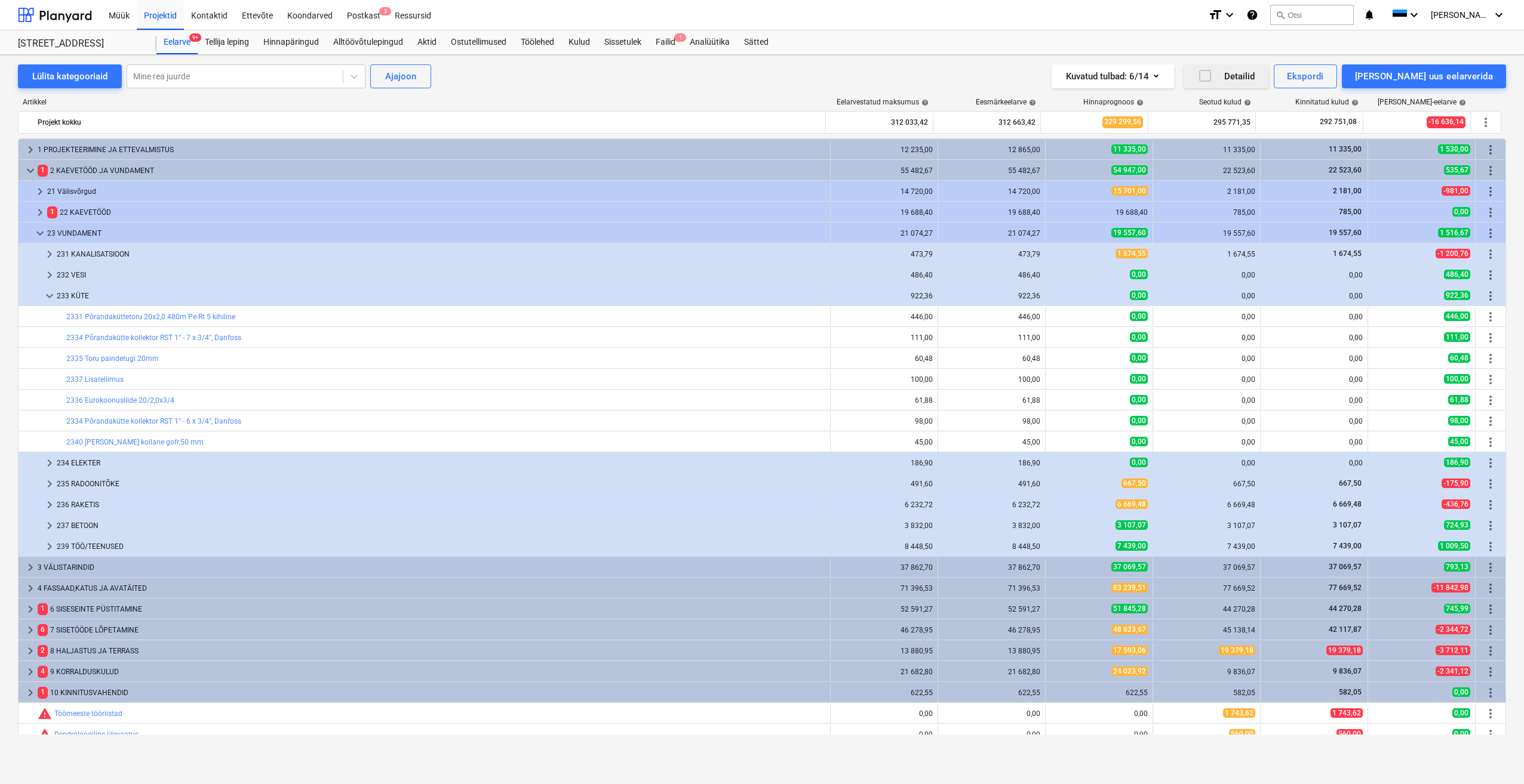
click at [1213, 77] on icon "button" at bounding box center [1204, 76] width 14 height 14
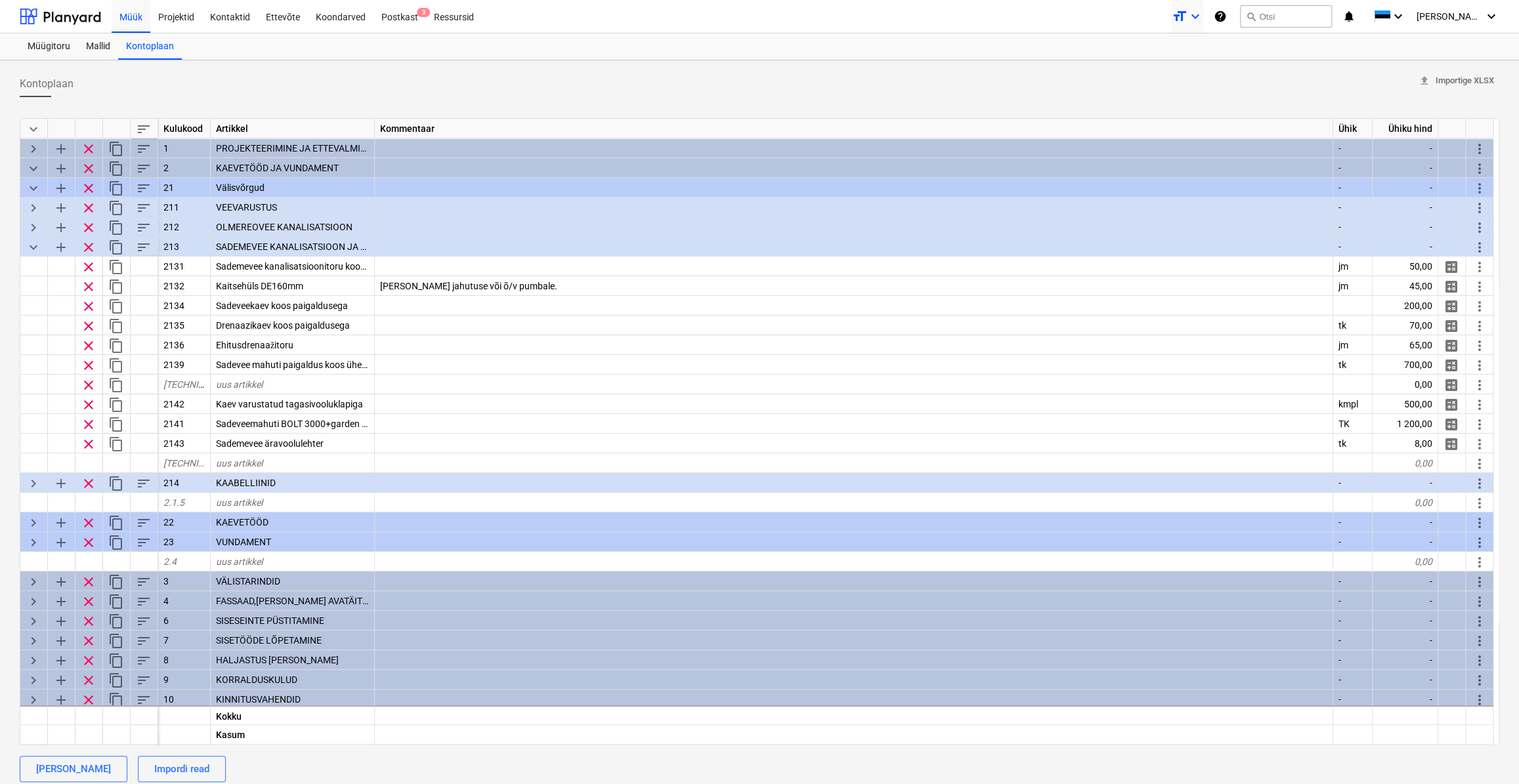
click at [1187, 14] on icon "format_size" at bounding box center [1179, 16] width 16 height 16
click at [964, 86] on div at bounding box center [760, 392] width 1519 height 784
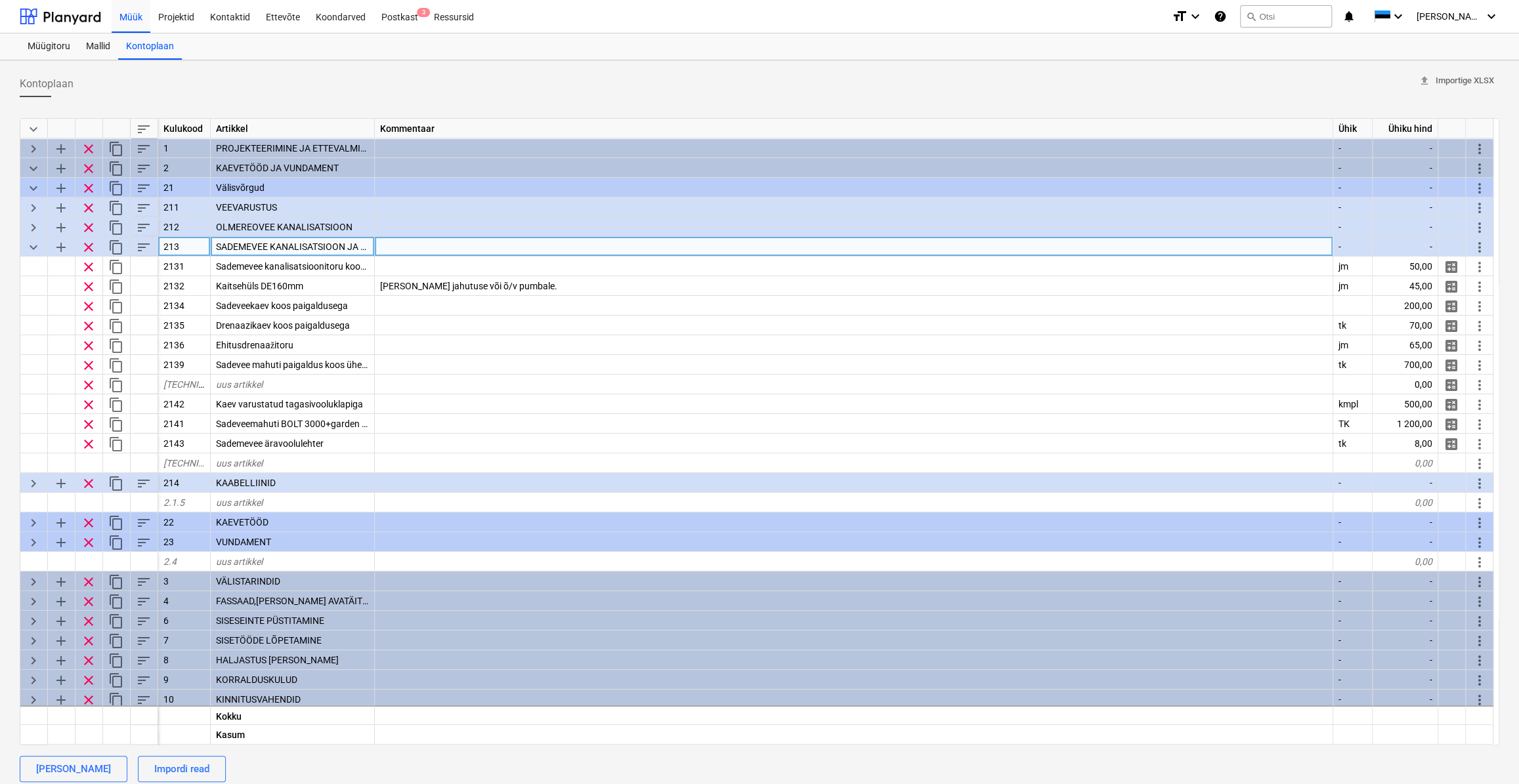
click at [27, 250] on span "keyboard_arrow_down" at bounding box center [33, 247] width 16 height 16
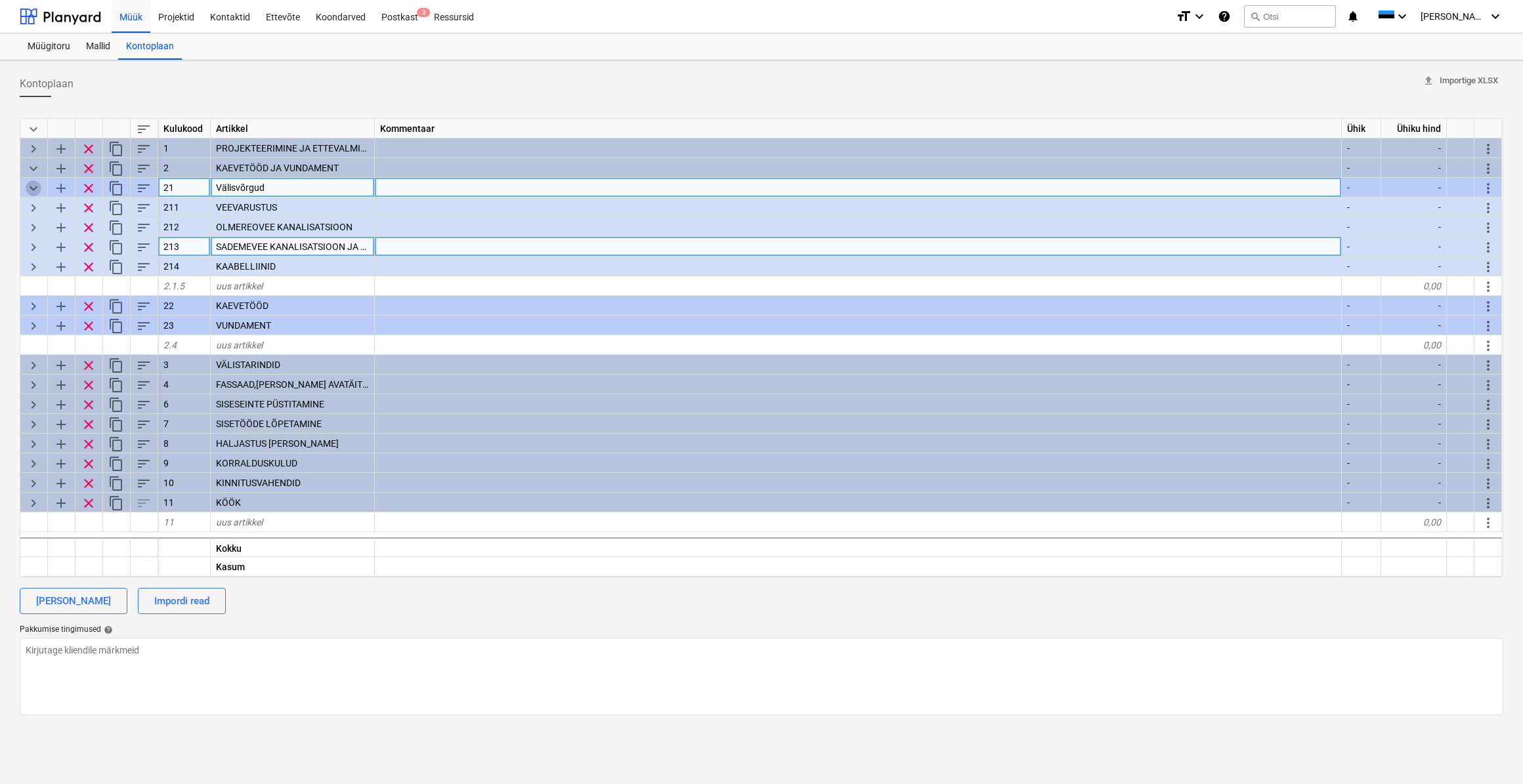
click at [33, 190] on span "keyboard_arrow_down" at bounding box center [33, 188] width 16 height 16
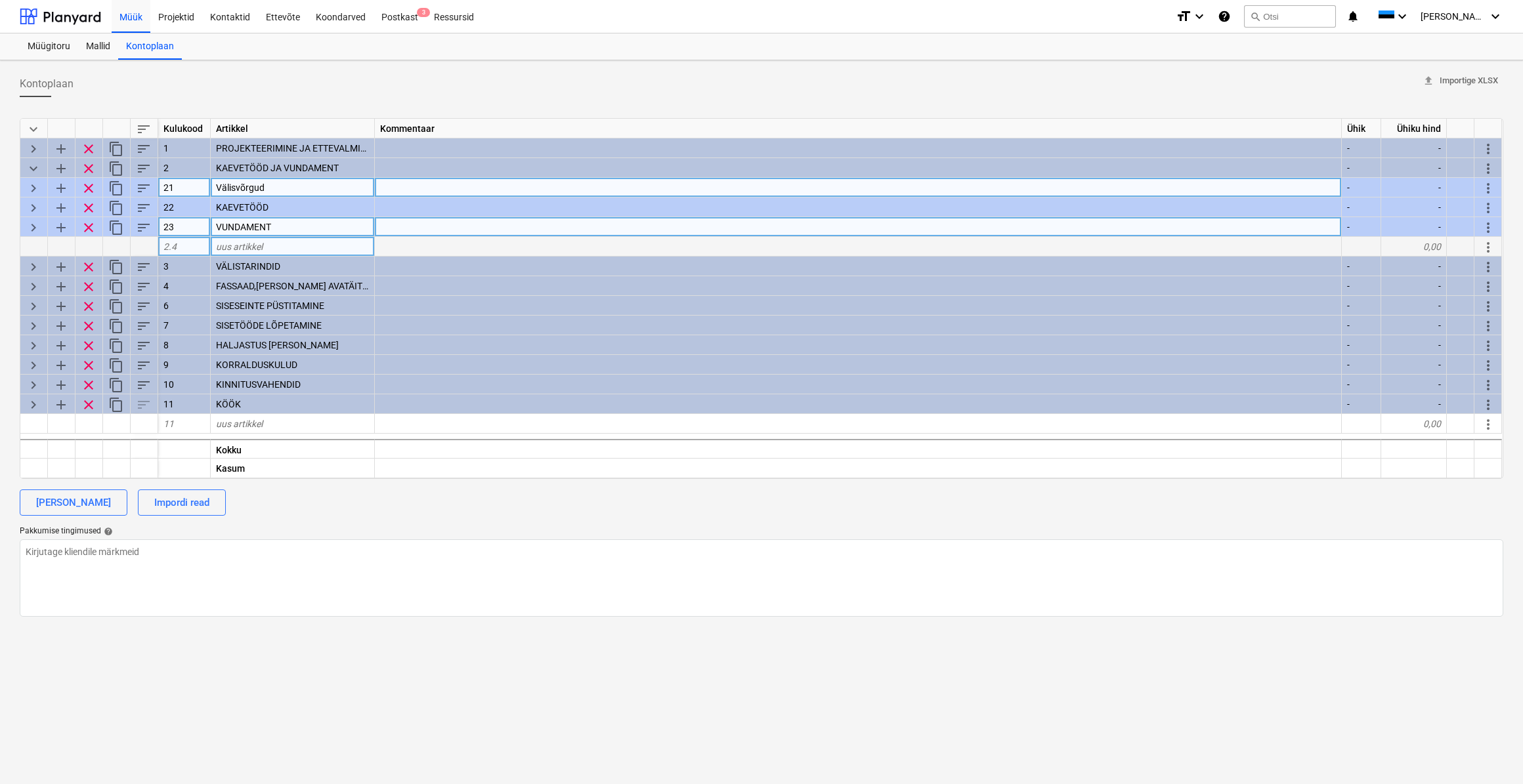
click at [29, 222] on span "keyboard_arrow_right" at bounding box center [33, 227] width 16 height 16
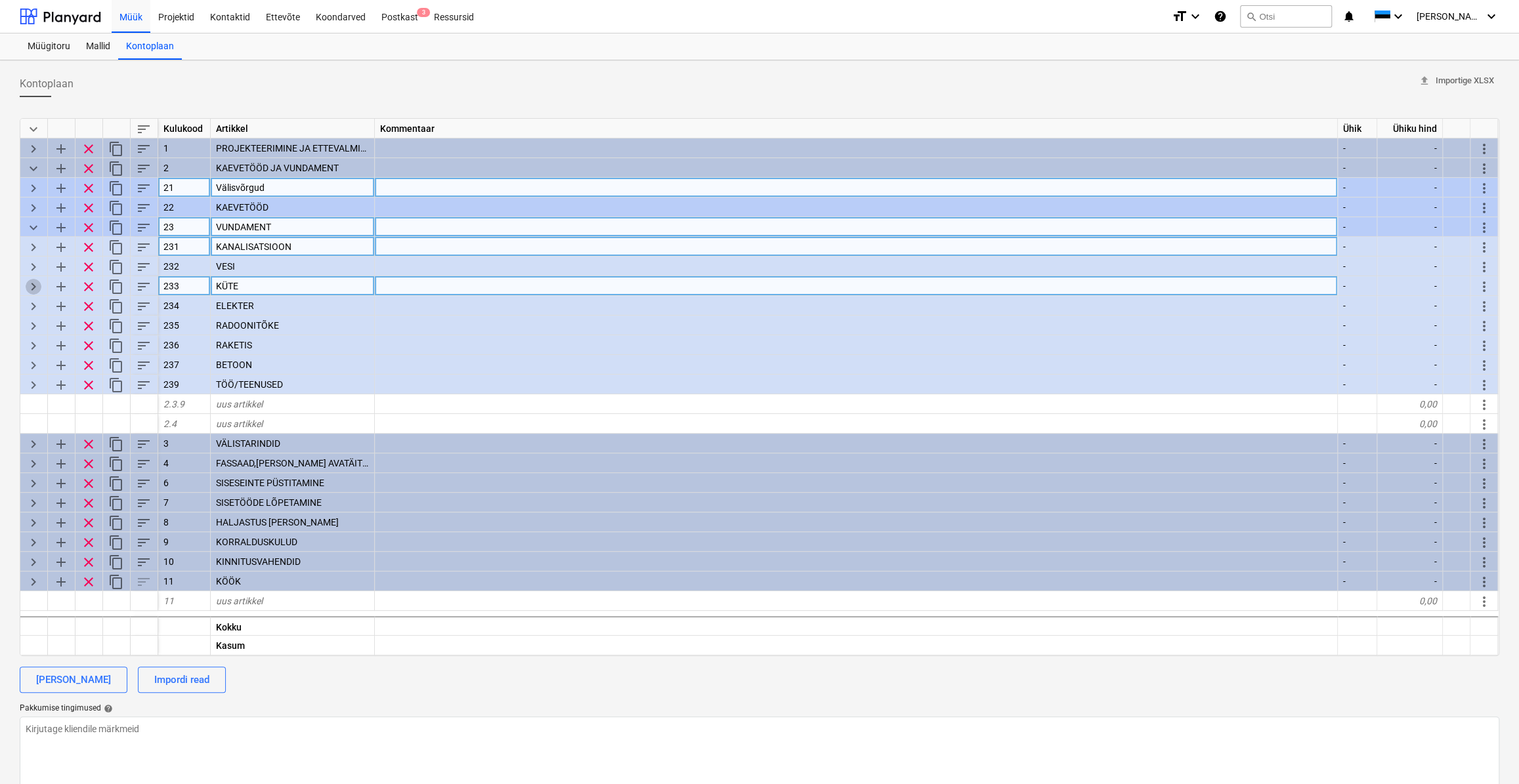
click at [38, 288] on span "keyboard_arrow_right" at bounding box center [33, 286] width 16 height 16
type textarea "x"
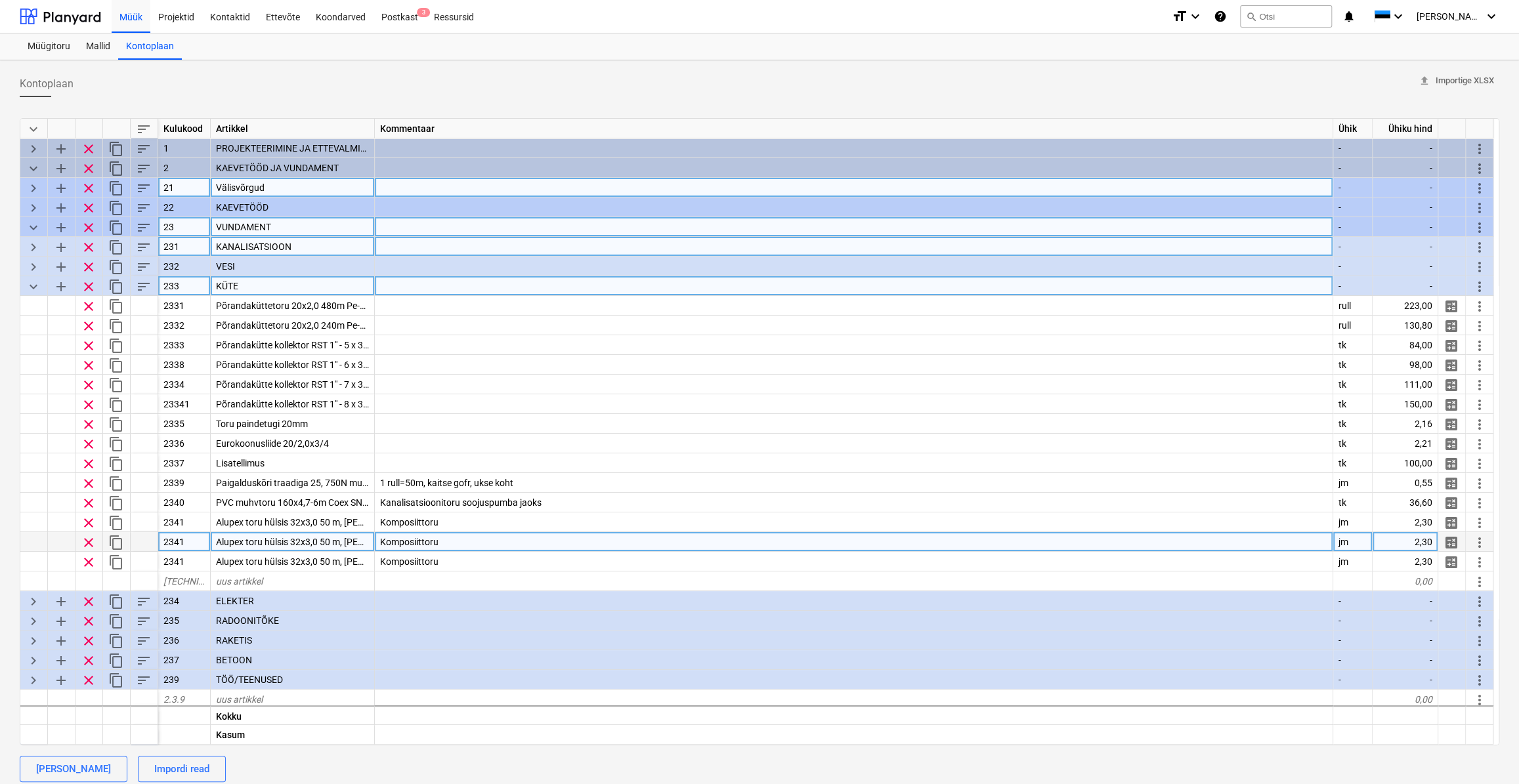
click at [300, 544] on span "Alupex toru hülsis 32x3,0 50 m, [PERSON_NAME]" at bounding box center [314, 542] width 198 height 11
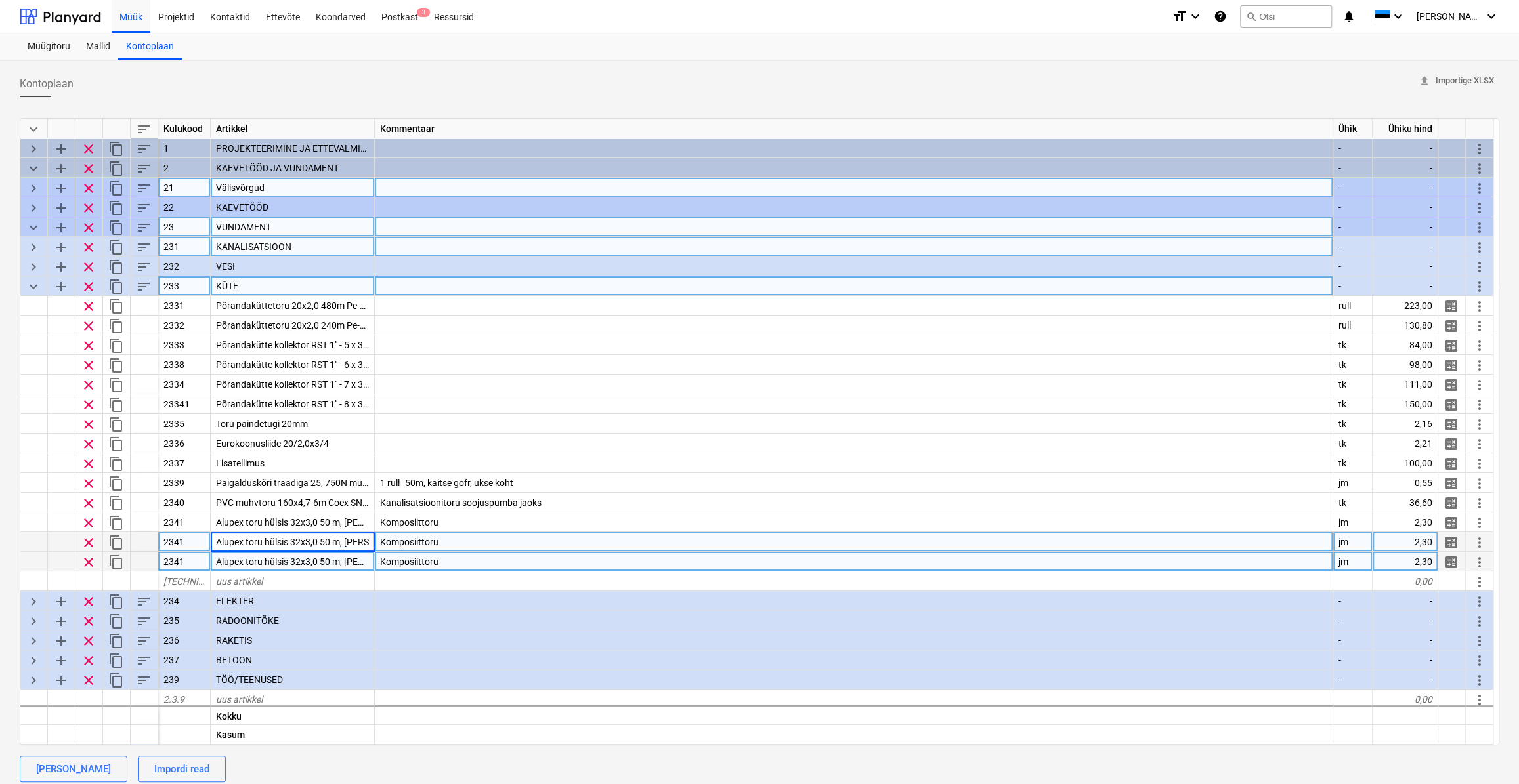
scroll to position [0, 34]
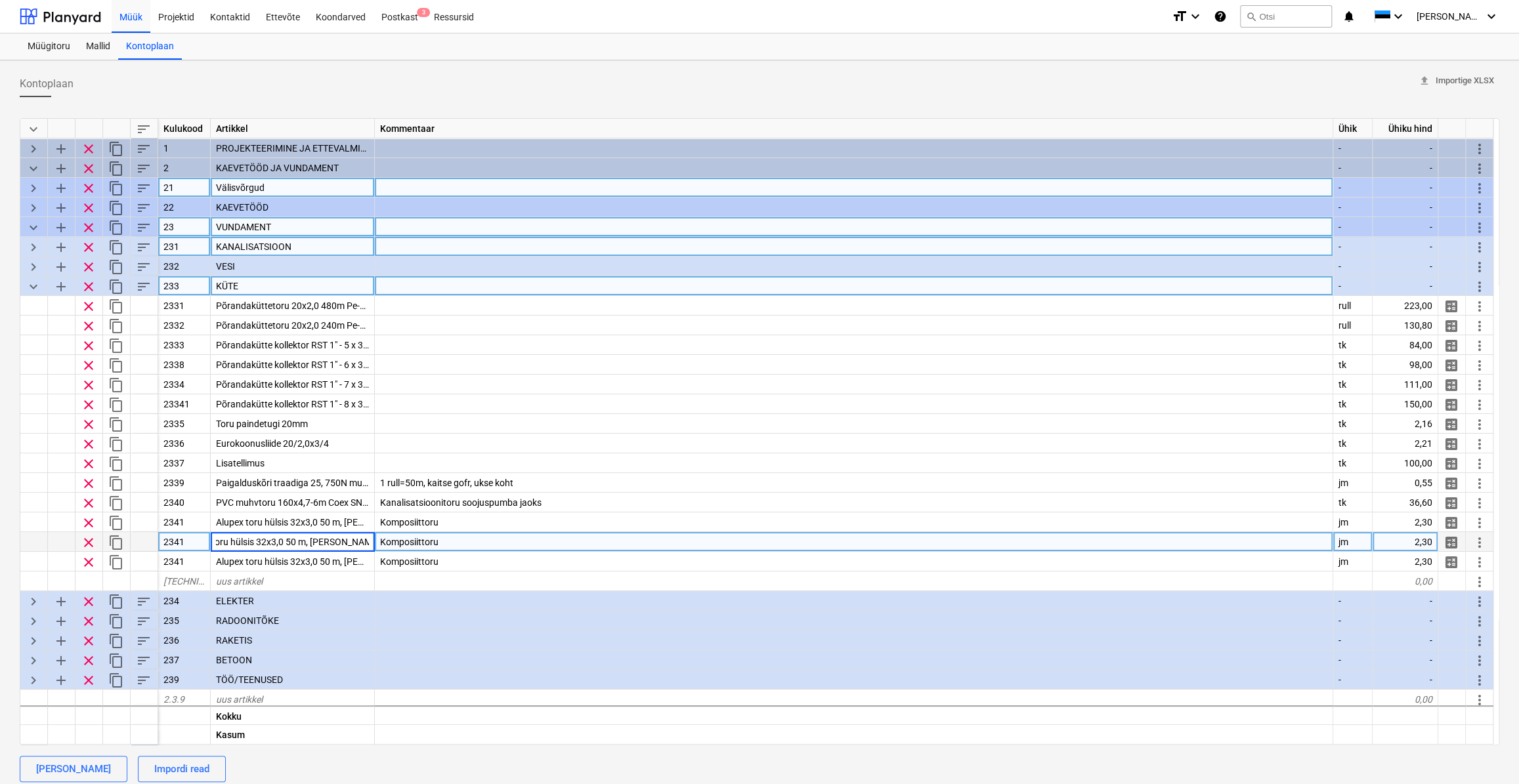
click at [268, 542] on input "Alupex toru hülsis 32x3,0 50 m, [PERSON_NAME]" at bounding box center [292, 541] width 164 height 19
click at [330, 550] on div "Alupex toru hülsis 32x3,0 50 m, [PERSON_NAME]" at bounding box center [292, 542] width 164 height 20
type input "Alupex toru 40x4,0 5,8 m Rifeng"
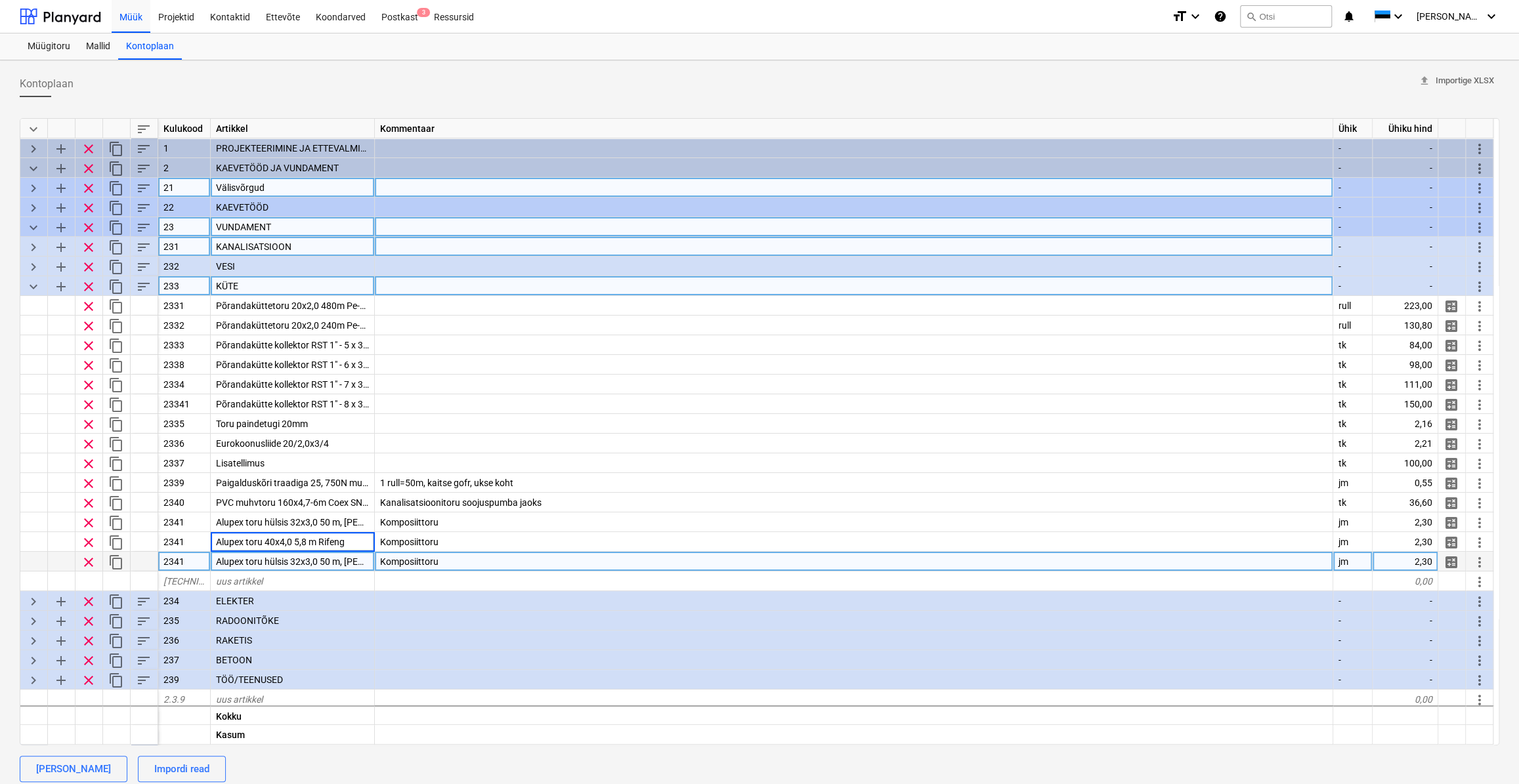
scroll to position [0, 0]
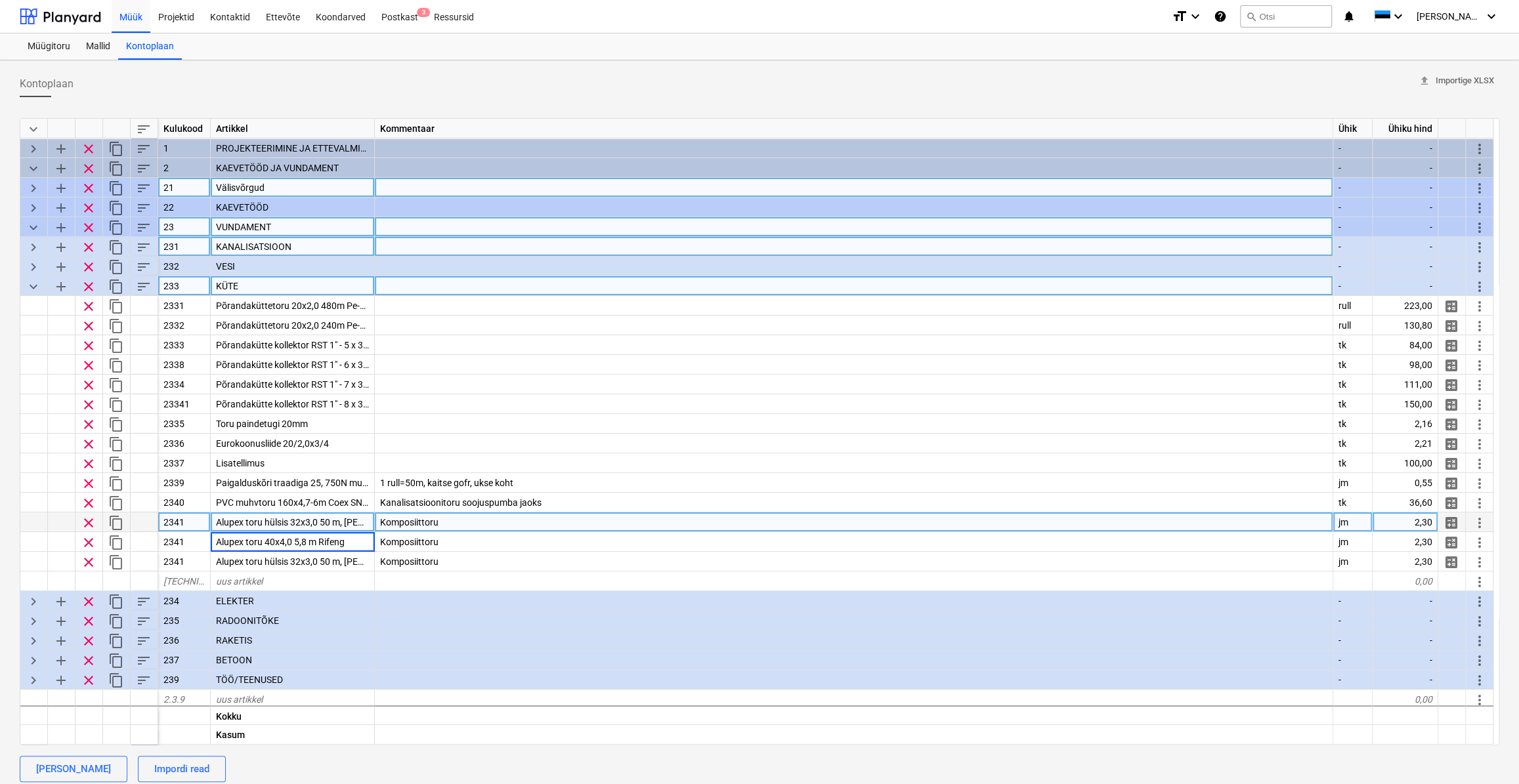
click at [594, 522] on div "Komposiittoru" at bounding box center [854, 522] width 959 height 20
type textarea "x"
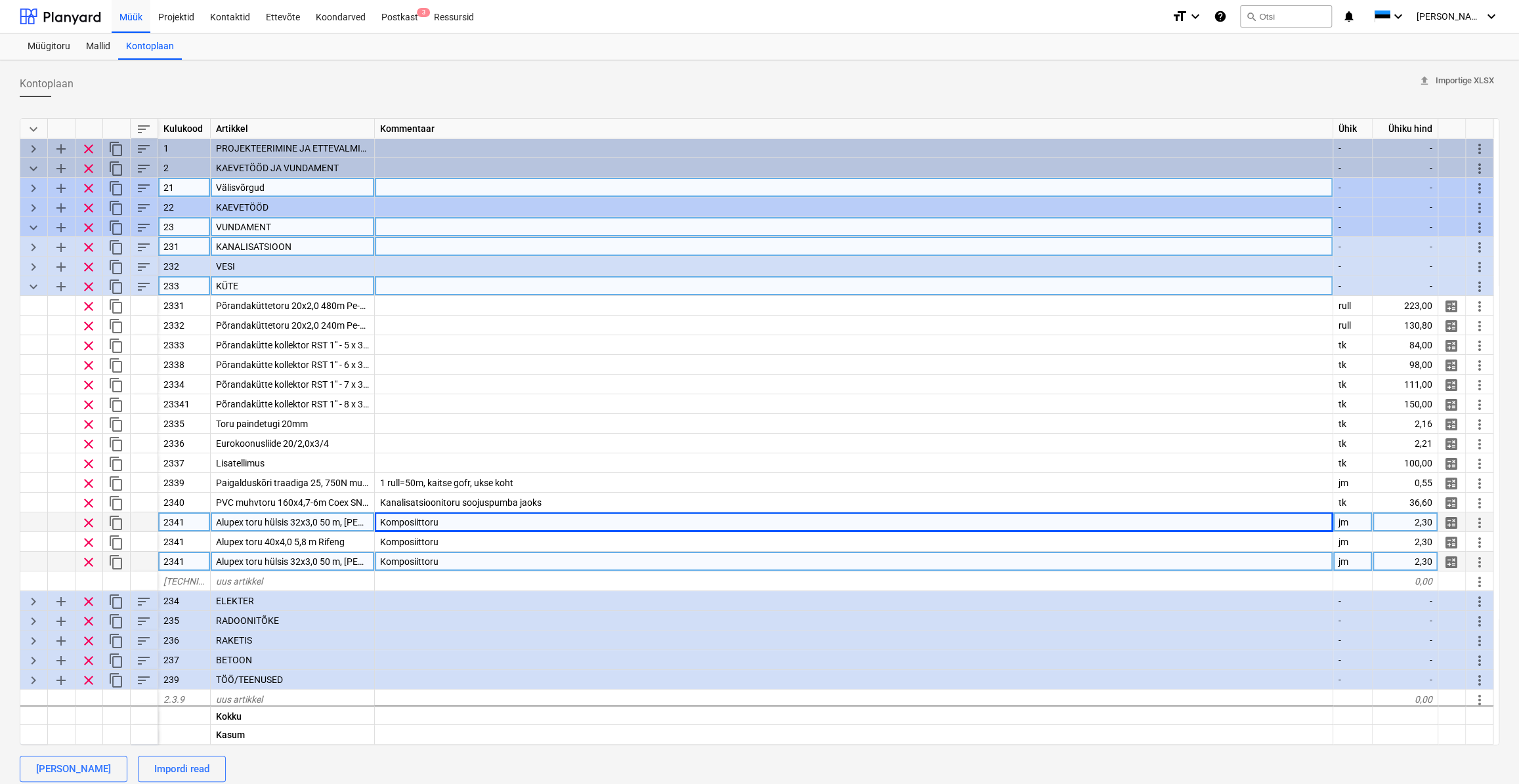
click at [306, 562] on span "Alupex toru hülsis 32x3,0 50 m, [PERSON_NAME]" at bounding box center [314, 562] width 198 height 11
type input "Alupex toru 25x2,5 50 m Rifeng"
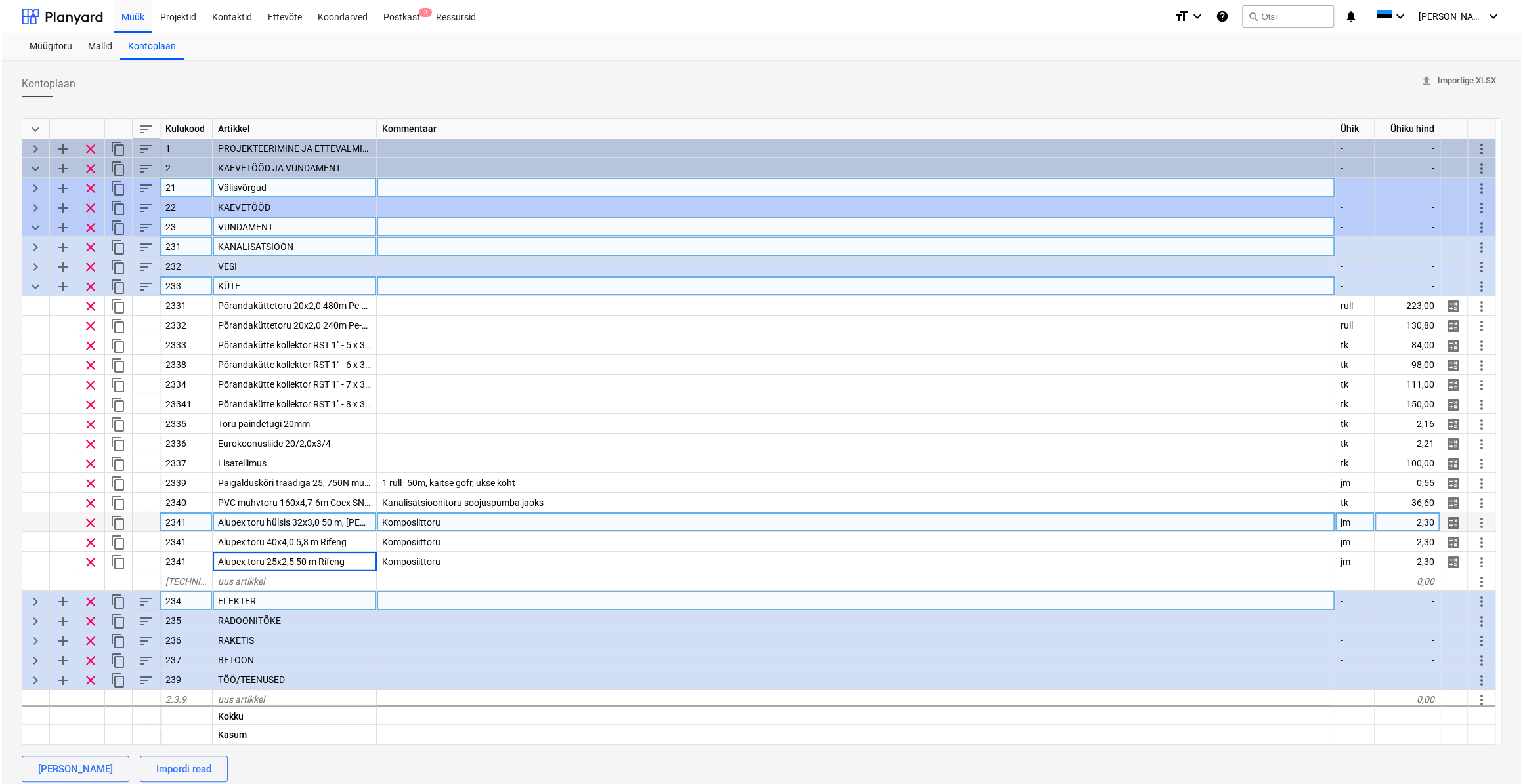
scroll to position [0, 0]
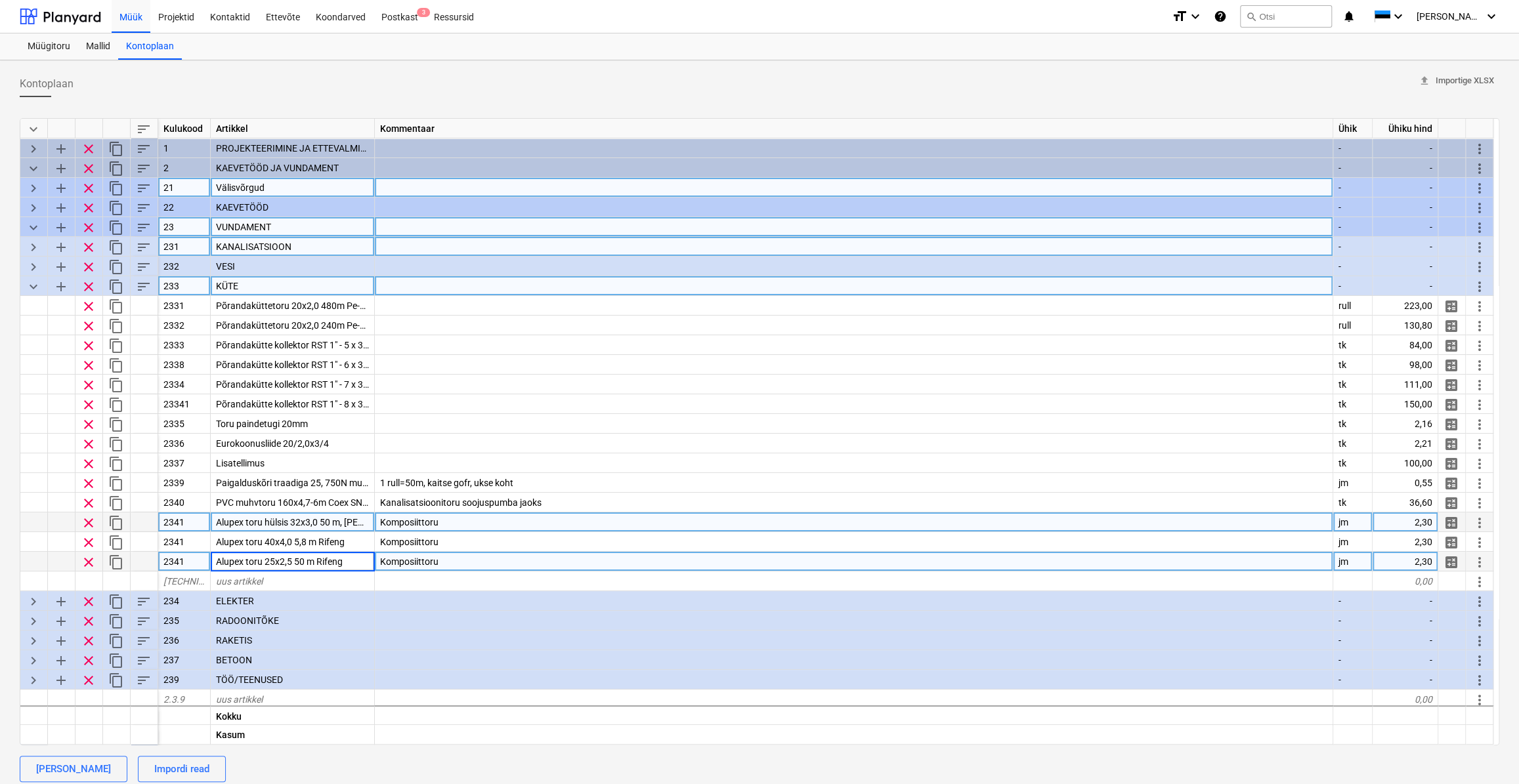
click at [492, 560] on div "Komposiittoru" at bounding box center [854, 562] width 959 height 20
click at [1340, 561] on span "more_vert" at bounding box center [1480, 562] width 16 height 16
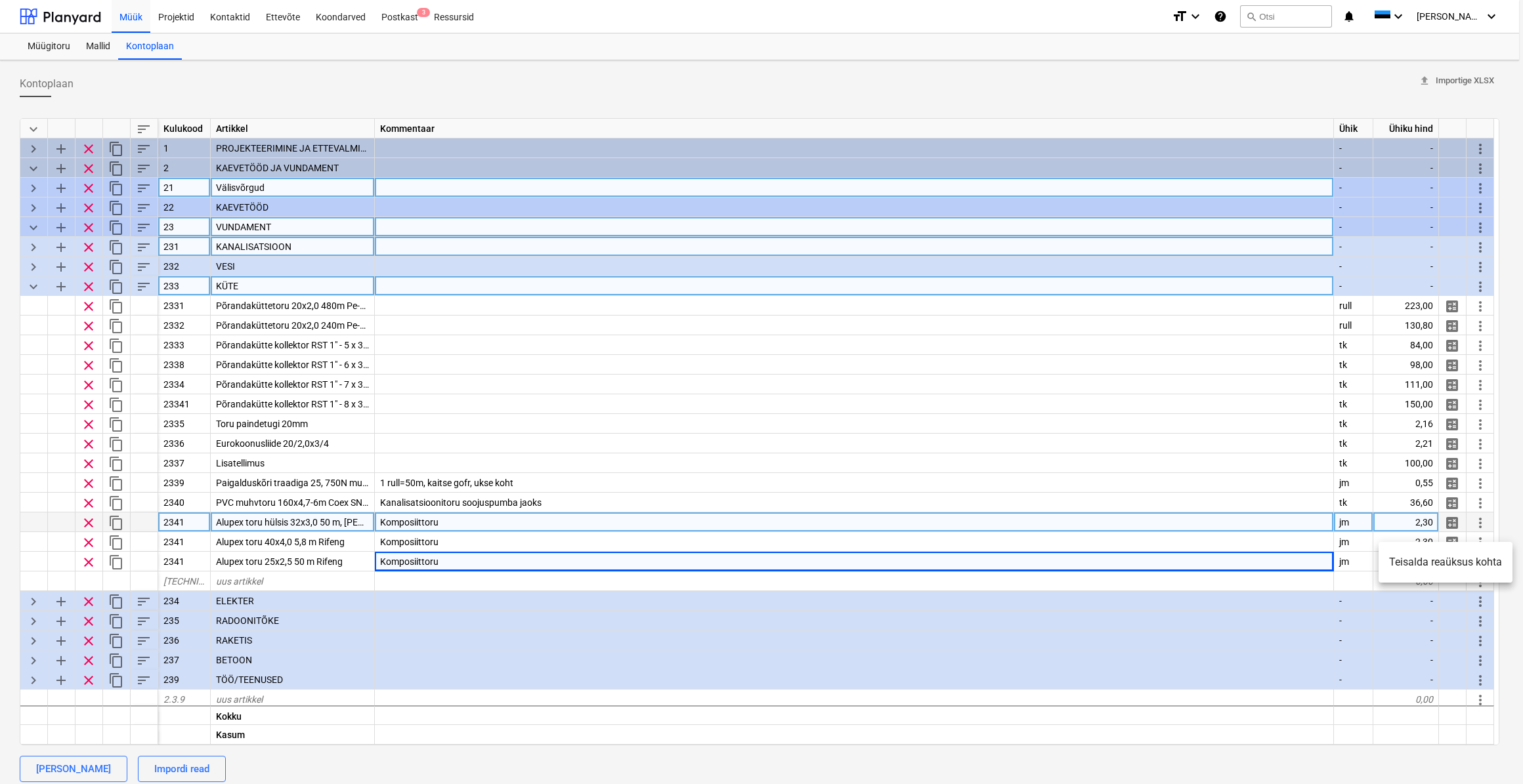
click at [1340, 565] on li "Teisalda reaüksus kohta" at bounding box center [1445, 562] width 134 height 30
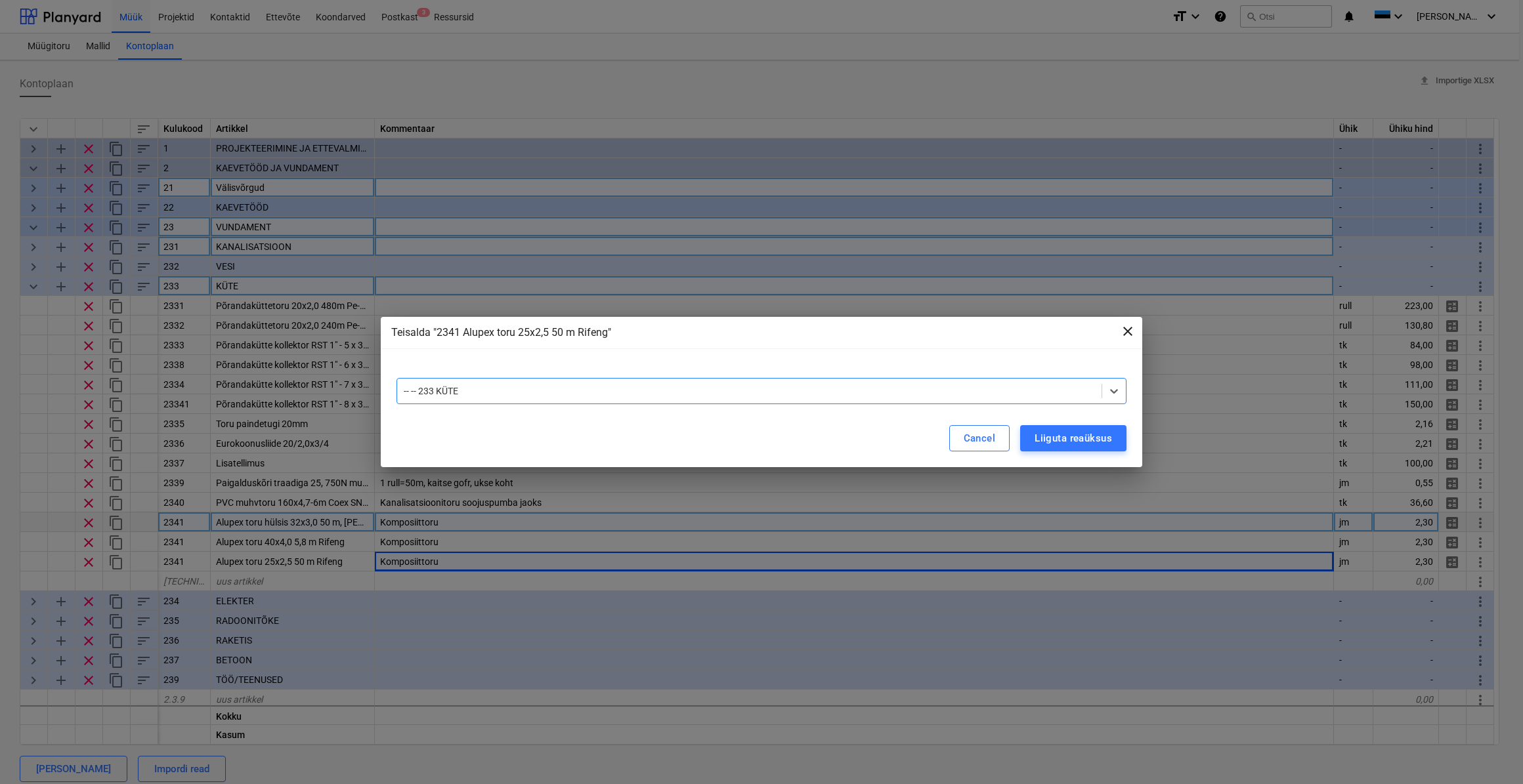
click at [1129, 327] on span "close" at bounding box center [1127, 331] width 16 height 16
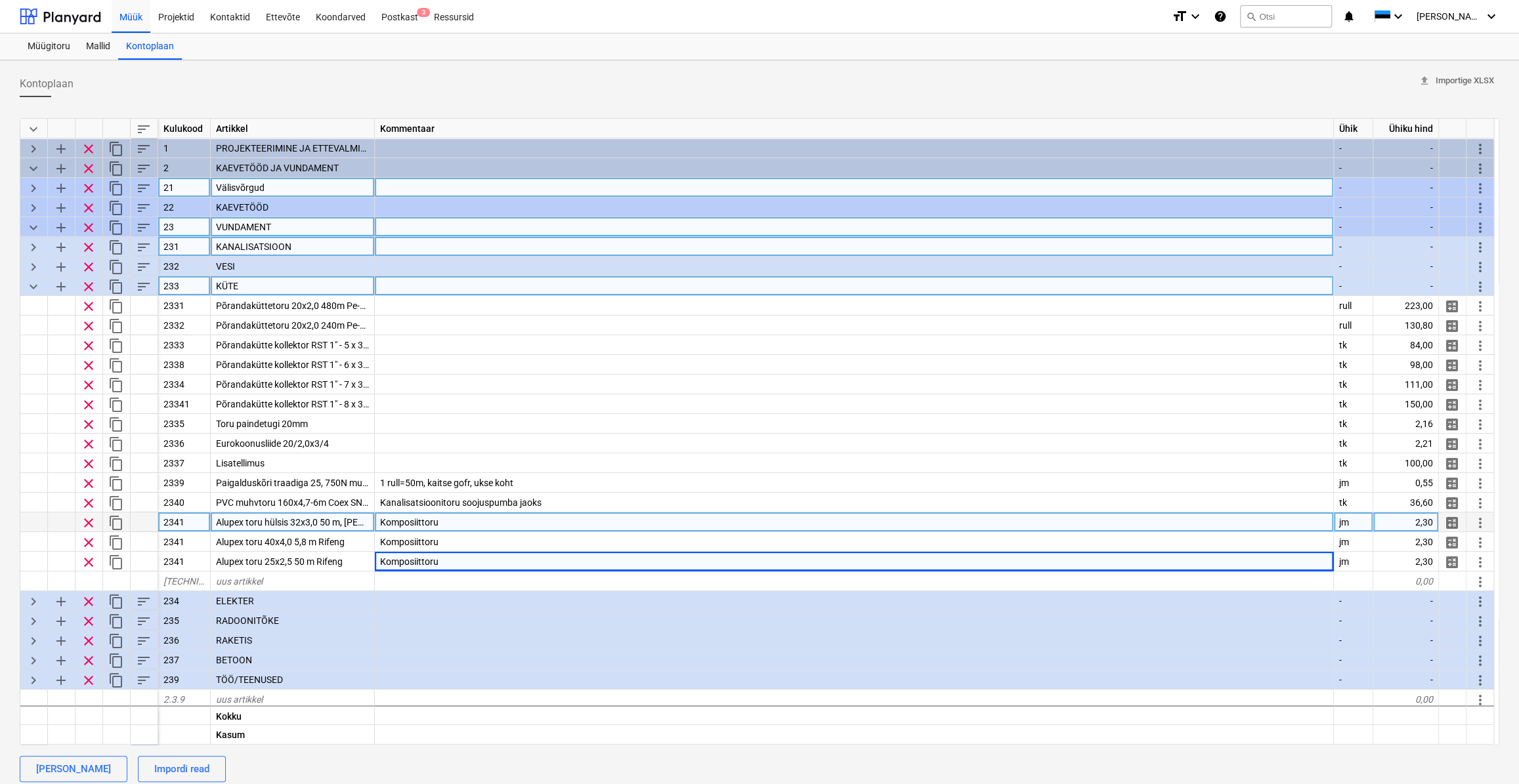
click at [138, 287] on span "sort" at bounding box center [143, 286] width 16 height 16
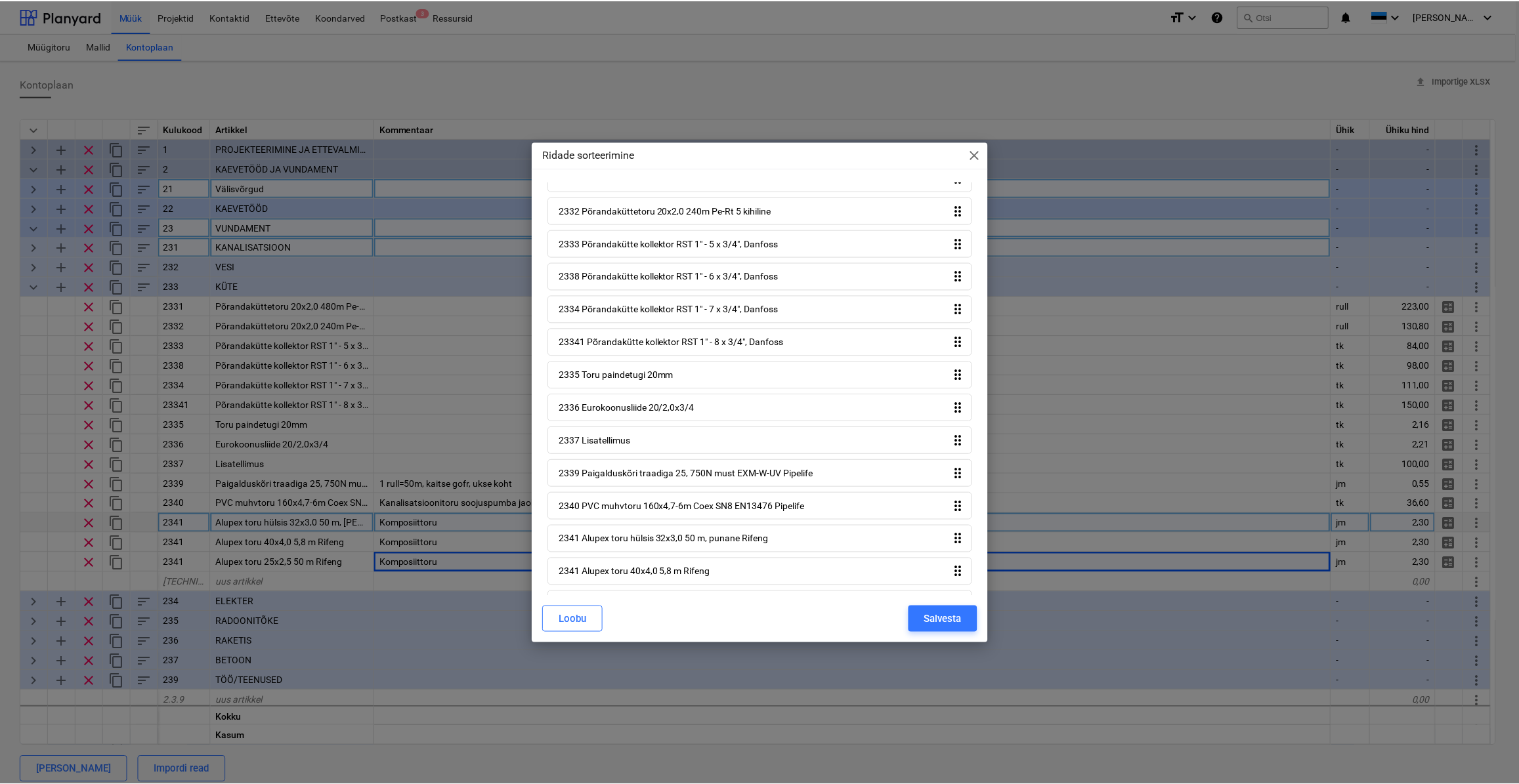
scroll to position [66, 0]
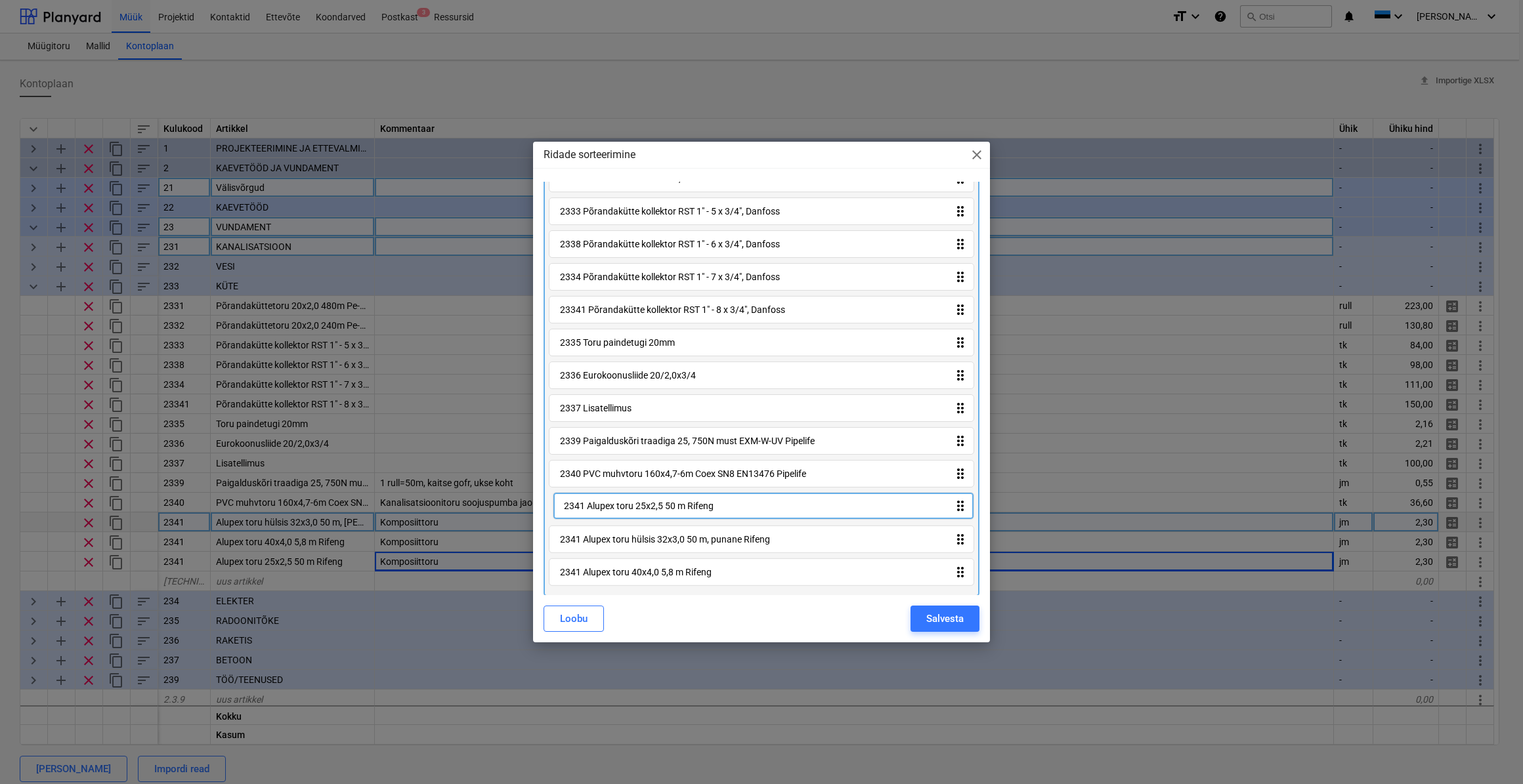
drag, startPoint x: 963, startPoint y: 576, endPoint x: 965, endPoint y: 505, distance: 71.0
click at [965, 505] on div "2331 Põrandaküttetoru 20x2,0 480m Pe-Rt 5 kihiline drag_indicator 2332 Põrandak…" at bounding box center [762, 361] width 436 height 470
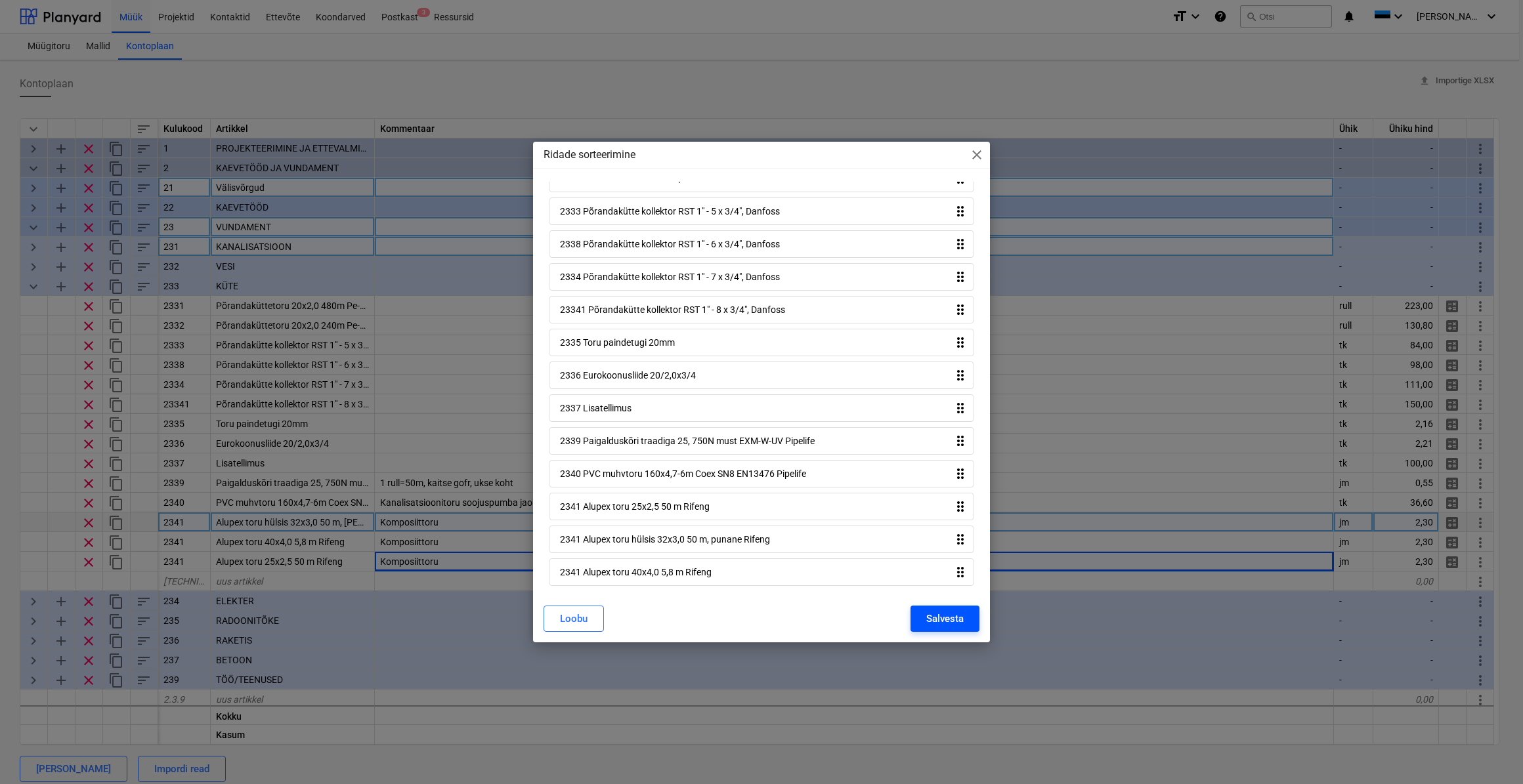
click at [956, 623] on div "Salvesta" at bounding box center [945, 619] width 37 height 17
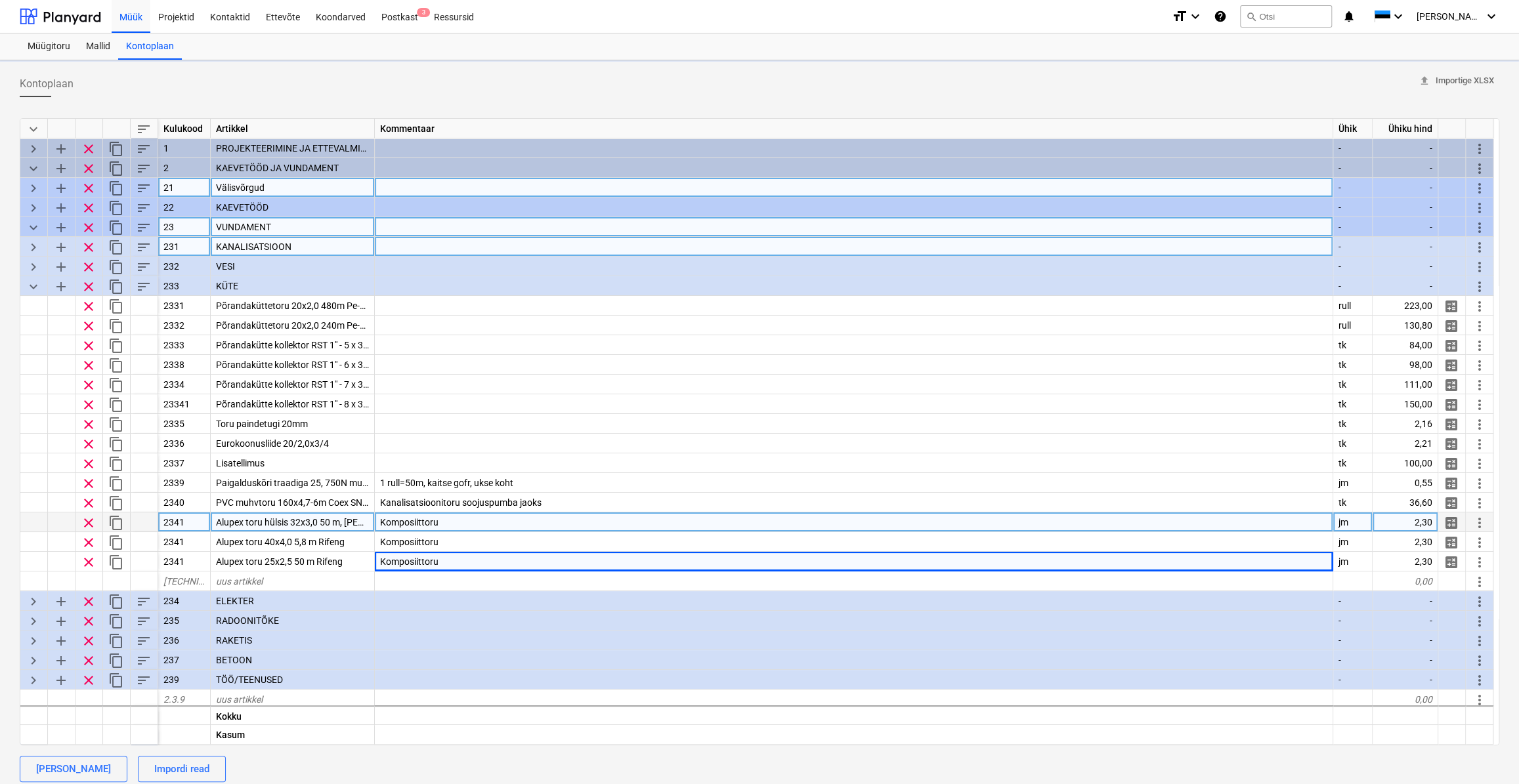
type textarea "x"
click at [361, 520] on div "Alupex toru 25x2,5 50 m Rifeng" at bounding box center [292, 522] width 164 height 20
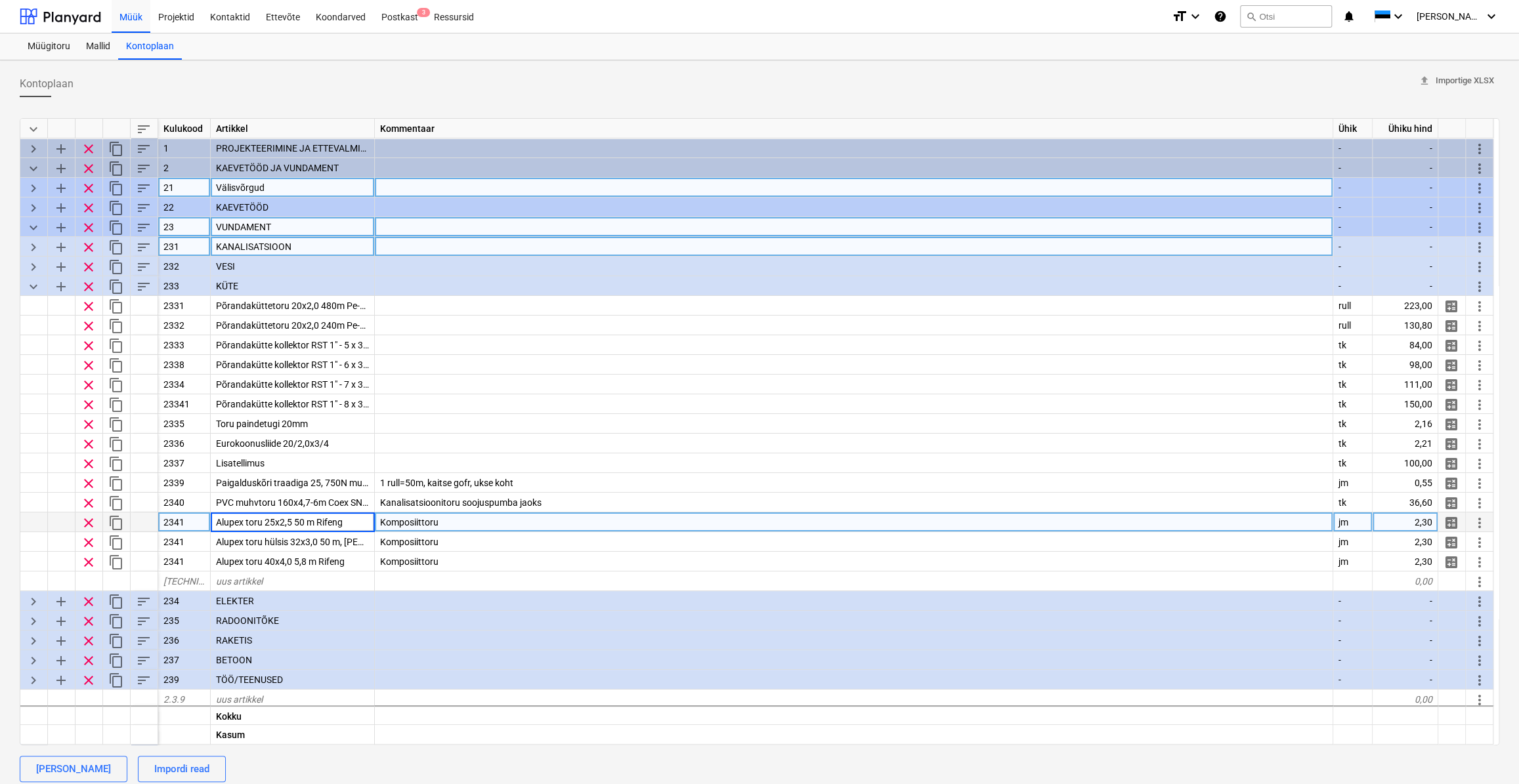
click at [351, 522] on input "Alupex toru 25x2,5 50 m Rifeng" at bounding box center [292, 522] width 164 height 19
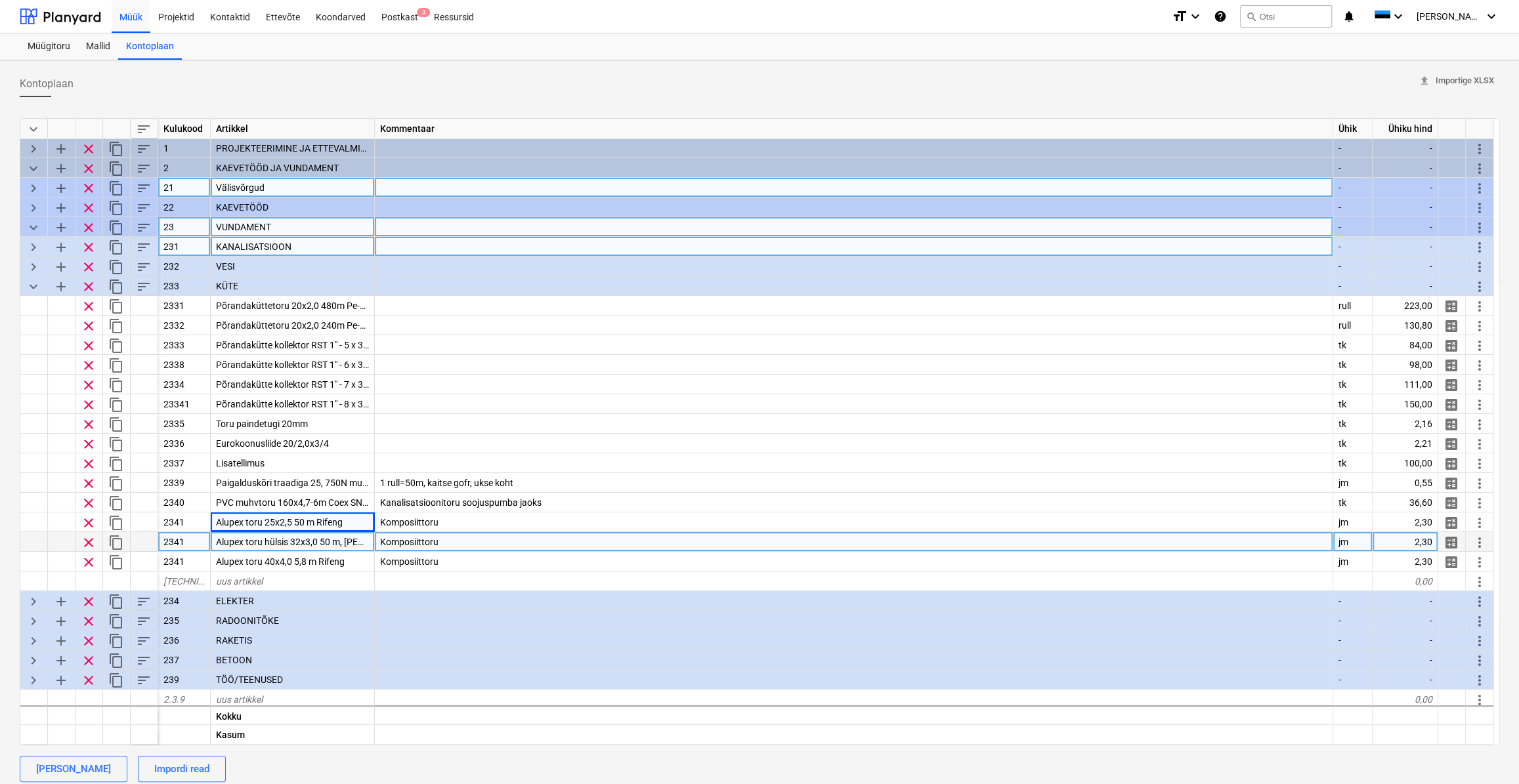
click at [353, 542] on span "Alupex toru hülsis 32x3,0 50 m, [PERSON_NAME]" at bounding box center [314, 542] width 198 height 11
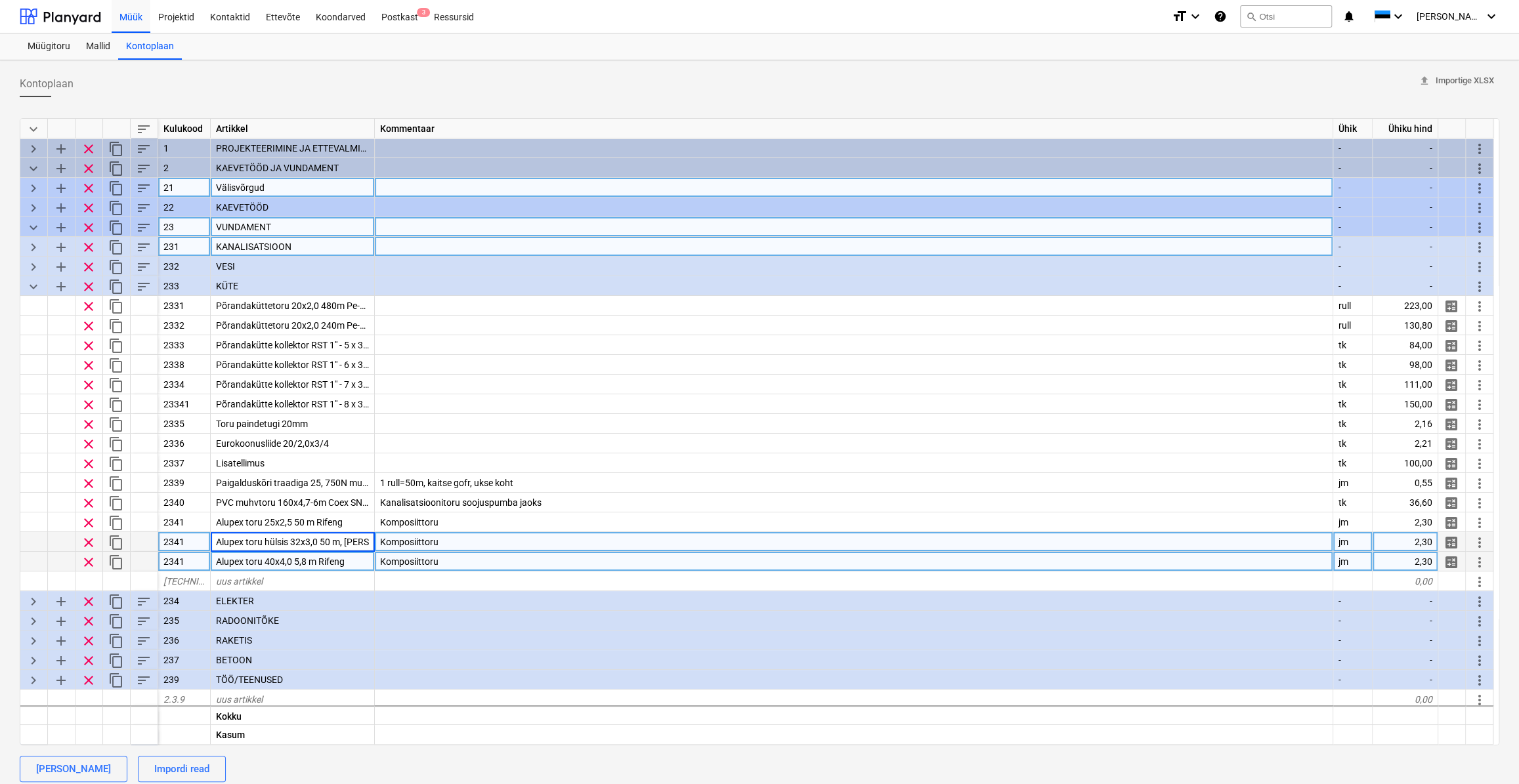
scroll to position [0, 34]
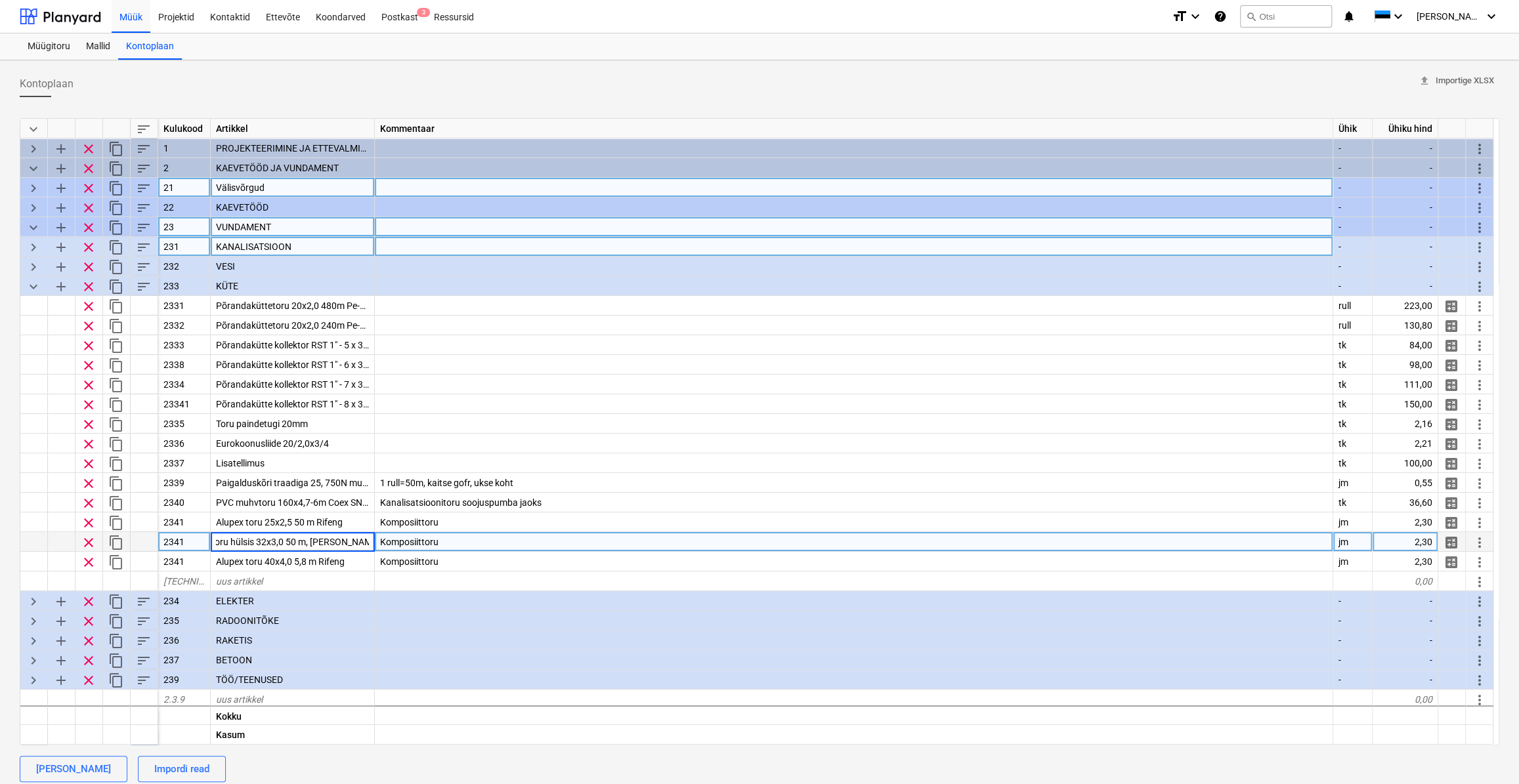
click at [549, 540] on div "Komposiittoru" at bounding box center [854, 542] width 959 height 20
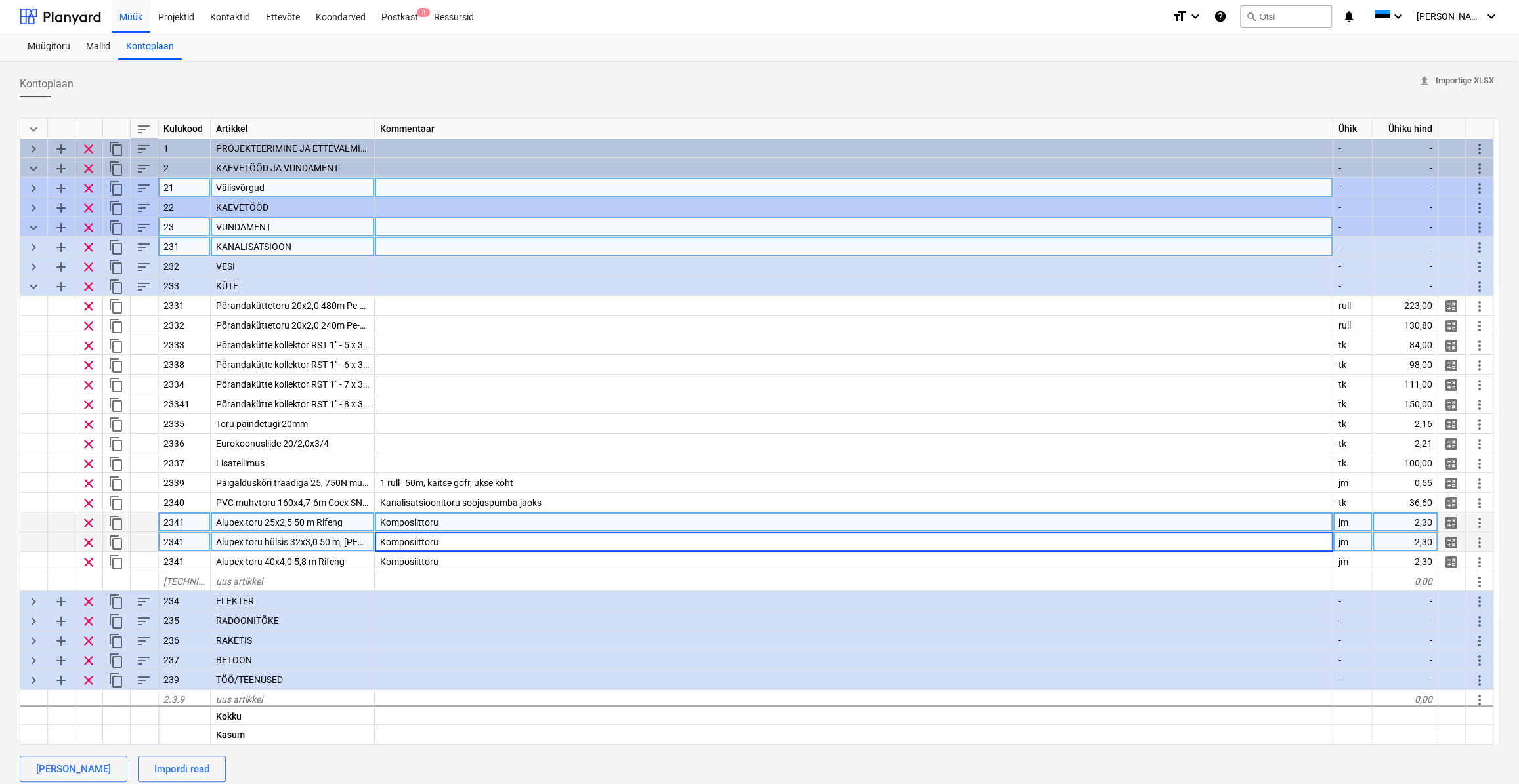
click at [312, 521] on span "Alupex toru 25x2,5 50 m Rifeng" at bounding box center [279, 522] width 127 height 11
click at [291, 524] on input "Alupex toru 25x2,5 50 m Rifeng" at bounding box center [292, 522] width 164 height 19
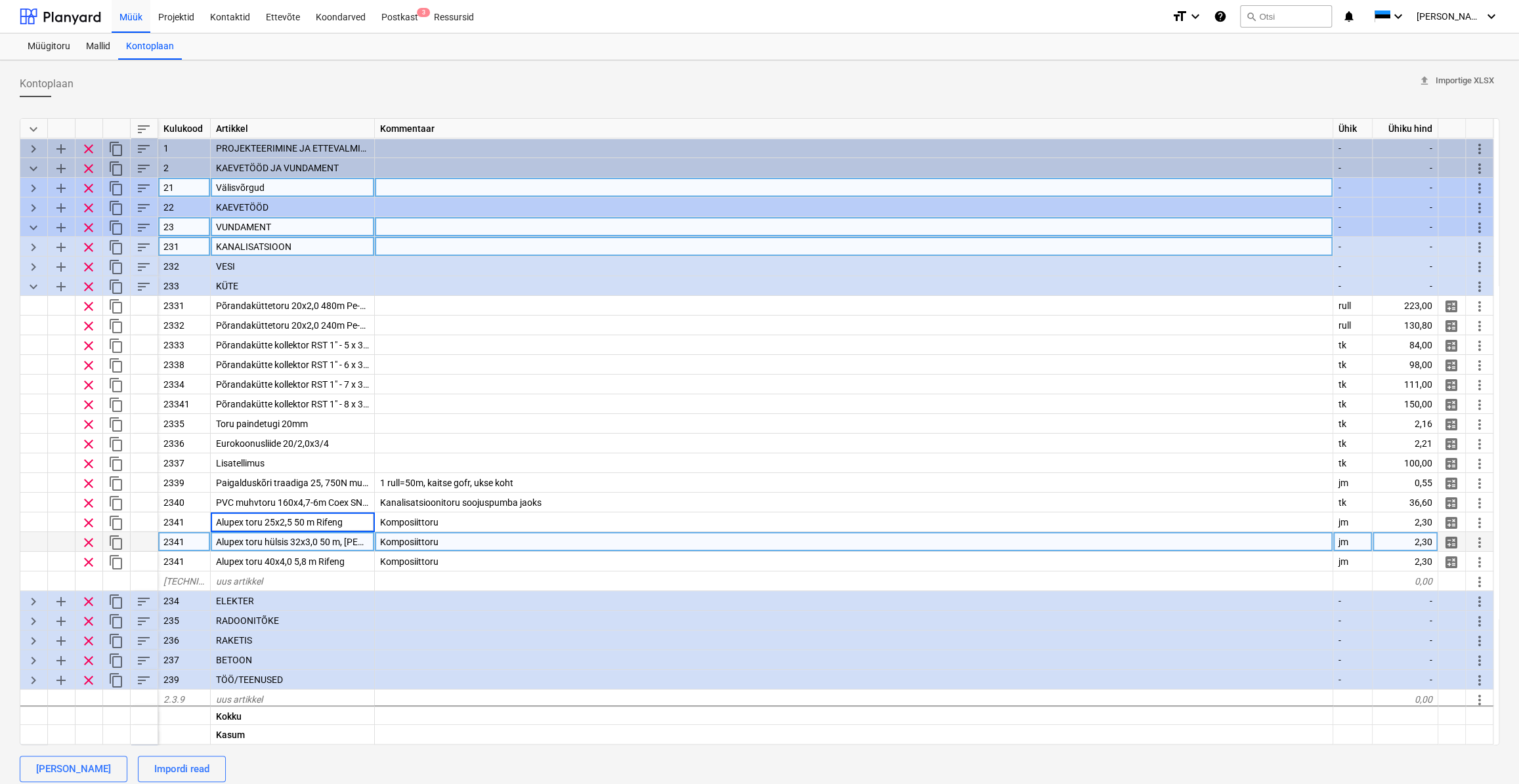
click at [320, 537] on span "Alupex toru hülsis 32x3,0 50 m, [PERSON_NAME]" at bounding box center [314, 542] width 198 height 11
click at [329, 545] on input "Alupex toru hülsis 32x3,0 50 m, [PERSON_NAME]" at bounding box center [292, 541] width 164 height 19
click at [329, 544] on input "Alupex toru hülsis 32x3,0 50 m, [PERSON_NAME]" at bounding box center [292, 541] width 164 height 19
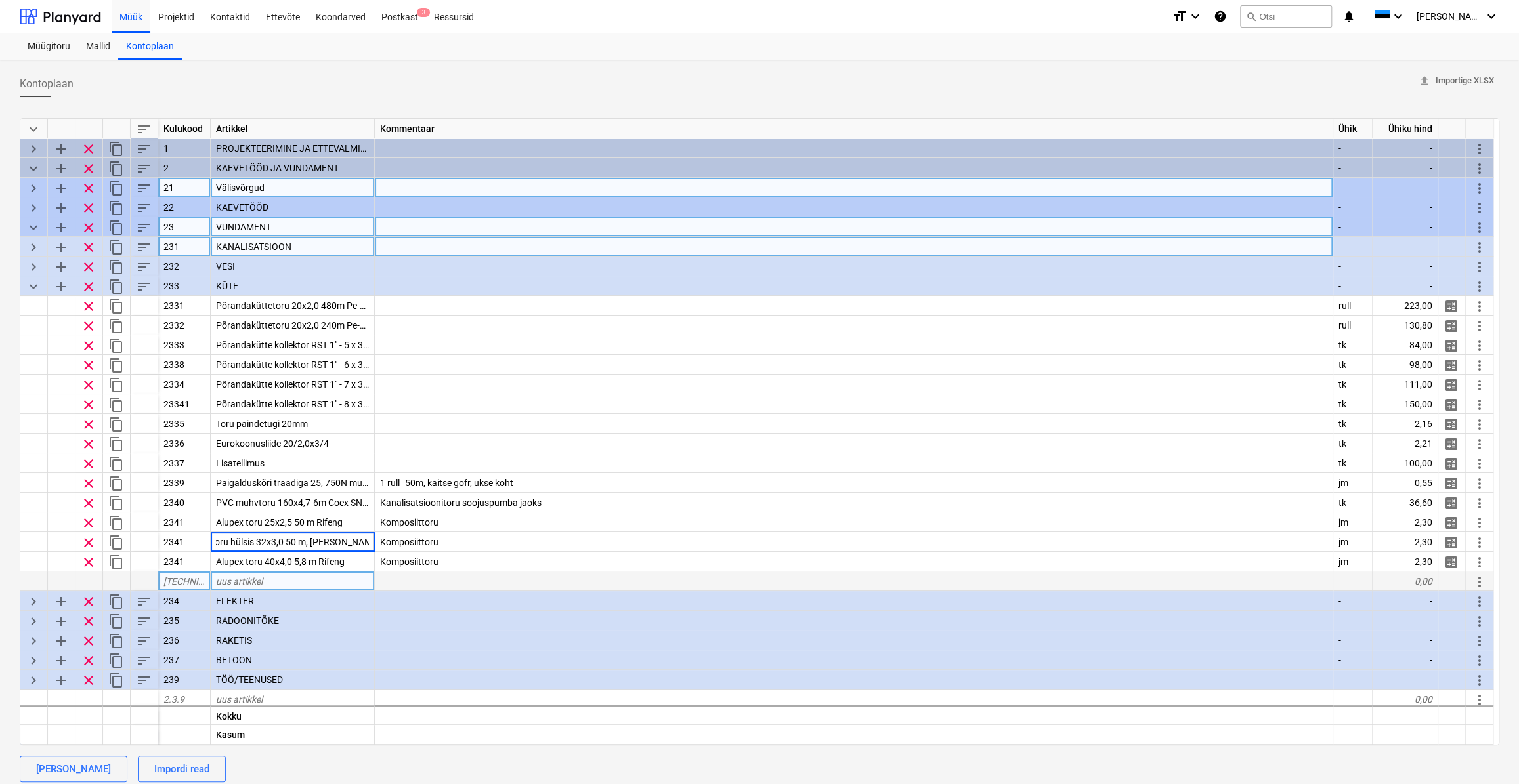
type input "Alupex toru hülsis 32x3,0 50 m, Rifeng"
type textarea "x"
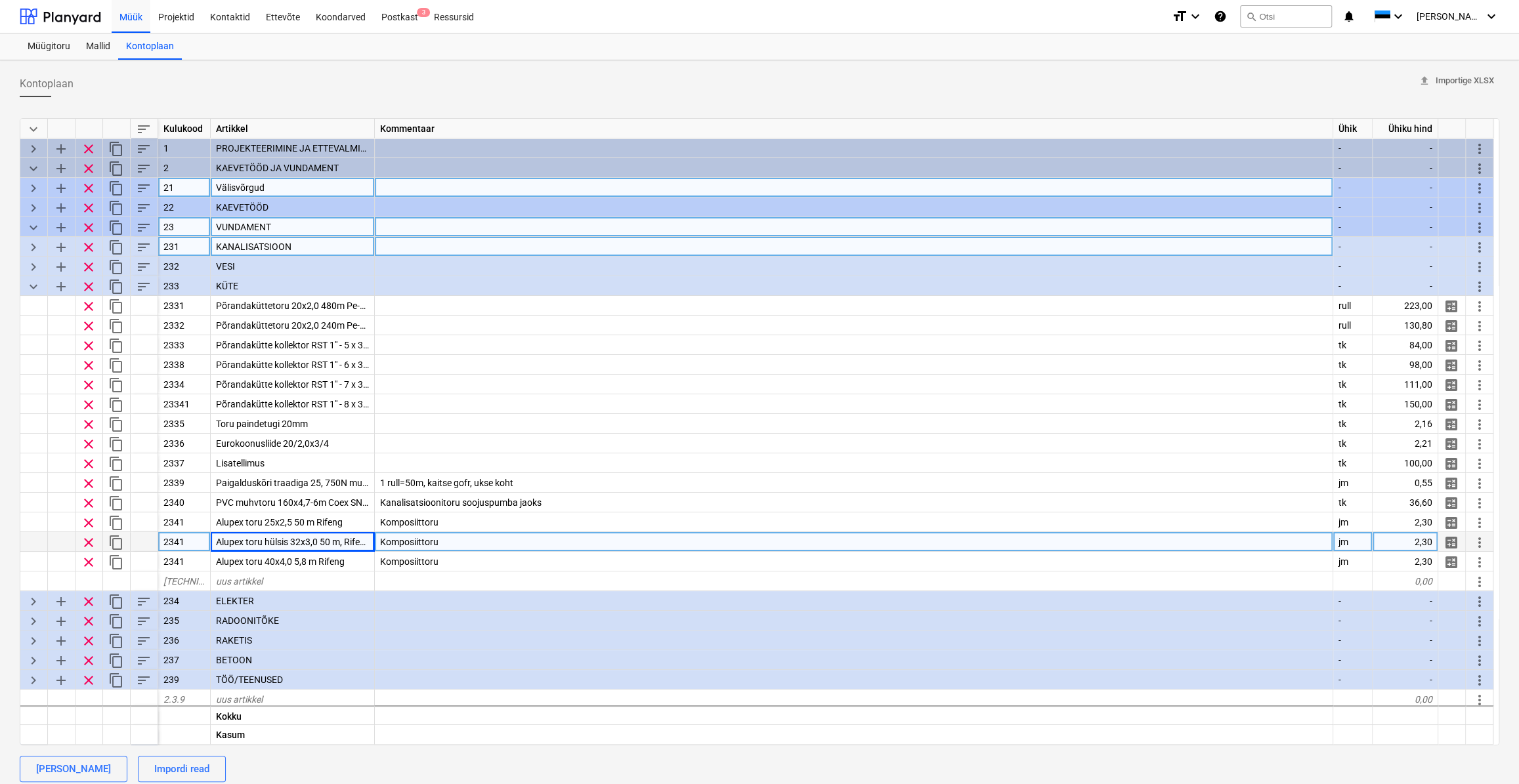
click at [291, 540] on span "Alupex toru hülsis 32x3,0 50 m, Rifeng" at bounding box center [292, 542] width 154 height 11
click at [286, 537] on input "Alupex toru hülsis 32x3,0 50 m, Rifeng" at bounding box center [292, 541] width 164 height 19
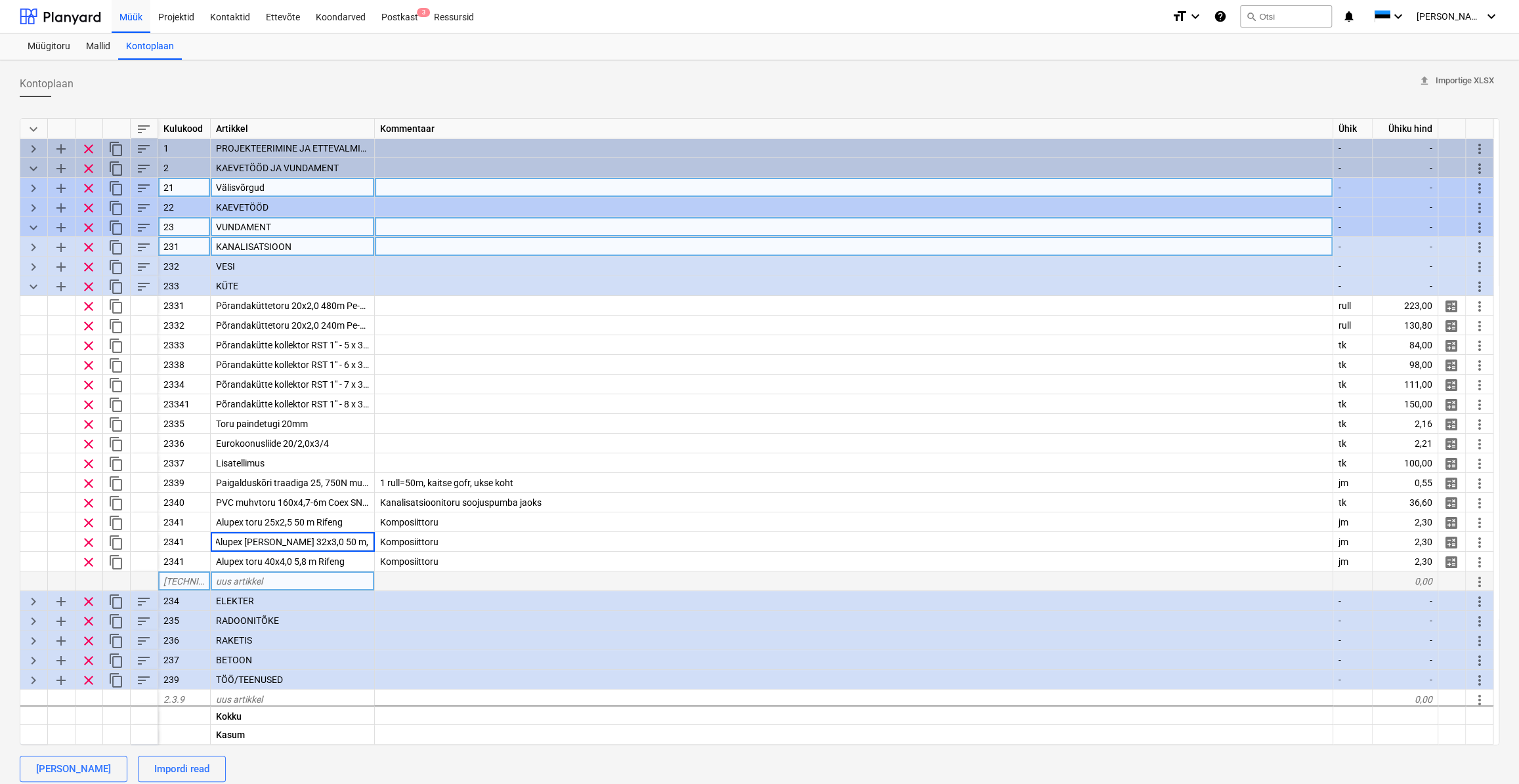
scroll to position [0, 0]
type input "Alupex toru 32x3,0 50 m, Rifeng"
type textarea "x"
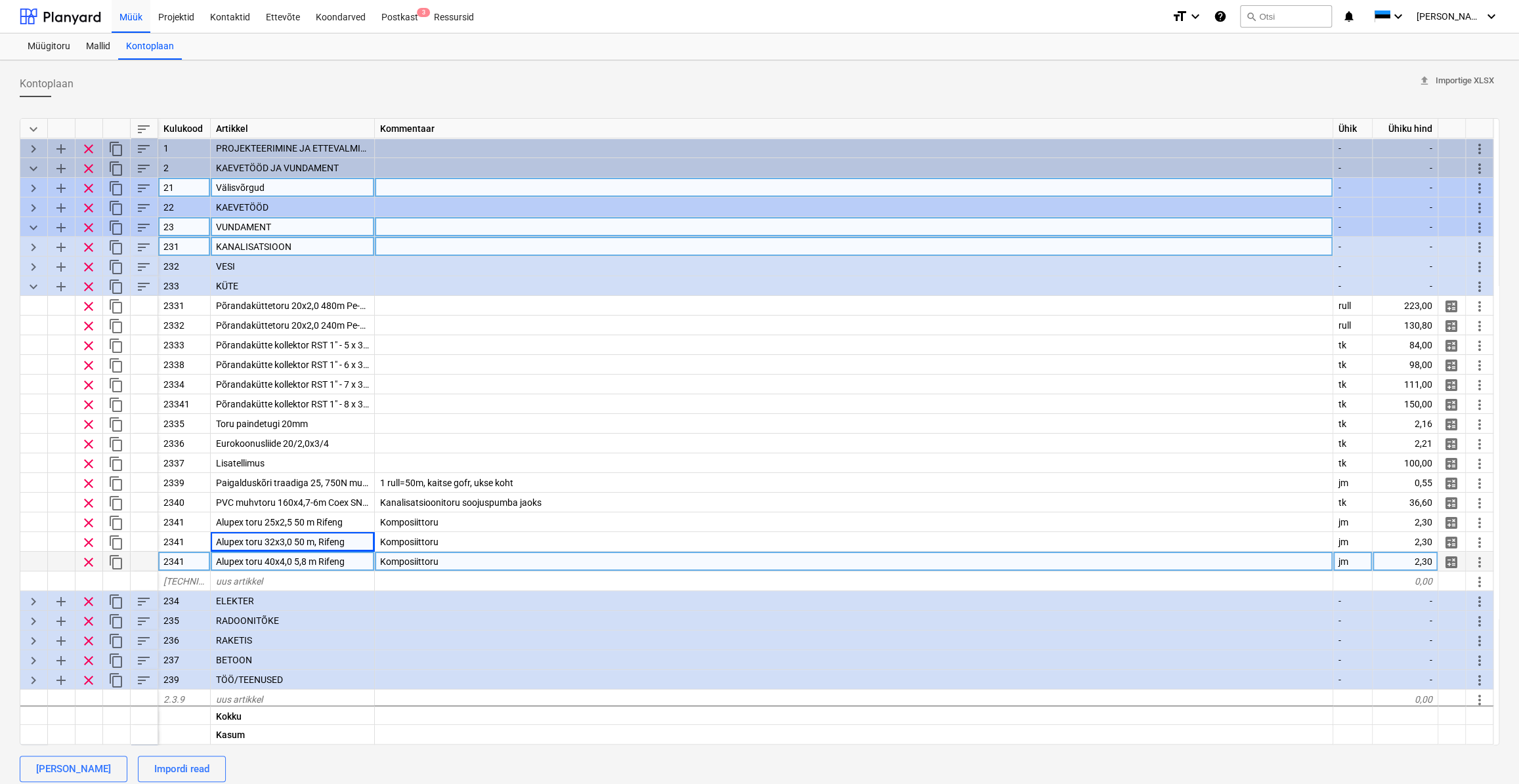
click at [484, 558] on div "Komposiittoru" at bounding box center [854, 562] width 959 height 20
click at [304, 559] on span "Alupex toru 40x4,0 5,8 m Rifeng" at bounding box center [280, 562] width 128 height 11
click at [304, 559] on input "Alupex toru 40x4,0 5,8 m Rifeng" at bounding box center [292, 561] width 164 height 19
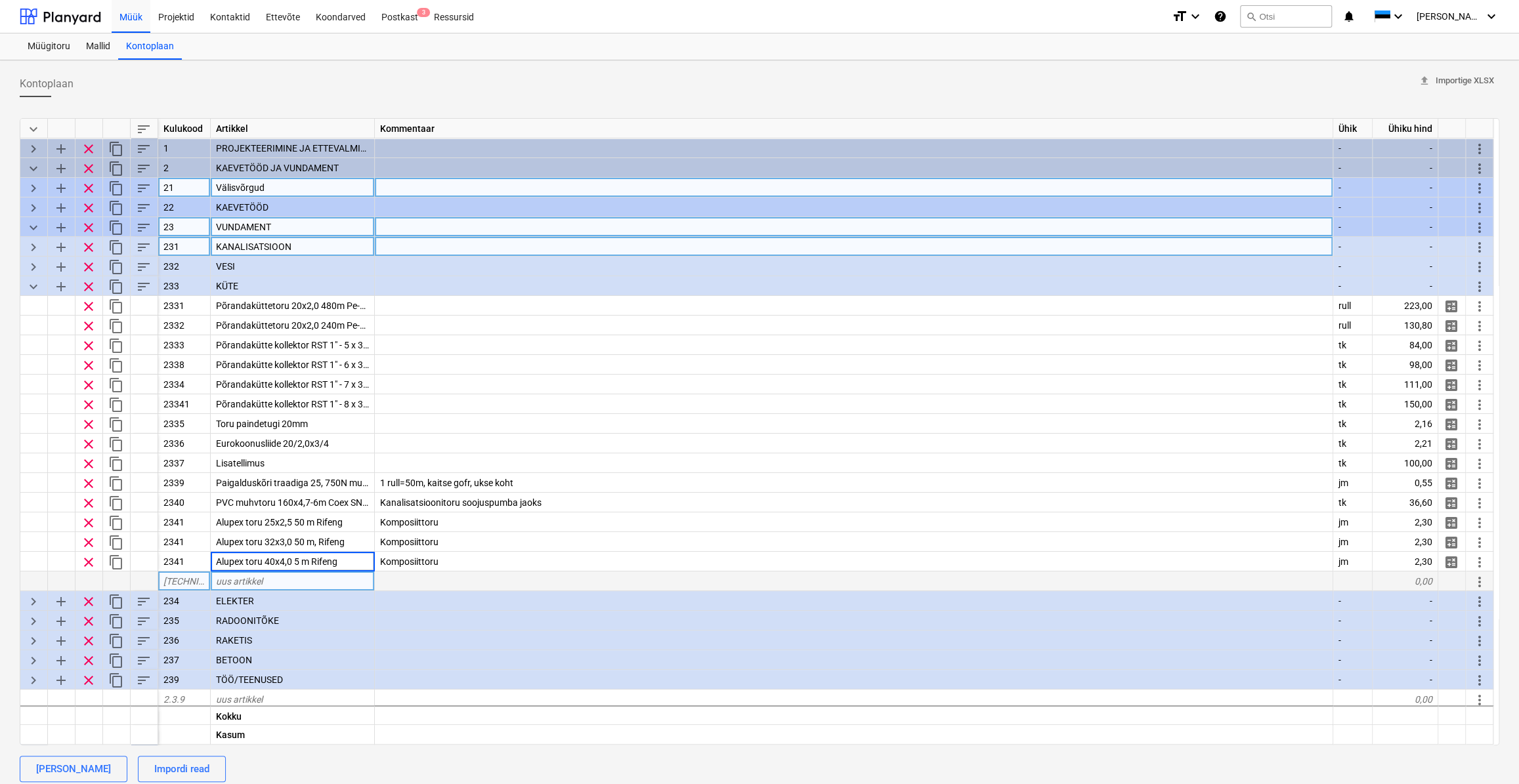
type input "Alupex toru 40x4,0 50 m Rifeng"
type textarea "x"
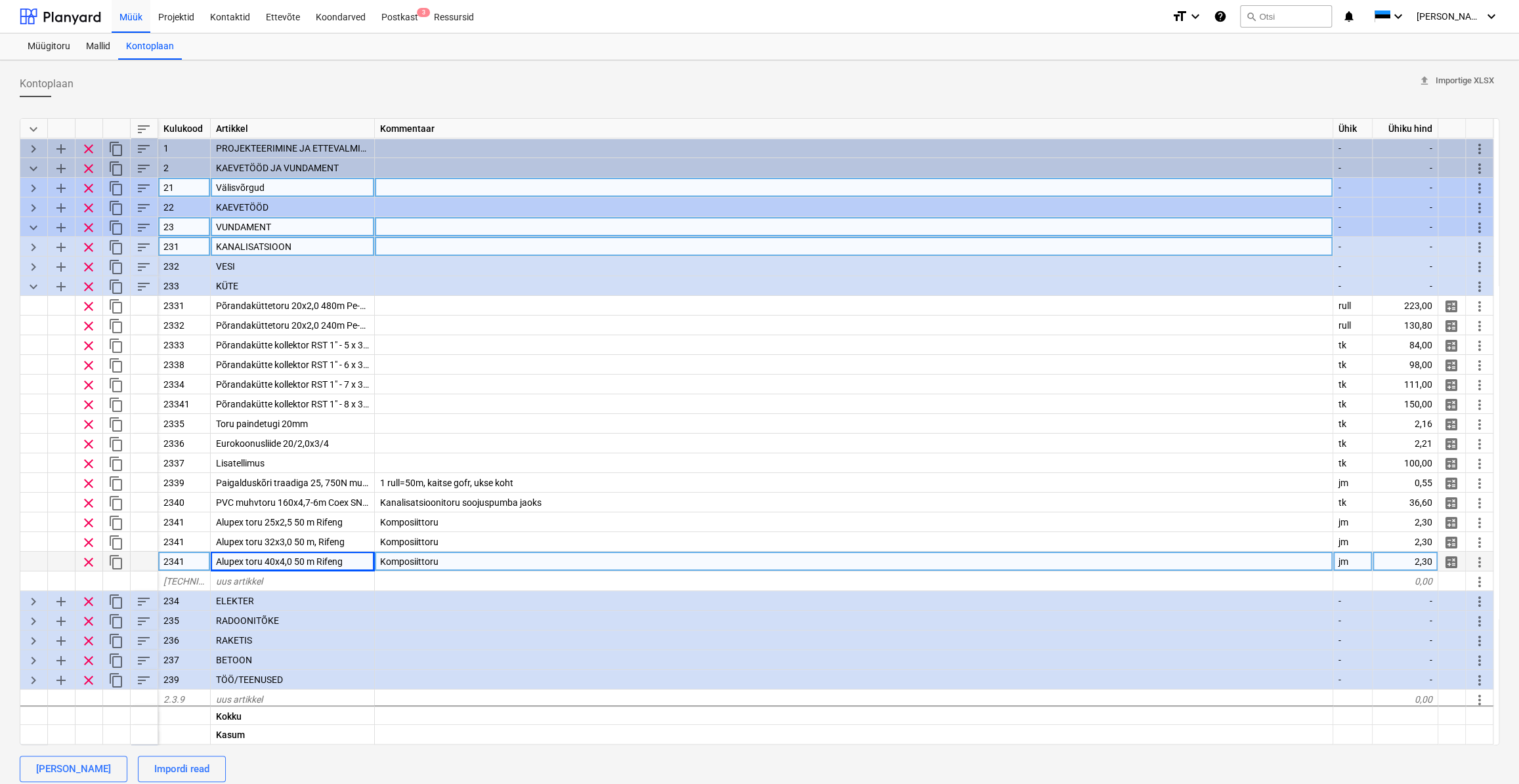
click at [475, 566] on div "Komposiittoru" at bounding box center [854, 562] width 959 height 20
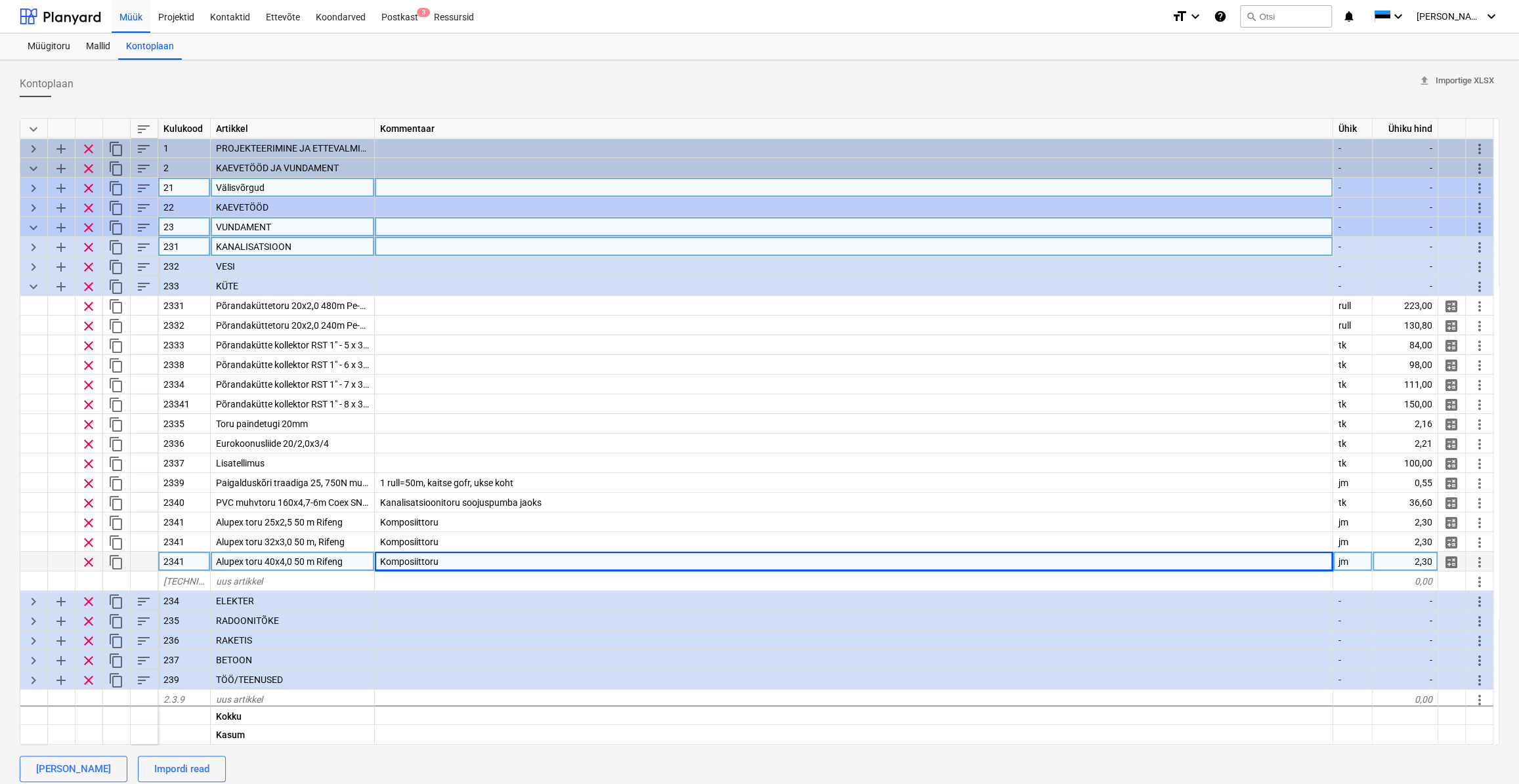
click at [301, 559] on span "Alupex toru 40x4,0 50 m Rifeng" at bounding box center [279, 562] width 127 height 11
click at [304, 558] on input "Alupex toru 40x4,0 50 m Rifeng" at bounding box center [292, 561] width 164 height 19
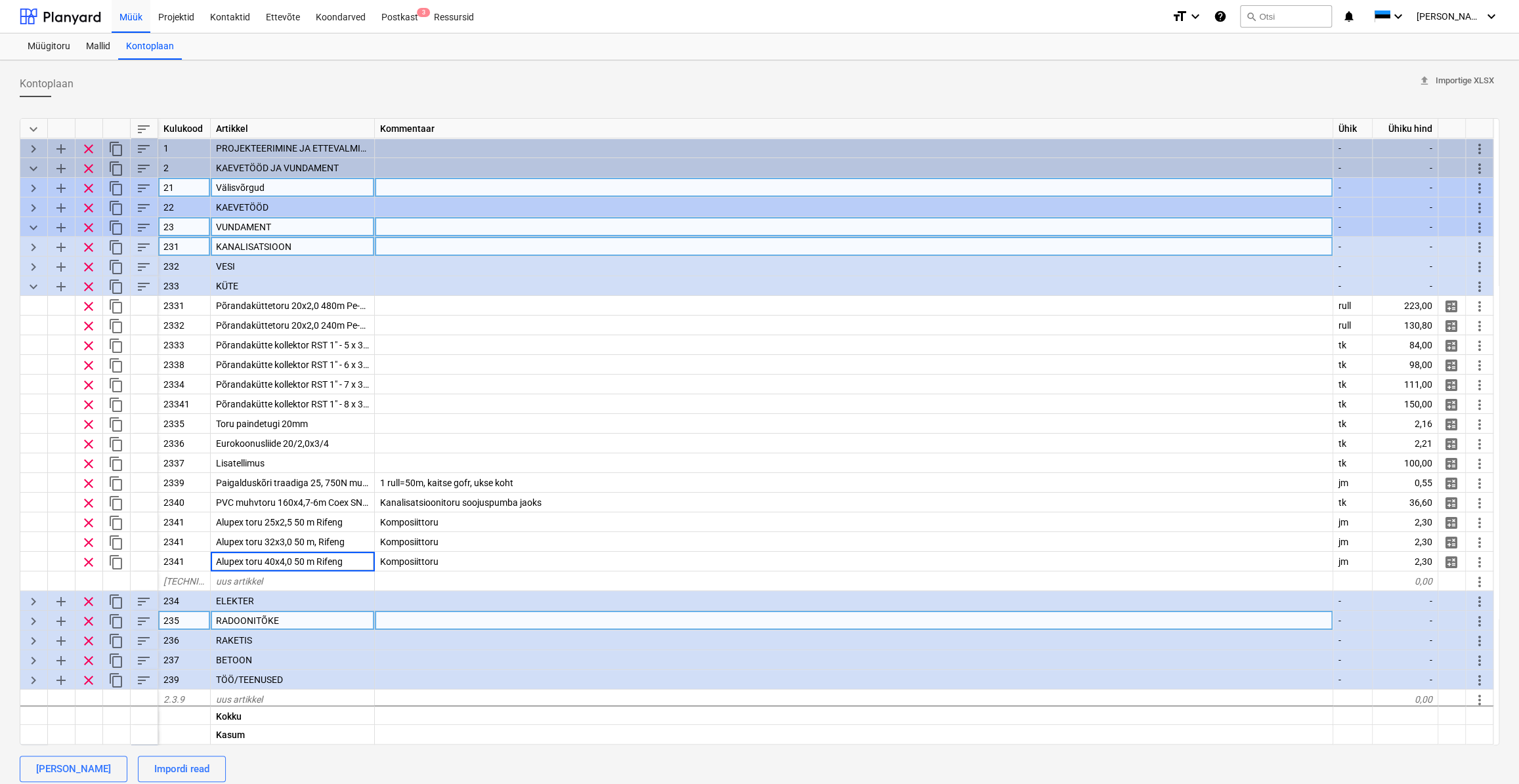
type input "Alupex toru 40x4,0 5 m Rifeng"
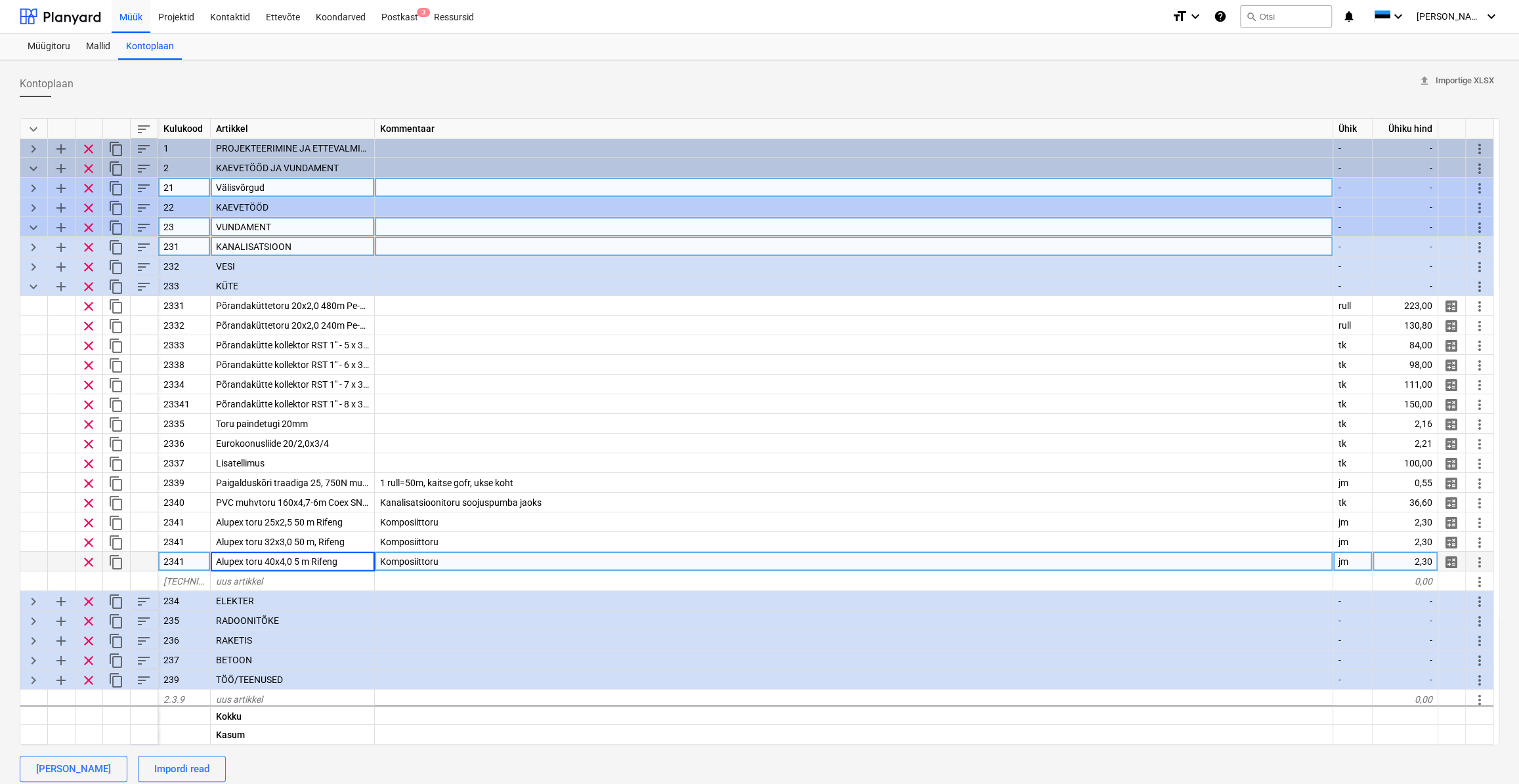
click at [349, 560] on input "Alupex toru 40x4,0 5 m Rifeng" at bounding box center [292, 561] width 164 height 19
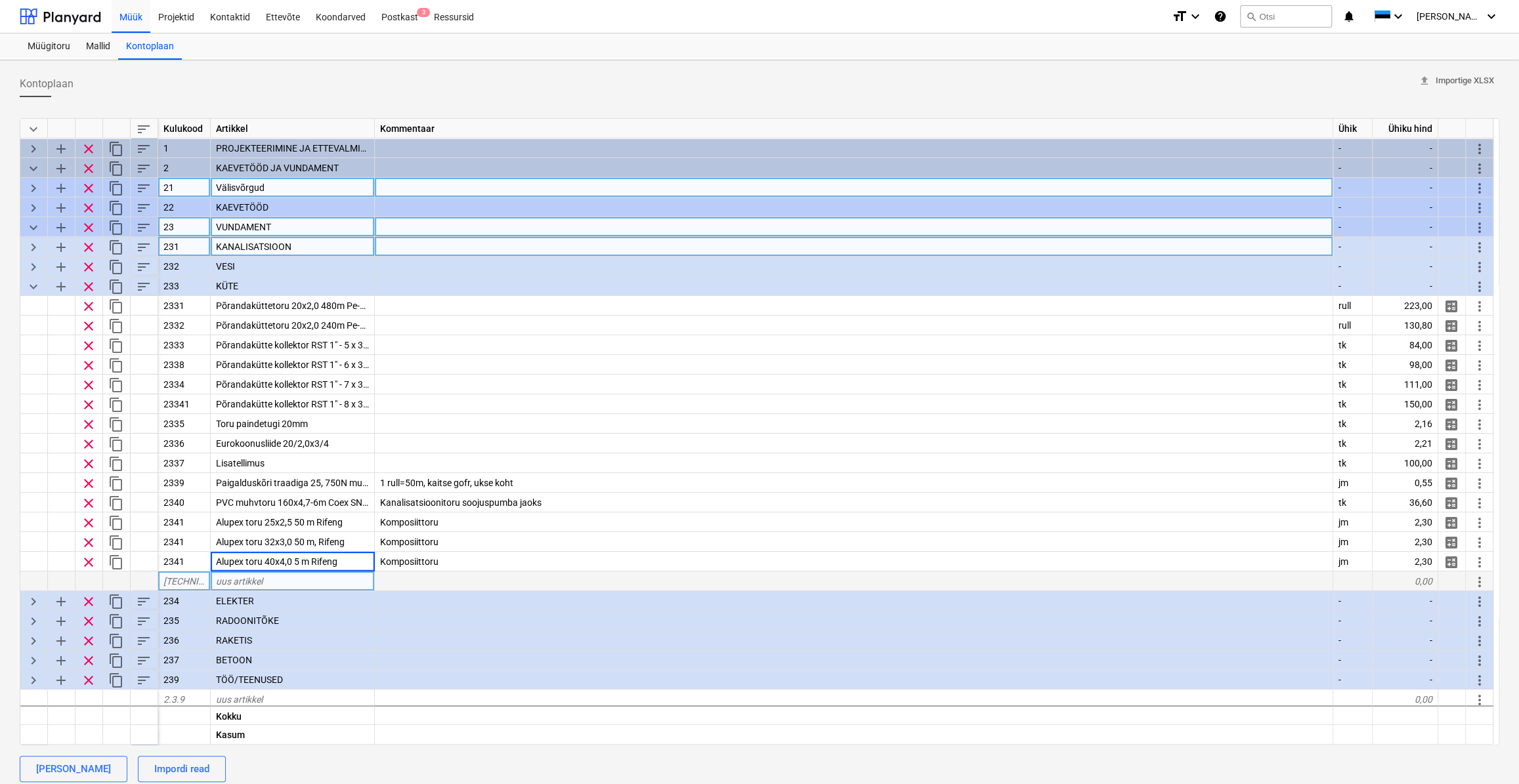
drag, startPoint x: 302, startPoint y: 559, endPoint x: 307, endPoint y: 576, distance: 17.7
click at [303, 559] on input "Alupex toru 40x4,0 5 m Rifeng" at bounding box center [292, 561] width 164 height 19
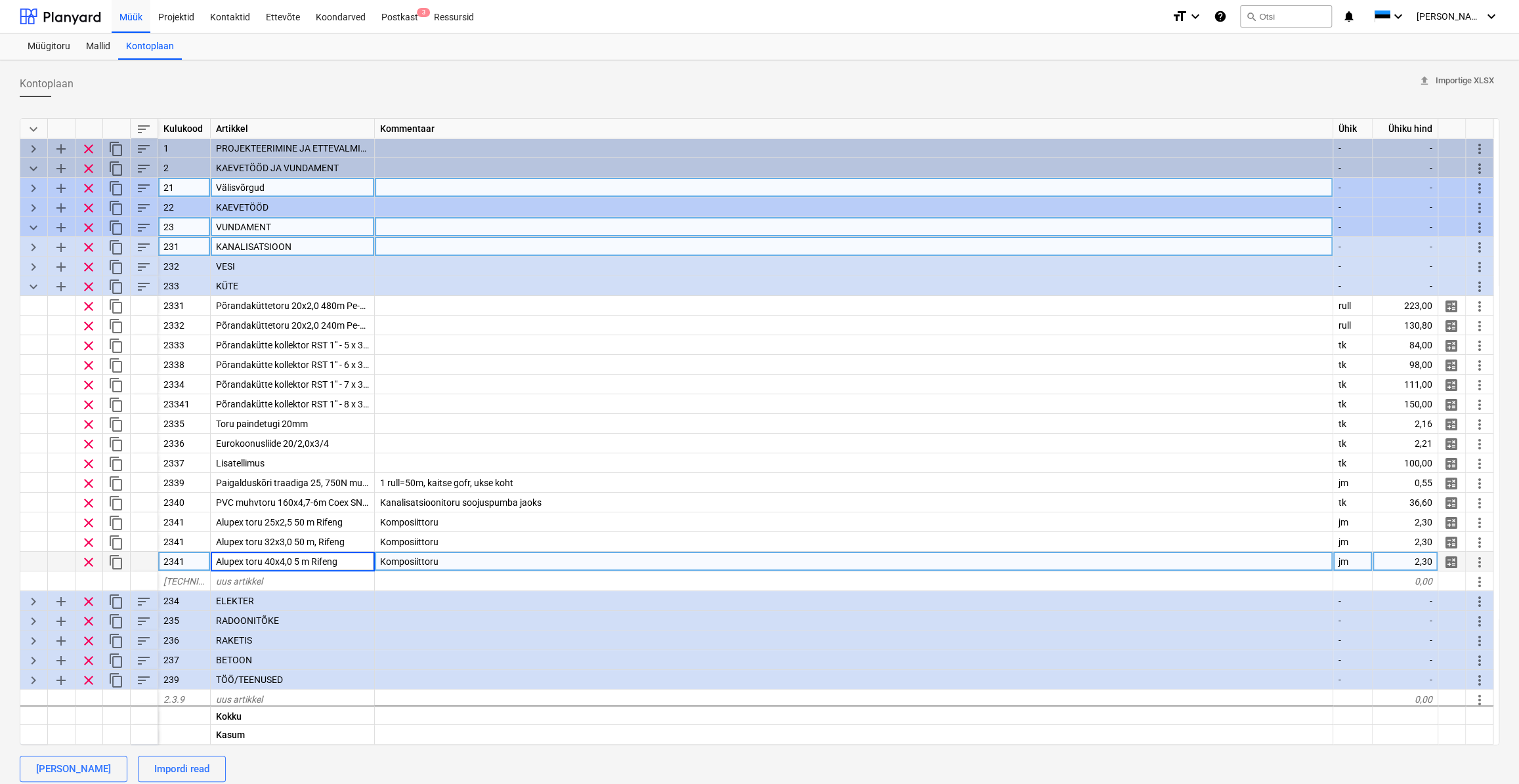
click at [347, 562] on input "Alupex toru 40x4,0 5 m Rifeng" at bounding box center [292, 561] width 164 height 19
type textarea "x"
click at [501, 557] on div "Komposiittoru" at bounding box center [854, 562] width 959 height 20
click at [349, 564] on div "Alupex toru 40x4,0 5 m Rifeng" at bounding box center [292, 562] width 164 height 20
click at [452, 557] on div "Komposiittoru" at bounding box center [854, 562] width 959 height 20
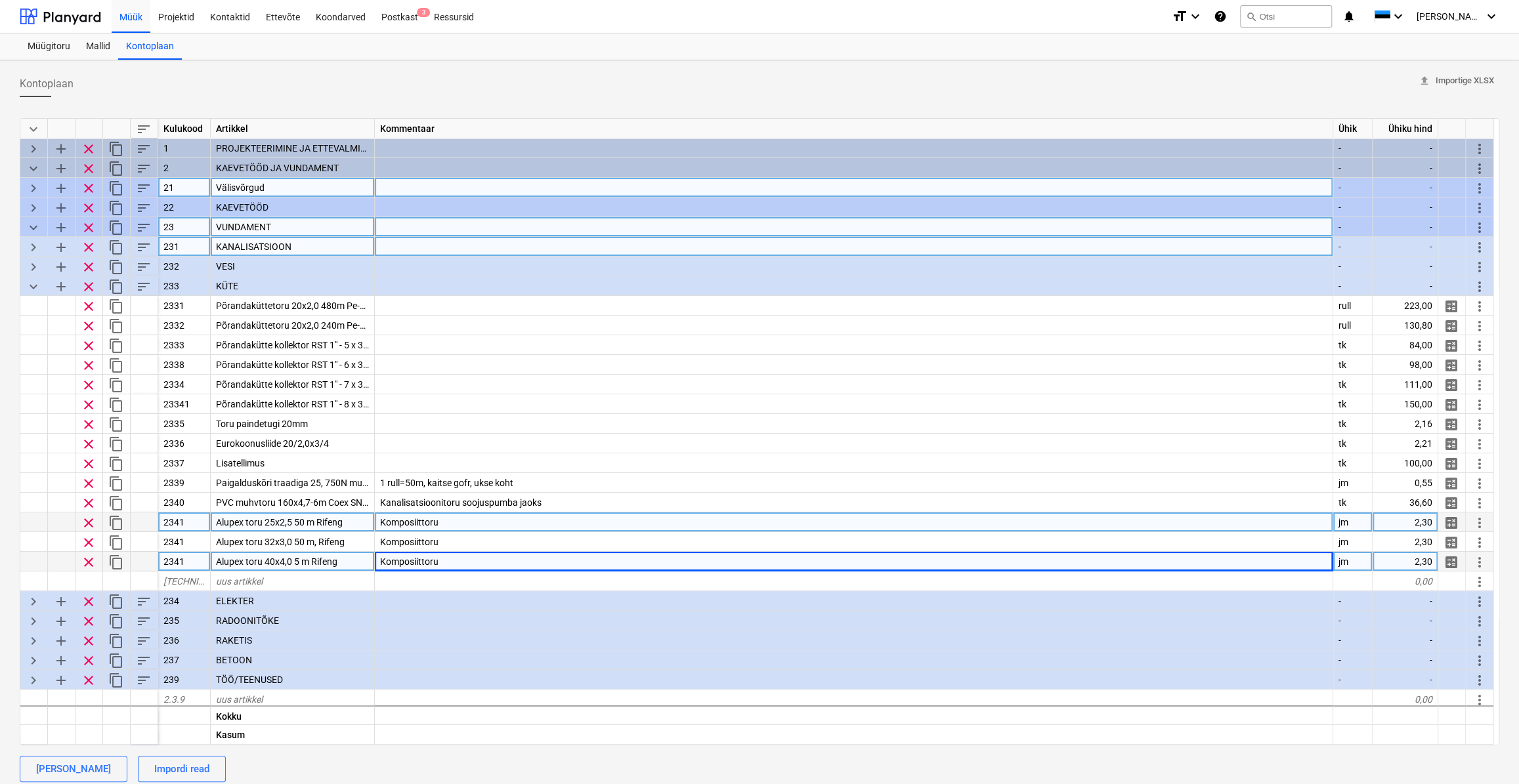
click at [304, 521] on span "Alupex toru 25x2,5 50 m Rifeng" at bounding box center [279, 522] width 127 height 11
click at [305, 521] on input "Alupex toru 25x2,5 50 m Rifeng" at bounding box center [292, 522] width 164 height 19
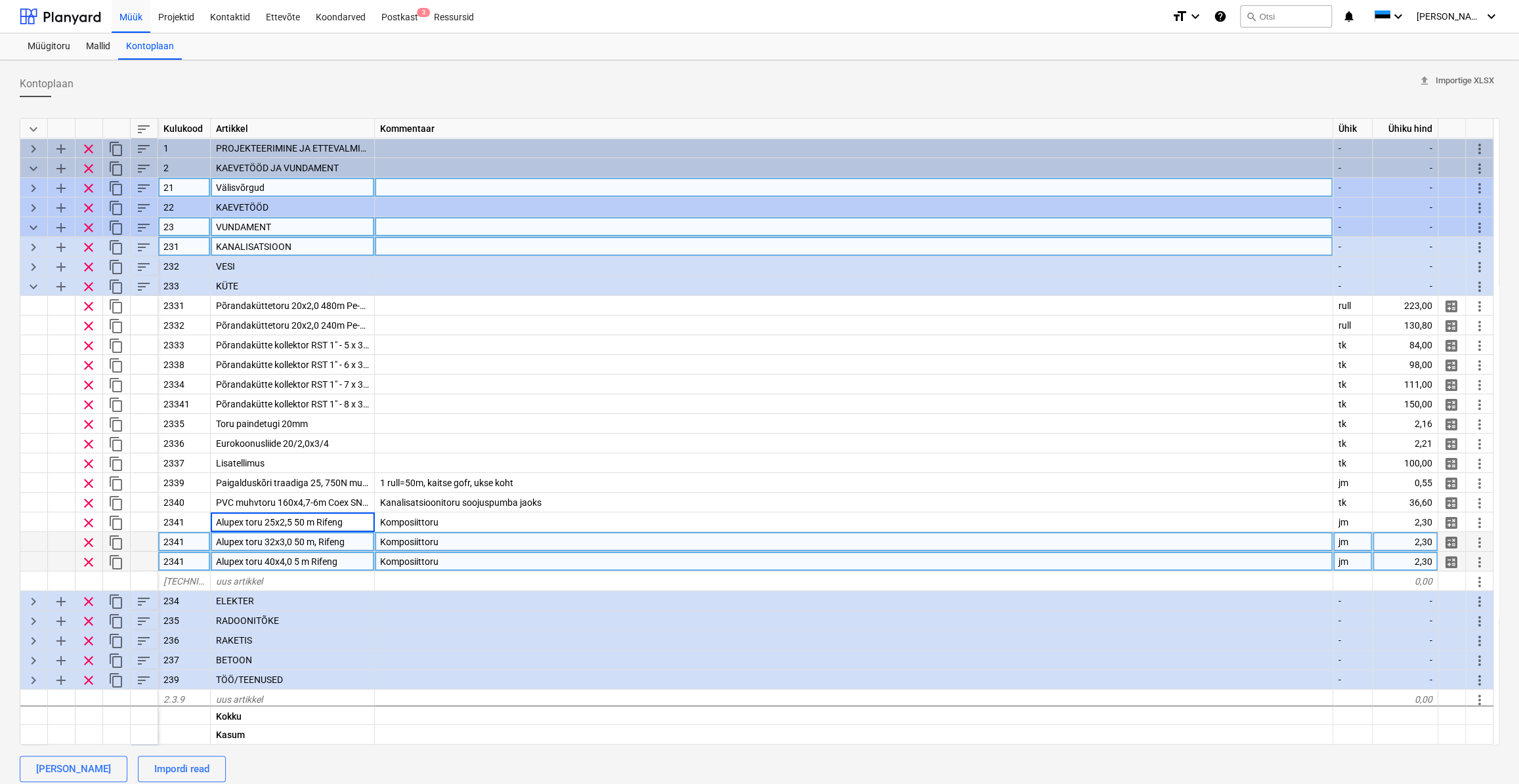
type input "Alupex toru 25x2,5 50m Rifeng"
type textarea "x"
click at [307, 540] on span "Alupex toru 32x3,0 50 m, Rifeng" at bounding box center [280, 542] width 128 height 11
click at [307, 544] on input "Alupex toru 32x3,0 50 m, Rifeng" at bounding box center [292, 541] width 164 height 19
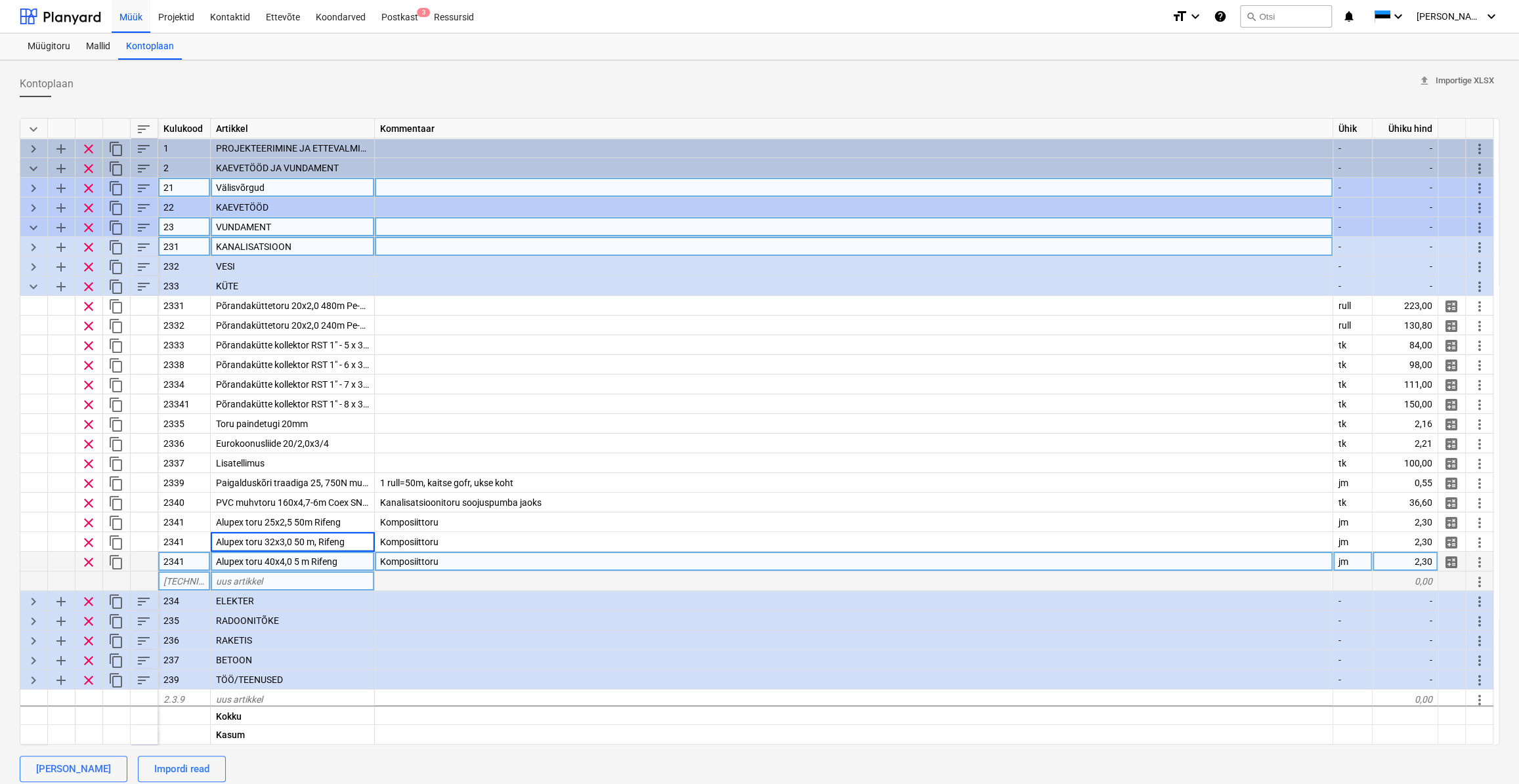
type input "Alupex toru 32x3,0 50m, Rifeng"
type textarea "x"
click at [301, 564] on span "Alupex toru 40x4,0 5 m Rifeng" at bounding box center [276, 562] width 122 height 11
click at [300, 560] on input "Alupex toru 40x4,0 5 m Rifeng" at bounding box center [292, 561] width 164 height 19
click at [301, 562] on input "Alupex toru 40x4,0 5 m Rifeng" at bounding box center [292, 561] width 164 height 19
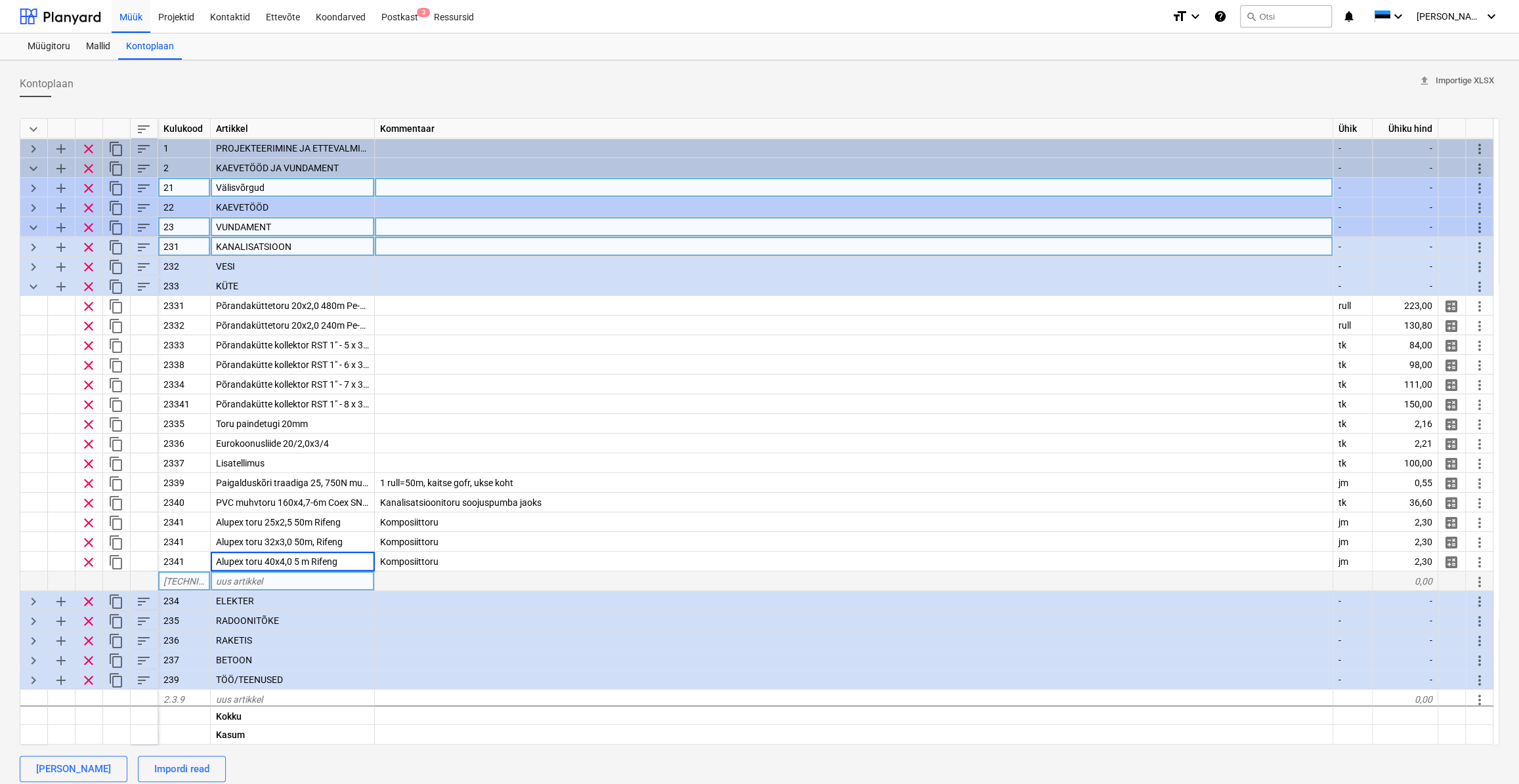
type input "Alupex toru 40x4,0 5m Rifeng"
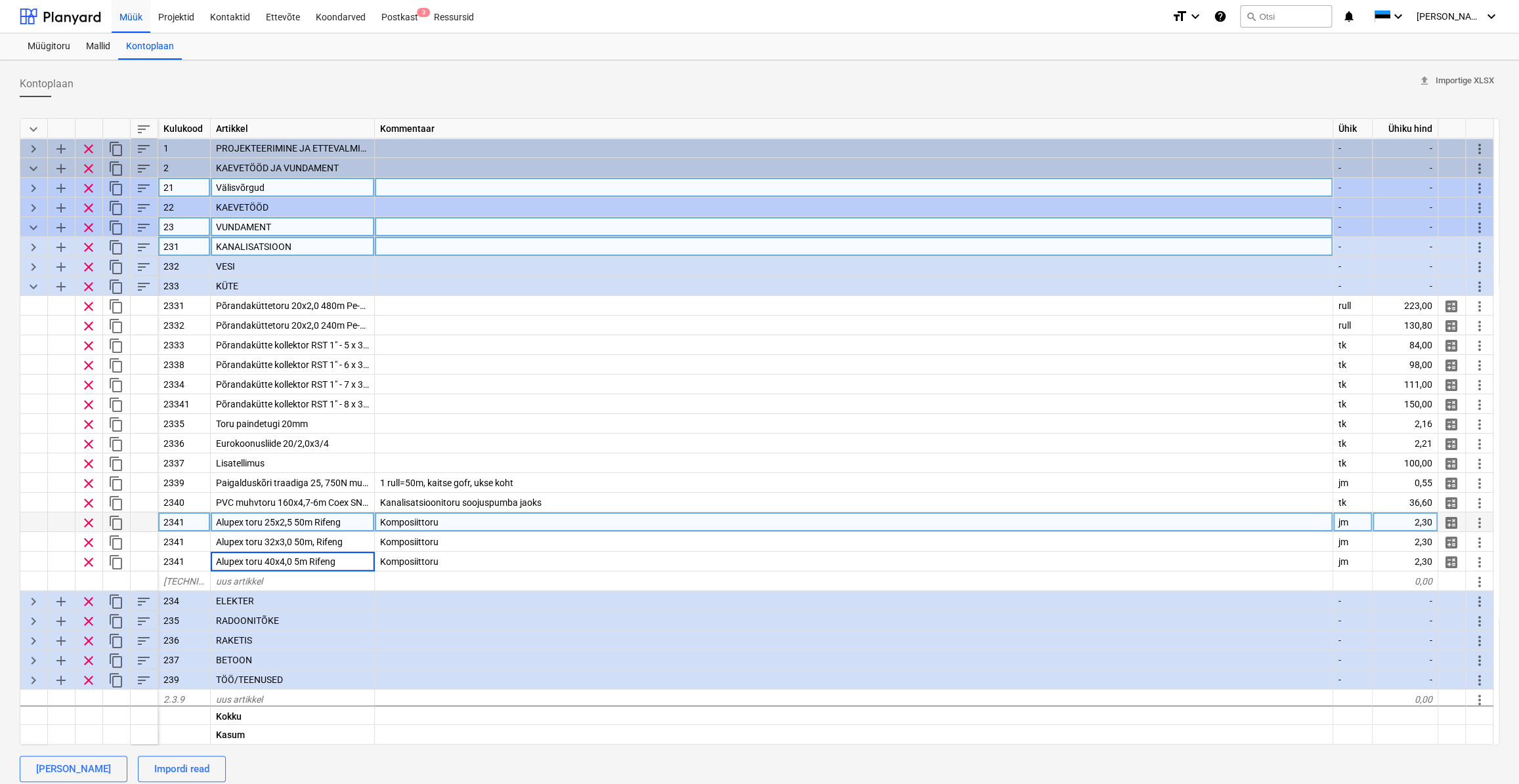
type textarea "x"
click at [311, 522] on span "Alupex toru 25x2,5 50m Rifeng" at bounding box center [278, 522] width 125 height 11
click at [313, 522] on input "Alupex toru 25x2,5 50m Rifeng" at bounding box center [292, 522] width 164 height 19
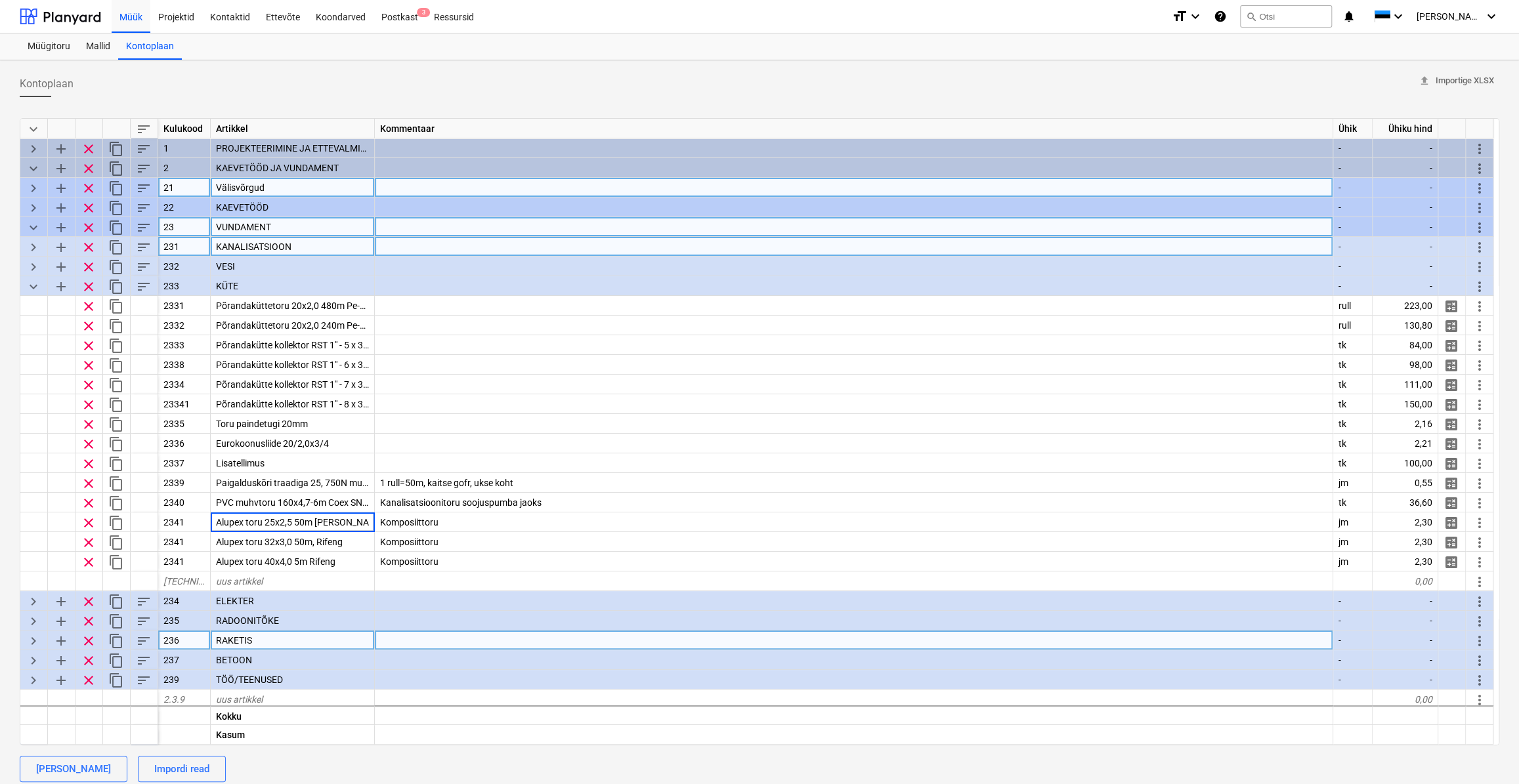
type input "Alupex toru 25x2,5 50m rullis Rifeng"
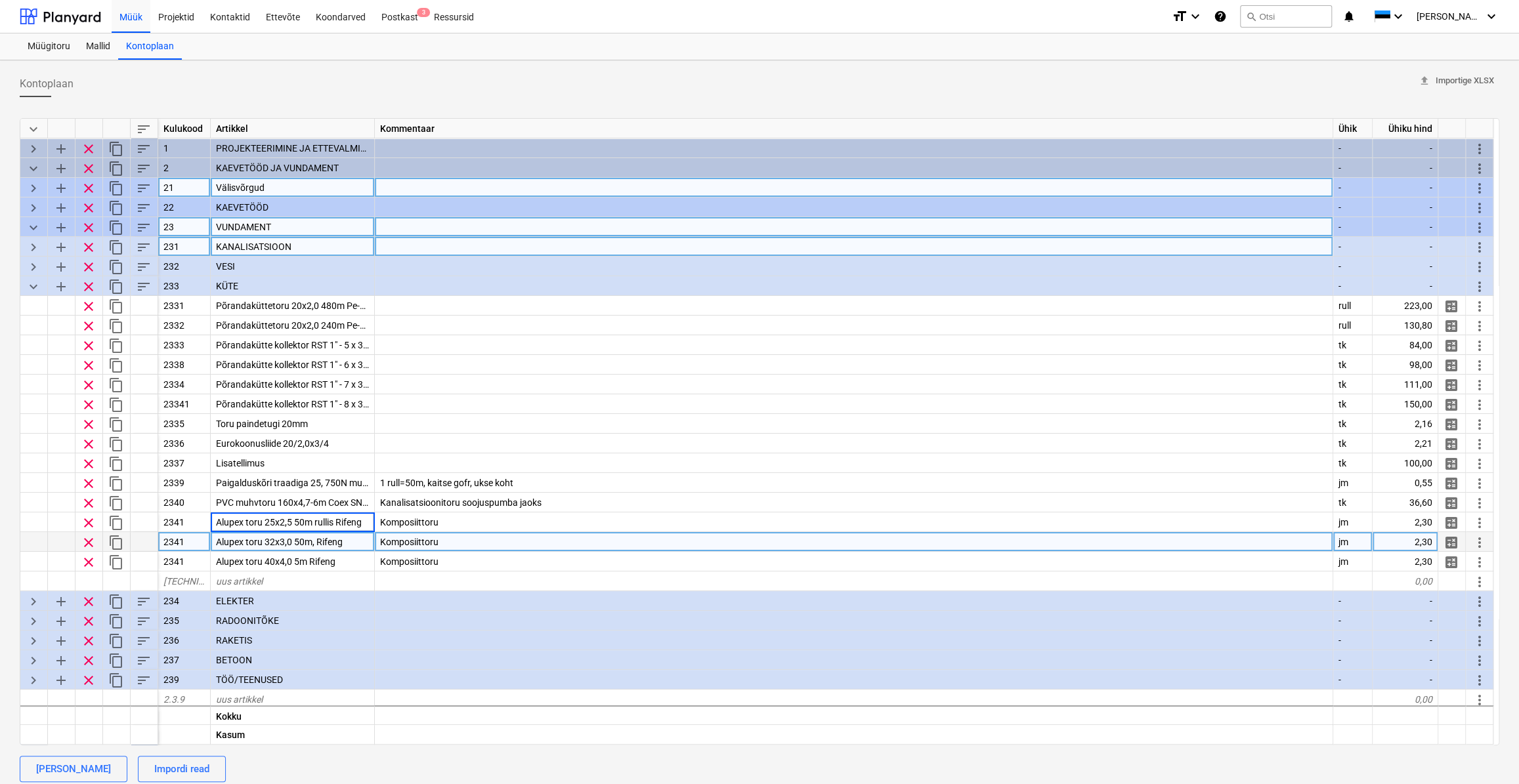
type textarea "x"
click at [314, 541] on span "Alupex toru 32x3,0 50m, Rifeng" at bounding box center [279, 542] width 127 height 11
click at [310, 538] on input "Alupex toru 32x3,0 50m, Rifeng" at bounding box center [292, 541] width 164 height 19
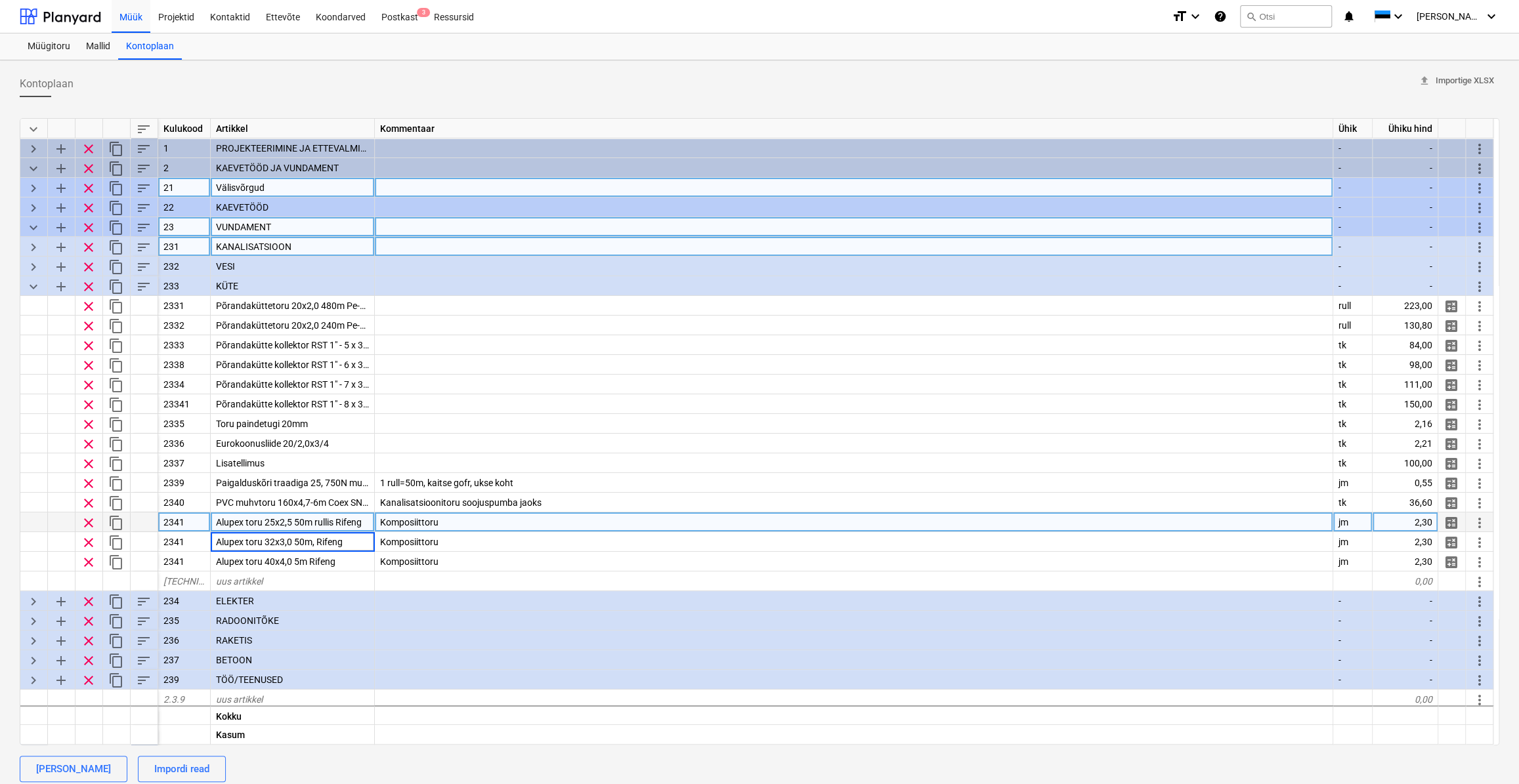
click at [330, 524] on span "Alupex toru 25x2,5 50m rullis Rifeng" at bounding box center [288, 522] width 146 height 11
click at [333, 526] on input "Alupex toru 25x2,5 50m rullis Rifeng" at bounding box center [292, 522] width 164 height 19
type input "Alupex toru 25x2,5 50m rullis, Rifeng"
click at [334, 524] on input "Alupex toru 25x2,5 50m rullis, Rifeng" at bounding box center [292, 522] width 164 height 19
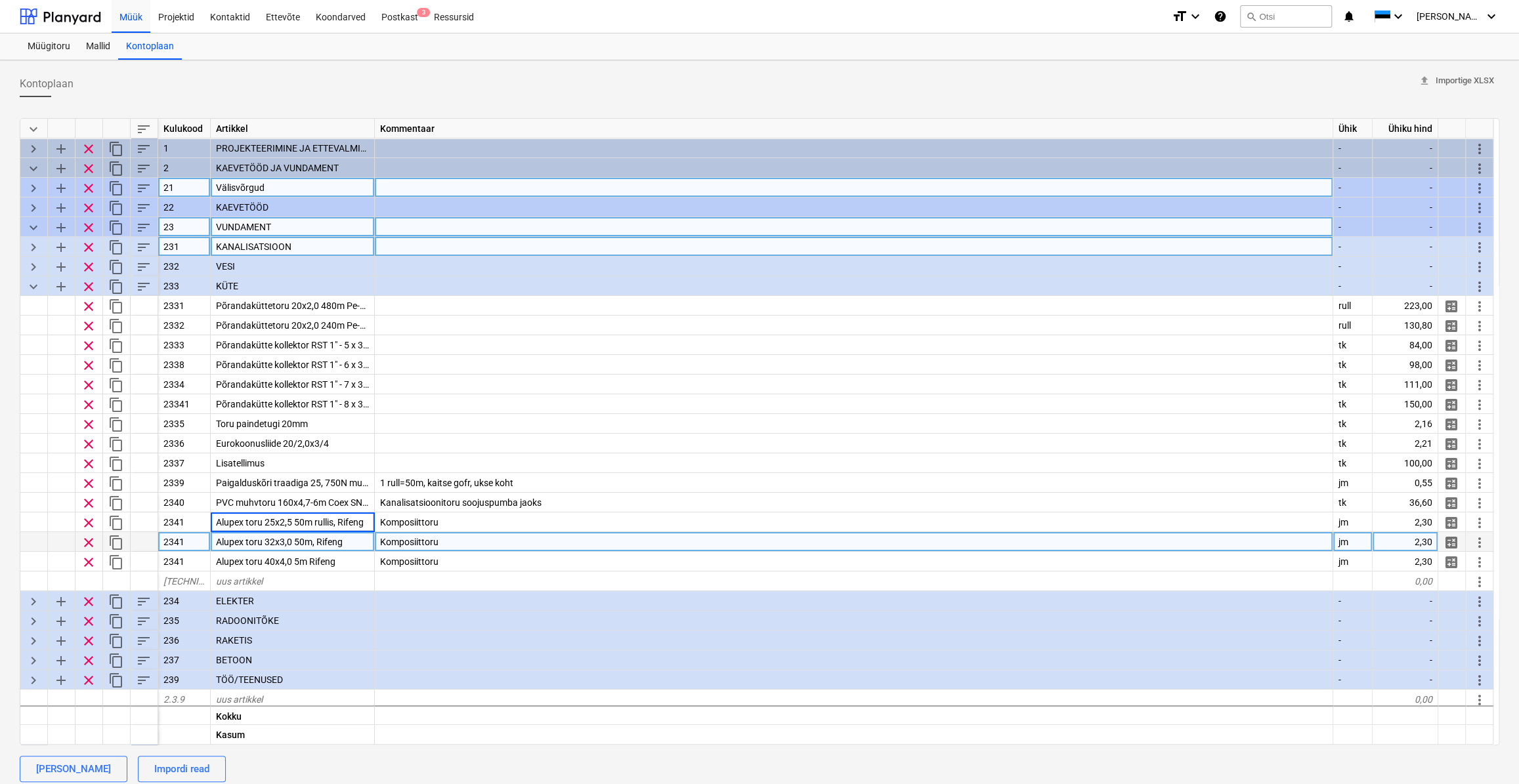
type textarea "x"
click at [316, 540] on span "Alupex toru 32x3,0 50m, Rifeng" at bounding box center [279, 542] width 127 height 11
click at [314, 540] on input "Alupex toru 32x3,0 50m, Rifeng" at bounding box center [292, 541] width 164 height 19
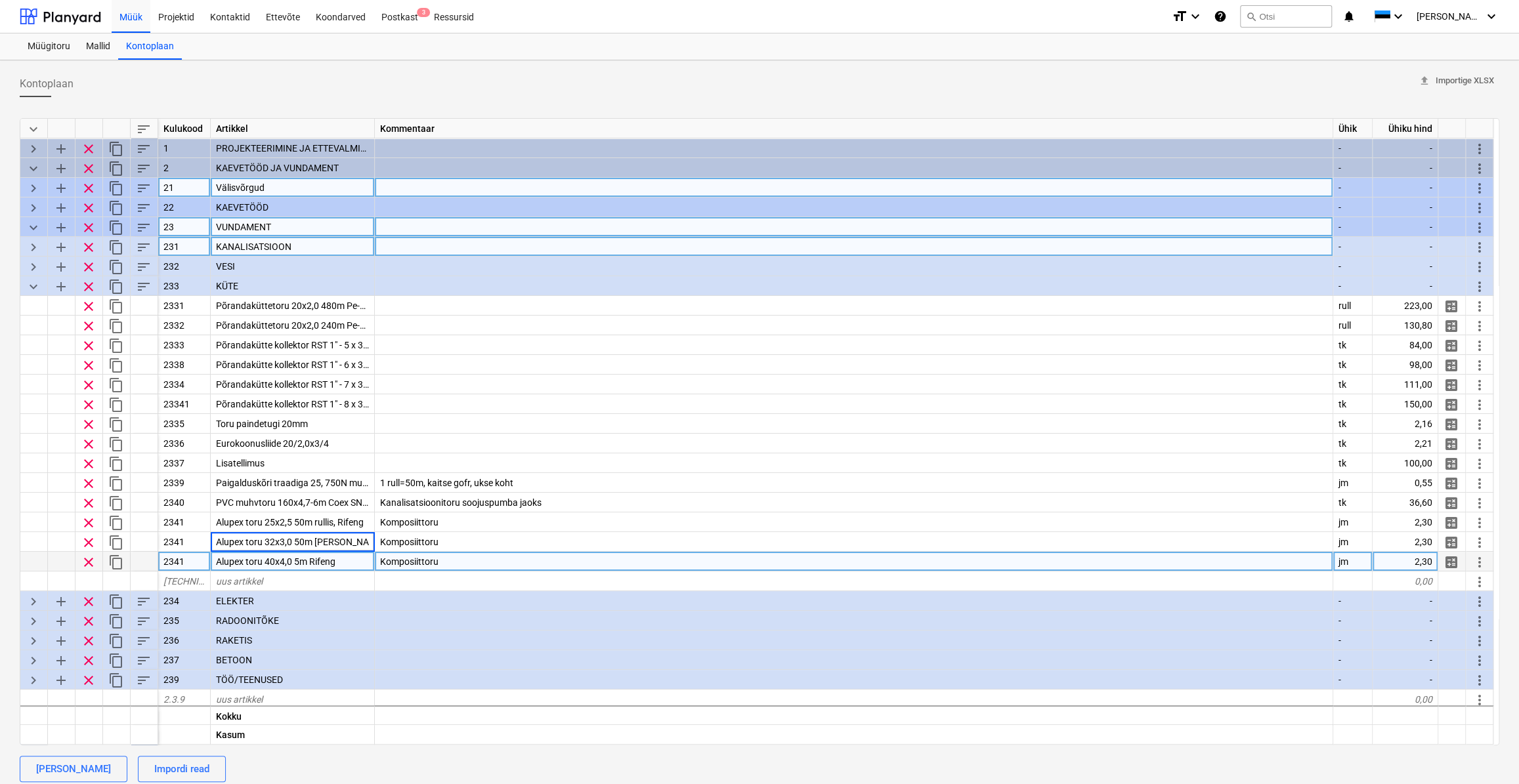
type input "Alupex toru 32x3,0 50m rullis Rifeng"
type textarea "x"
click at [317, 564] on span "Alupex toru 40x4,0 5m Rifeng" at bounding box center [275, 562] width 119 height 11
click at [309, 561] on input "Alupex toru 40x4,0 5m Rifeng" at bounding box center [292, 561] width 164 height 19
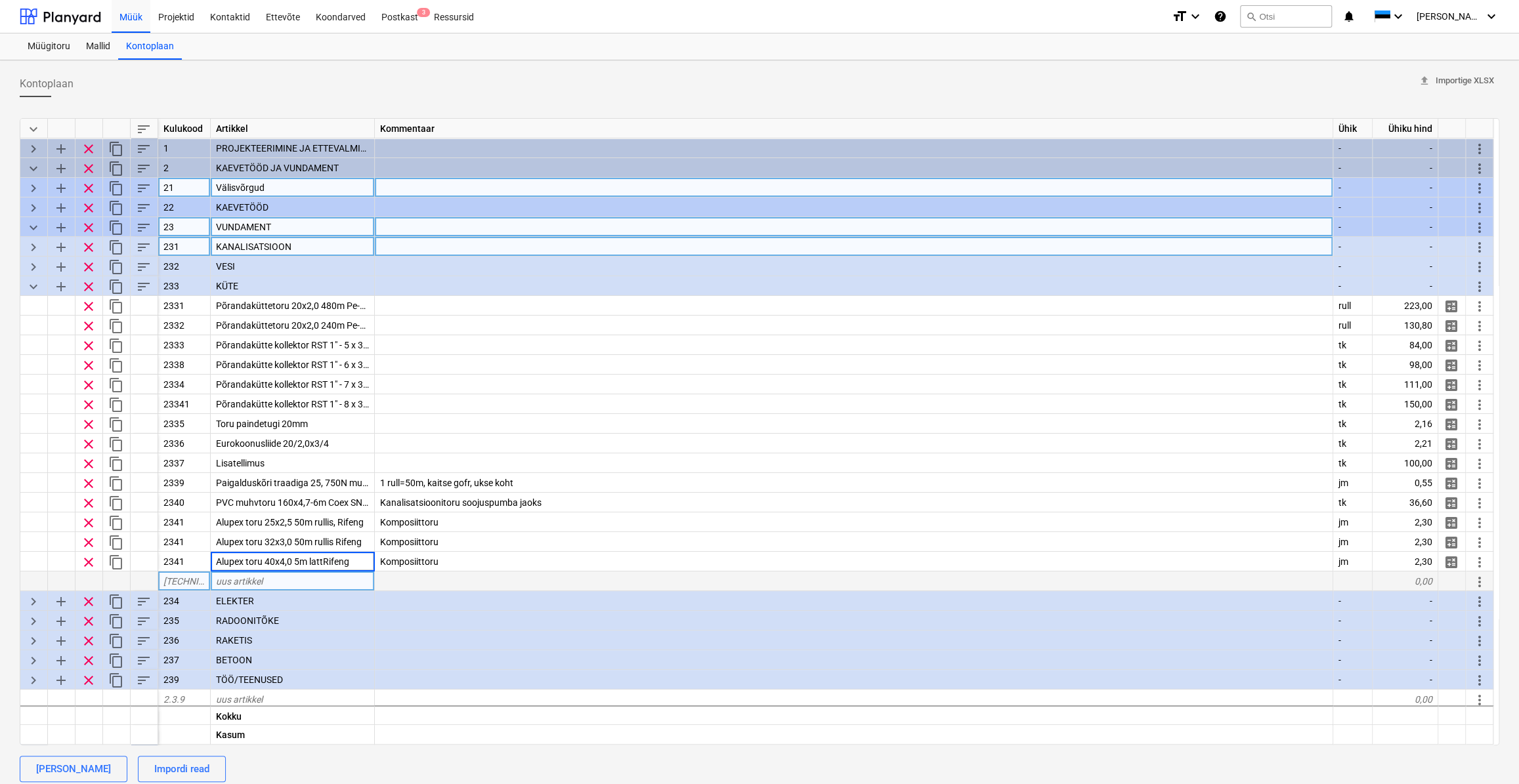
type input "Alupex toru 40x4,0 5m latt Rifeng"
type textarea "x"
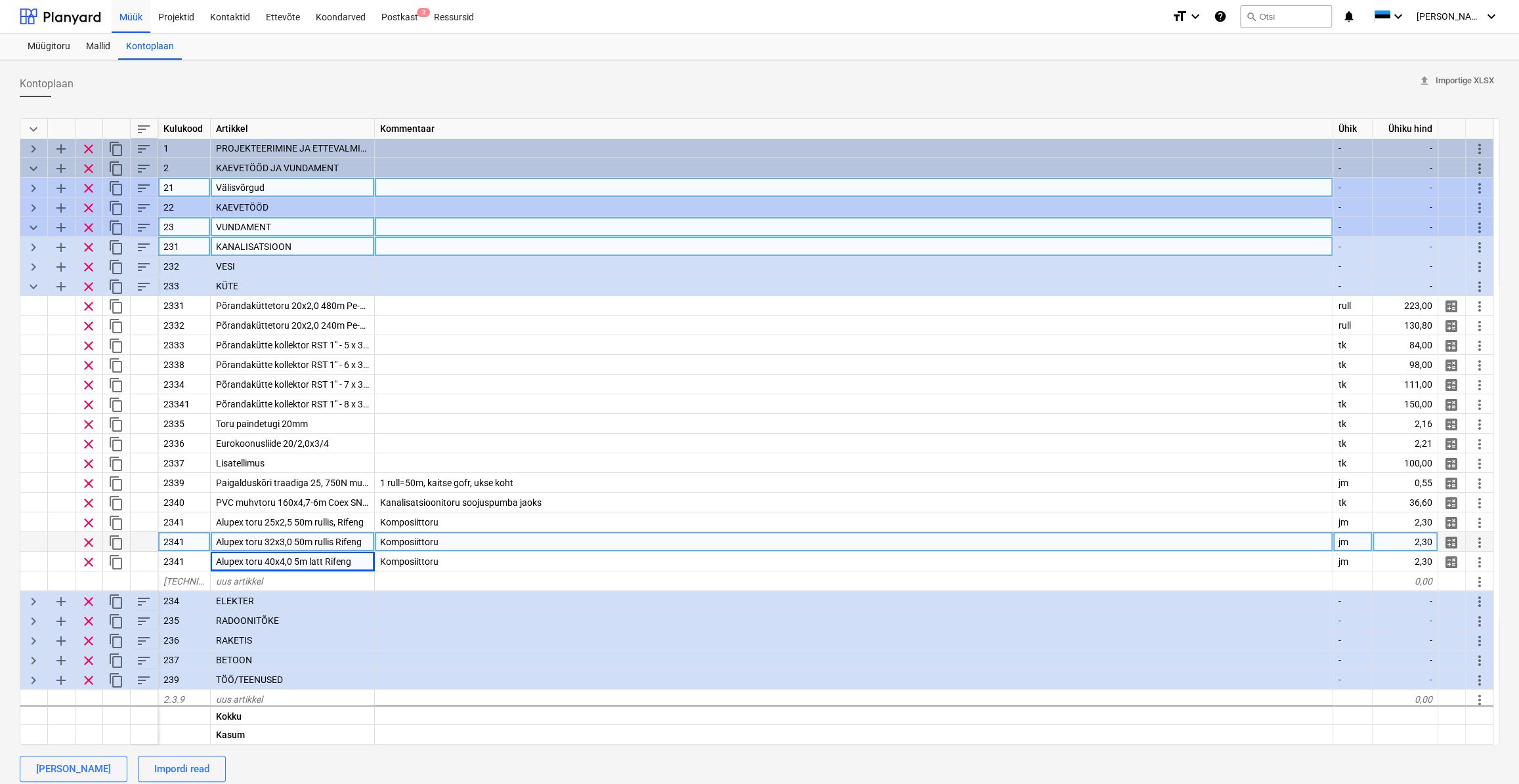
click at [332, 544] on span "Alupex toru 32x3,0 50m rullis Rifeng" at bounding box center [288, 542] width 146 height 11
click at [332, 545] on input "Alupex toru 32x3,0 50m rullis Rifeng" at bounding box center [292, 541] width 164 height 19
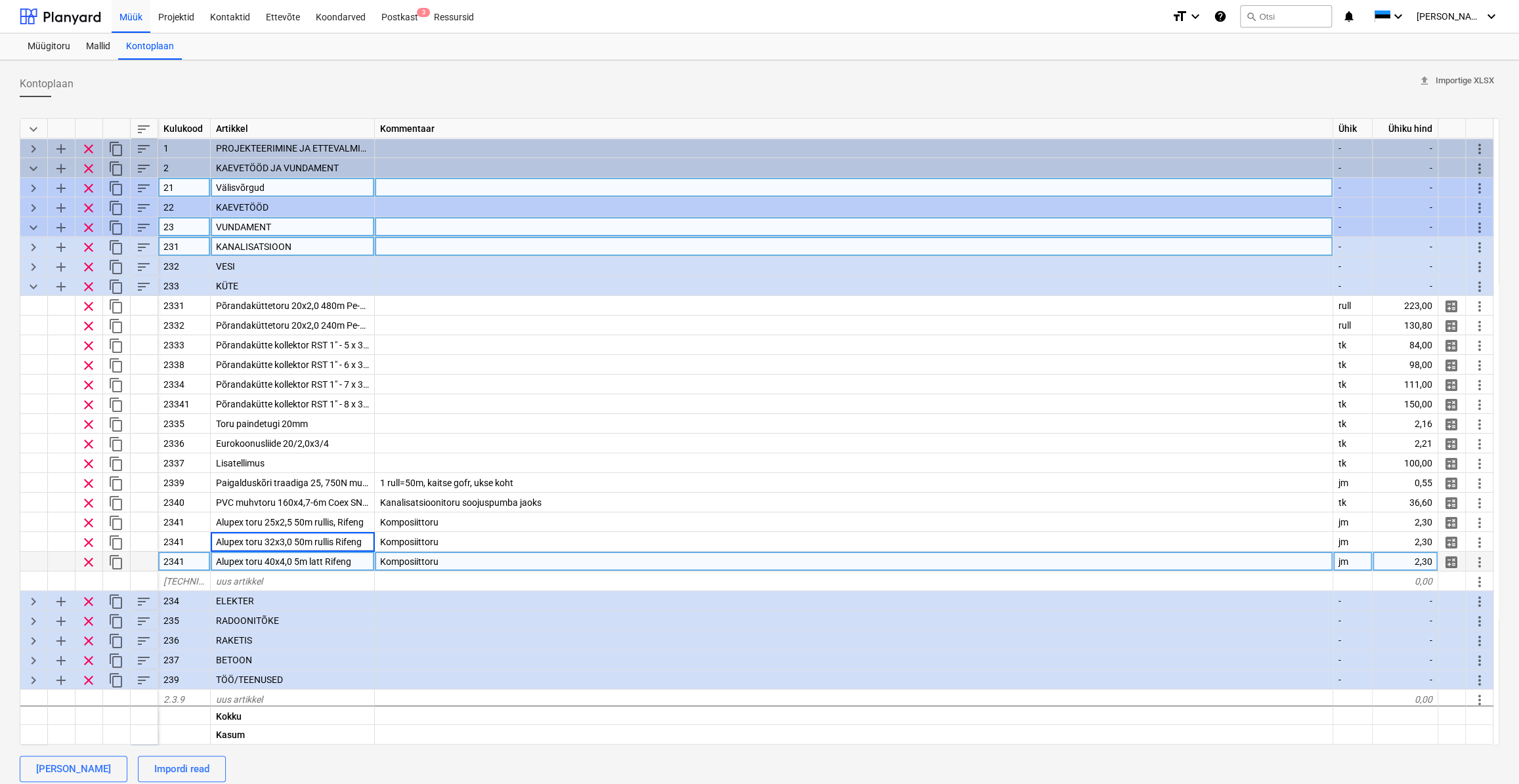
type input "Alupex toru 32x3,0 50m rullis, Rifeng"
type textarea "x"
click at [321, 561] on span "Alupex toru 40x4,0 5m latt Rifeng" at bounding box center [283, 562] width 135 height 11
click at [323, 560] on input "Alupex toru 40x4,0 5m latt Rifeng" at bounding box center [292, 561] width 164 height 19
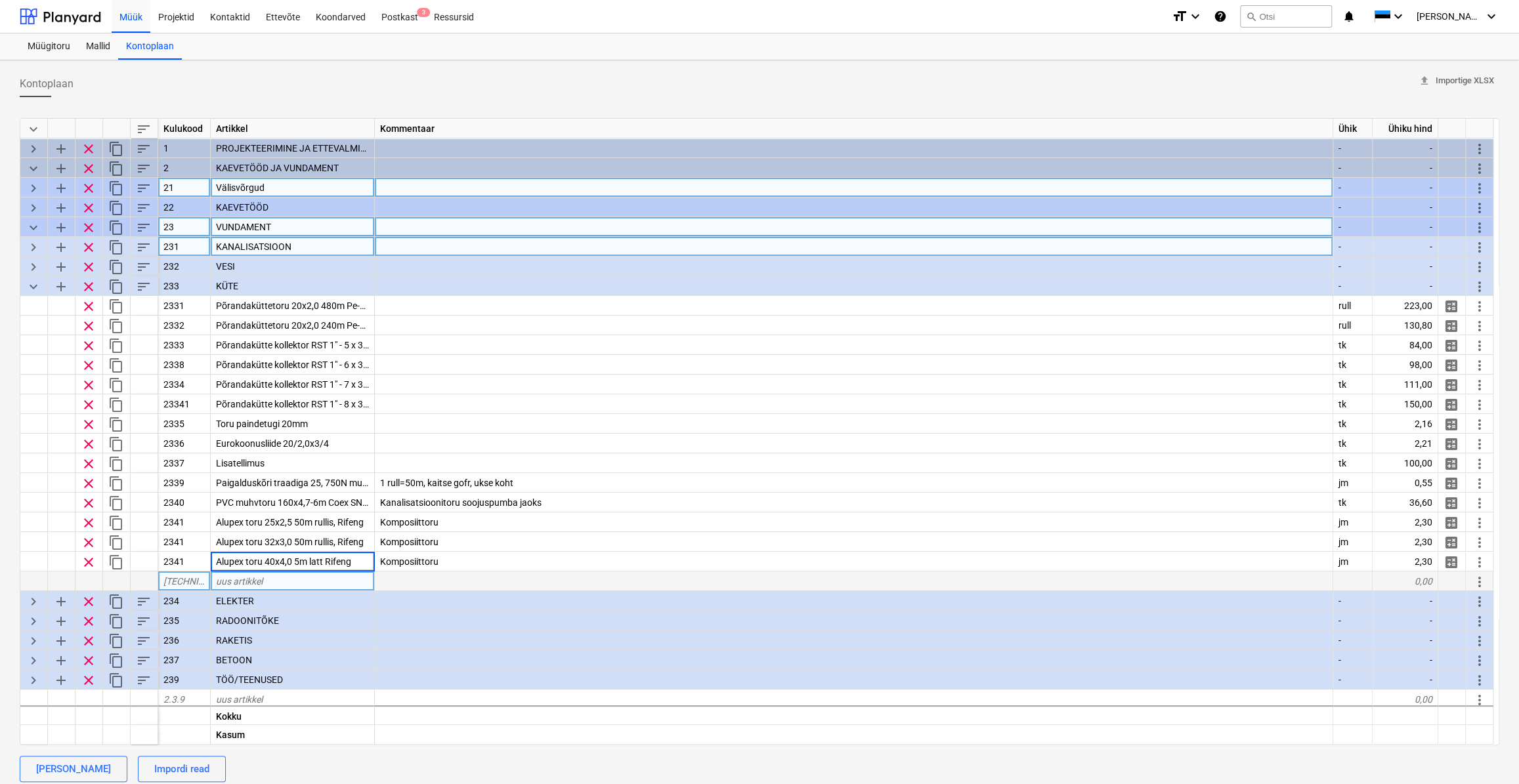
type input "Alupex toru 40x4,0 5m latt, Rifeng"
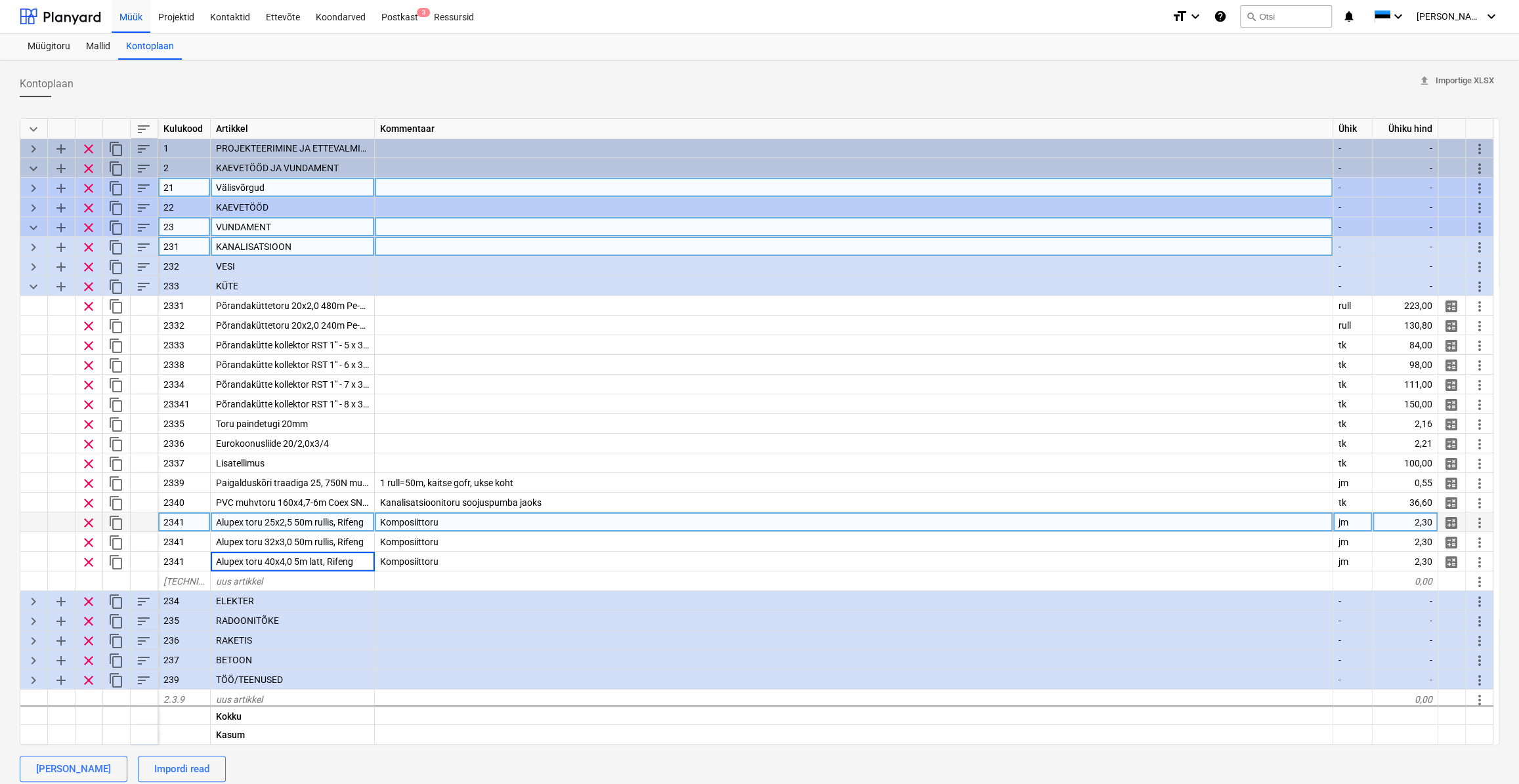
click at [454, 531] on div "Komposiittoru" at bounding box center [854, 522] width 959 height 20
type textarea "x"
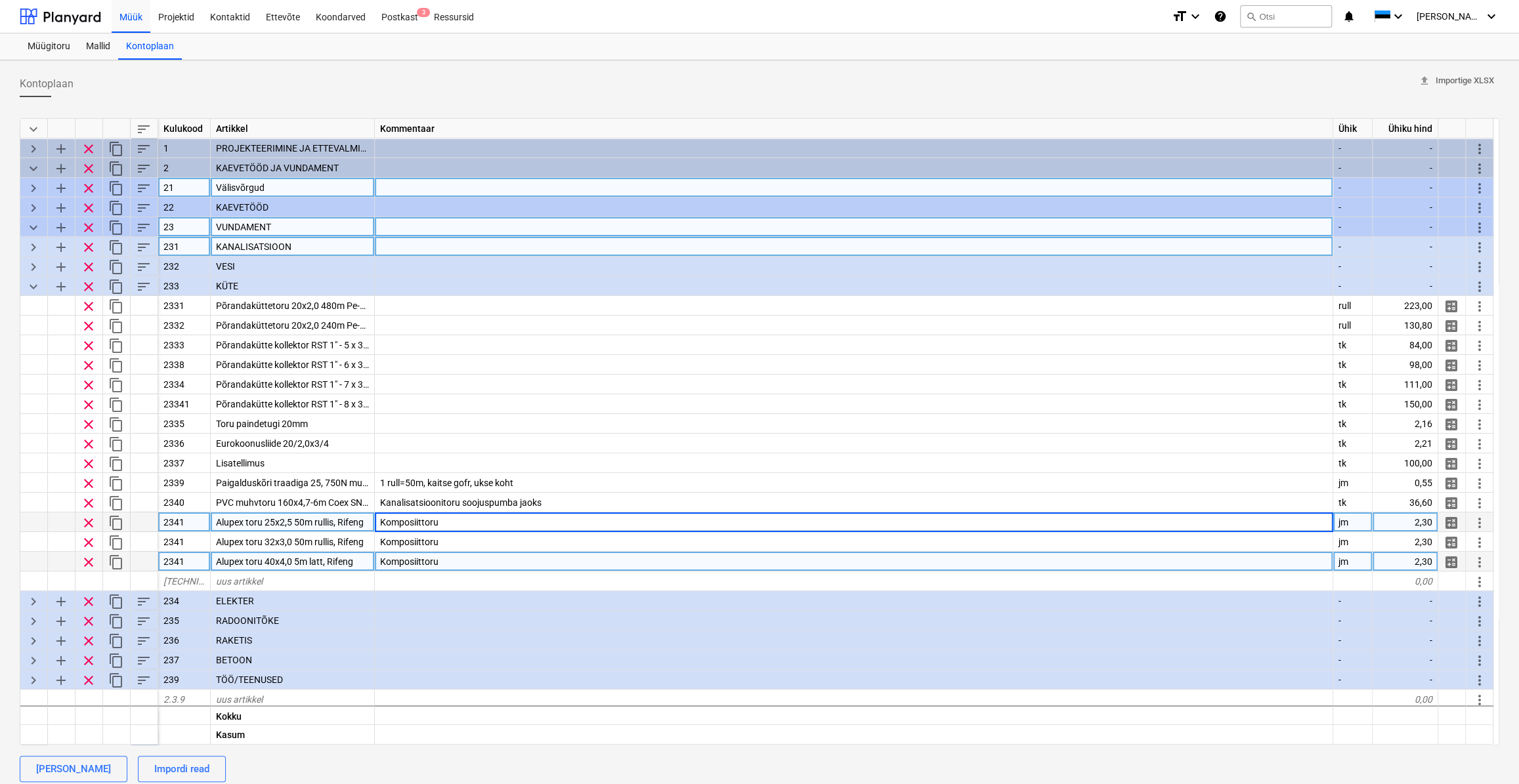
click at [484, 557] on div "Komposiittoru" at bounding box center [854, 562] width 959 height 20
click at [294, 558] on span "Alupex toru 40x4,0 5m latt, Rifeng" at bounding box center [284, 562] width 137 height 11
click at [297, 560] on input "Alupex toru 40x4,0 5m latt, Rifeng" at bounding box center [292, 561] width 164 height 19
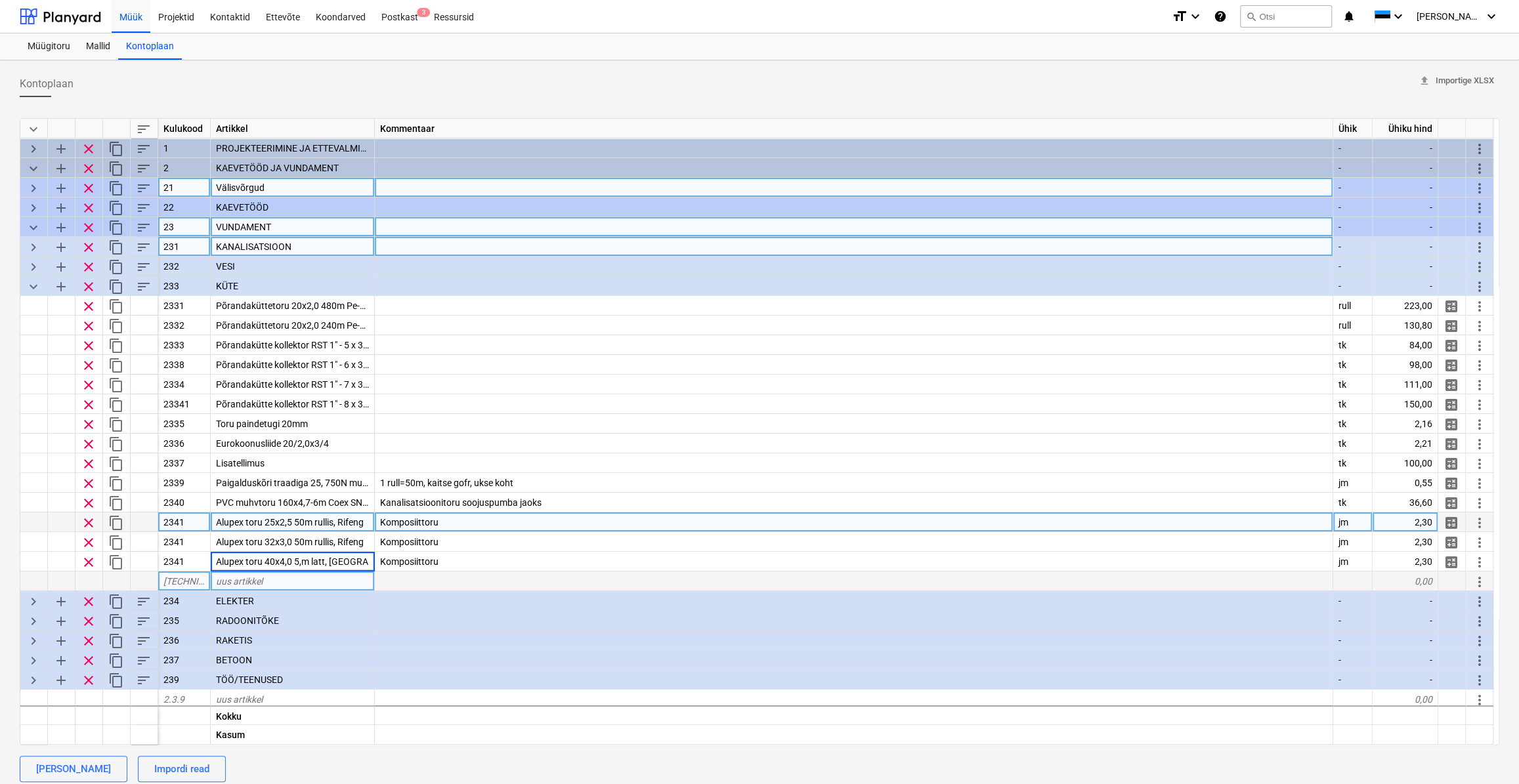
type input "Alupex toru 40x4,0 5,8m latt, Rifeng"
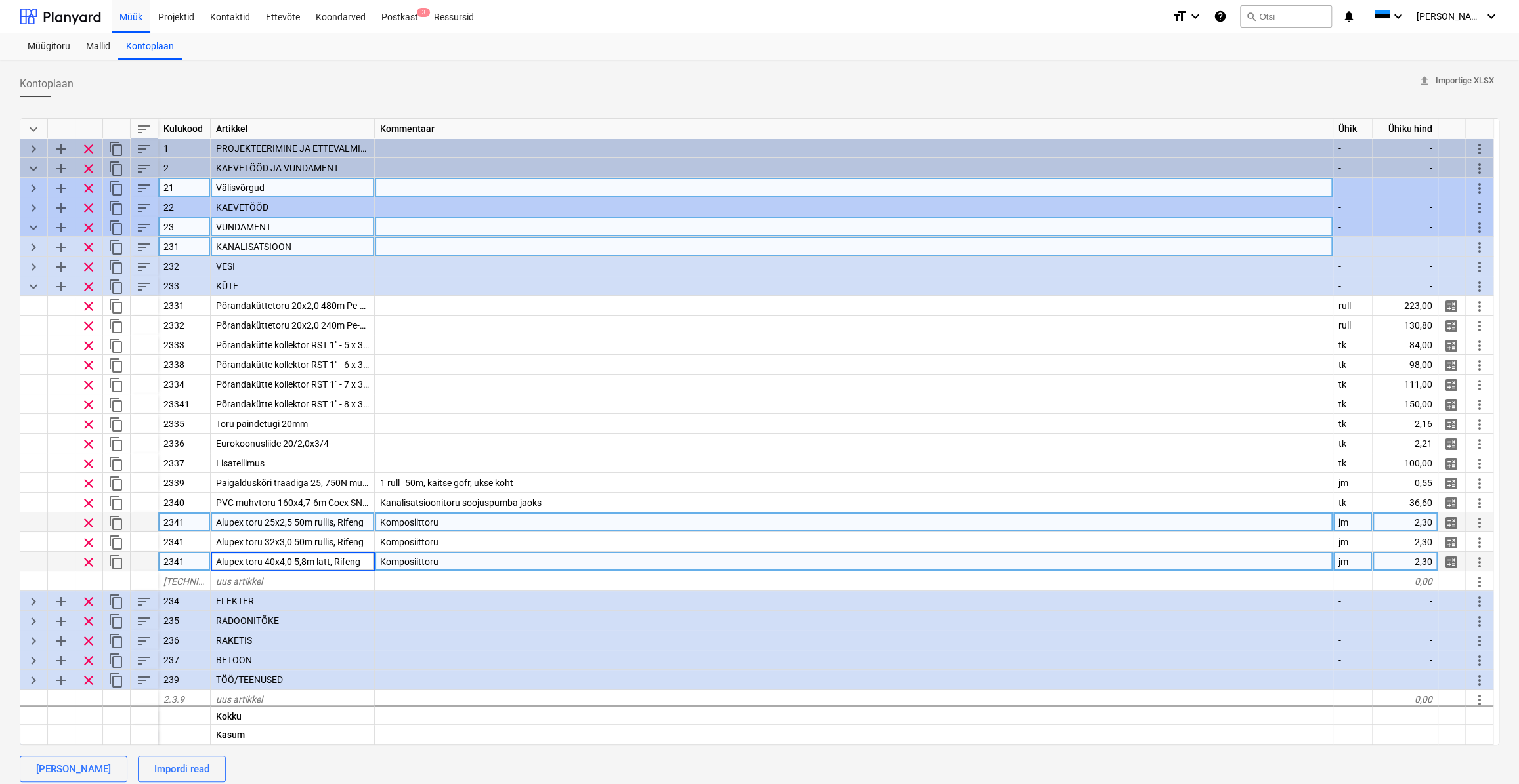
click at [458, 564] on div "Komposiittoru" at bounding box center [854, 562] width 959 height 20
type textarea "x"
click at [1340, 565] on div "2,30" at bounding box center [1405, 562] width 66 height 20
click at [1340, 566] on div "jm" at bounding box center [1353, 562] width 39 height 20
type input "tk"
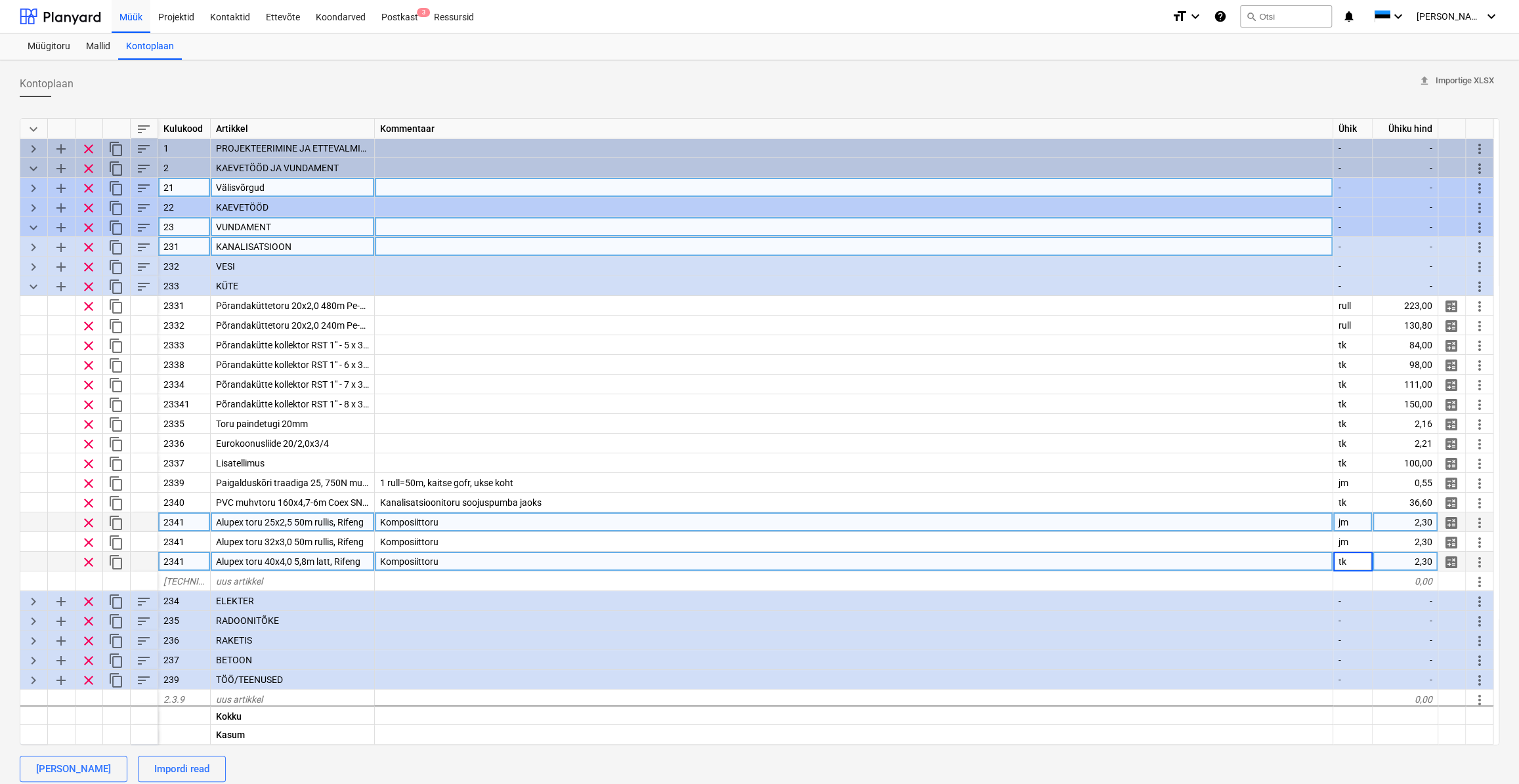
type textarea "x"
click at [1340, 563] on div "2,30" at bounding box center [1405, 562] width 66 height 20
type input "30"
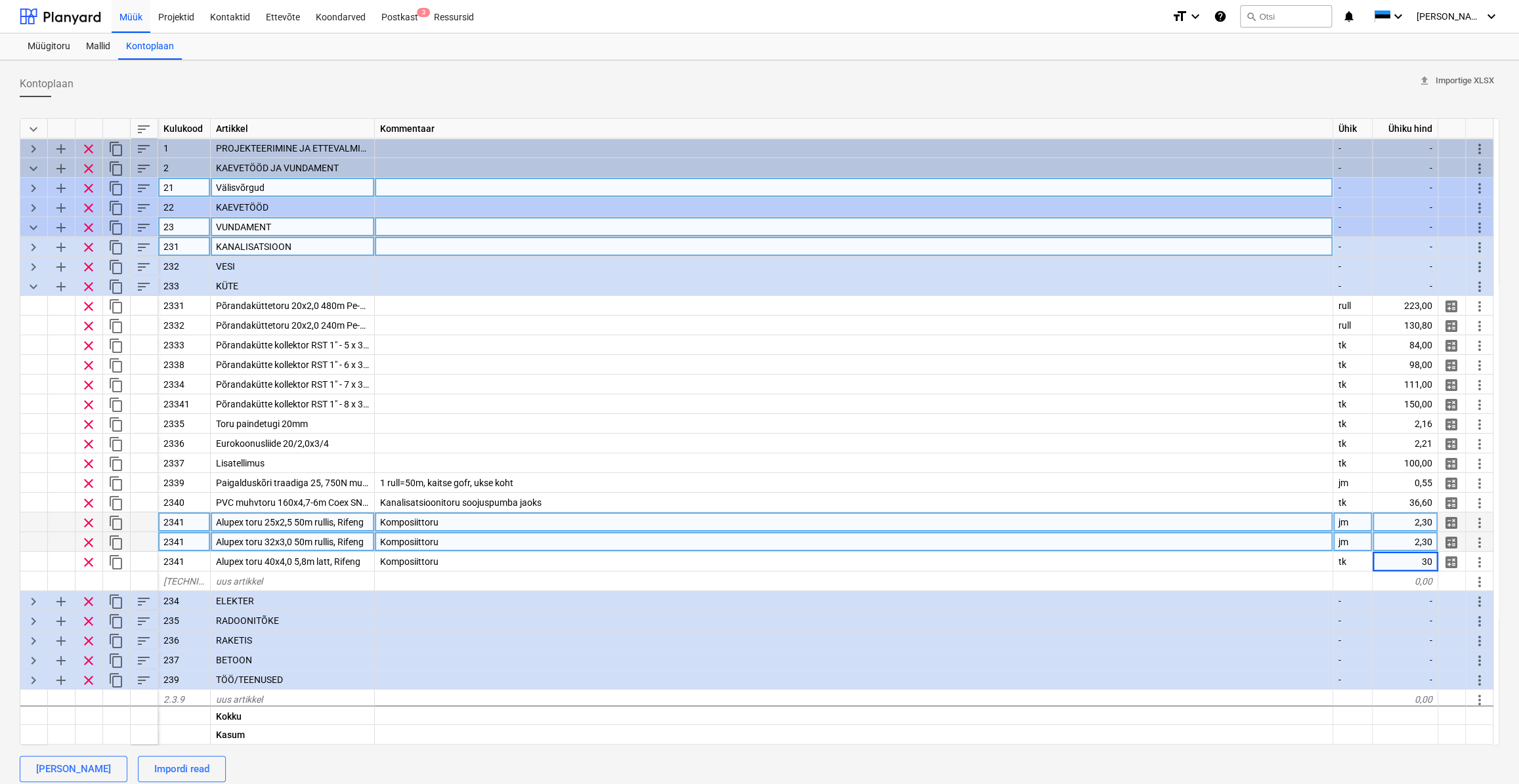
click at [1340, 541] on div "2,30" at bounding box center [1405, 542] width 66 height 20
type textarea "x"
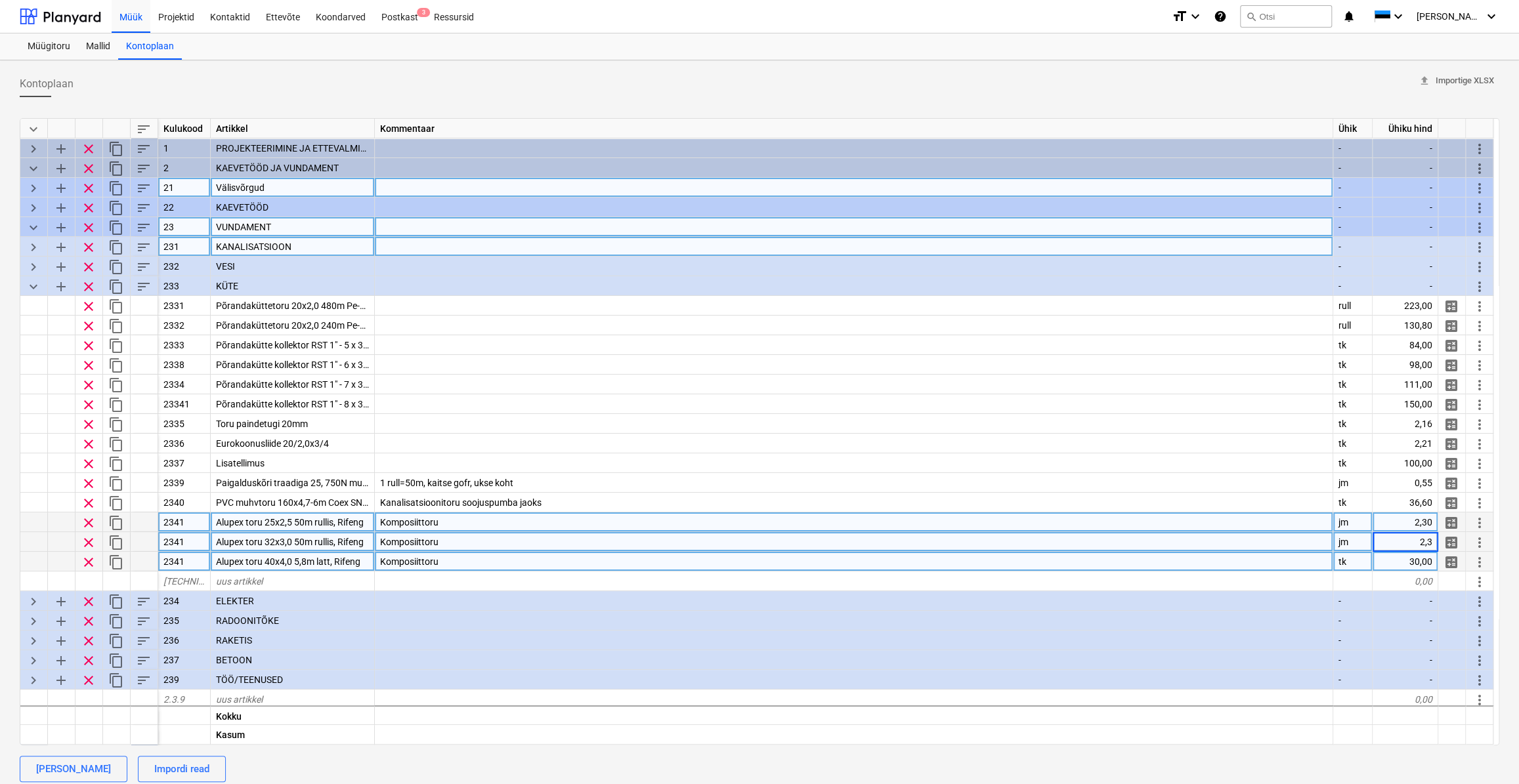
click at [1340, 563] on div "30,00" at bounding box center [1405, 562] width 66 height 20
type input "35"
click at [1247, 558] on div "Komposiittoru" at bounding box center [854, 562] width 959 height 20
type textarea "x"
click at [437, 521] on span "Komposiittoru" at bounding box center [409, 522] width 58 height 11
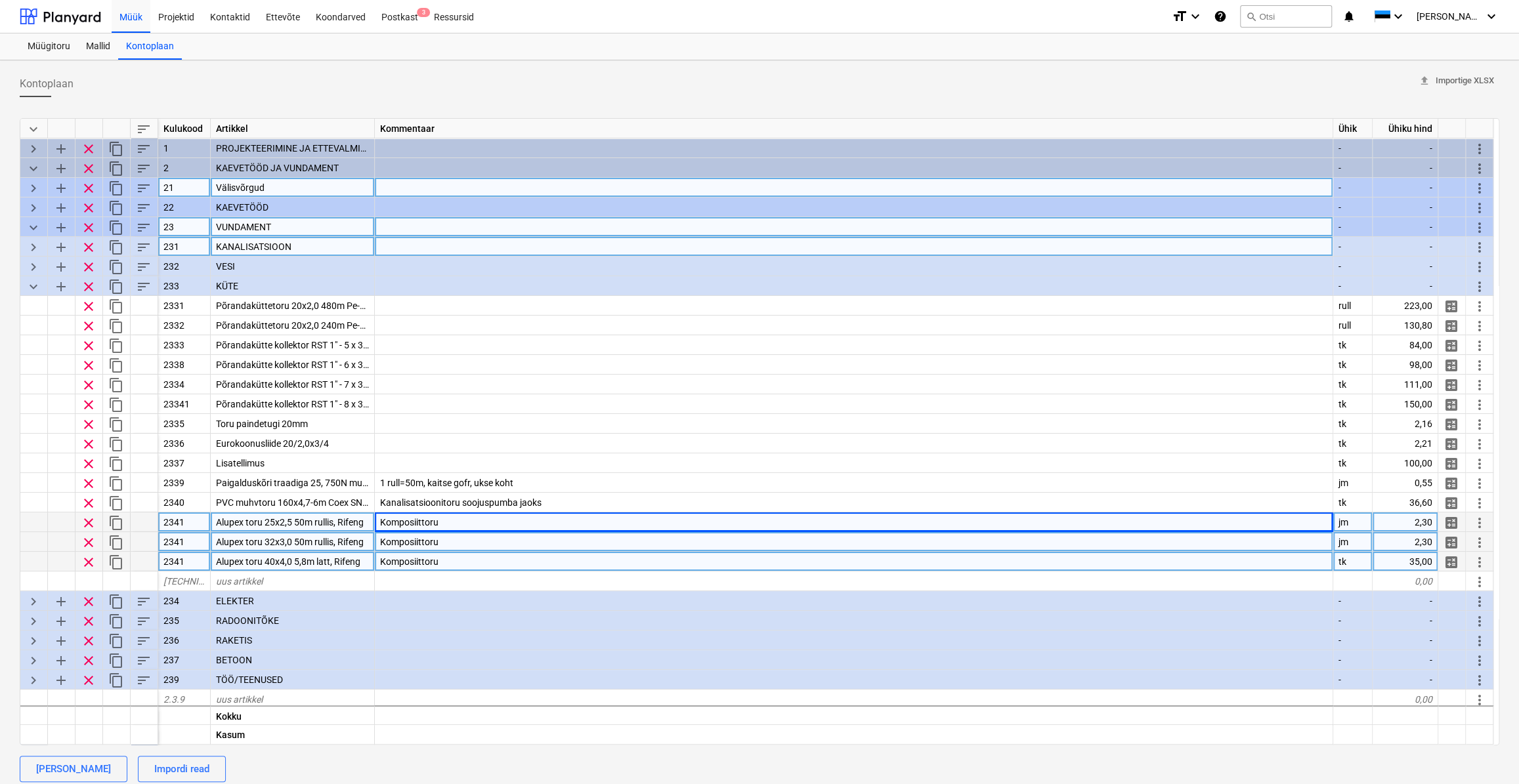
click at [194, 538] on div "2341" at bounding box center [184, 542] width 53 height 20
click at [191, 541] on input "2341" at bounding box center [183, 541] width 52 height 19
type input "2342"
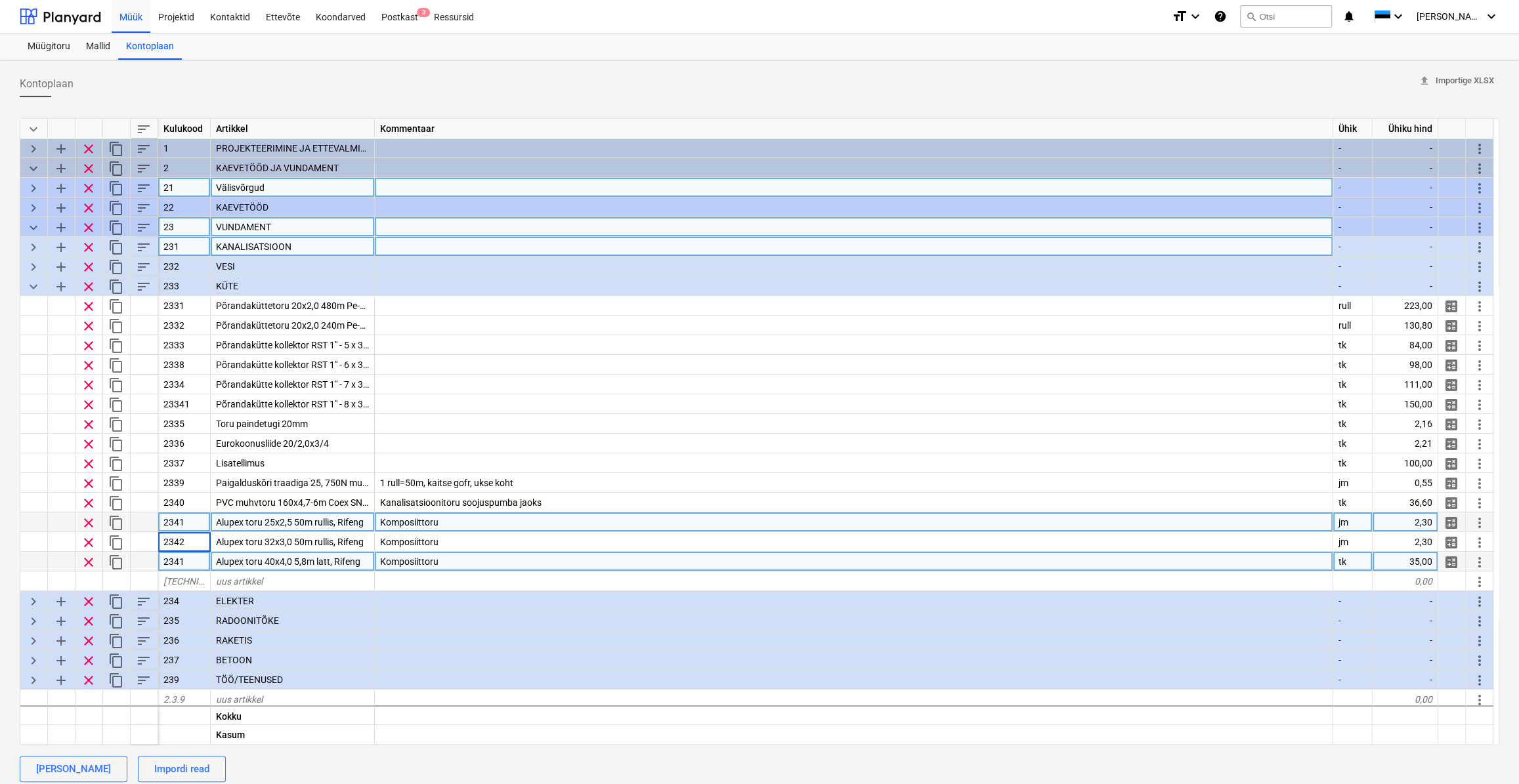
type textarea "x"
click at [187, 560] on div "2341" at bounding box center [184, 562] width 53 height 20
click at [188, 560] on input "2341" at bounding box center [183, 561] width 52 height 19
click at [188, 561] on input "2341" at bounding box center [183, 561] width 52 height 19
click at [187, 559] on input "2341" at bounding box center [183, 561] width 52 height 19
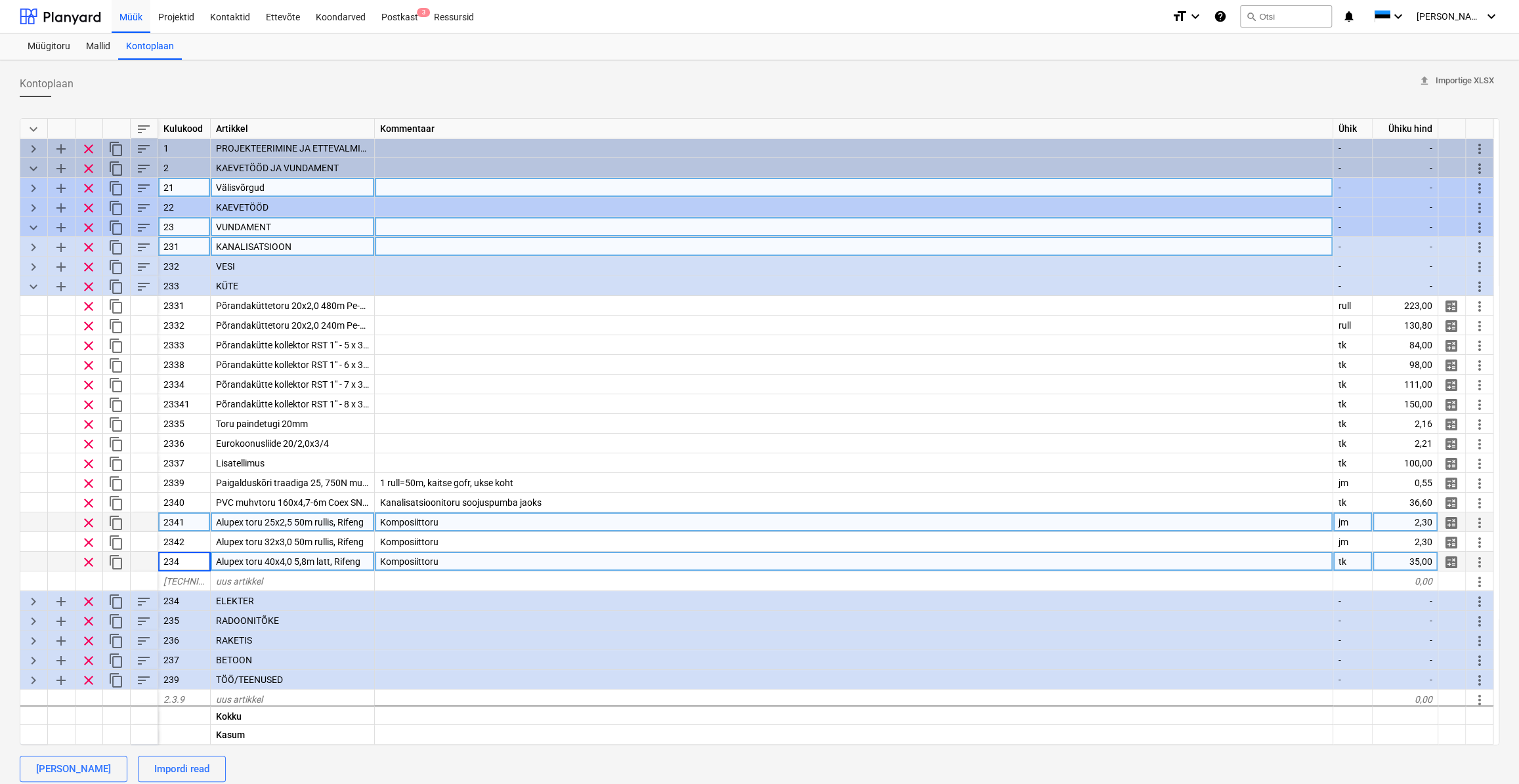
type input "2343"
type textarea "x"
click at [518, 556] on div "Komposiittoru" at bounding box center [854, 562] width 959 height 20
click at [505, 524] on div "Komposiittoru" at bounding box center [854, 522] width 959 height 20
click at [458, 557] on div "Komposiittoru" at bounding box center [854, 562] width 959 height 20
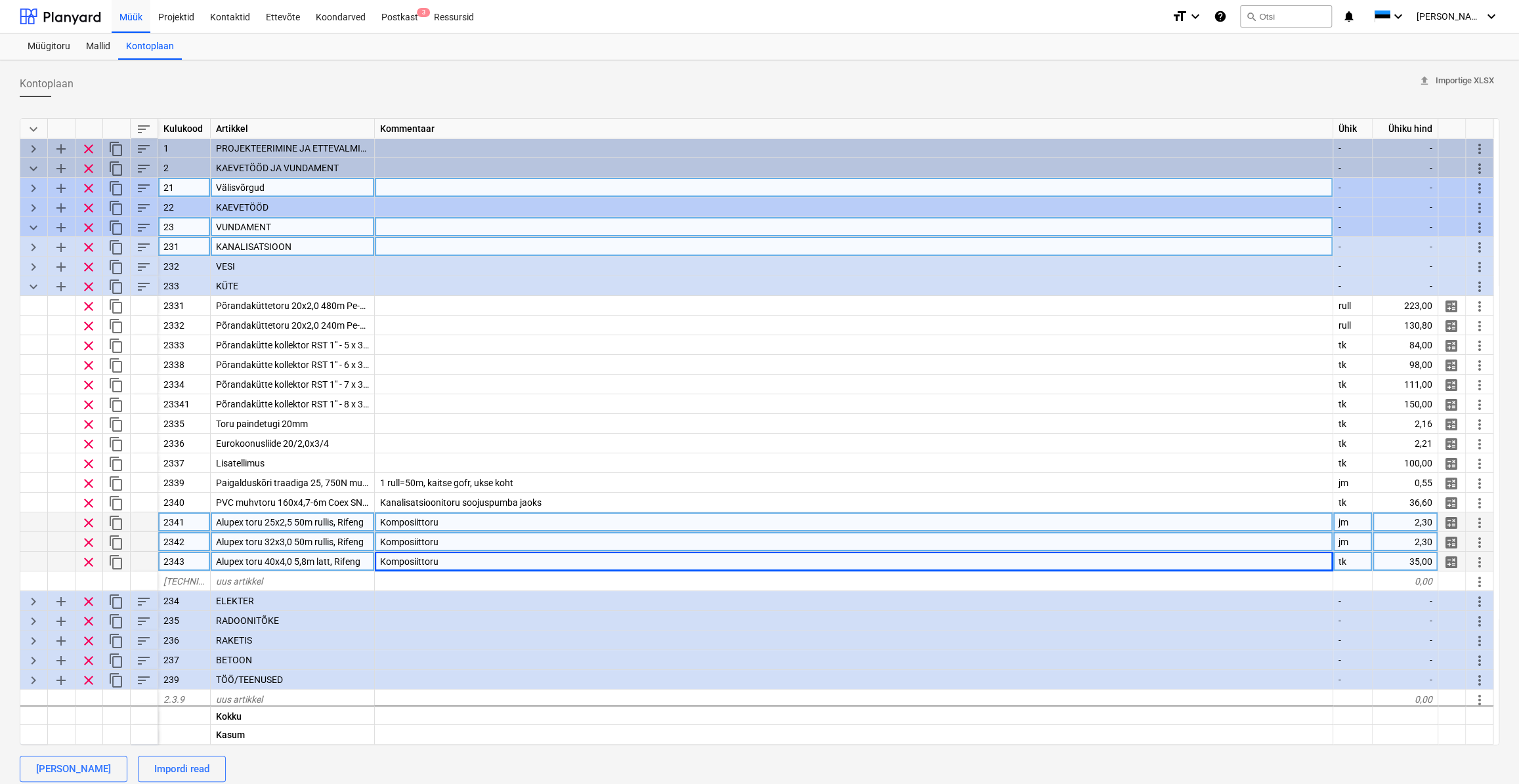
click at [508, 547] on div "Komposiittoru" at bounding box center [854, 542] width 959 height 20
click at [514, 521] on div "Komposiittoru" at bounding box center [854, 522] width 959 height 20
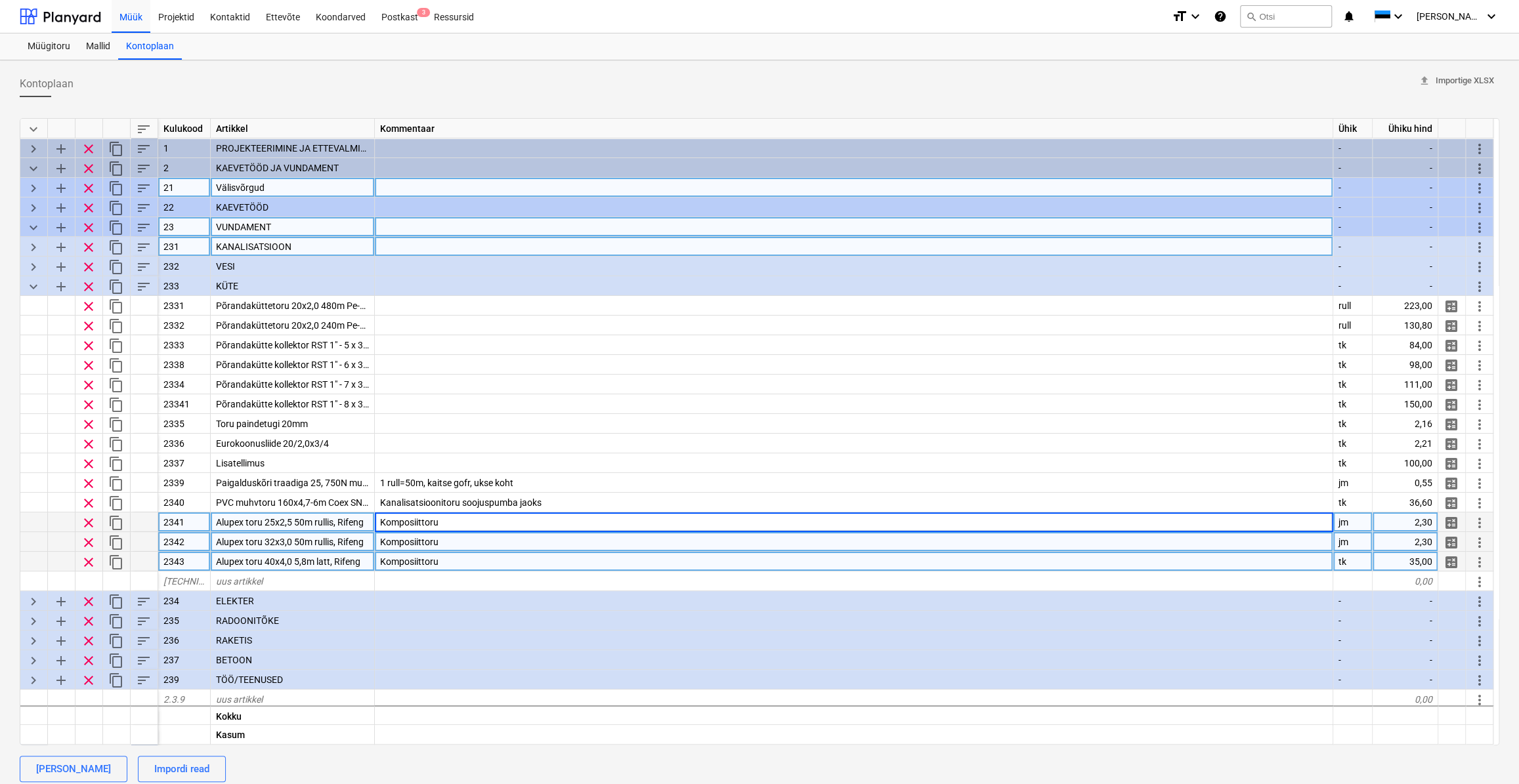
click at [520, 562] on div "Komposiittoru" at bounding box center [854, 562] width 959 height 20
click at [494, 540] on div "Komposiittoru" at bounding box center [854, 542] width 959 height 20
click at [484, 518] on div "Komposiittoru" at bounding box center [854, 522] width 959 height 20
